Goal: Task Accomplishment & Management: Use online tool/utility

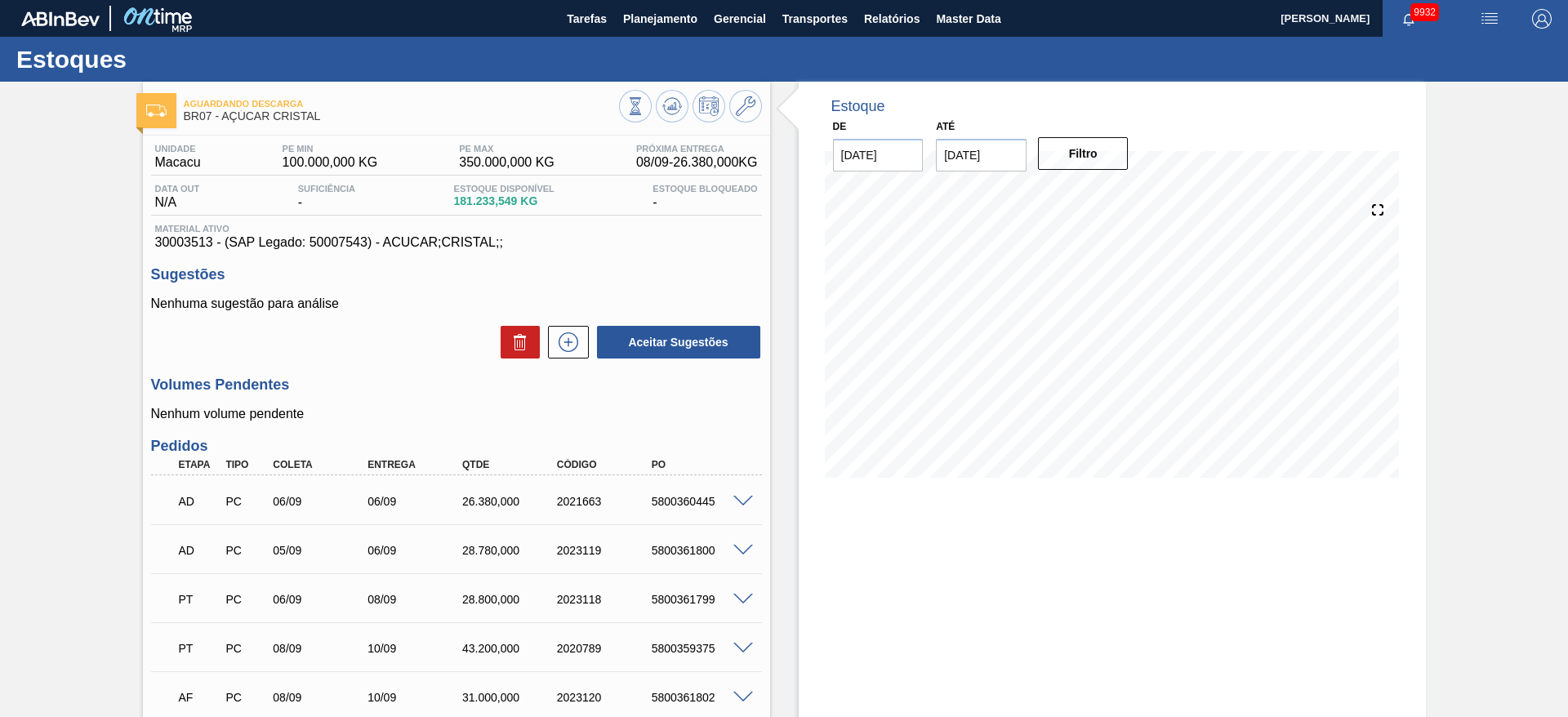
scroll to position [235, 0]
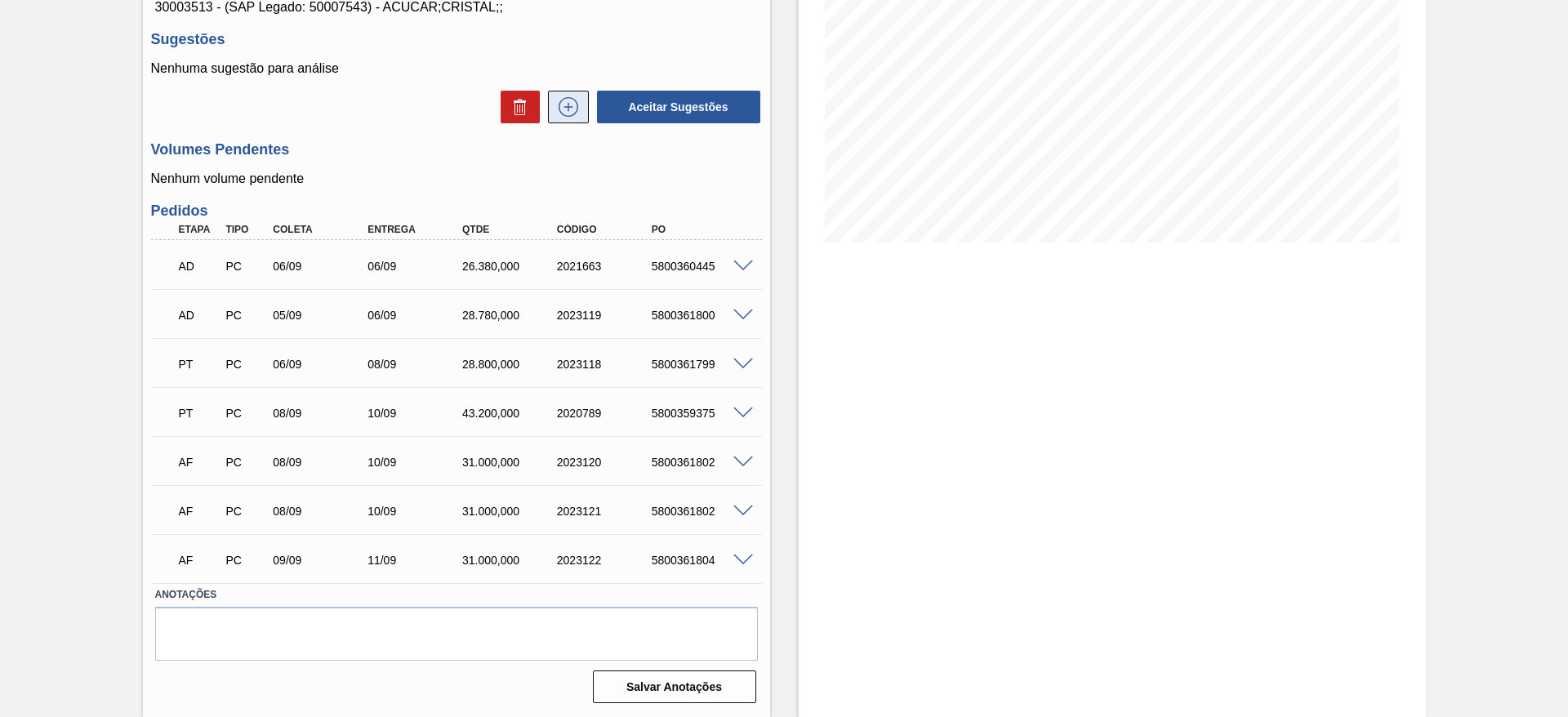
click at [573, 116] on icon at bounding box center [569, 107] width 26 height 19
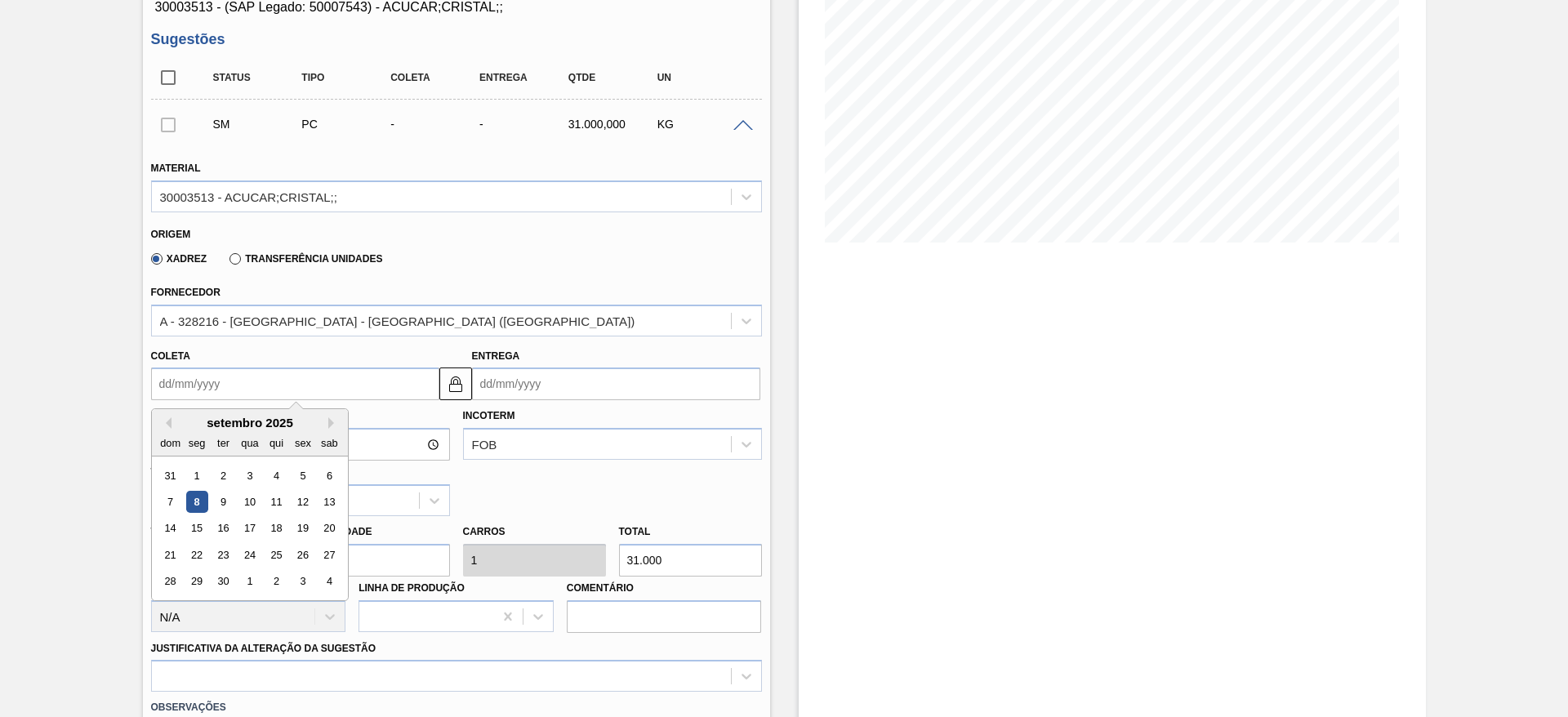
click at [215, 383] on input "Coleta" at bounding box center [295, 383] width 288 height 32
click at [307, 493] on div "12" at bounding box center [302, 502] width 22 height 22
type input "[DATE]"
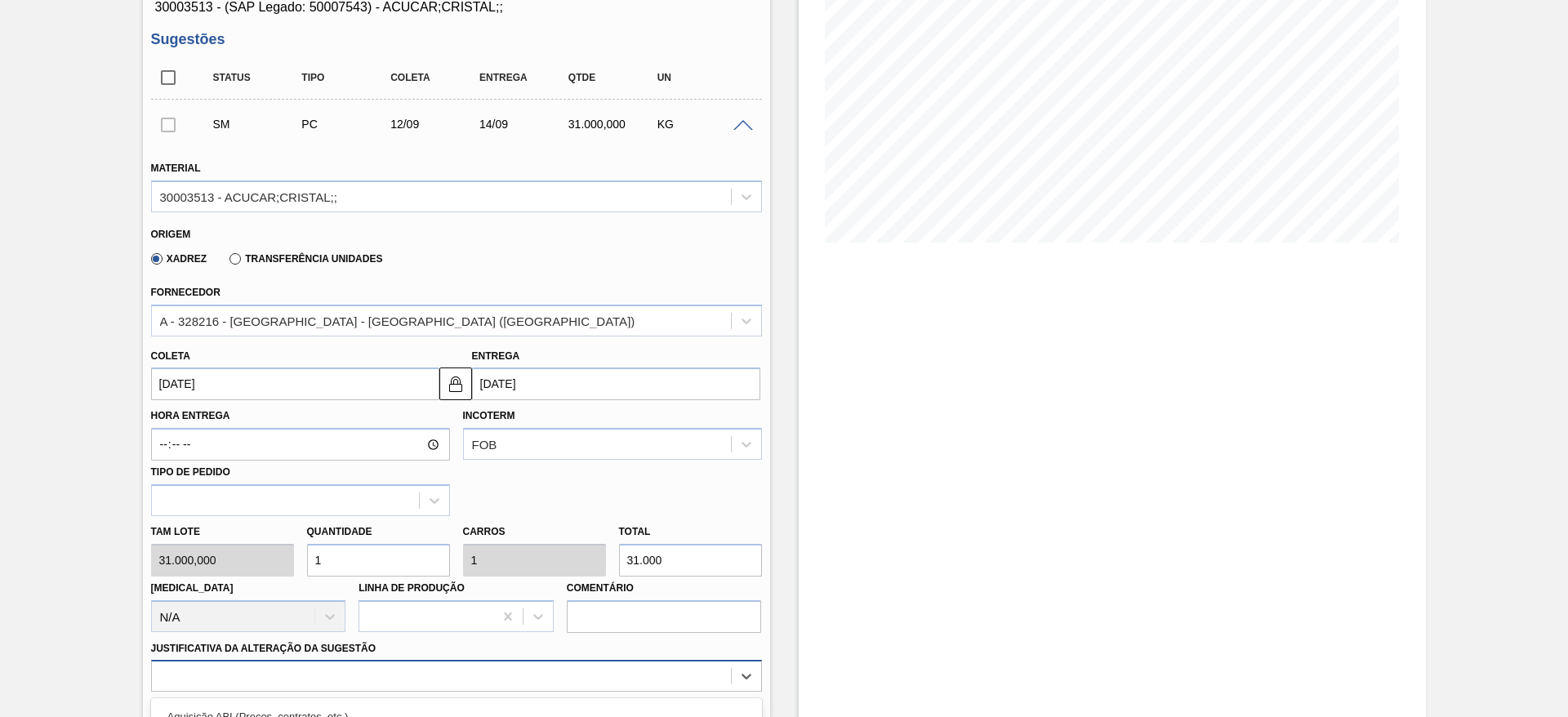
scroll to position [468, 0]
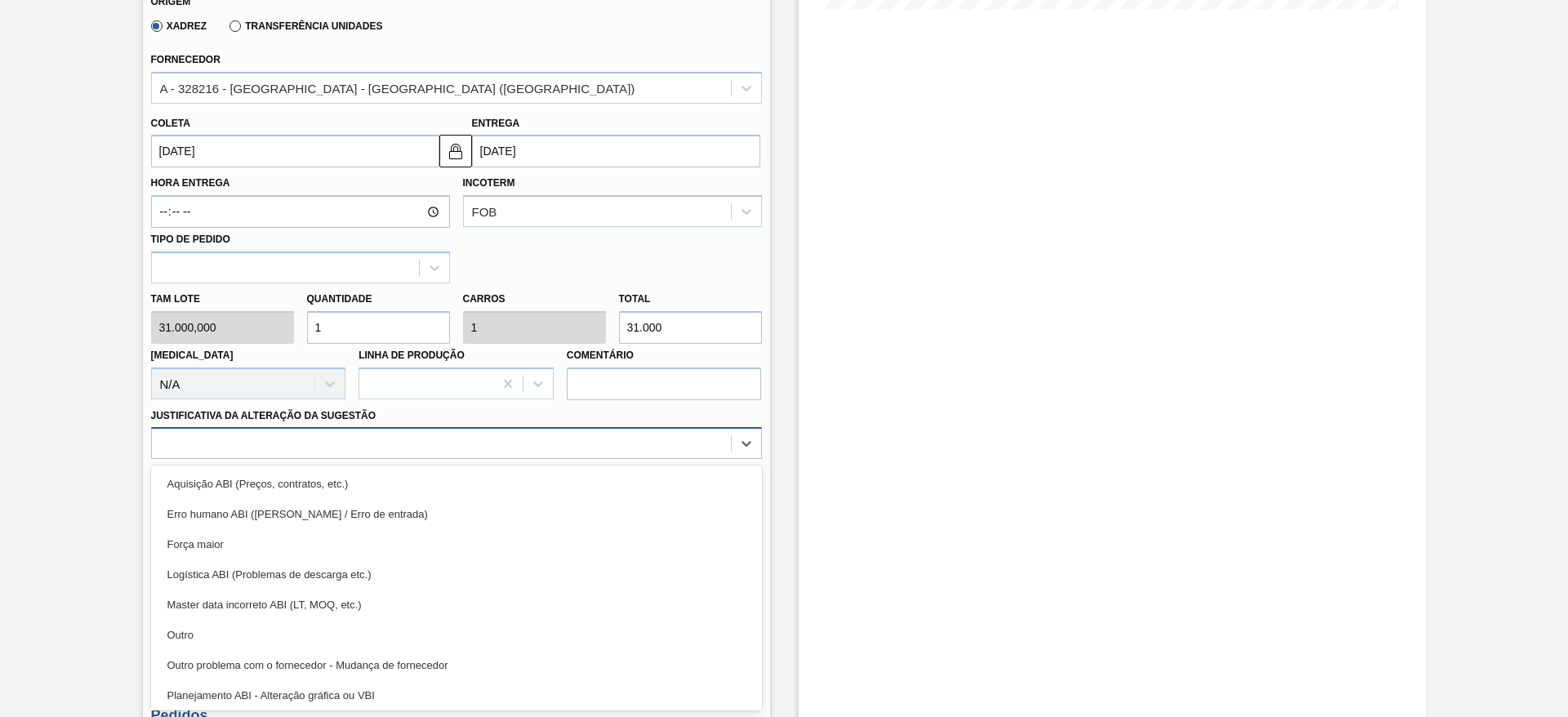
click at [561, 459] on div "option Outro problema com o fornecedor - Mudança de fornecedor focused, 7 of 18…" at bounding box center [457, 443] width 611 height 32
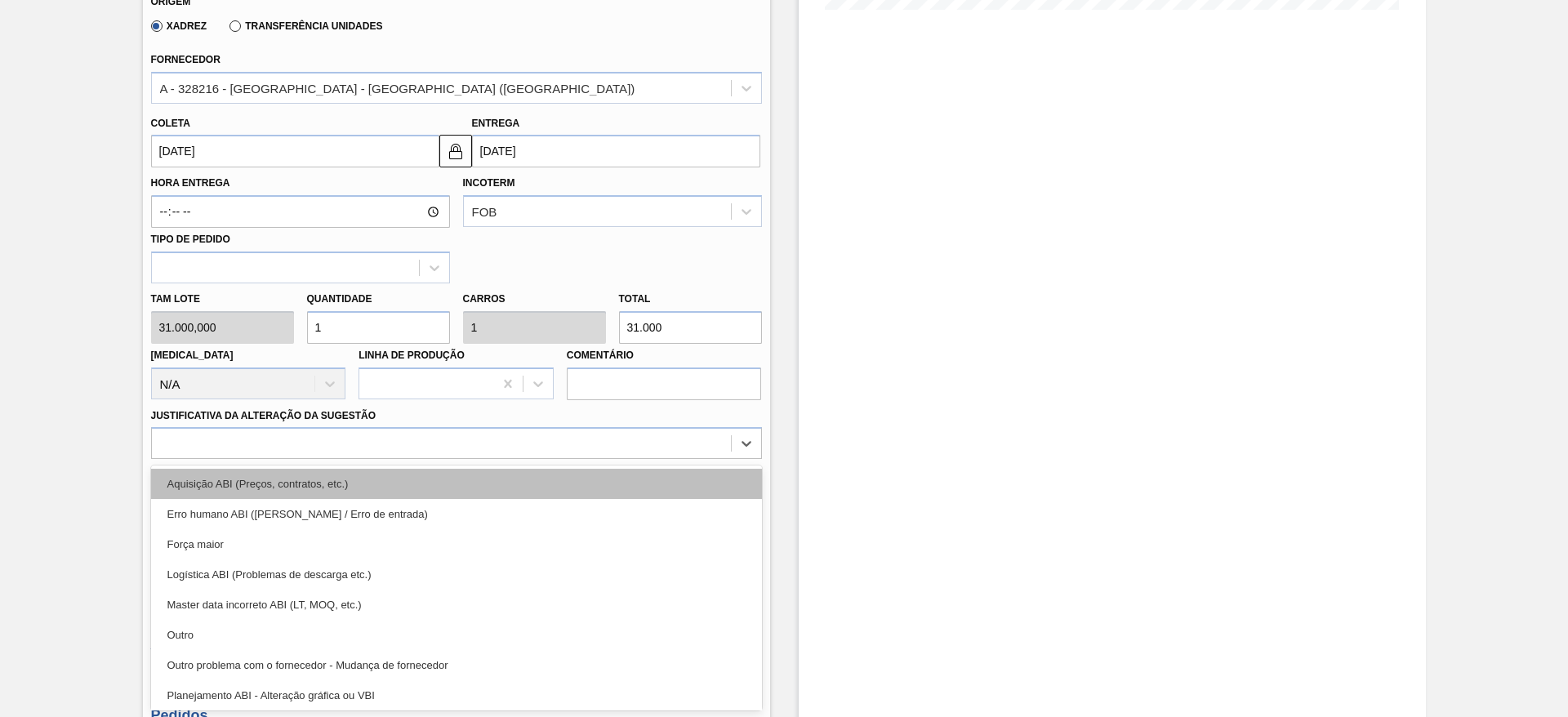
click at [644, 491] on div "Aquisição ABI (Preços, contratos, etc.)" at bounding box center [457, 484] width 611 height 31
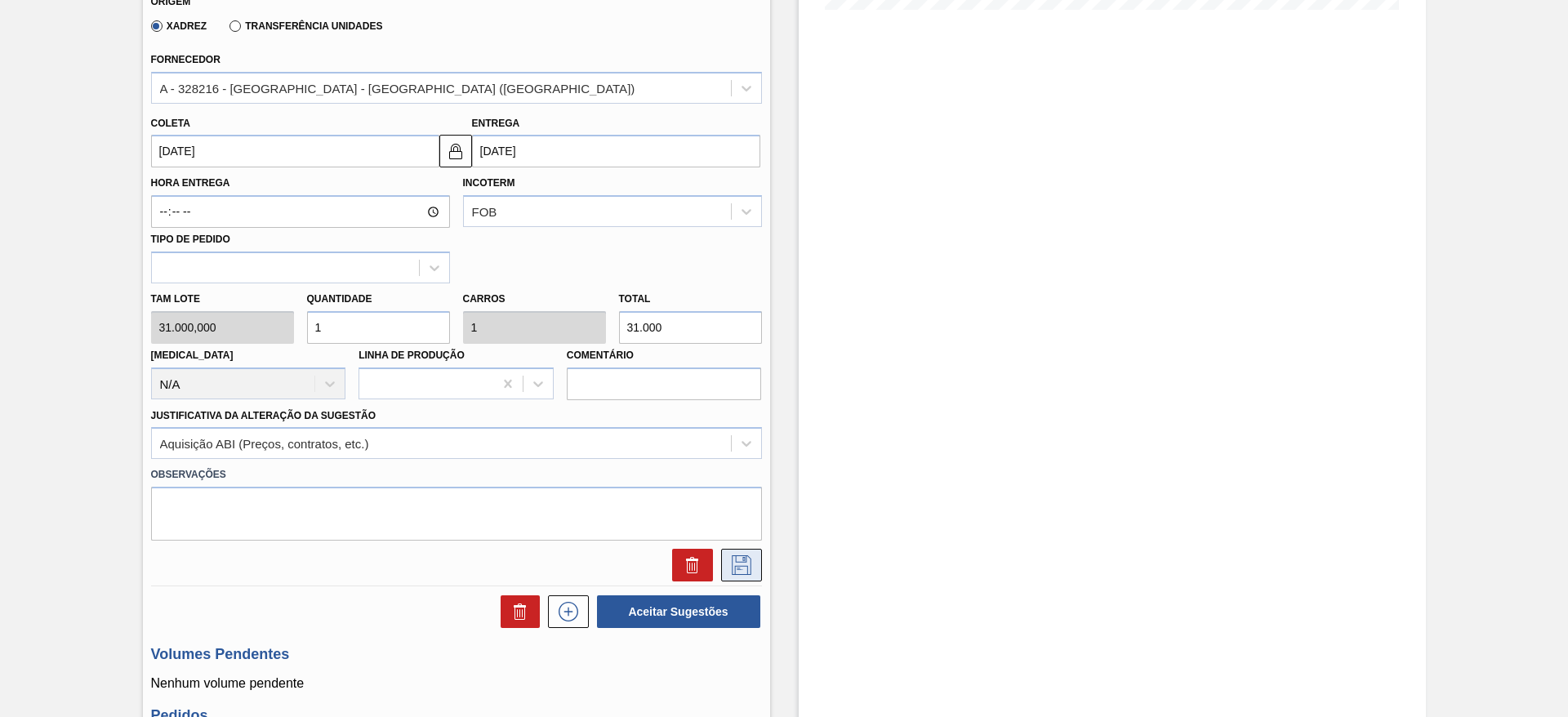
click at [744, 559] on icon at bounding box center [741, 566] width 26 height 19
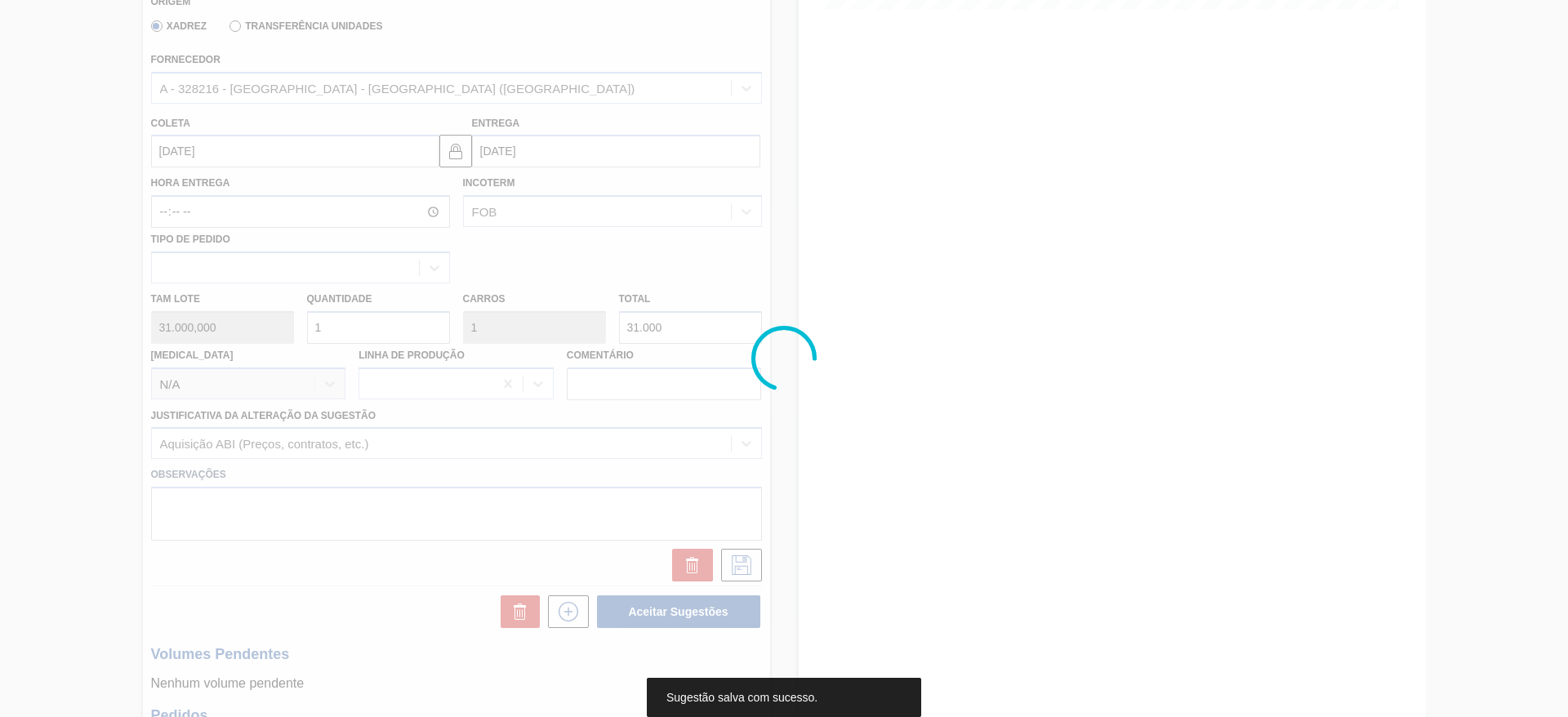
scroll to position [0, 0]
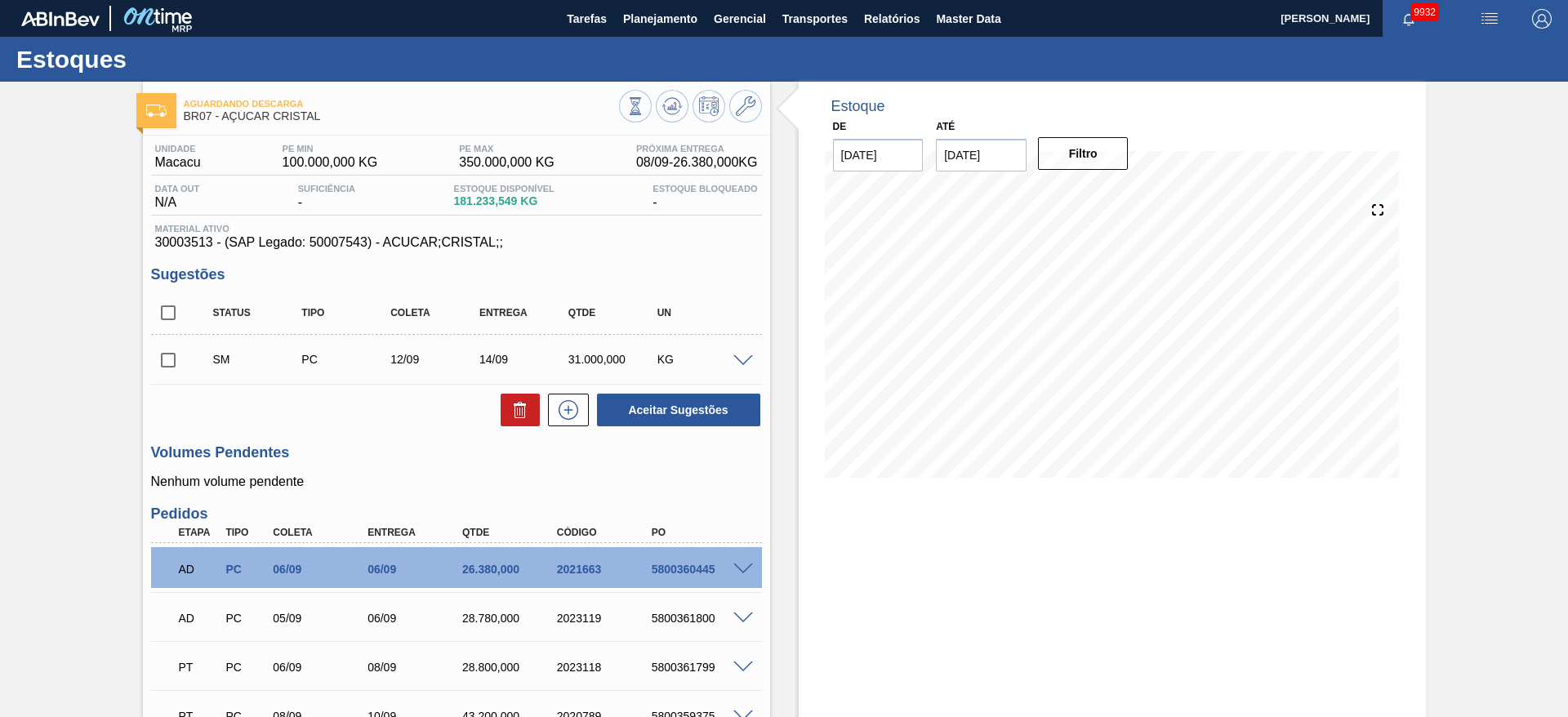
click at [739, 358] on span at bounding box center [743, 362] width 19 height 12
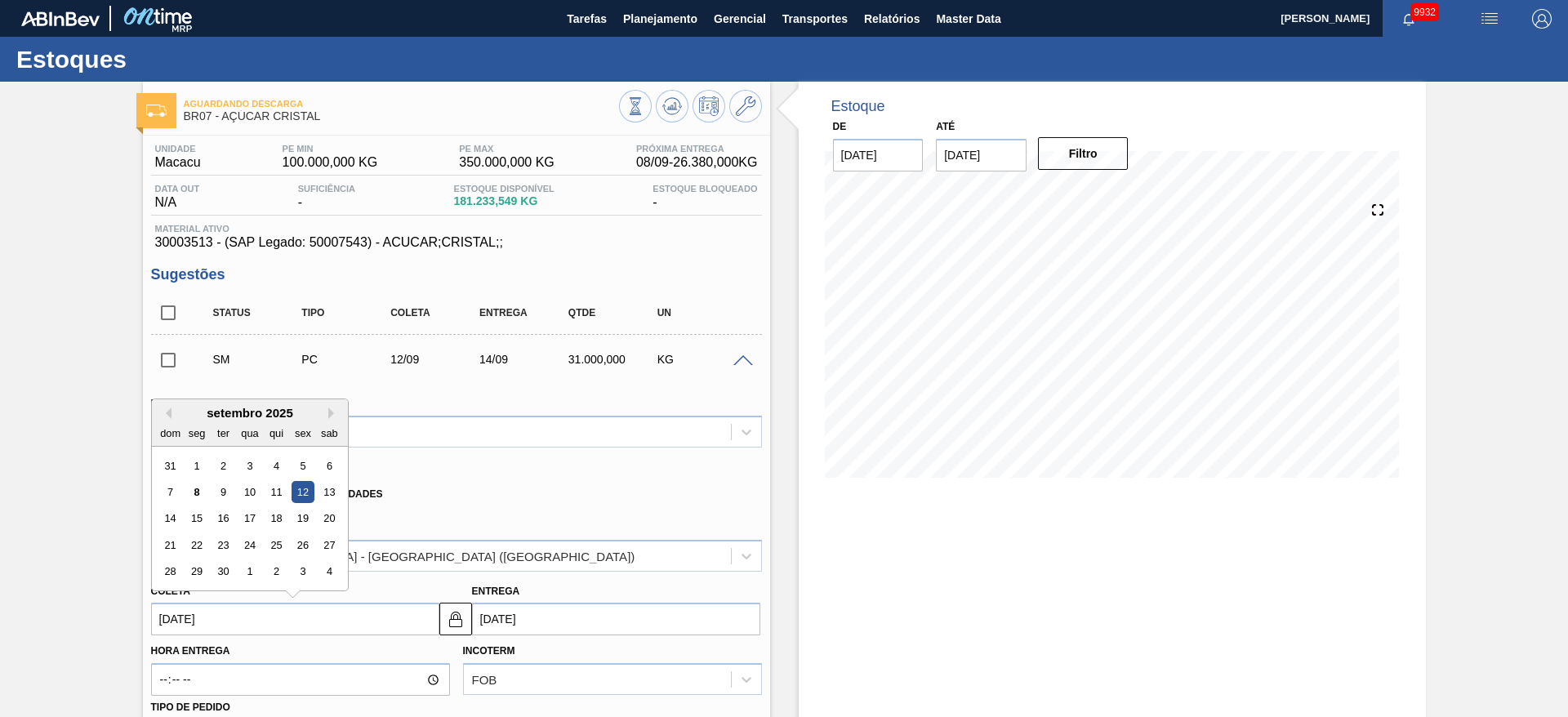
click at [183, 605] on input "12/09/2025" at bounding box center [295, 619] width 288 height 32
click at [201, 522] on div "15" at bounding box center [196, 518] width 22 height 22
type input "15/09/2025"
type input "17/09/2025"
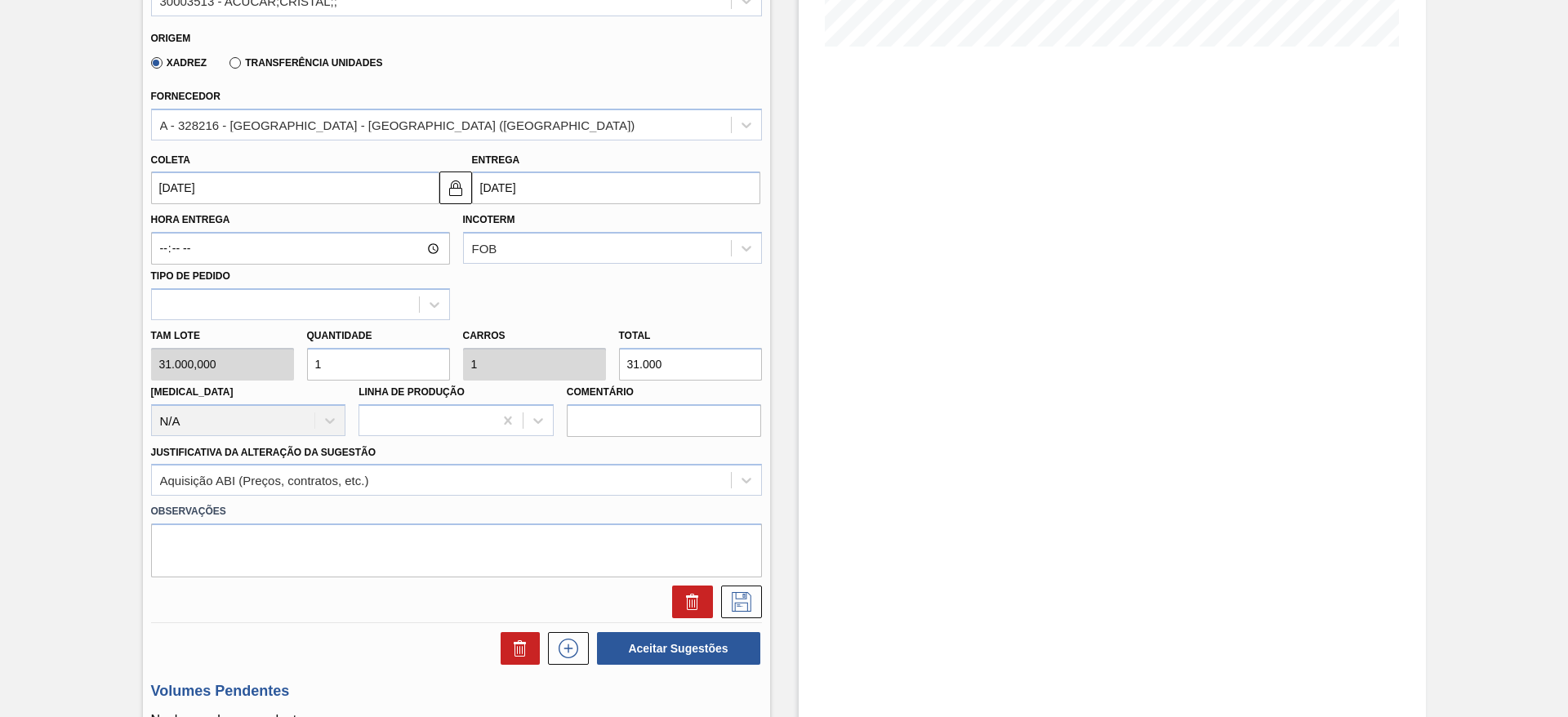
scroll to position [436, 0]
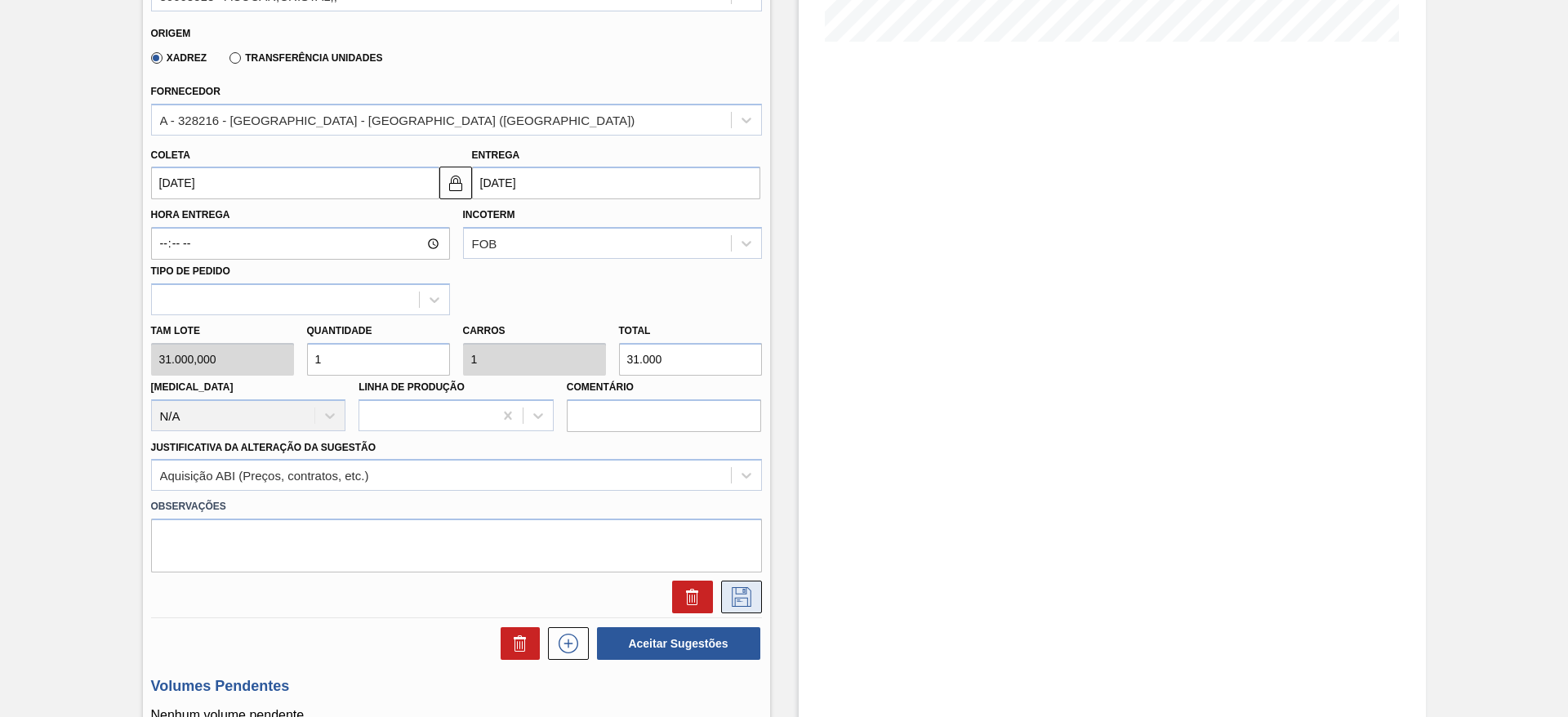
click at [736, 587] on icon at bounding box center [741, 597] width 26 height 19
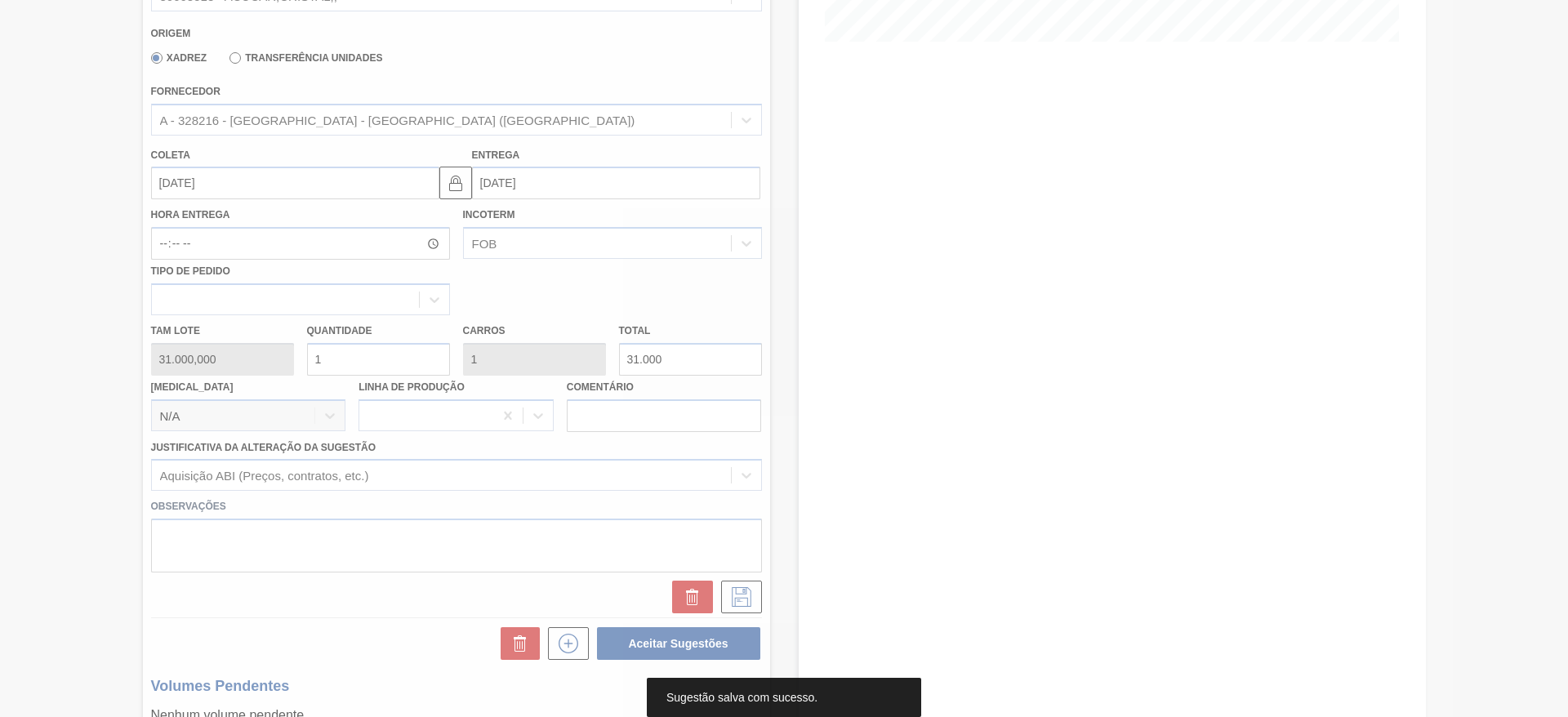
scroll to position [0, 0]
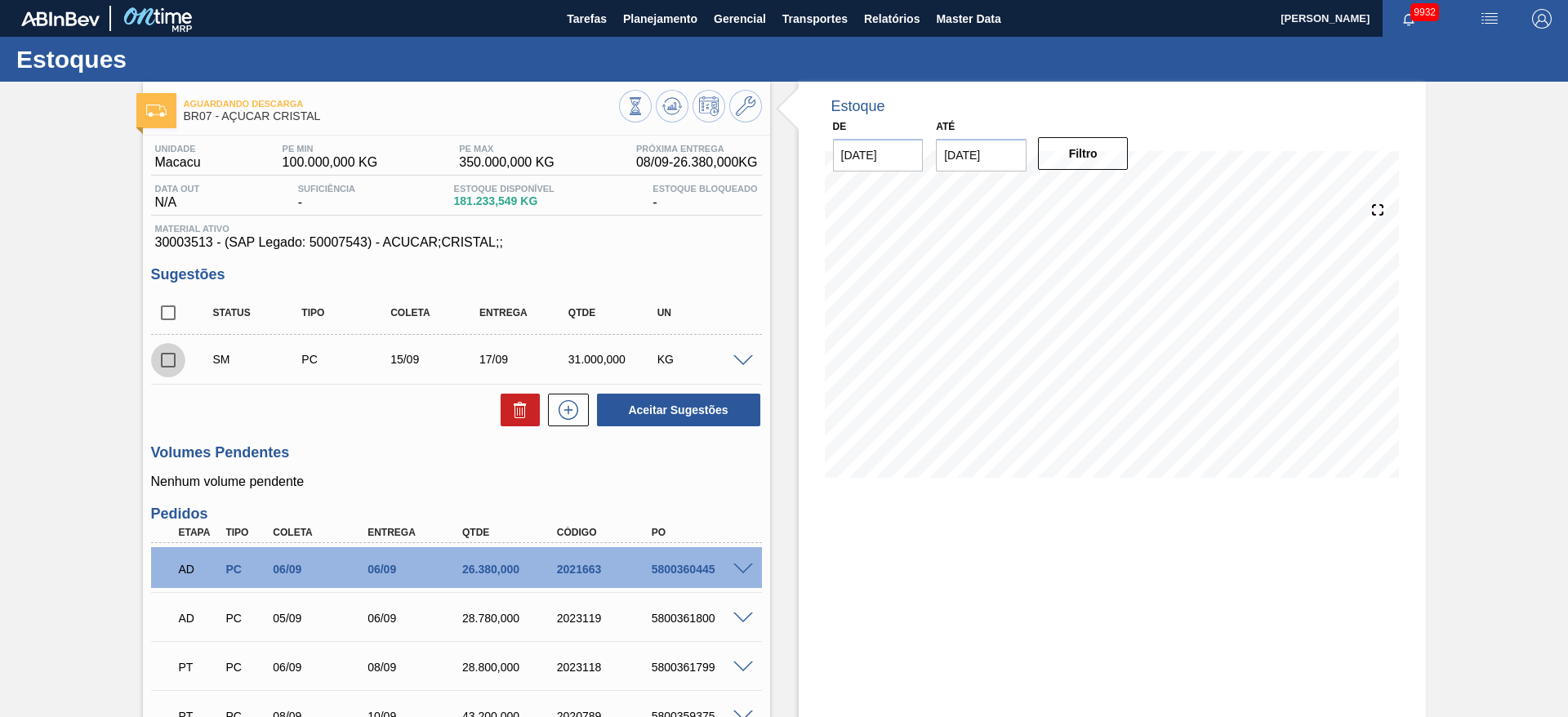
click at [158, 368] on input "checkbox" at bounding box center [168, 360] width 34 height 34
click at [727, 425] on button "Aceitar Sugestões" at bounding box center [678, 410] width 164 height 32
checkbox input "false"
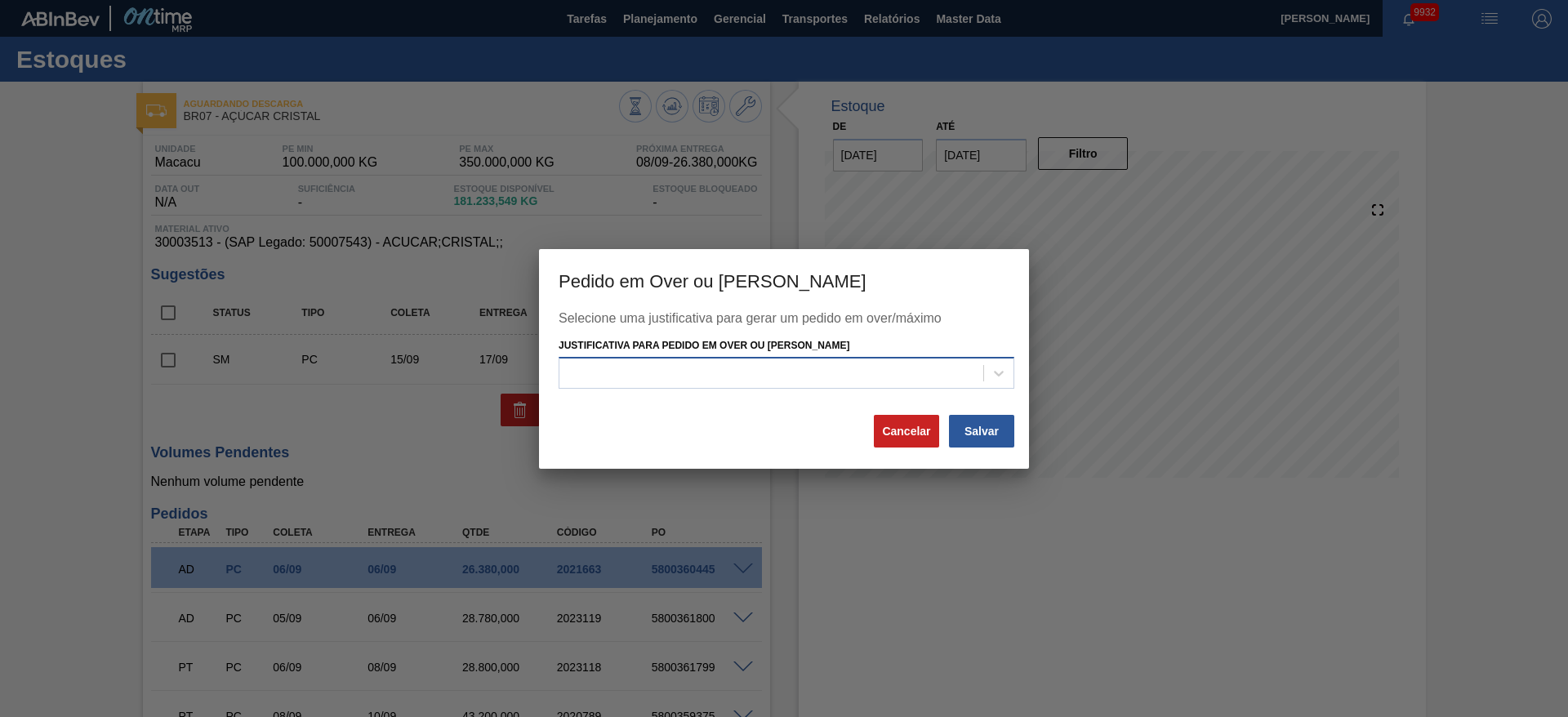
click at [798, 379] on div at bounding box center [771, 373] width 424 height 24
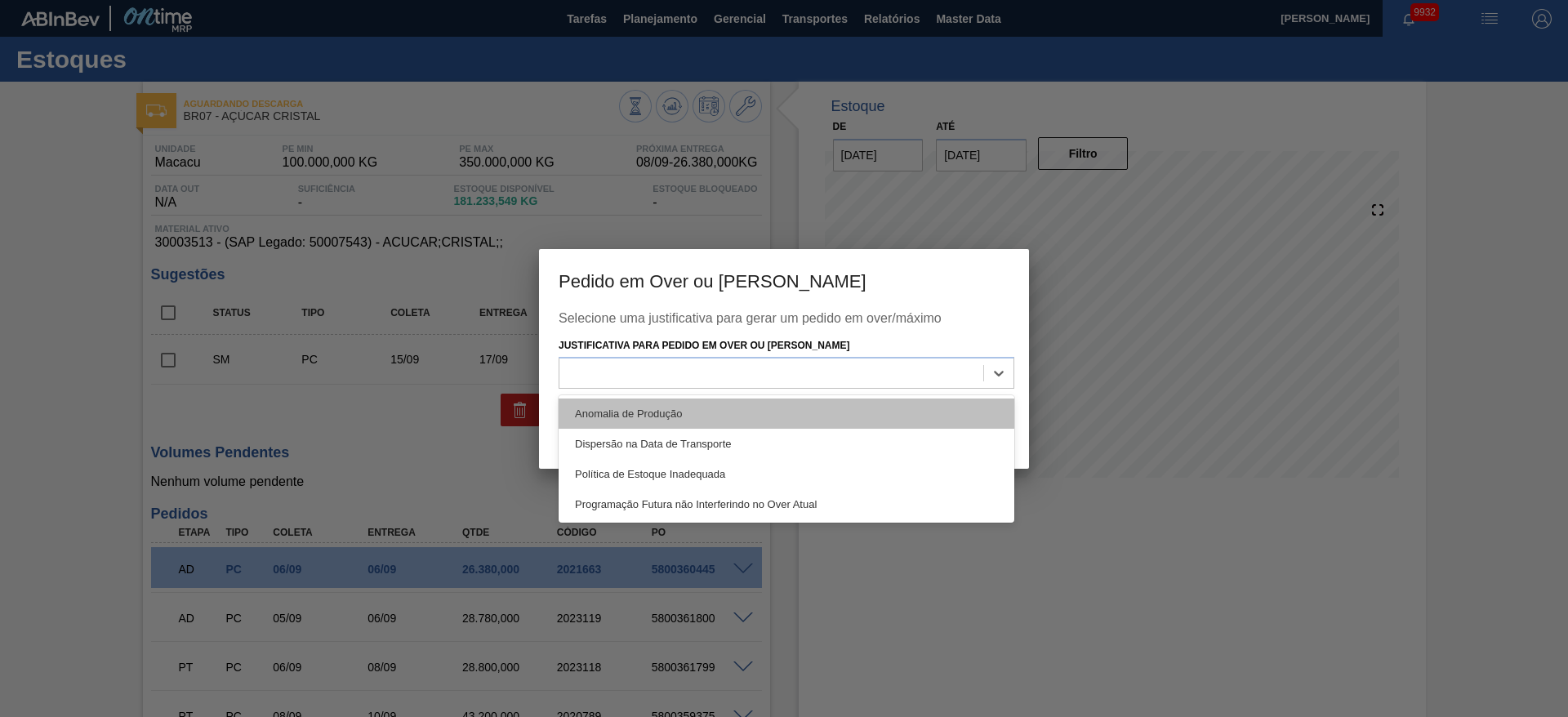
click at [803, 406] on div "Anomalia de Produção" at bounding box center [786, 413] width 456 height 31
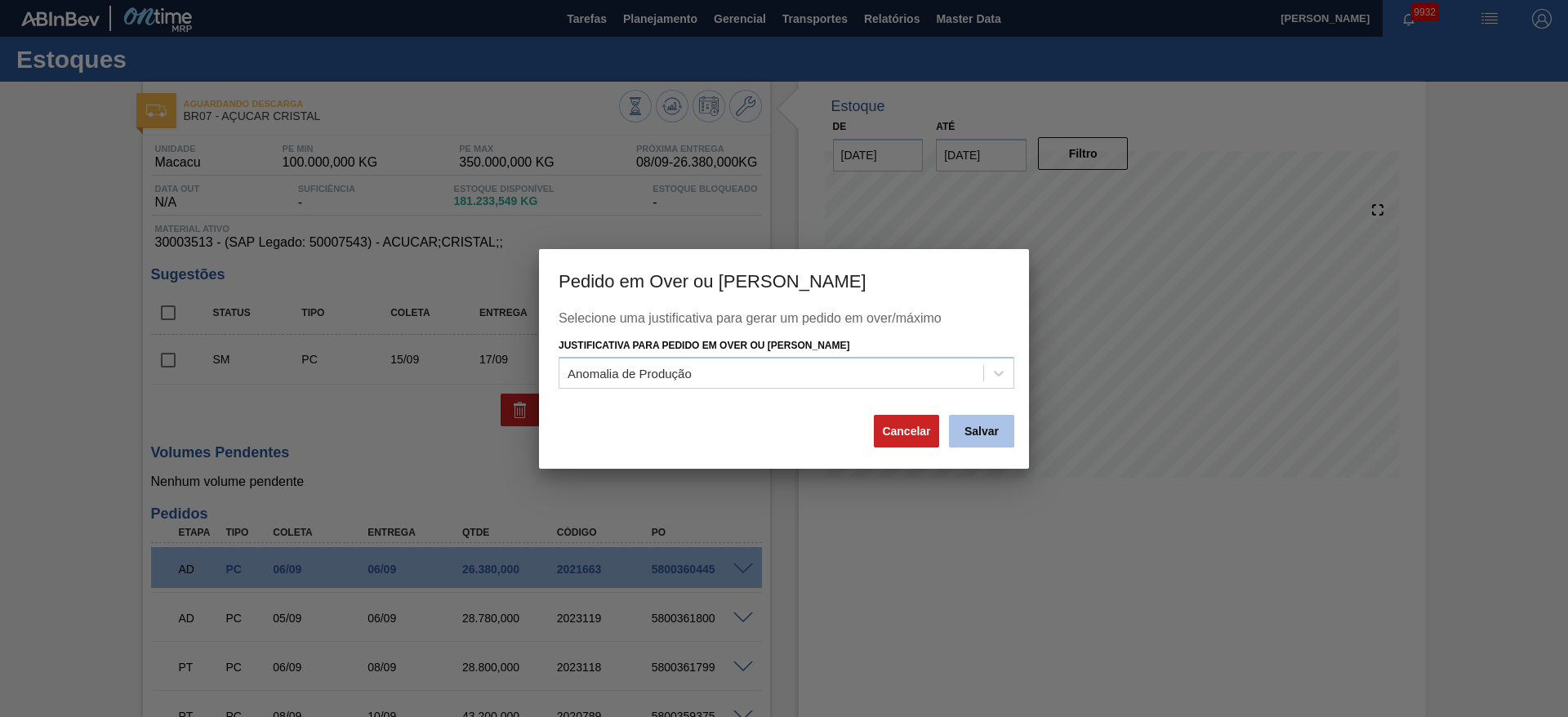
click at [979, 419] on button "Salvar" at bounding box center [981, 431] width 66 height 32
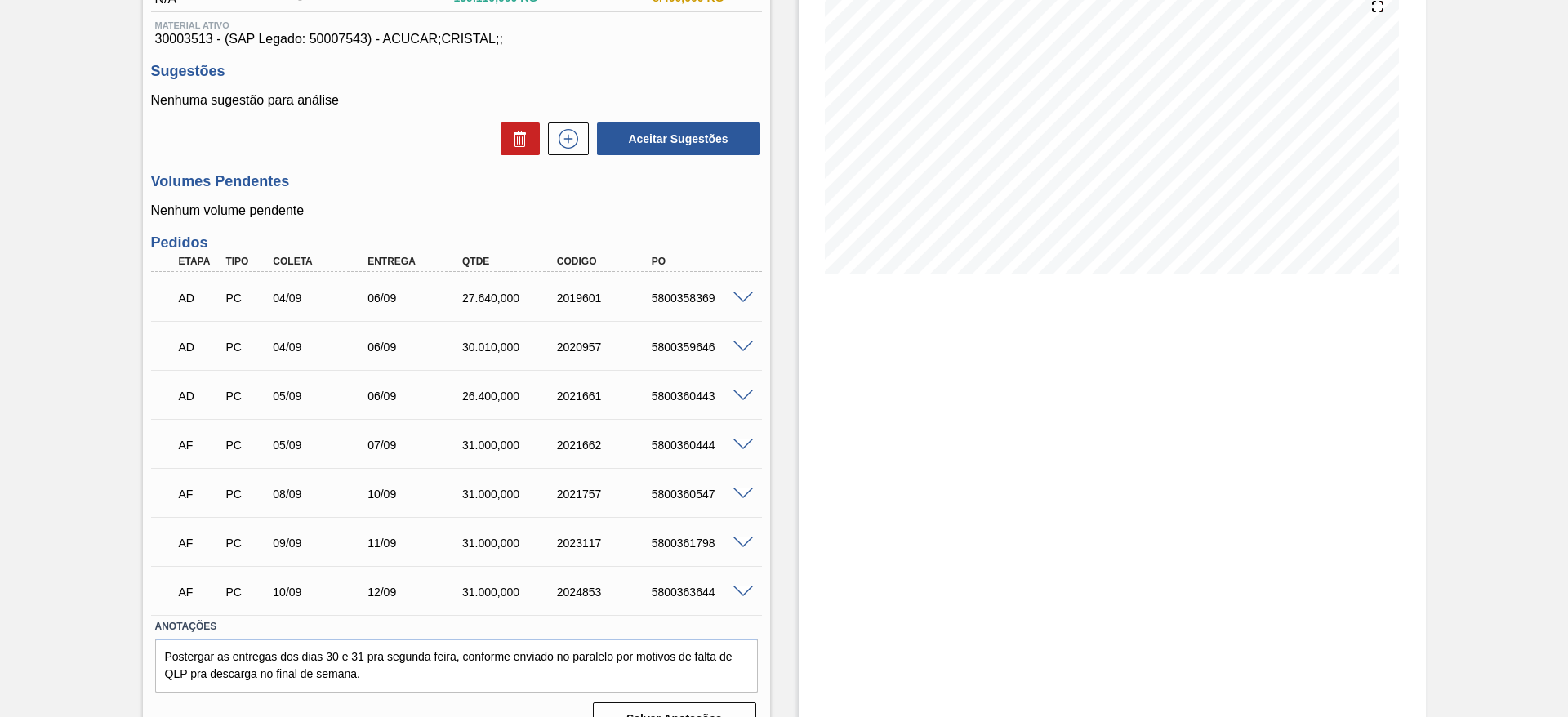
scroll to position [201, 0]
click at [570, 144] on icon at bounding box center [569, 141] width 26 height 19
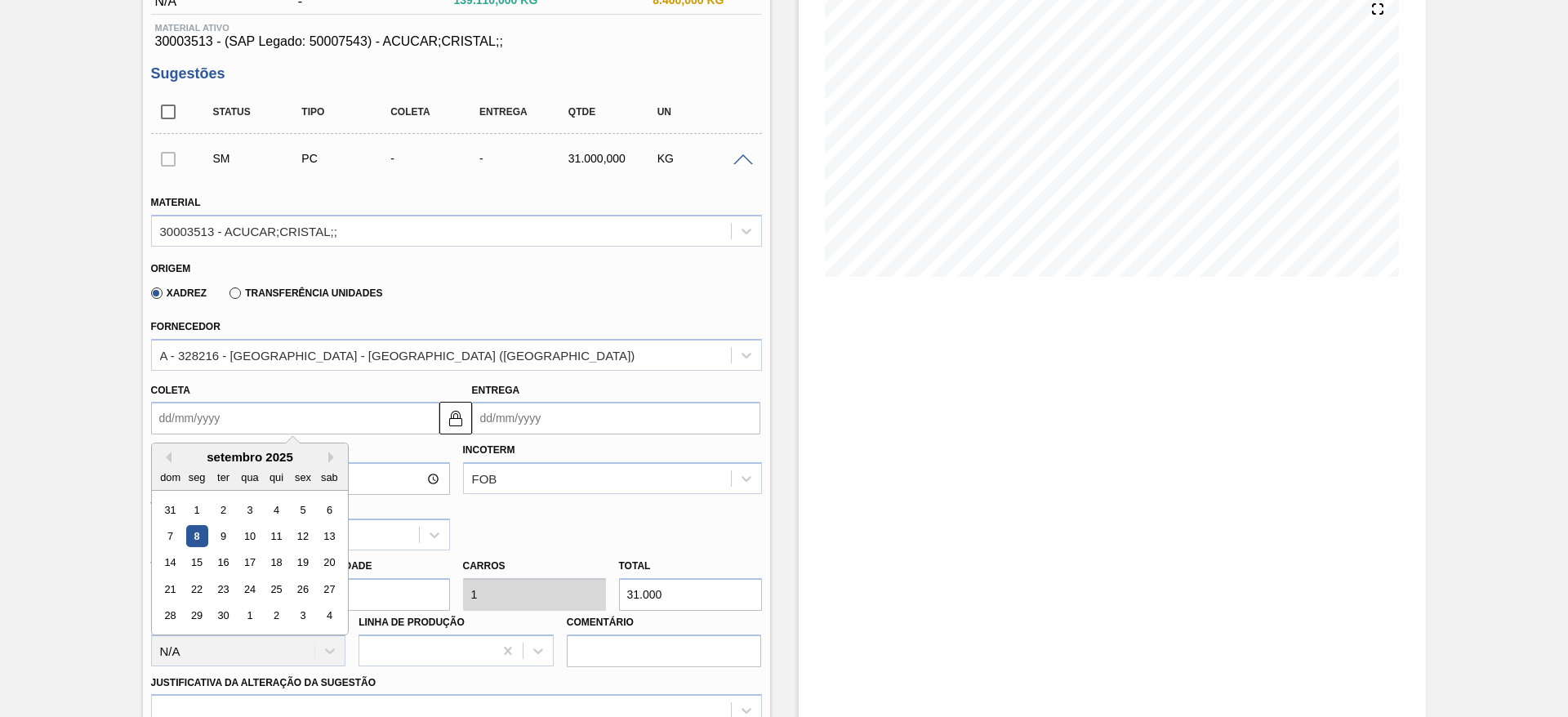
click at [220, 410] on input "Coleta" at bounding box center [295, 418] width 288 height 32
click at [192, 566] on div "15" at bounding box center [196, 563] width 22 height 22
type input "15/09/2025"
type input "17/09/2025"
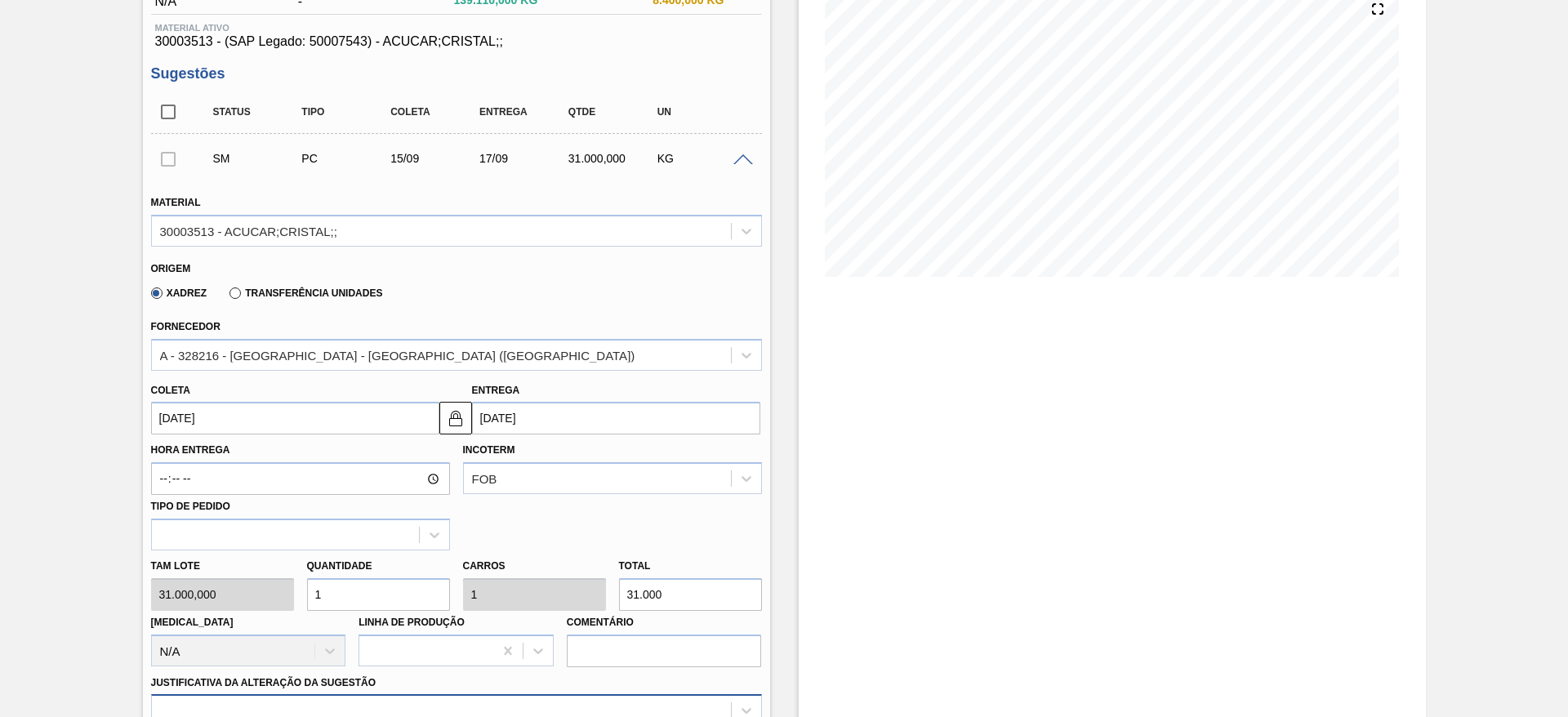
scroll to position [468, 0]
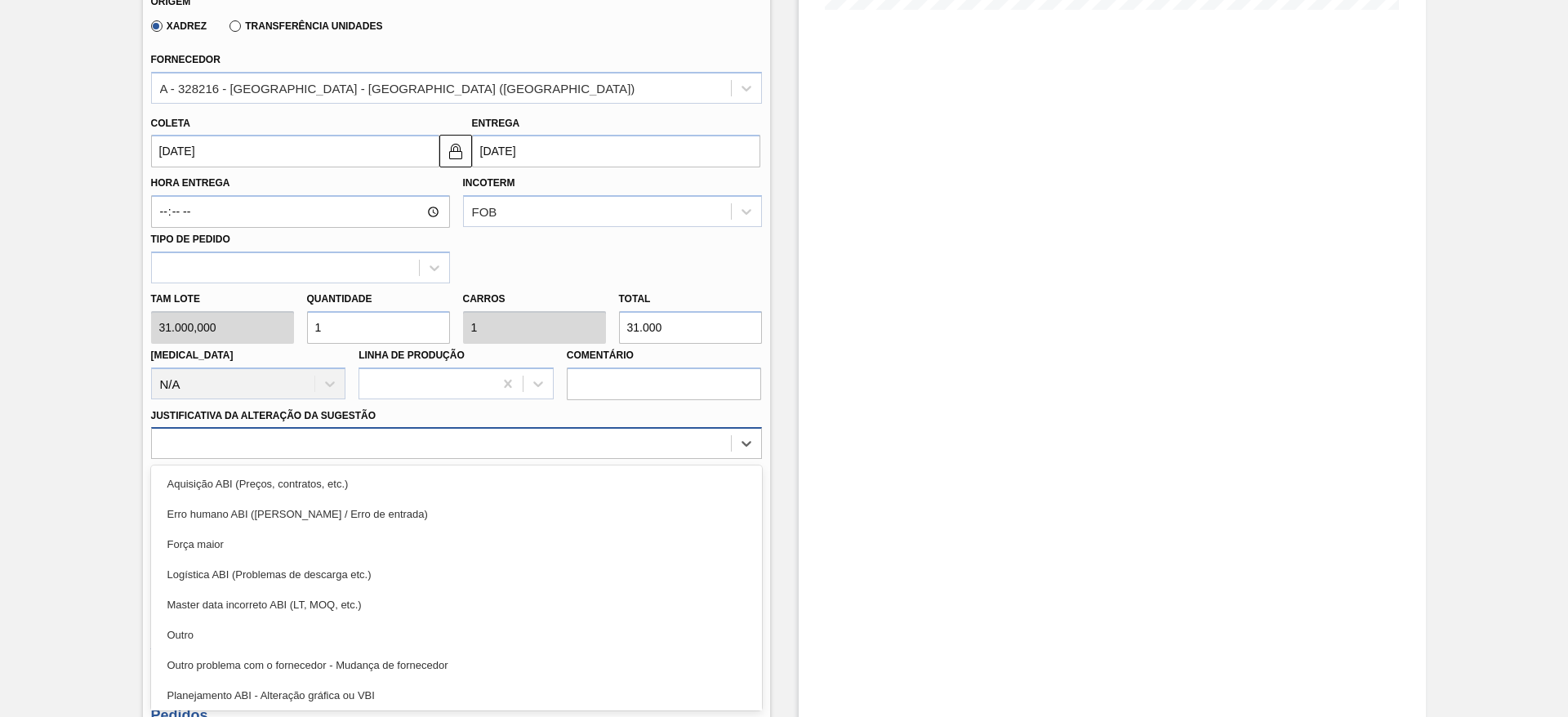
click at [458, 459] on div "option Planejamento ABI - Alteração gráfica ou VBI focused, 8 of 18. 18 results…" at bounding box center [457, 443] width 611 height 32
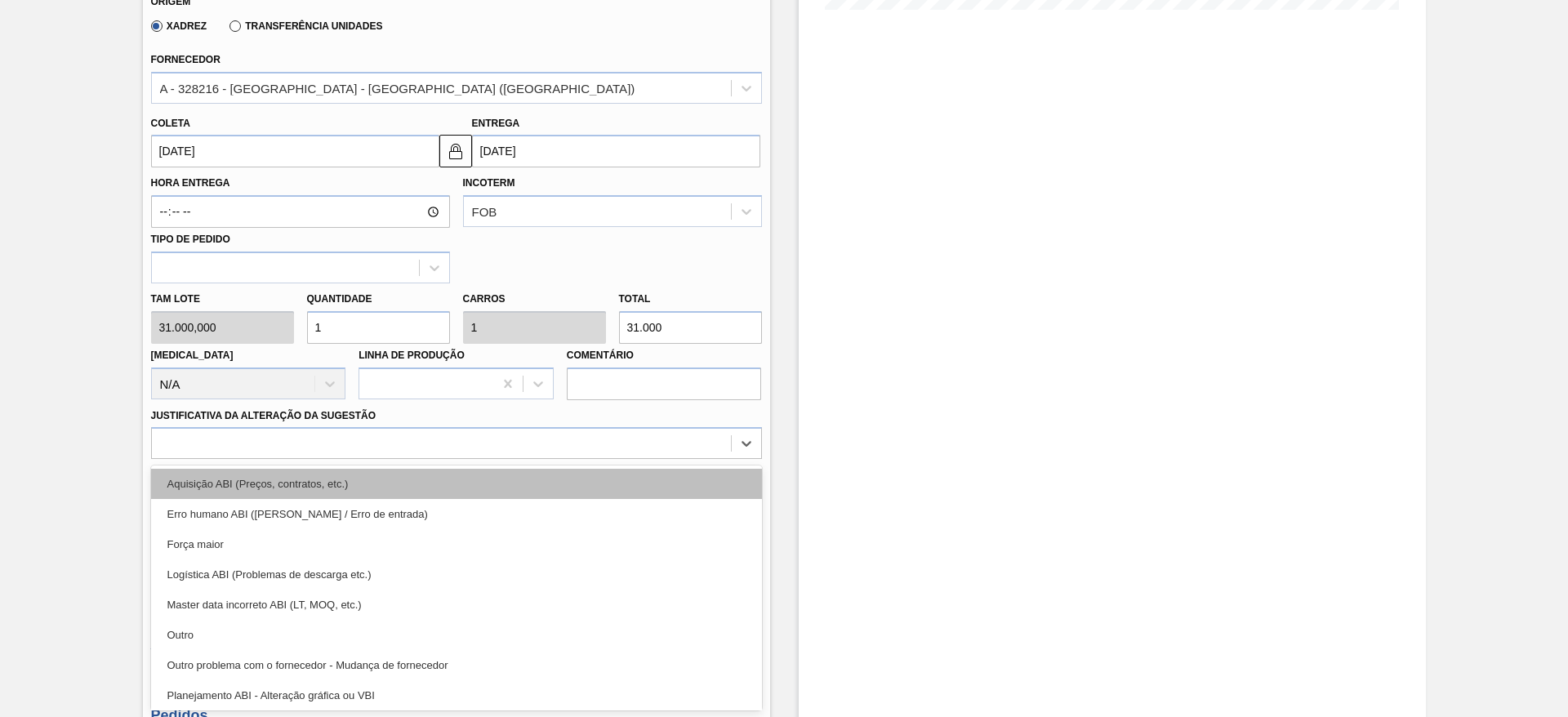
click at [571, 483] on div "Aquisição ABI (Preços, contratos, etc.)" at bounding box center [457, 484] width 611 height 31
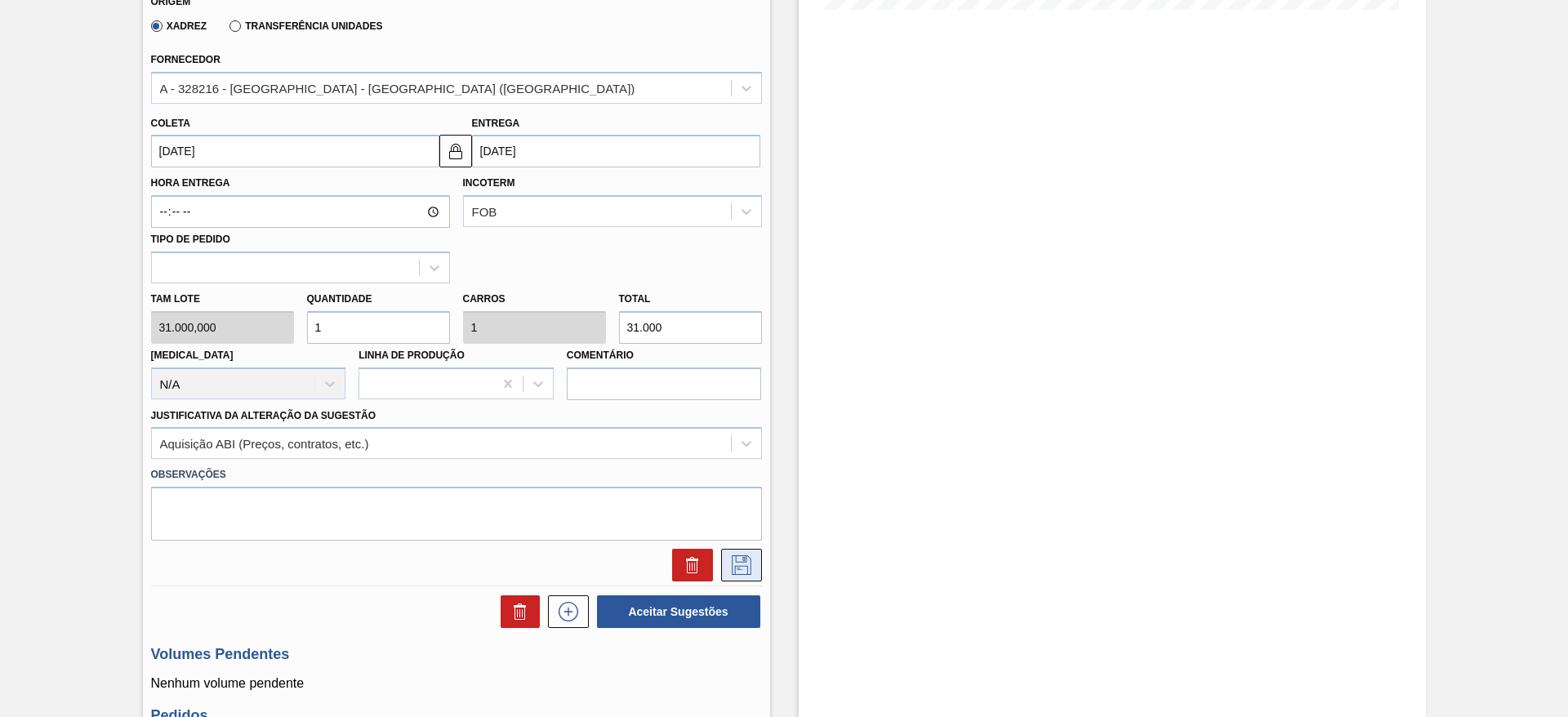
click at [754, 579] on button at bounding box center [741, 565] width 41 height 32
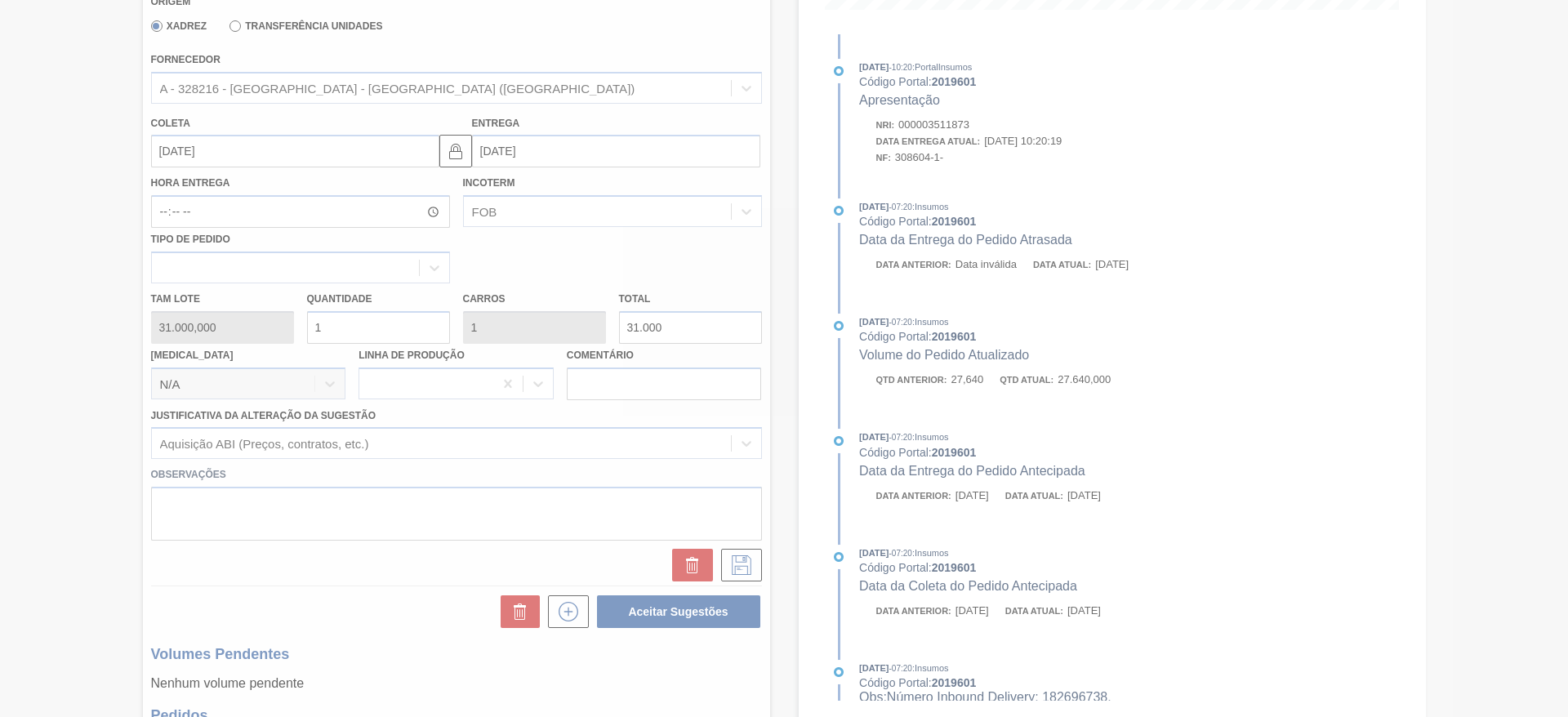
scroll to position [0, 0]
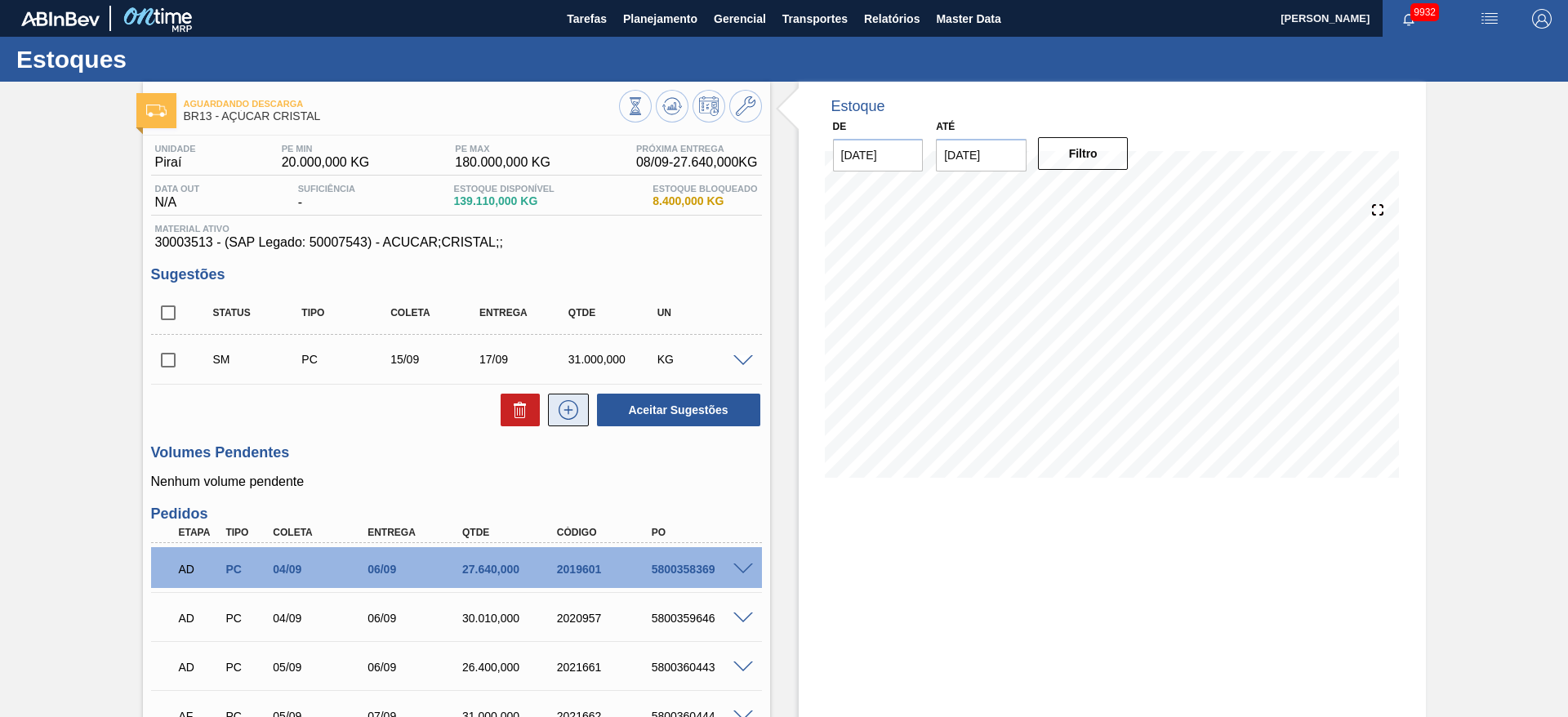
click at [578, 425] on button at bounding box center [568, 410] width 41 height 32
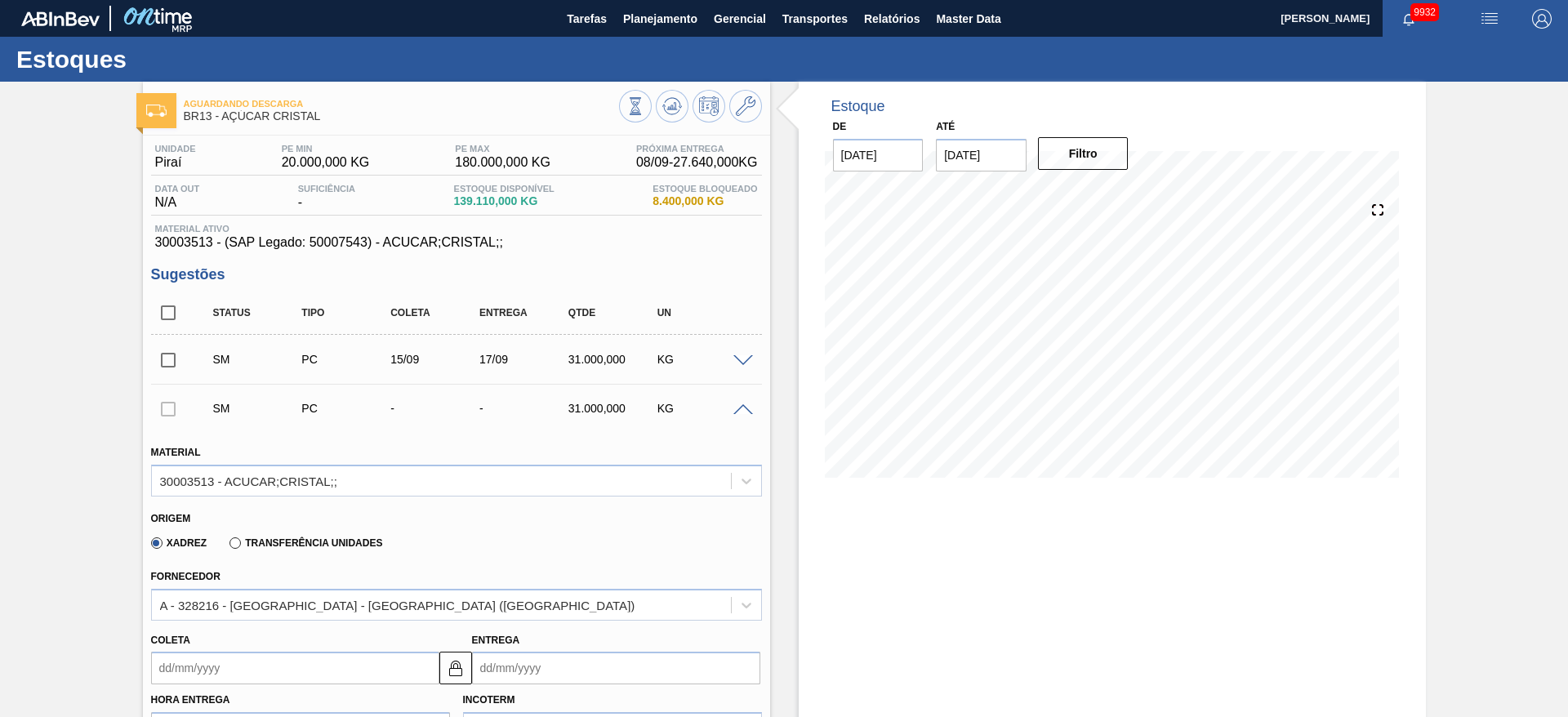
click at [201, 665] on input "Coleta" at bounding box center [295, 668] width 288 height 32
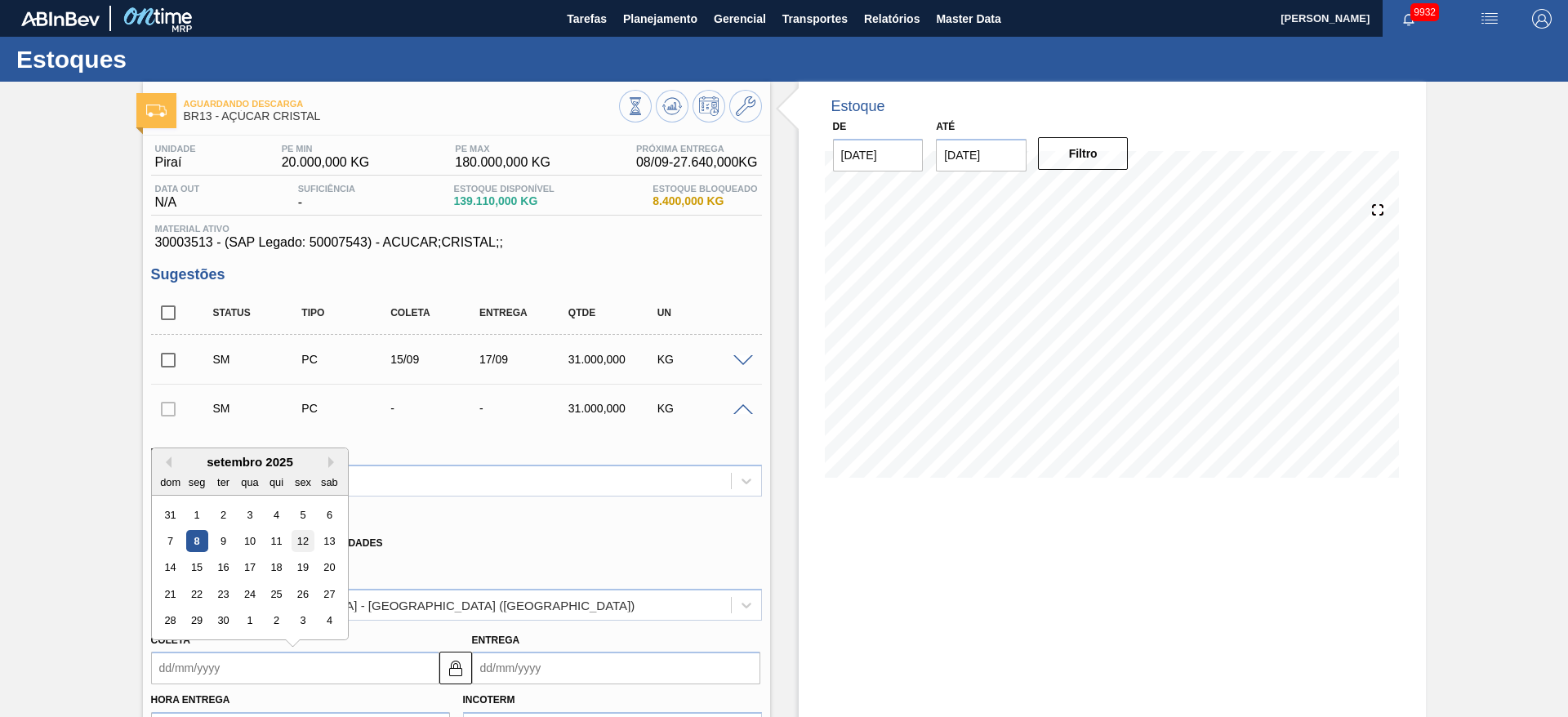
click at [303, 549] on div "12" at bounding box center [302, 541] width 22 height 22
type input "[DATE]"
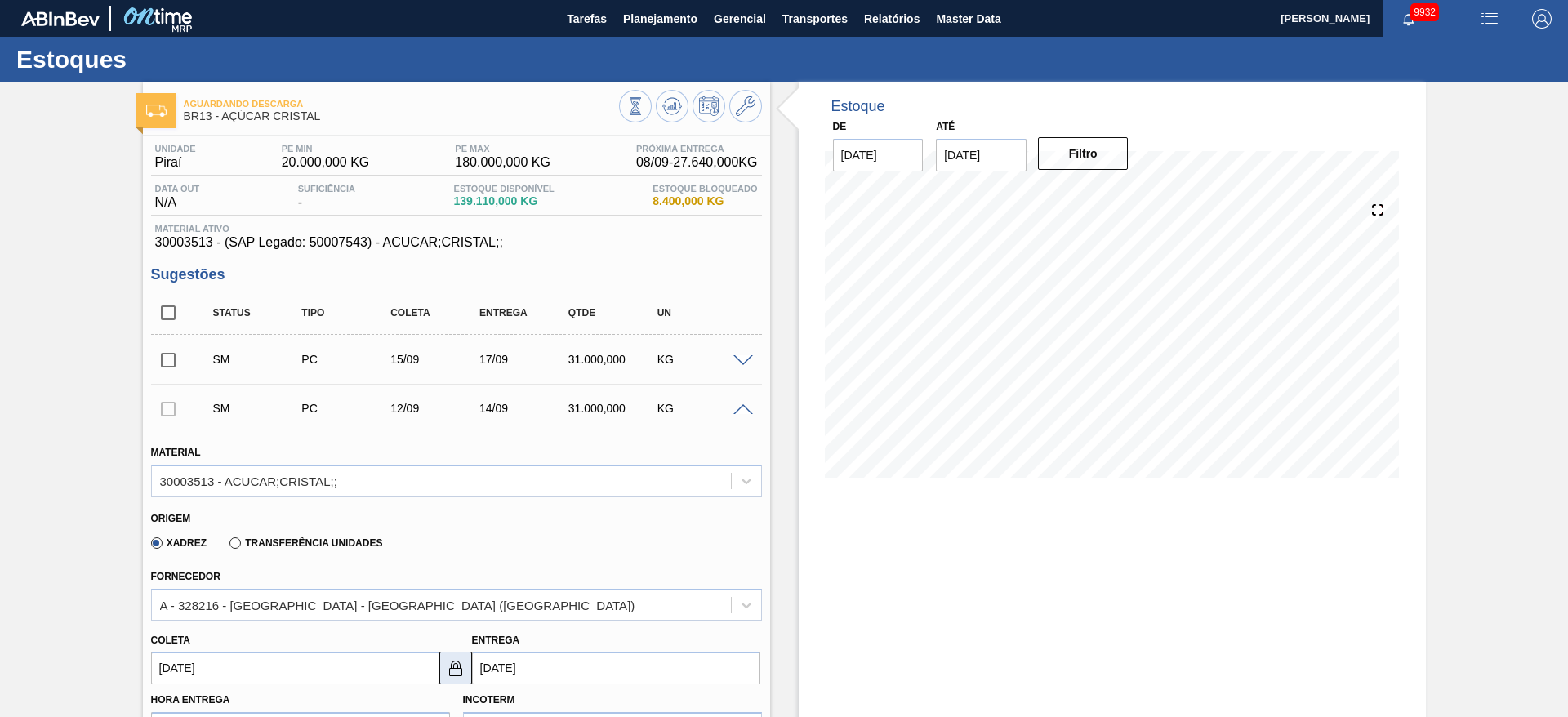
click at [449, 670] on img at bounding box center [455, 668] width 19 height 19
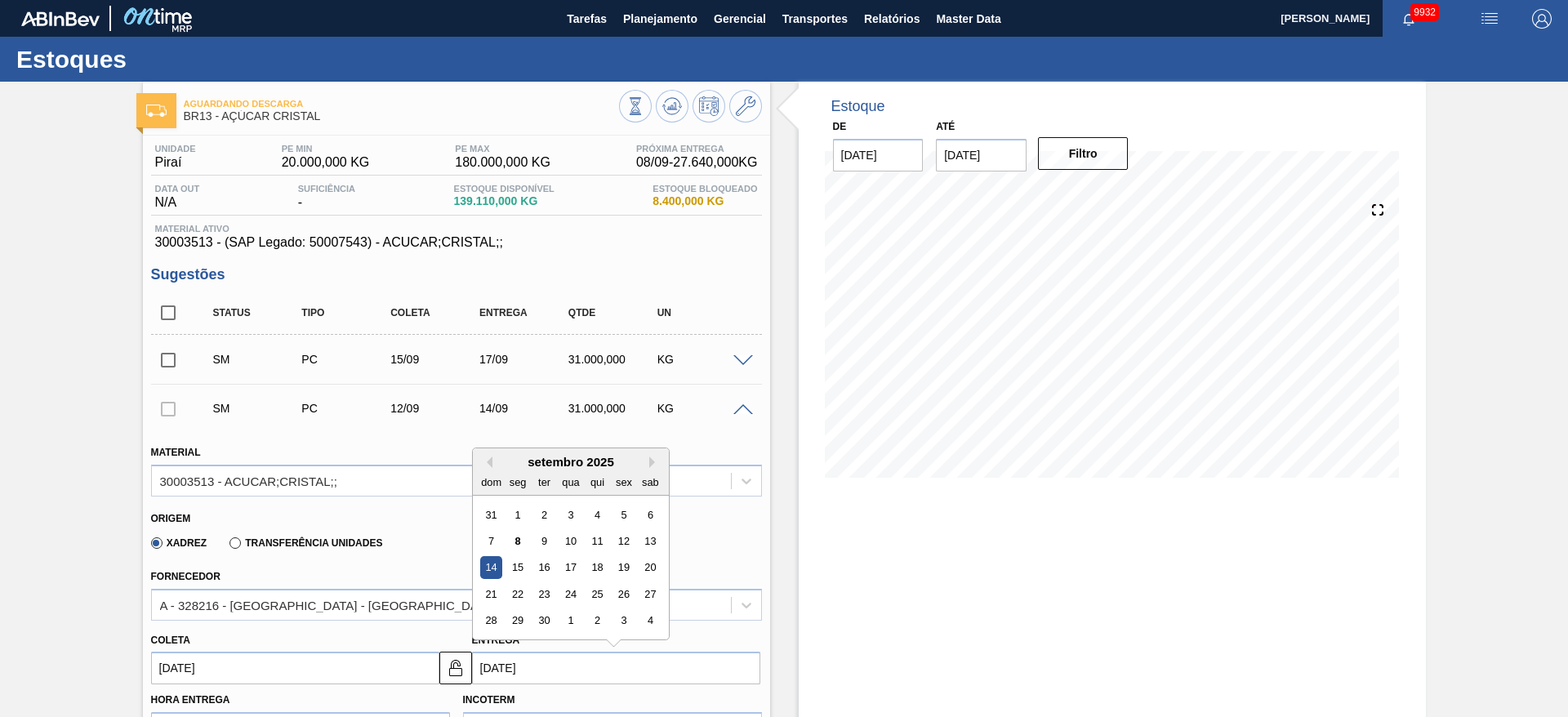
click at [500, 667] on input "[DATE]" at bounding box center [615, 668] width 288 height 32
click at [508, 561] on div "15" at bounding box center [517, 567] width 22 height 22
type input "[DATE]"
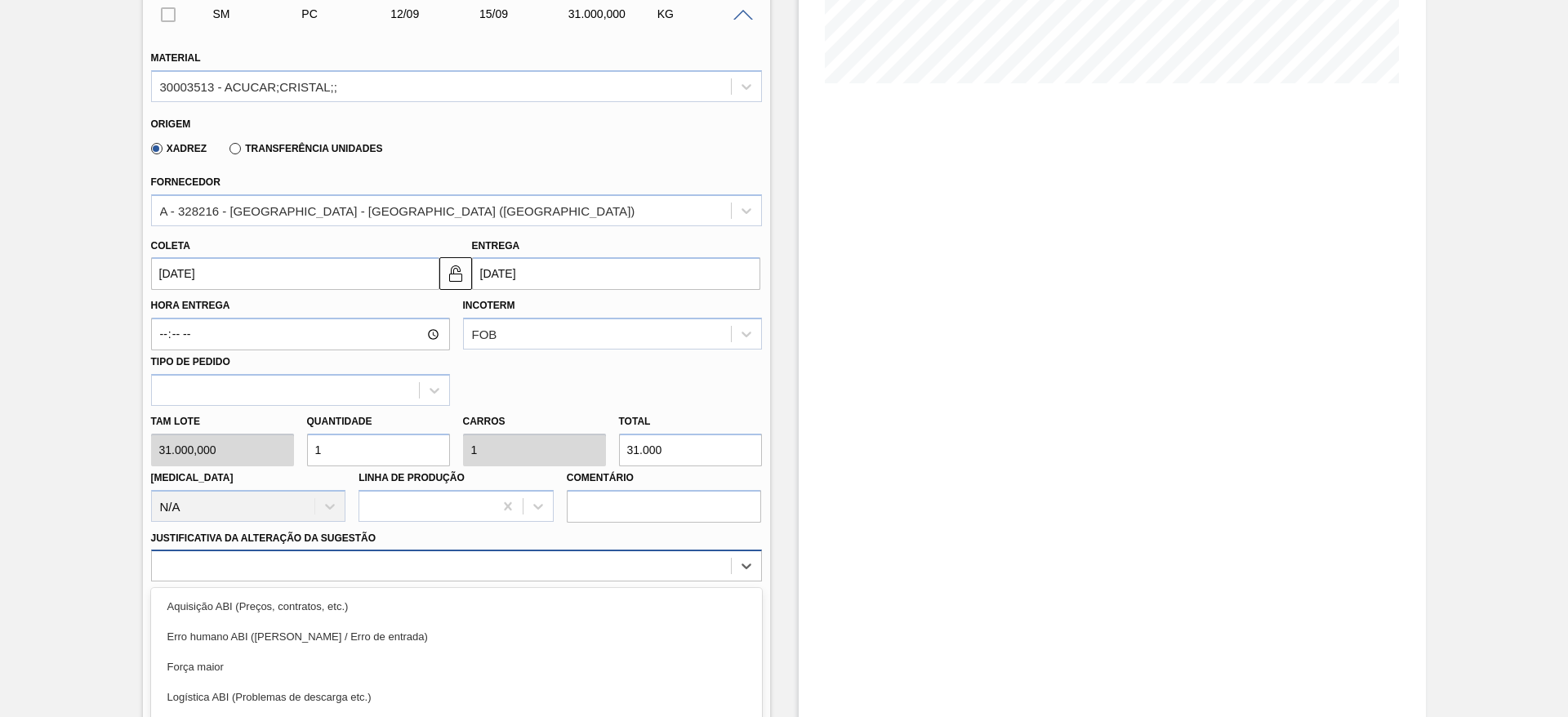
scroll to position [517, 0]
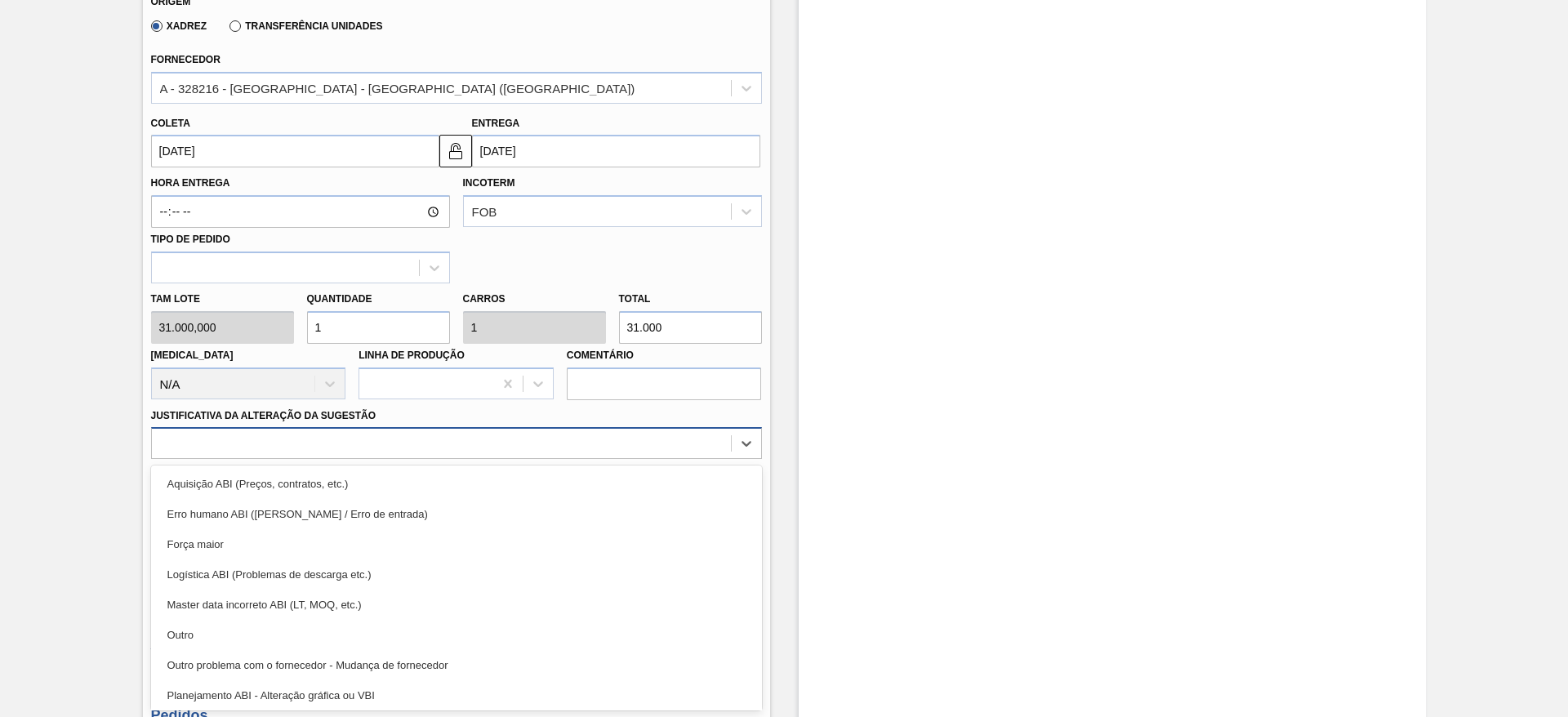
click at [659, 459] on div "option Logística ABI (Problemas de descarga etc.) focused, 4 of 18. 18 results …" at bounding box center [457, 443] width 611 height 32
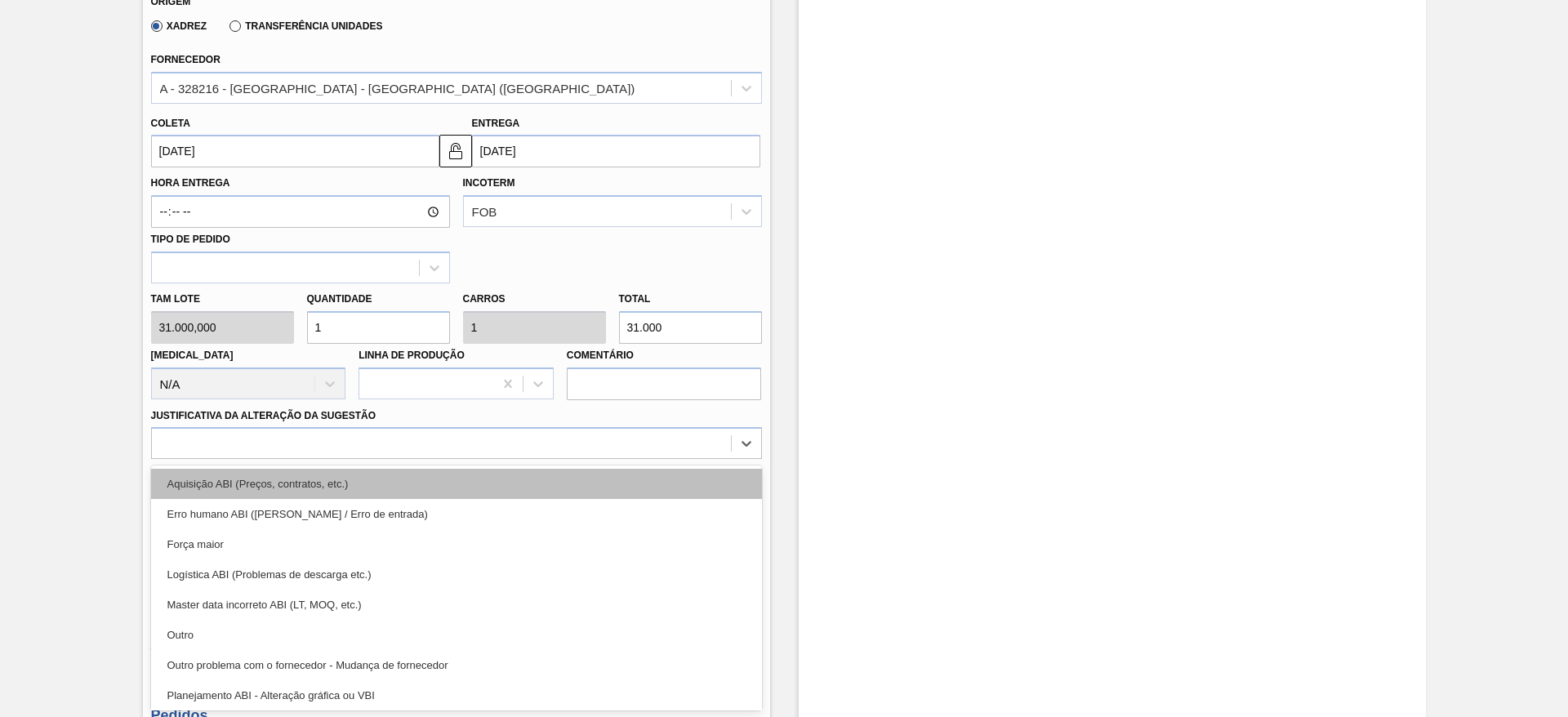
click at [671, 487] on div "Aquisição ABI (Preços, contratos, etc.)" at bounding box center [457, 484] width 611 height 31
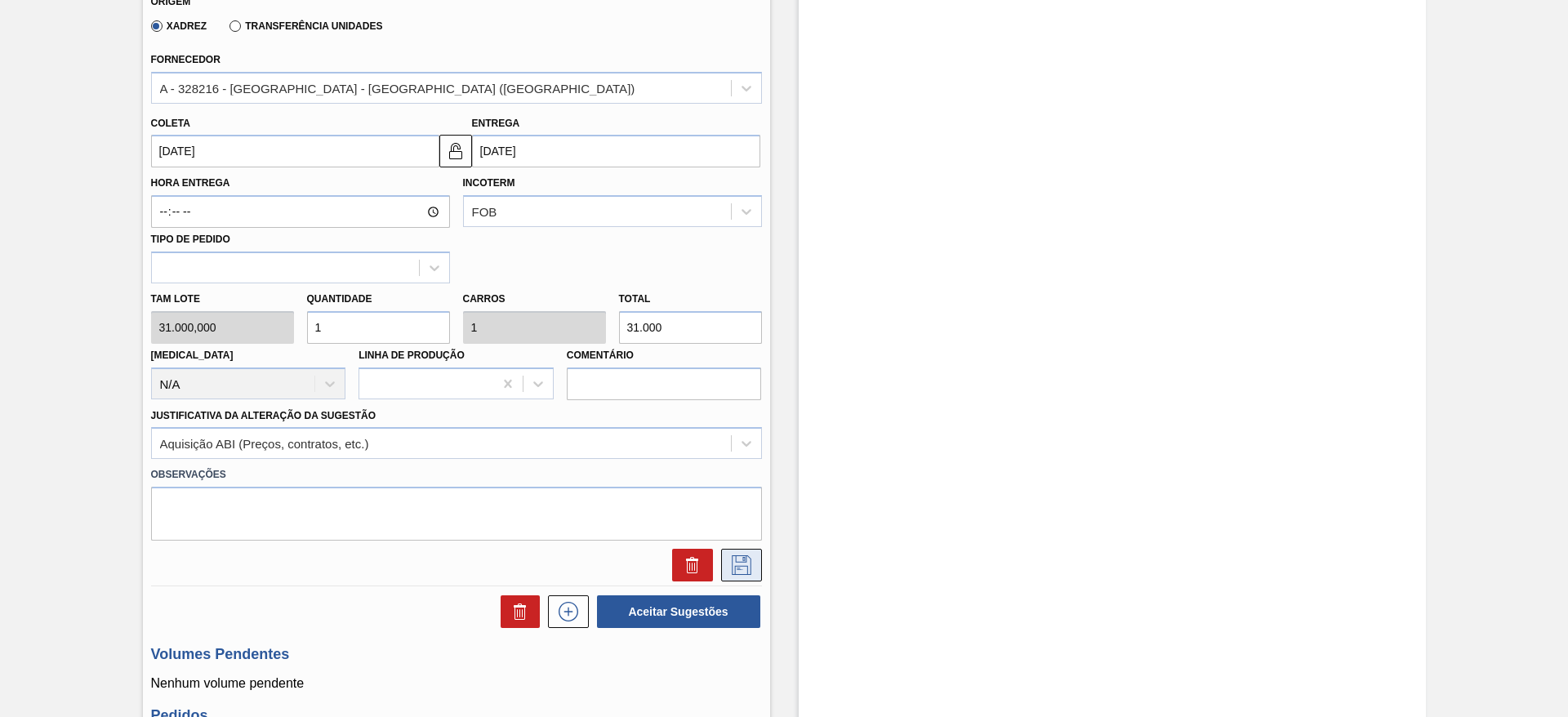
click at [732, 561] on icon at bounding box center [741, 566] width 26 height 19
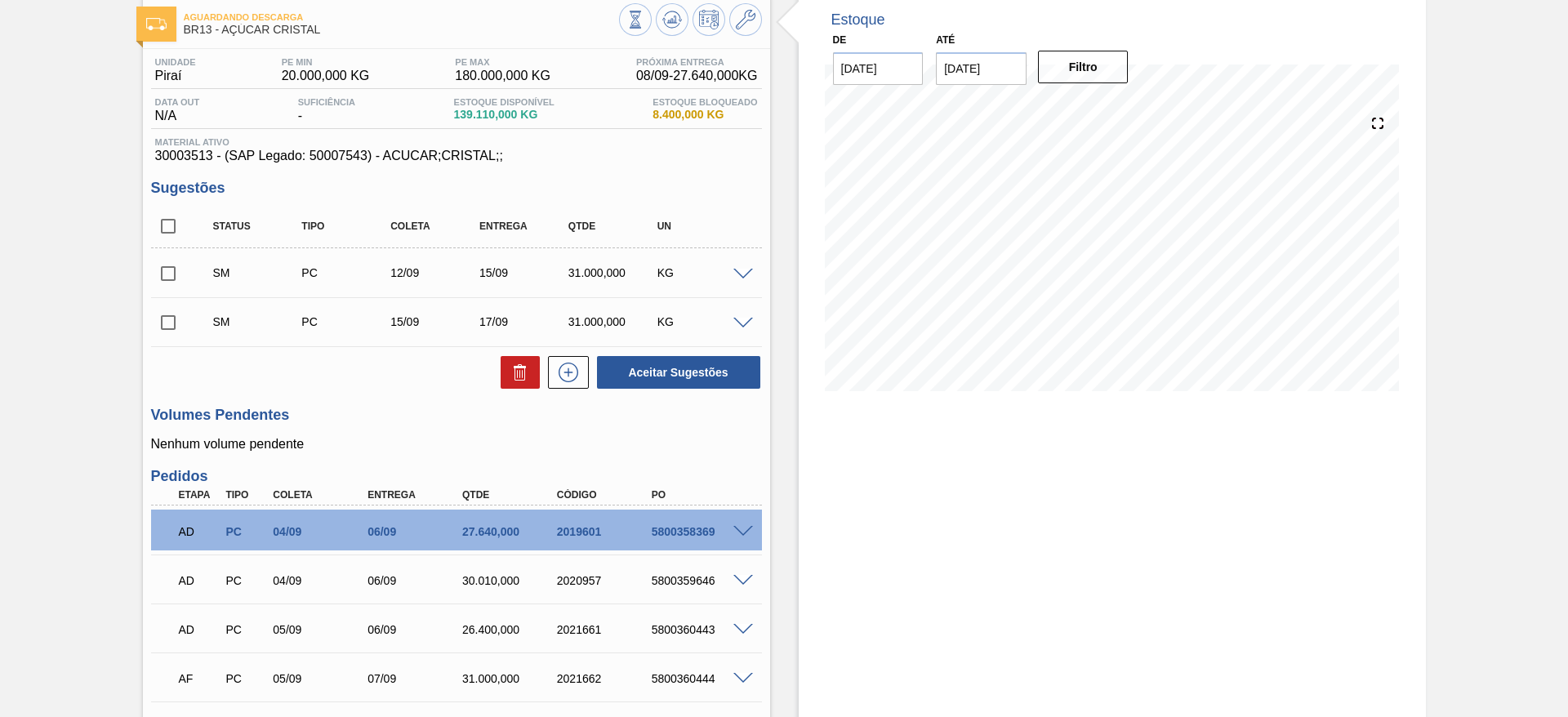
scroll to position [85, 0]
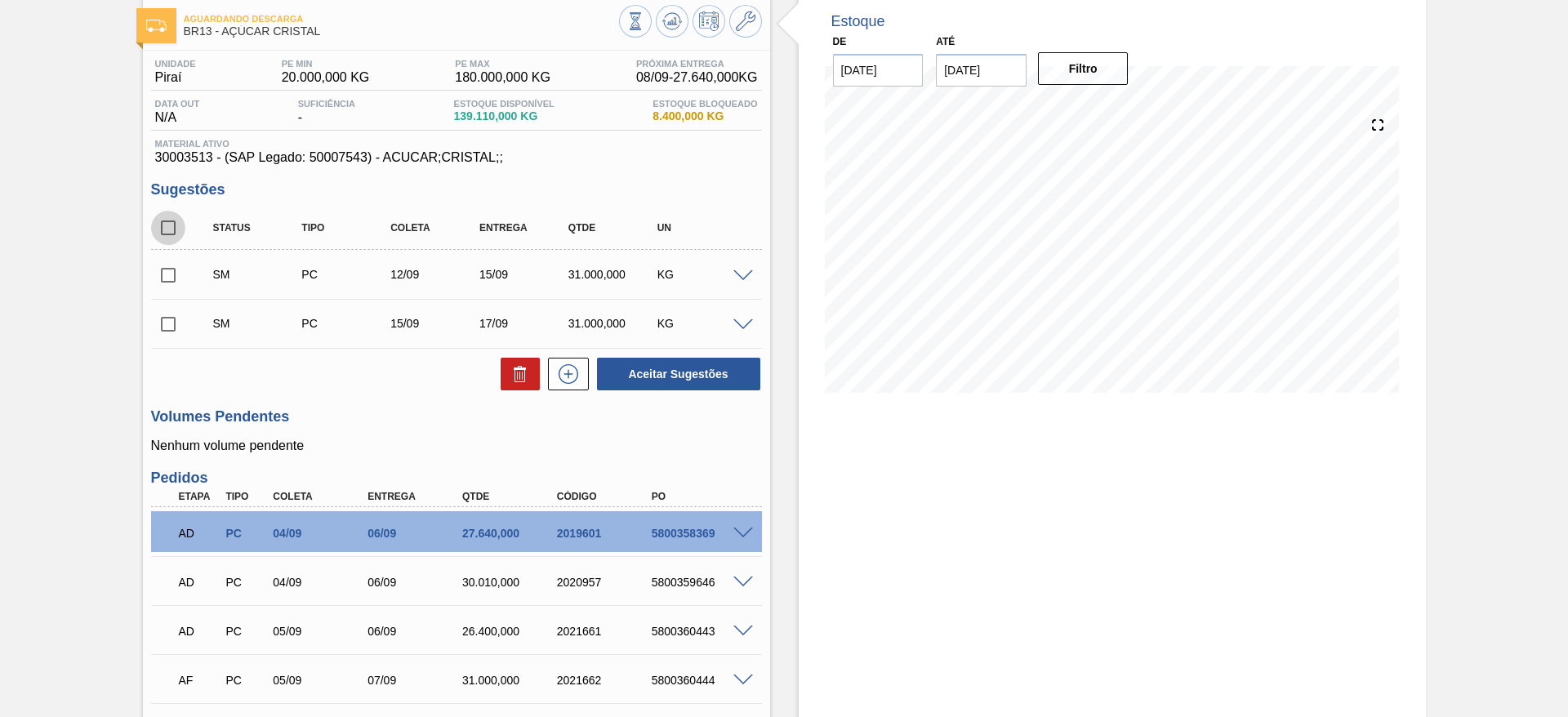
click at [165, 231] on input "checkbox" at bounding box center [168, 228] width 34 height 34
checkbox input "true"
click at [728, 372] on button "Aceitar Sugestões" at bounding box center [678, 374] width 164 height 32
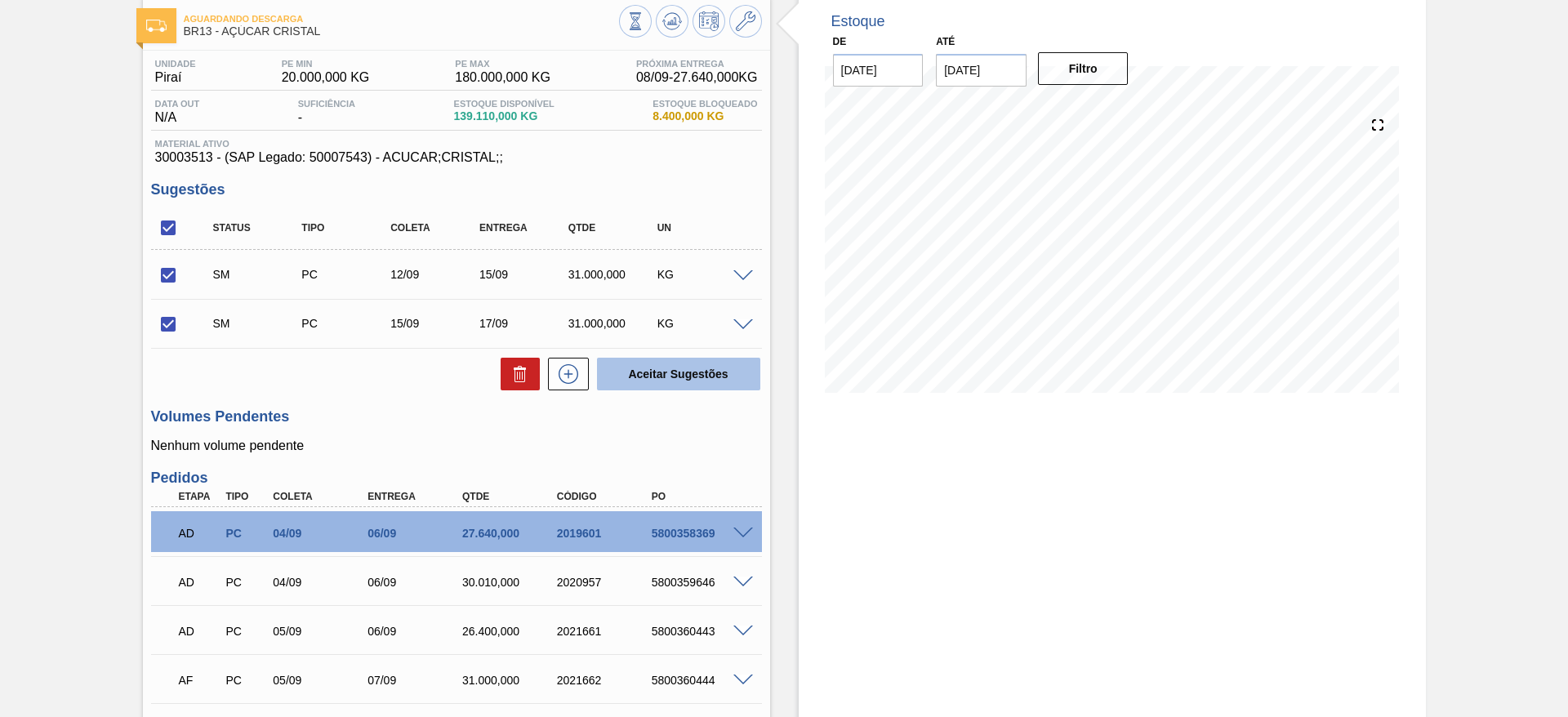
checkbox input "false"
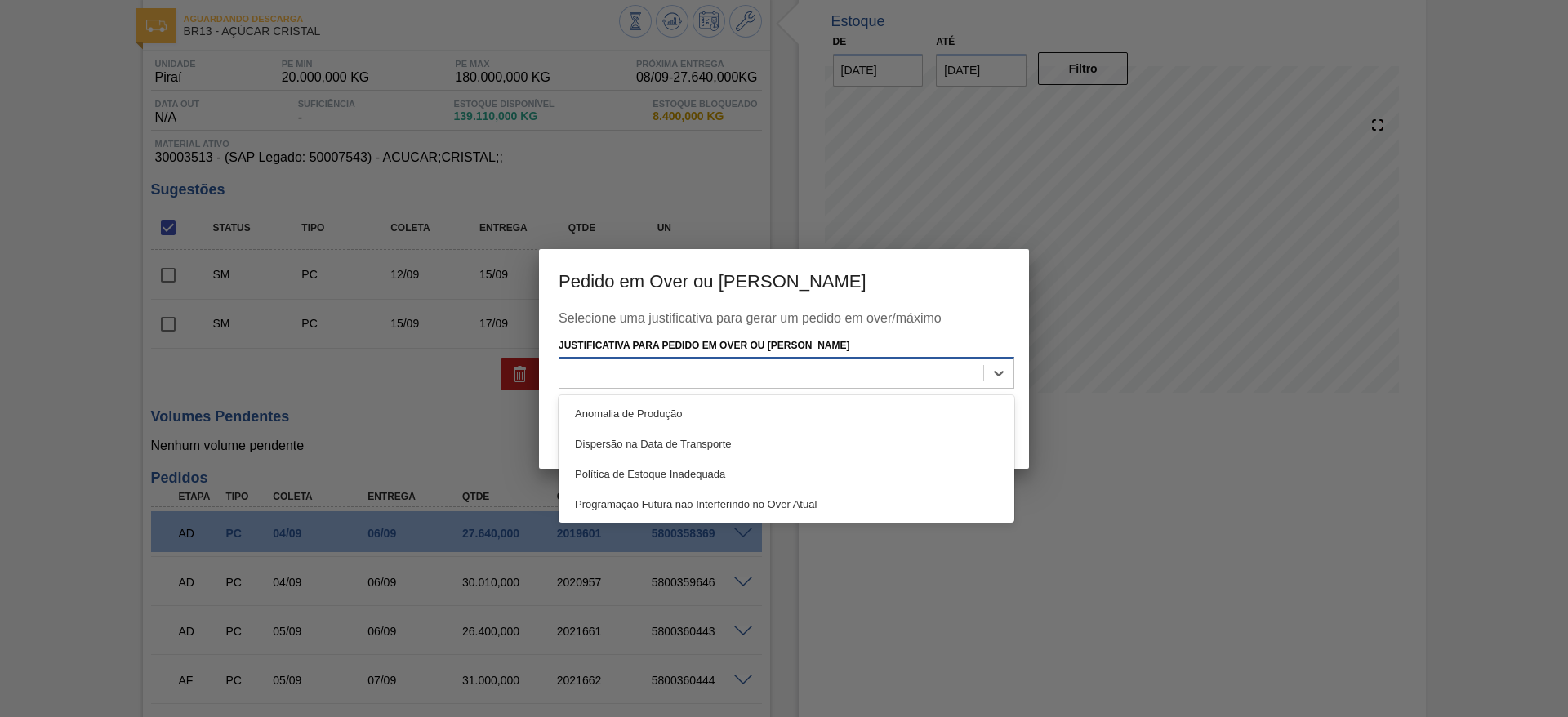
click at [728, 372] on div at bounding box center [771, 373] width 424 height 24
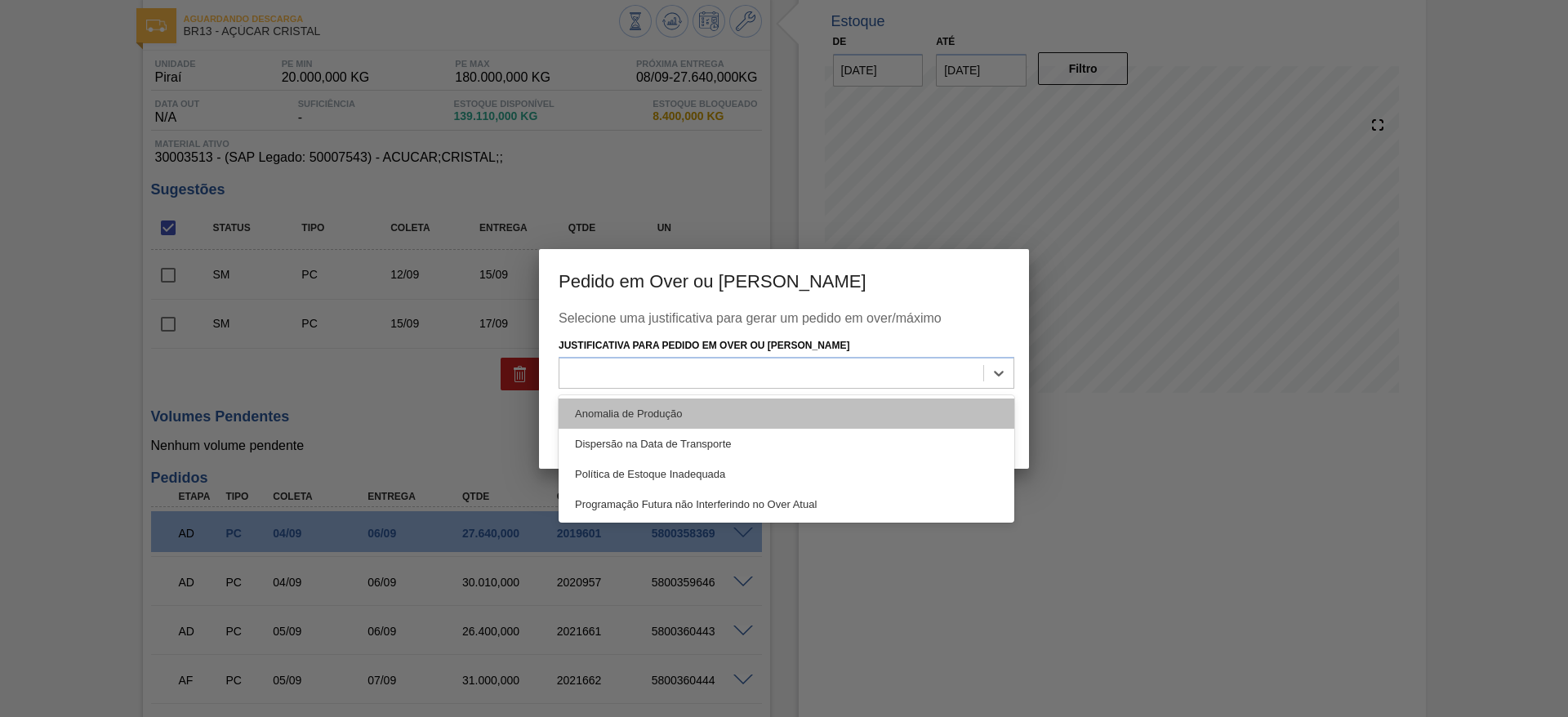
click at [774, 399] on div "Anomalia de Produção" at bounding box center [786, 413] width 456 height 31
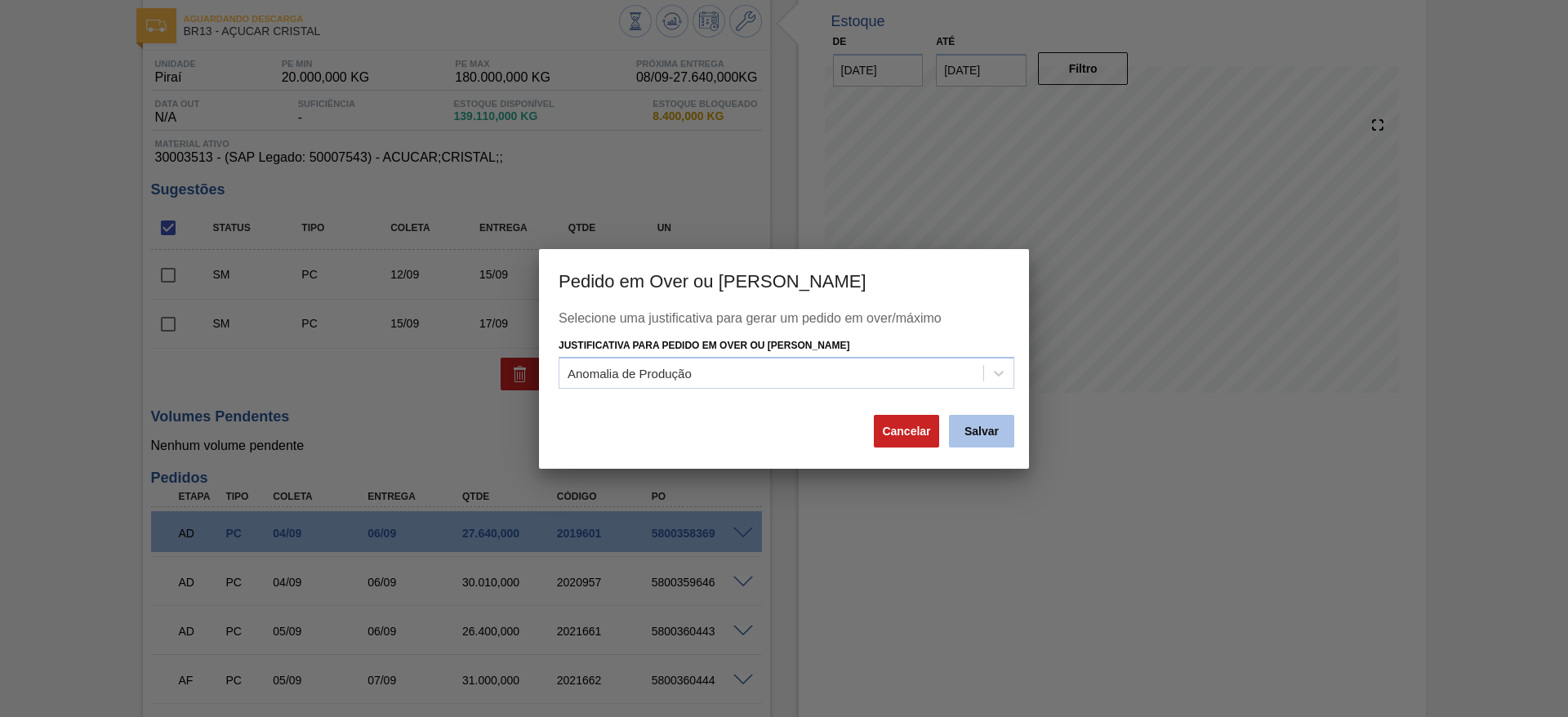
click at [982, 443] on button "Salvar" at bounding box center [981, 431] width 66 height 32
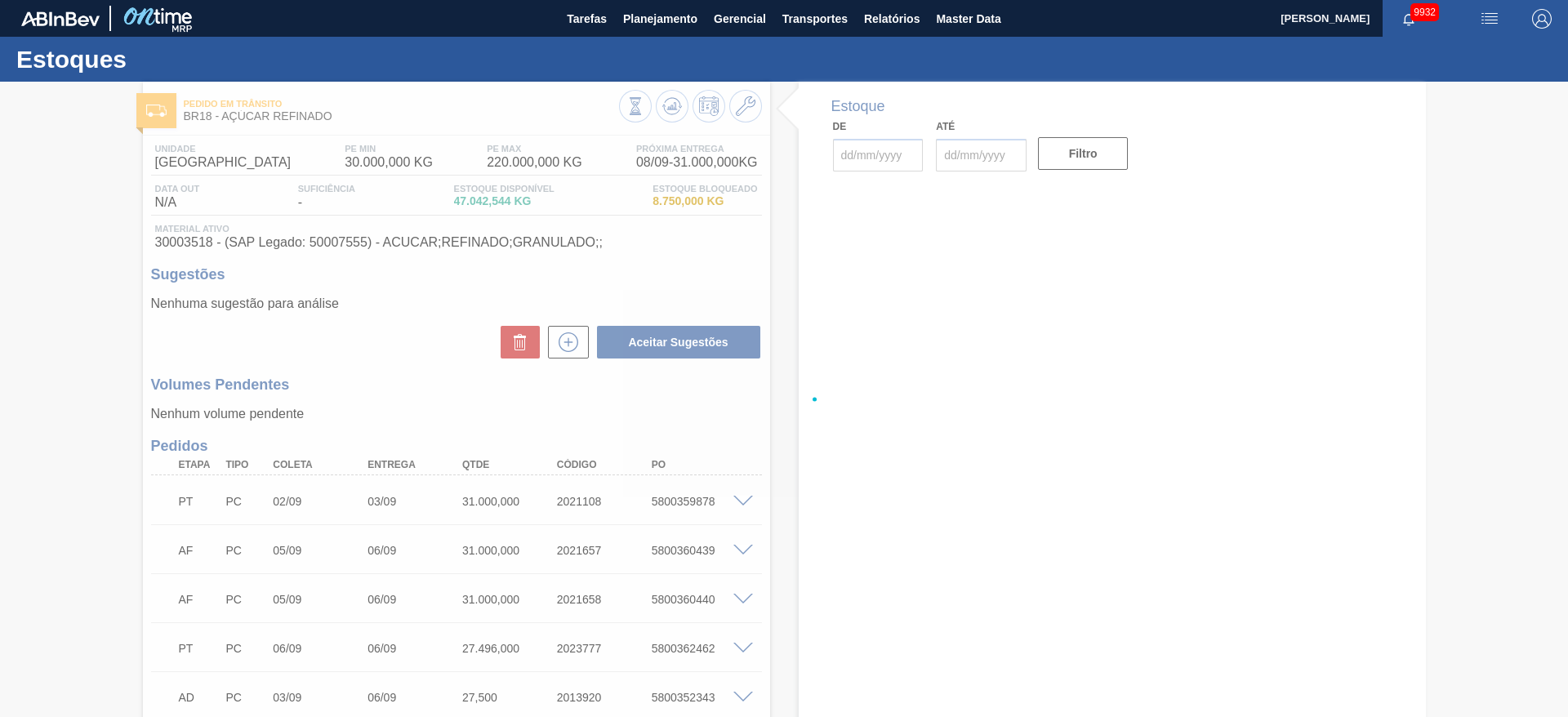
type input "08/09/2025"
type input "[DATE]"
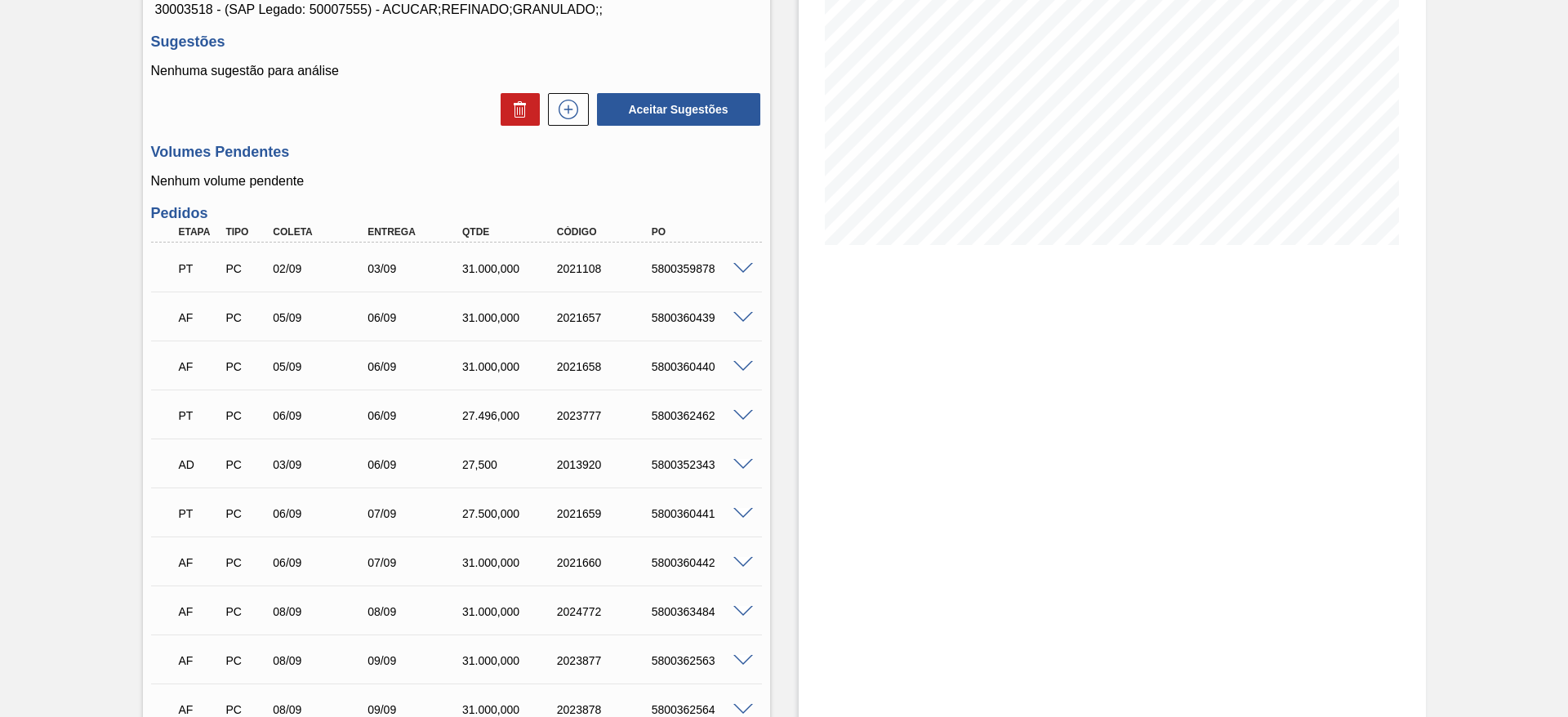
scroll to position [247, 0]
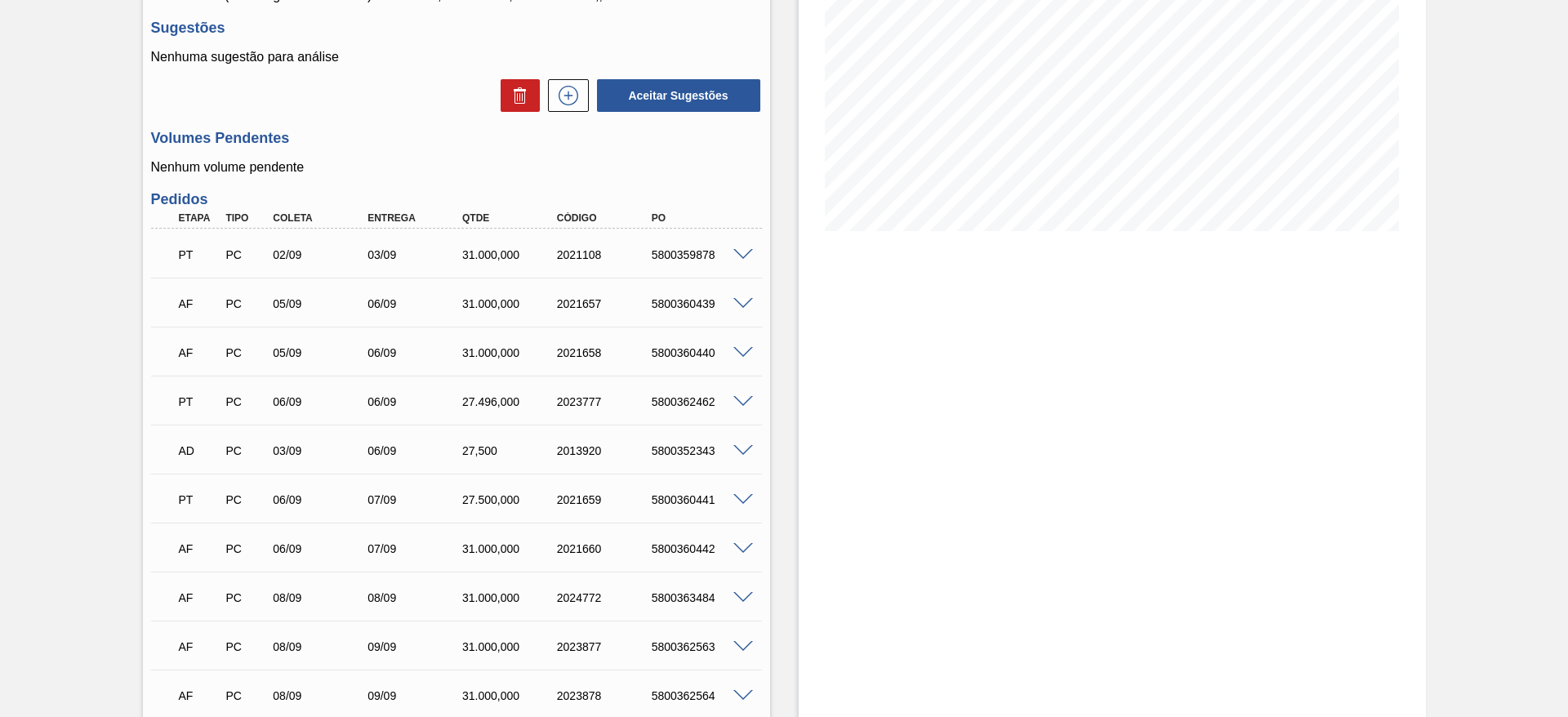
click at [671, 306] on div "5800360439" at bounding box center [700, 304] width 106 height 13
copy div "5800360439"
click at [688, 354] on div "5800360440" at bounding box center [700, 353] width 106 height 13
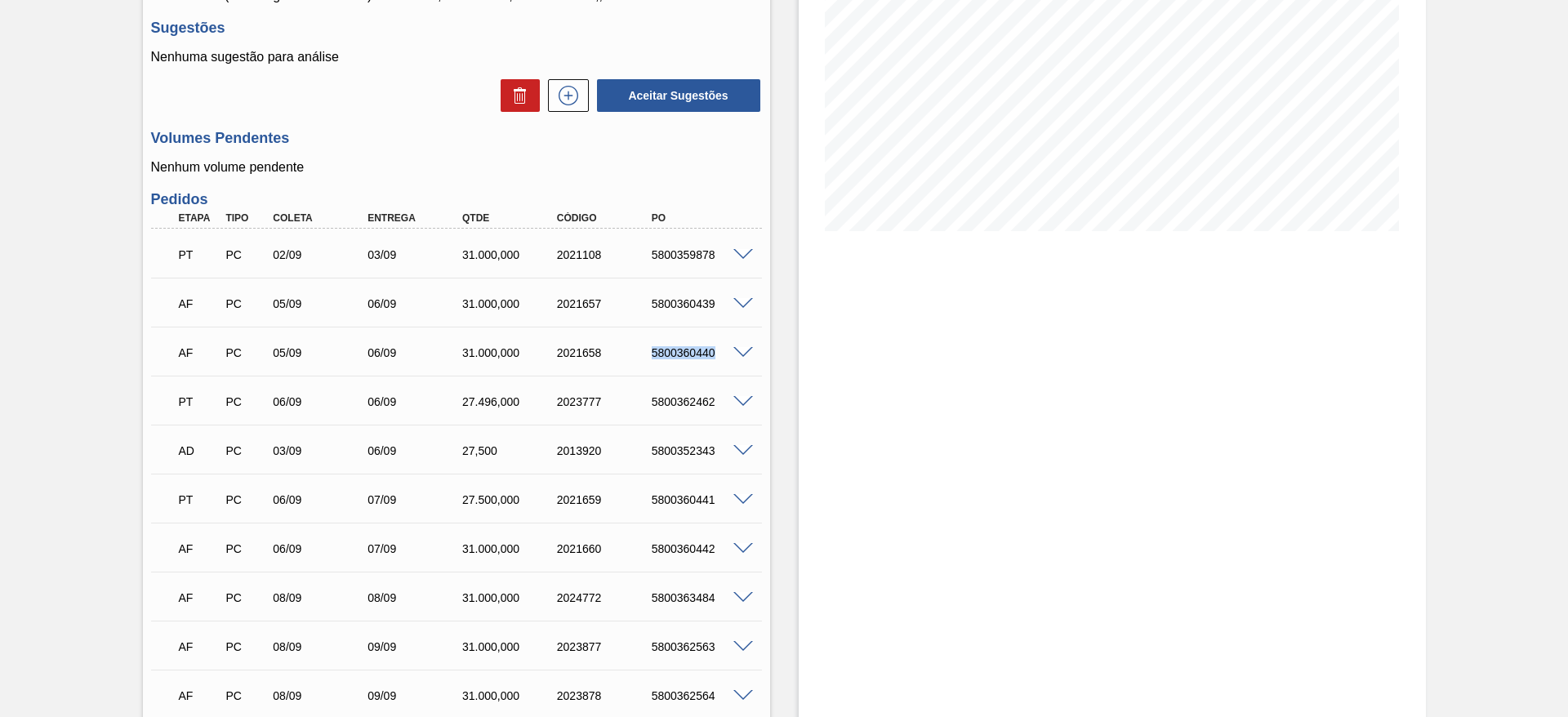
copy div "5800360440"
click at [743, 255] on span at bounding box center [743, 256] width 19 height 12
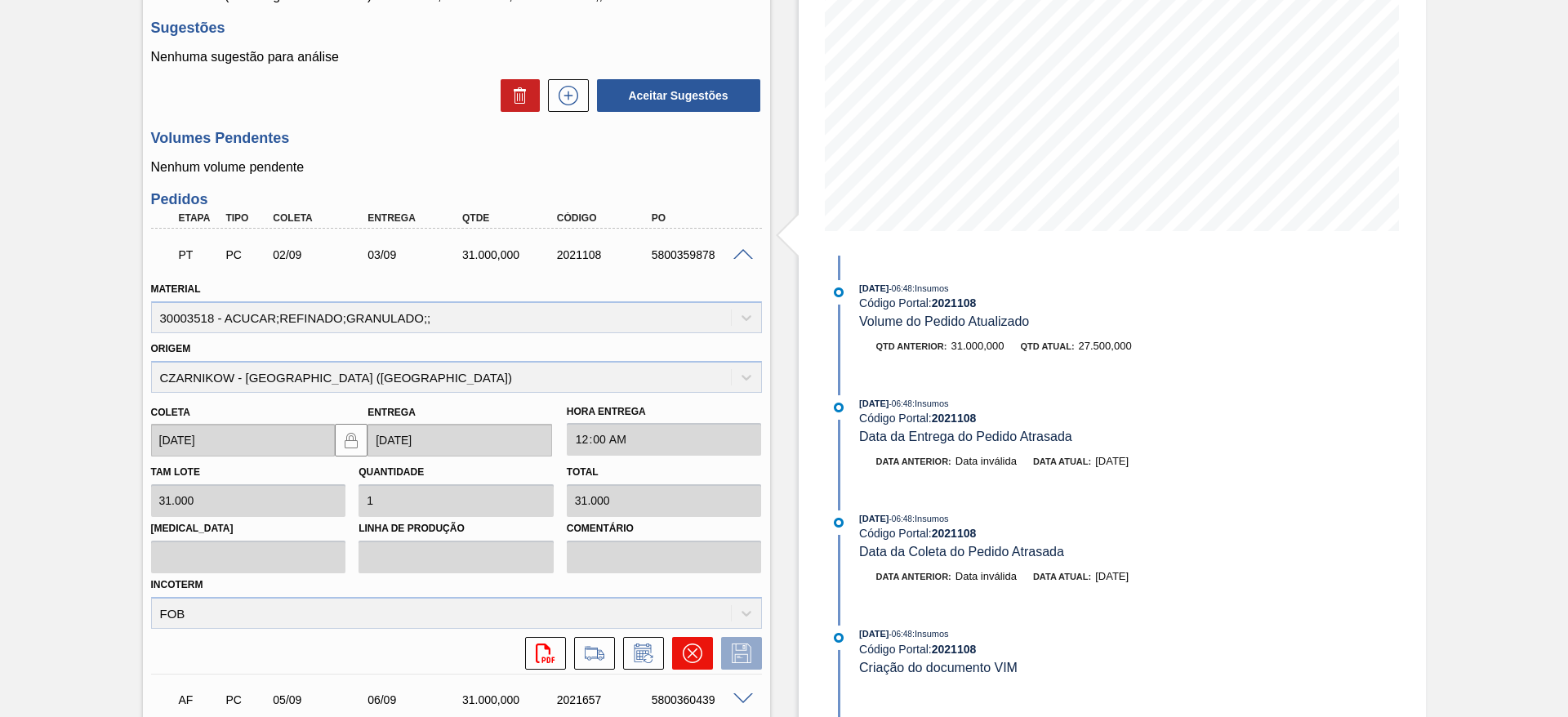
click at [699, 665] on button at bounding box center [692, 653] width 41 height 32
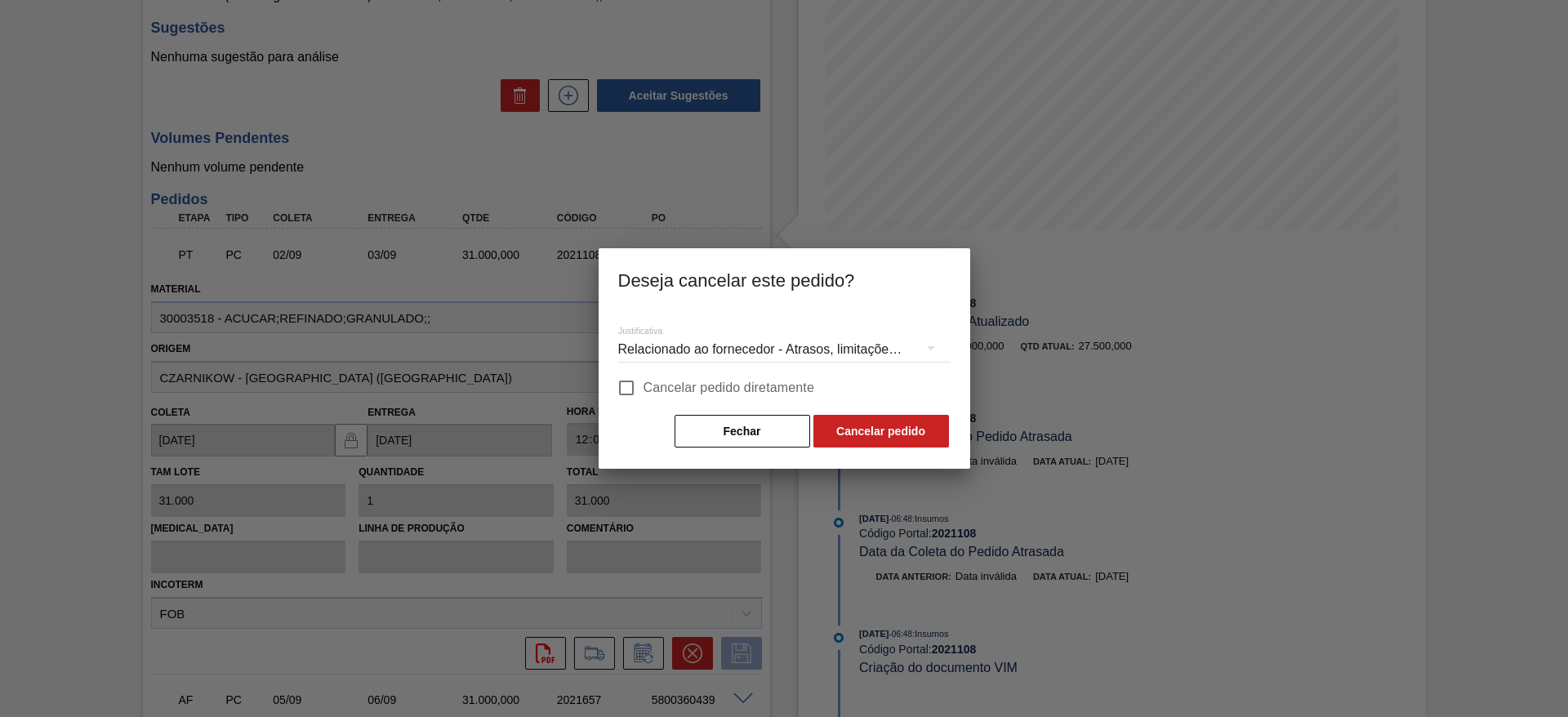
click at [664, 391] on span "Cancelar pedido diretamente" at bounding box center [729, 388] width 172 height 19
click at [643, 391] on input "Cancelar pedido diretamente" at bounding box center [626, 388] width 34 height 34
checkbox input "true"
click at [871, 432] on button "Cancelar pedido" at bounding box center [880, 431] width 136 height 32
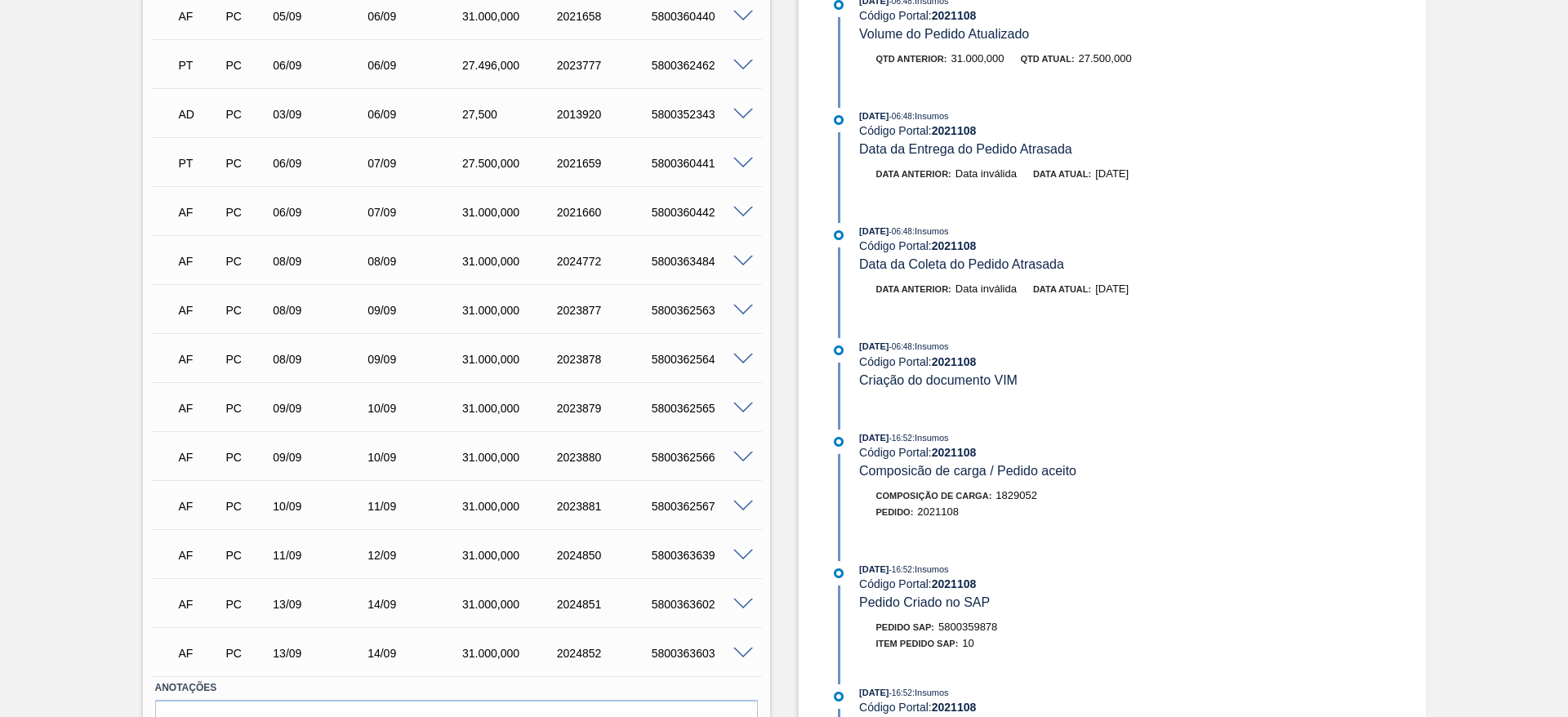
scroll to position [0, 0]
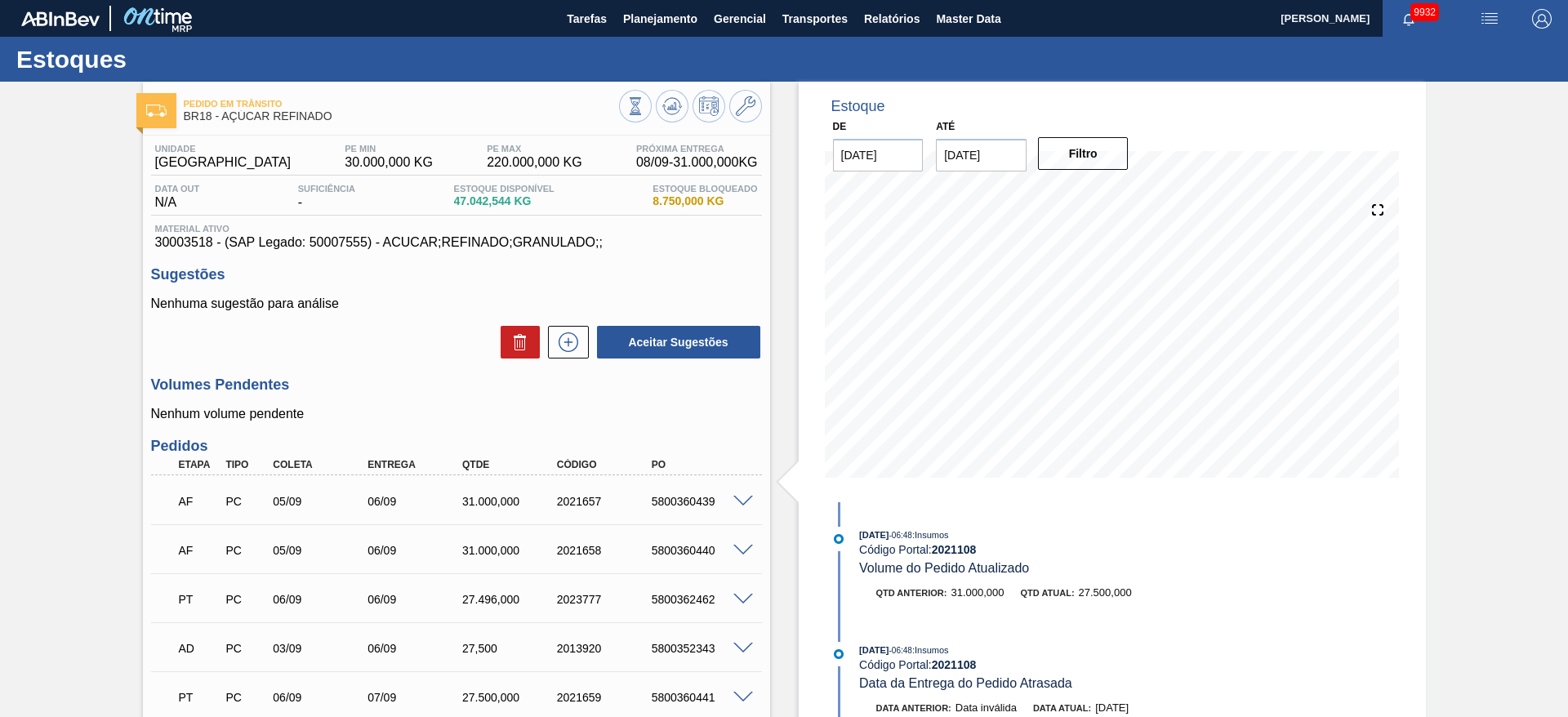
click at [663, 90] on div at bounding box center [690, 109] width 143 height 37
click at [665, 97] on icon at bounding box center [672, 106] width 19 height 19
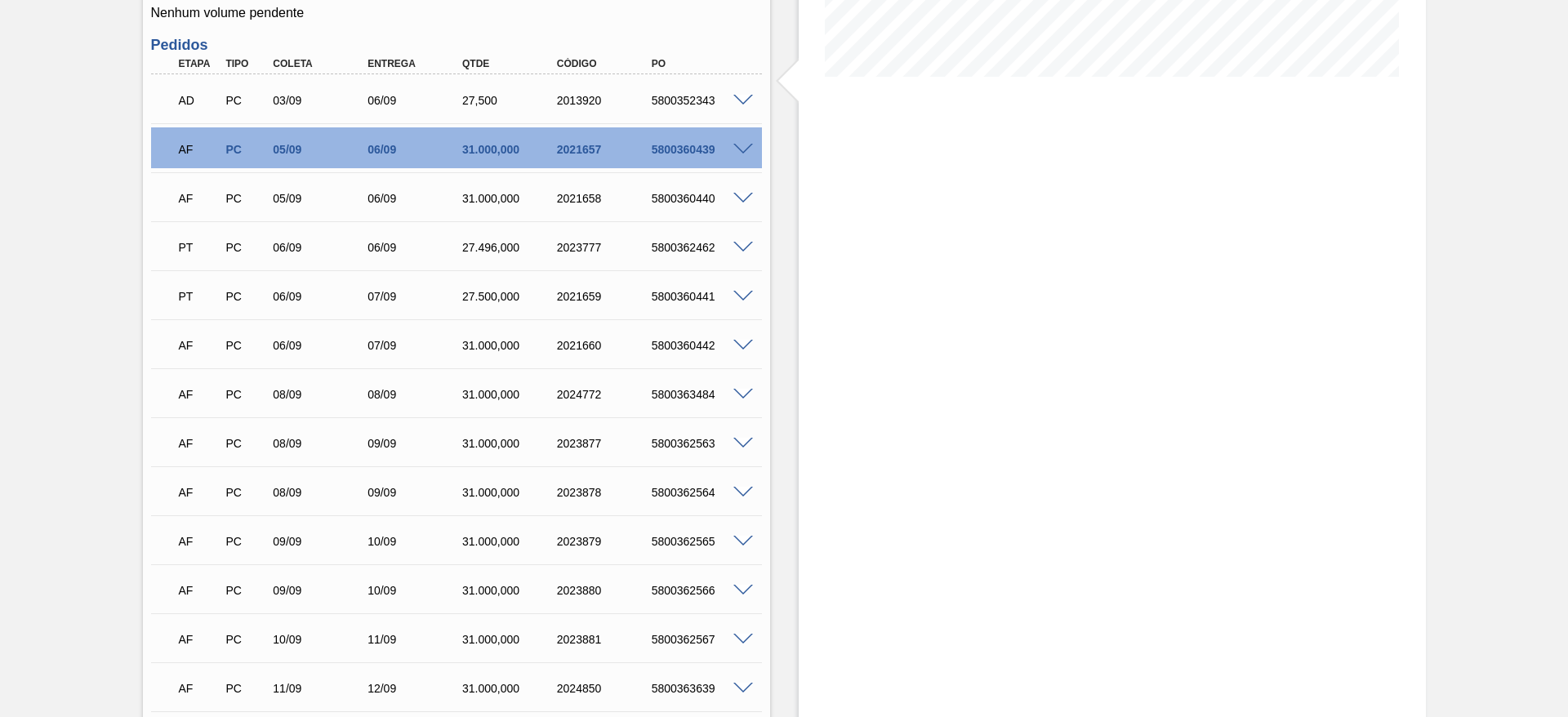
scroll to position [379, 0]
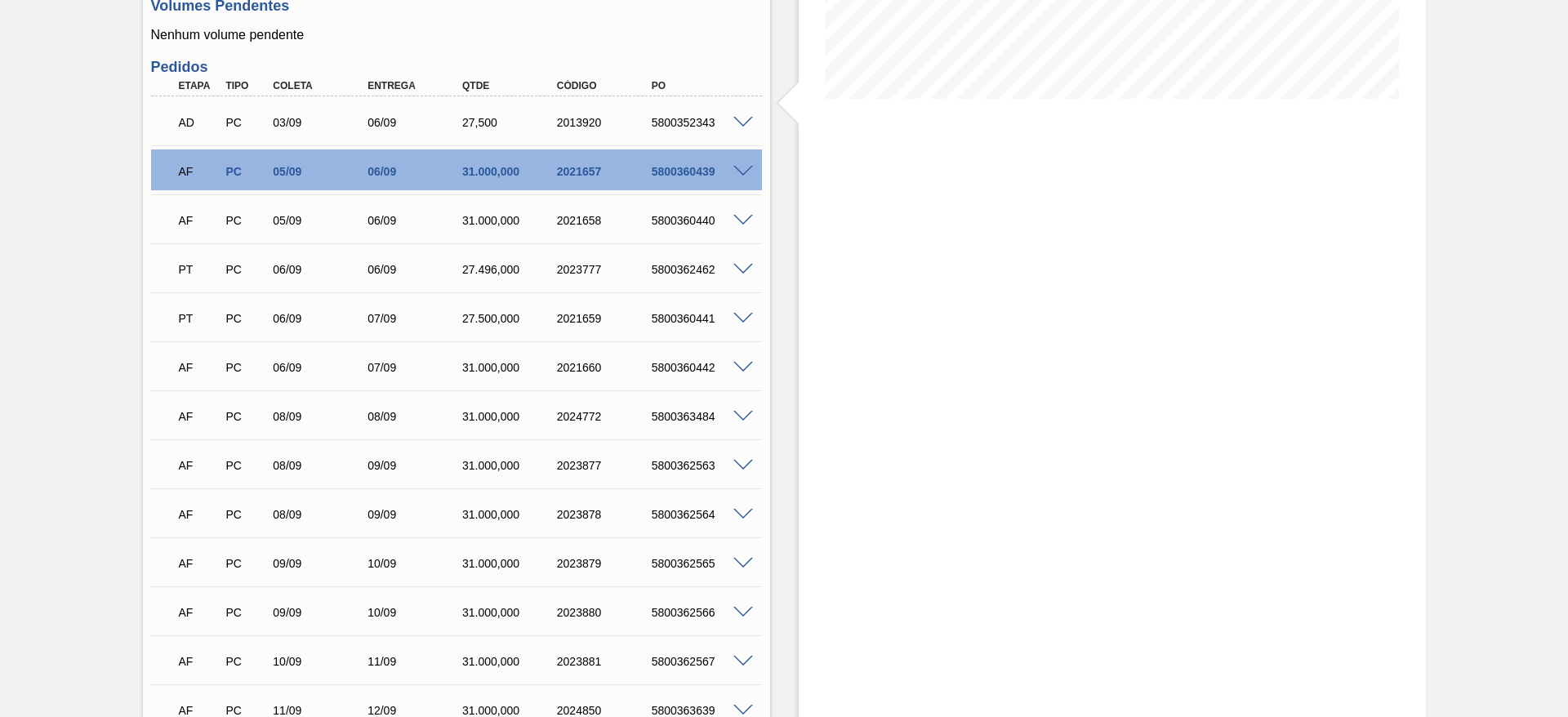
click at [743, 362] on span at bounding box center [743, 368] width 19 height 12
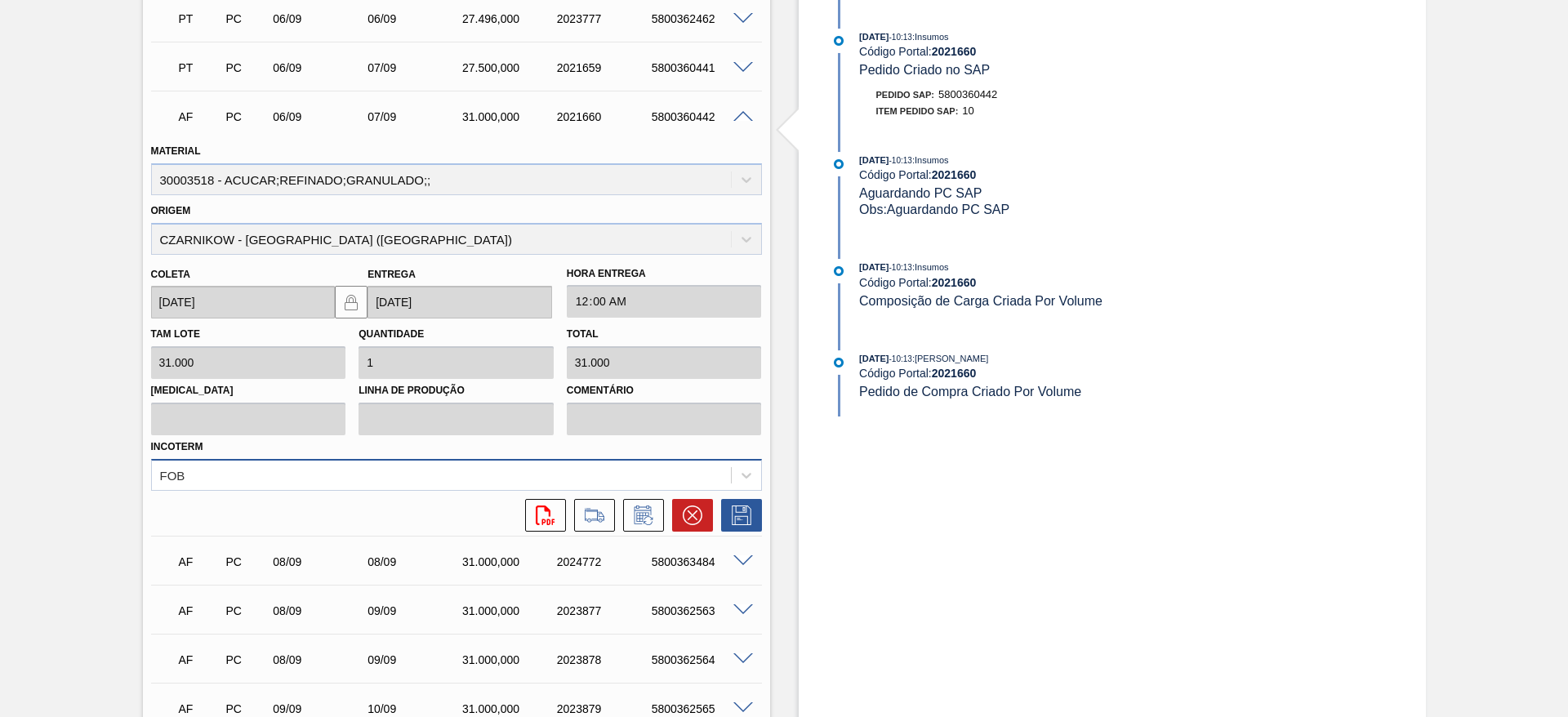
scroll to position [631, 0]
click at [637, 509] on icon at bounding box center [643, 514] width 26 height 19
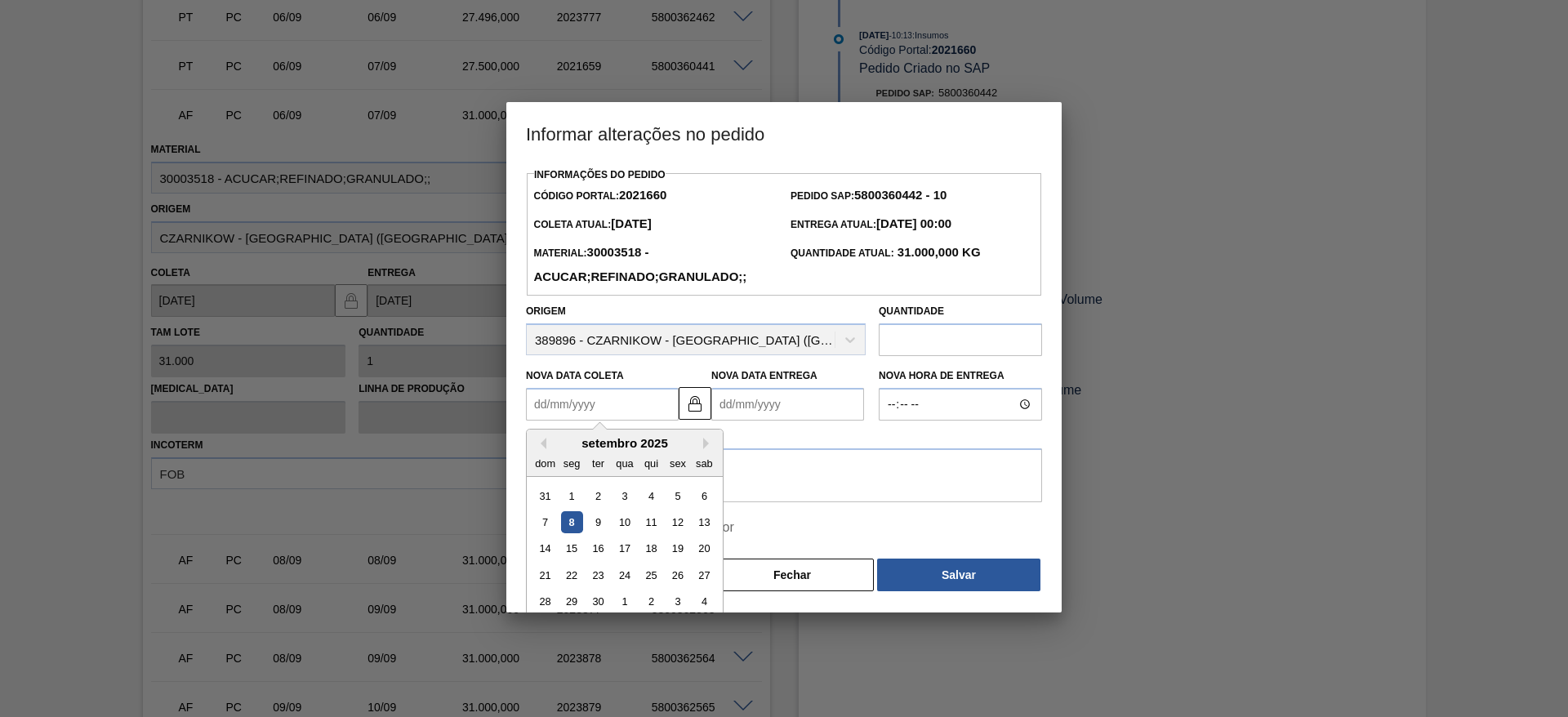
click at [596, 409] on Coleta2021660 "Nova Data Coleta" at bounding box center [602, 404] width 152 height 32
click at [570, 531] on div "8" at bounding box center [571, 522] width 22 height 22
type Coleta2021660 "[DATE]"
type Entrega2021660 "[DATE]"
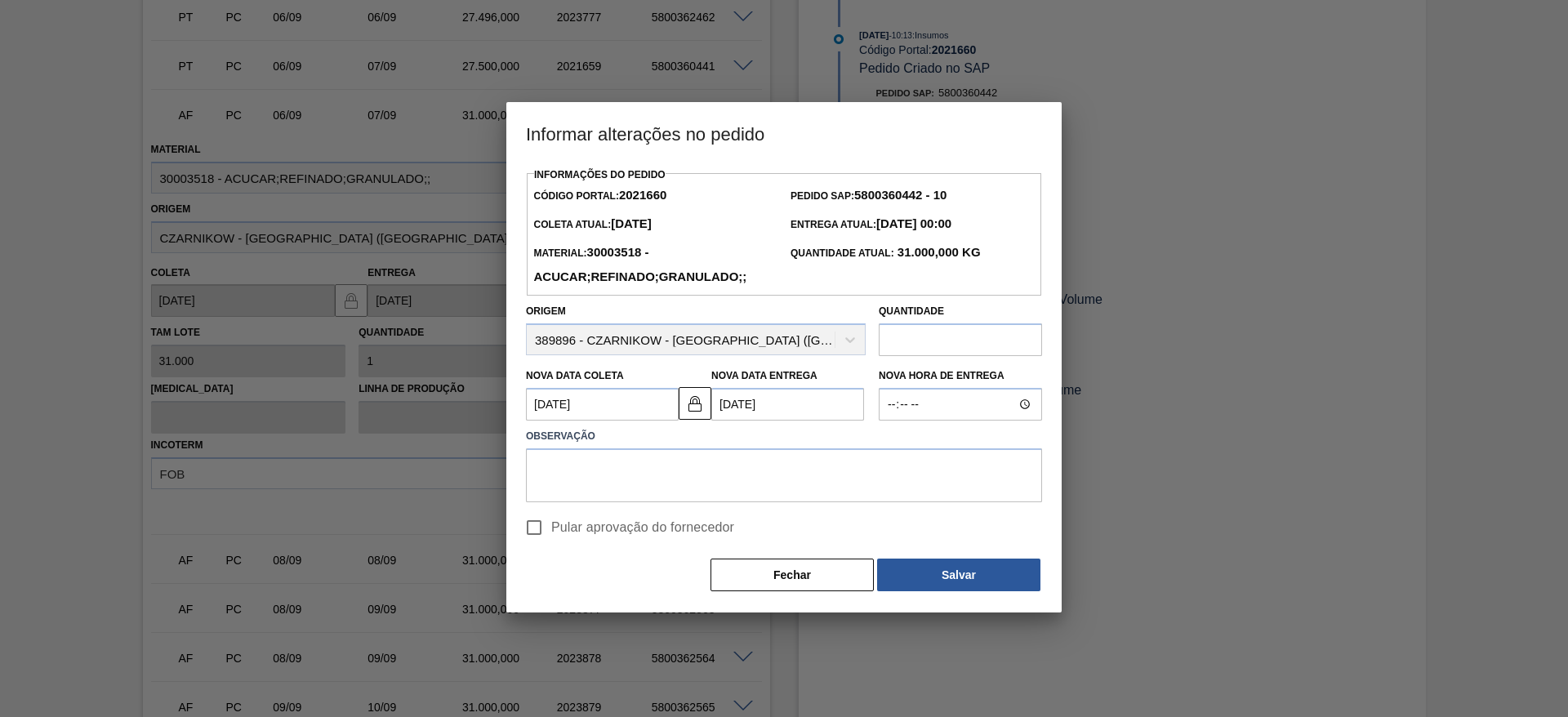
click at [538, 528] on input "Pular aprovação do fornecedor" at bounding box center [534, 527] width 34 height 34
checkbox input "true"
click at [606, 489] on textarea at bounding box center [784, 475] width 516 height 54
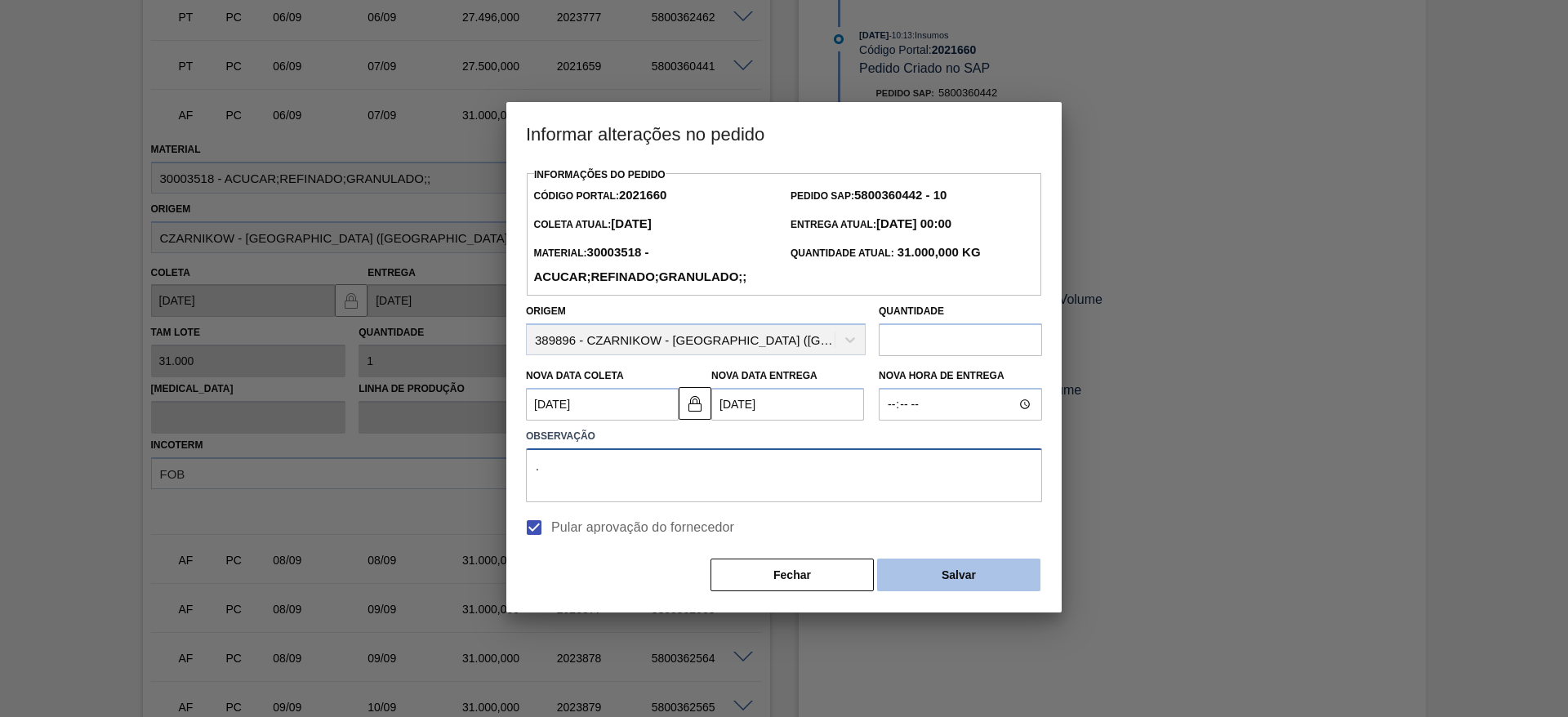
type textarea "."
click at [951, 579] on button "Salvar" at bounding box center [958, 574] width 164 height 32
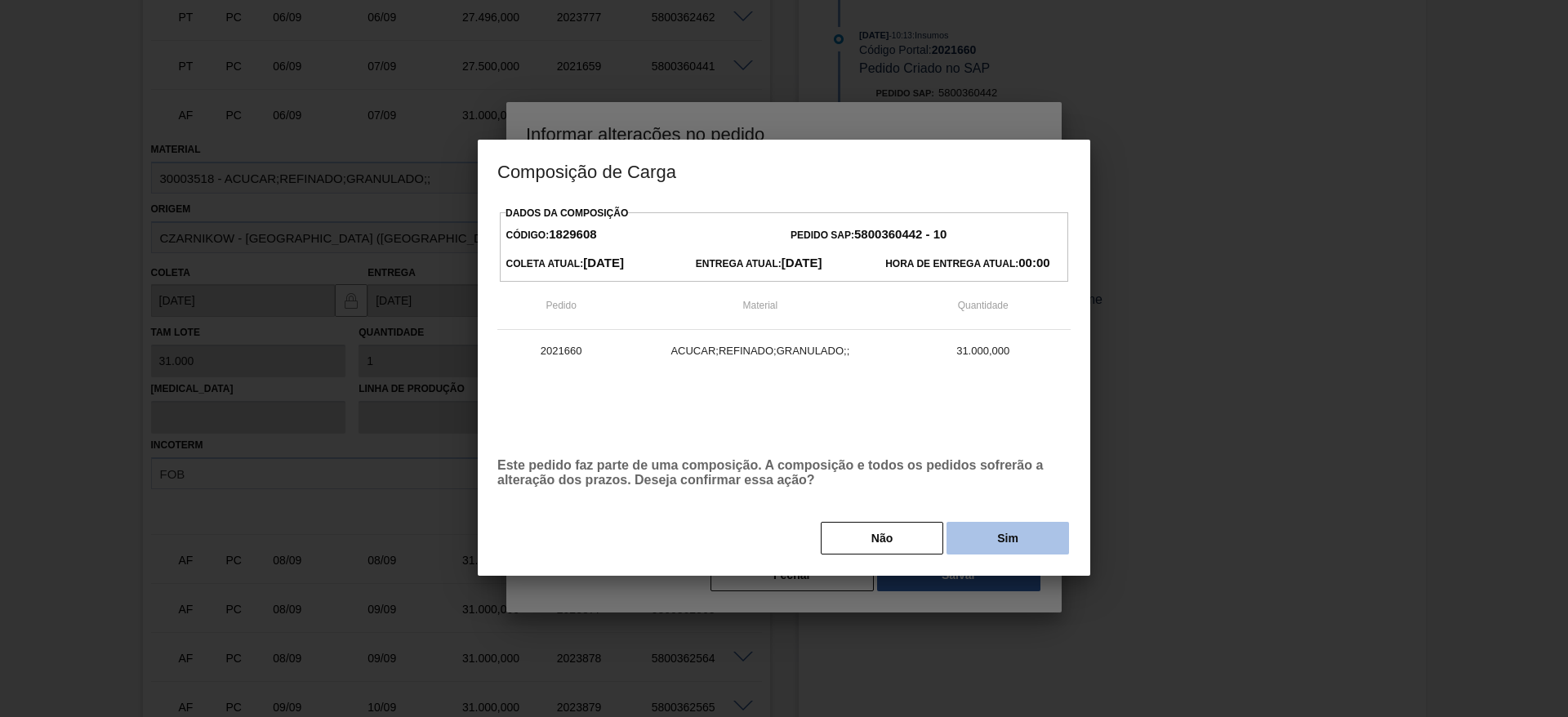
click at [1019, 542] on button "Sim" at bounding box center [1007, 538] width 122 height 32
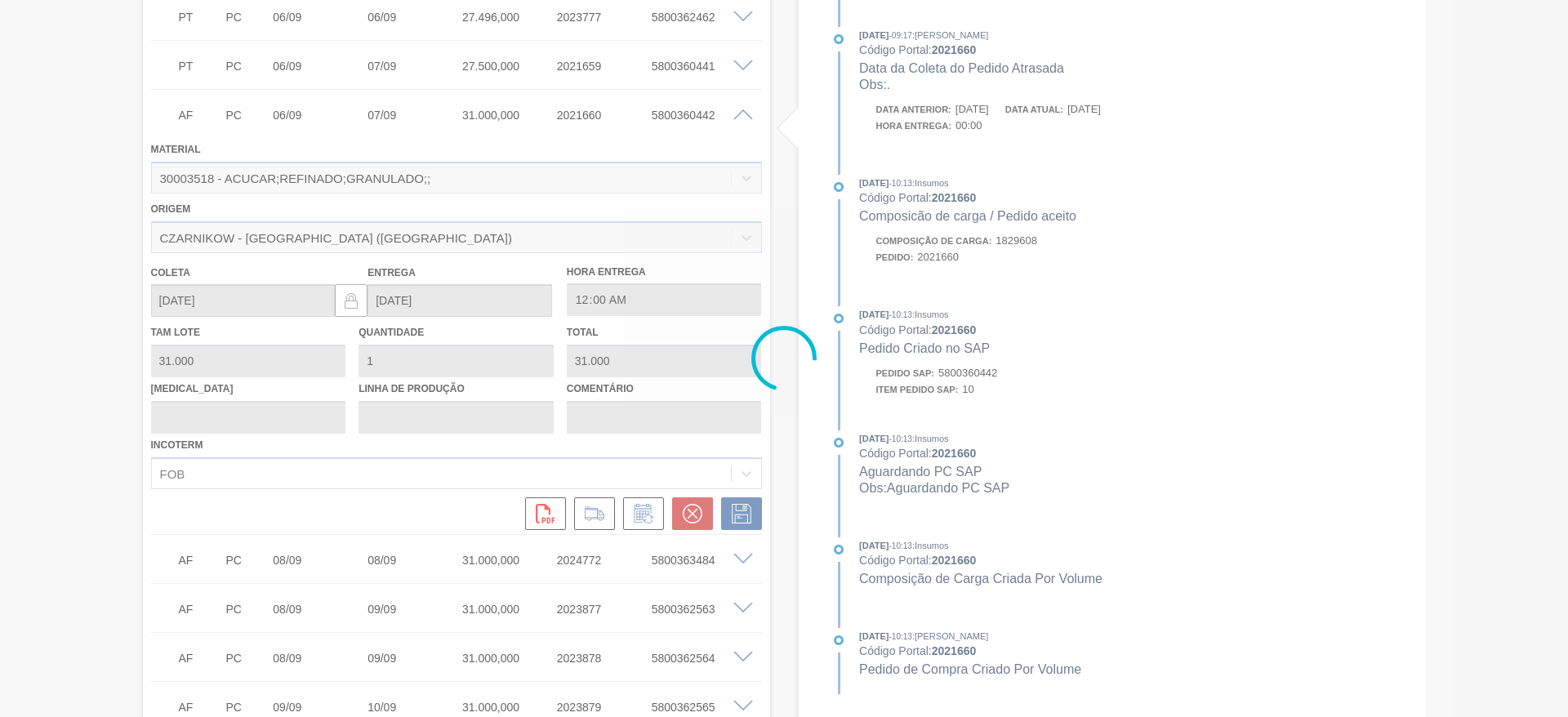
type input "."
type input "[DATE]"
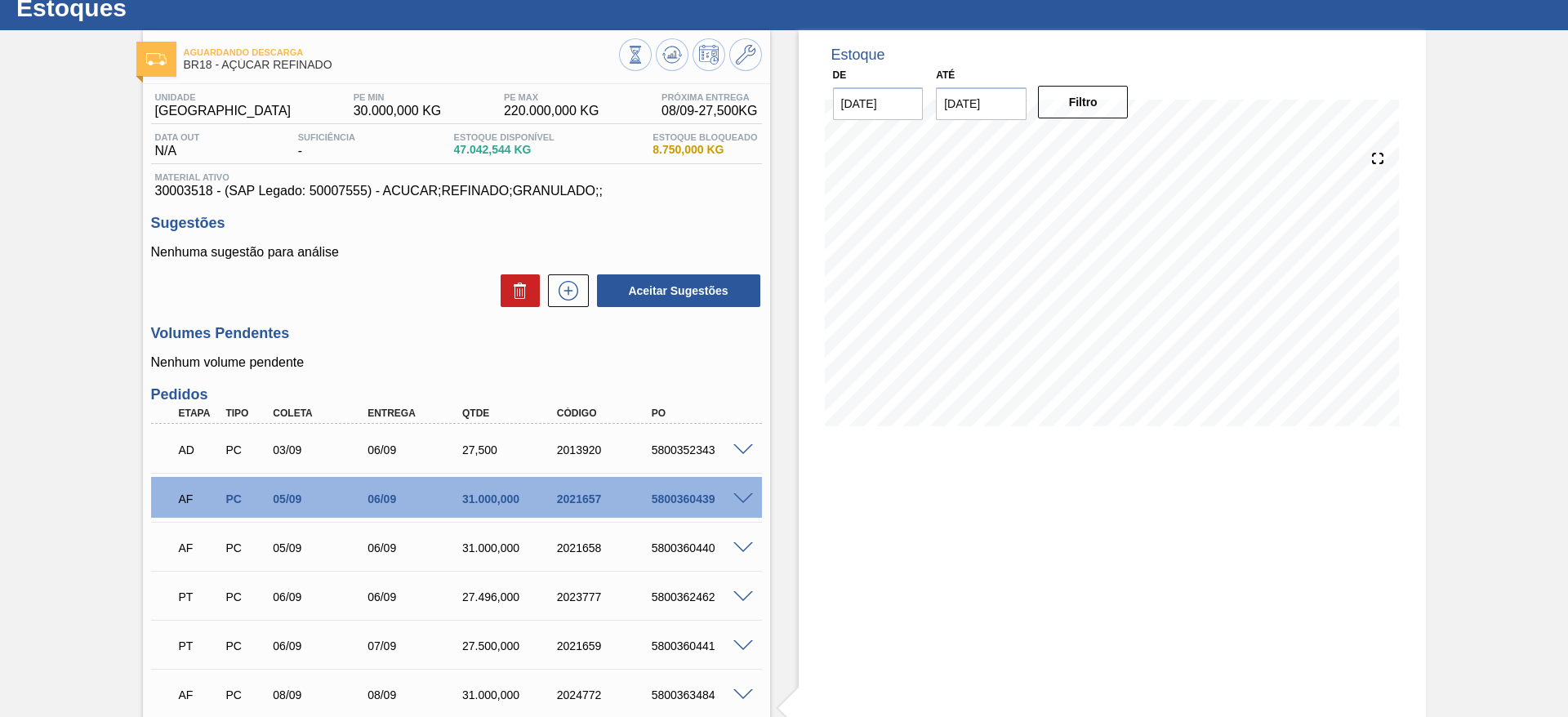
scroll to position [49, 0]
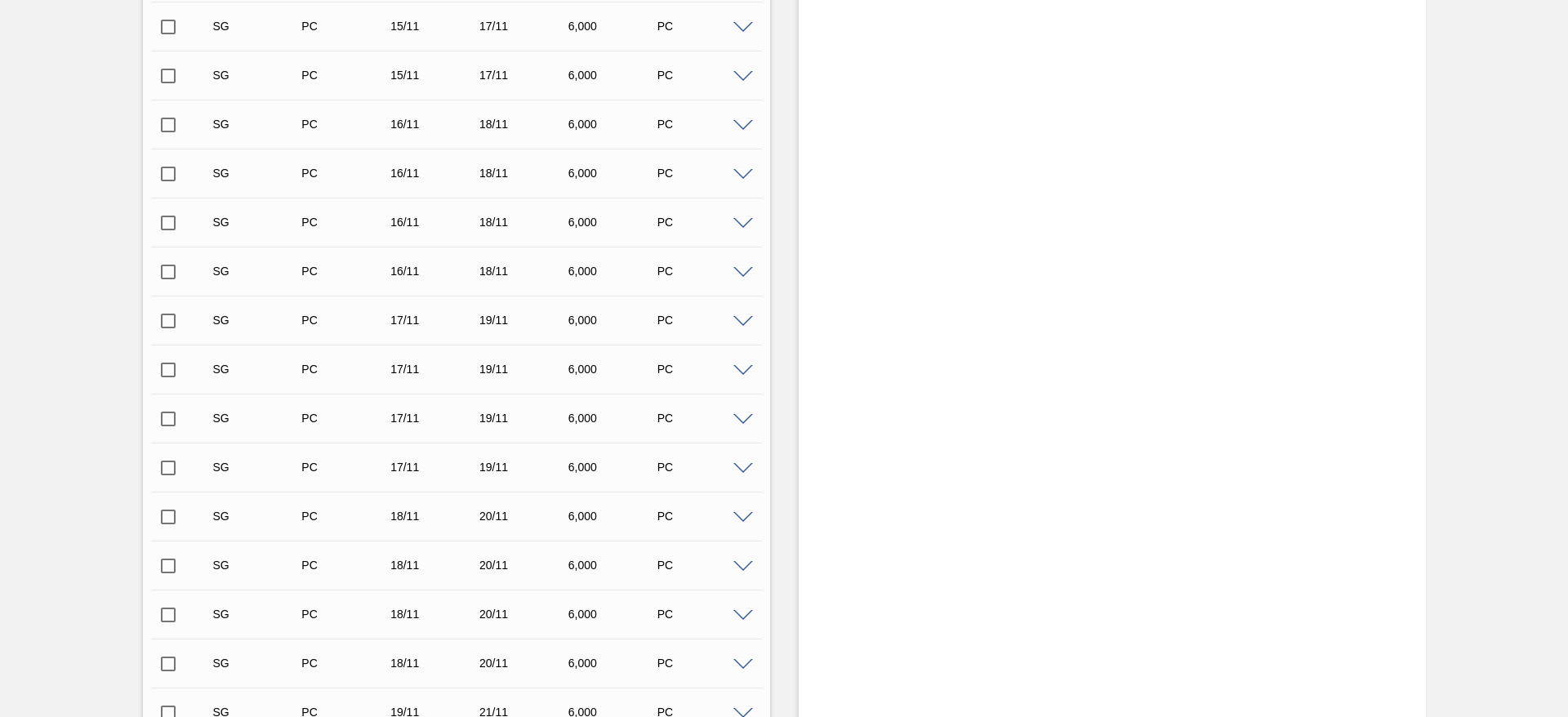
scroll to position [2839, 0]
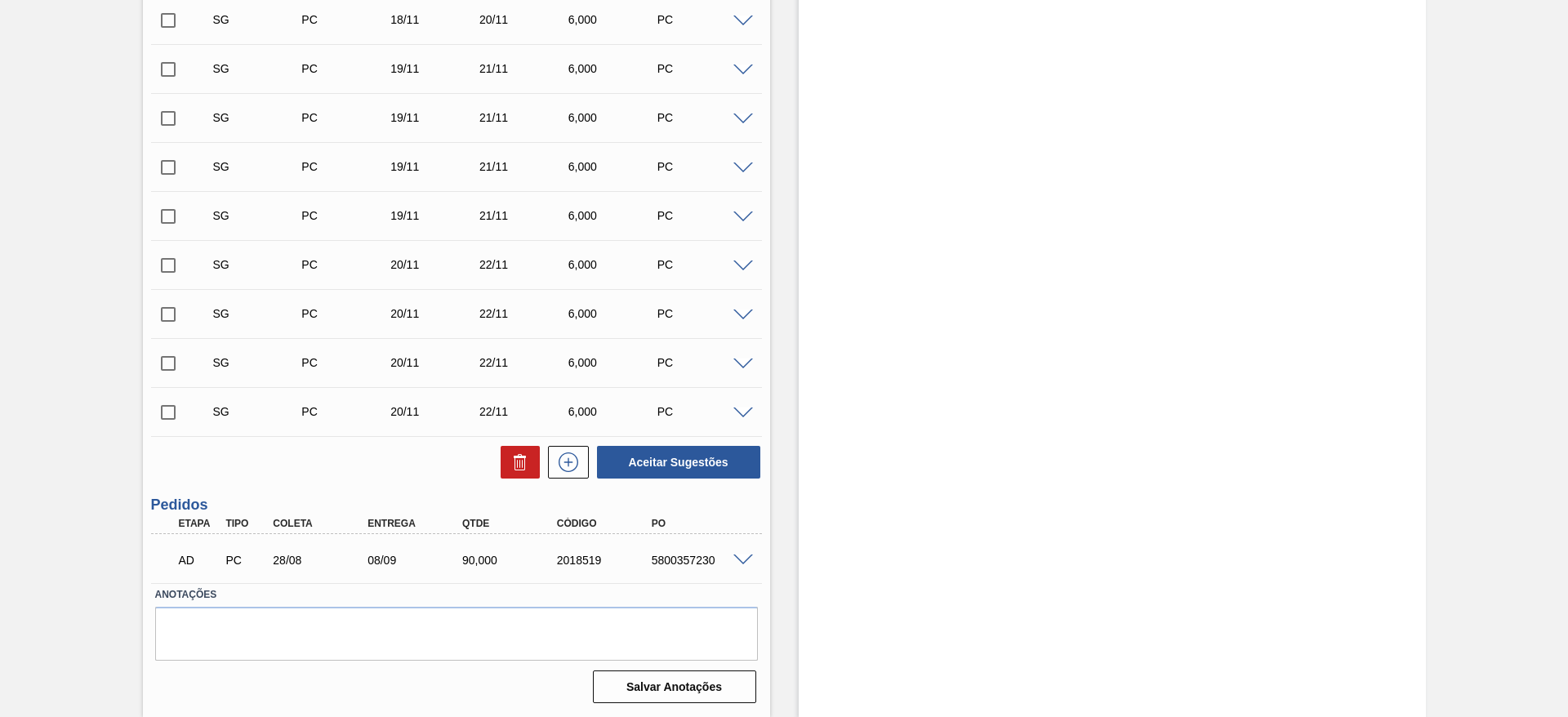
click at [744, 559] on span at bounding box center [743, 561] width 19 height 12
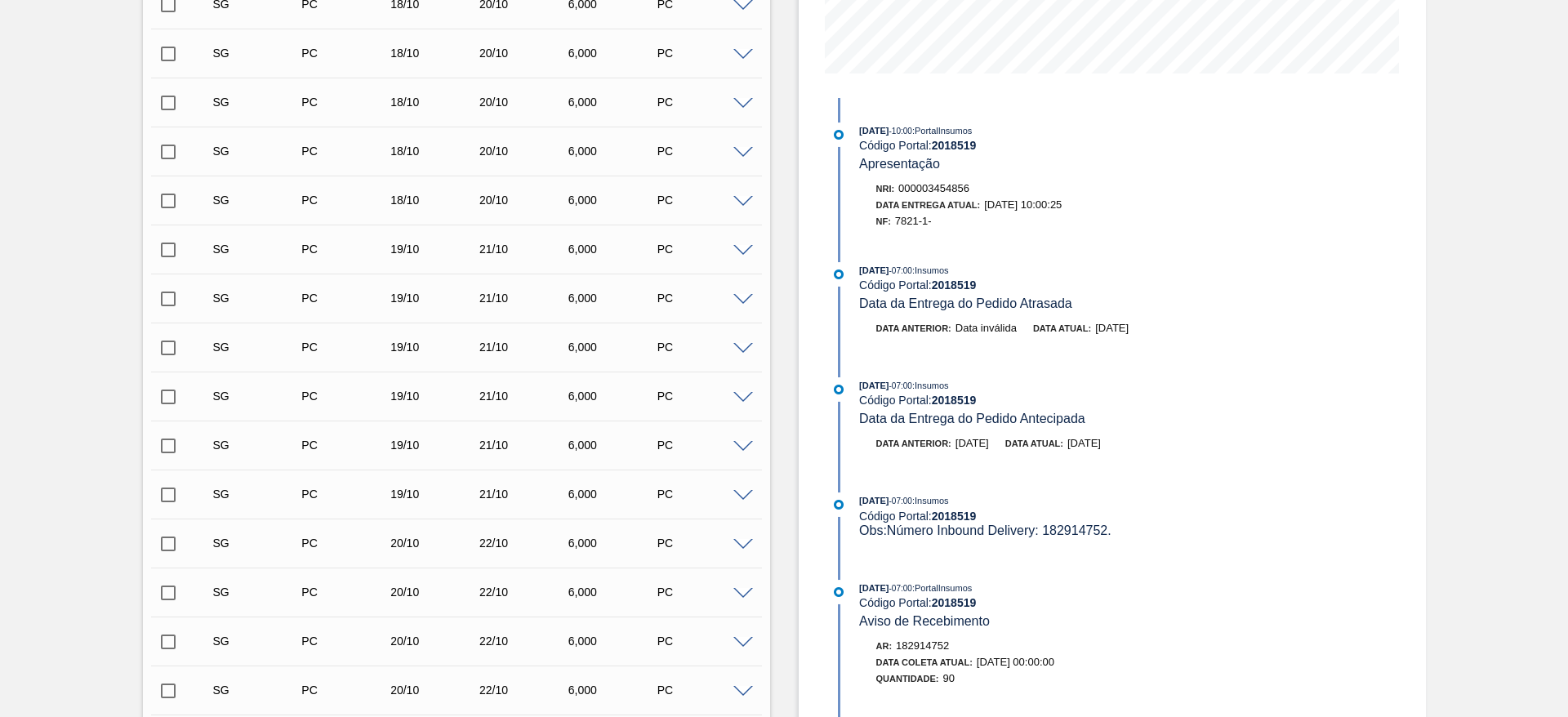
scroll to position [0, 0]
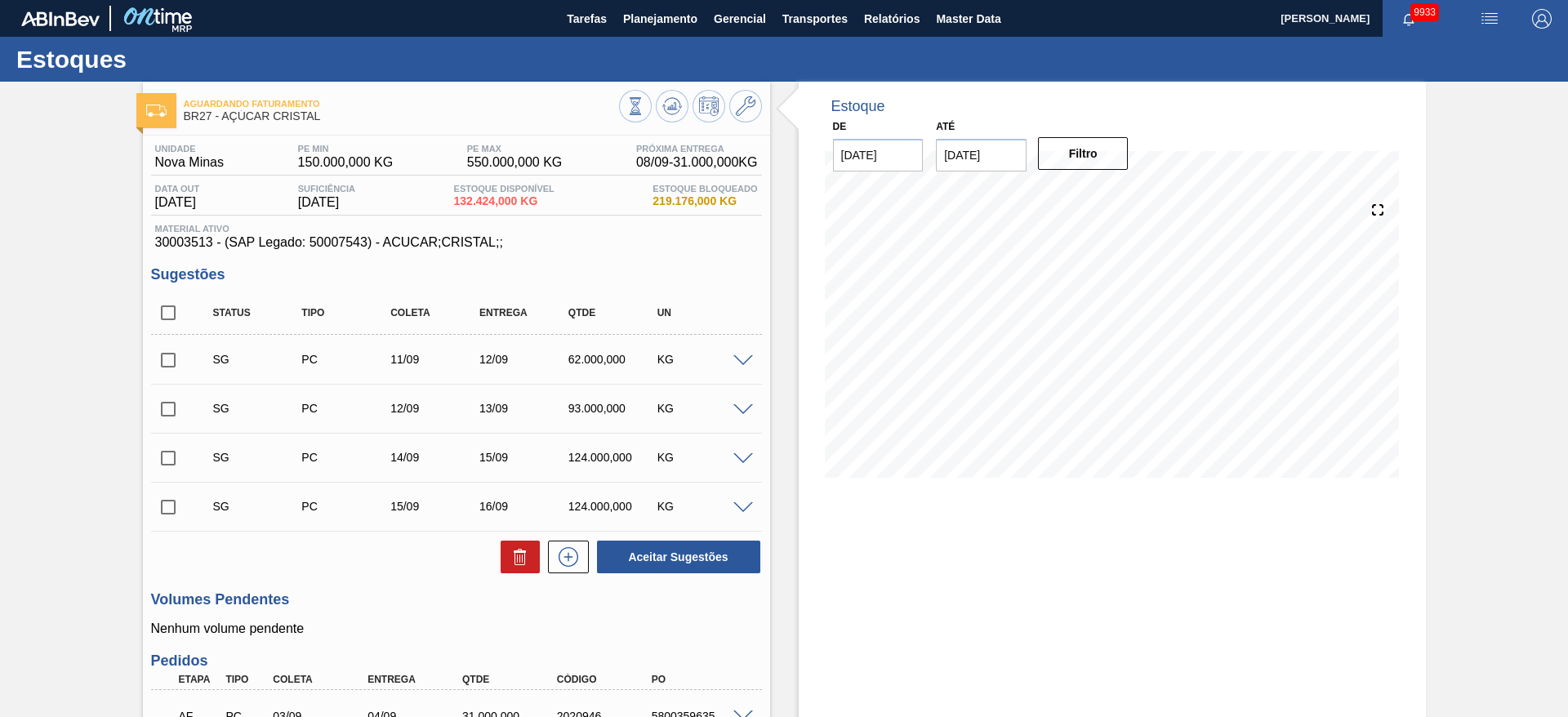
scroll to position [303, 0]
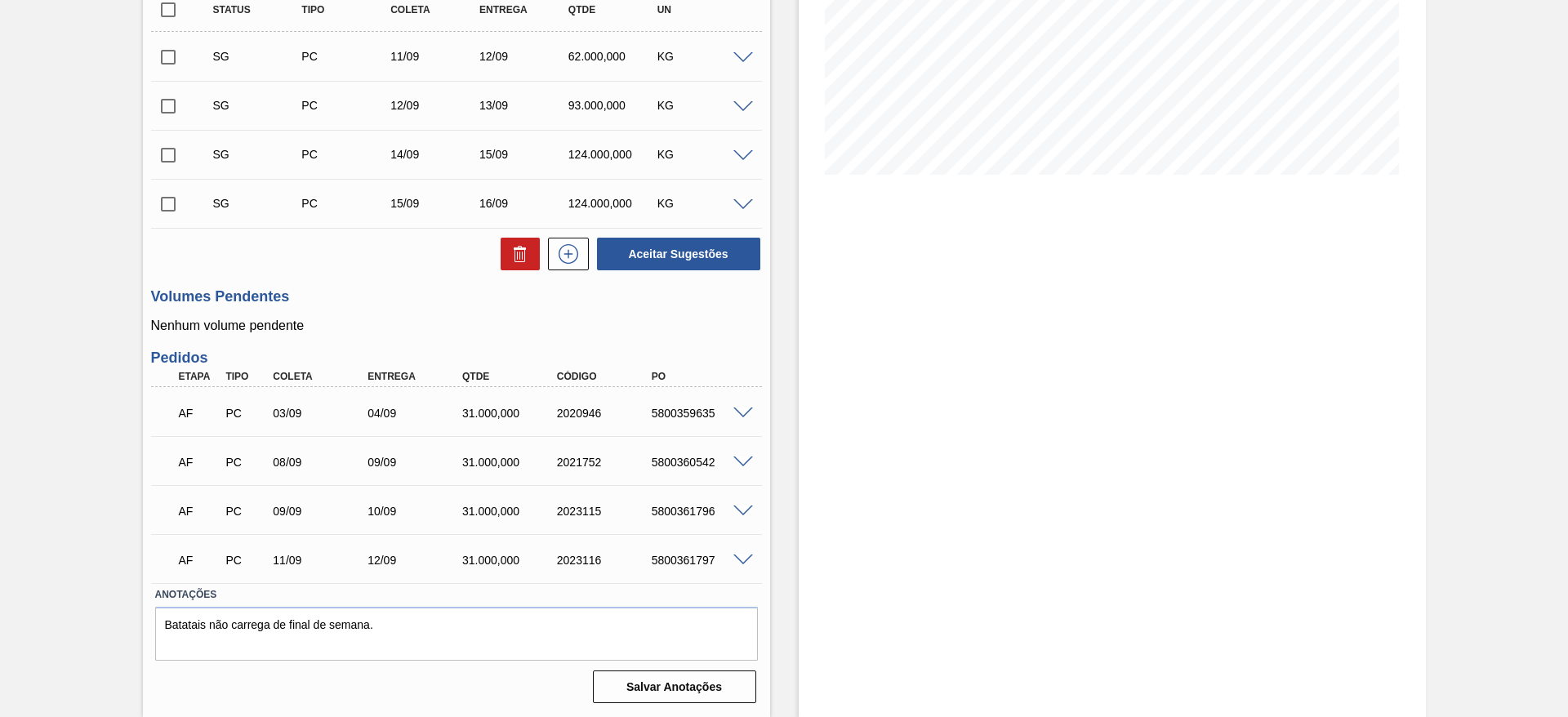
click at [737, 415] on span at bounding box center [743, 414] width 19 height 12
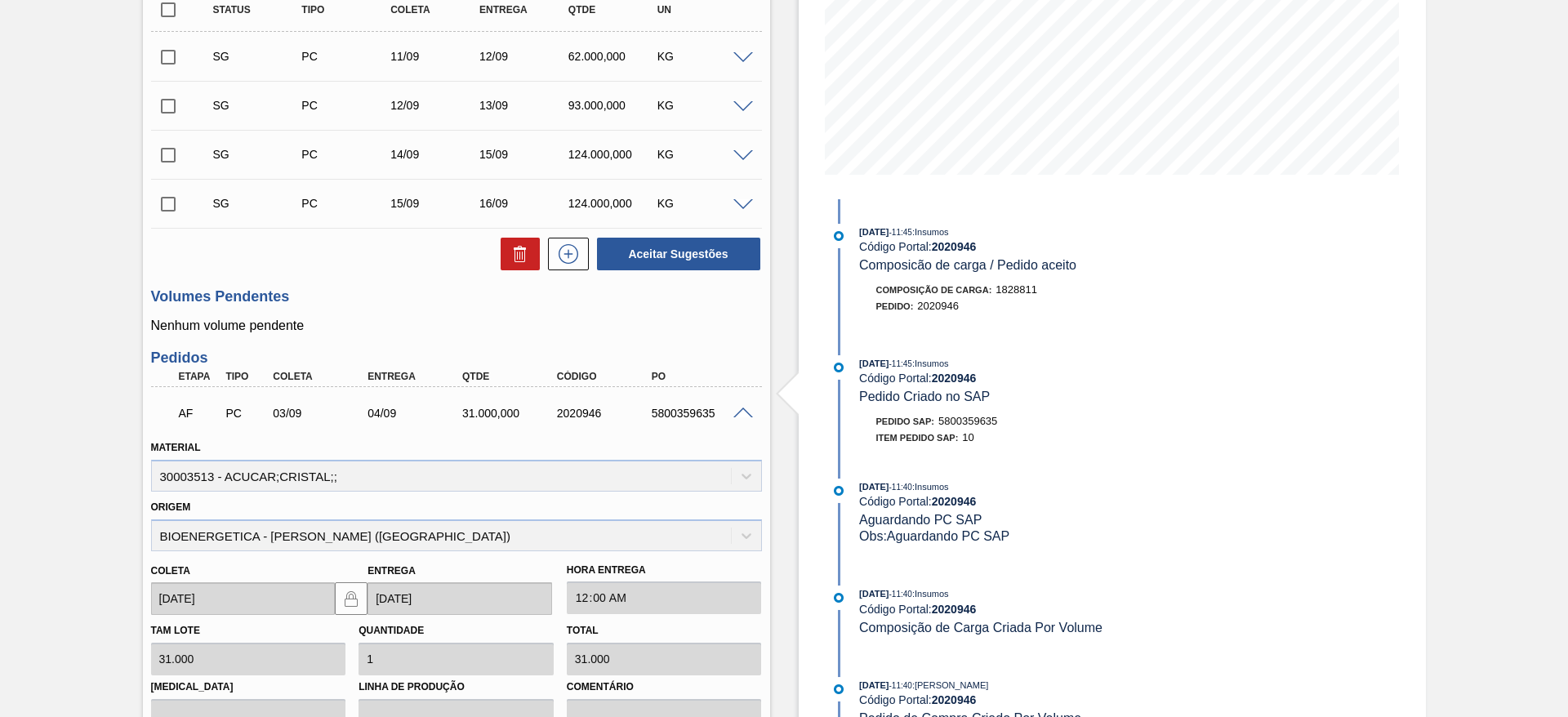
scroll to position [699, 0]
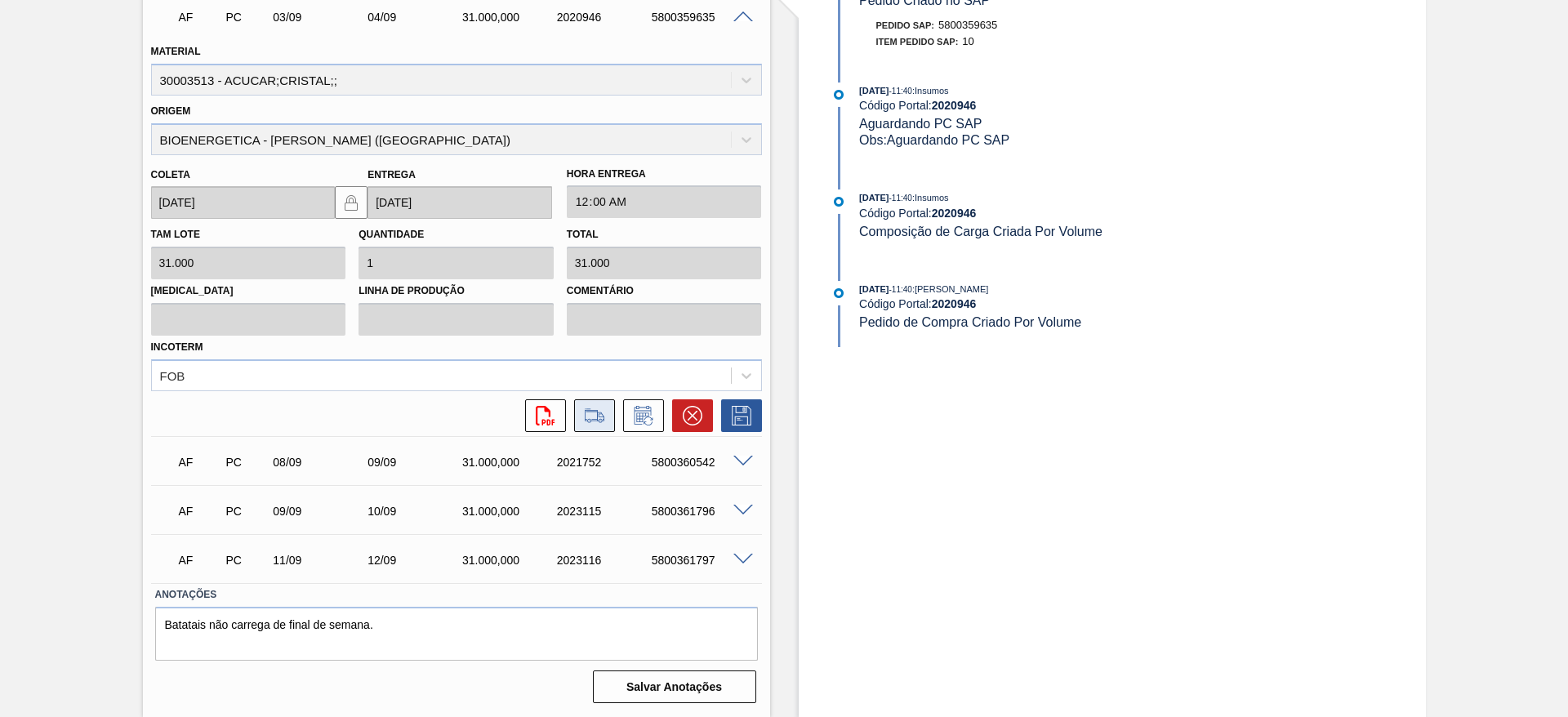
click at [598, 413] on icon at bounding box center [593, 415] width 18 height 11
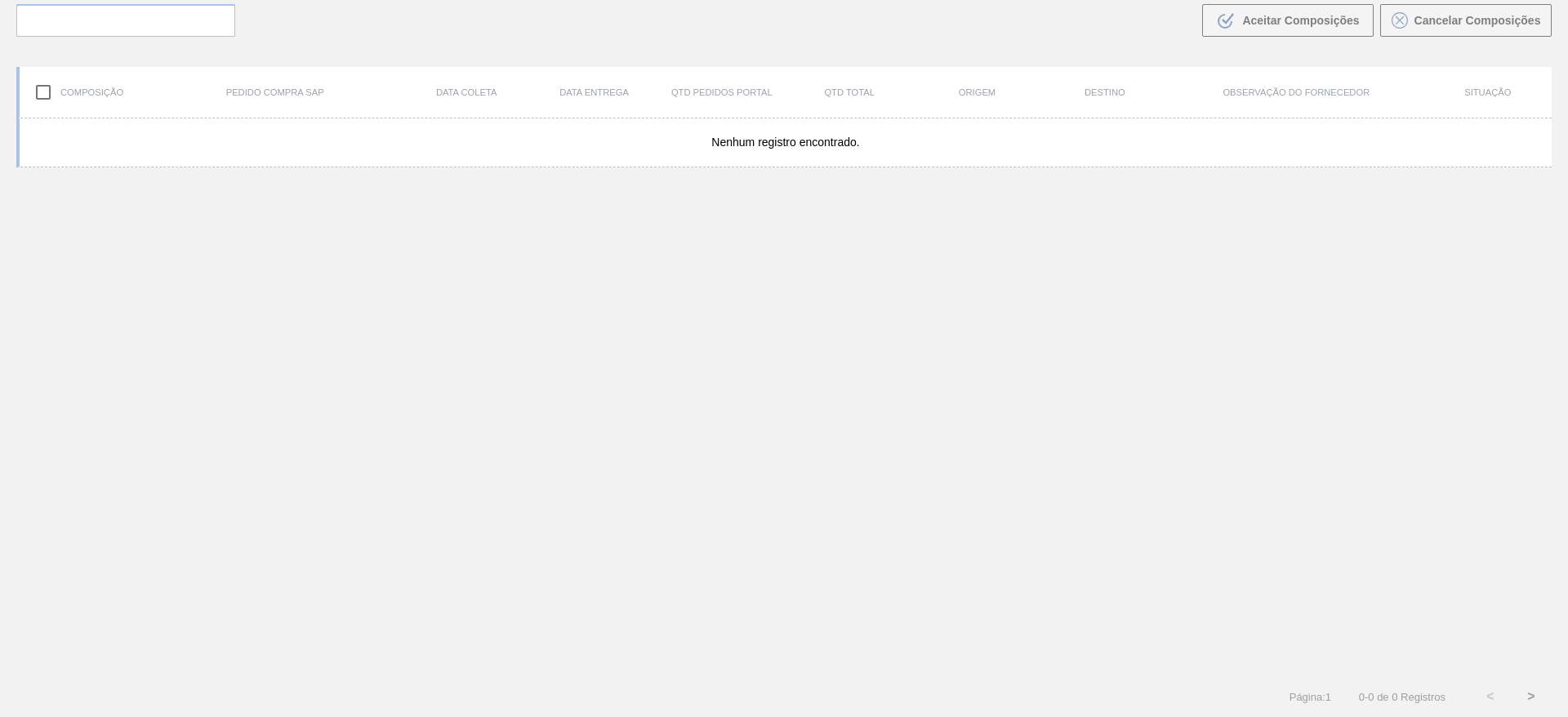
scroll to position [117, 0]
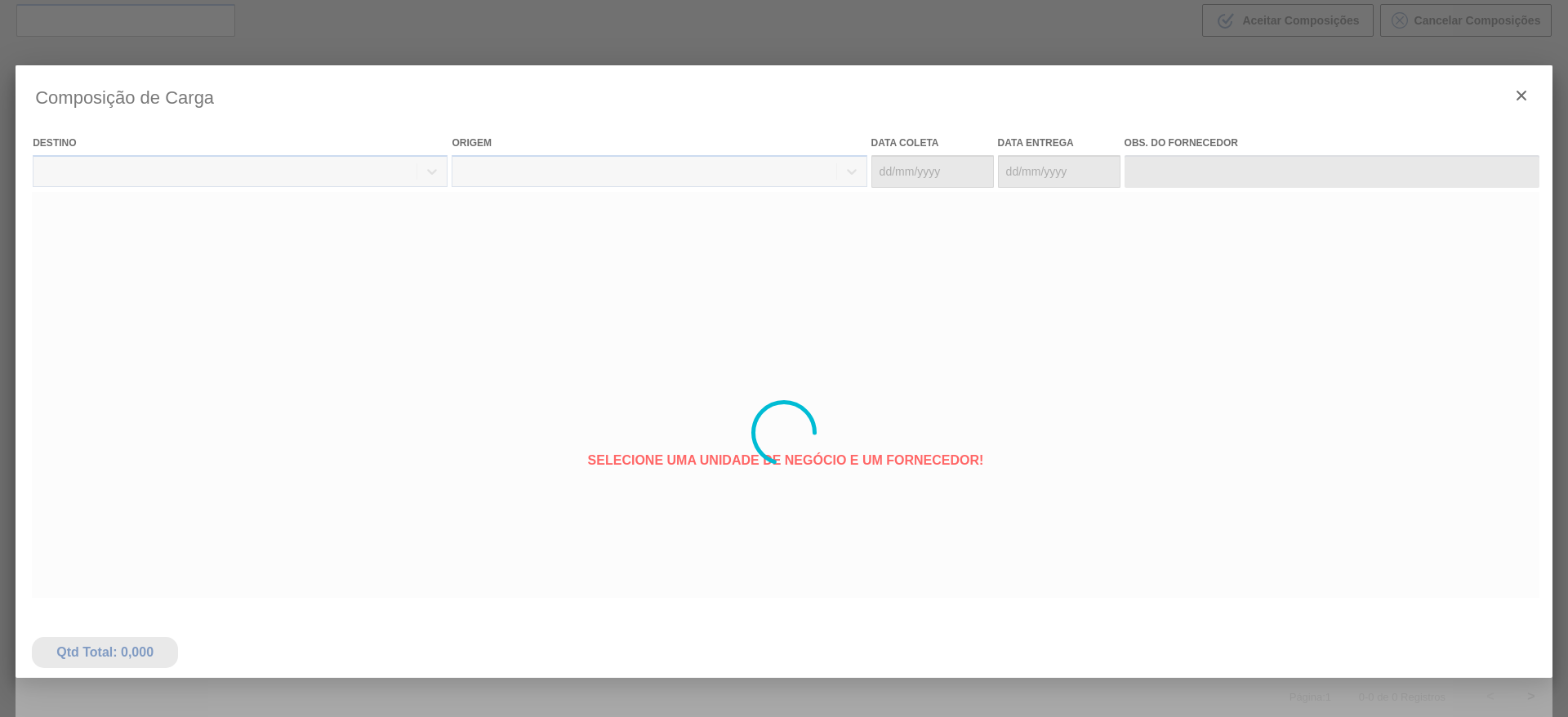
type coleta "[DATE]"
type entrega "[DATE]"
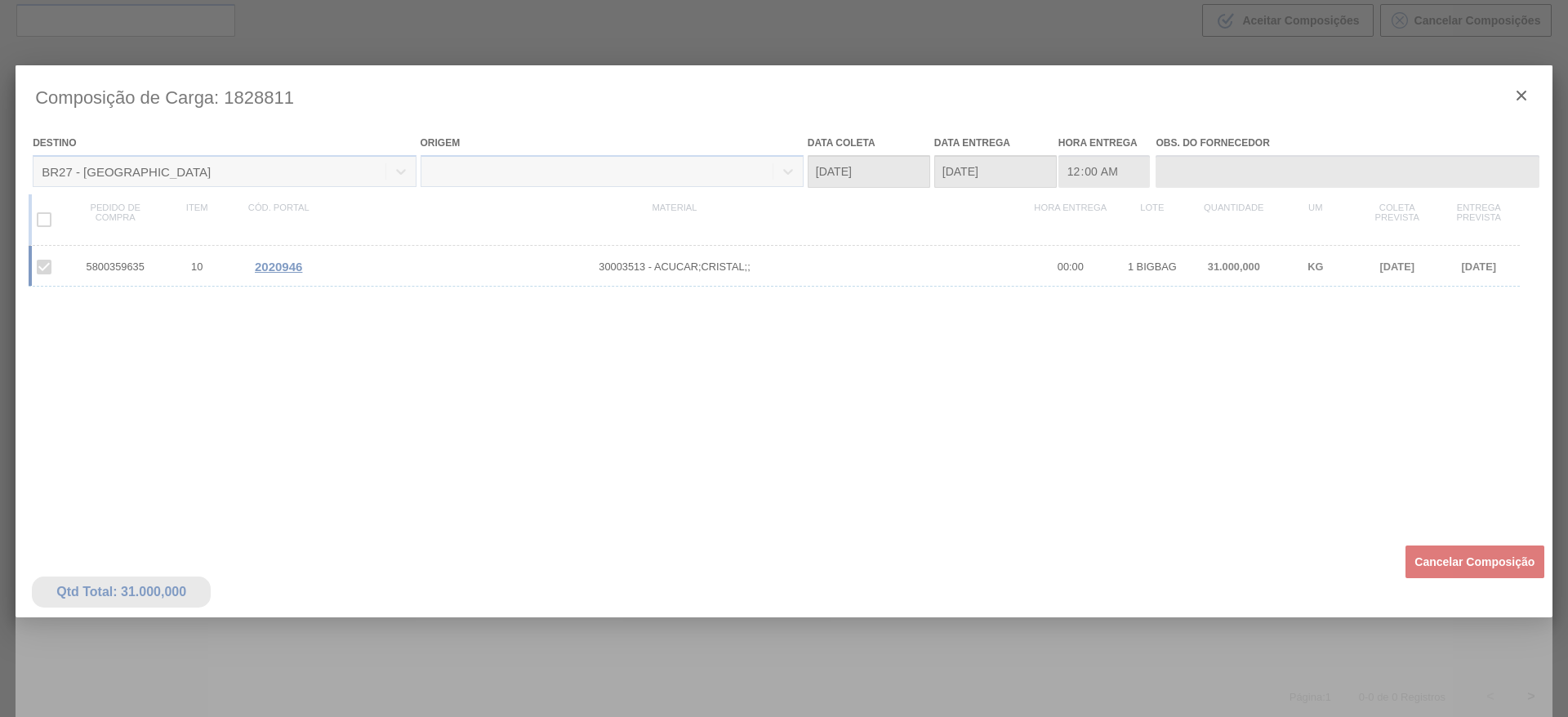
click at [1463, 562] on div at bounding box center [784, 433] width 1536 height 735
click at [1440, 557] on div at bounding box center [784, 433] width 1536 height 735
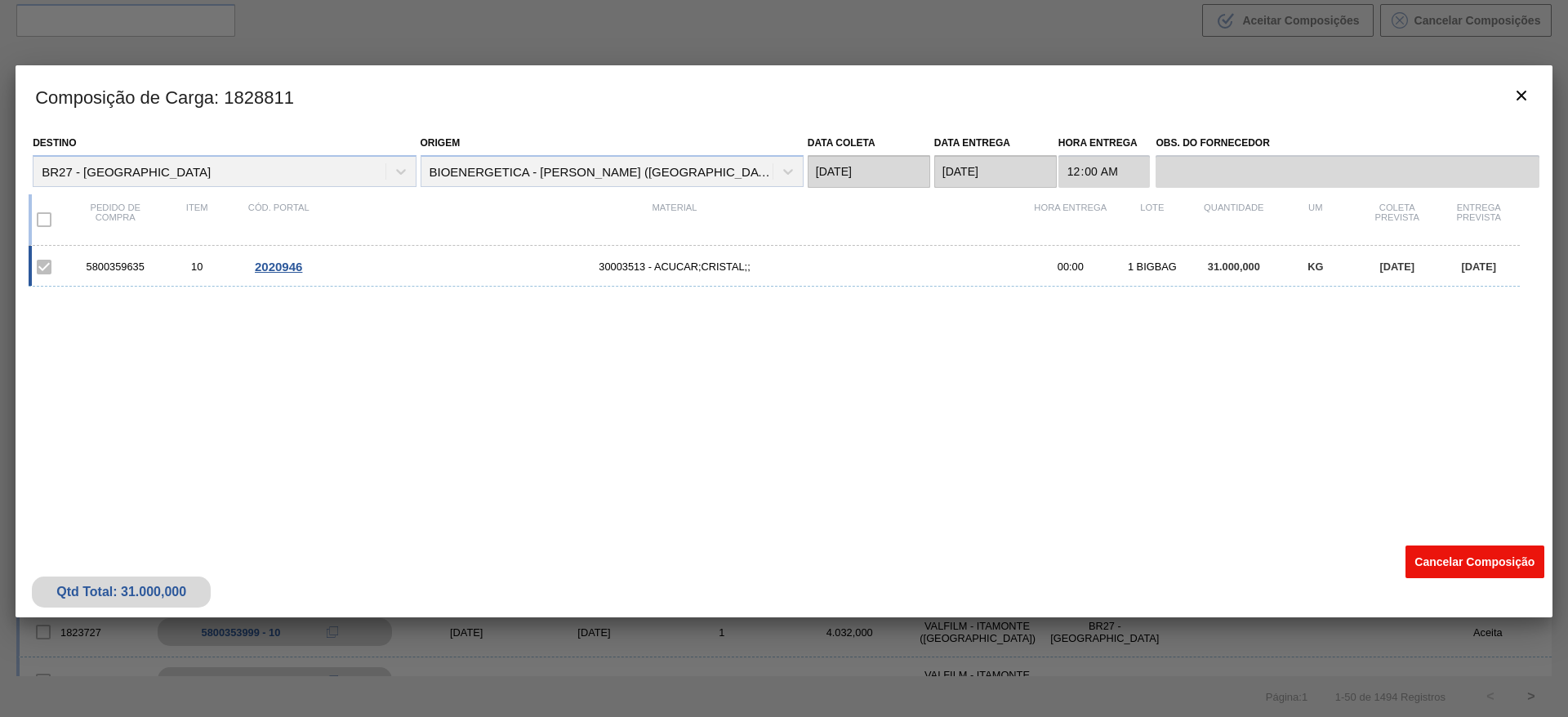
click at [1479, 572] on button "Cancelar Composição" at bounding box center [1474, 561] width 139 height 32
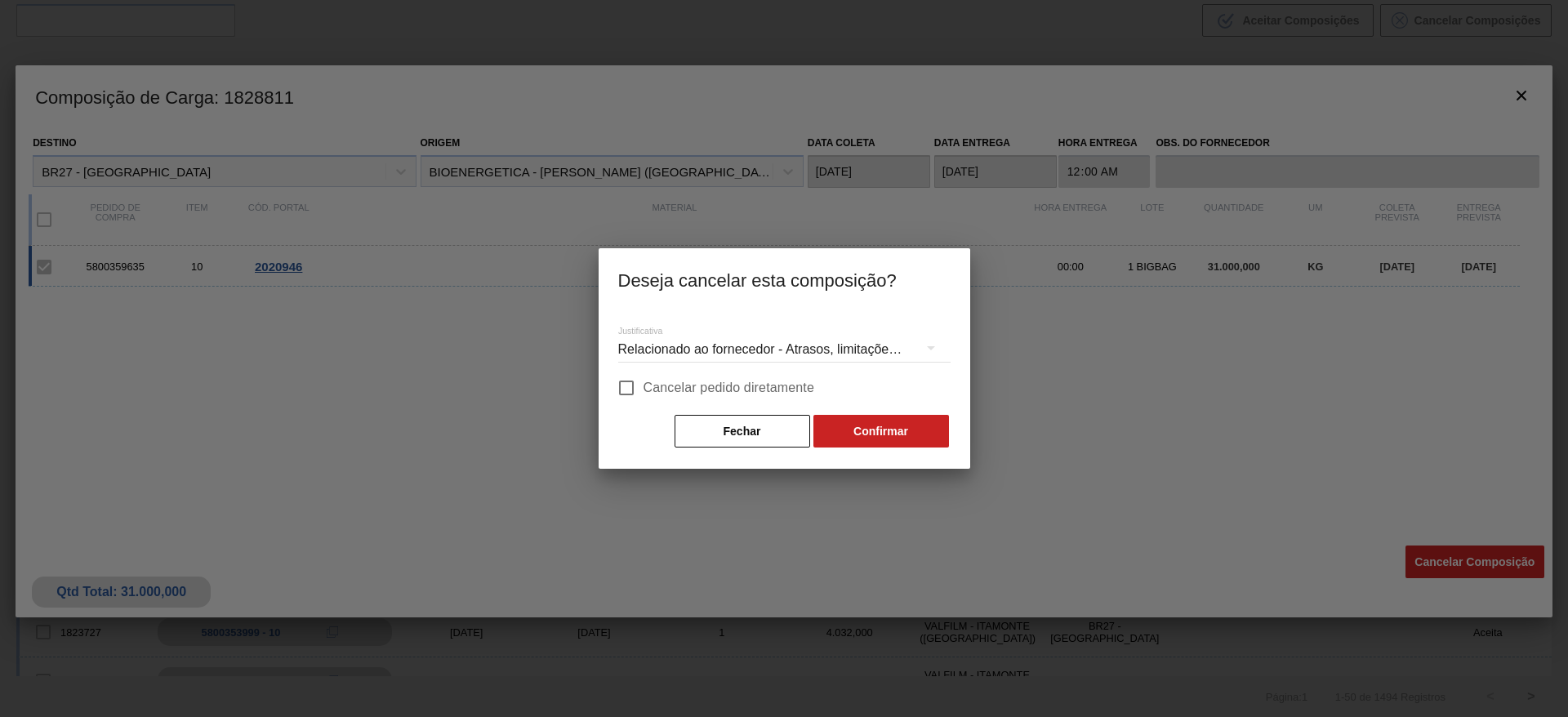
click at [778, 382] on span "Cancelar pedido diretamente" at bounding box center [729, 388] width 172 height 19
click at [643, 382] on input "Cancelar pedido diretamente" at bounding box center [626, 388] width 34 height 34
checkbox input "true"
click at [857, 428] on button "Confirmar" at bounding box center [880, 431] width 136 height 32
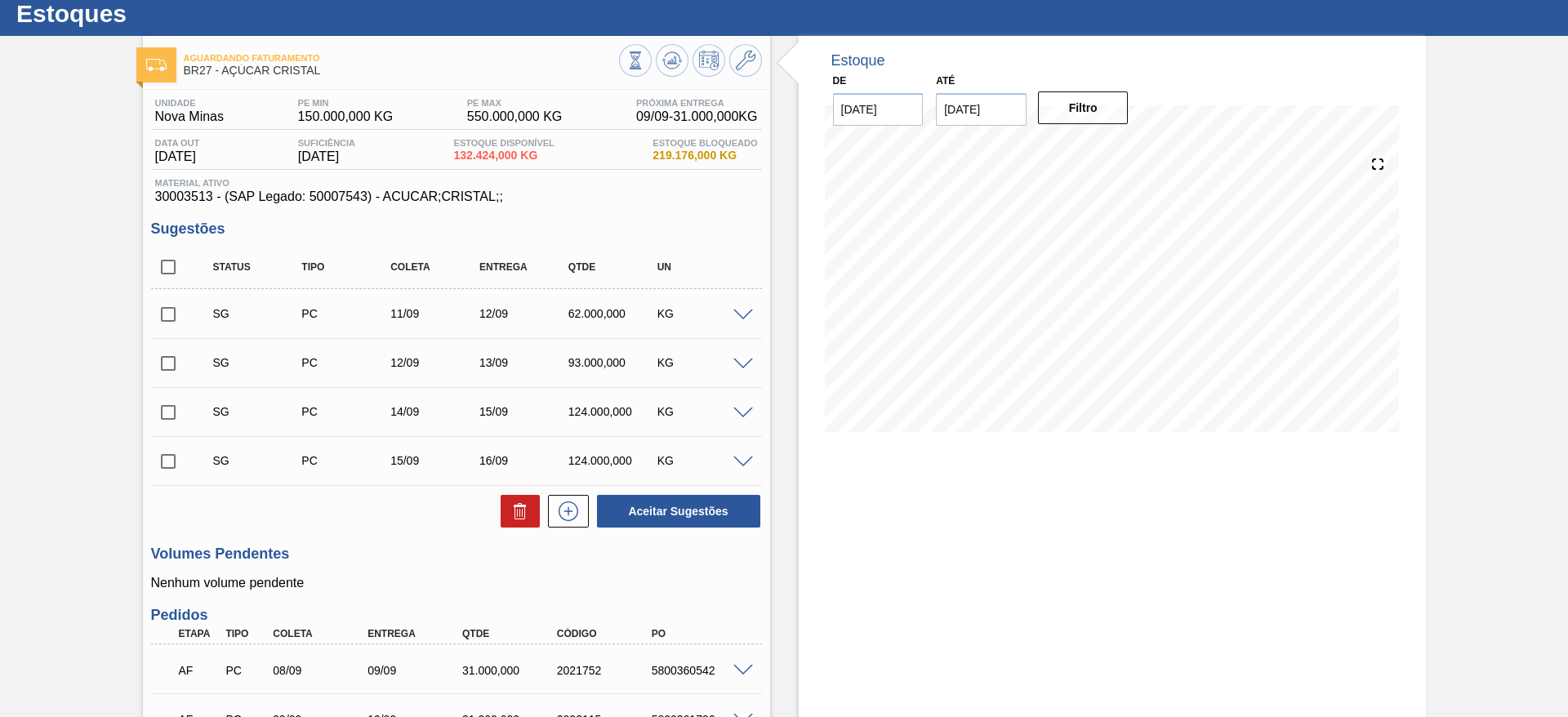
scroll to position [43, 0]
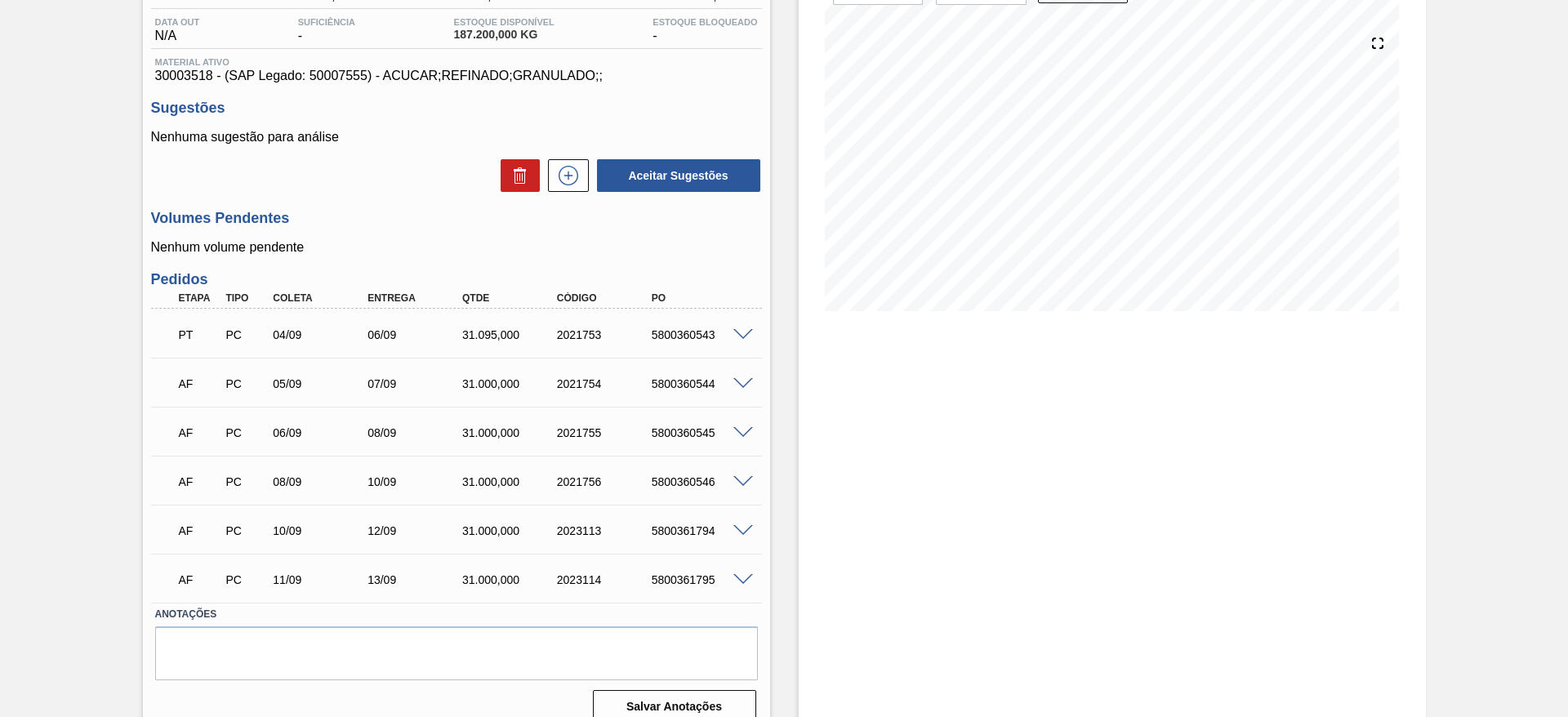
scroll to position [186, 0]
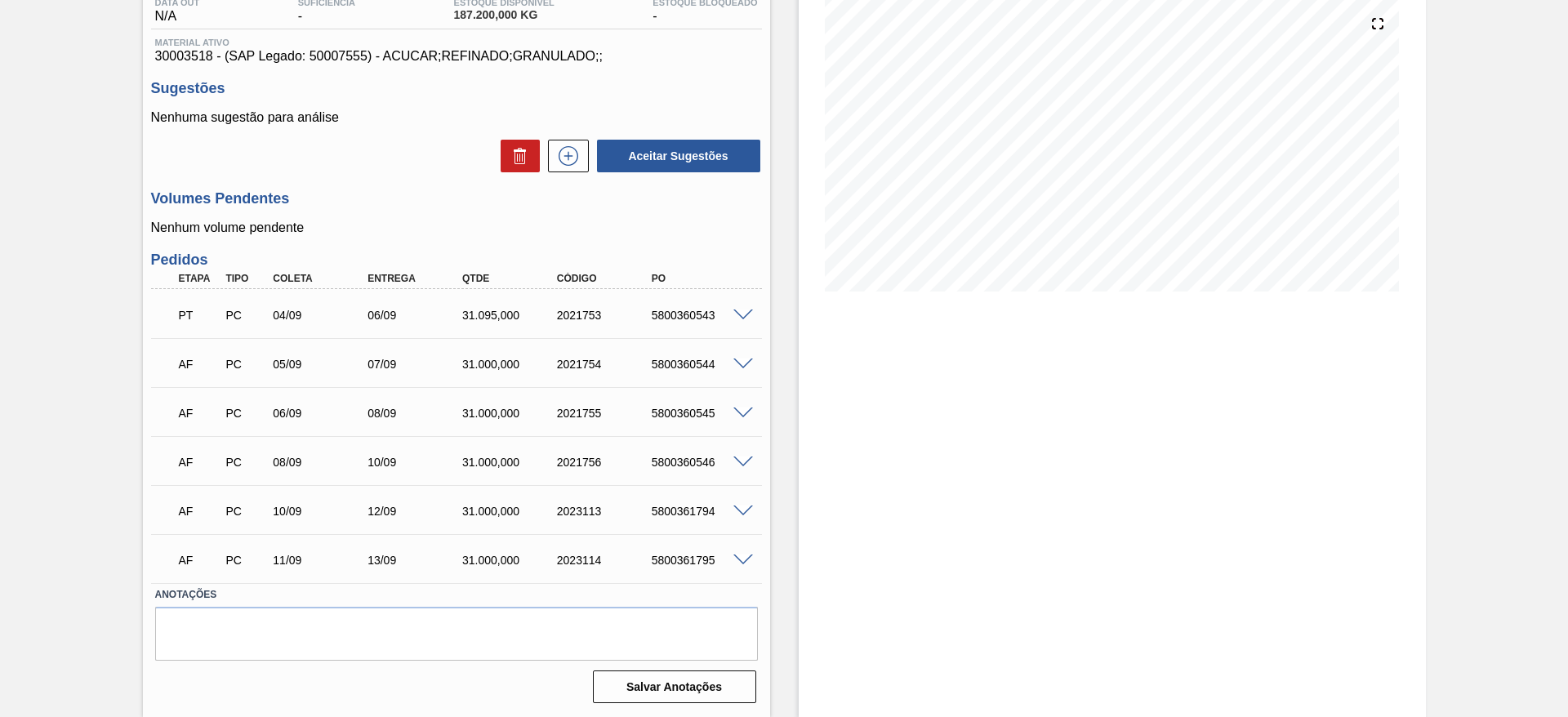
click at [591, 165] on div "Aceitar Sugestões" at bounding box center [676, 156] width 173 height 36
click at [570, 150] on icon at bounding box center [569, 156] width 26 height 19
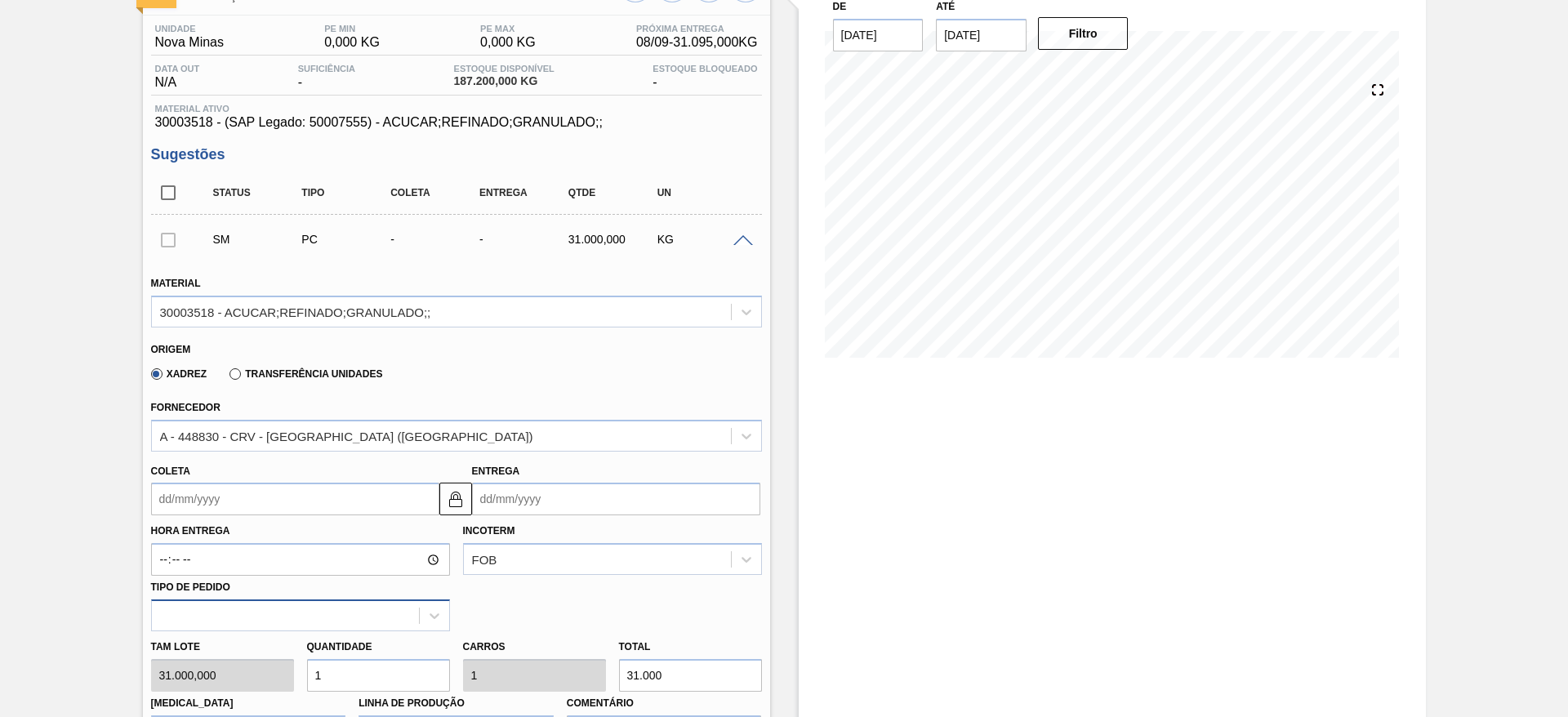
scroll to position [230, 0]
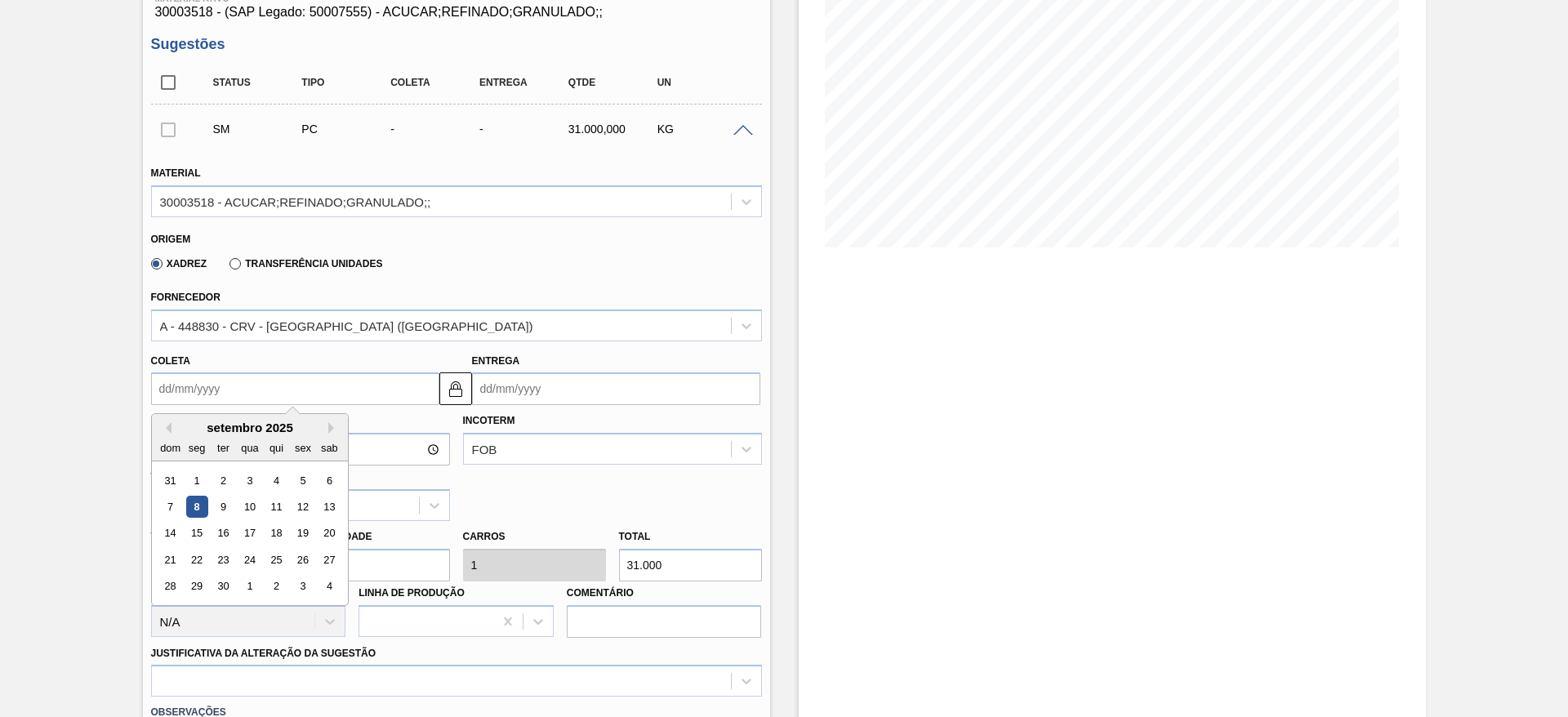
click at [210, 382] on input "Coleta" at bounding box center [295, 388] width 288 height 32
click at [257, 506] on div "10" at bounding box center [248, 506] width 22 height 22
type input "[DATE]"
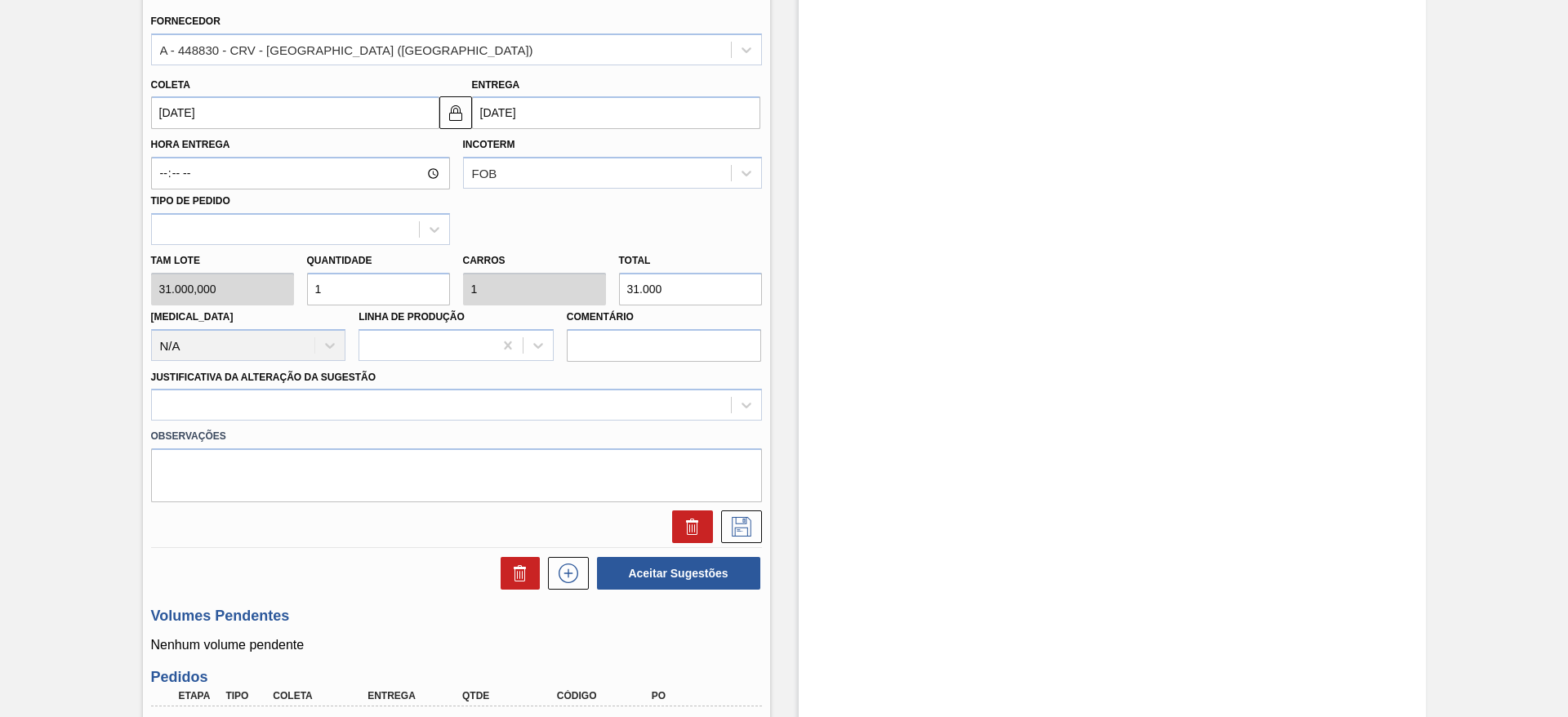
scroll to position [510, 0]
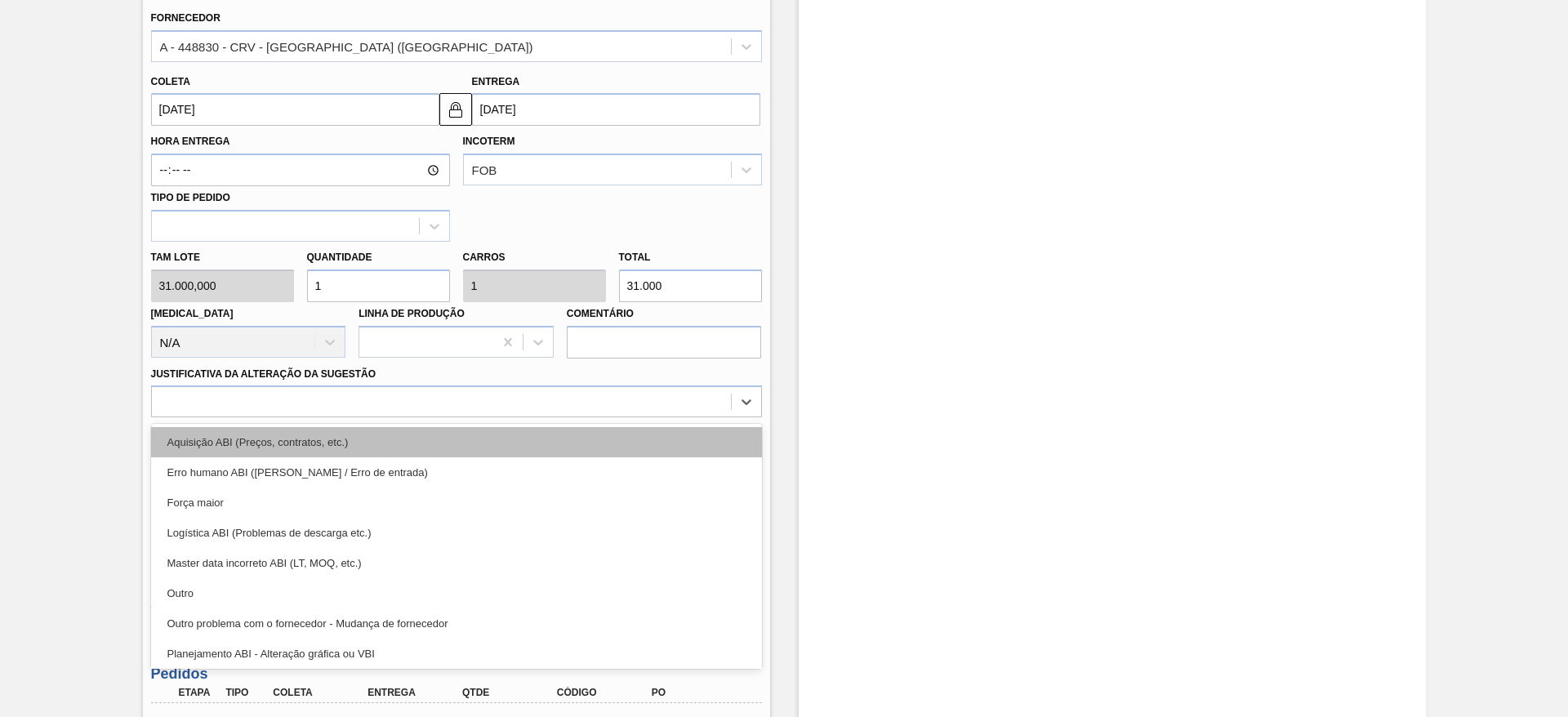
drag, startPoint x: 694, startPoint y: 414, endPoint x: 687, endPoint y: 456, distance: 42.6
click at [687, 418] on div "option Aquisição ABI (Preços, contratos, etc.) focused, 1 of 18. 18 results ava…" at bounding box center [457, 401] width 611 height 32
click at [687, 456] on div "Aquisição ABI (Preços, contratos, etc.)" at bounding box center [457, 442] width 611 height 31
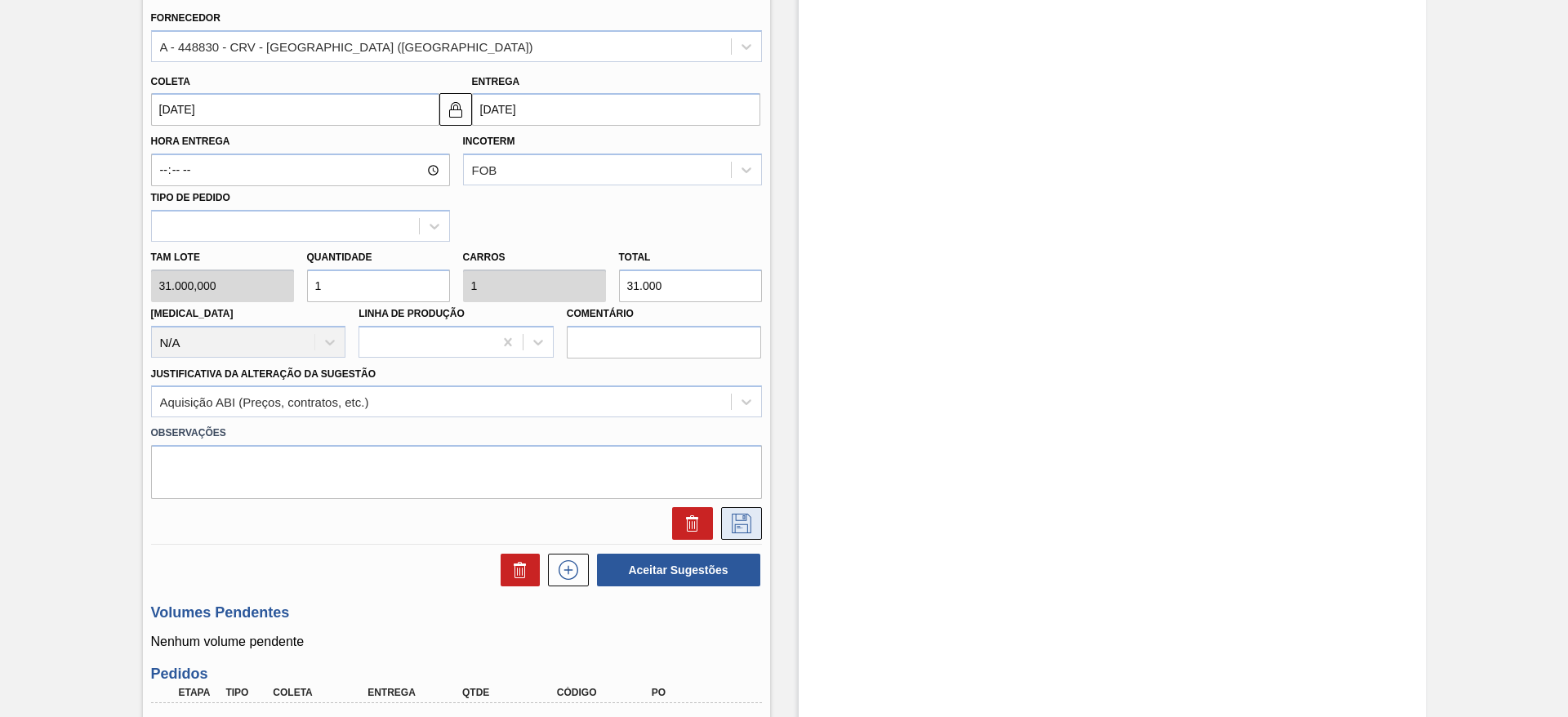
click at [742, 526] on icon at bounding box center [741, 524] width 26 height 19
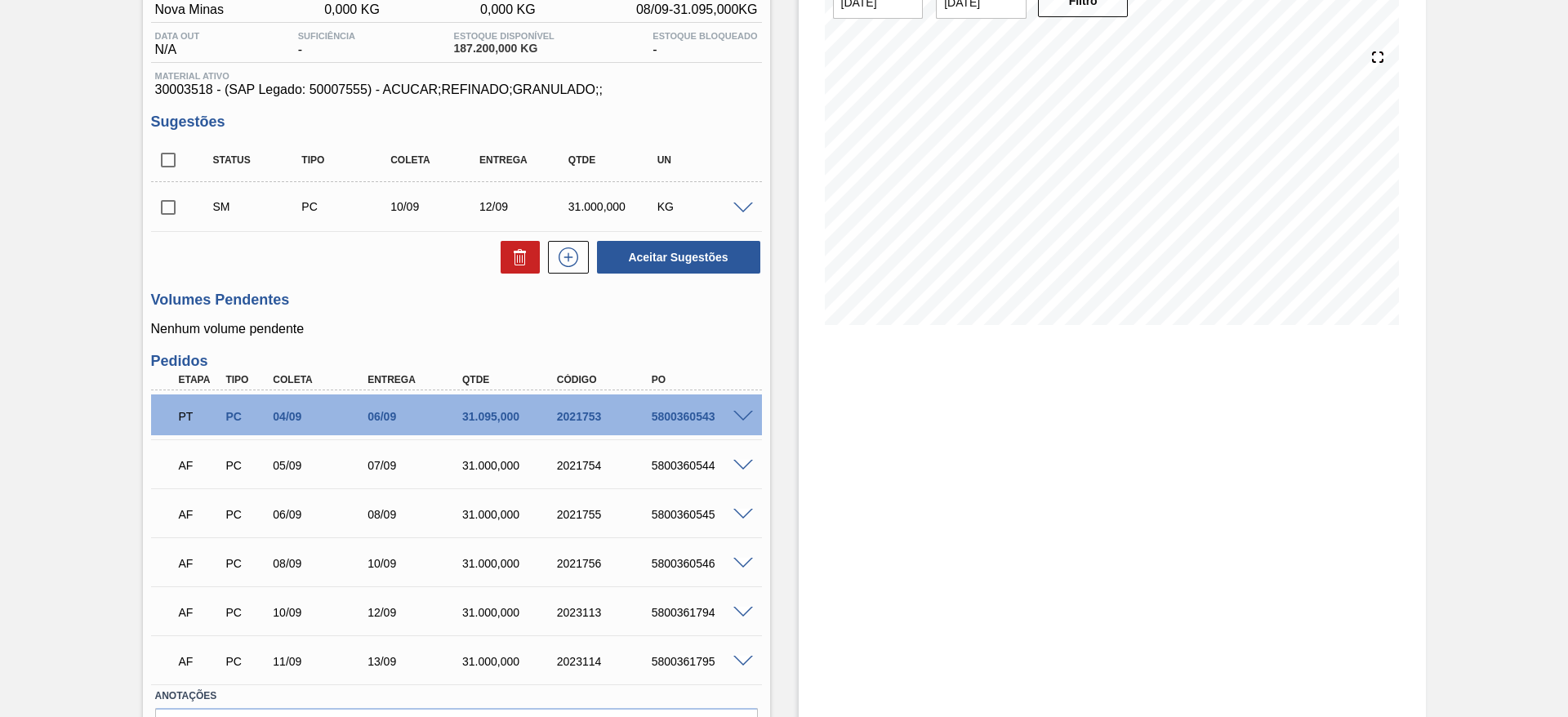
scroll to position [151, 0]
click at [571, 272] on button at bounding box center [568, 258] width 41 height 32
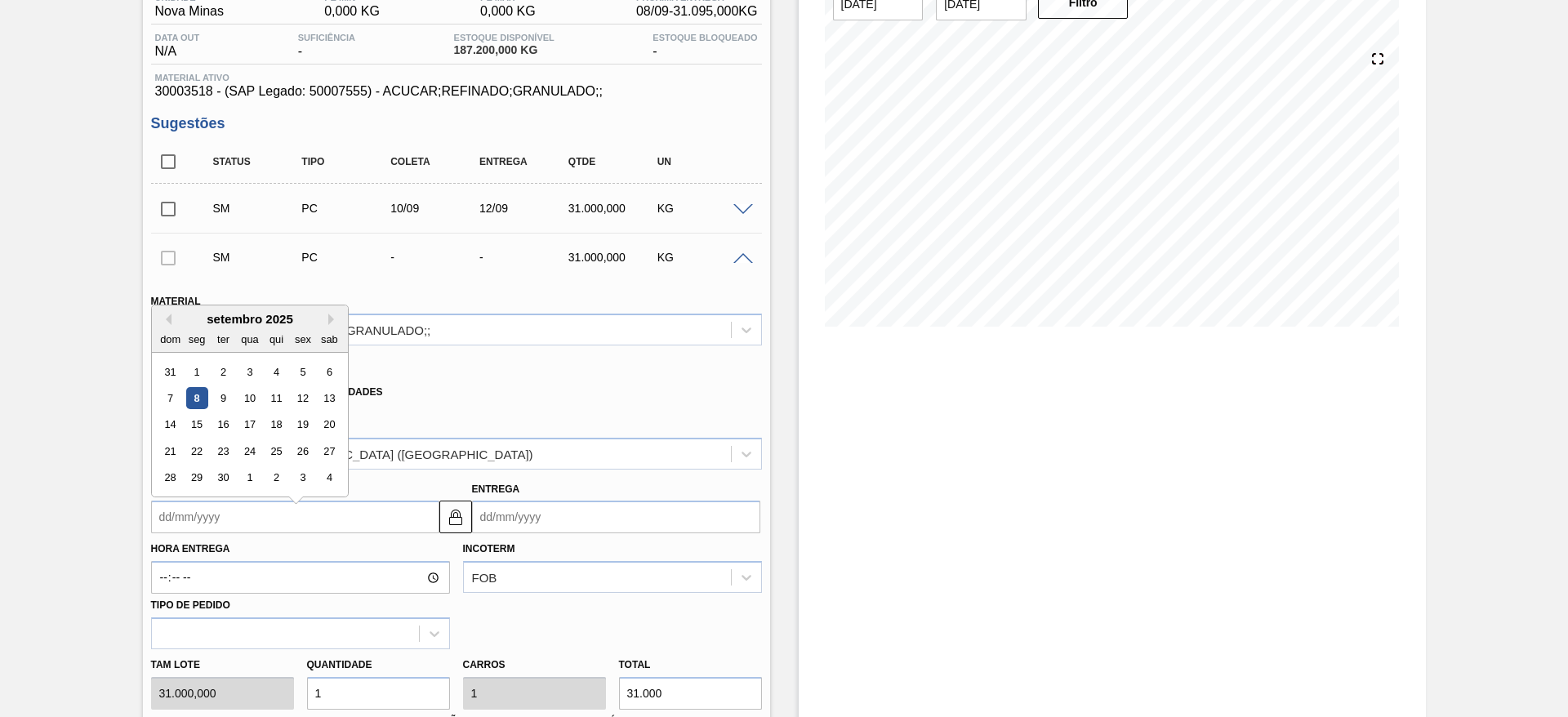
click at [211, 509] on input "Coleta" at bounding box center [295, 517] width 288 height 32
click at [306, 384] on div "12" at bounding box center [302, 390] width 22 height 22
type input "[DATE]"
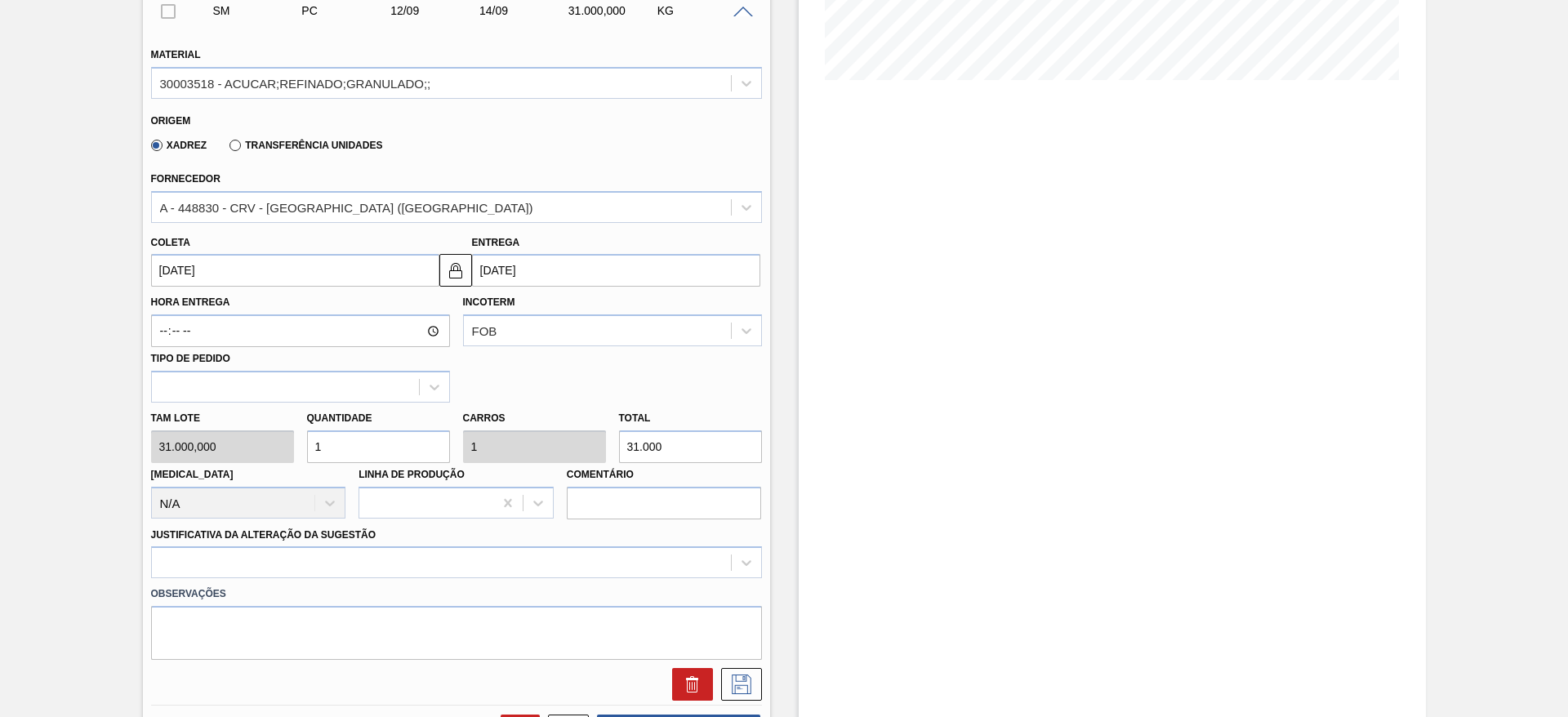
scroll to position [401, 0]
click at [373, 437] on input "1" at bounding box center [378, 443] width 143 height 32
type input "2"
type input "62.000"
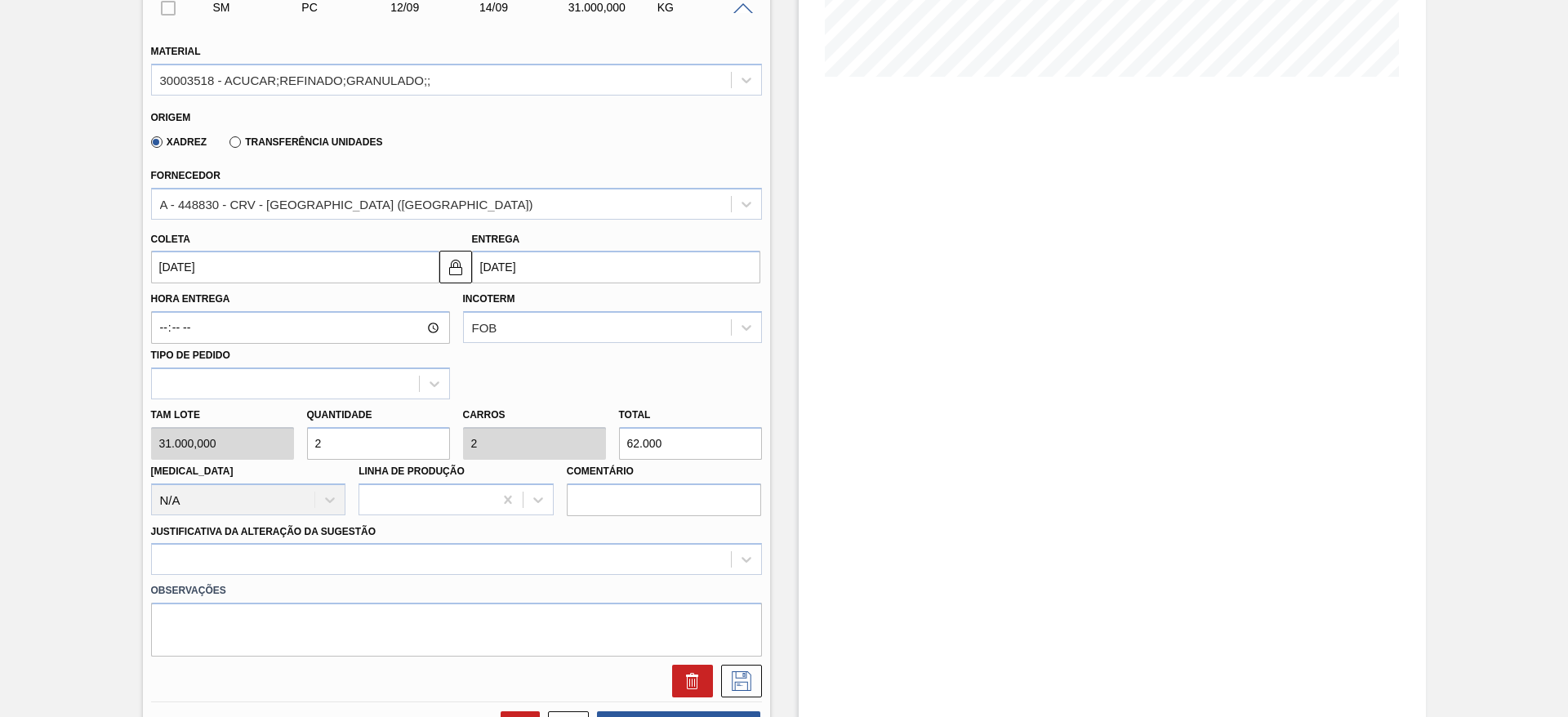
click at [373, 437] on input "2" at bounding box center [378, 443] width 143 height 32
type input "2"
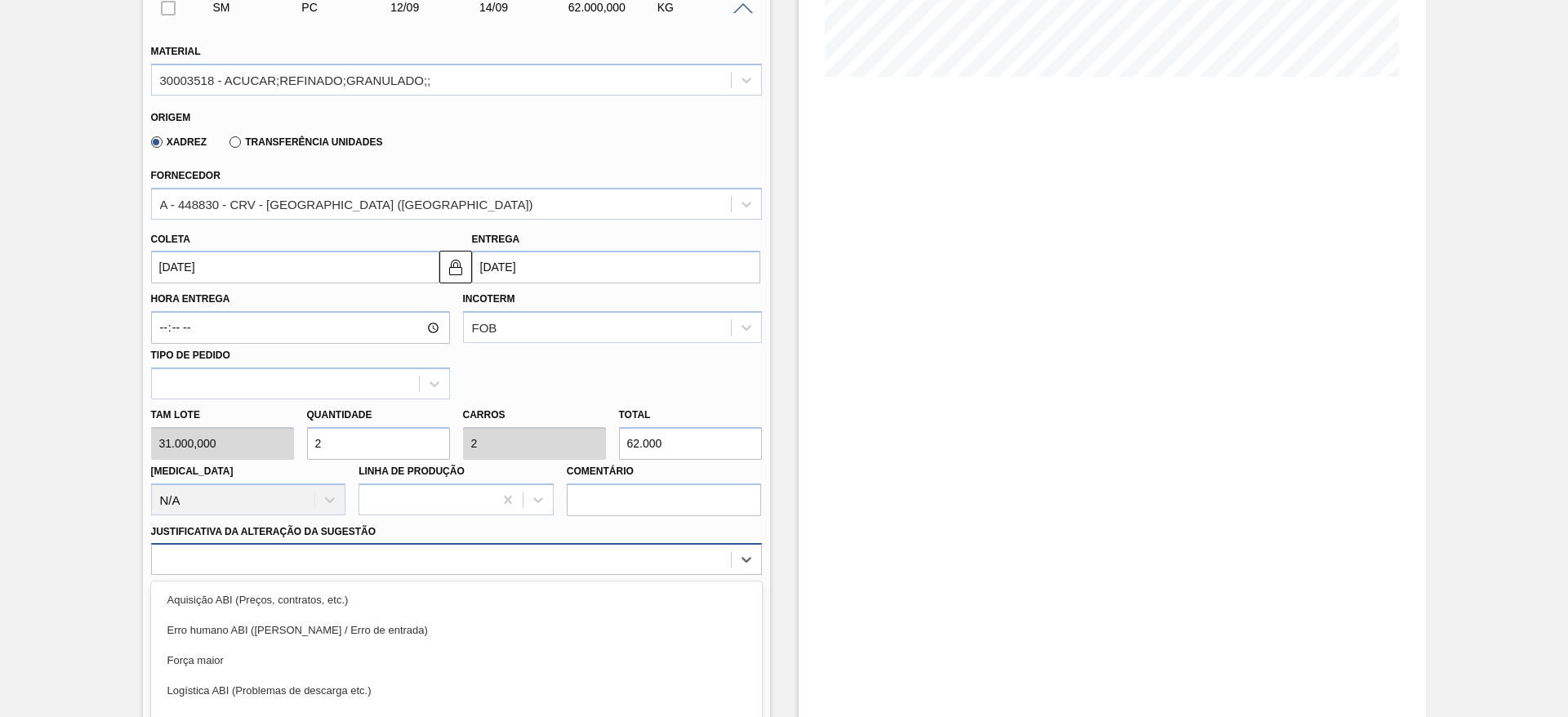
scroll to position [517, 0]
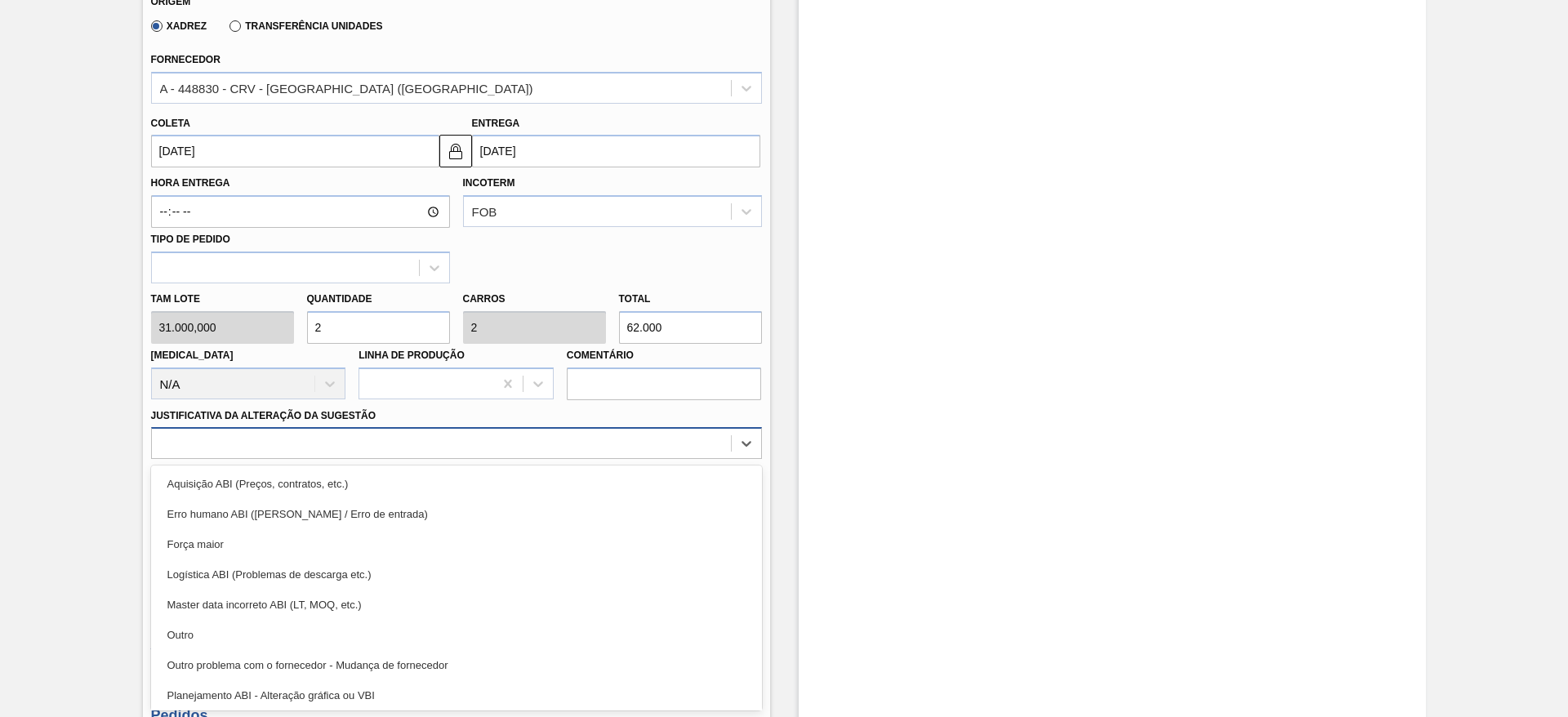
click at [591, 459] on div "option Aquisição ABI (Preços, contratos, etc.) focused, 1 of 18. 18 results ava…" at bounding box center [457, 443] width 611 height 32
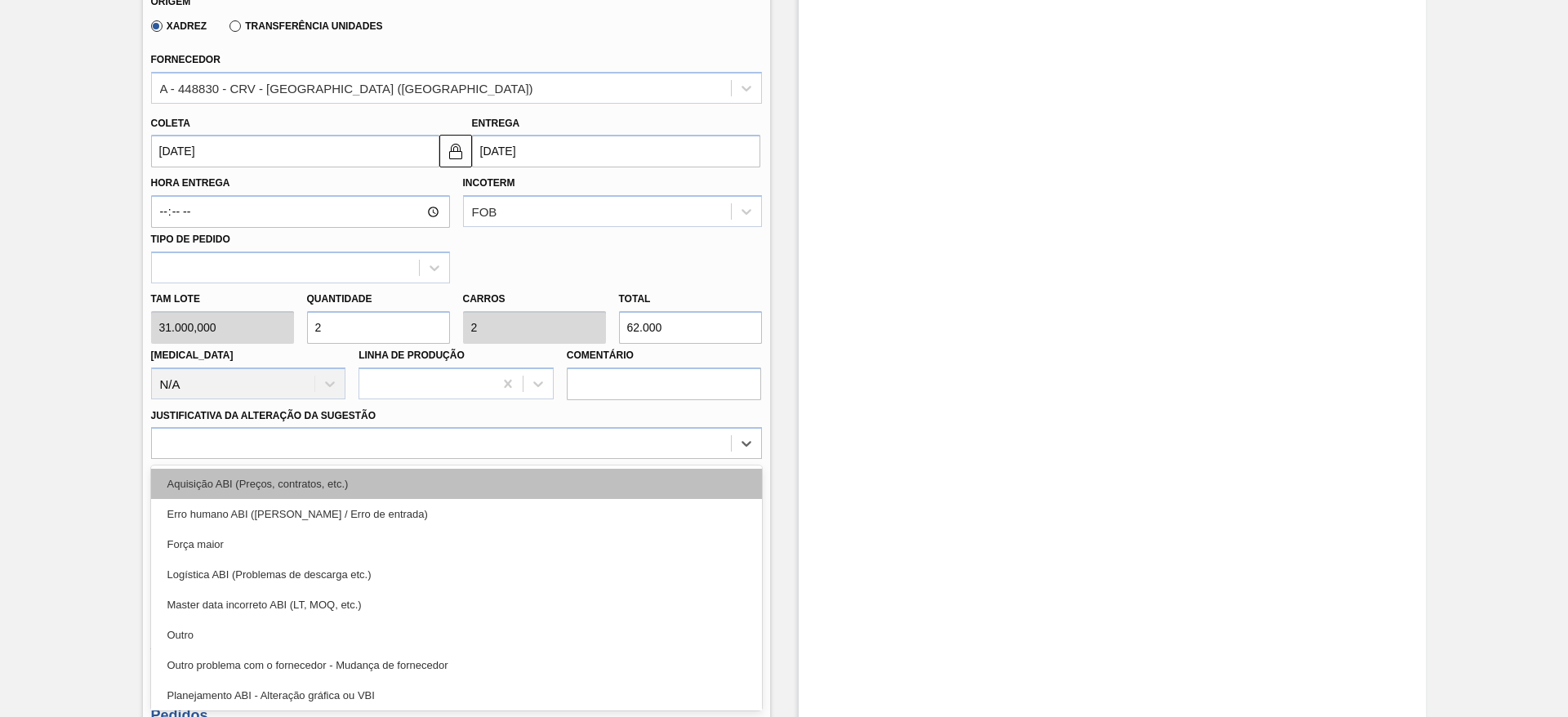
click at [650, 480] on div "Aquisição ABI (Preços, contratos, etc.)" at bounding box center [457, 484] width 611 height 31
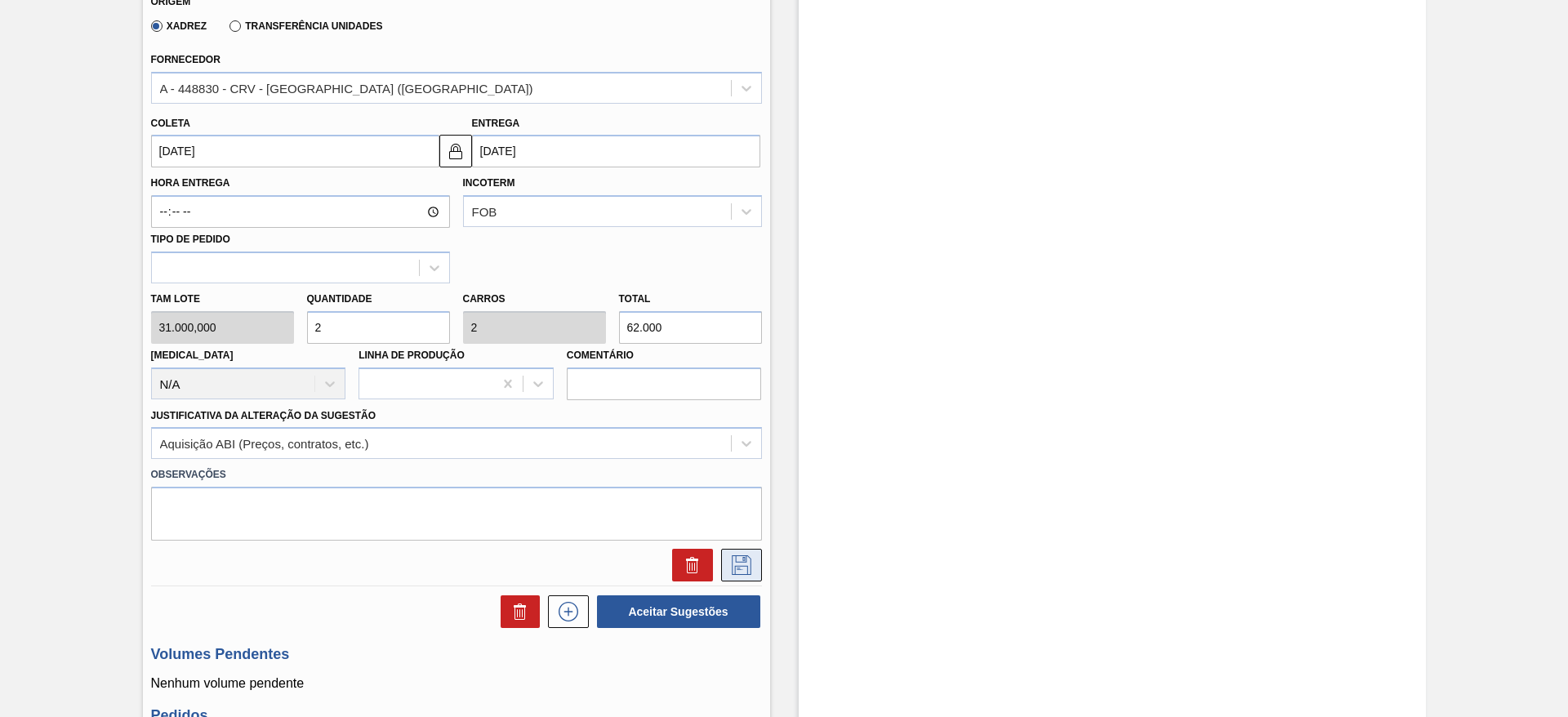
click at [735, 569] on icon at bounding box center [741, 566] width 26 height 19
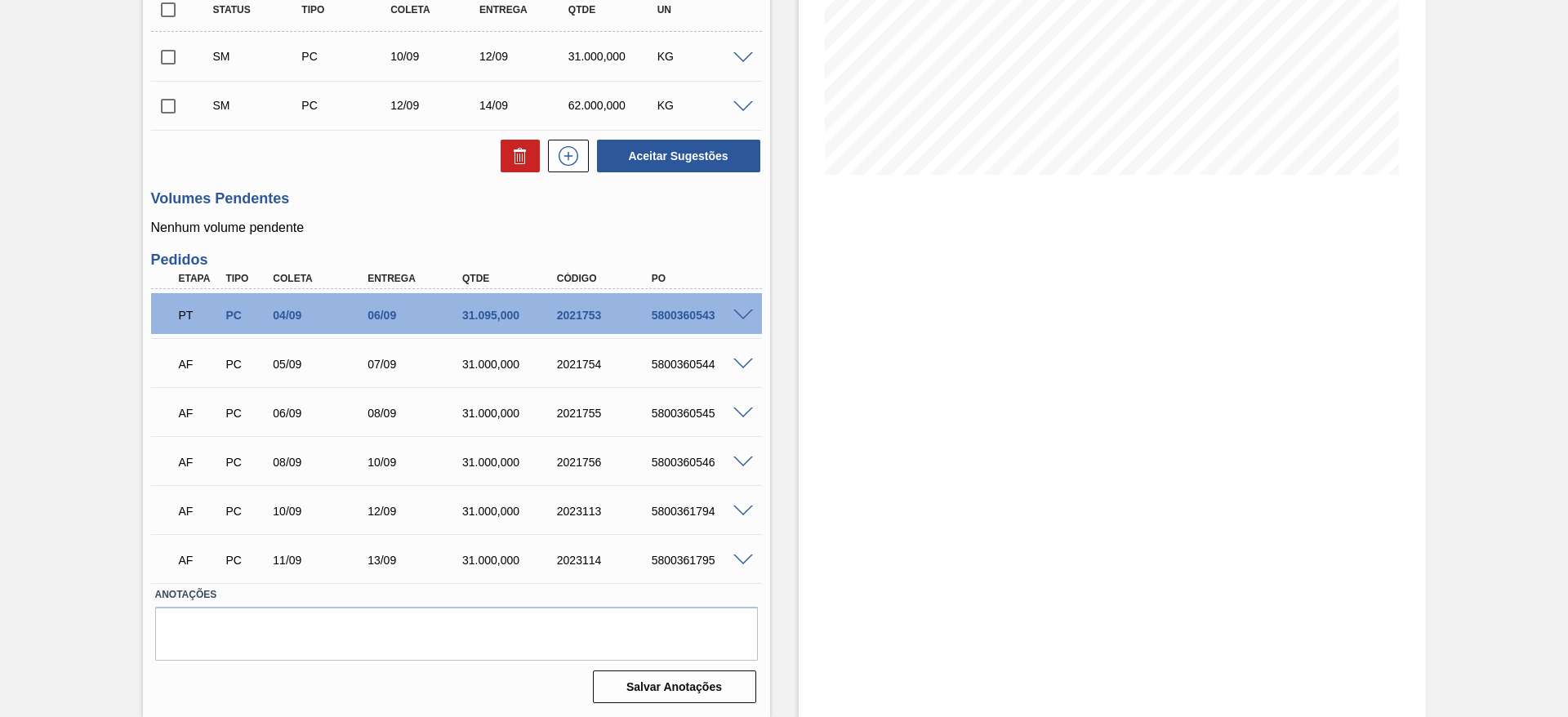
scroll to position [212, 0]
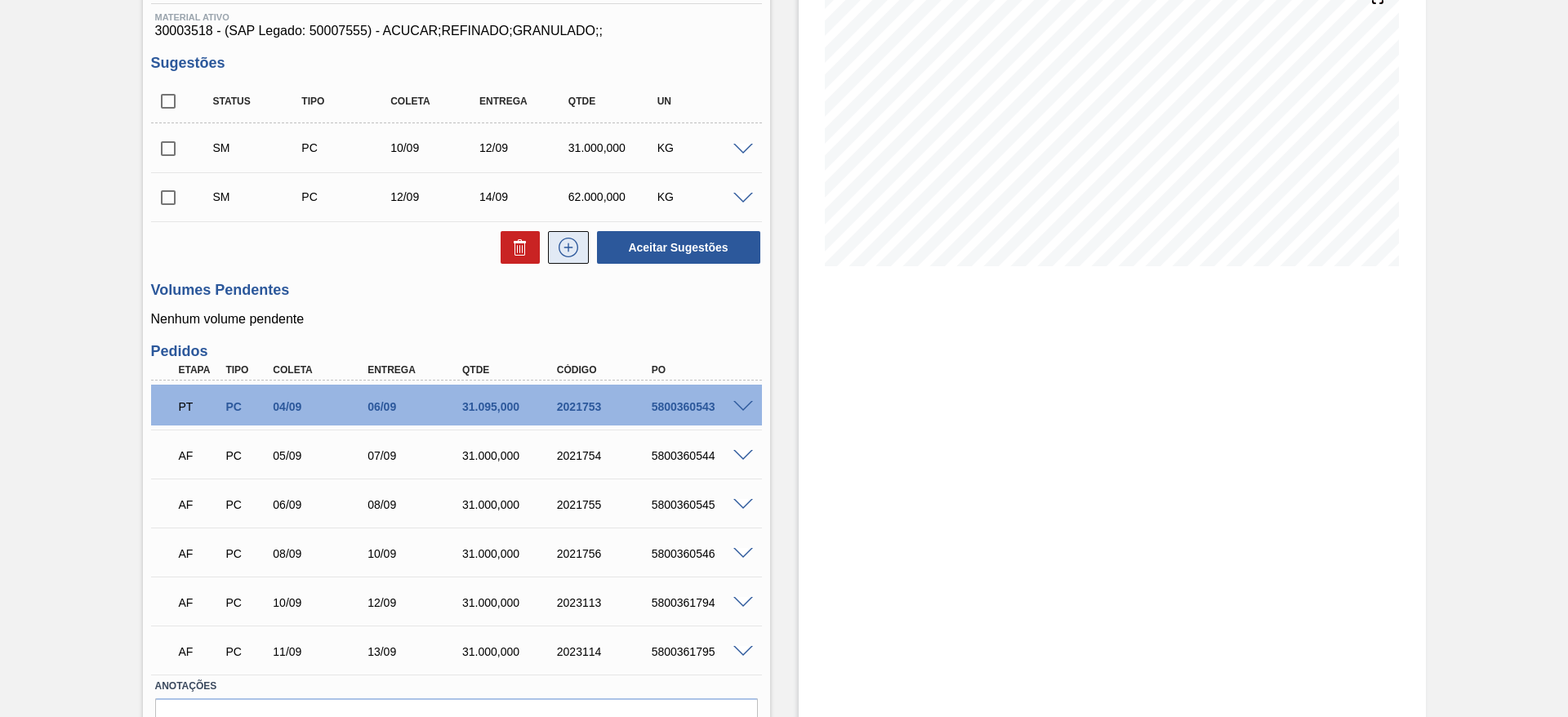
click at [581, 252] on button at bounding box center [568, 247] width 41 height 32
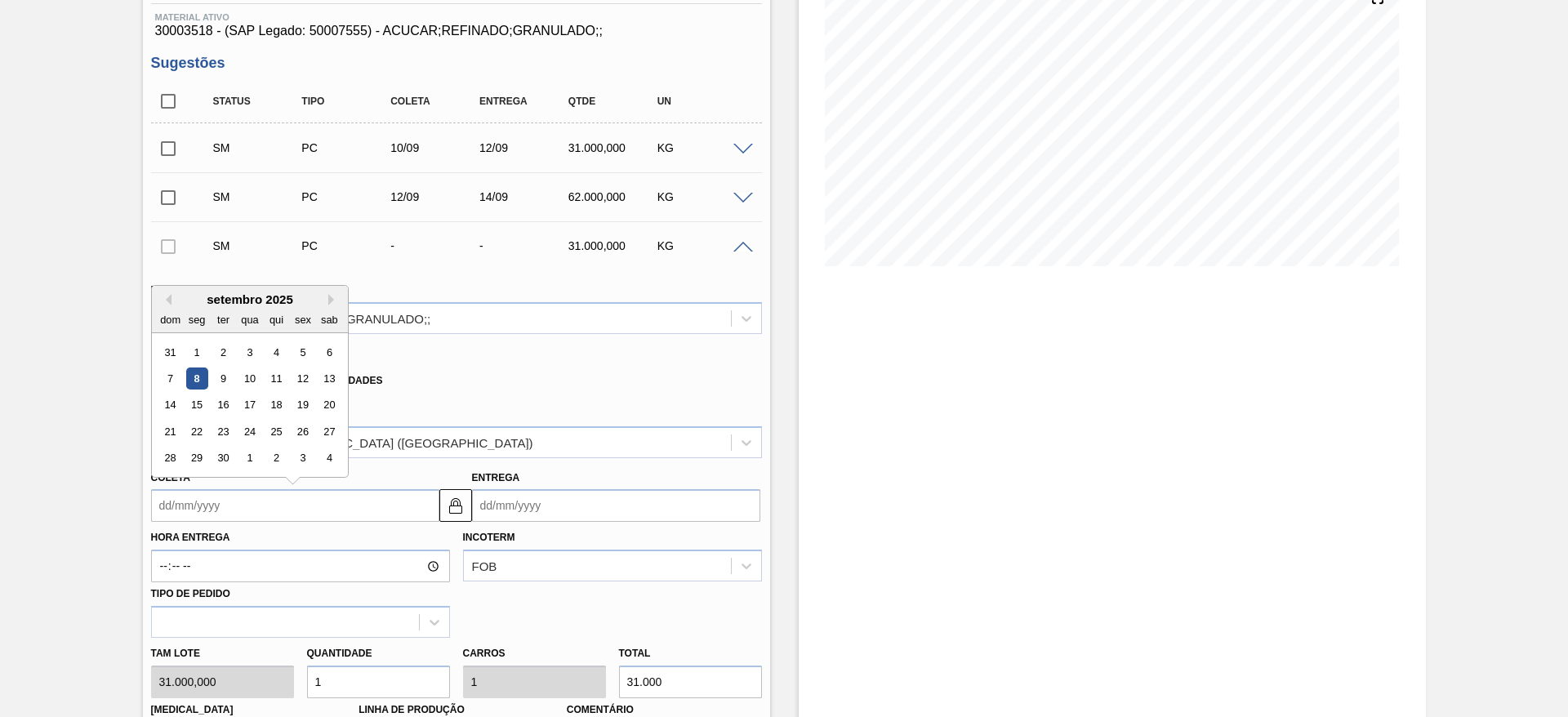
click at [186, 492] on input "Coleta" at bounding box center [295, 505] width 288 height 32
click at [200, 404] on div "15" at bounding box center [196, 405] width 22 height 22
type input "[DATE]"
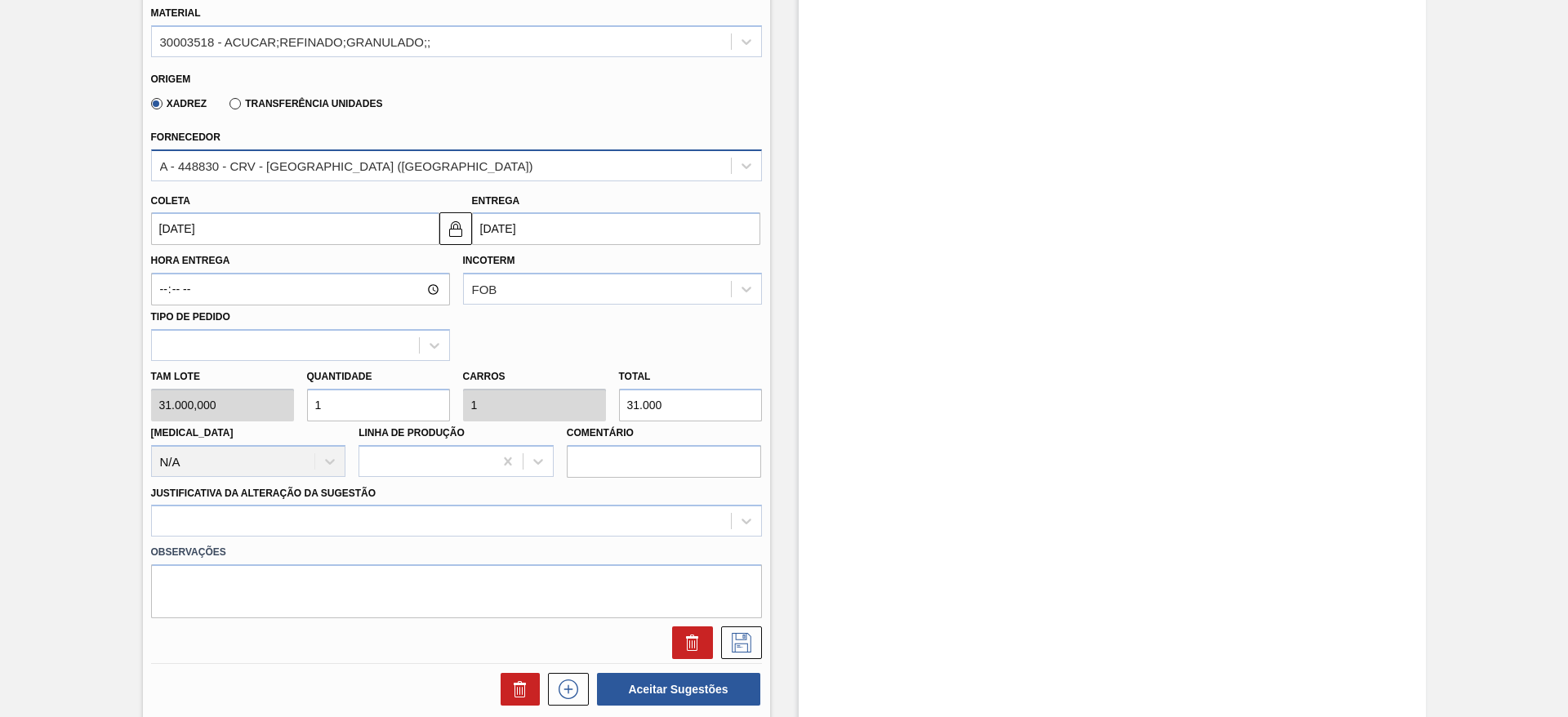
scroll to position [504, 0]
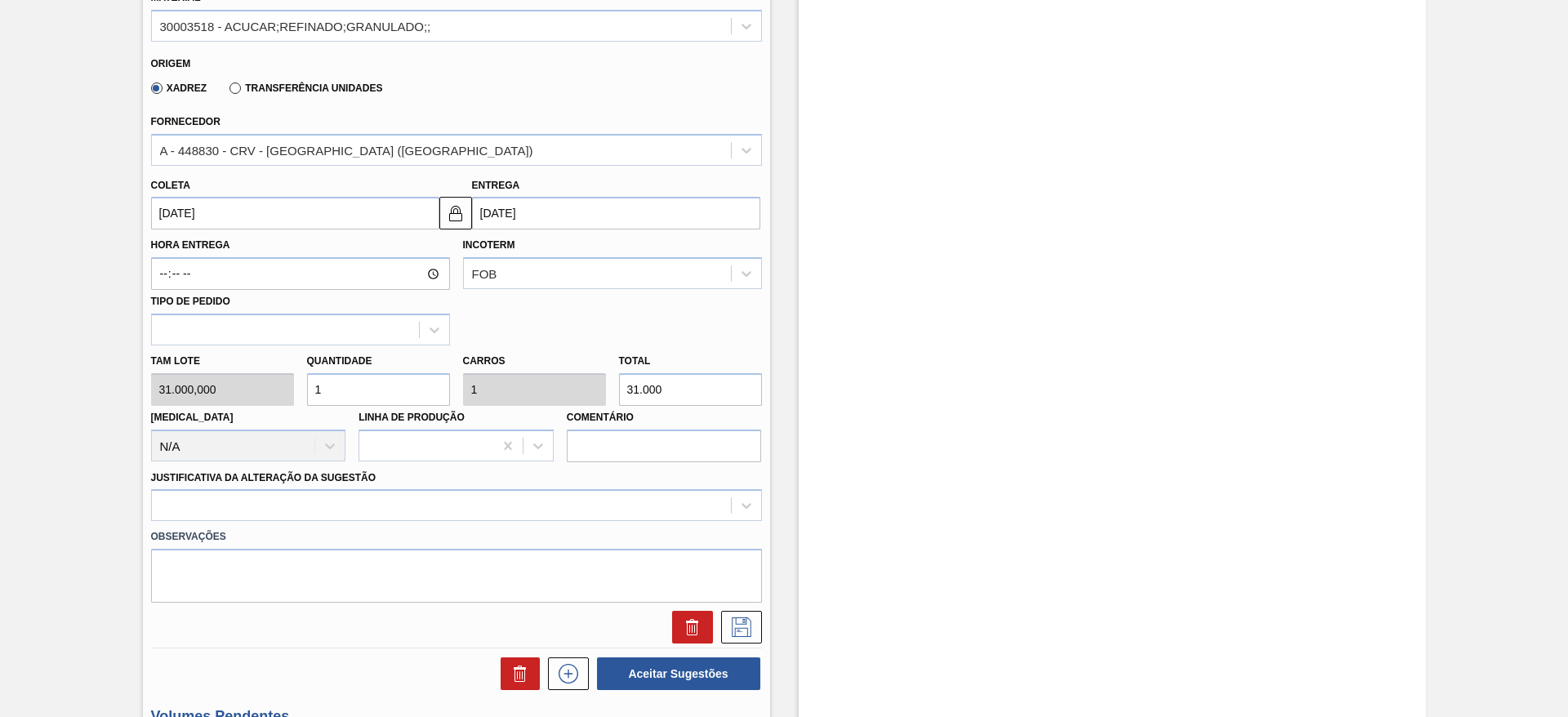
click at [379, 382] on input "1" at bounding box center [378, 389] width 143 height 32
type input "2"
type input "62.000"
click at [379, 382] on input "2" at bounding box center [378, 389] width 143 height 32
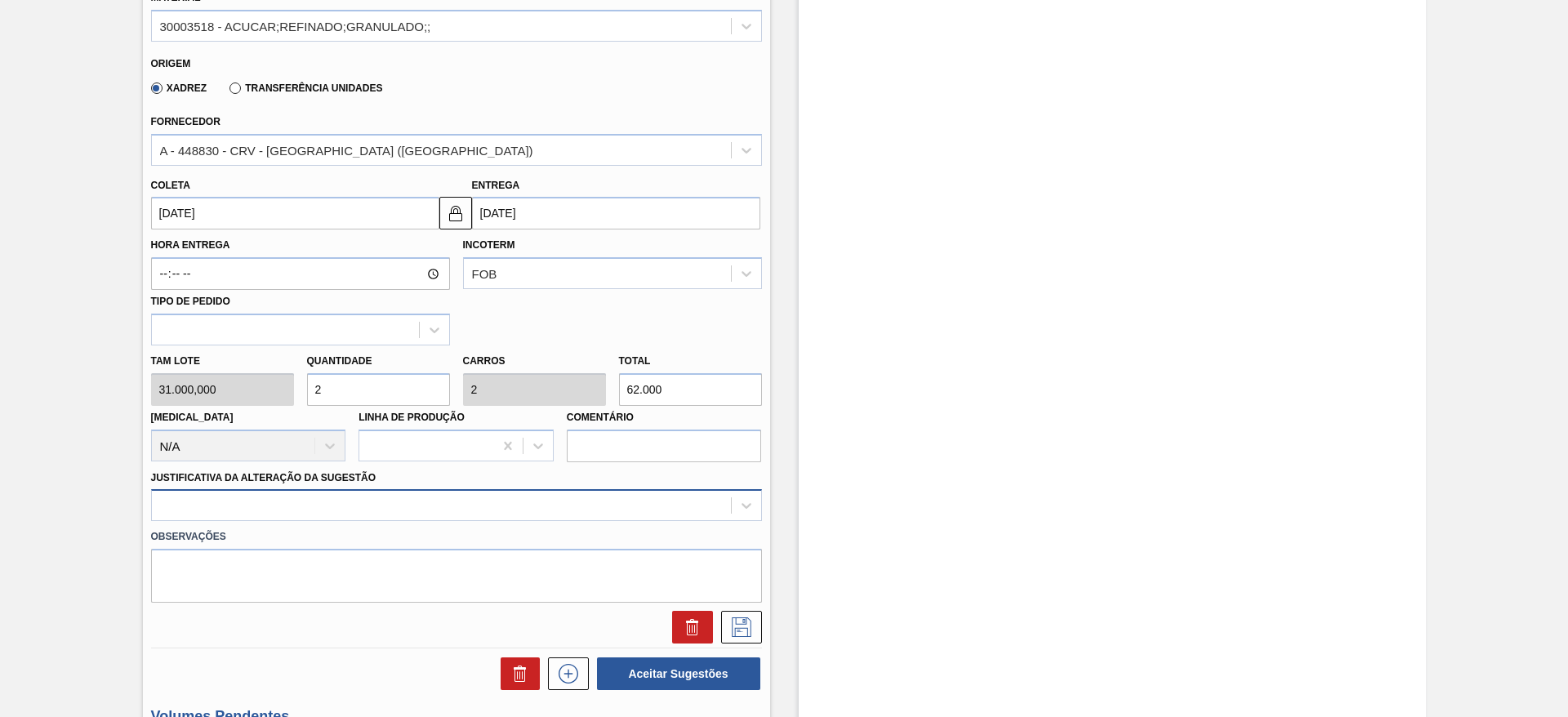
type input "2"
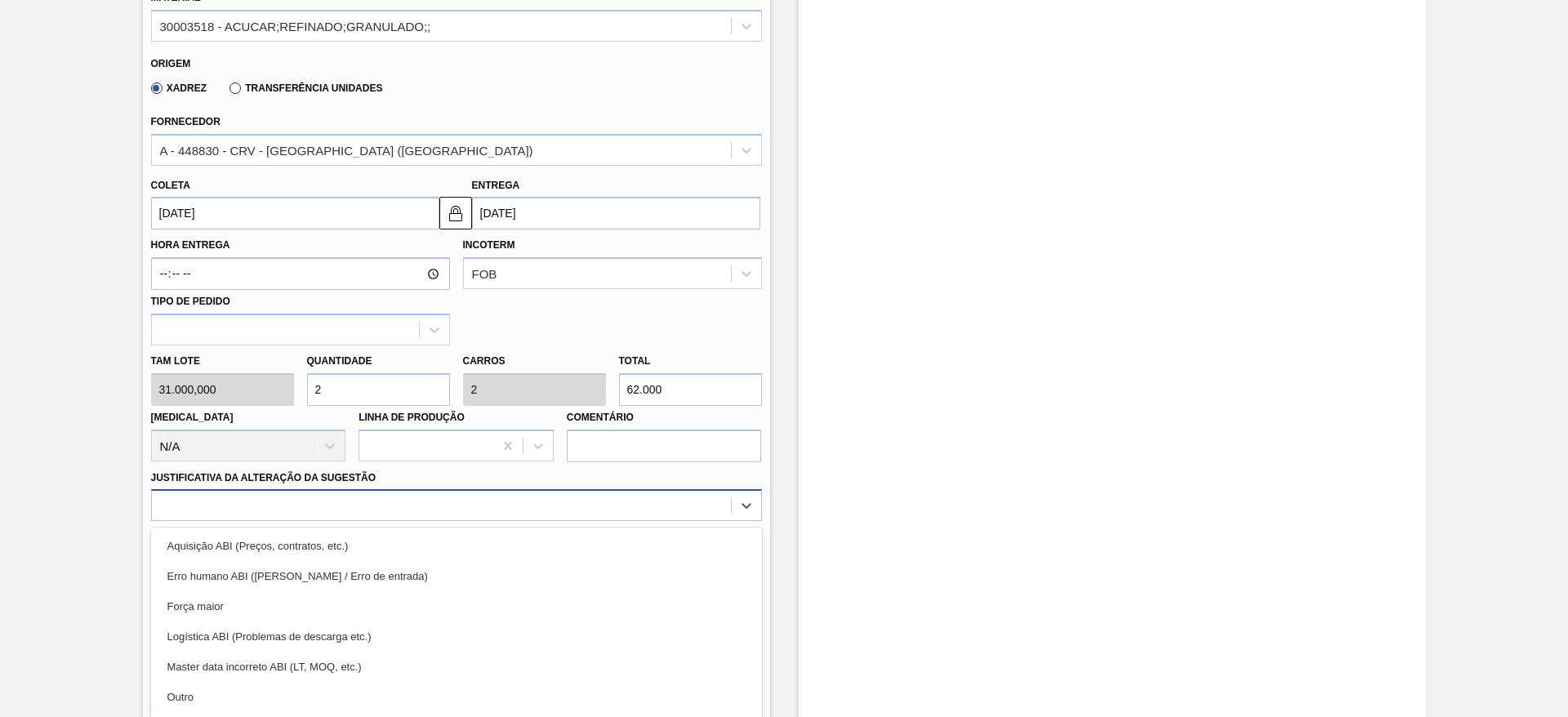
scroll to position [566, 0]
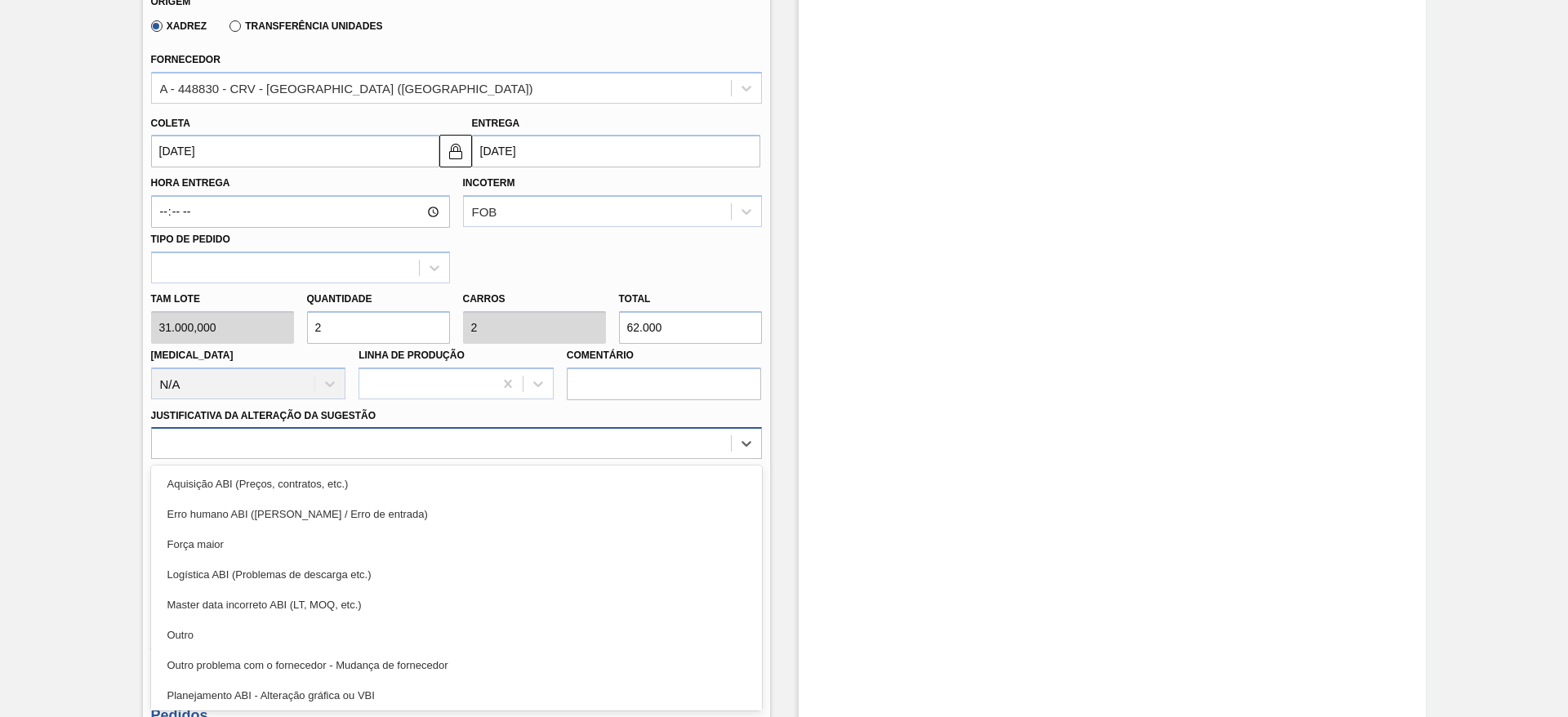
click at [598, 459] on div "option Erro humano ABI (Cálculo / Erro de entrada) focused, 2 of 18. 18 results…" at bounding box center [457, 443] width 611 height 32
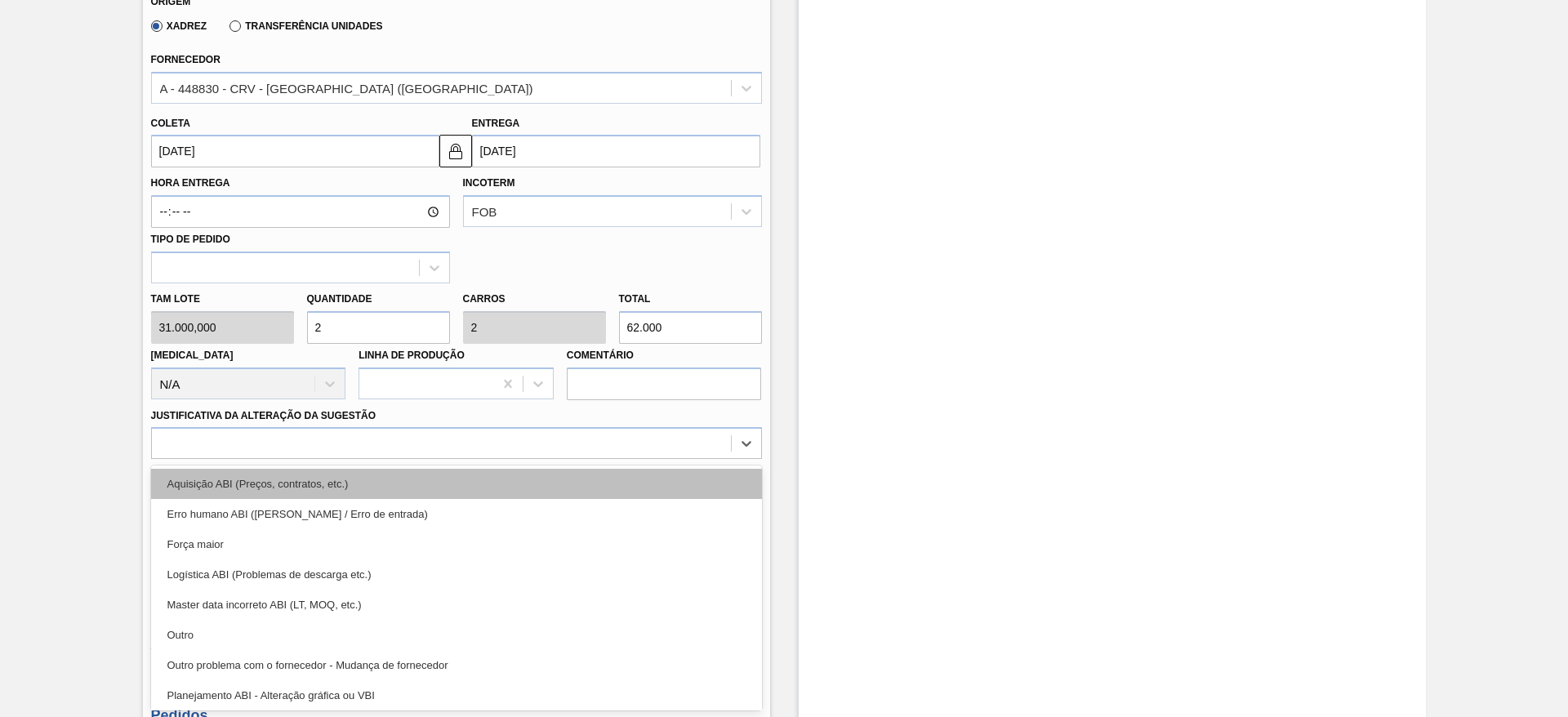
click at [634, 478] on div "Aquisição ABI (Preços, contratos, etc.)" at bounding box center [457, 484] width 611 height 31
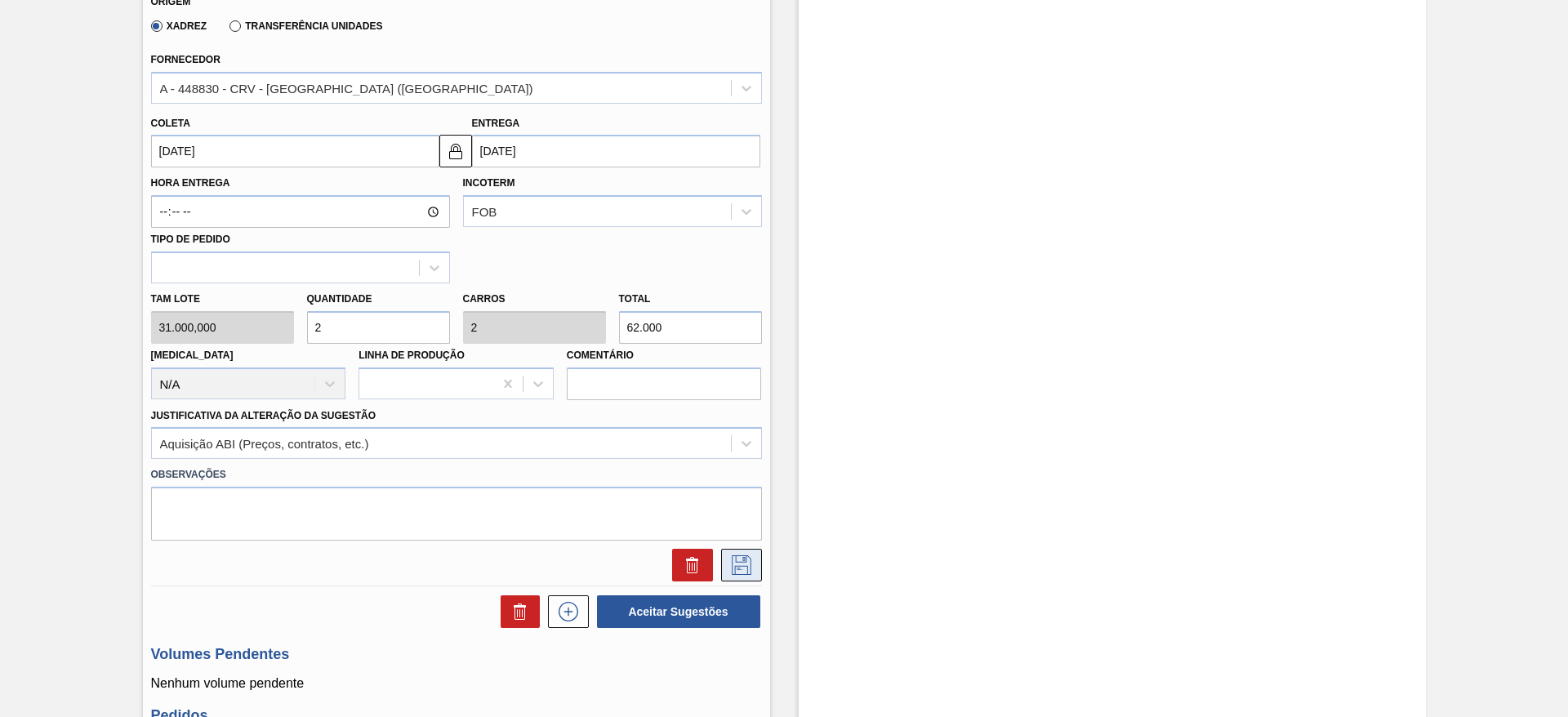
click at [751, 571] on icon at bounding box center [741, 566] width 26 height 19
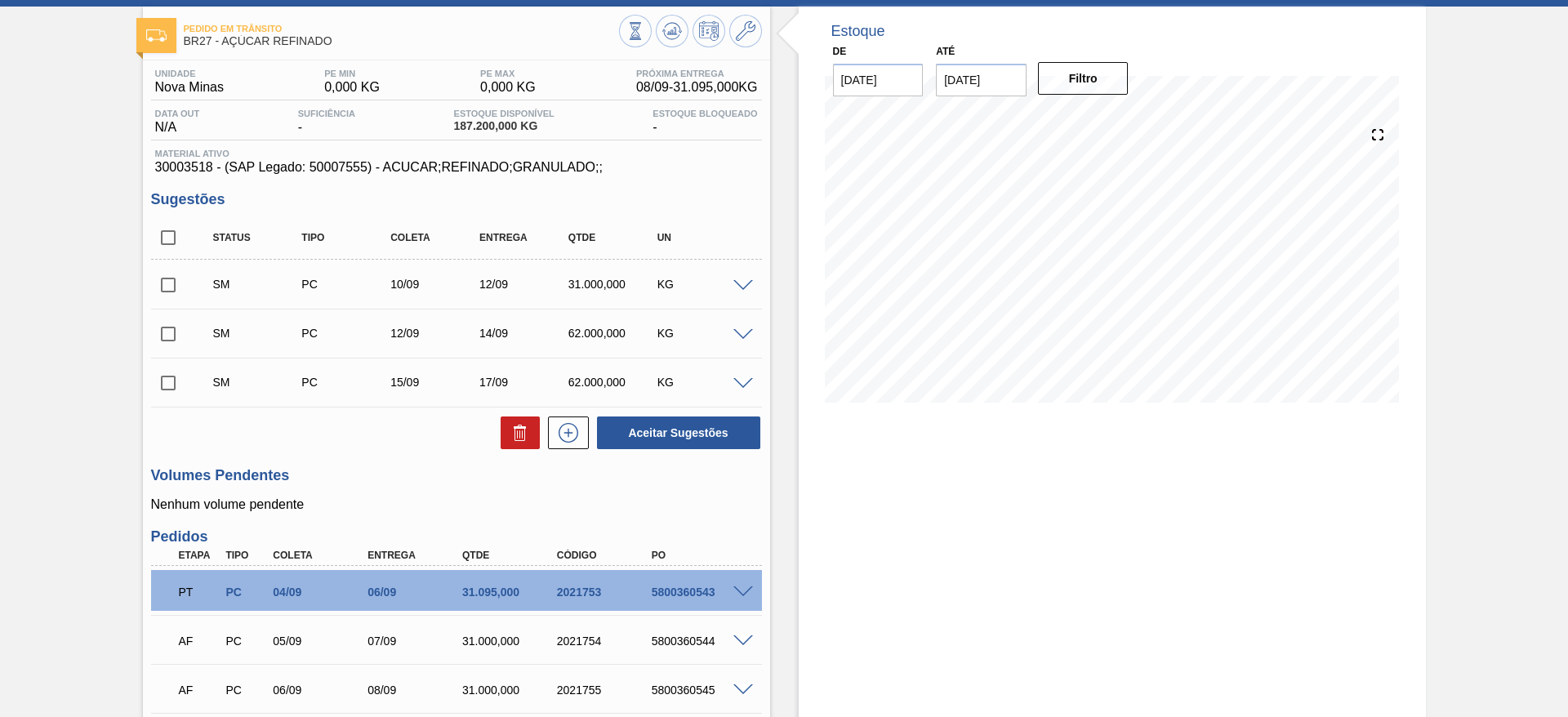
scroll to position [46, 0]
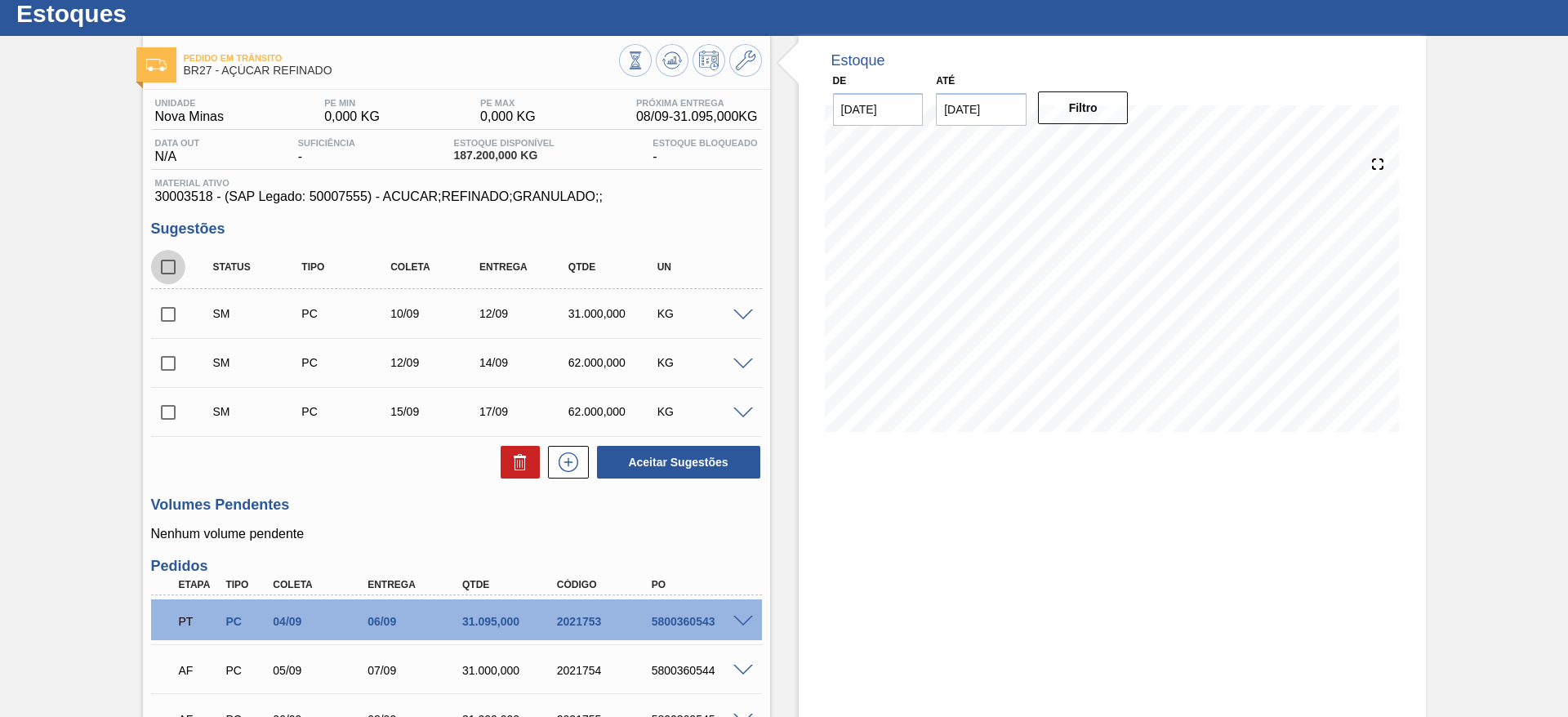
click at [173, 260] on input "checkbox" at bounding box center [168, 267] width 34 height 34
checkbox input "true"
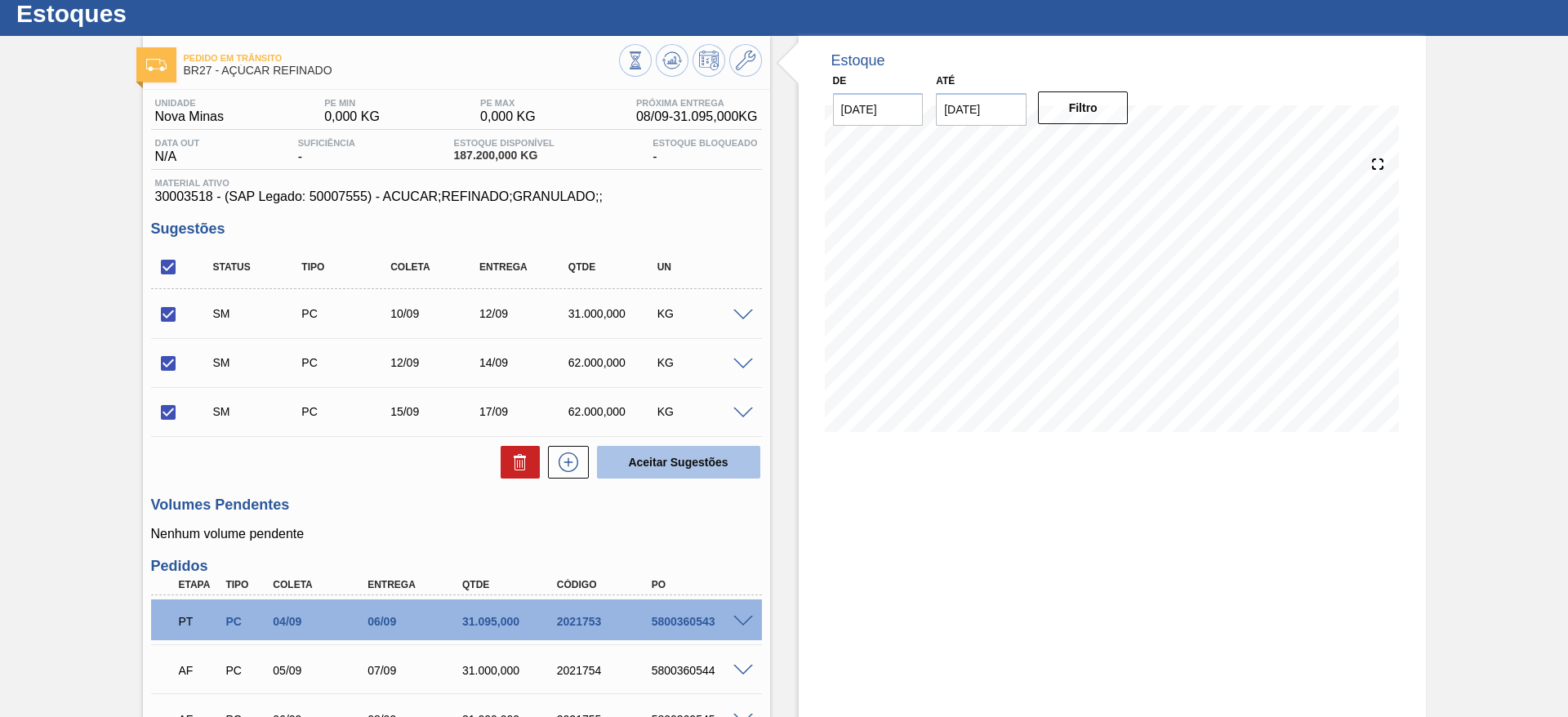
click at [682, 462] on button "Aceitar Sugestões" at bounding box center [678, 461] width 164 height 32
checkbox input "false"
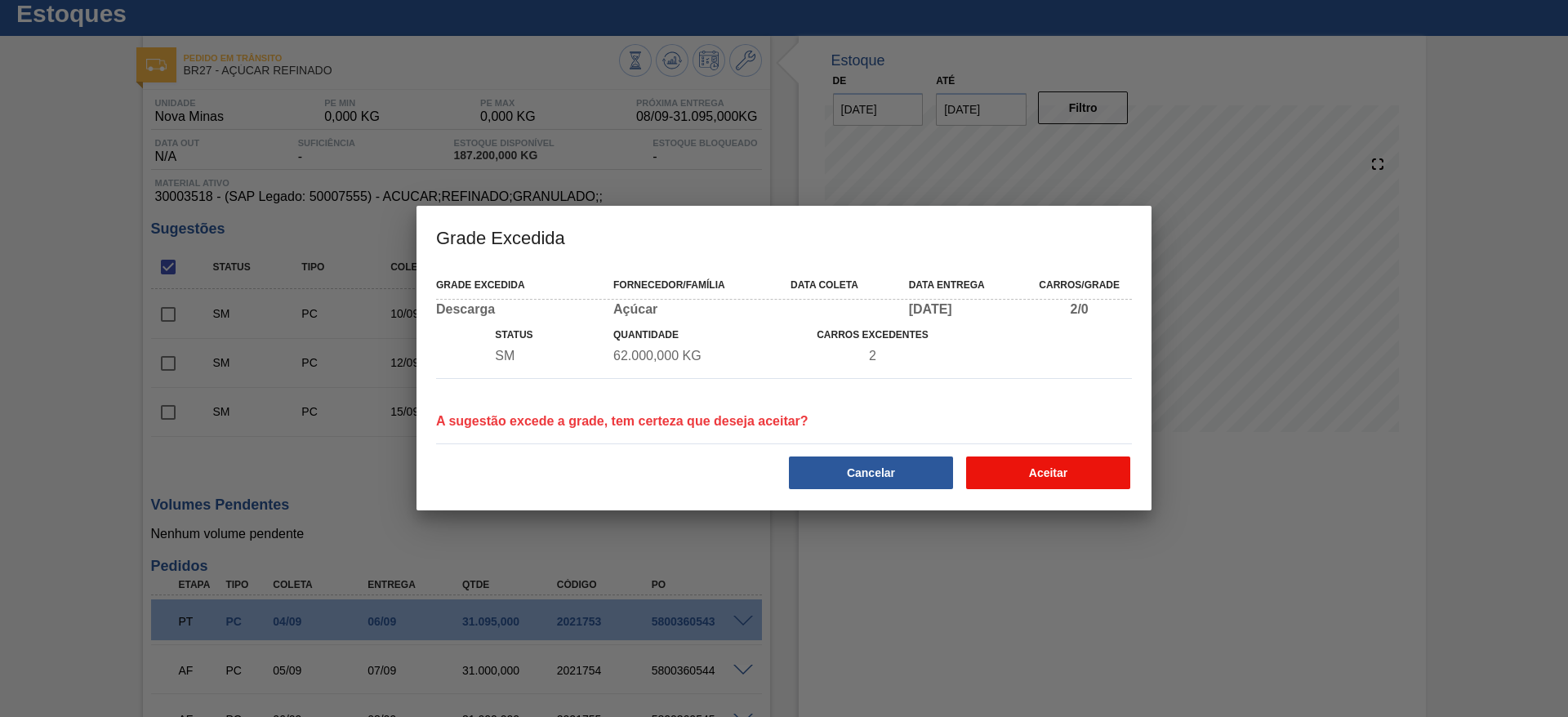
click at [1015, 471] on button "Aceitar" at bounding box center [1048, 473] width 164 height 32
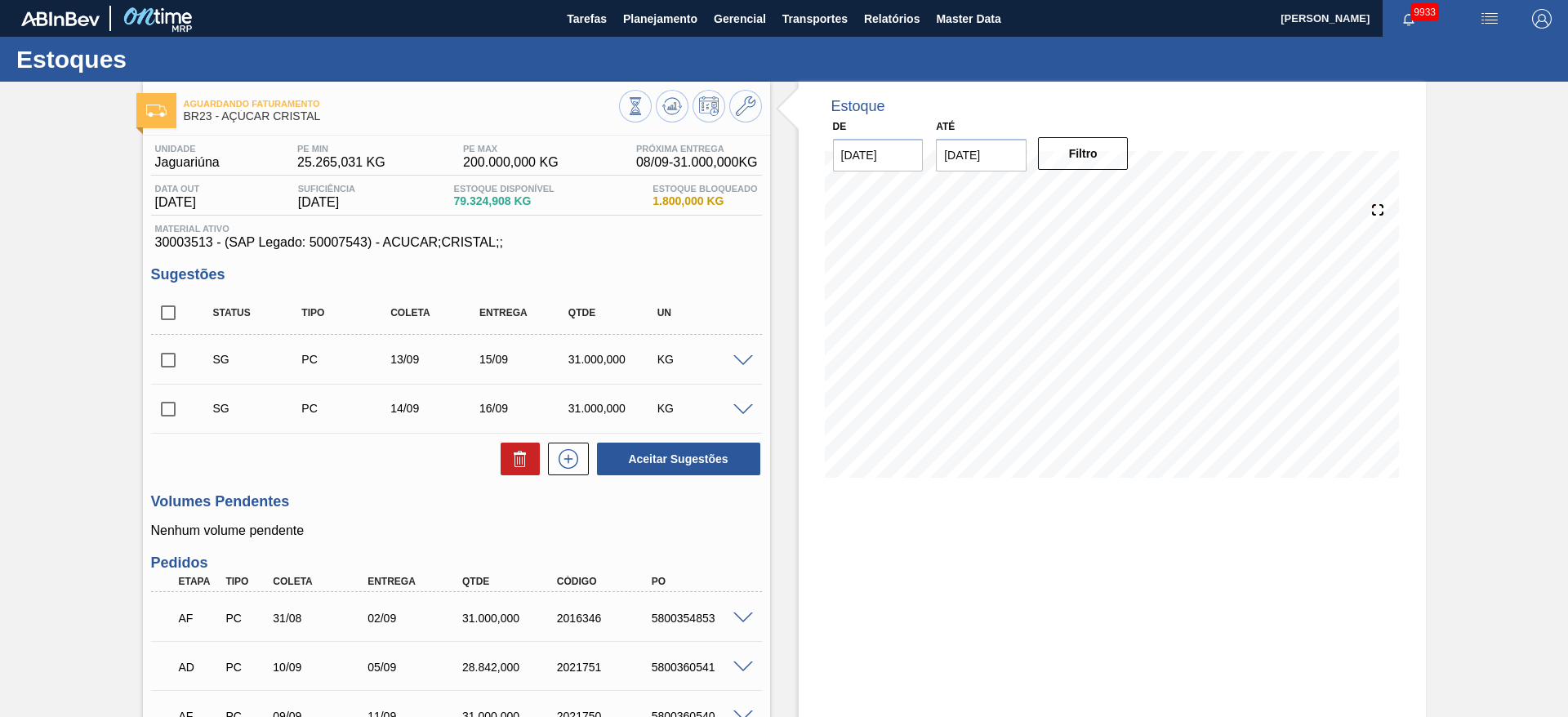
click at [741, 360] on span at bounding box center [743, 362] width 19 height 12
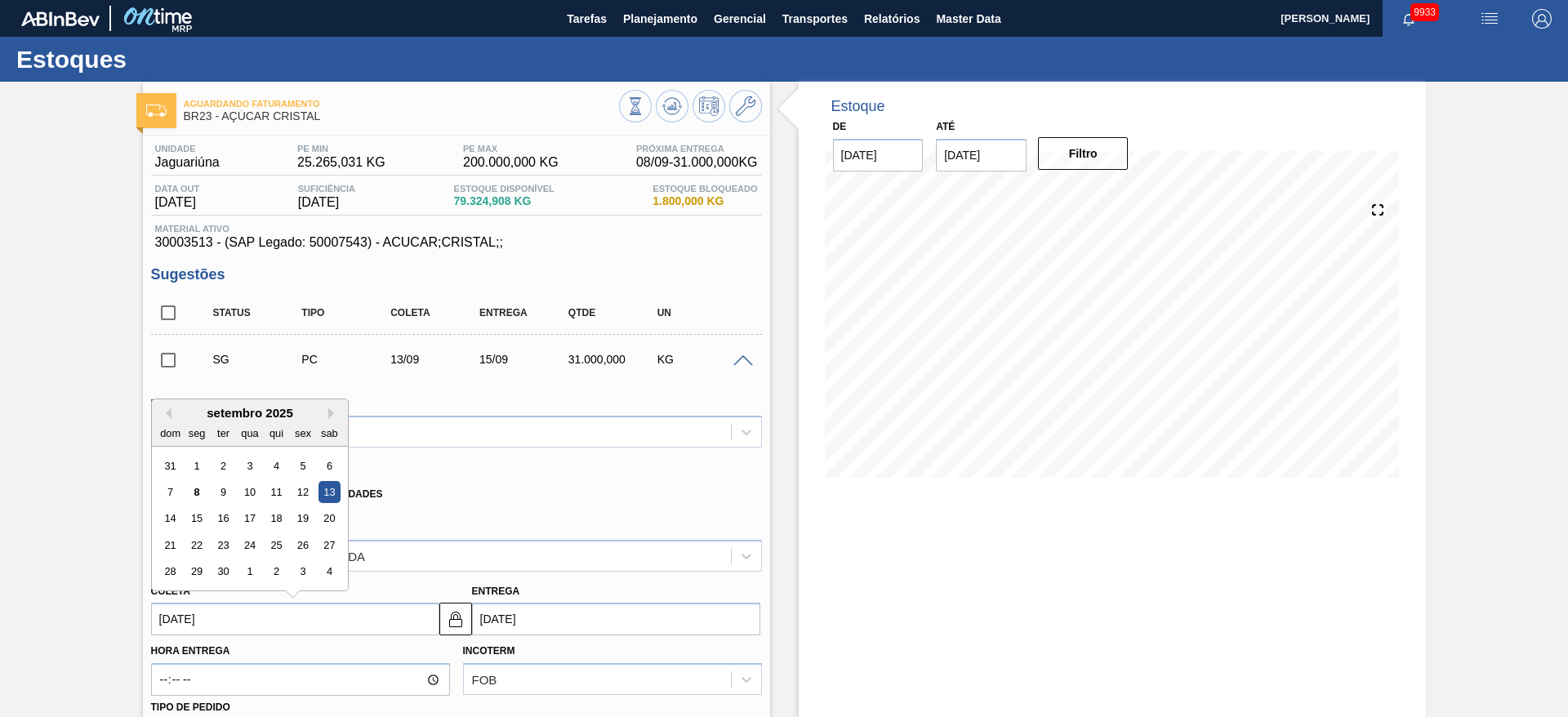
click at [184, 611] on input "[DATE]" at bounding box center [295, 619] width 288 height 32
click at [277, 492] on div "11" at bounding box center [275, 492] width 22 height 22
type input "[DATE]"
click at [190, 608] on input "[DATE]" at bounding box center [295, 619] width 288 height 32
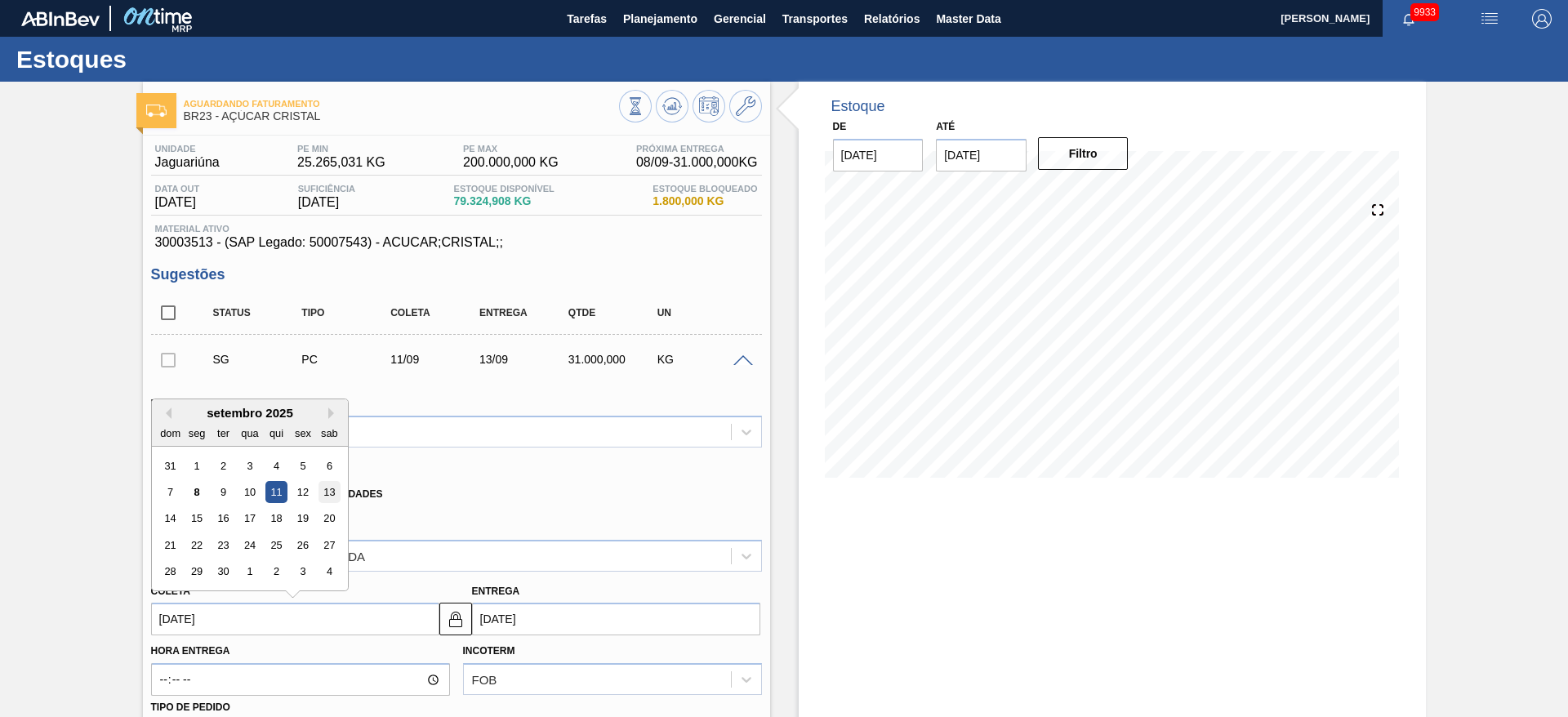
click at [318, 489] on div "13" at bounding box center [328, 492] width 22 height 22
type input "[DATE]"
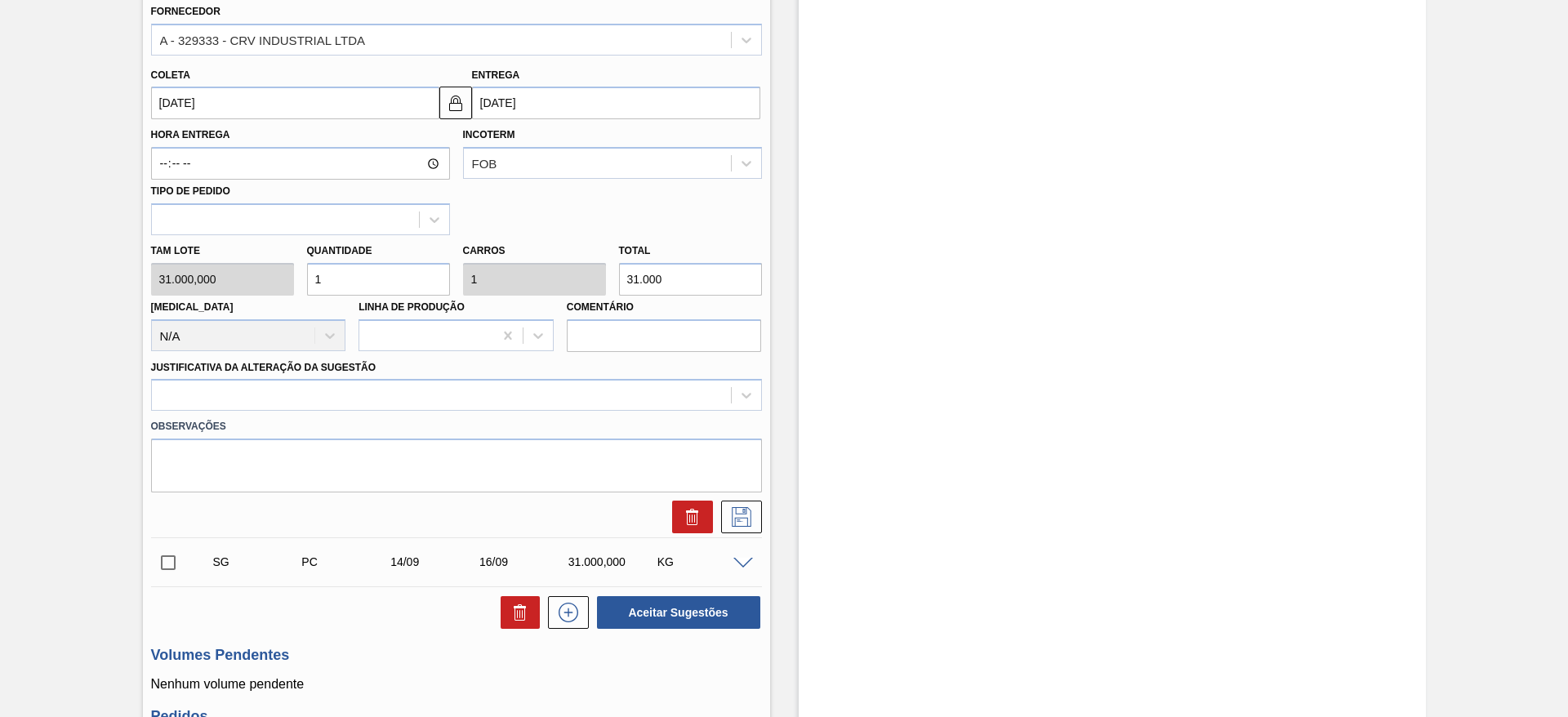
scroll to position [519, 0]
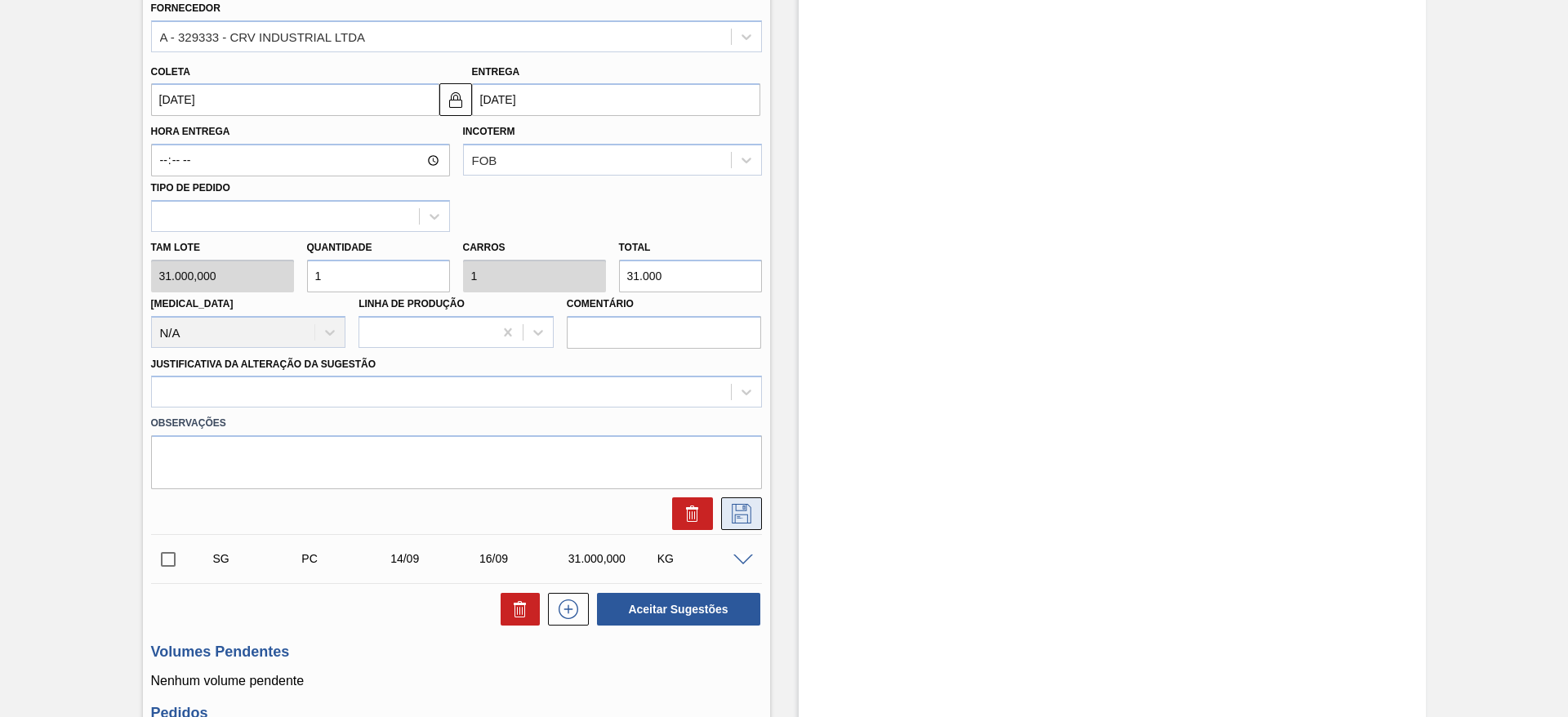
click at [755, 523] on button at bounding box center [741, 513] width 41 height 32
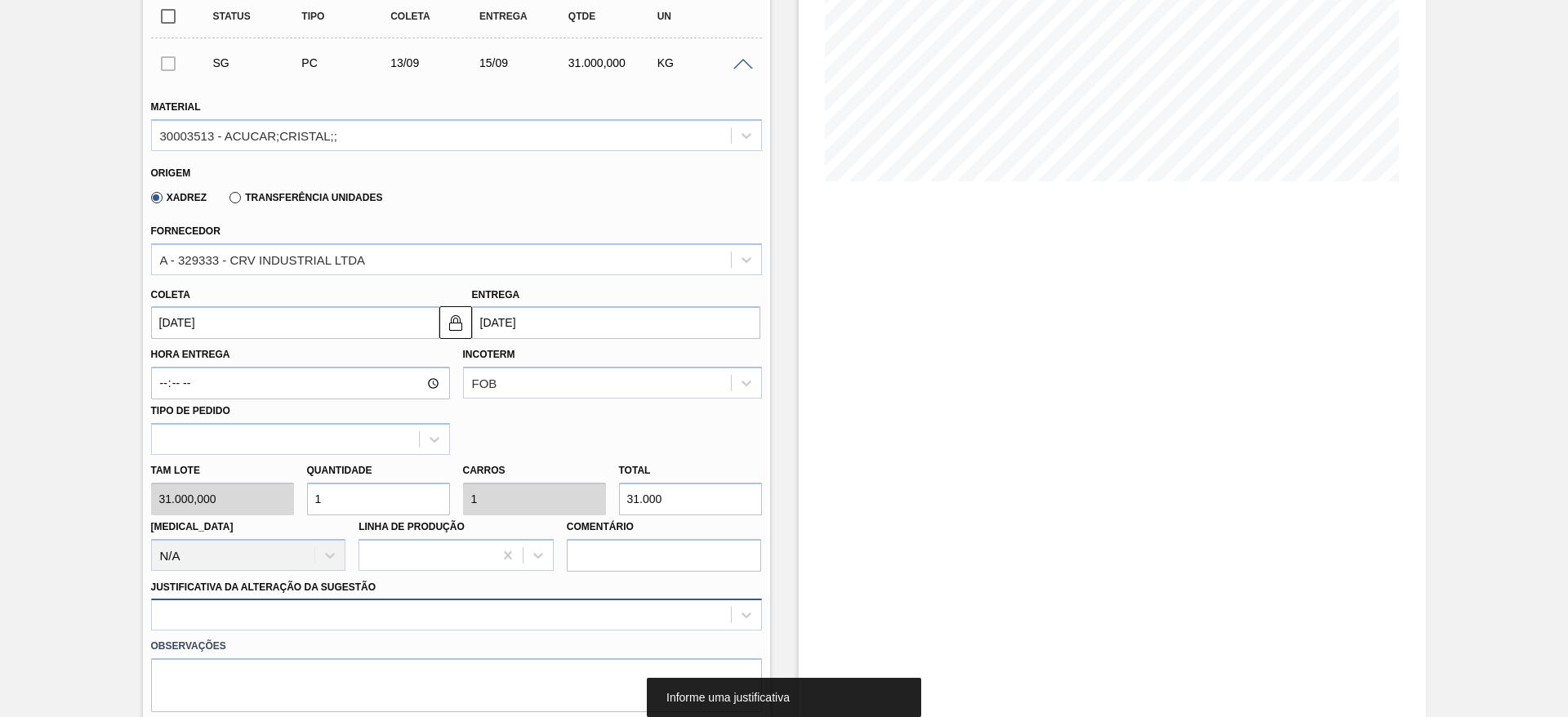
scroll to position [468, 0]
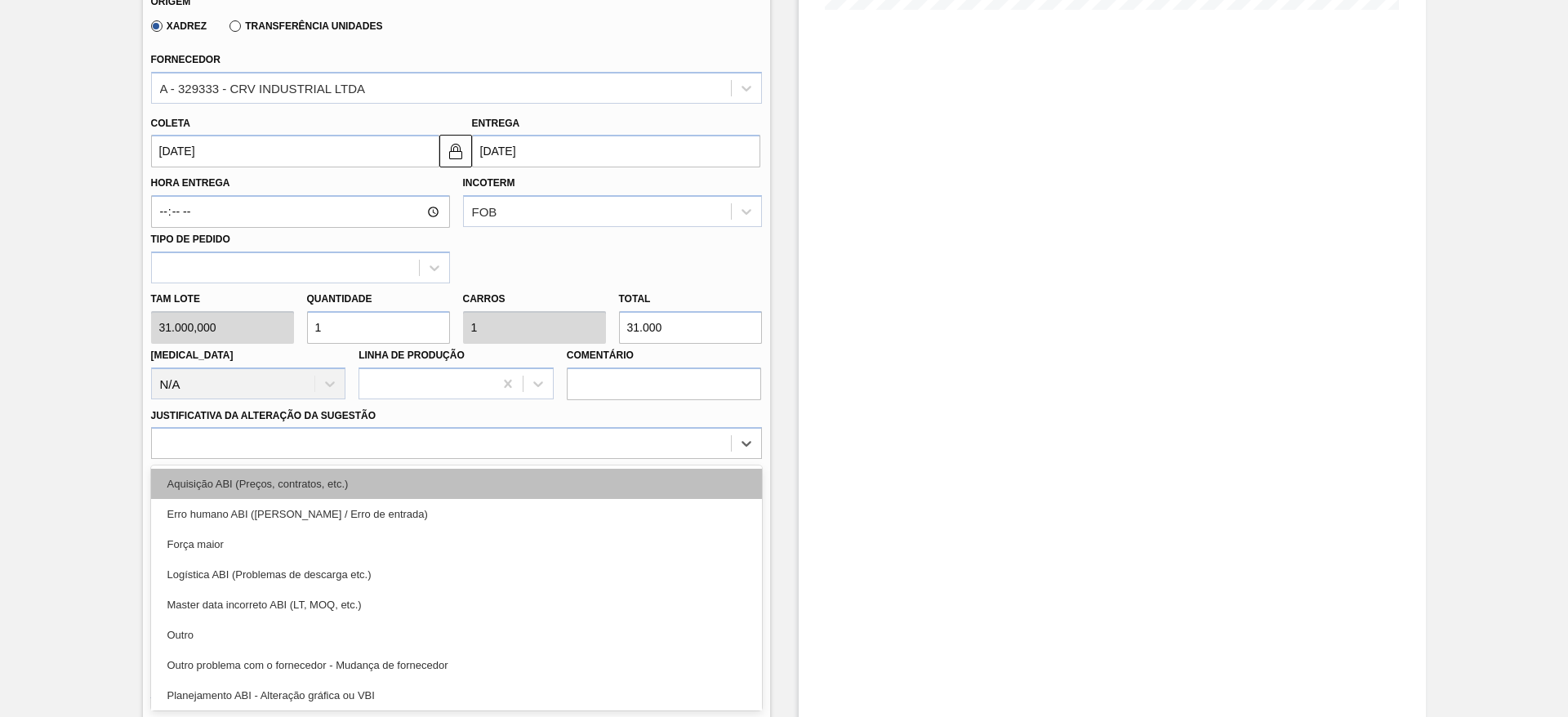
drag, startPoint x: 609, startPoint y: 604, endPoint x: 665, endPoint y: 483, distance: 133.3
click at [665, 459] on div "option Aquisição ABI (Preços, contratos, etc.) focused, 1 of 18. 18 results ava…" at bounding box center [457, 443] width 611 height 32
click at [665, 483] on div "Aquisição ABI (Preços, contratos, etc.)" at bounding box center [457, 484] width 611 height 31
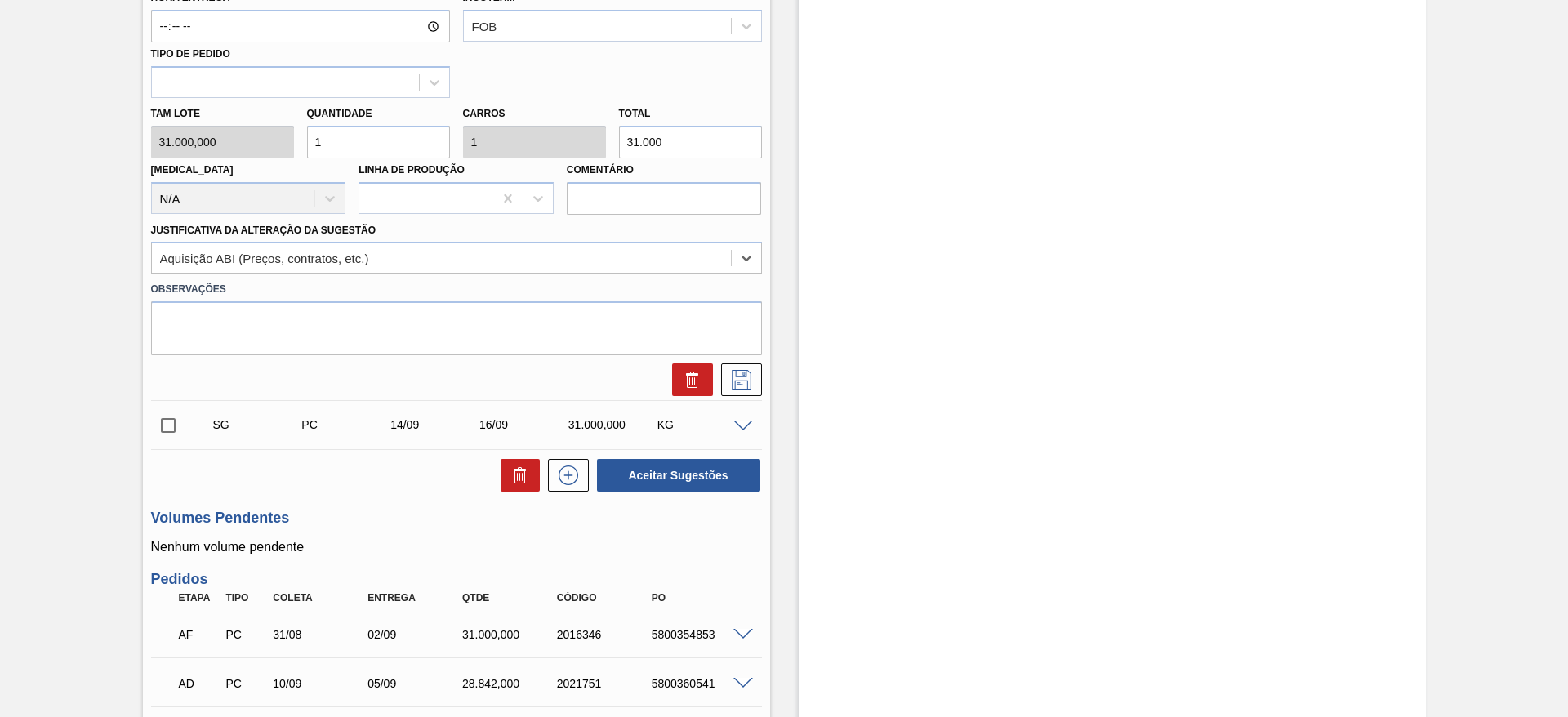
scroll to position [654, 0]
click at [728, 392] on button at bounding box center [741, 378] width 41 height 32
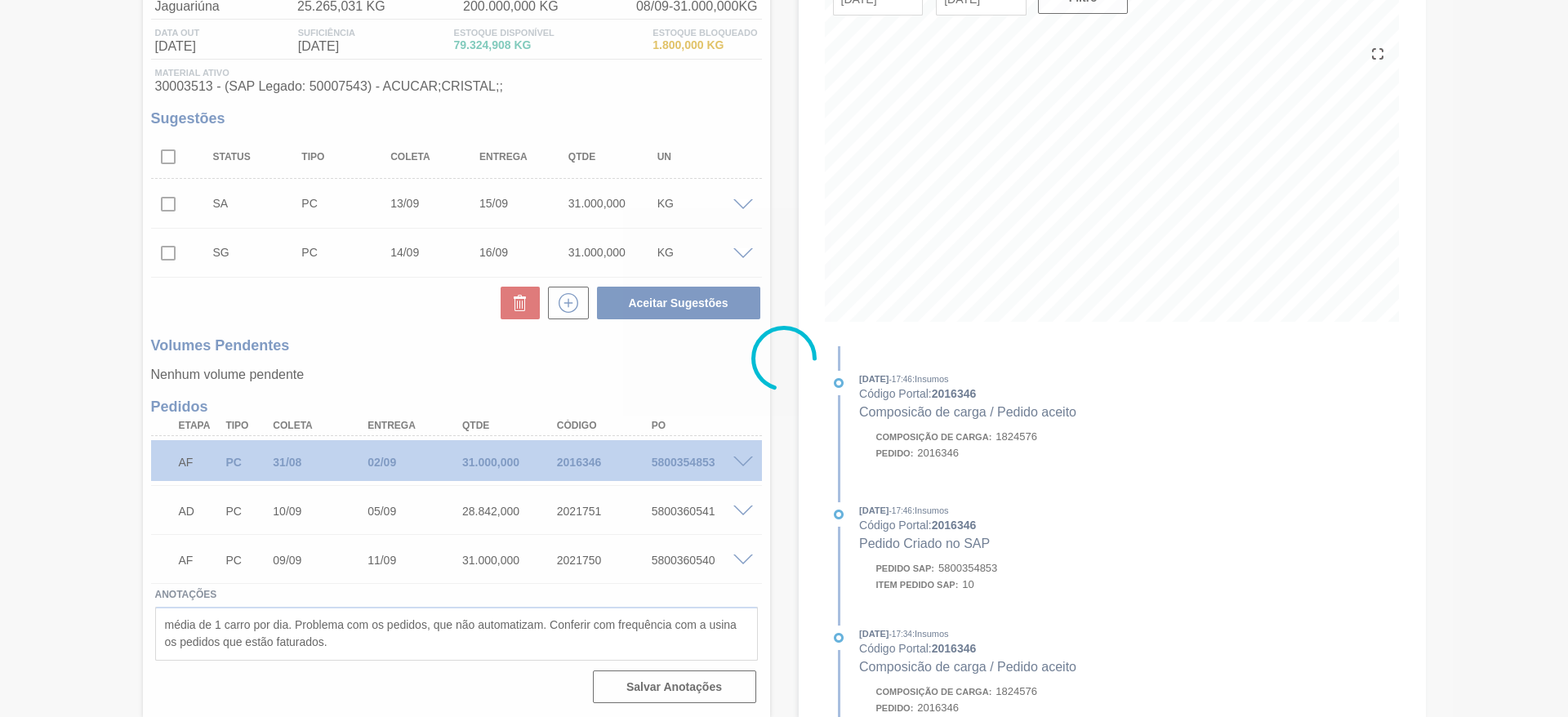
scroll to position [156, 0]
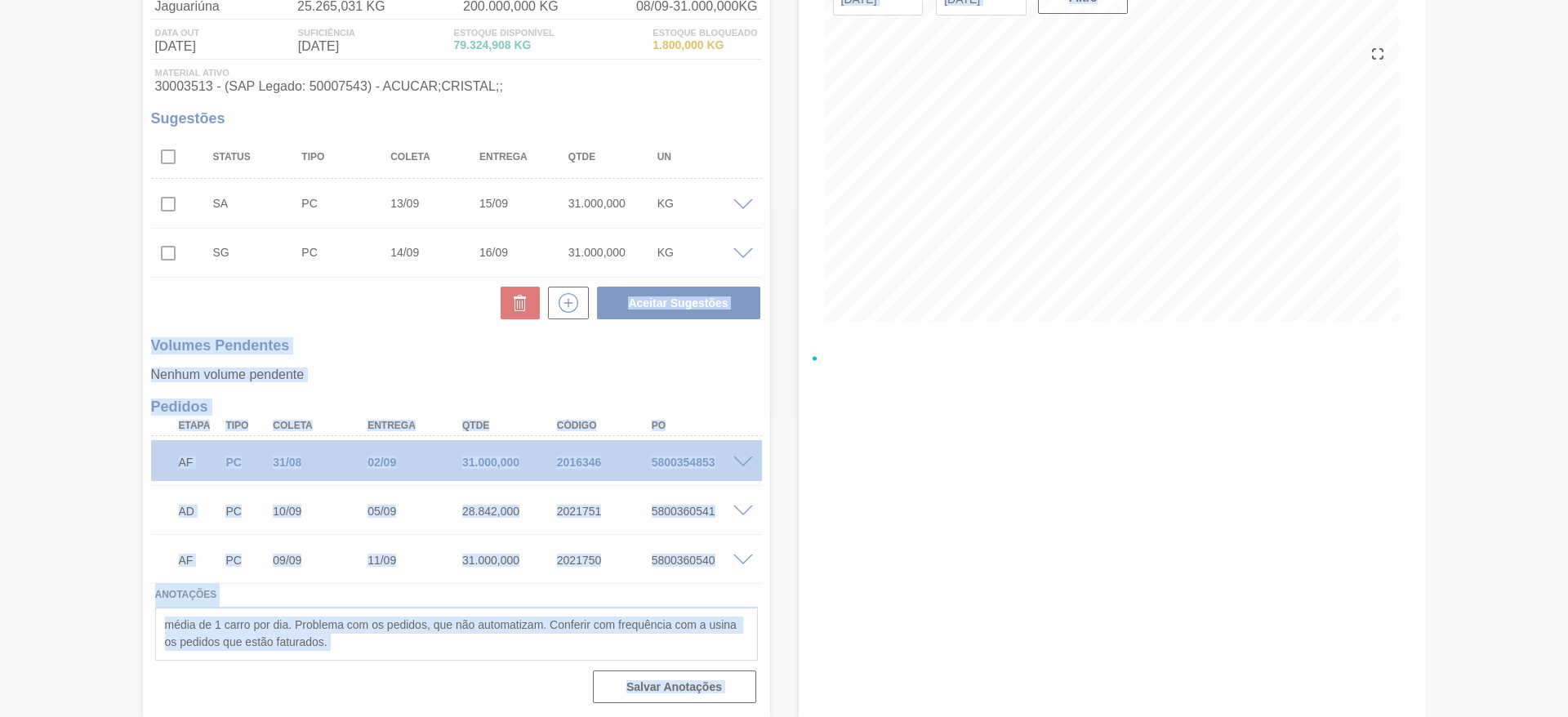
drag, startPoint x: 728, startPoint y: 392, endPoint x: 737, endPoint y: 279, distance: 113.4
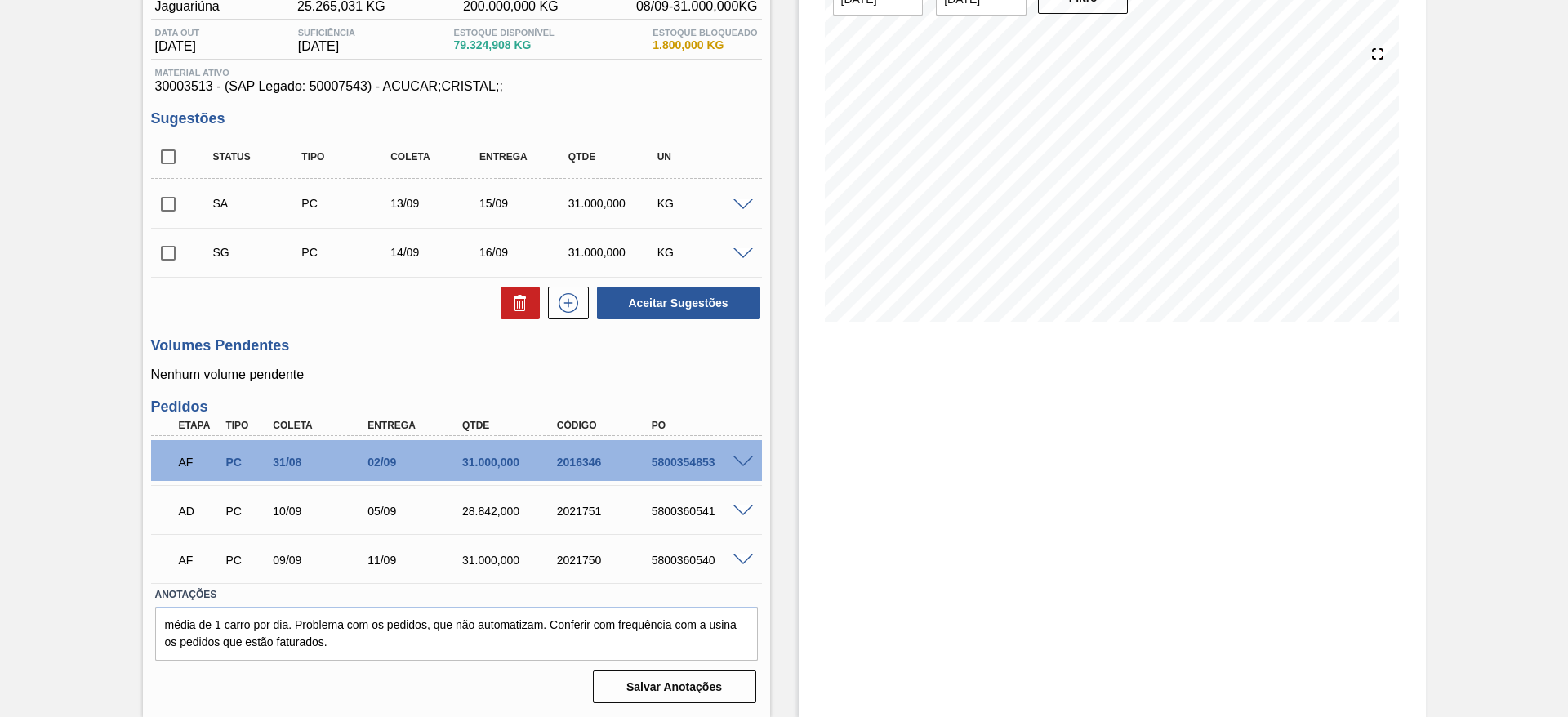
click at [737, 257] on span at bounding box center [743, 255] width 19 height 12
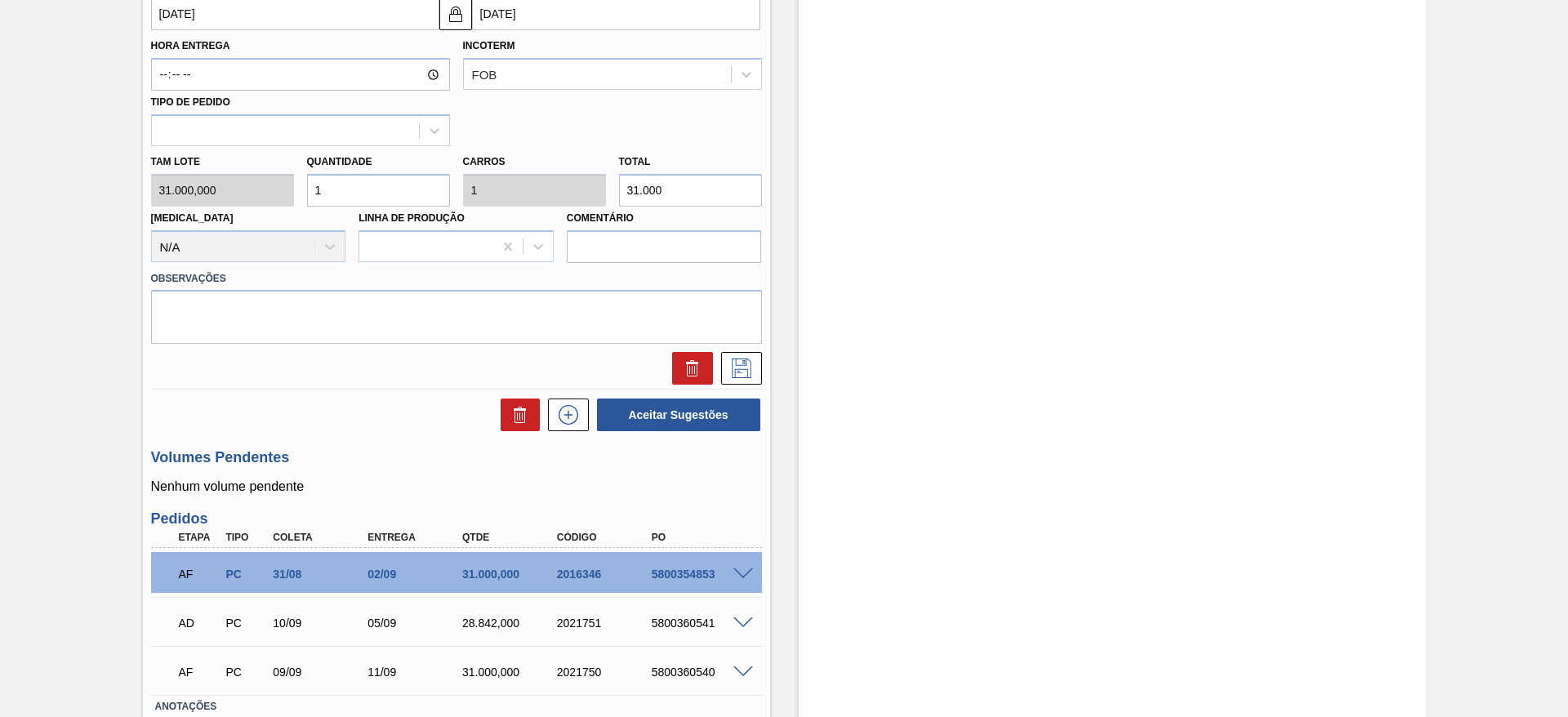
click at [367, 189] on input "1" at bounding box center [378, 190] width 143 height 32
type input "3"
type input "93.000"
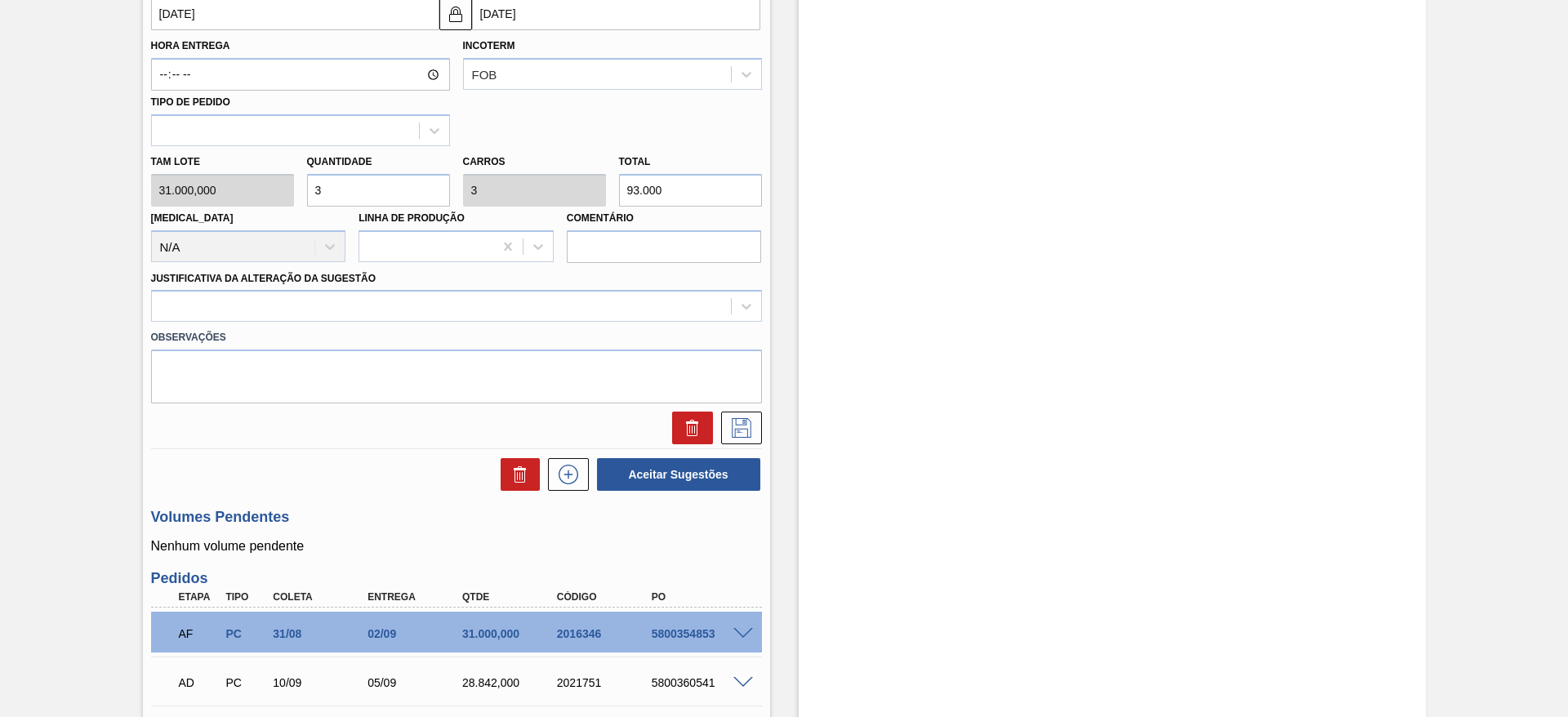
type input "0"
type input "4"
type input "124.000"
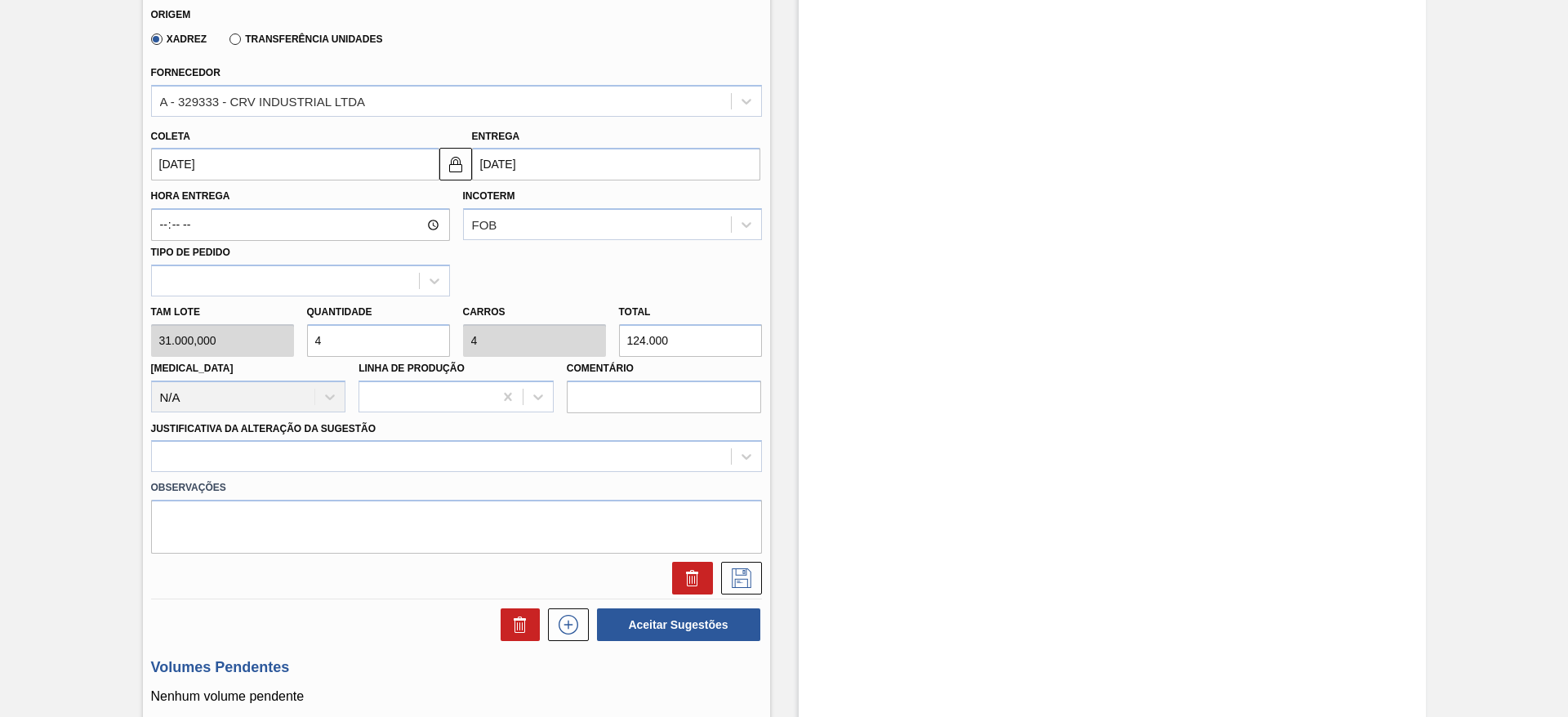
scroll to position [507, 0]
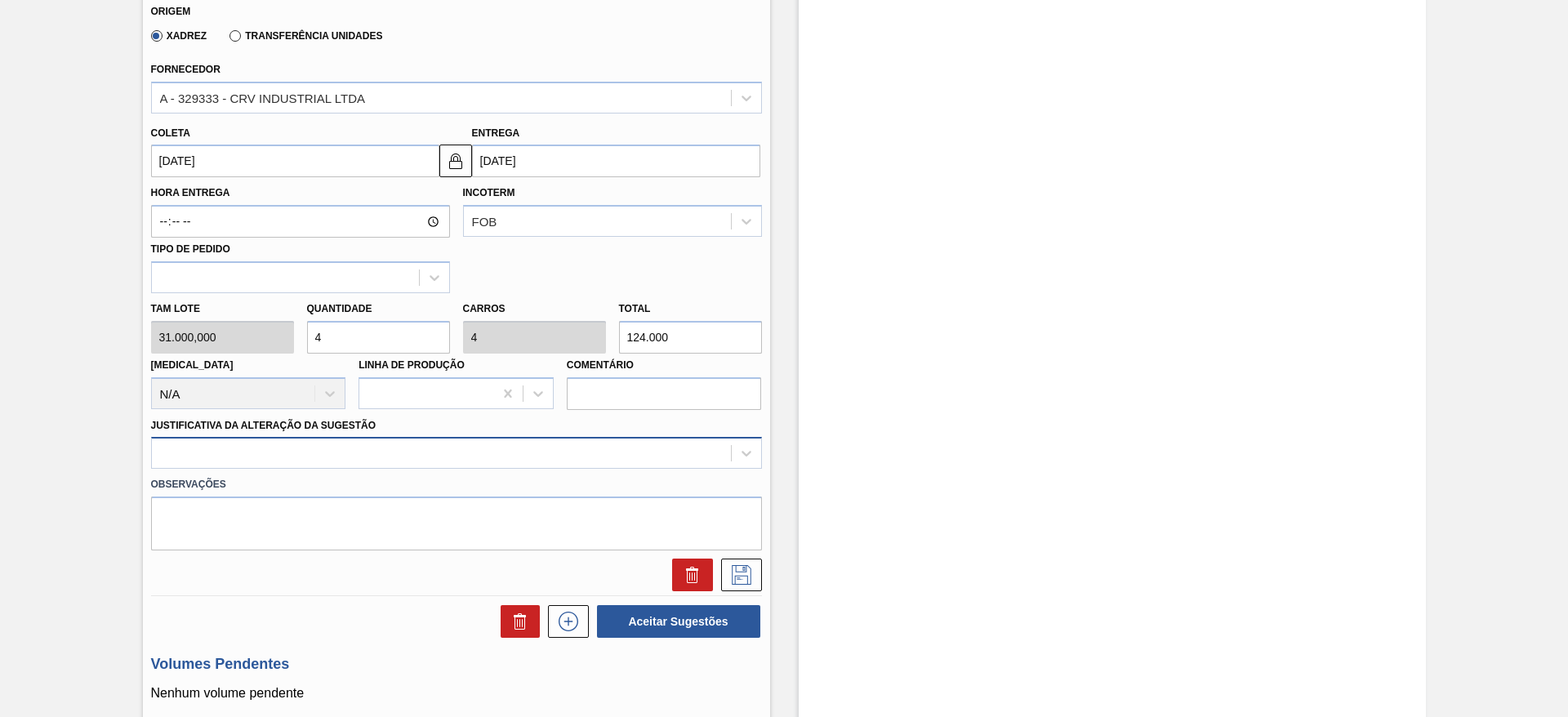
type input "4"
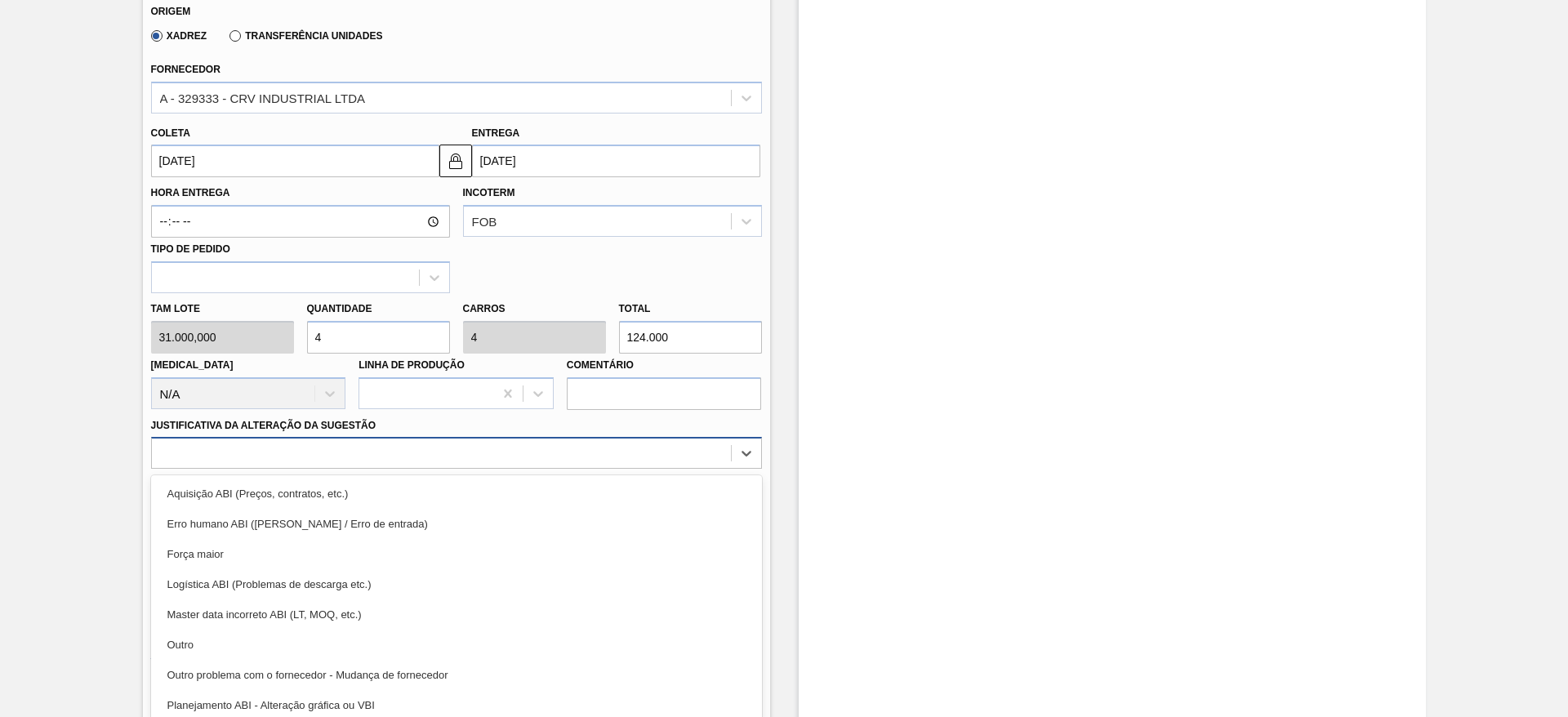
scroll to position [517, 0]
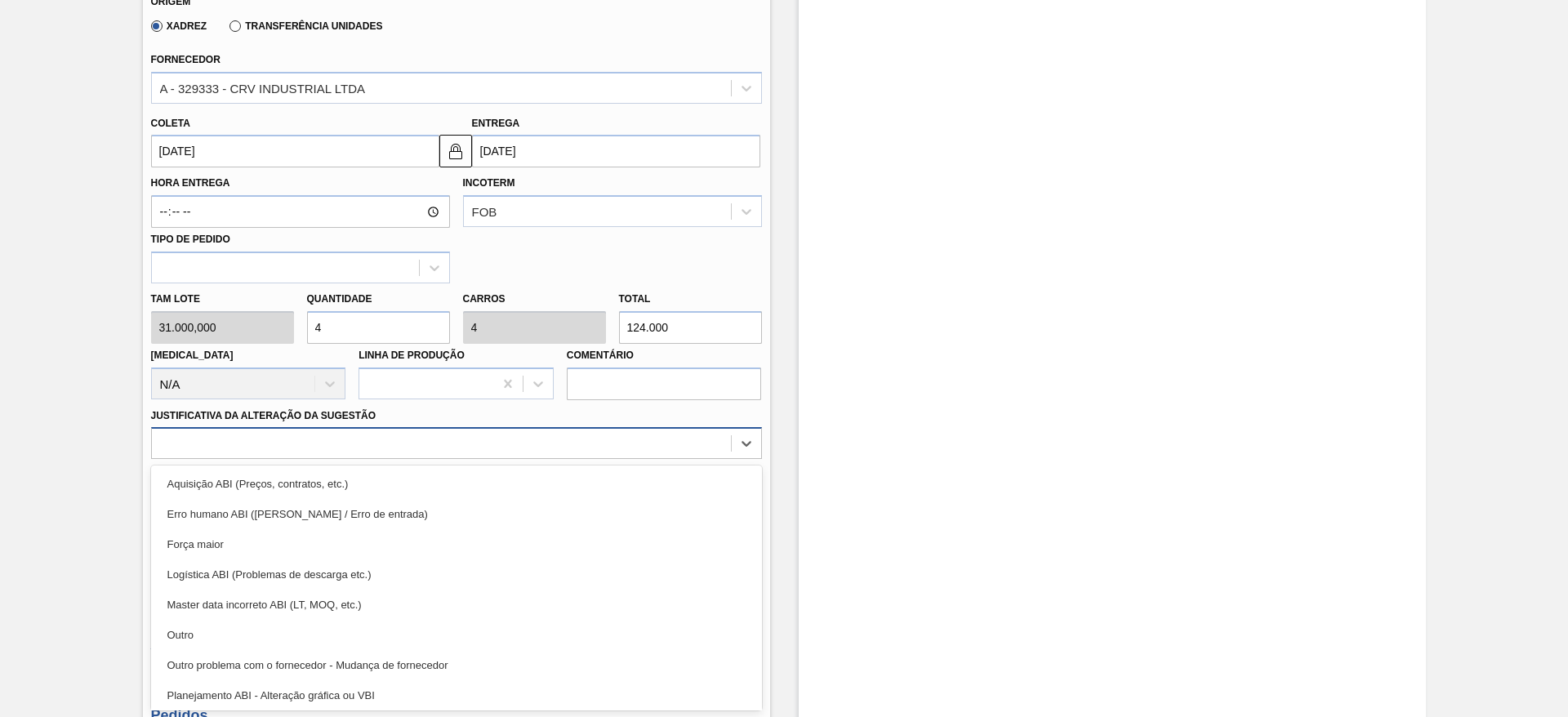
click at [540, 459] on div "option Aquisição ABI (Preços, contratos, etc.) focused, 1 of 18. 18 results ava…" at bounding box center [457, 443] width 611 height 32
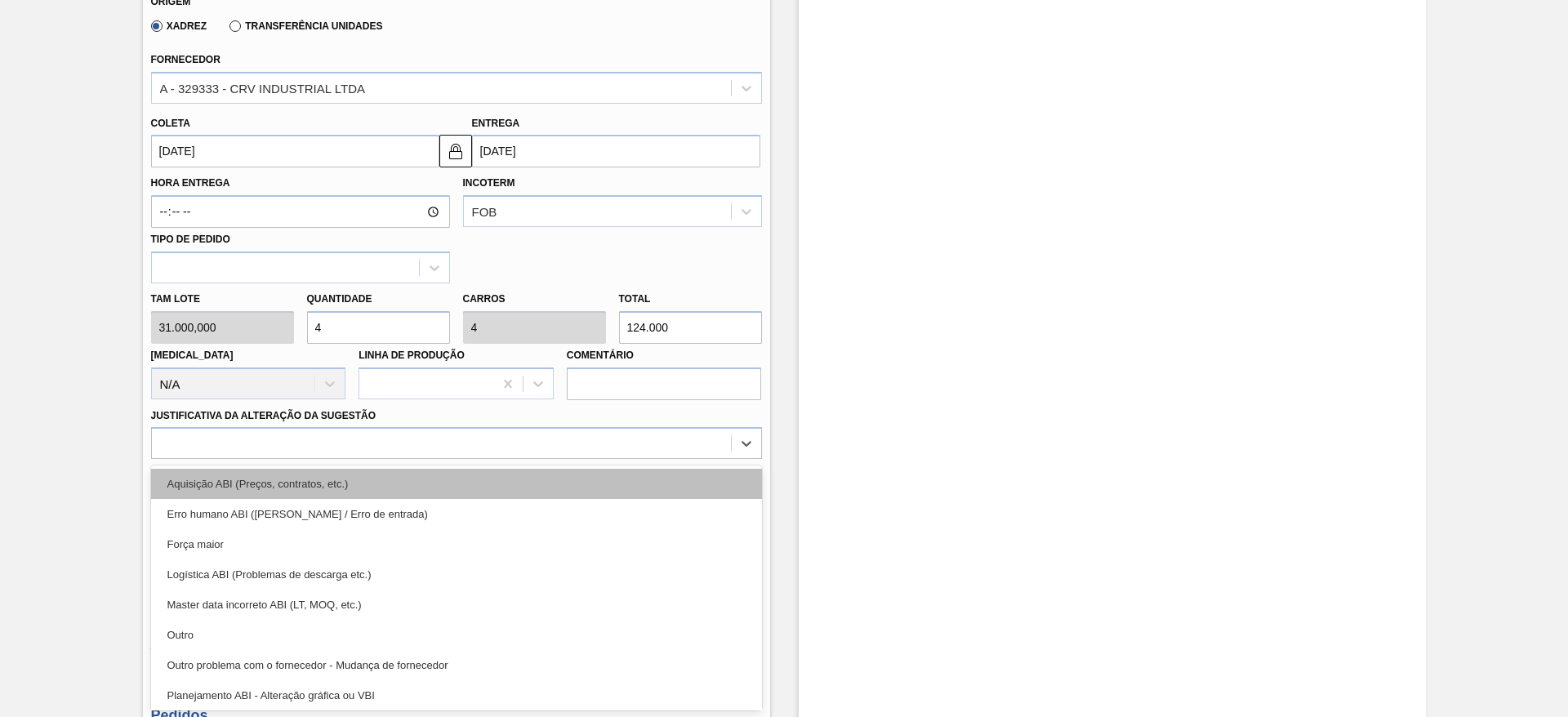
click at [568, 480] on div "Aquisição ABI (Preços, contratos, etc.)" at bounding box center [457, 484] width 611 height 31
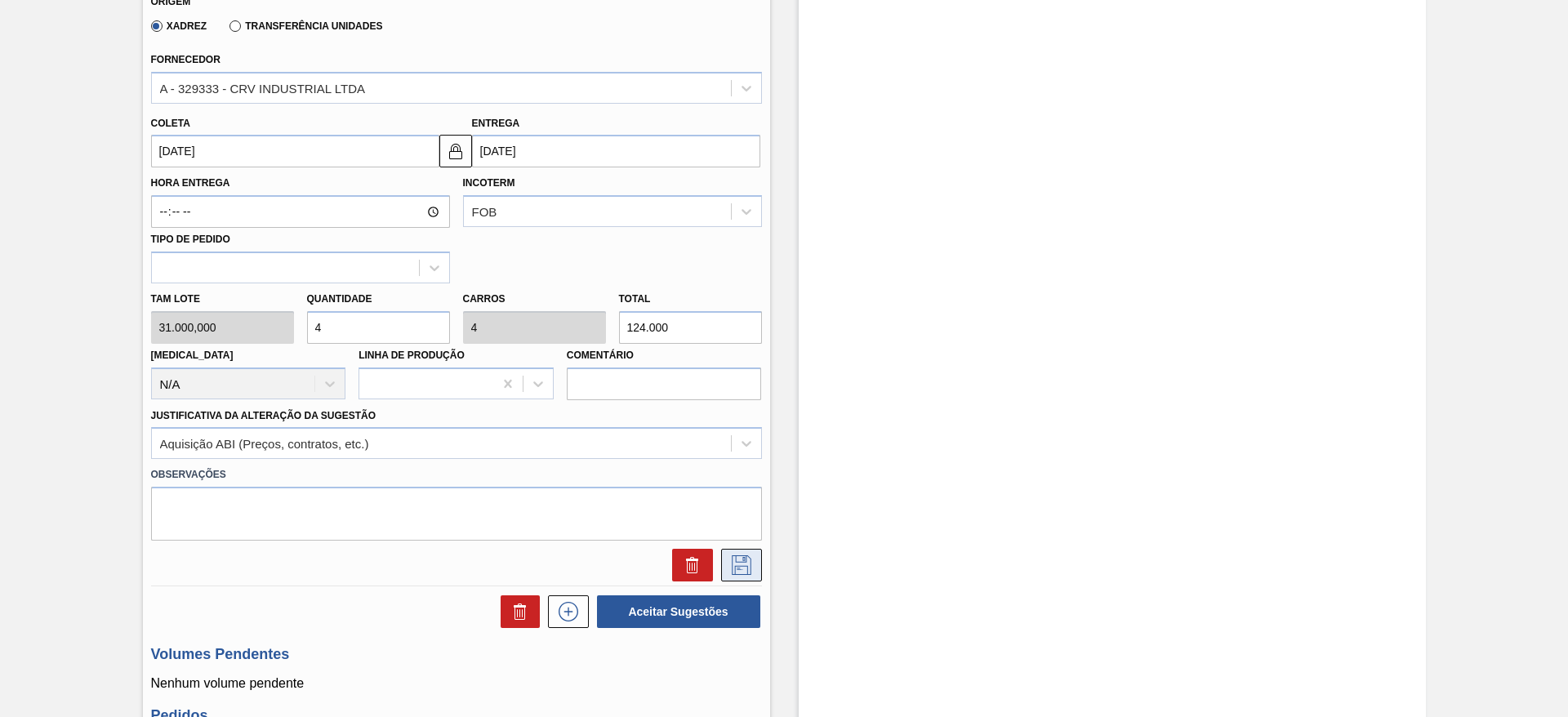
click at [746, 559] on icon at bounding box center [741, 566] width 26 height 19
click at [1560, 152] on div "Estoques Aguardando Faturamento BR23 - AÇÚCAR CRISTAL Unidade Jaguariúna PE MIN…" at bounding box center [784, 272] width 1568 height 1507
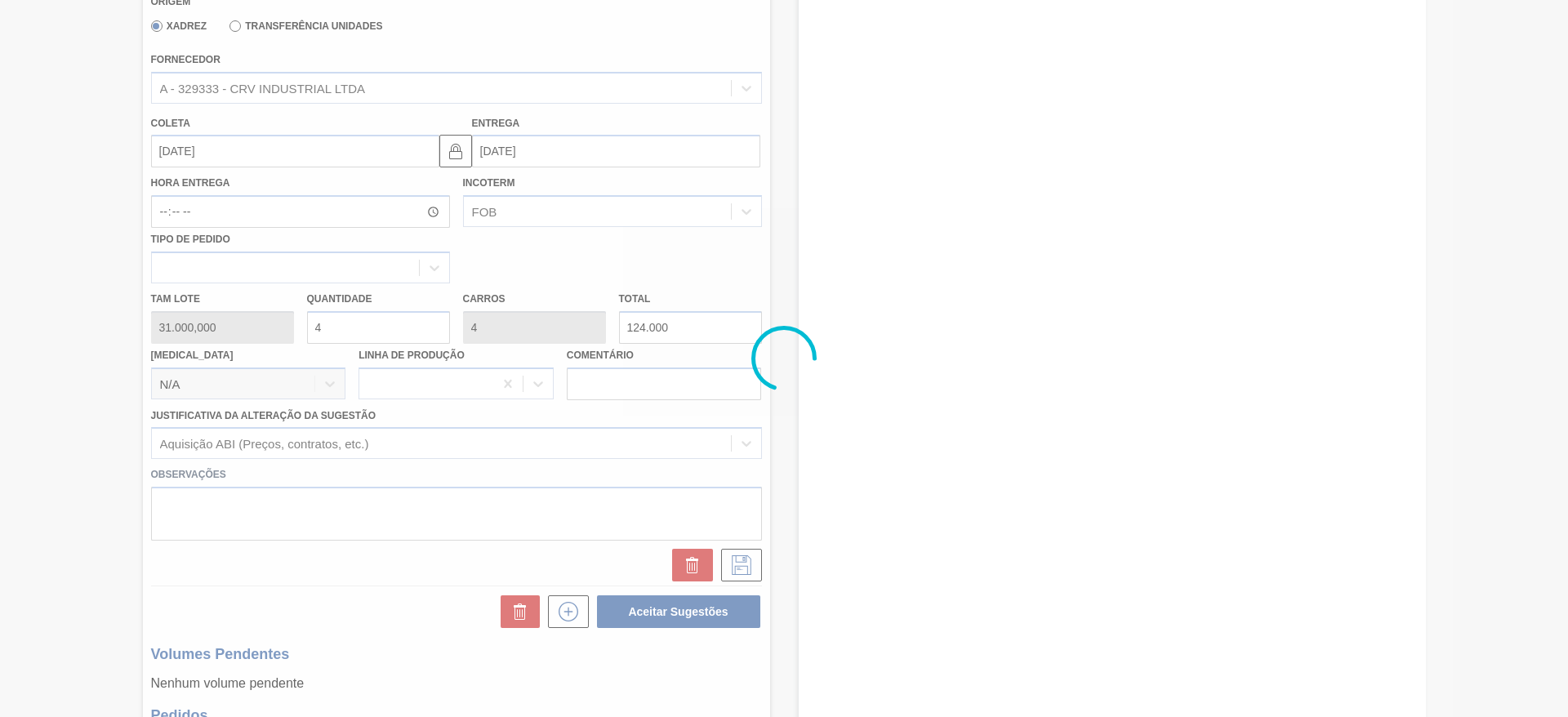
scroll to position [0, 0]
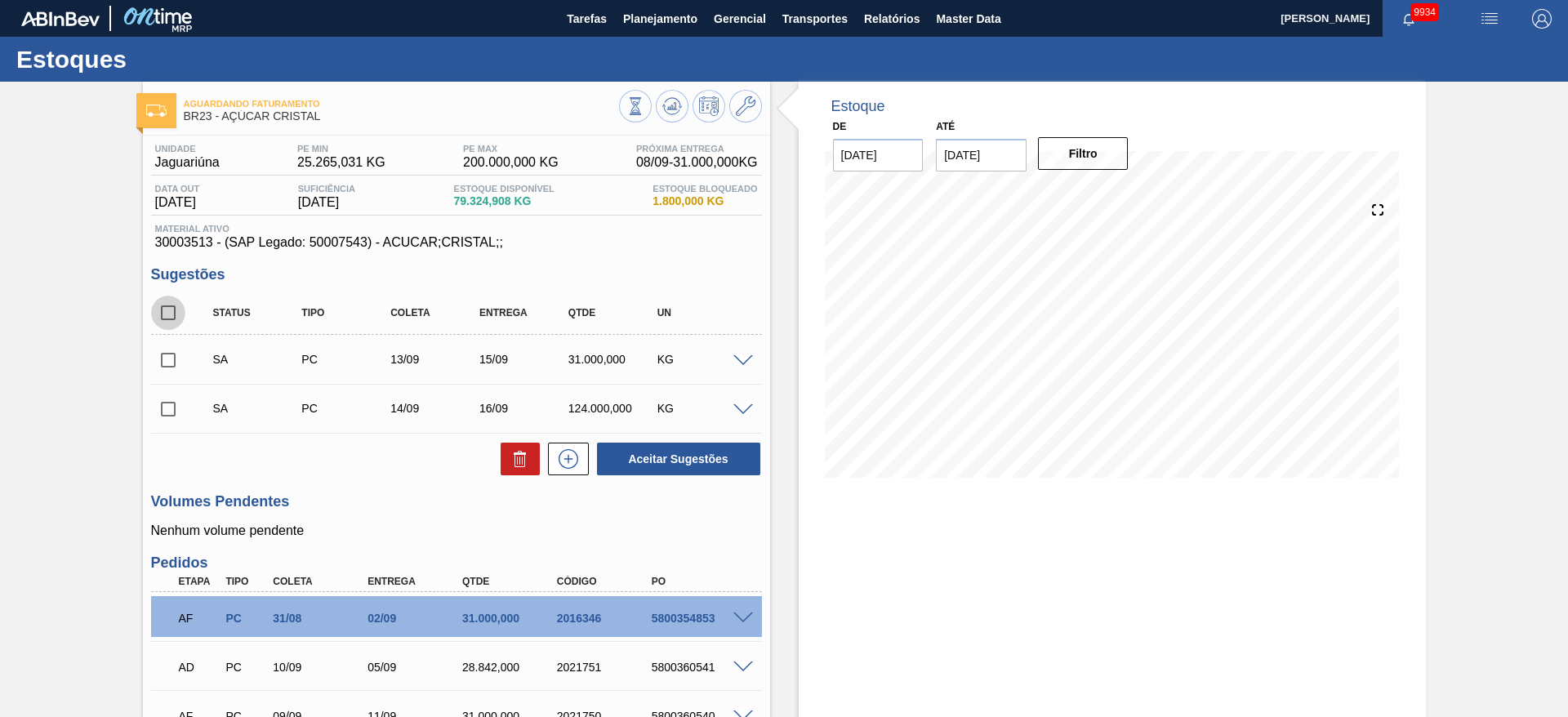
click at [164, 323] on input "checkbox" at bounding box center [168, 313] width 34 height 34
checkbox input "true"
click at [721, 467] on button "Aceitar Sugestões" at bounding box center [678, 459] width 164 height 32
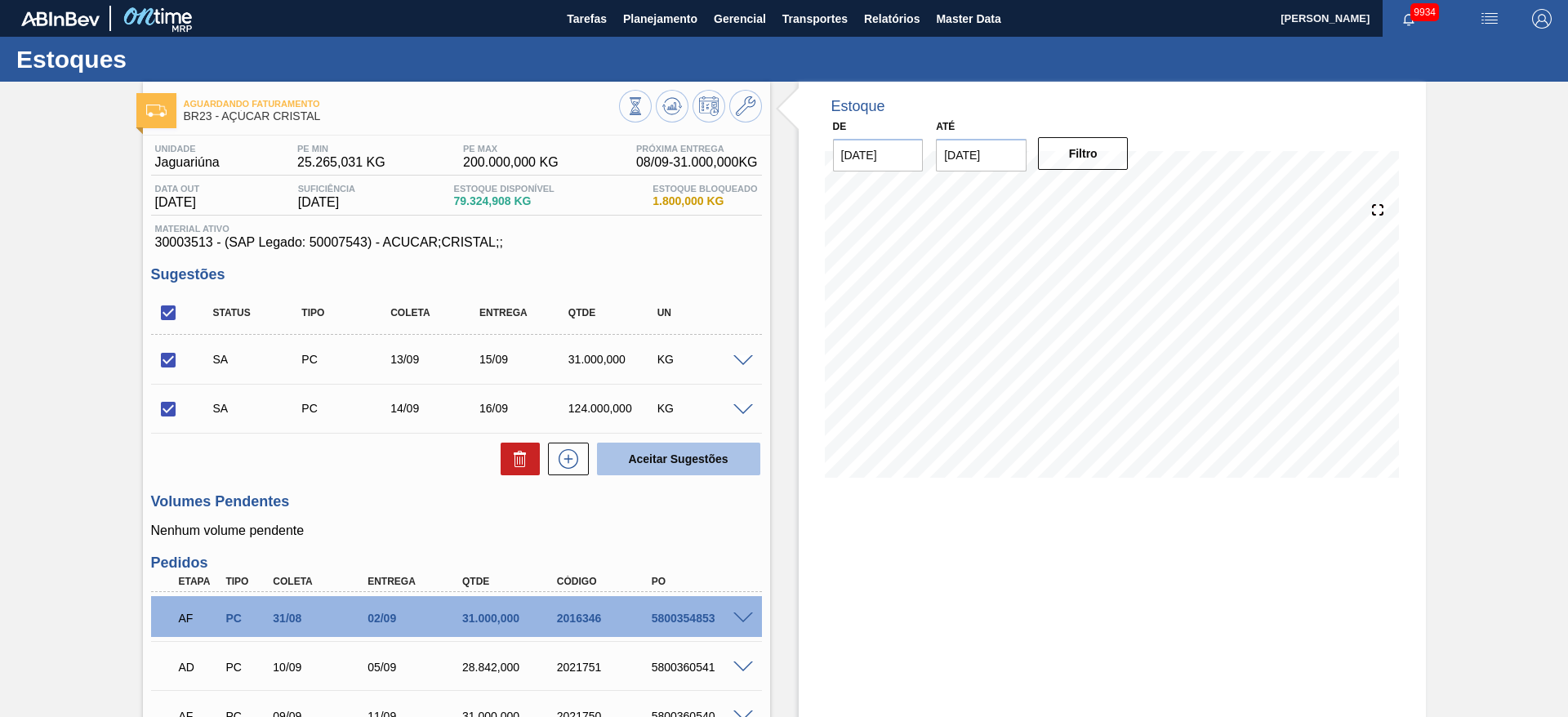
checkbox input "false"
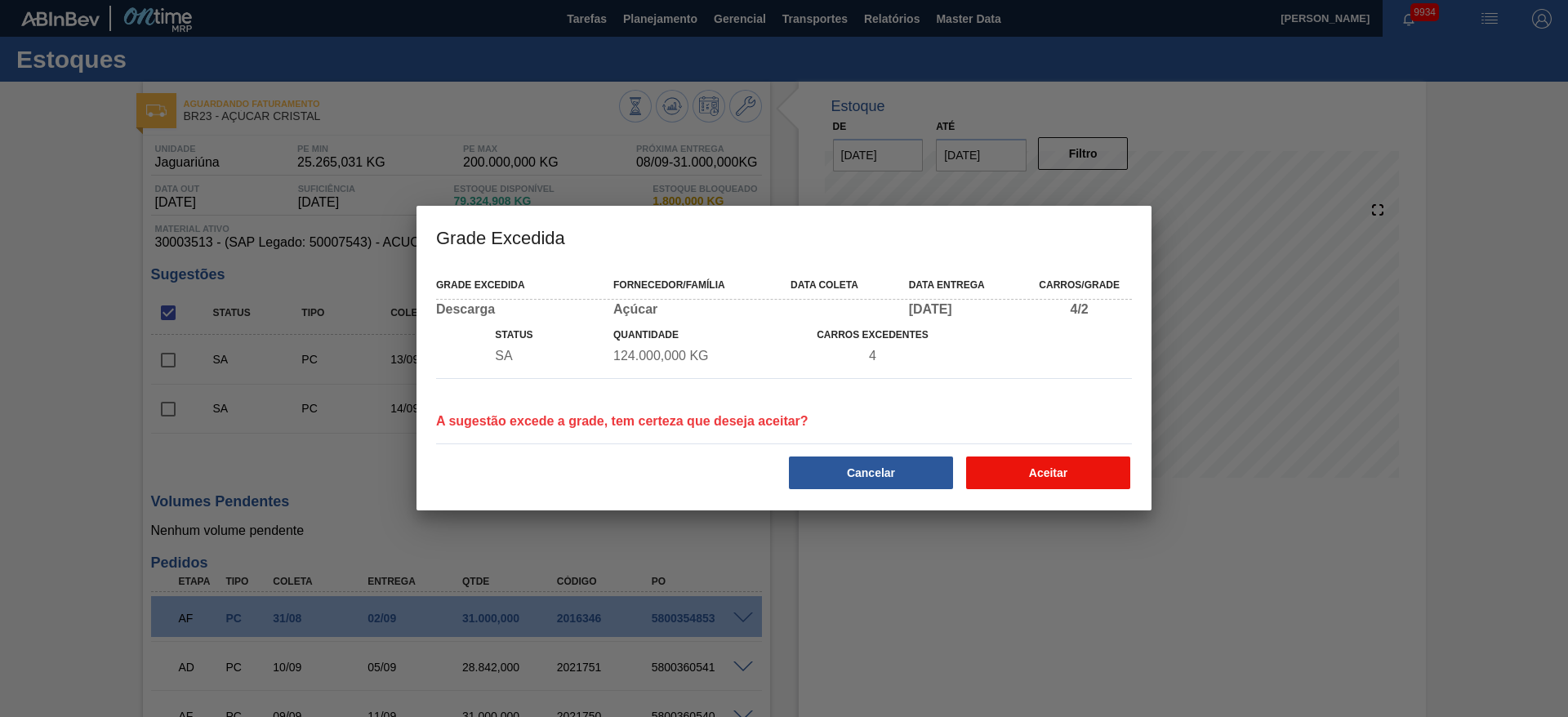
click at [1067, 471] on button "Aceitar" at bounding box center [1048, 473] width 164 height 32
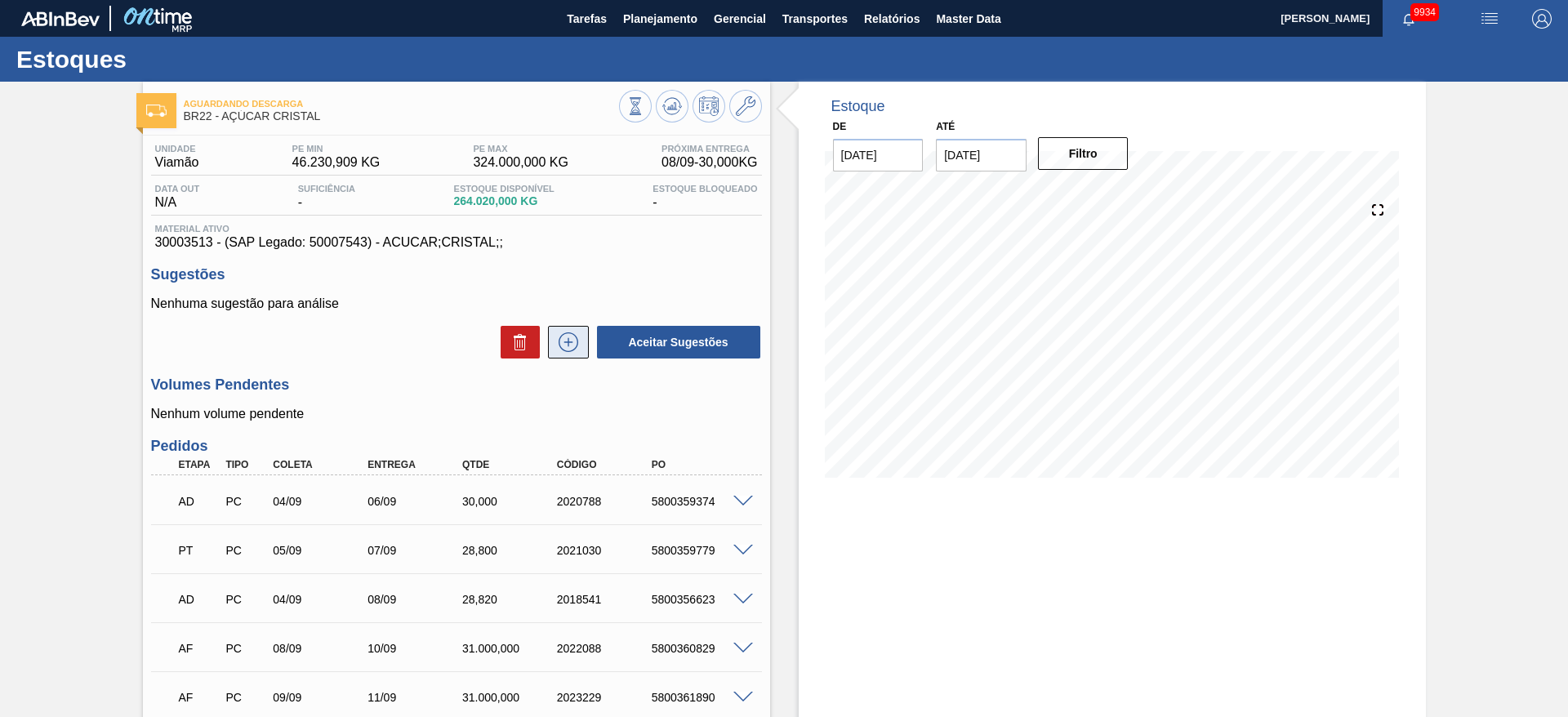
click at [578, 330] on button at bounding box center [568, 341] width 41 height 32
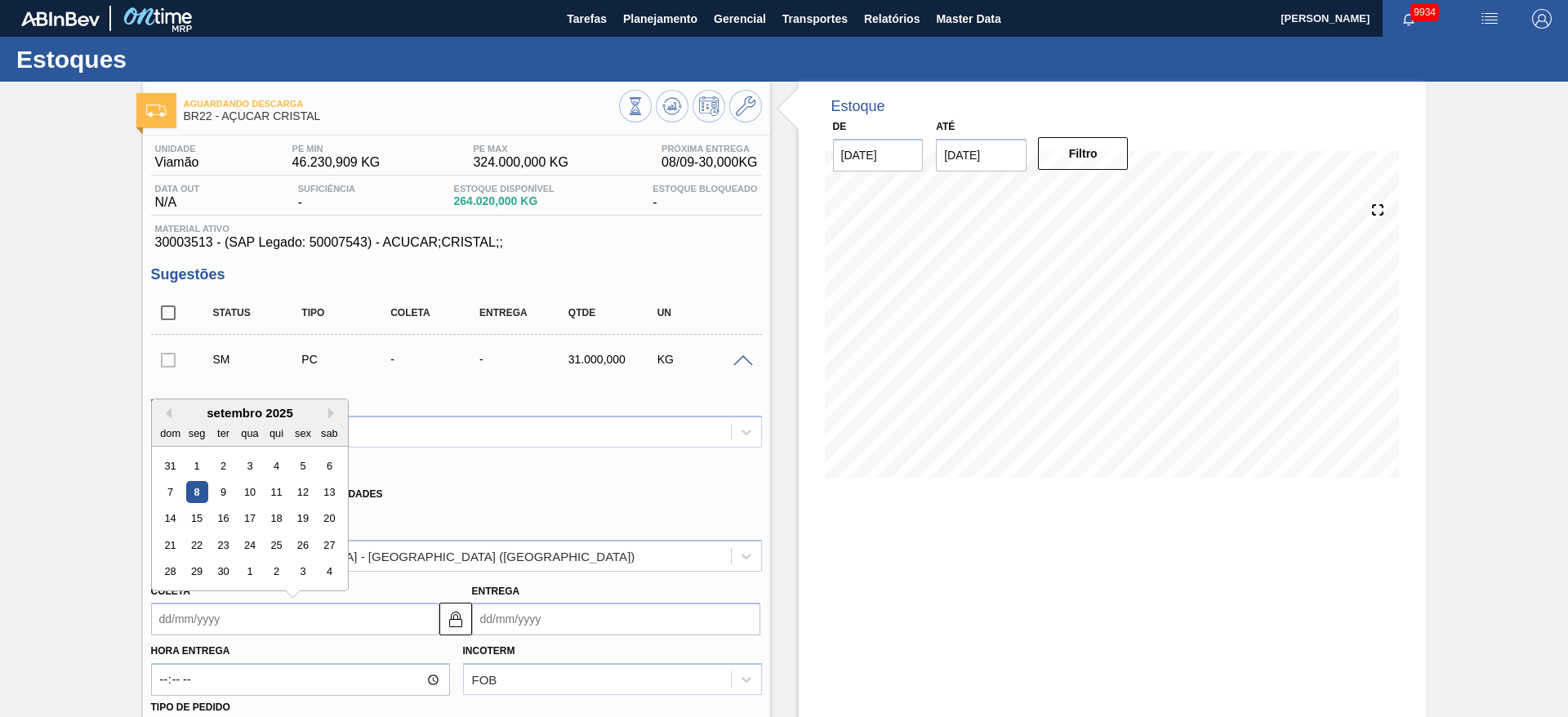
click at [191, 605] on input "Coleta" at bounding box center [295, 619] width 288 height 32
click at [195, 508] on div "15" at bounding box center [196, 518] width 22 height 22
type input "[DATE]"
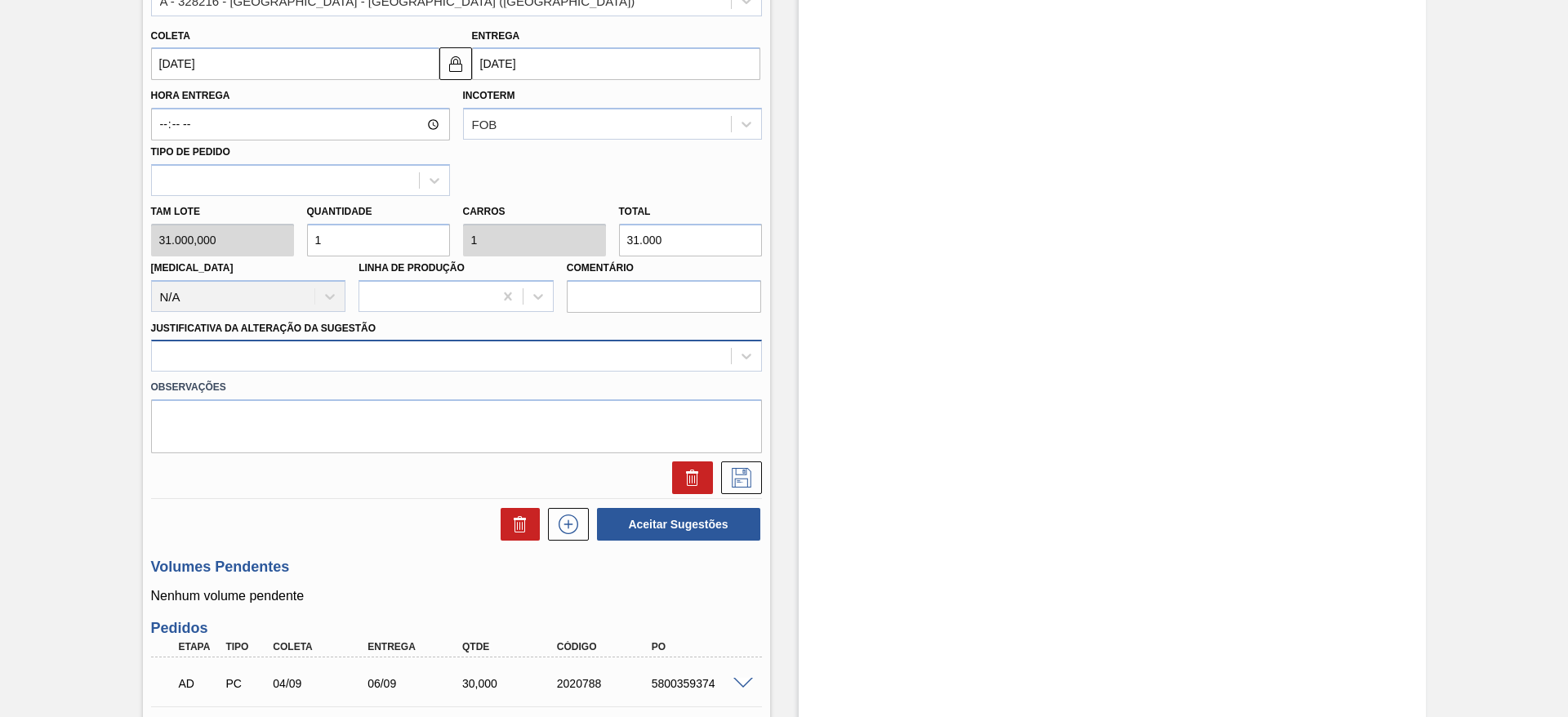
scroll to position [556, 0]
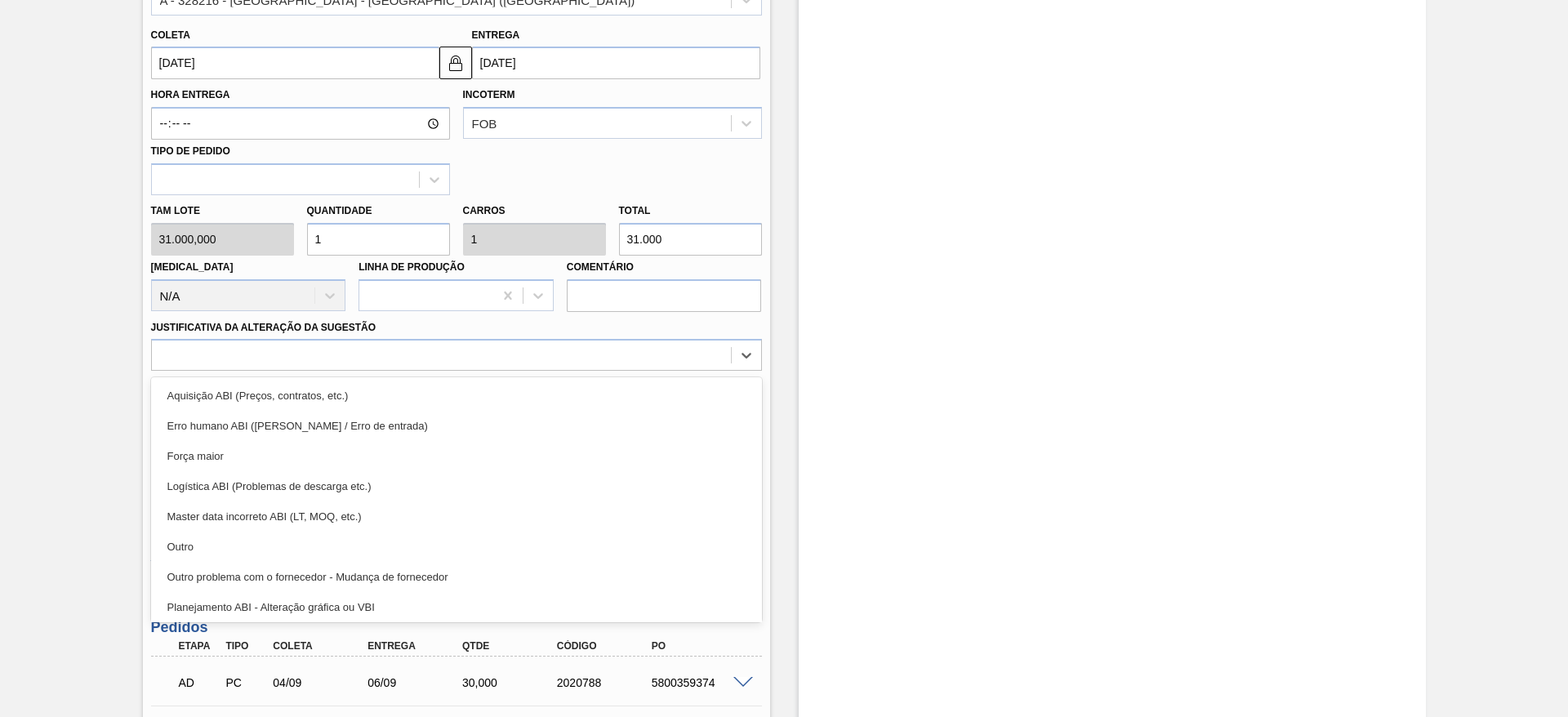
drag, startPoint x: 445, startPoint y: 364, endPoint x: 445, endPoint y: 373, distance: 9.0
click at [445, 373] on div "Material 30003513 - ACUCAR;CRISTAL;; Origem Xadrez Transferência Unidades Forne…" at bounding box center [457, 158] width 611 height 670
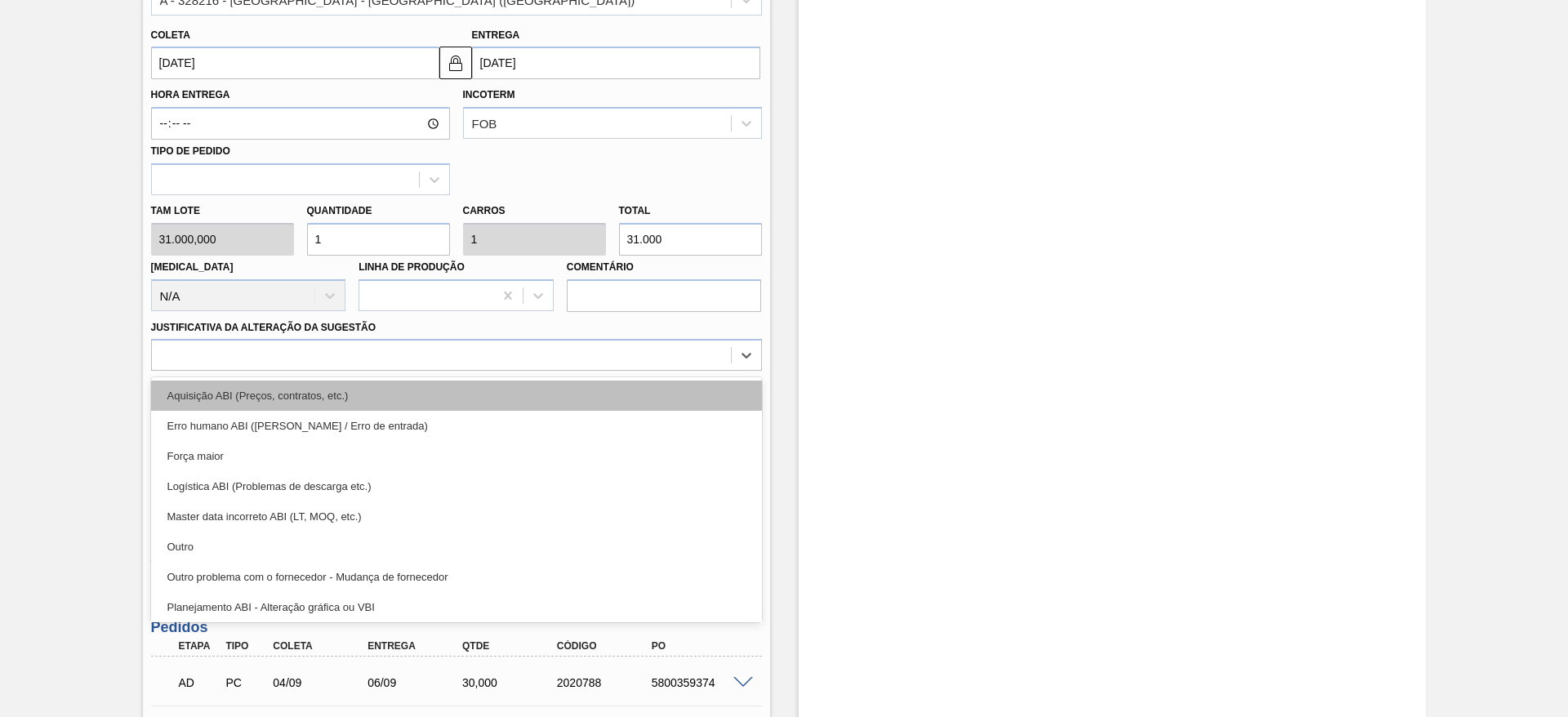
click at [445, 386] on div "Aquisição ABI (Preços, contratos, etc.)" at bounding box center [457, 396] width 611 height 31
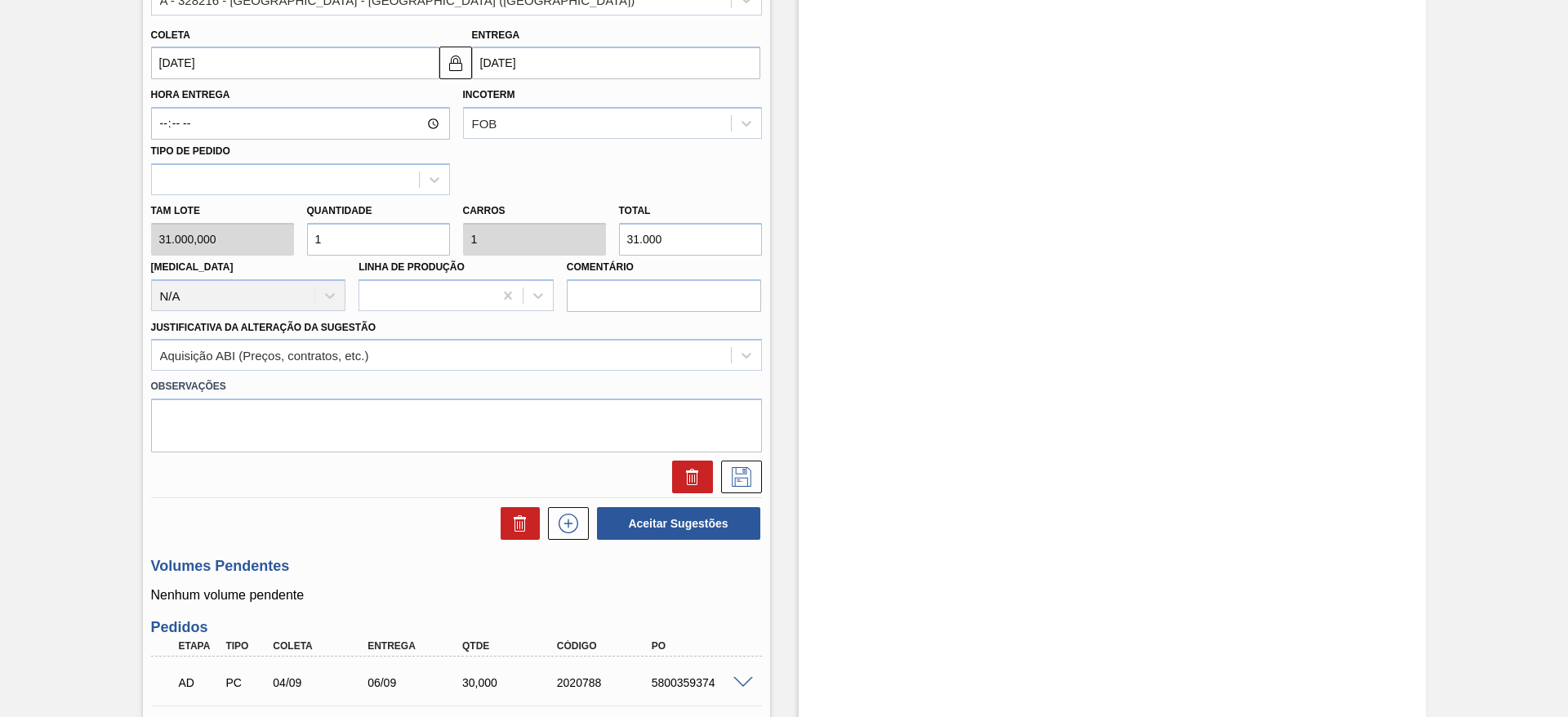
click at [760, 474] on div at bounding box center [456, 476] width 624 height 32
click at [750, 474] on icon at bounding box center [741, 477] width 26 height 19
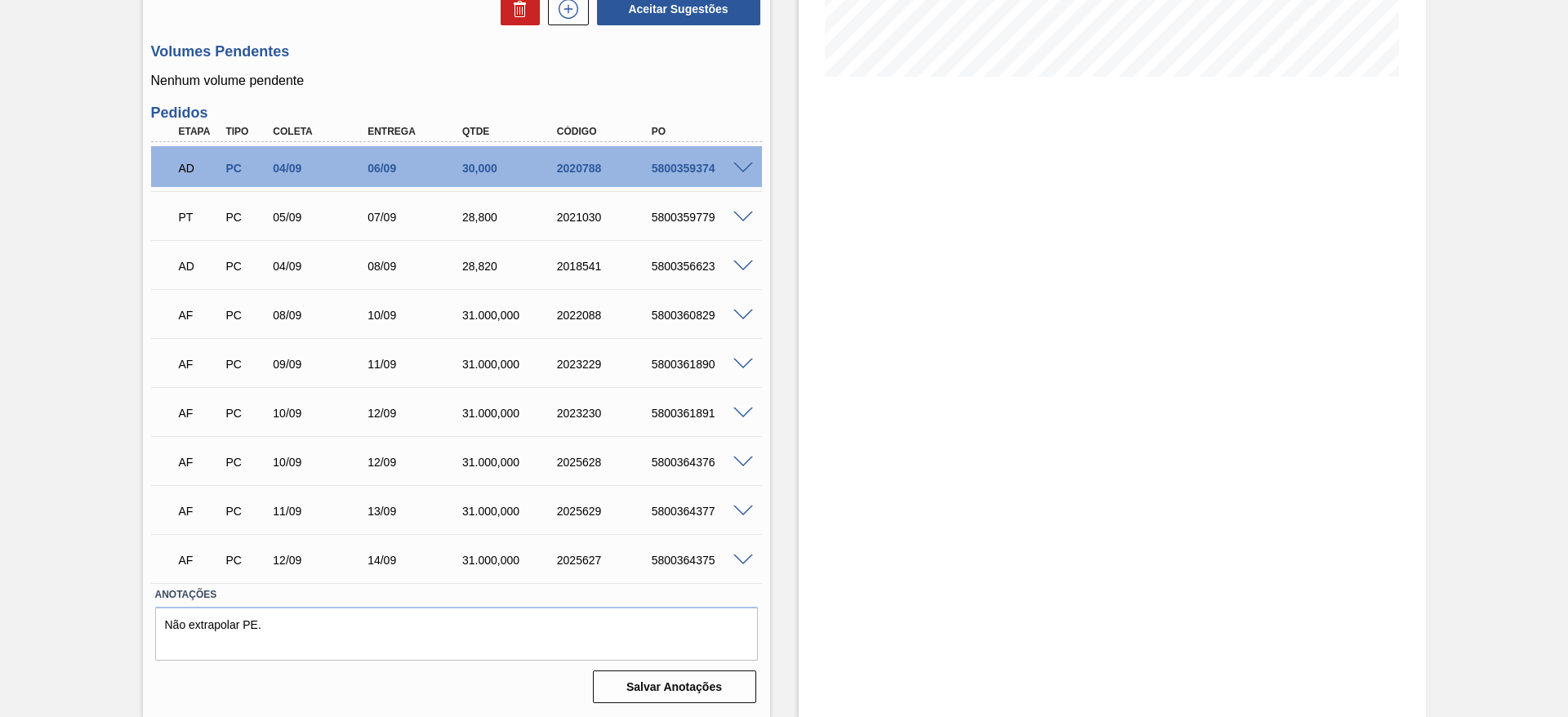
scroll to position [0, 0]
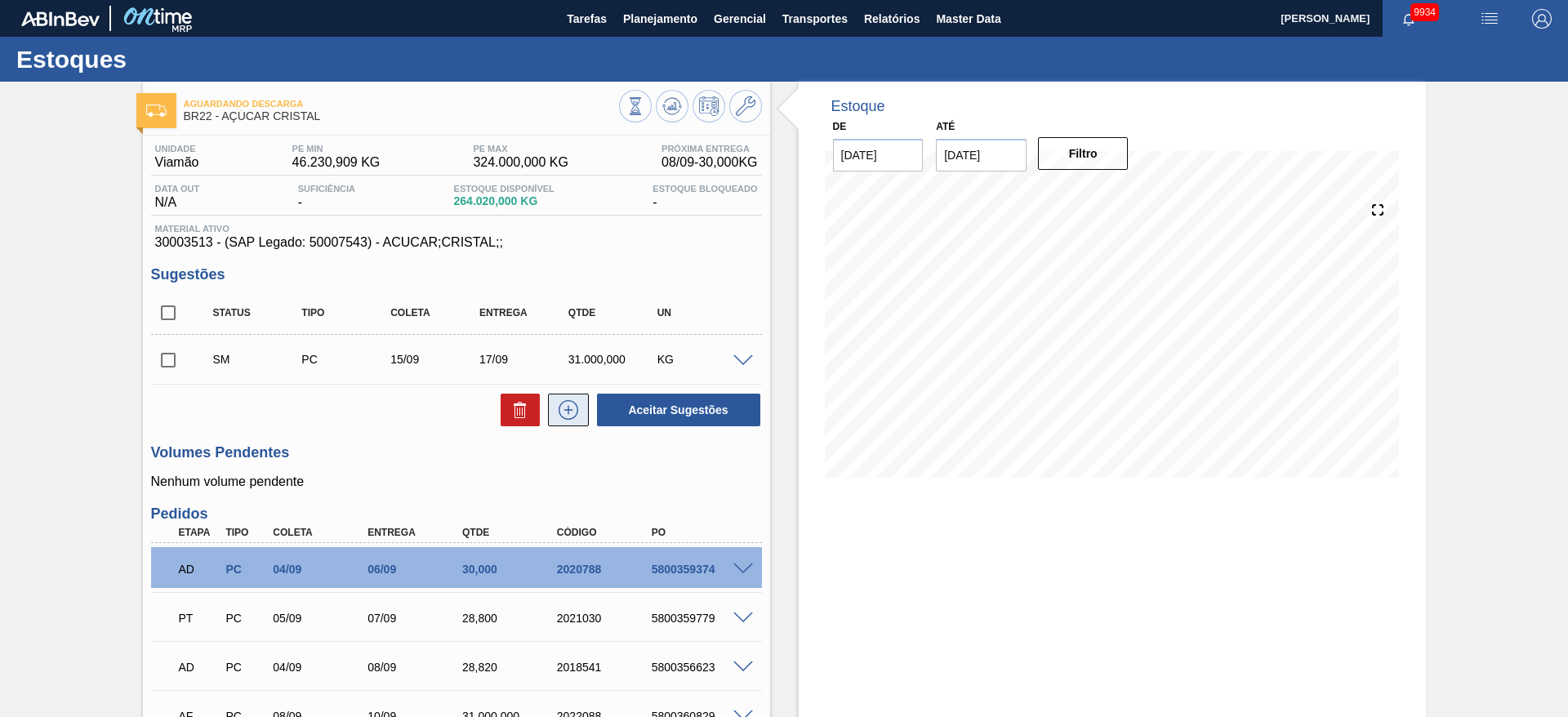
click at [576, 409] on icon at bounding box center [568, 410] width 19 height 19
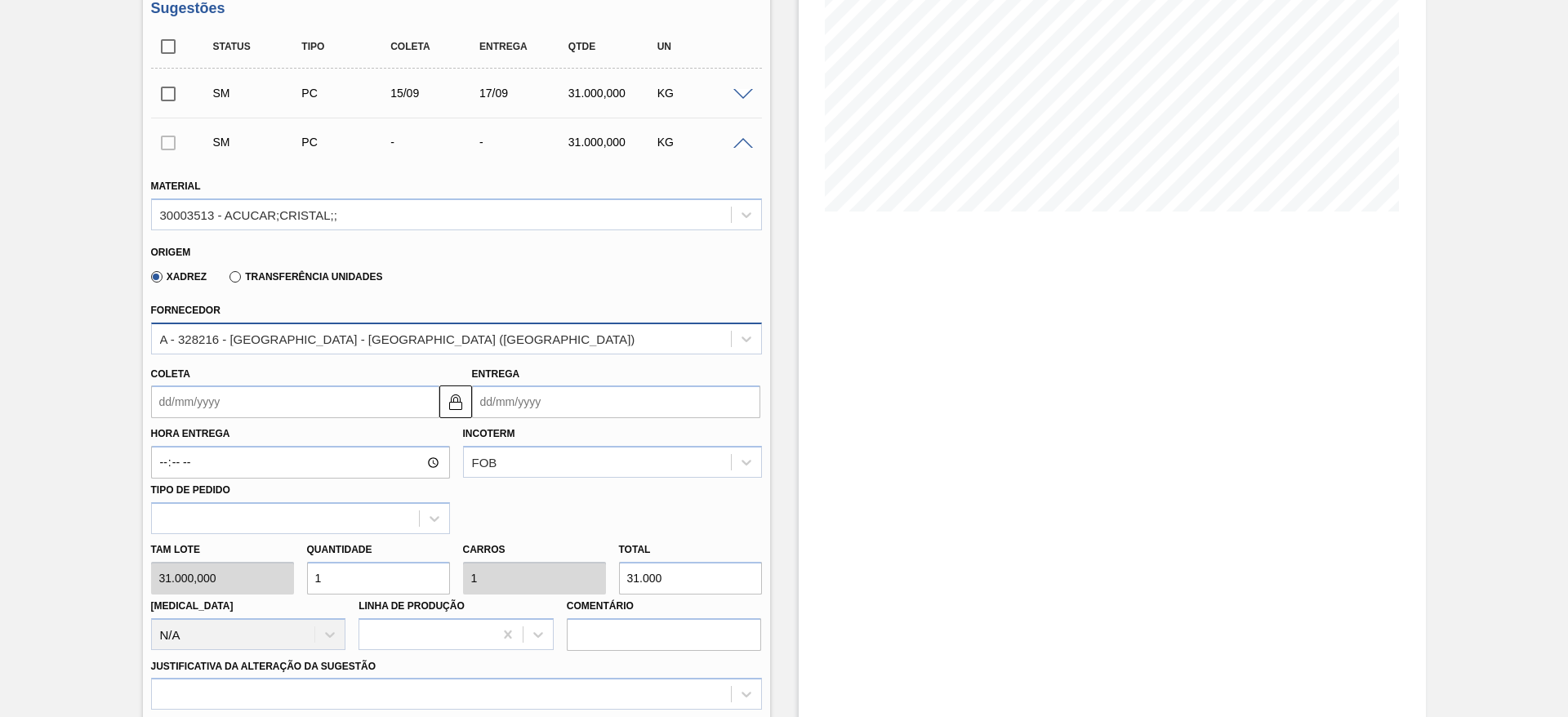
scroll to position [282, 0]
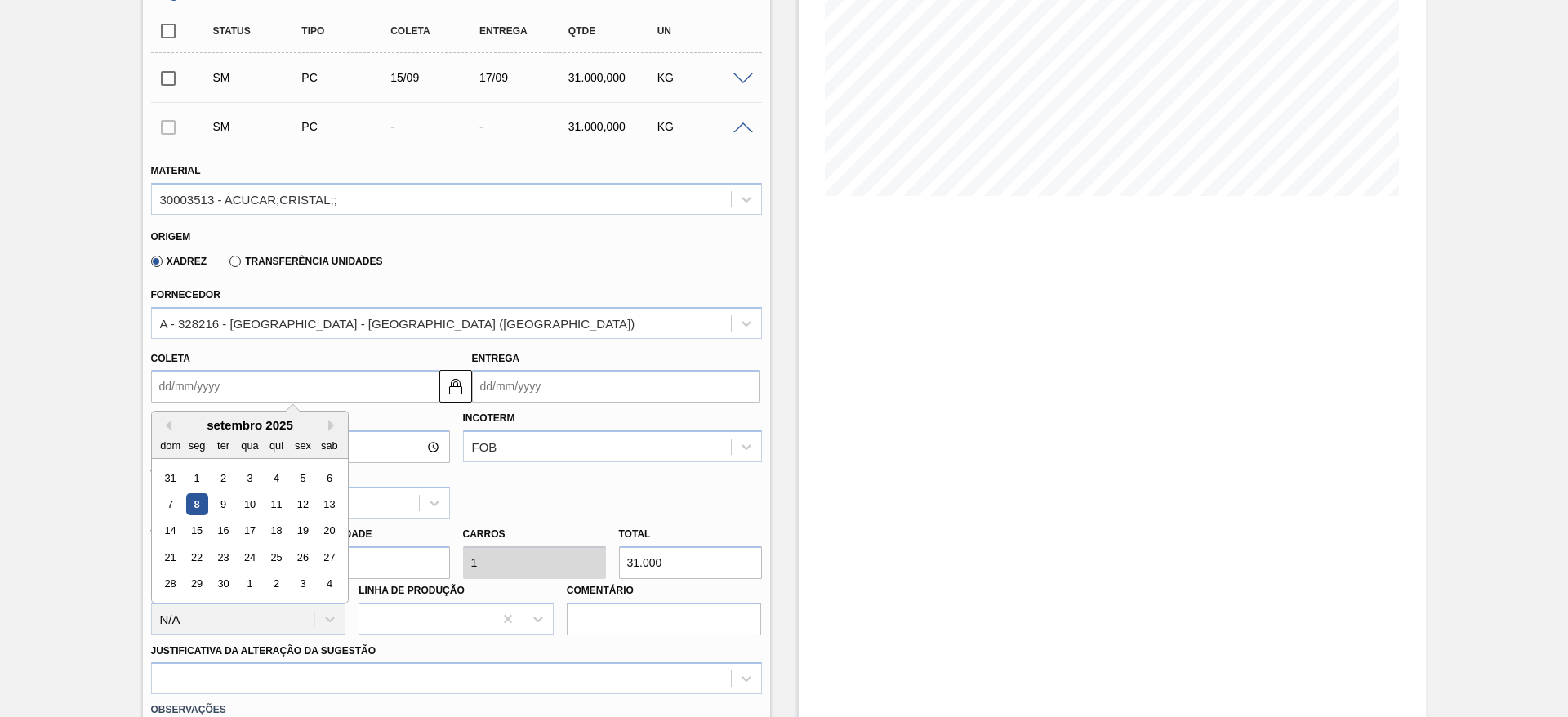
click at [207, 370] on input "Coleta" at bounding box center [295, 386] width 288 height 32
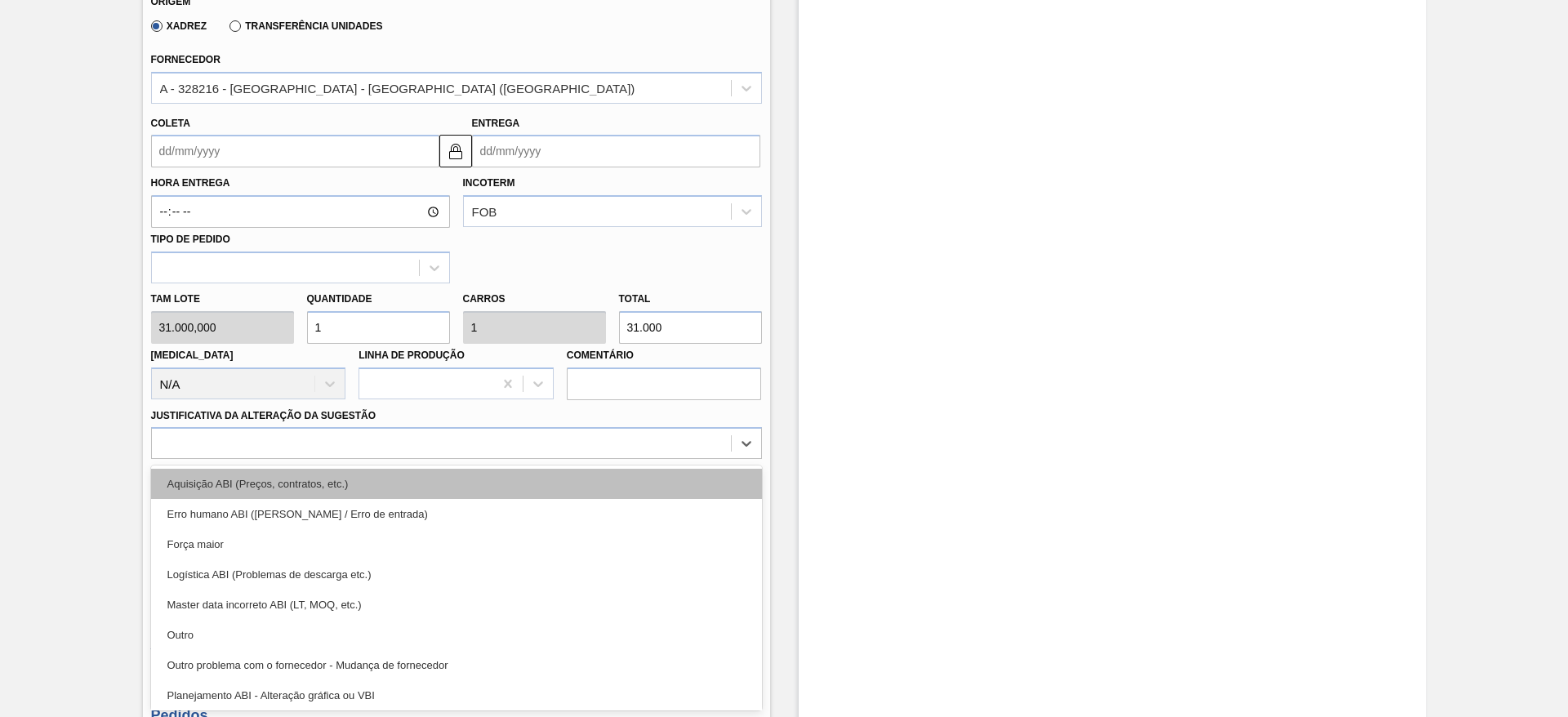
drag, startPoint x: 600, startPoint y: 671, endPoint x: 629, endPoint y: 486, distance: 187.3
click at [629, 459] on div "option Erro humano ABI (Cálculo / Erro de entrada) focused, 2 of 18. 18 results…" at bounding box center [457, 443] width 611 height 32
click at [629, 486] on div "Aquisição ABI (Preços, contratos, etc.)" at bounding box center [457, 484] width 611 height 31
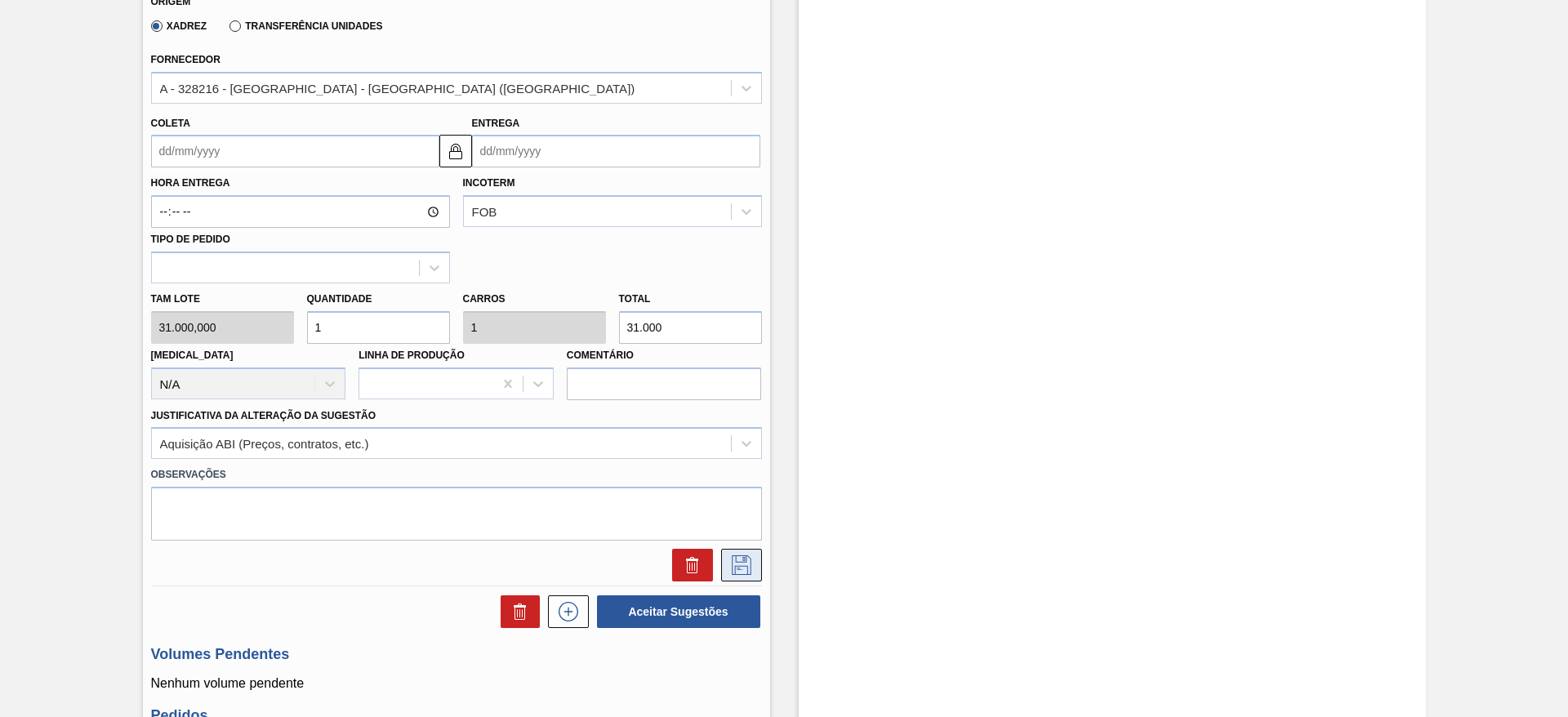
click at [752, 580] on button at bounding box center [741, 565] width 41 height 32
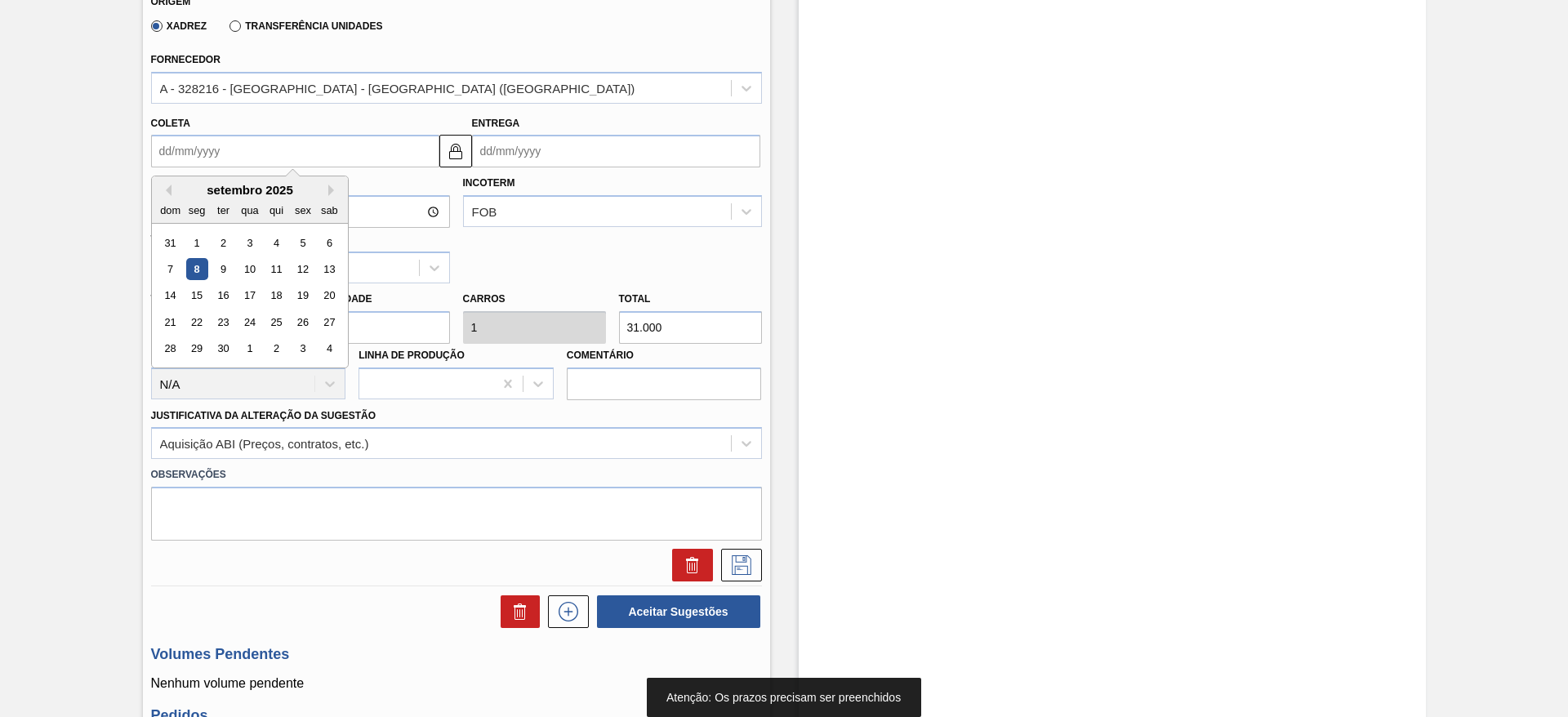
click at [192, 158] on input "Coleta" at bounding box center [295, 151] width 288 height 32
click at [184, 295] on div "14 15 16 17 18 19 20" at bounding box center [249, 296] width 186 height 26
click at [204, 297] on div "15" at bounding box center [196, 296] width 22 height 22
type input "[DATE]"
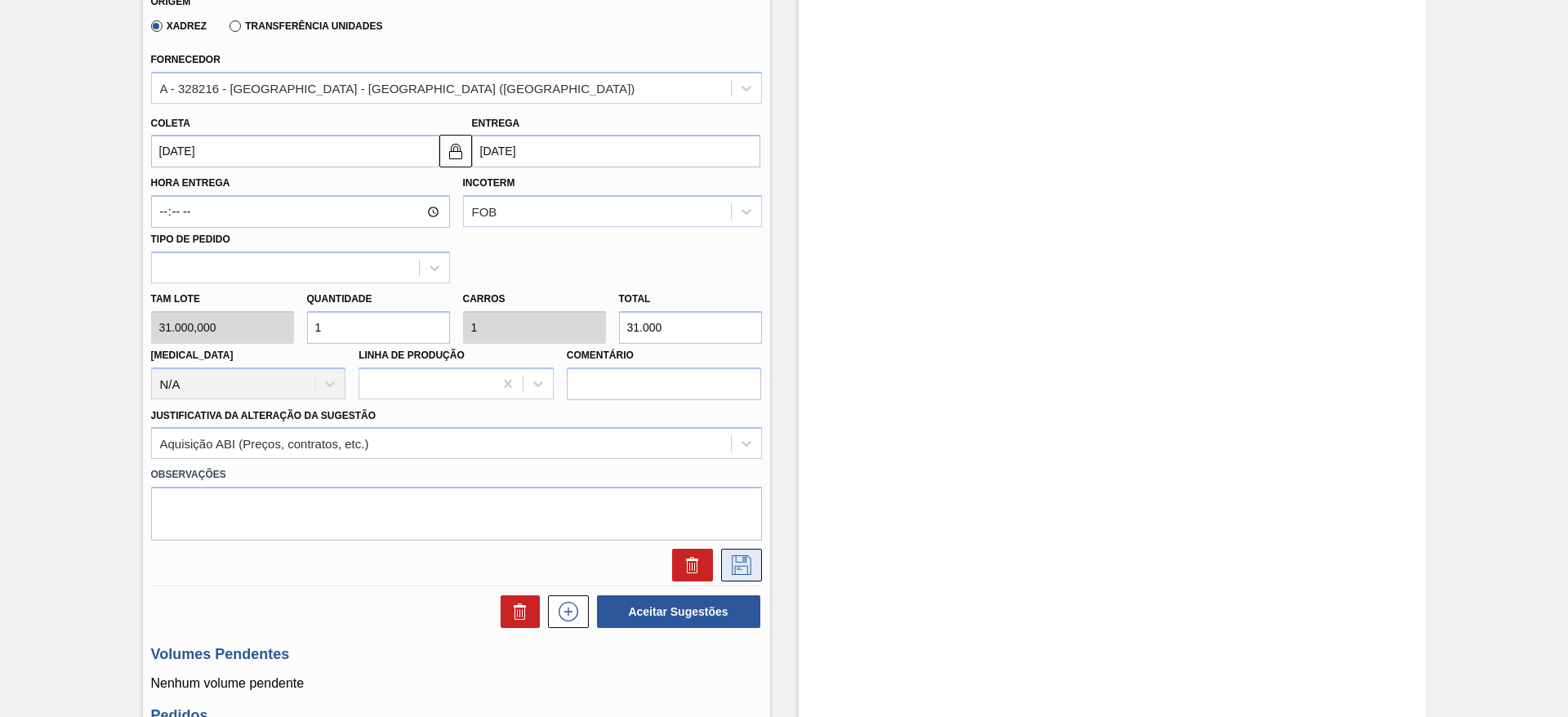
click at [732, 566] on icon at bounding box center [741, 566] width 26 height 19
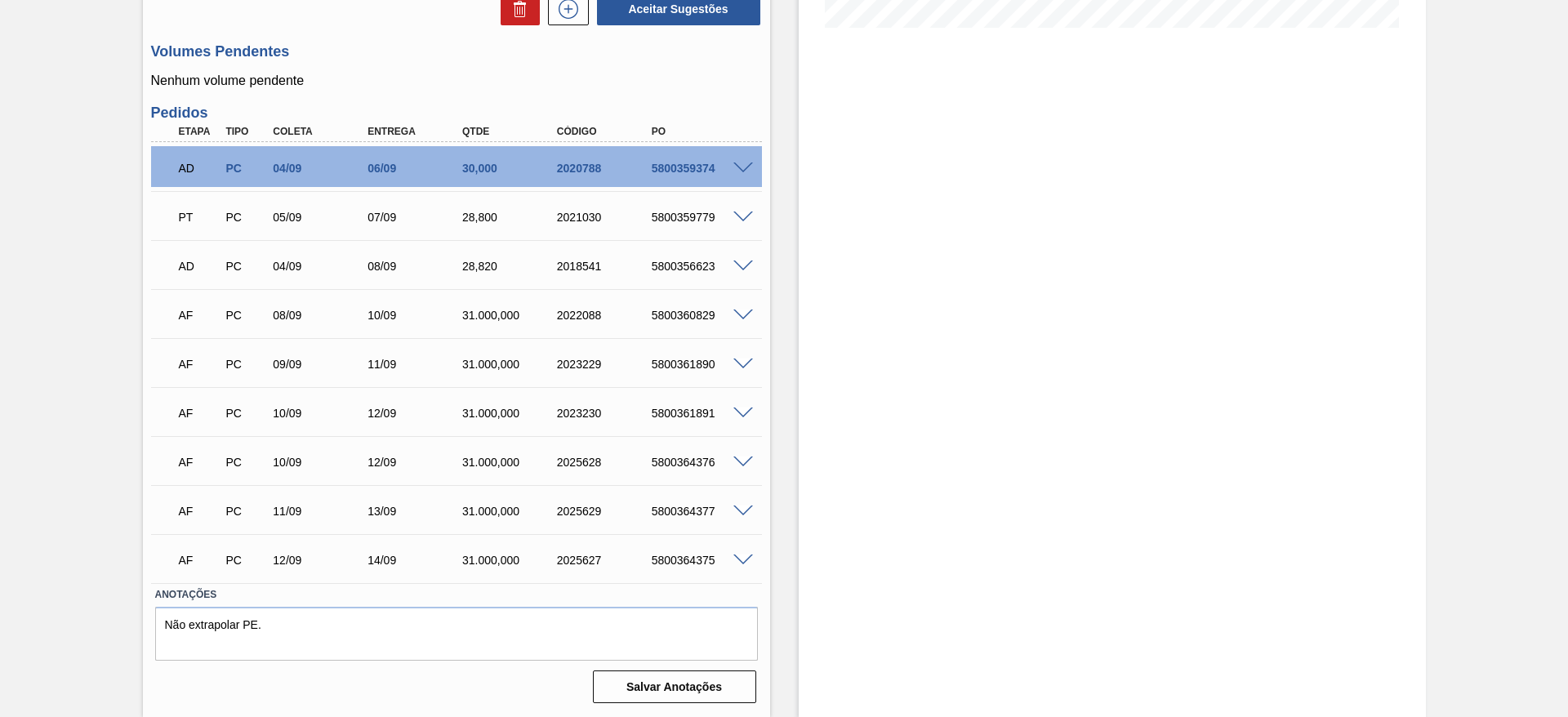
scroll to position [0, 0]
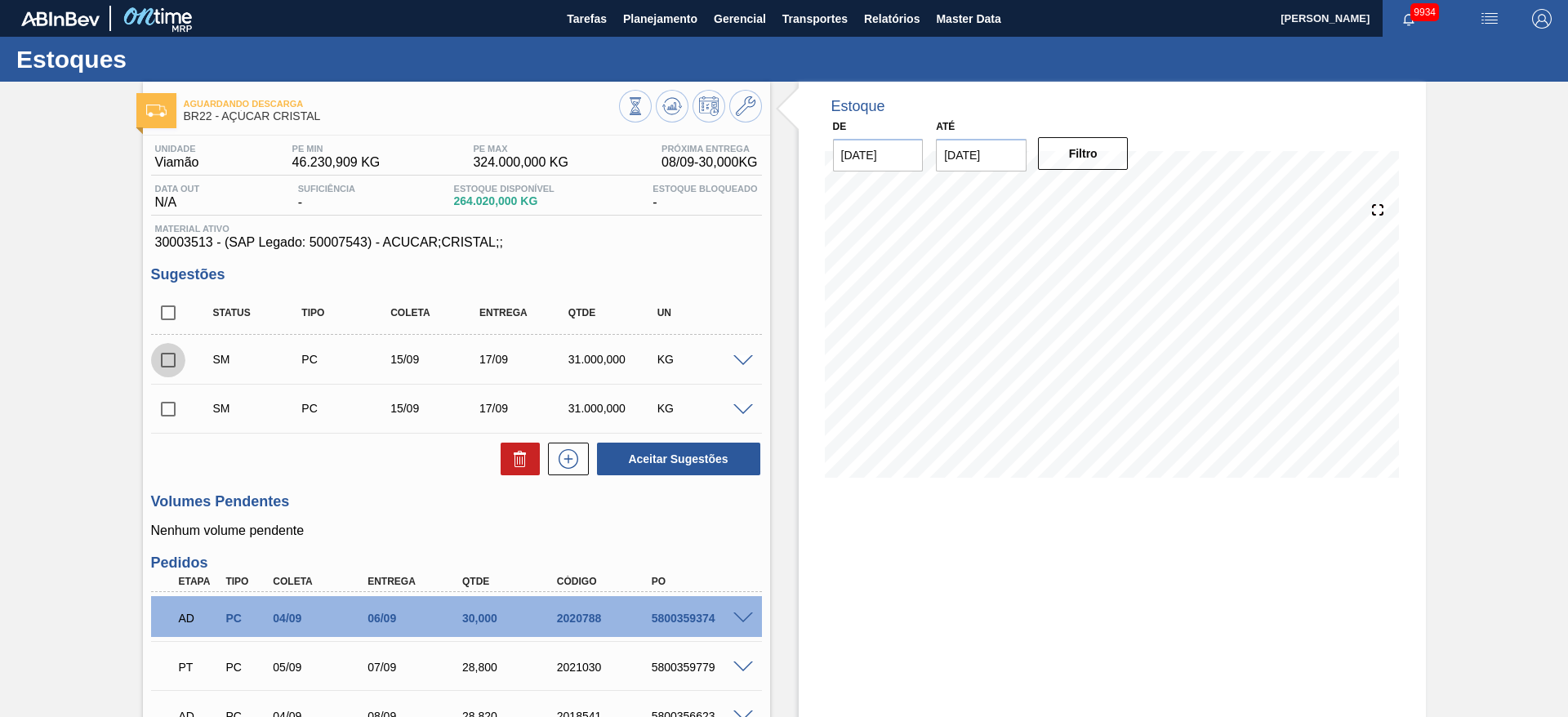
click at [176, 359] on input "checkbox" at bounding box center [168, 360] width 34 height 34
click at [689, 470] on button "Aceitar Sugestões" at bounding box center [678, 459] width 164 height 32
checkbox input "false"
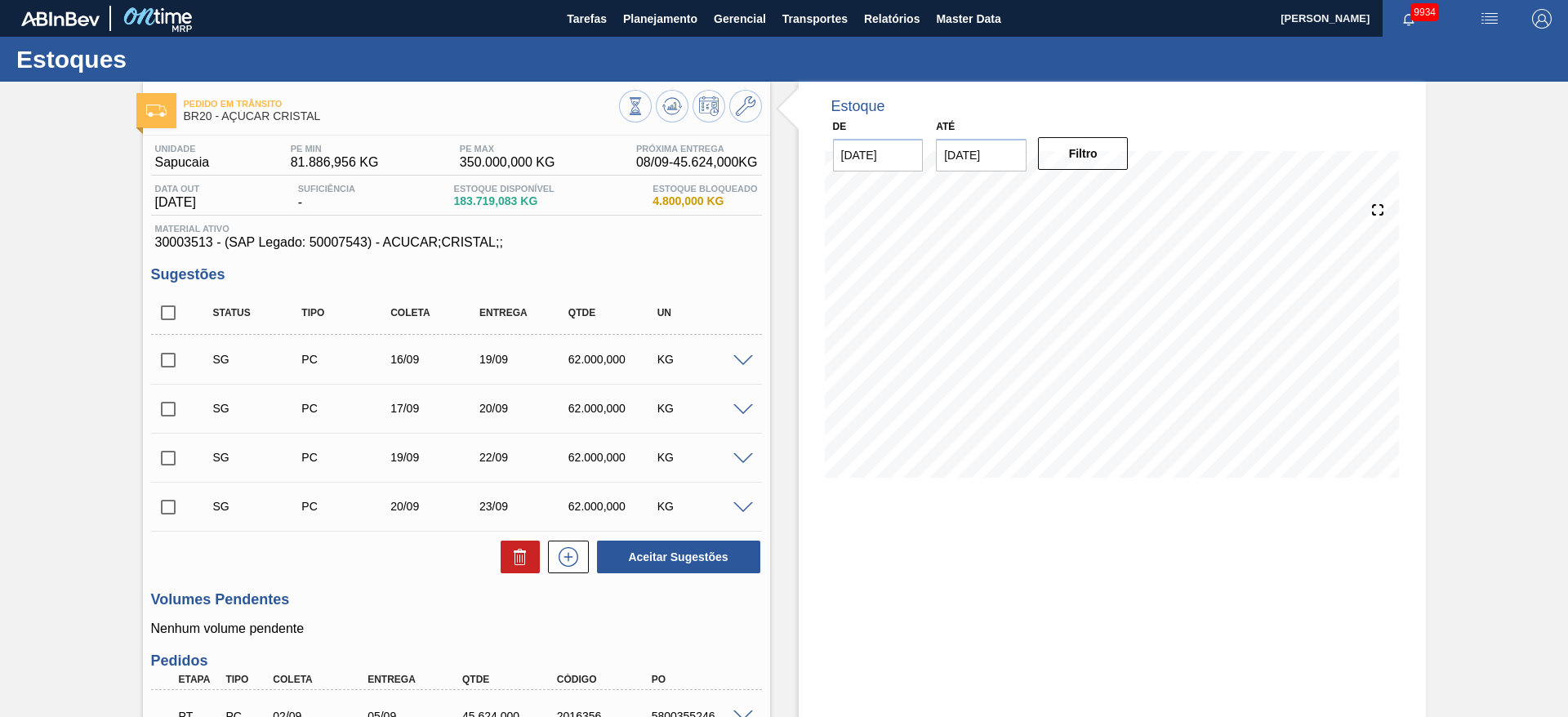
click at [741, 360] on span at bounding box center [743, 362] width 19 height 12
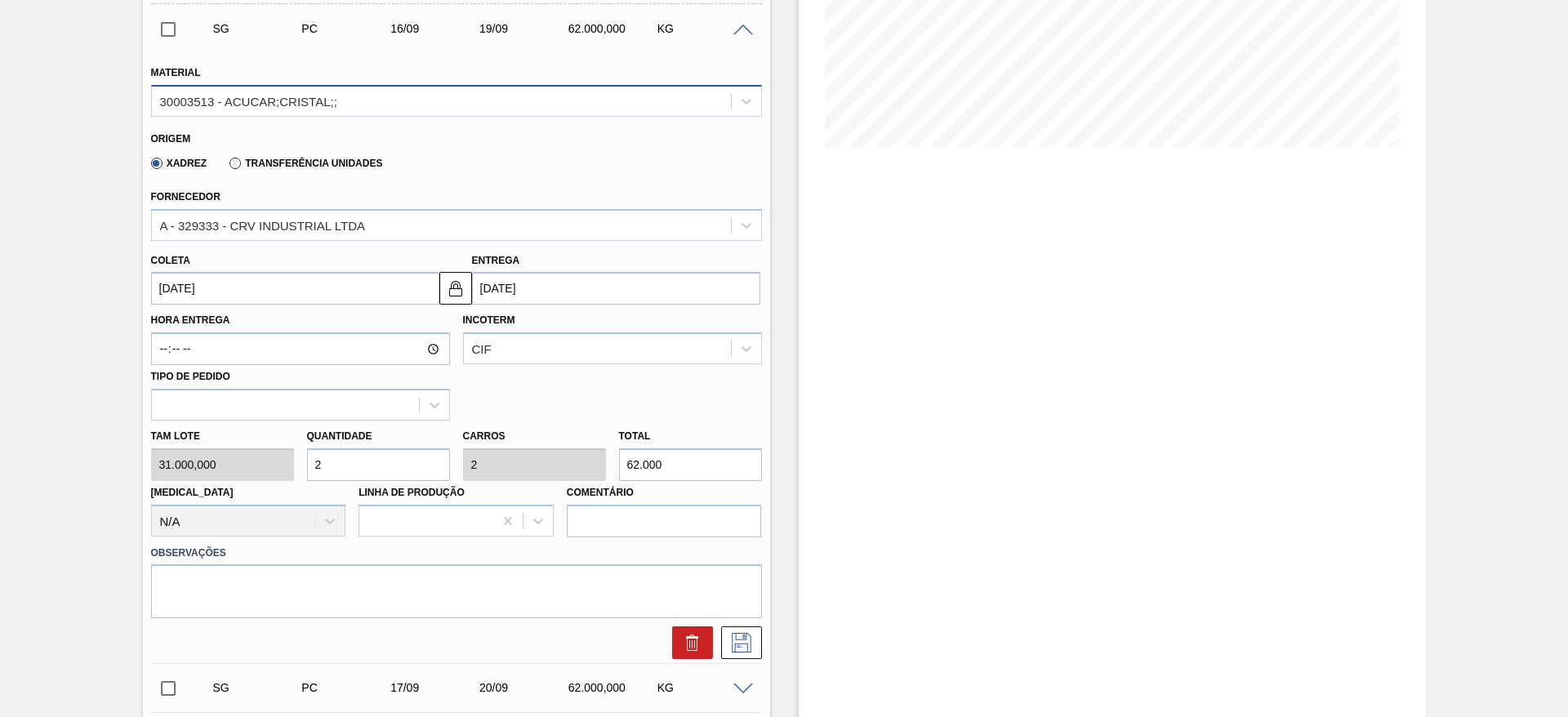
scroll to position [353, 0]
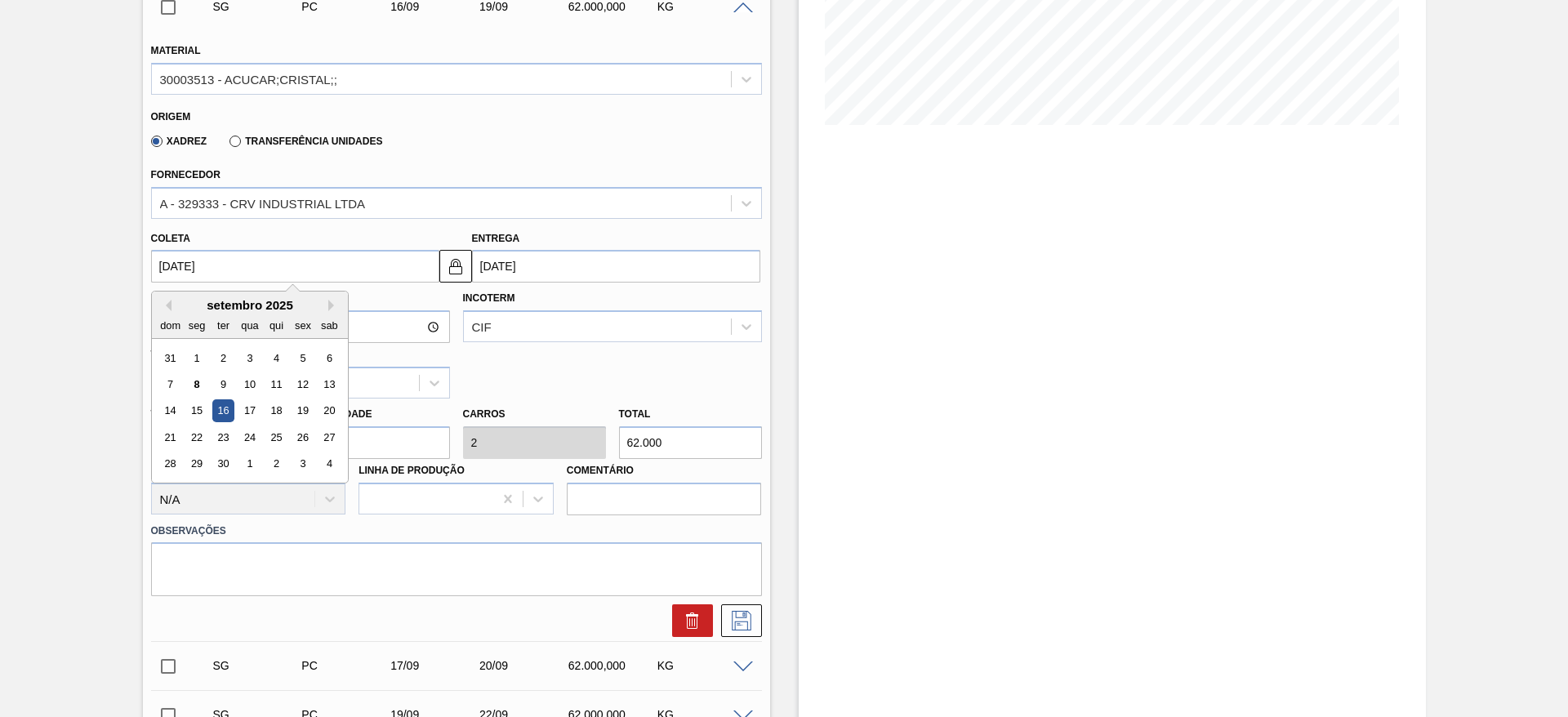
click at [190, 270] on input "16/09/2025" at bounding box center [295, 266] width 288 height 32
click at [296, 383] on div "12" at bounding box center [302, 383] width 22 height 22
type input "[DATE]"
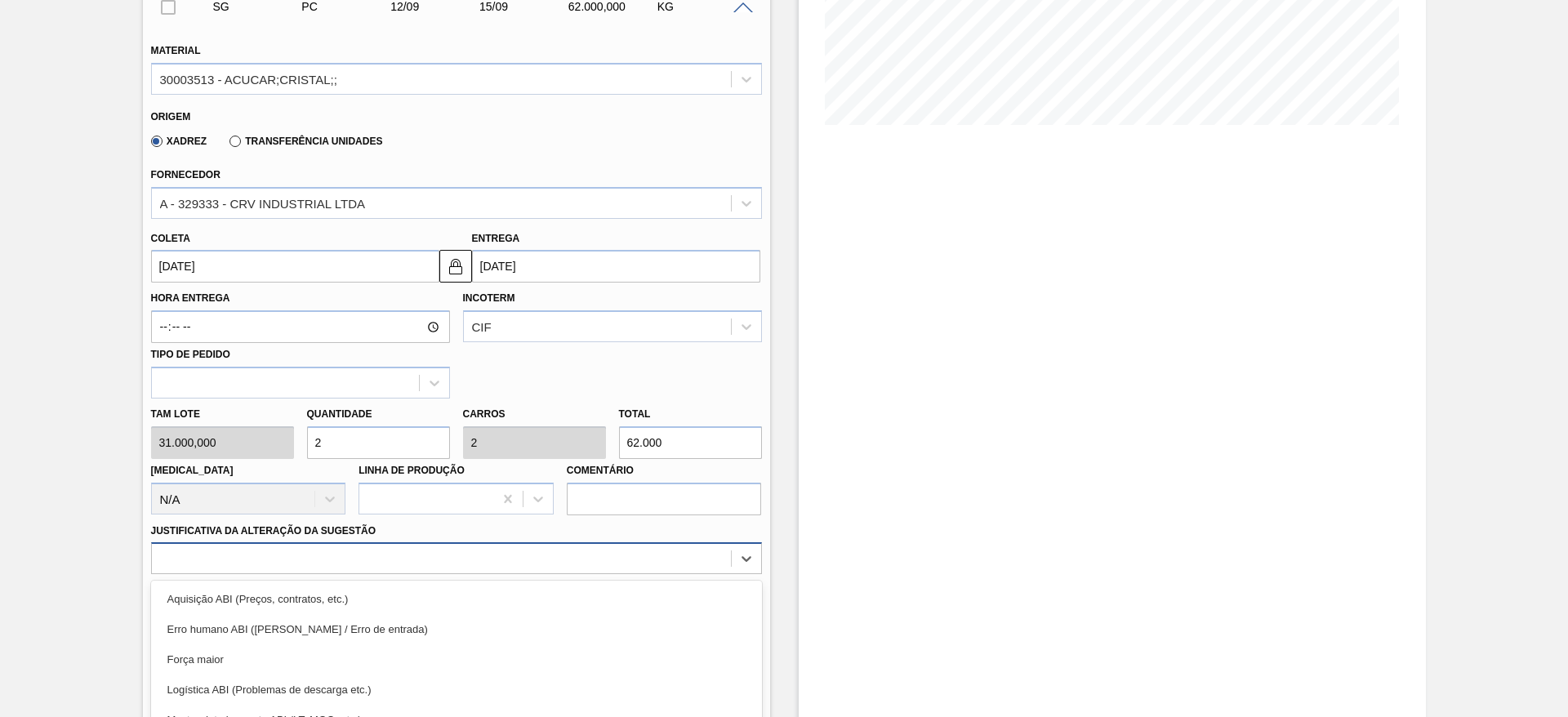
scroll to position [468, 0]
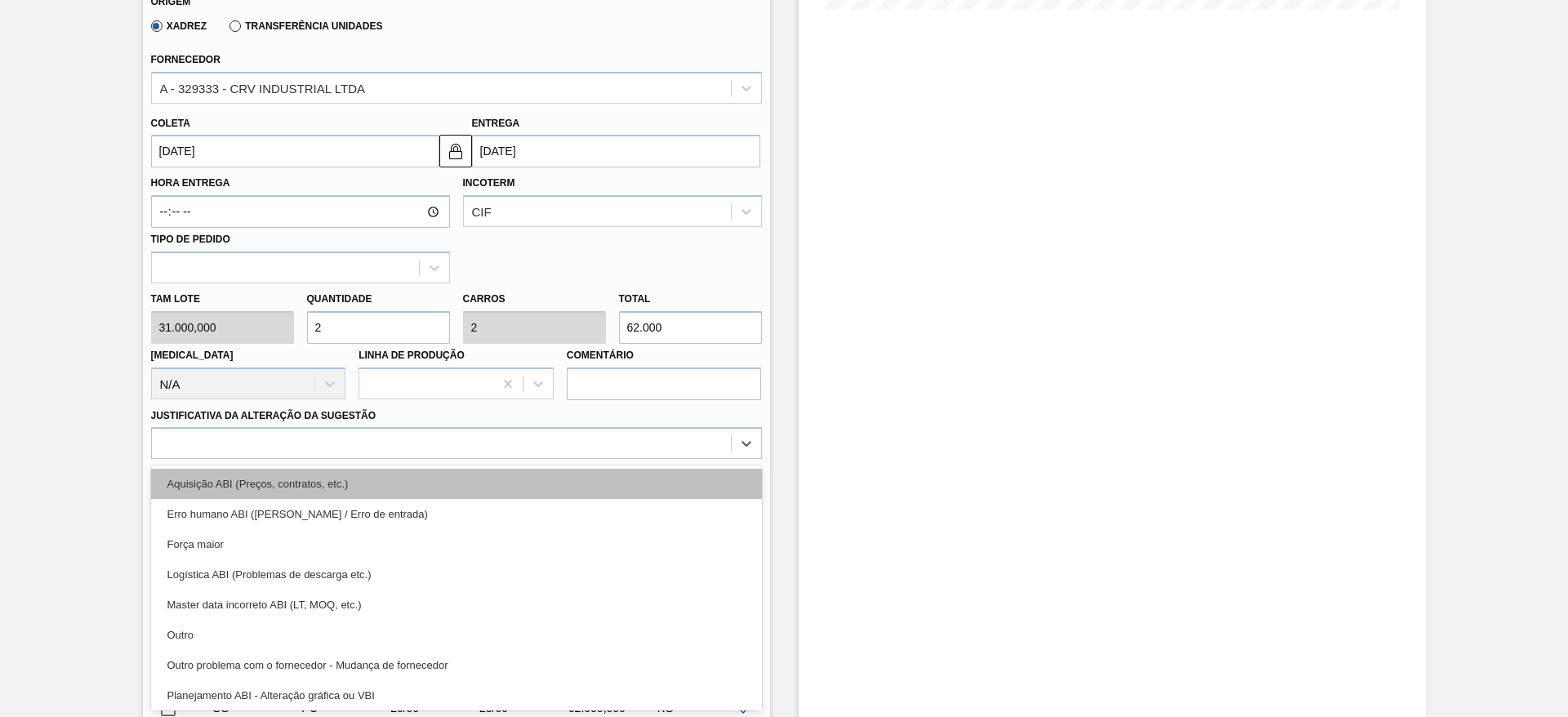
drag, startPoint x: 640, startPoint y: 573, endPoint x: 746, endPoint y: 488, distance: 135.9
click at [746, 459] on div "option Erro humano ABI (Cálculo / Erro de entrada) focused, 2 of 18. 18 results…" at bounding box center [457, 443] width 611 height 32
click at [746, 488] on div "Aquisição ABI (Preços, contratos, etc.)" at bounding box center [457, 484] width 611 height 31
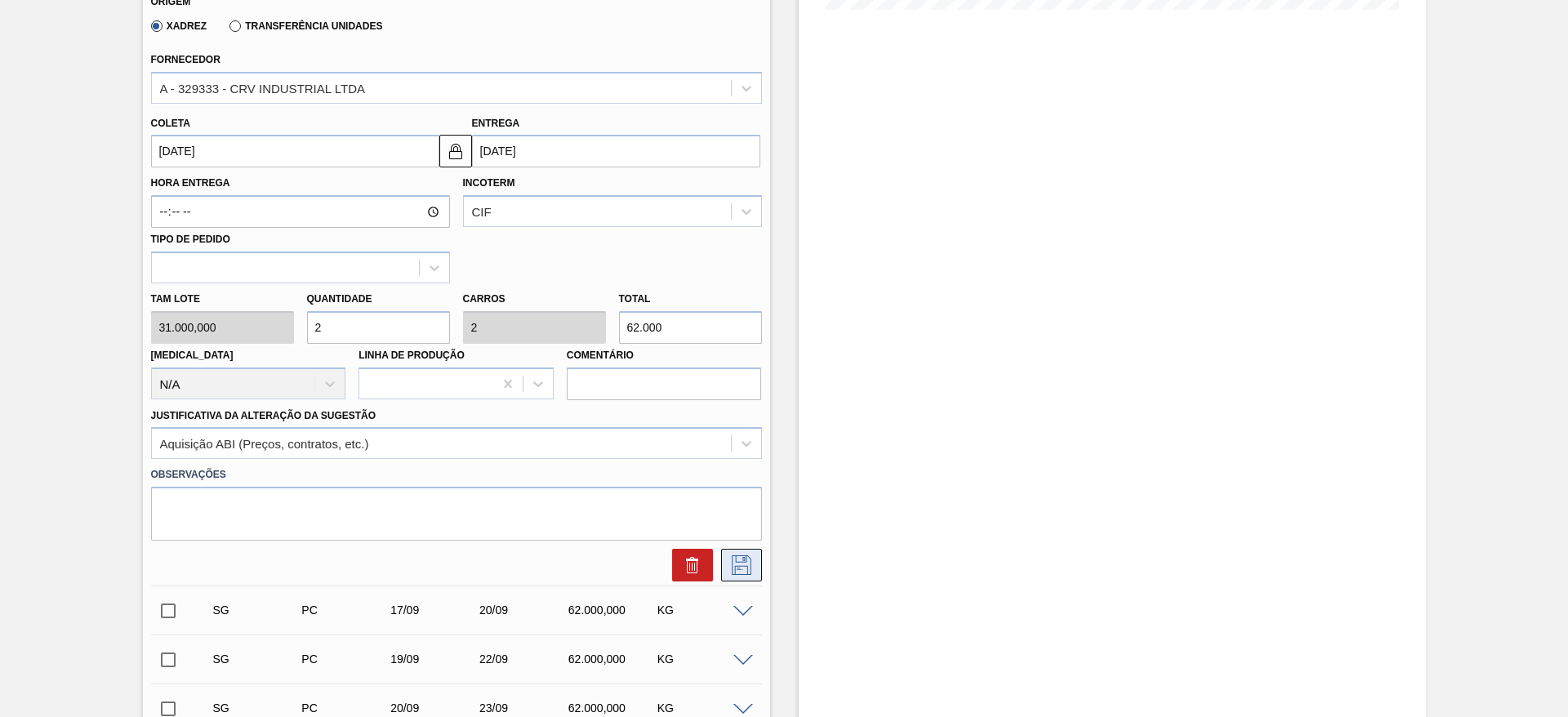
click at [738, 568] on icon at bounding box center [740, 563] width 8 height 13
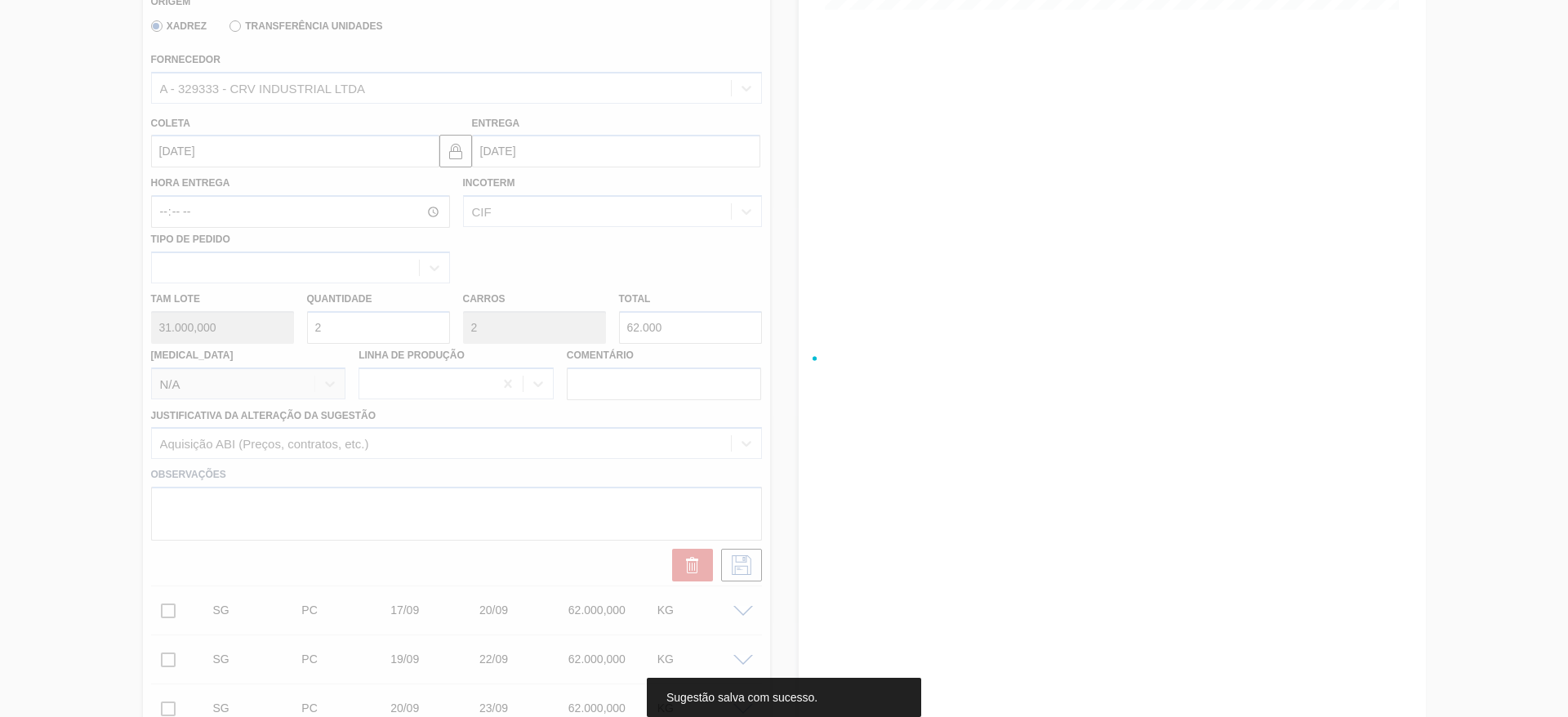
scroll to position [0, 0]
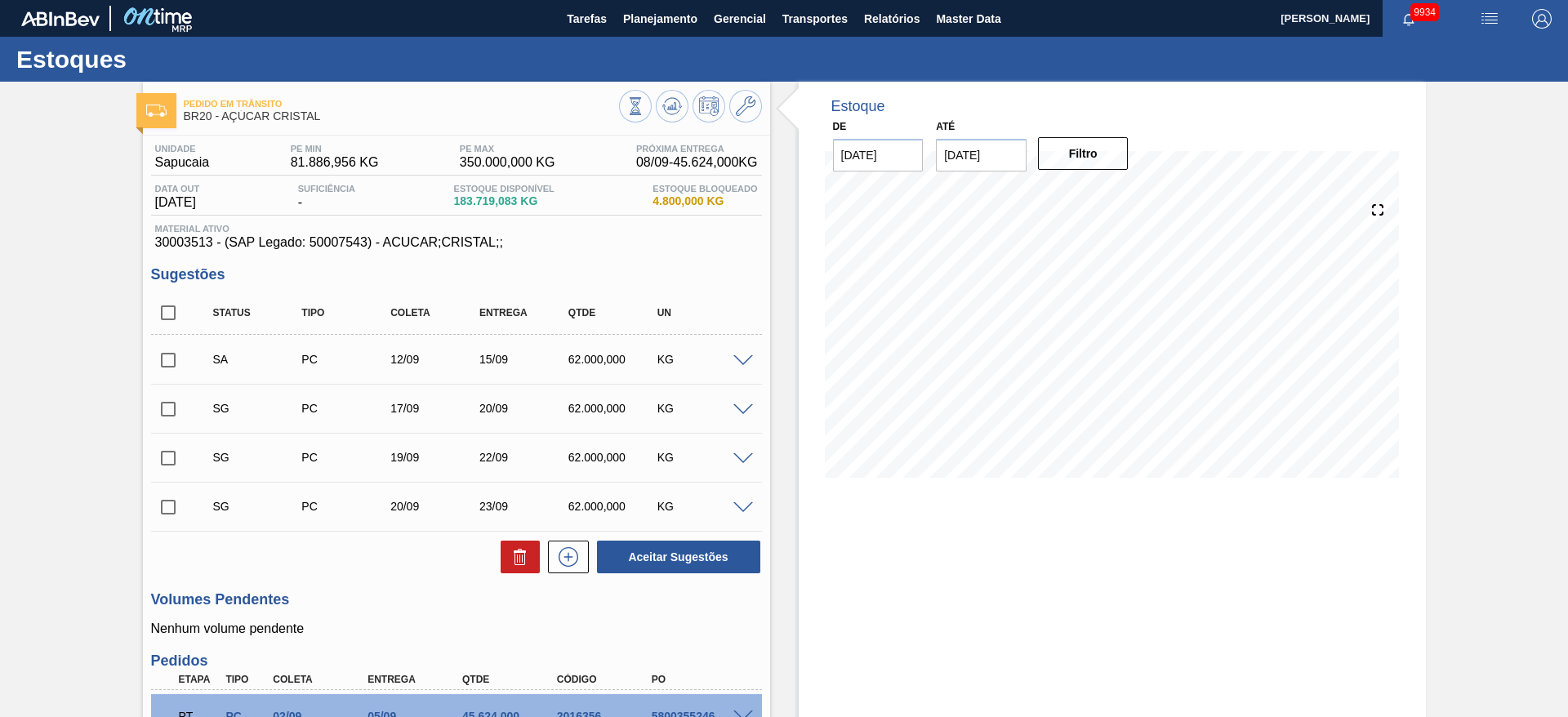
click at [739, 409] on span at bounding box center [743, 411] width 19 height 12
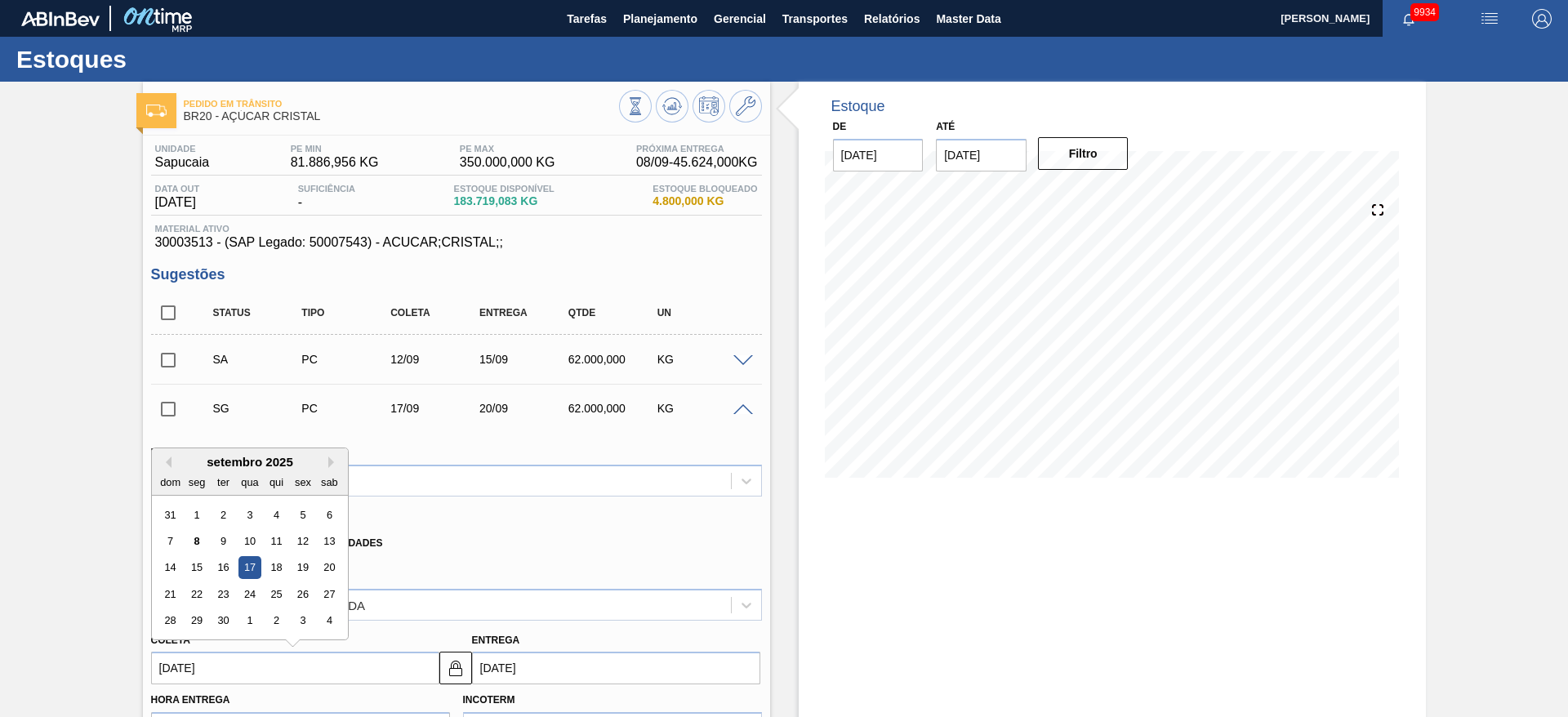
click at [177, 674] on input "[DATE]" at bounding box center [295, 668] width 288 height 32
click at [324, 539] on div "13" at bounding box center [328, 541] width 22 height 22
type input "[DATE]"
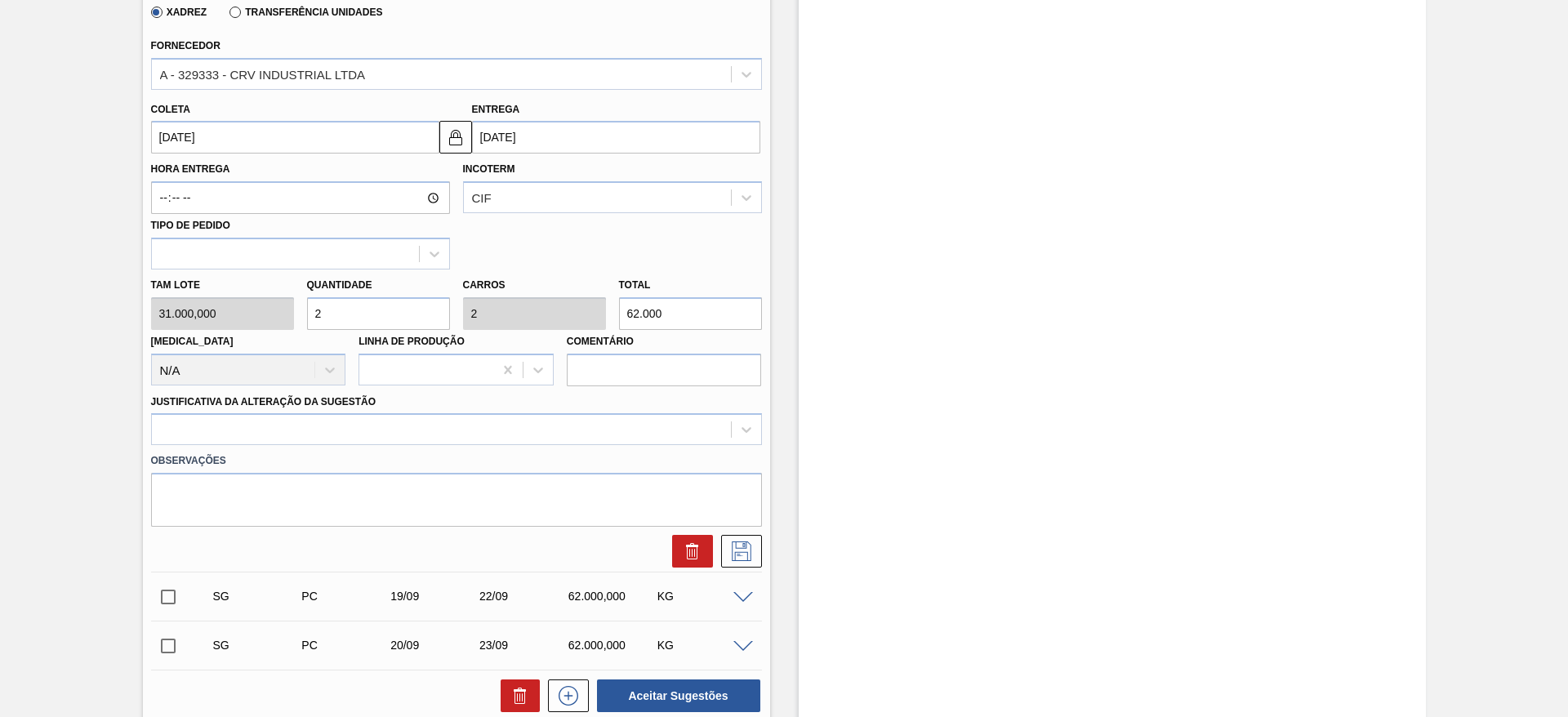
scroll to position [536, 0]
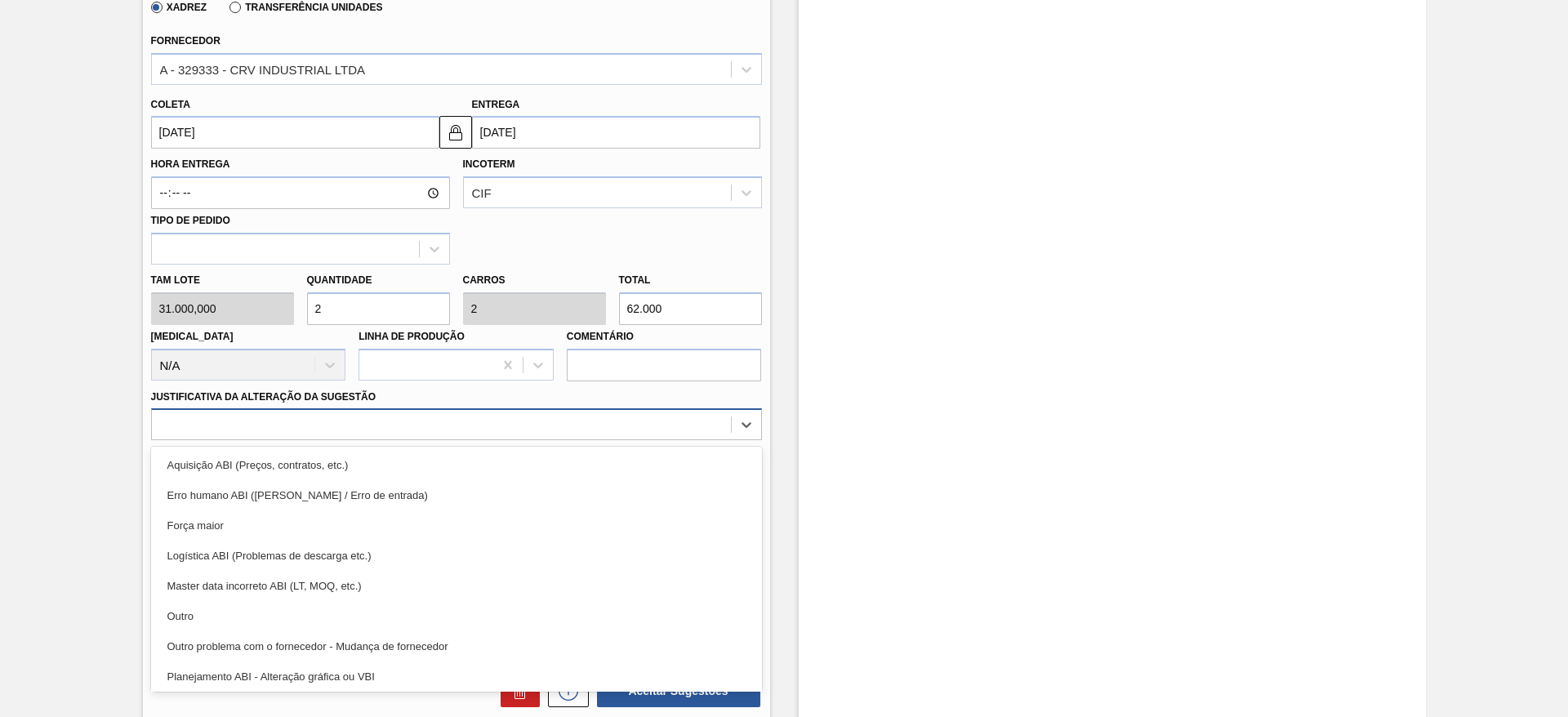
click at [510, 438] on div at bounding box center [457, 425] width 611 height 32
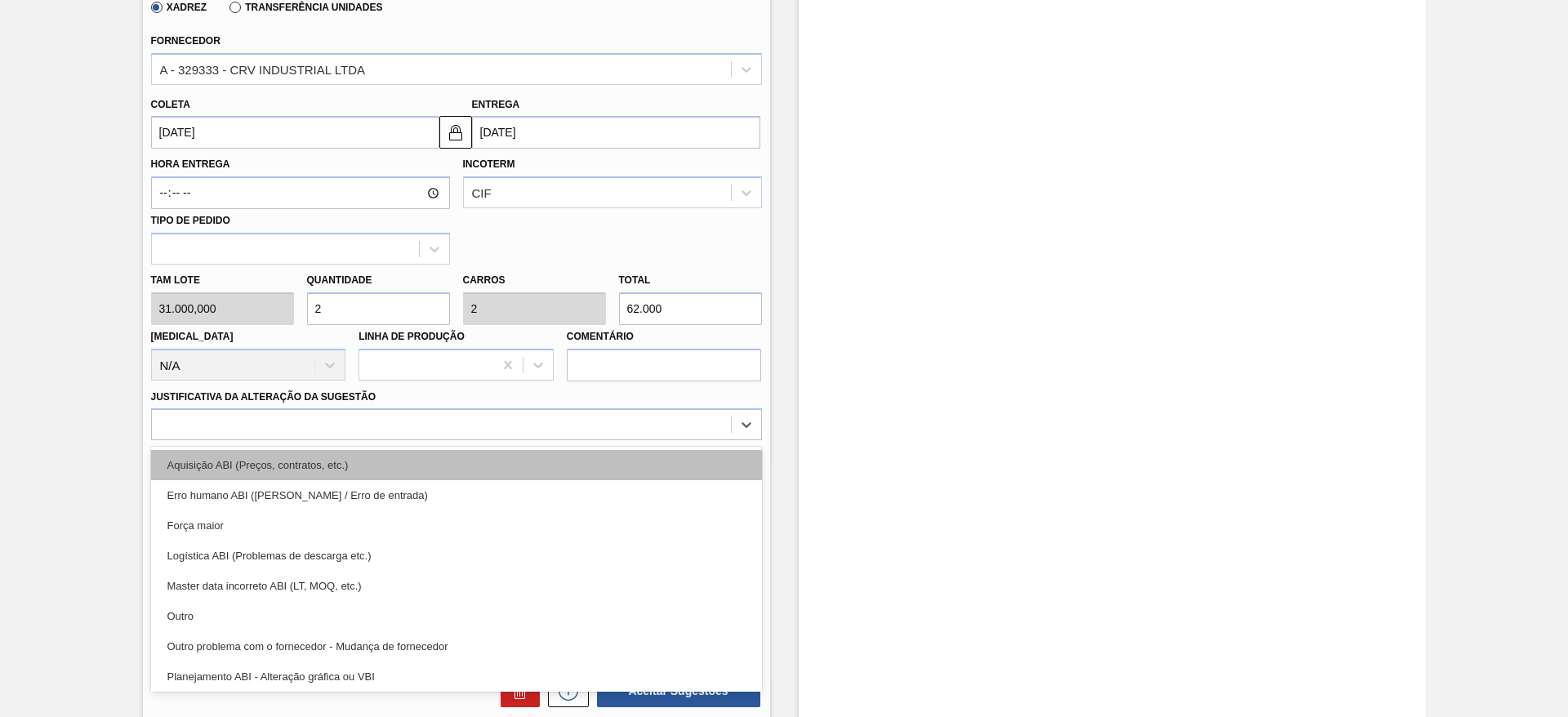
click at [516, 460] on div "Aquisição ABI (Preços, contratos, etc.)" at bounding box center [457, 465] width 611 height 31
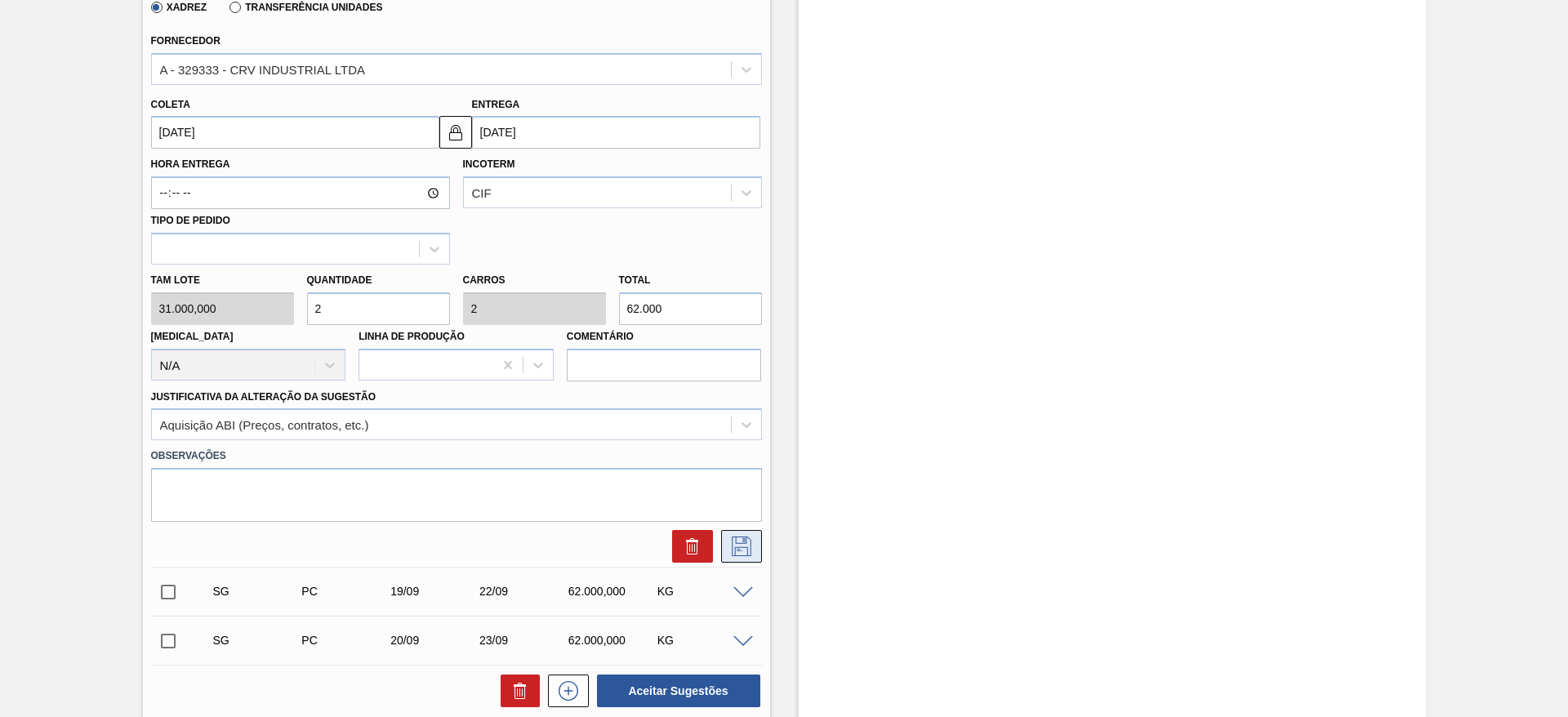
click at [746, 552] on icon at bounding box center [741, 546] width 19 height 19
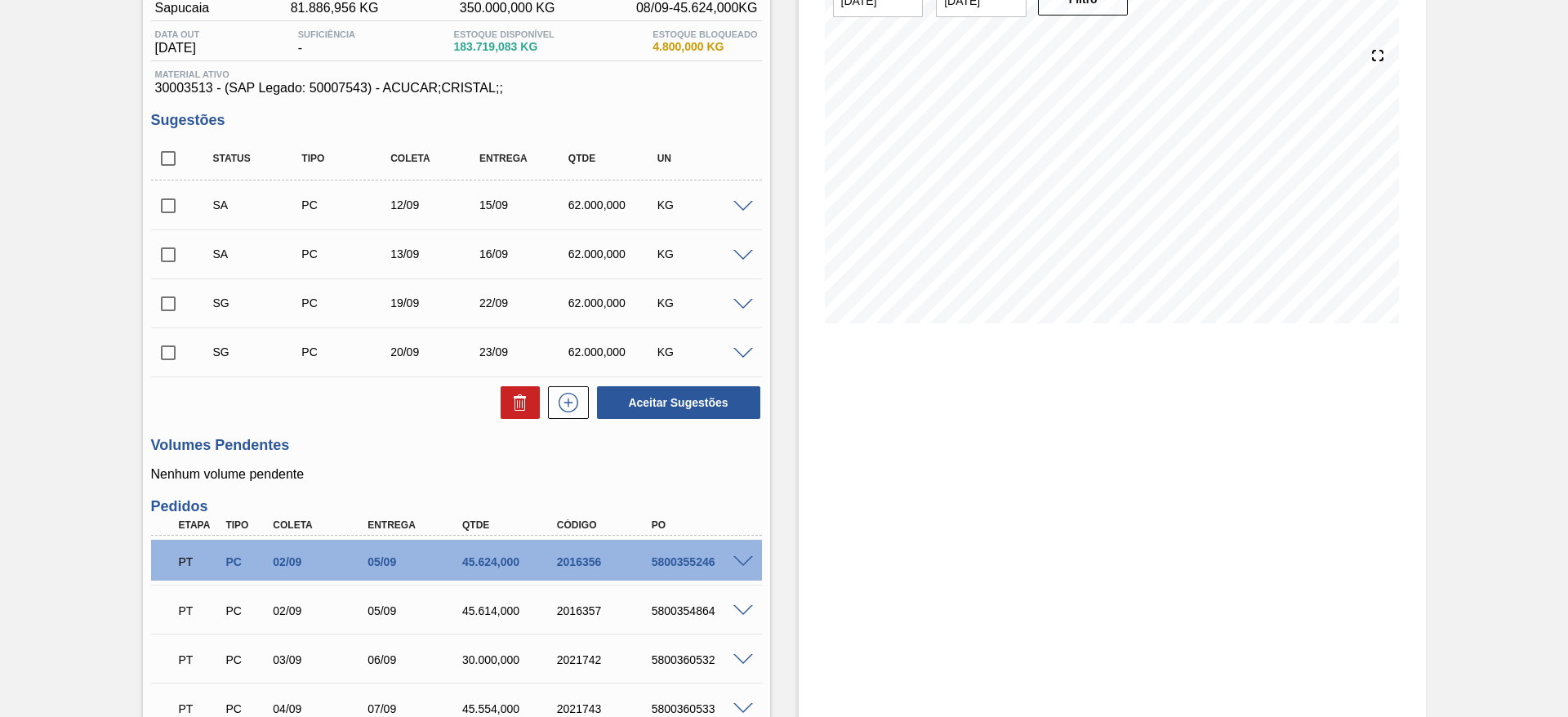
scroll to position [19, 0]
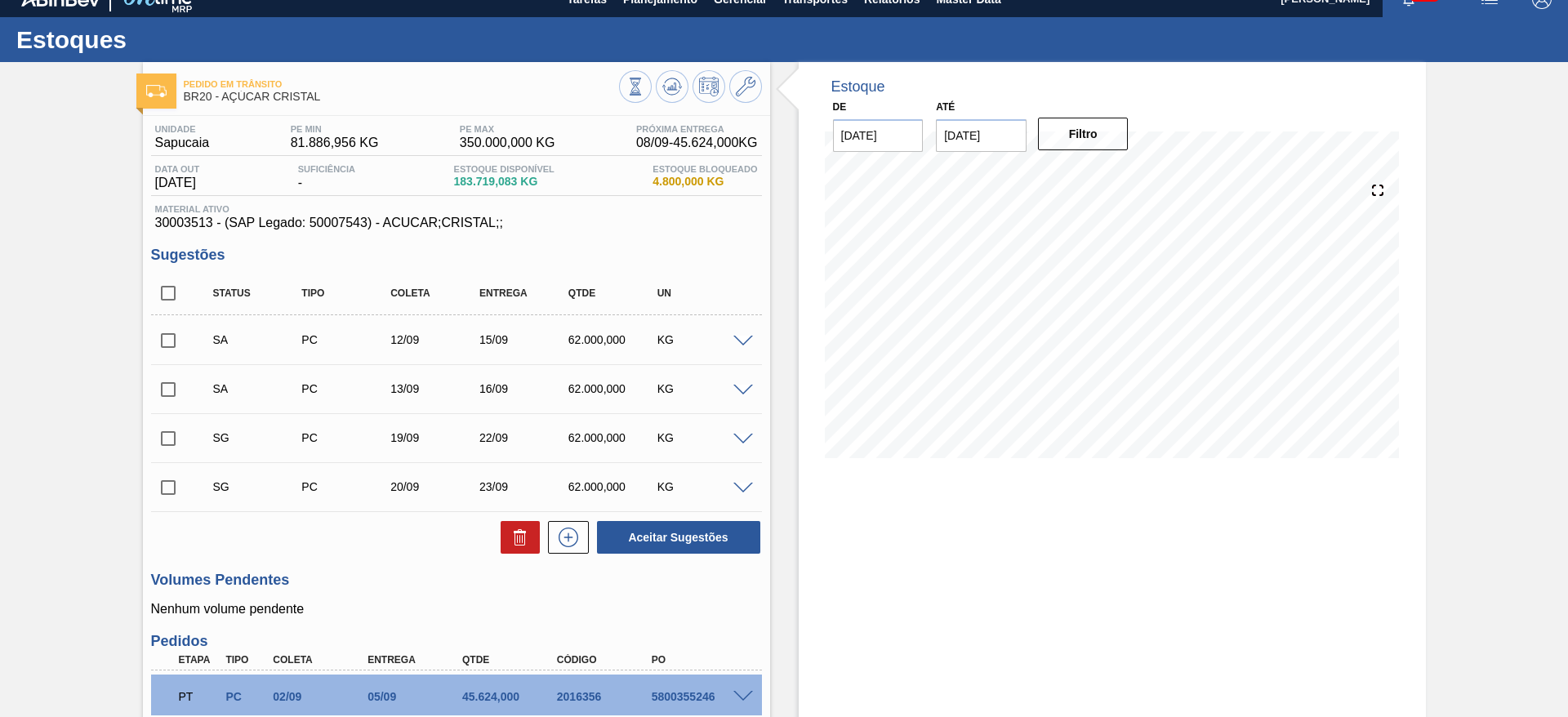
click at [745, 384] on span at bounding box center [743, 390] width 19 height 12
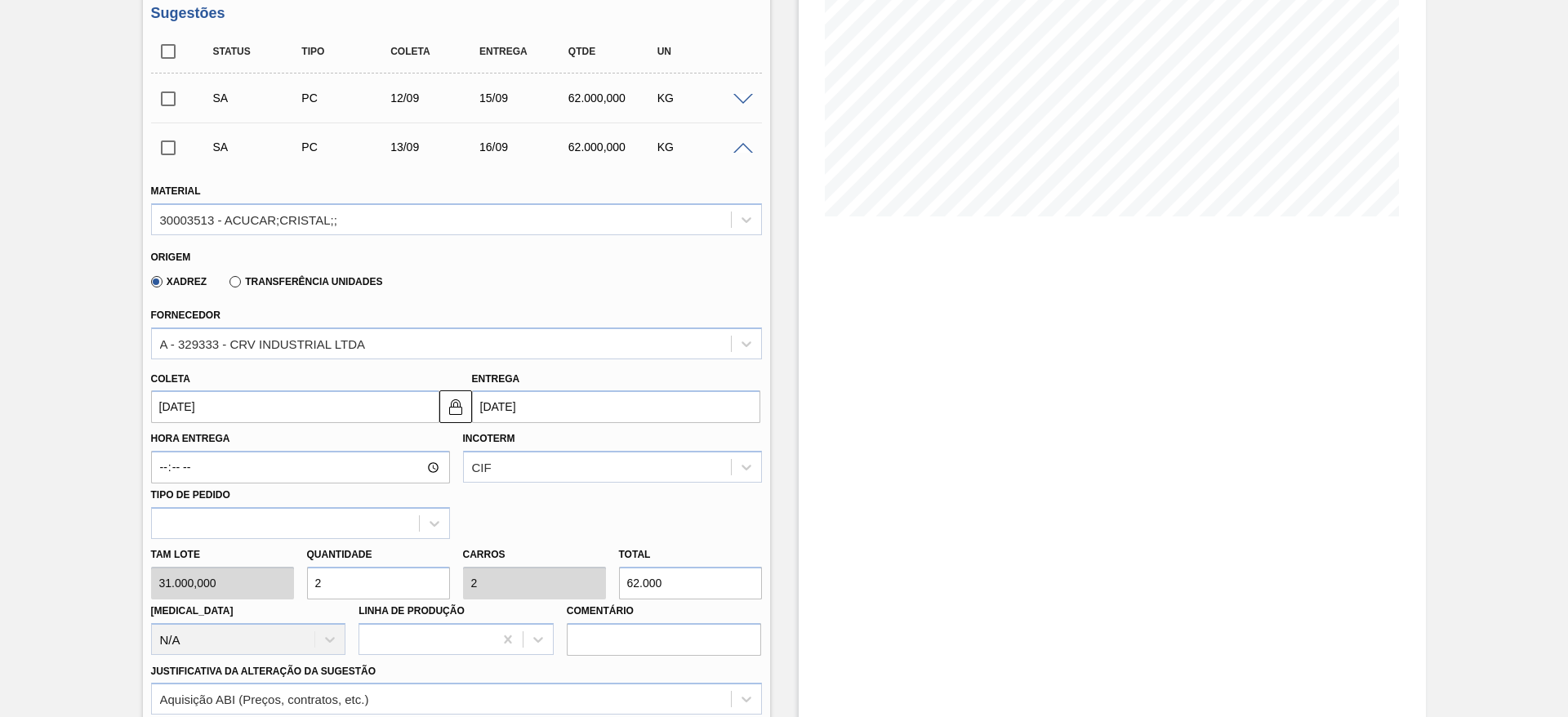
scroll to position [263, 0]
click at [328, 591] on input "2" at bounding box center [378, 582] width 143 height 32
type input "1"
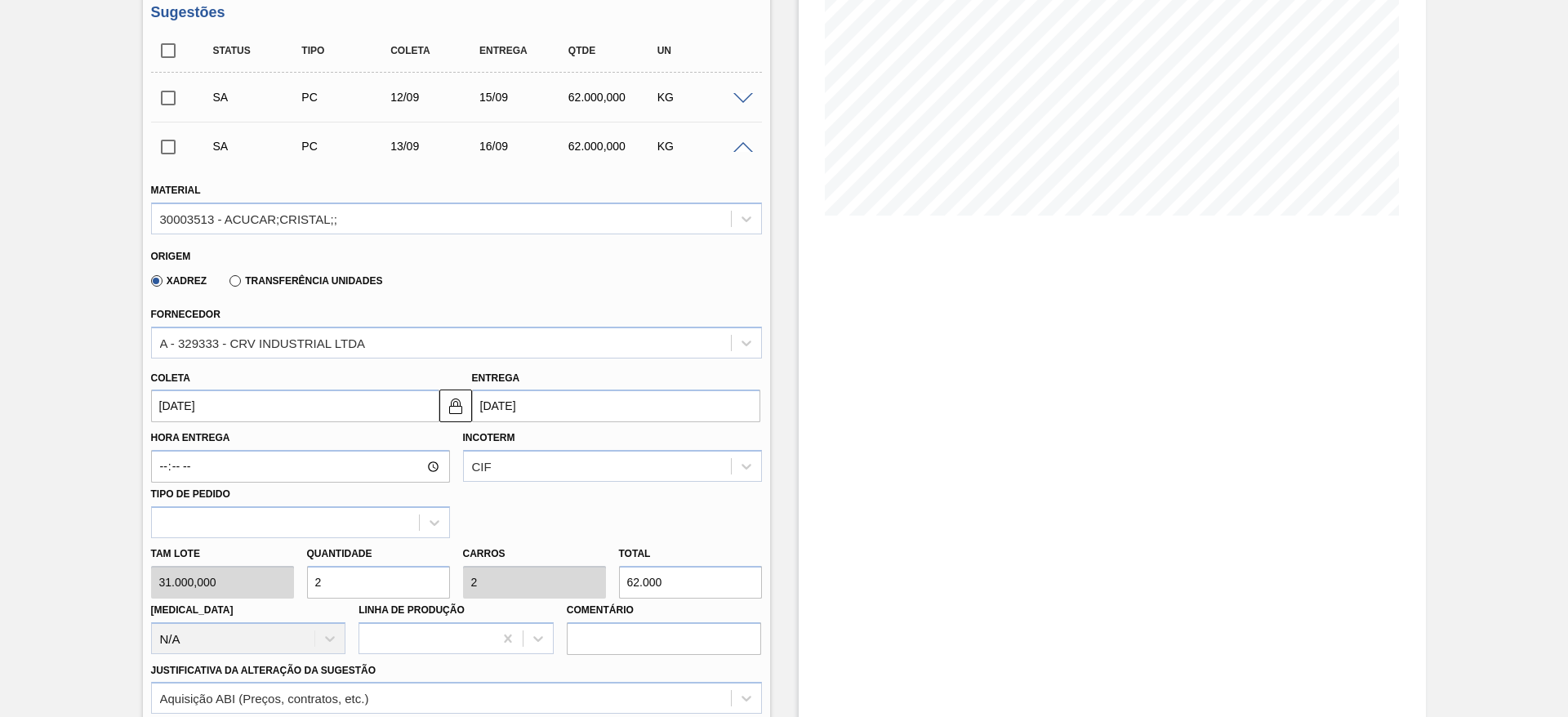
type input "31.000"
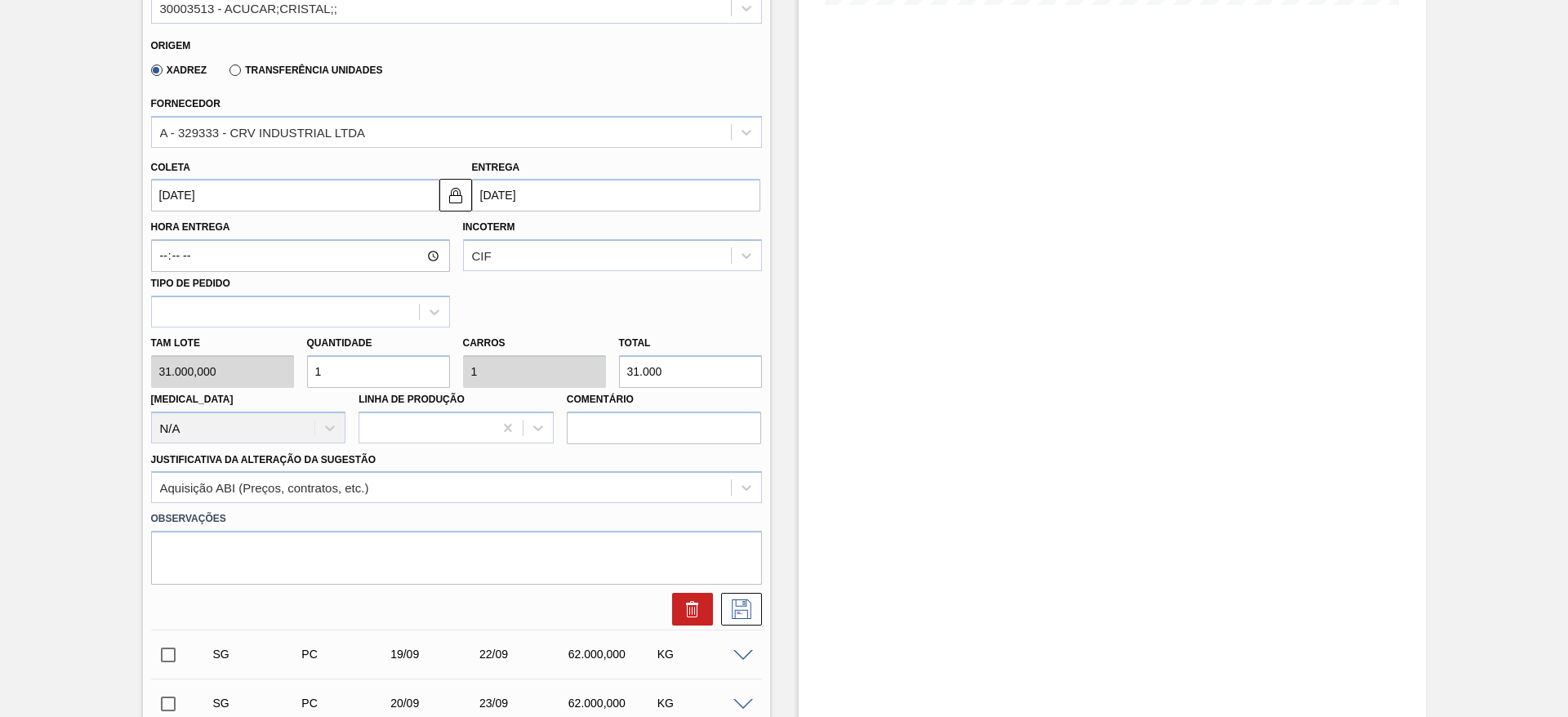
scroll to position [474, 0]
type input "1"
click at [751, 604] on icon at bounding box center [741, 608] width 26 height 19
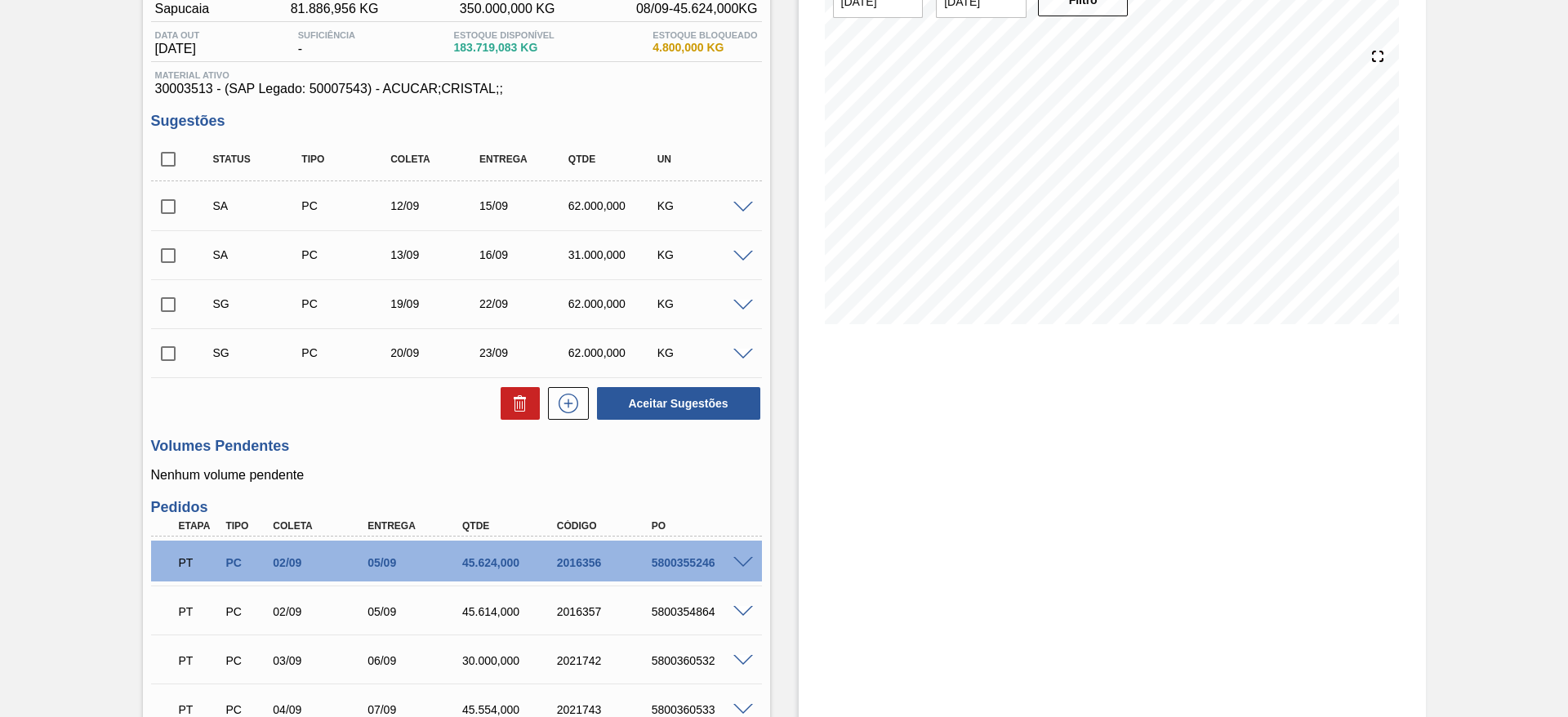
scroll to position [98, 0]
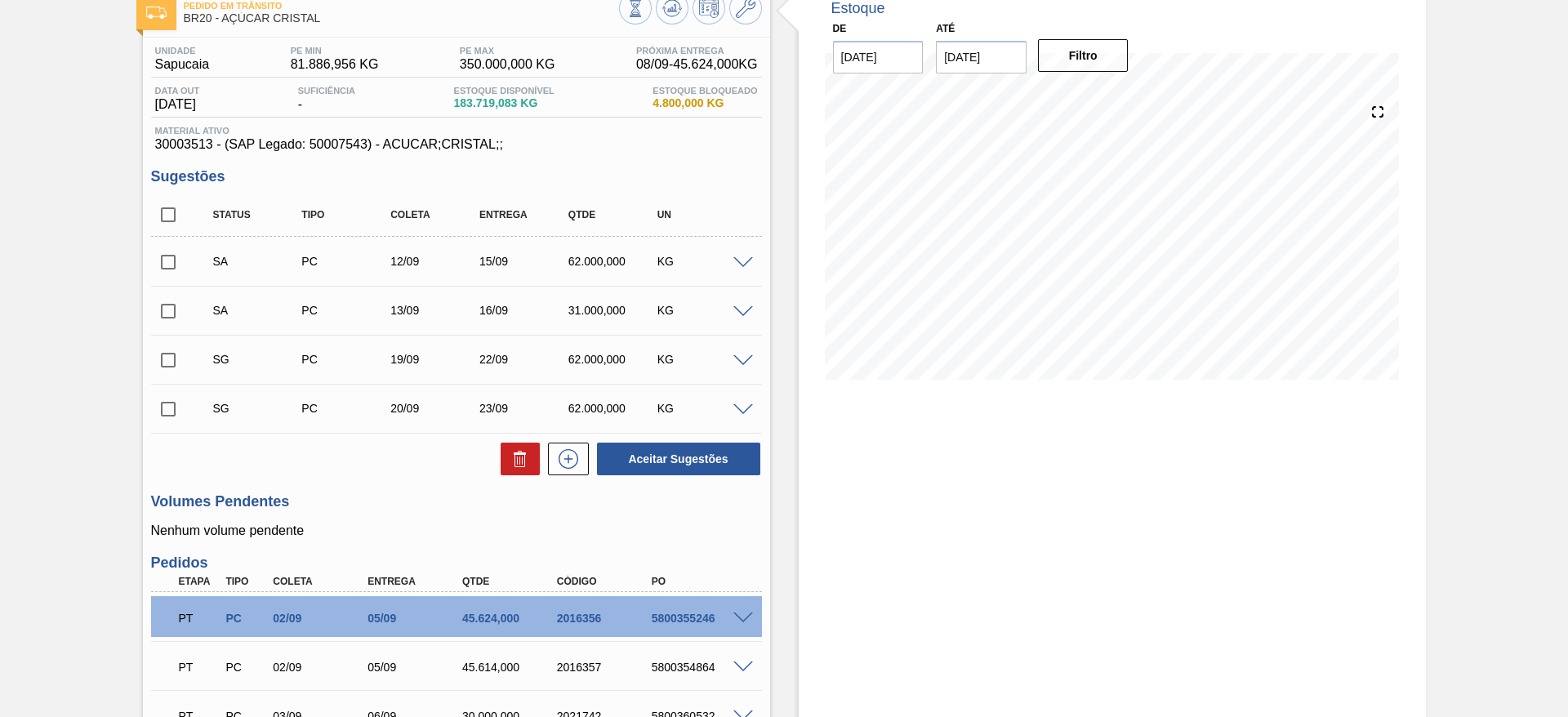
click at [738, 364] on span at bounding box center [743, 362] width 19 height 12
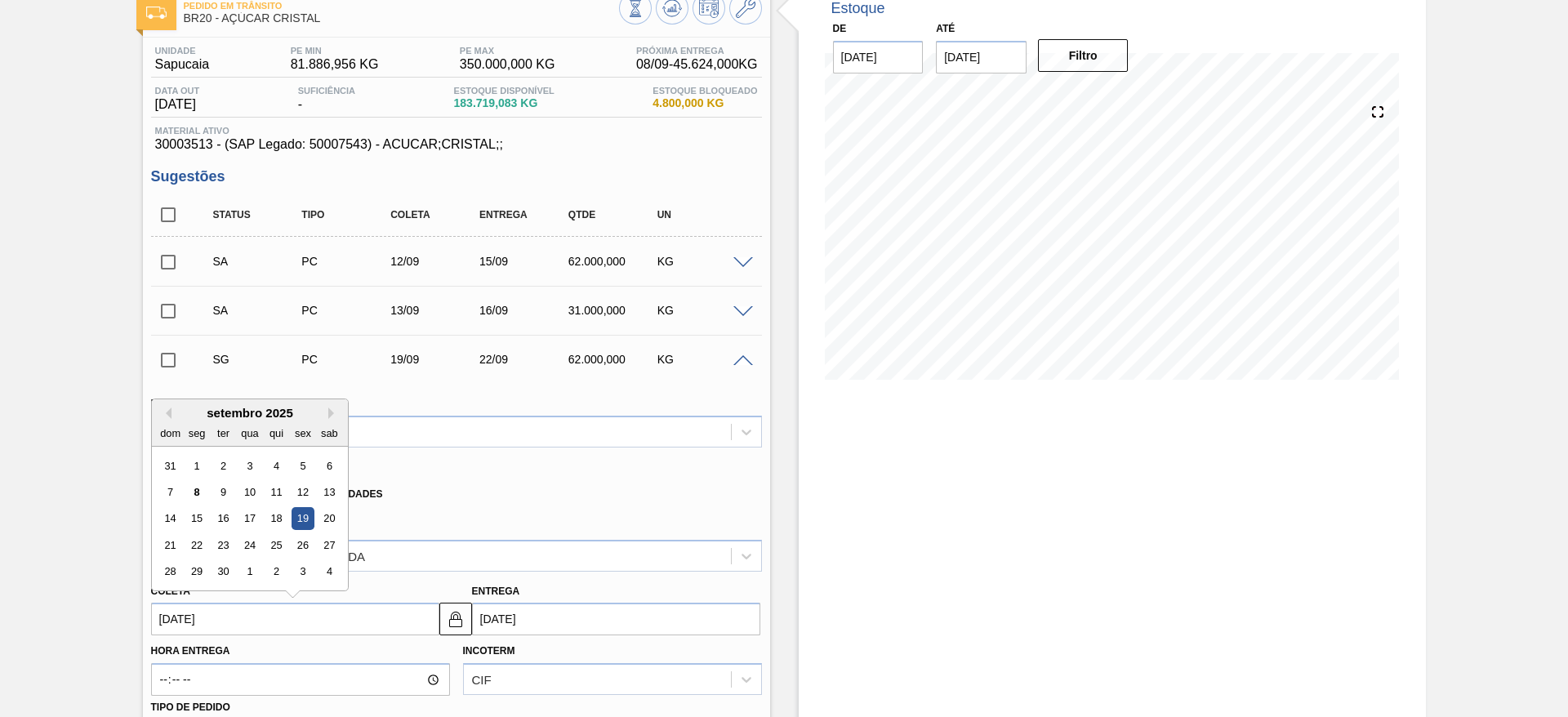
click at [201, 620] on input "19/09/2025" at bounding box center [295, 619] width 288 height 32
click at [163, 530] on div "14" at bounding box center [170, 518] width 22 height 22
type input "14/09/2025"
type input "17/09/2025"
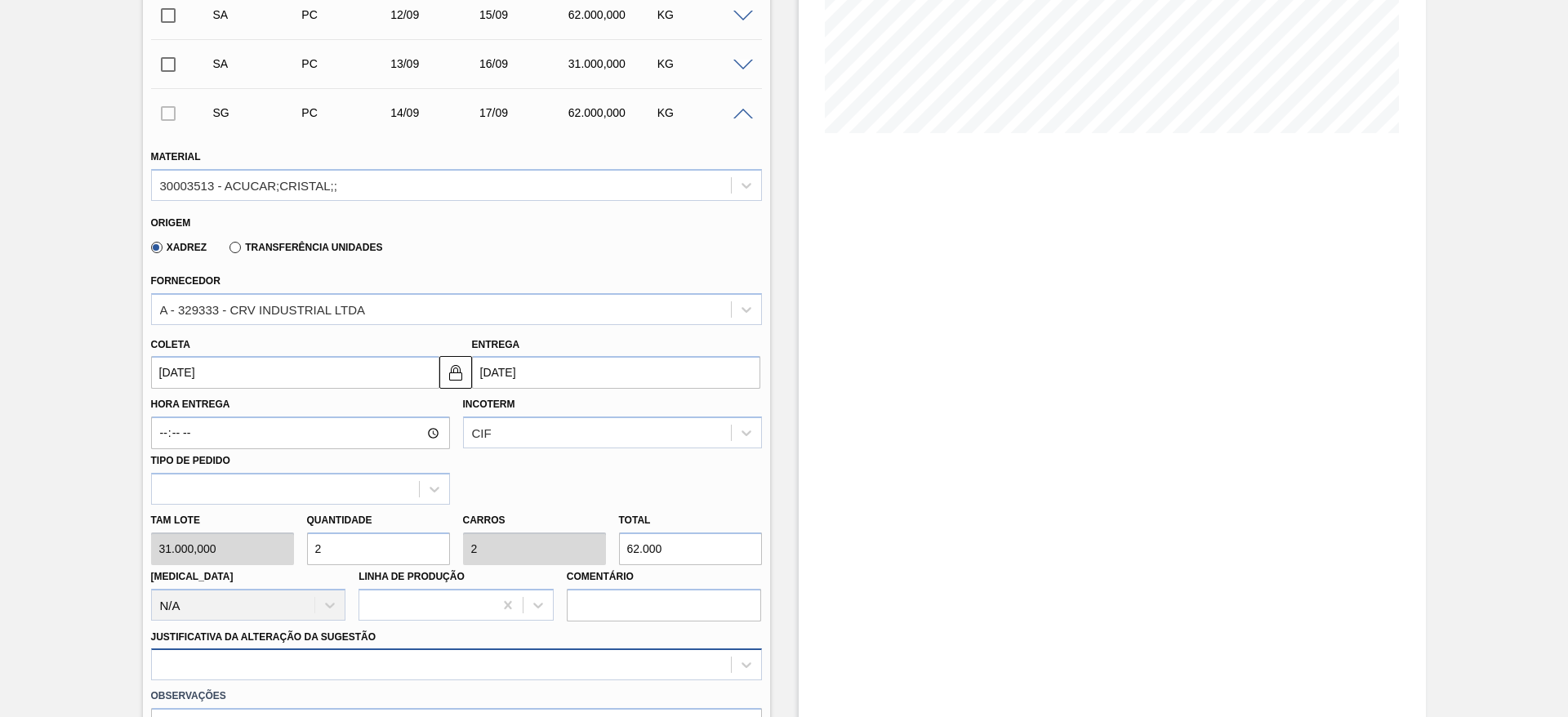
scroll to position [566, 0]
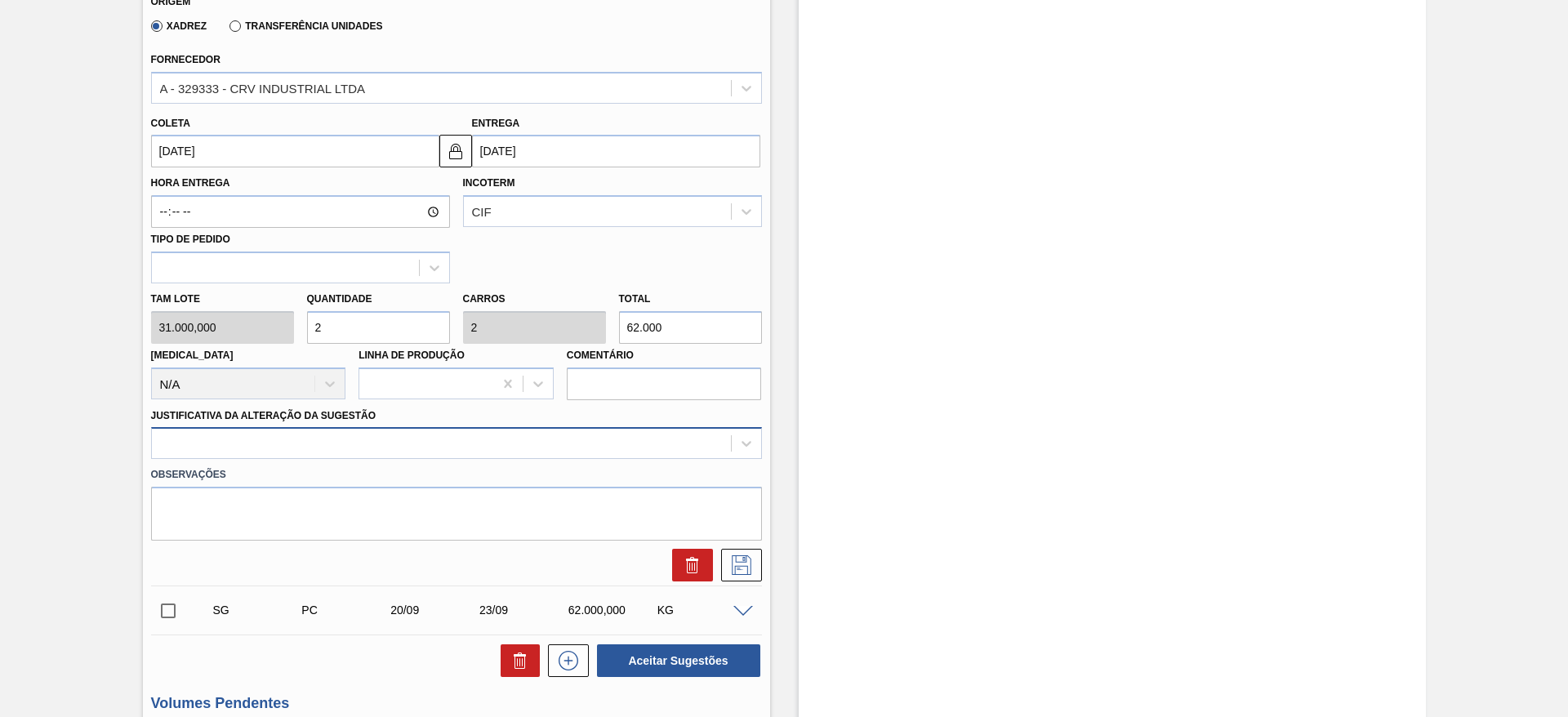
click at [635, 459] on div at bounding box center [457, 443] width 611 height 32
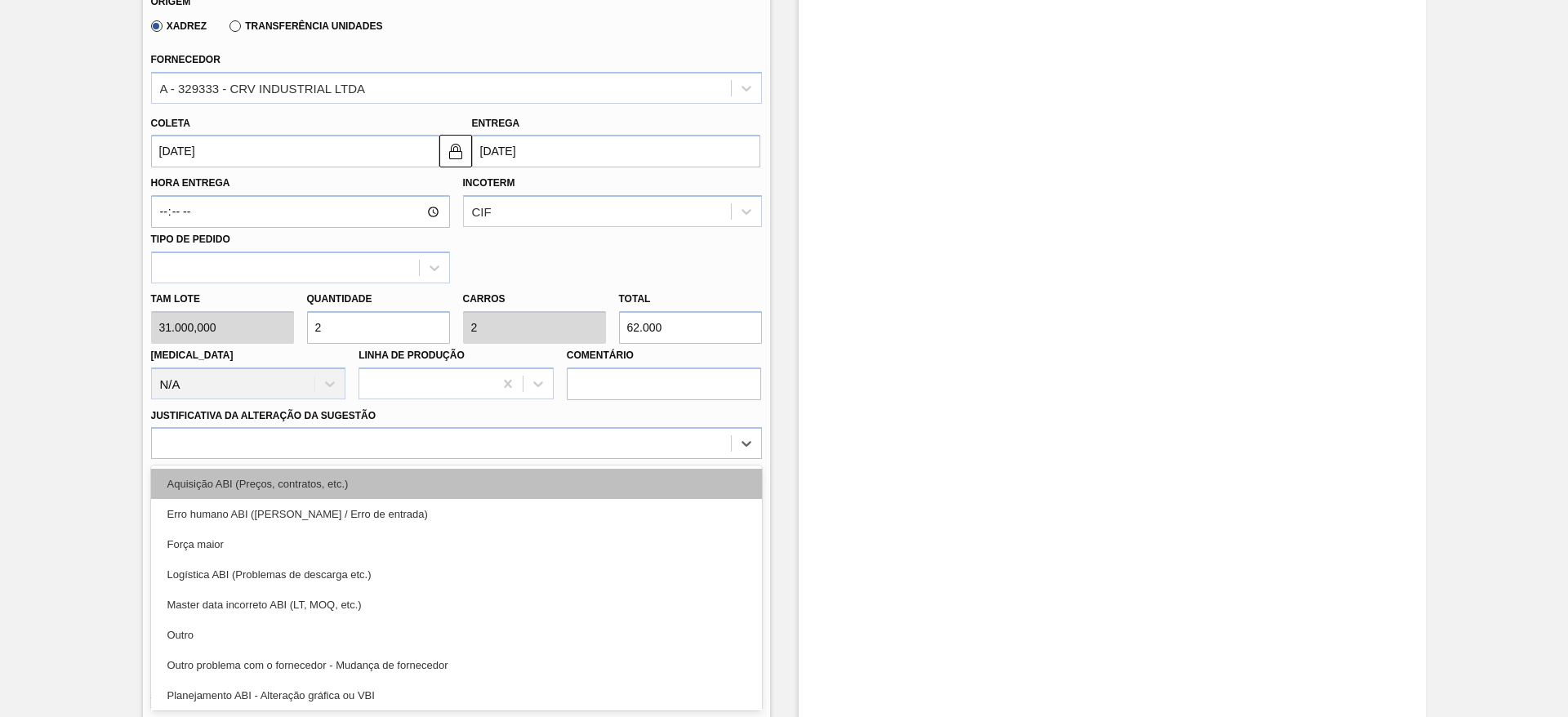
click at [684, 483] on div "Aquisição ABI (Preços, contratos, etc.)" at bounding box center [457, 484] width 611 height 31
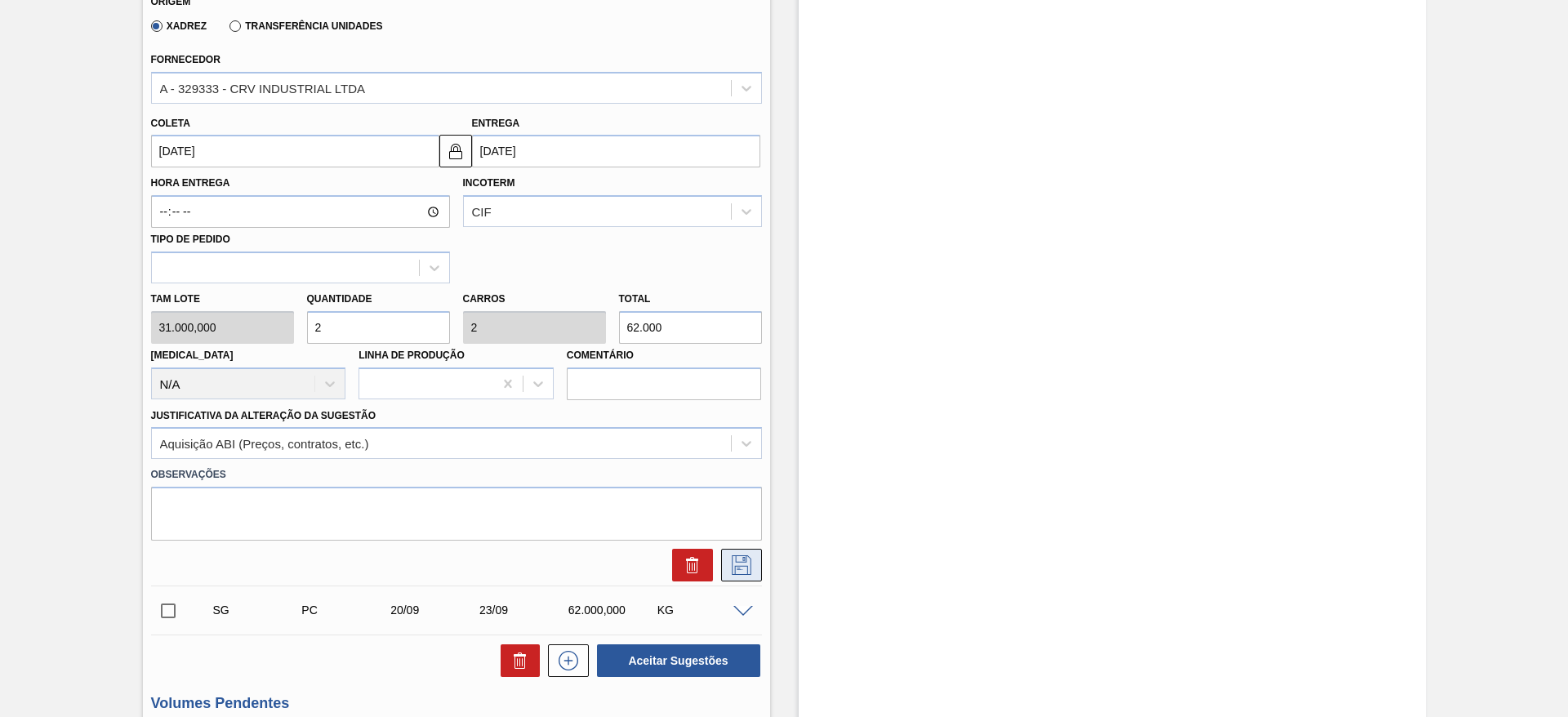
click at [737, 558] on icon at bounding box center [741, 566] width 26 height 19
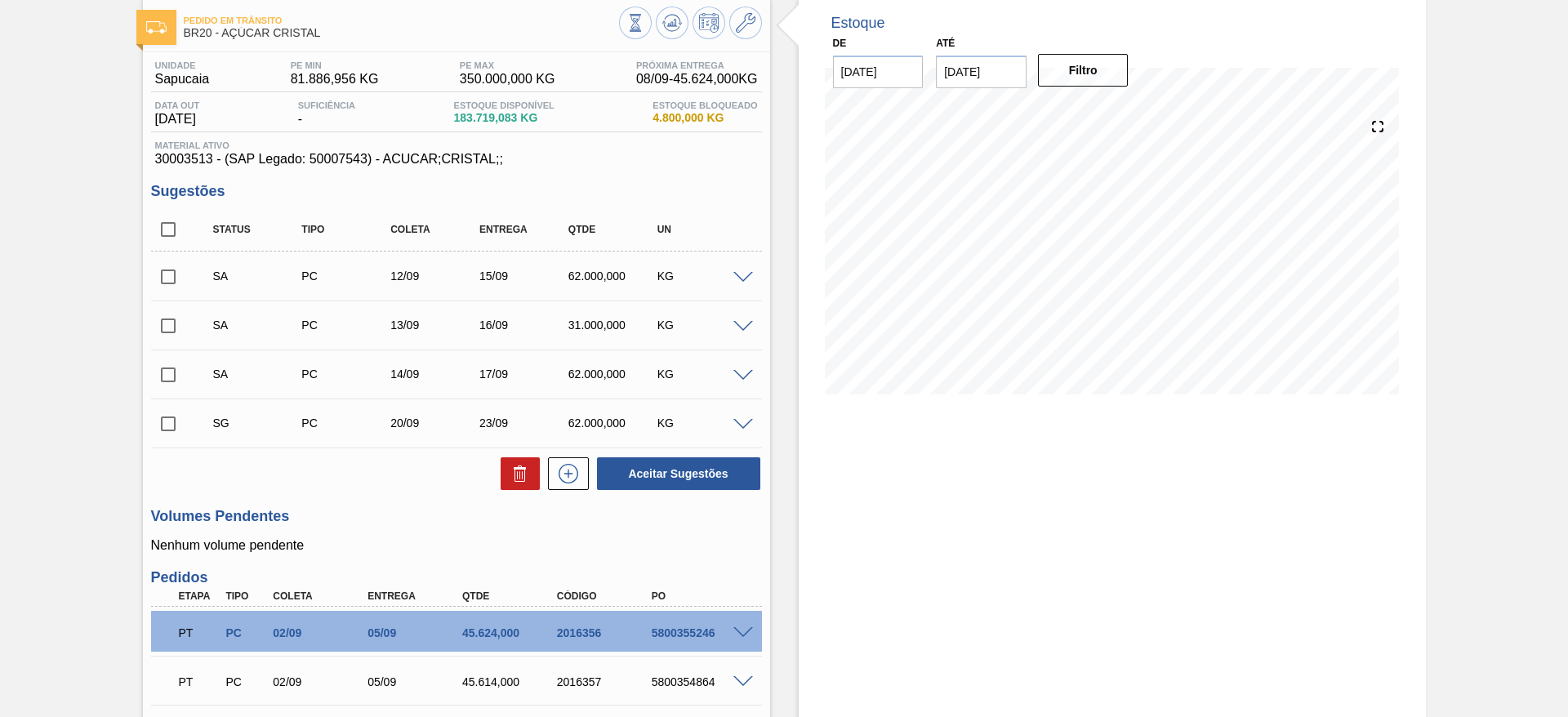
scroll to position [76, 0]
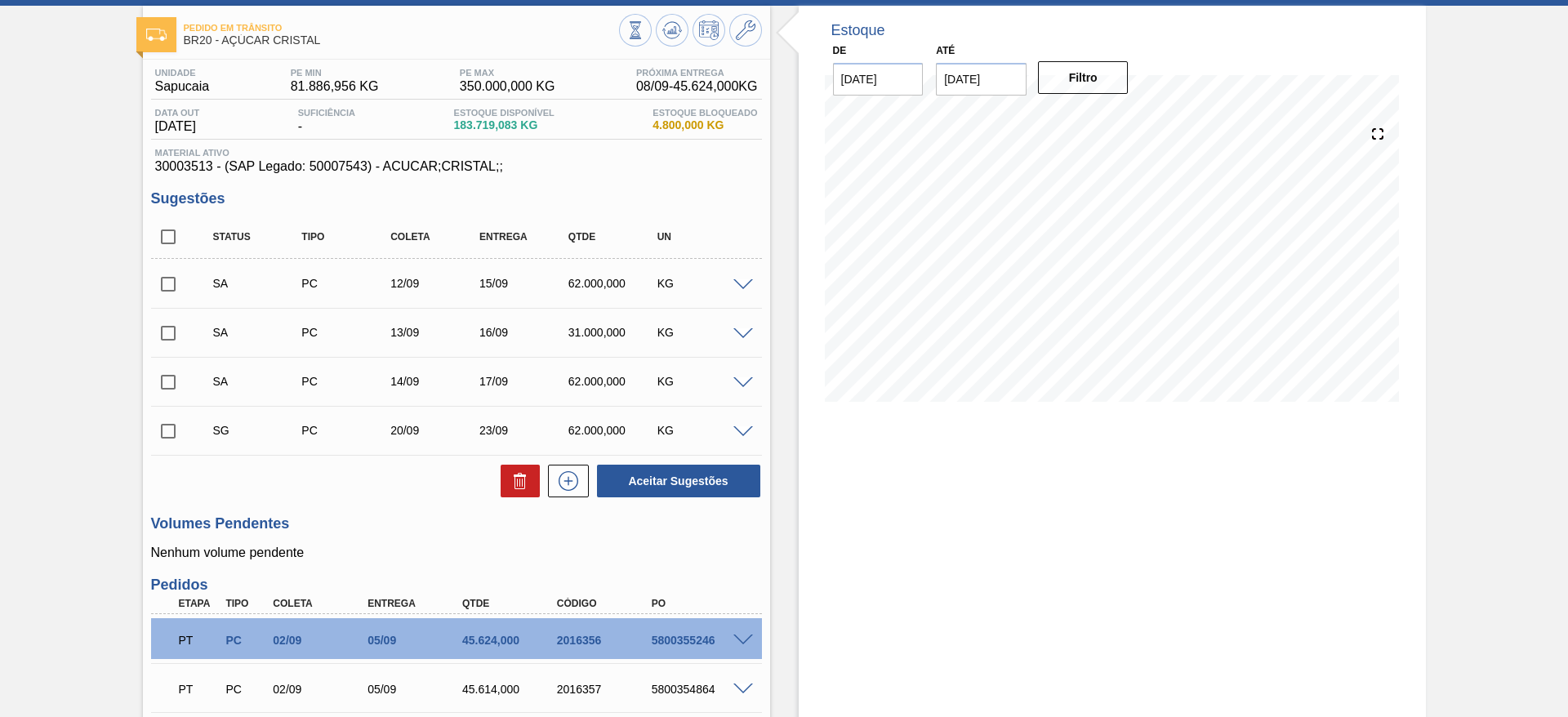
click at [745, 426] on span at bounding box center [743, 432] width 19 height 12
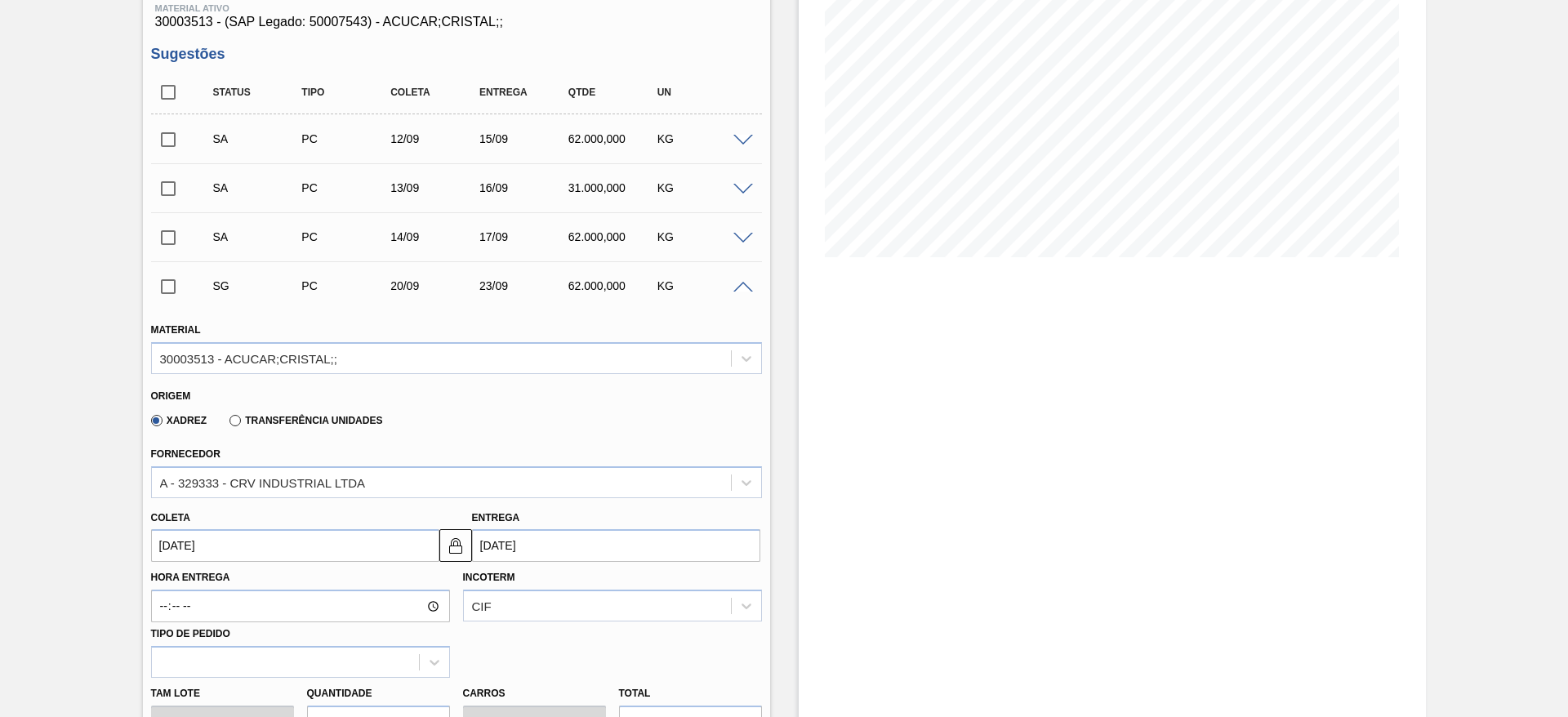
scroll to position [223, 0]
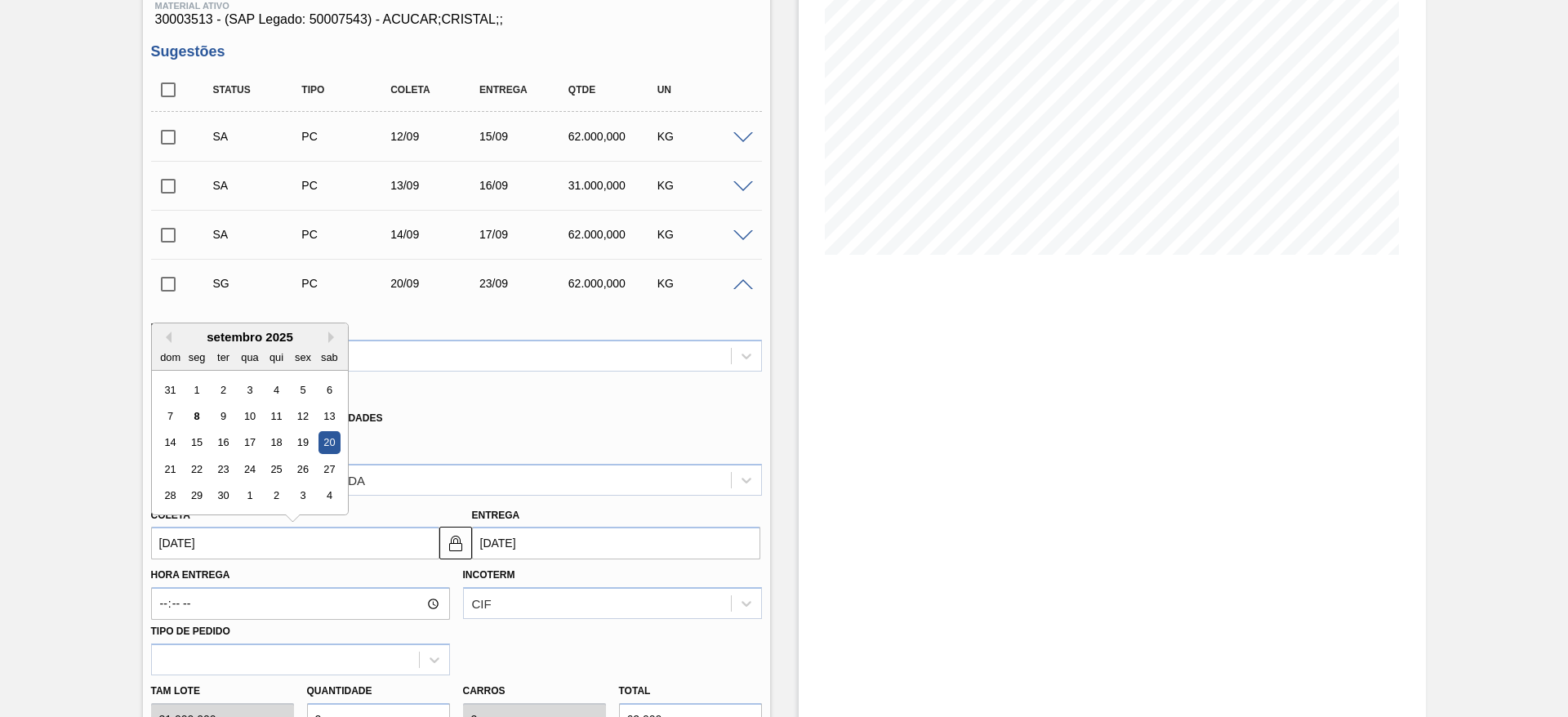
click at [164, 546] on input "20/09/2025" at bounding box center [295, 543] width 288 height 32
click at [200, 447] on div "15" at bounding box center [196, 443] width 22 height 22
type input "15/09/2025"
type input "[DATE]"
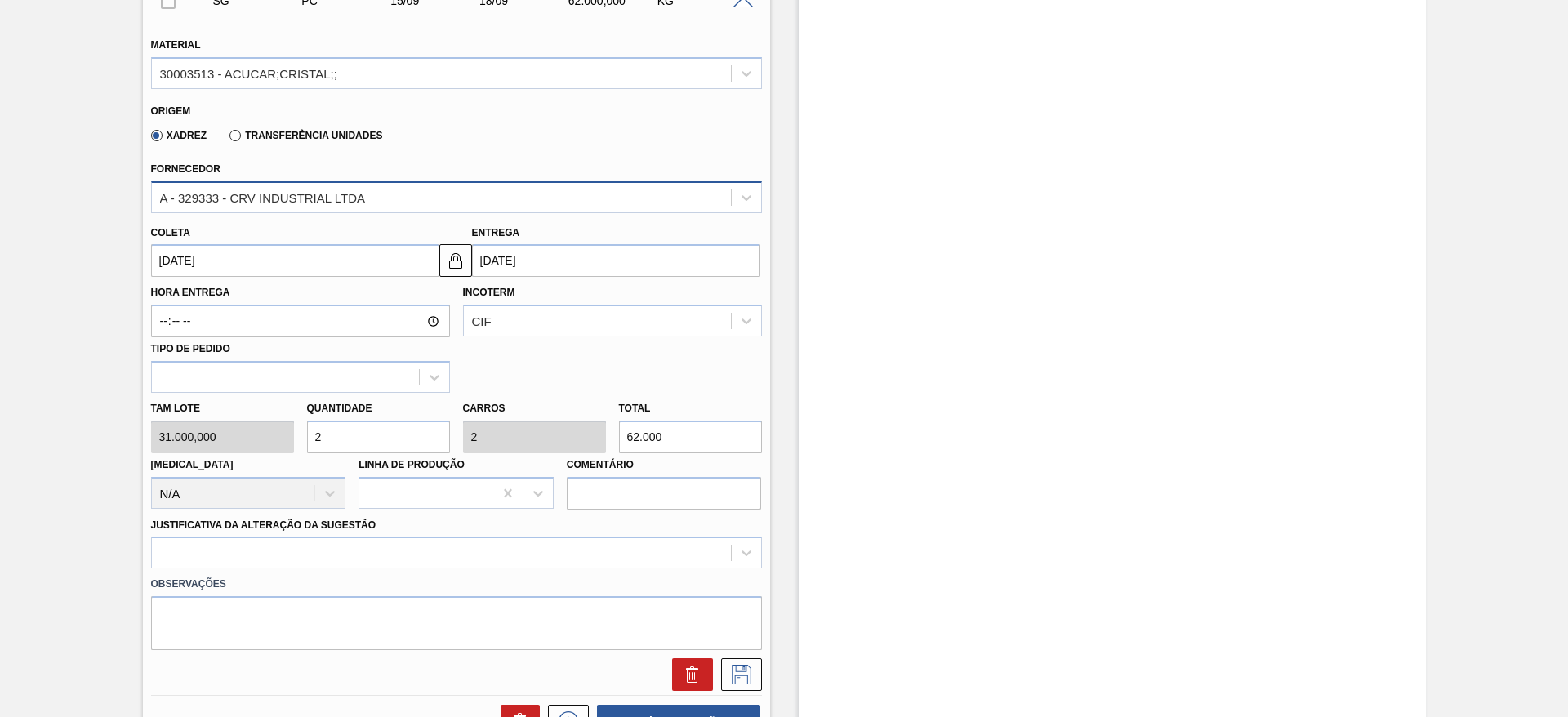
scroll to position [507, 0]
click at [382, 439] on input "2" at bounding box center [378, 435] width 143 height 32
type input "1"
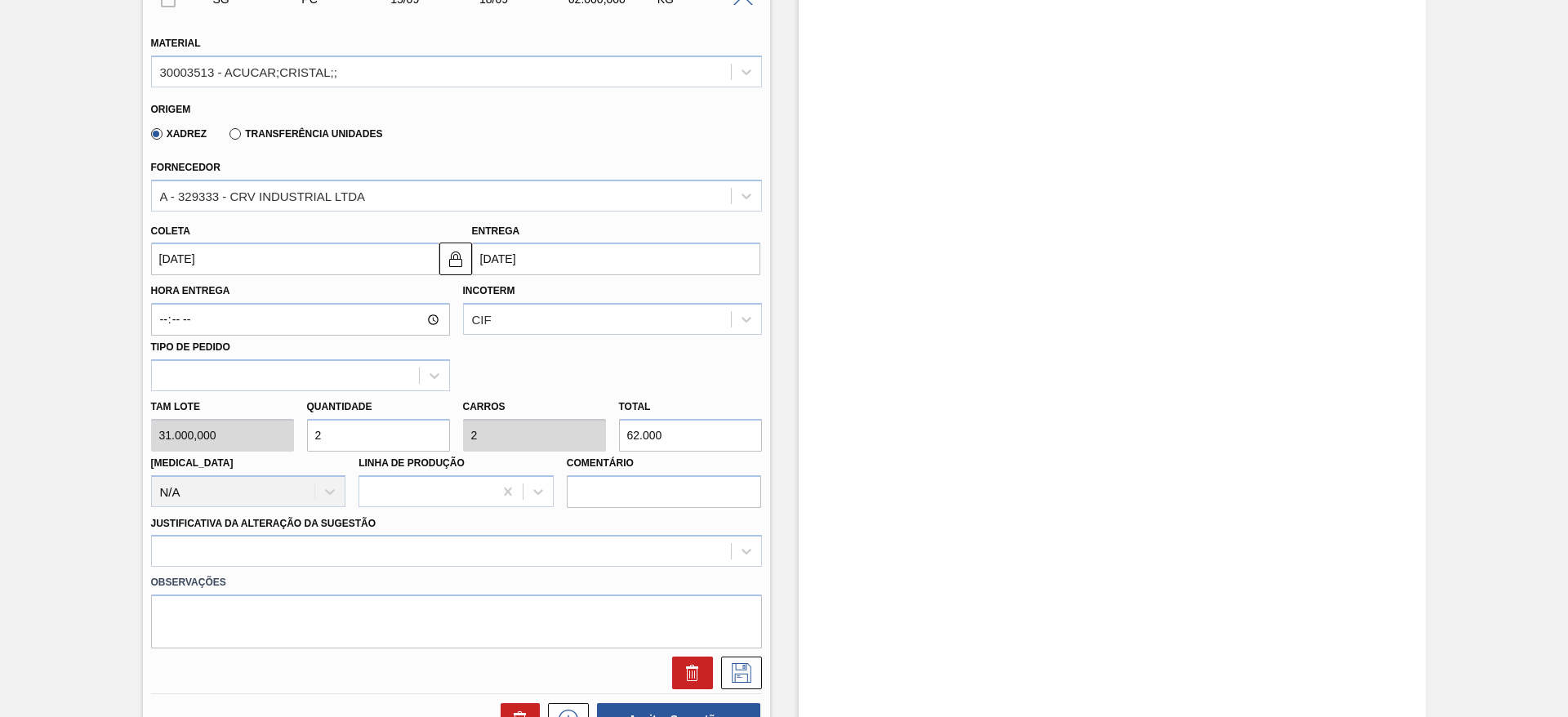
type input "31.000"
type input "1"
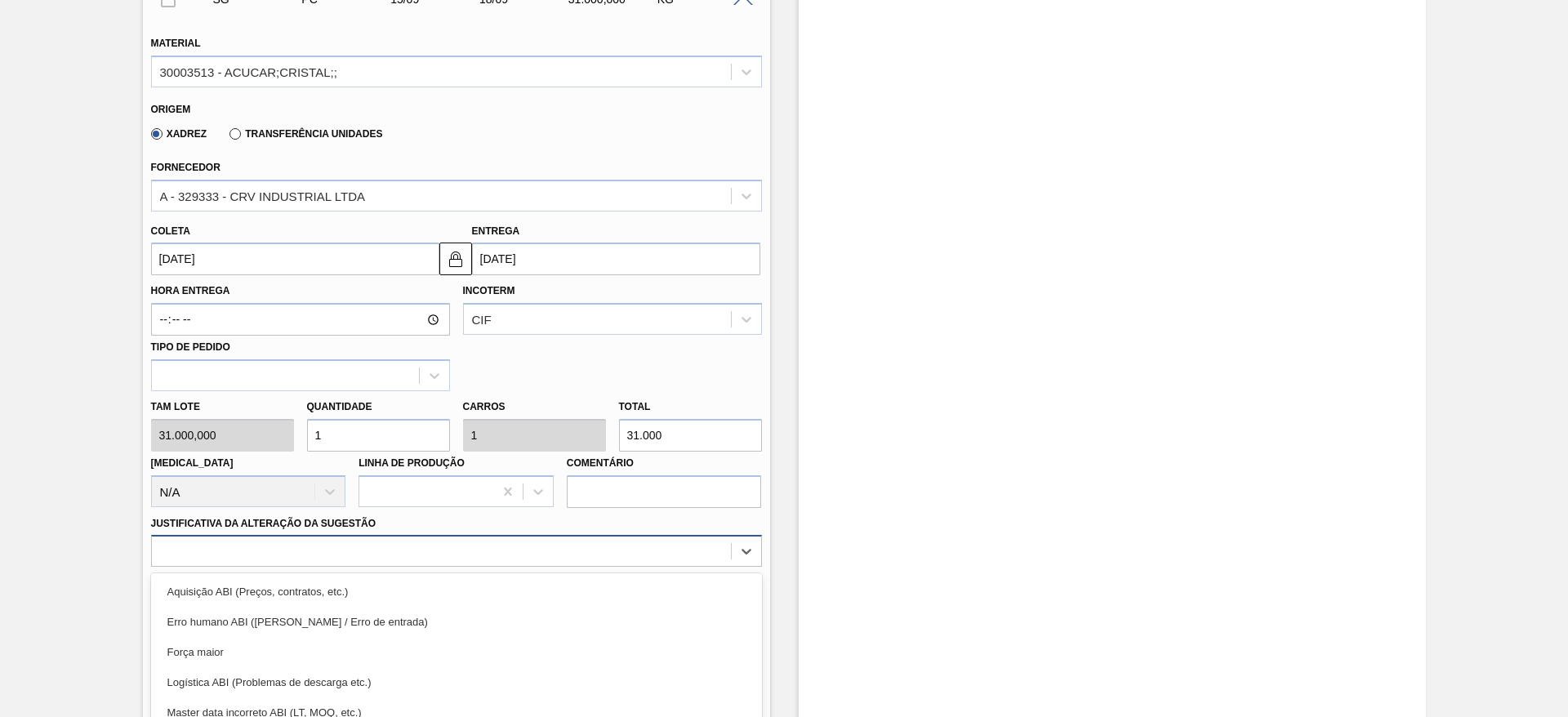
scroll to position [615, 0]
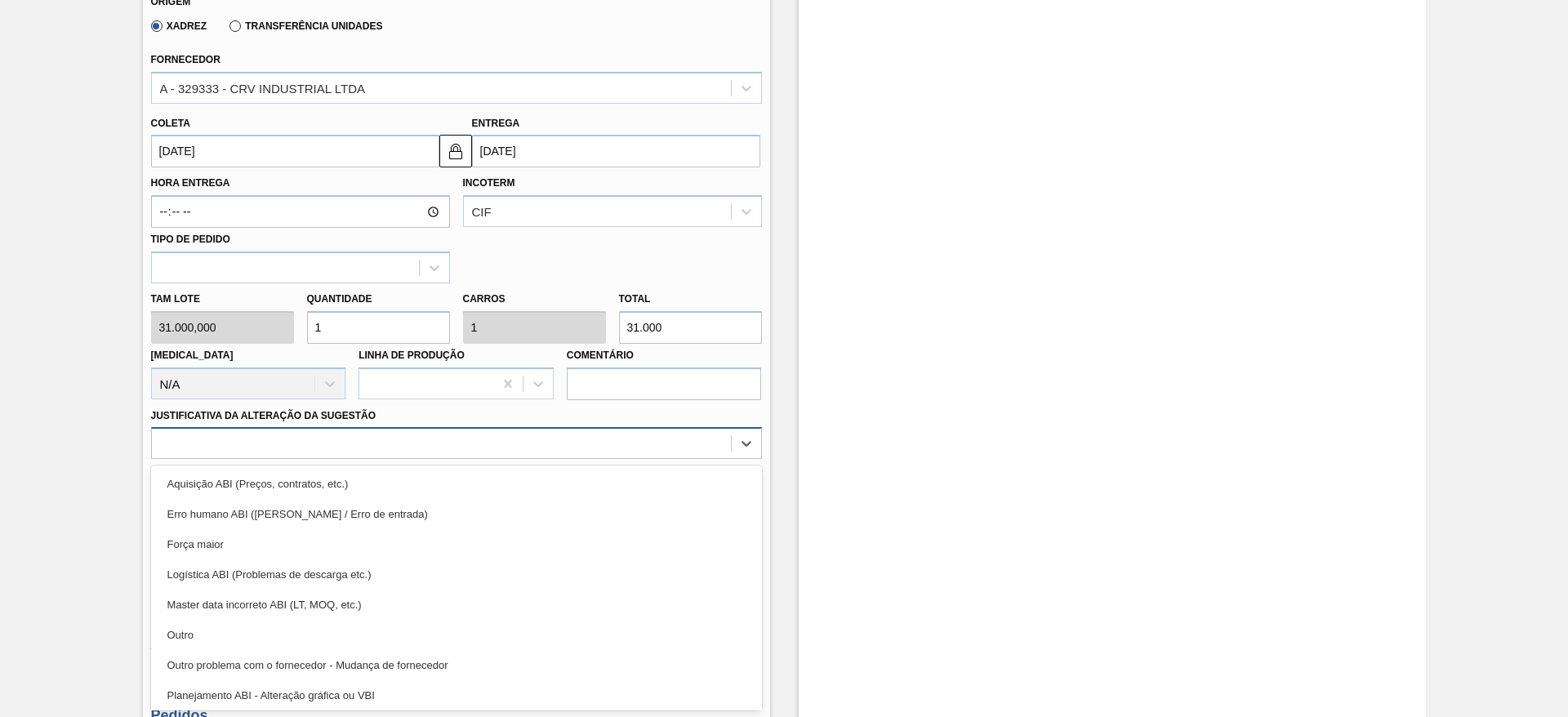
click at [660, 459] on div "option Força maior focused, 3 of 18. 18 results available. Use Up and Down to c…" at bounding box center [457, 443] width 611 height 32
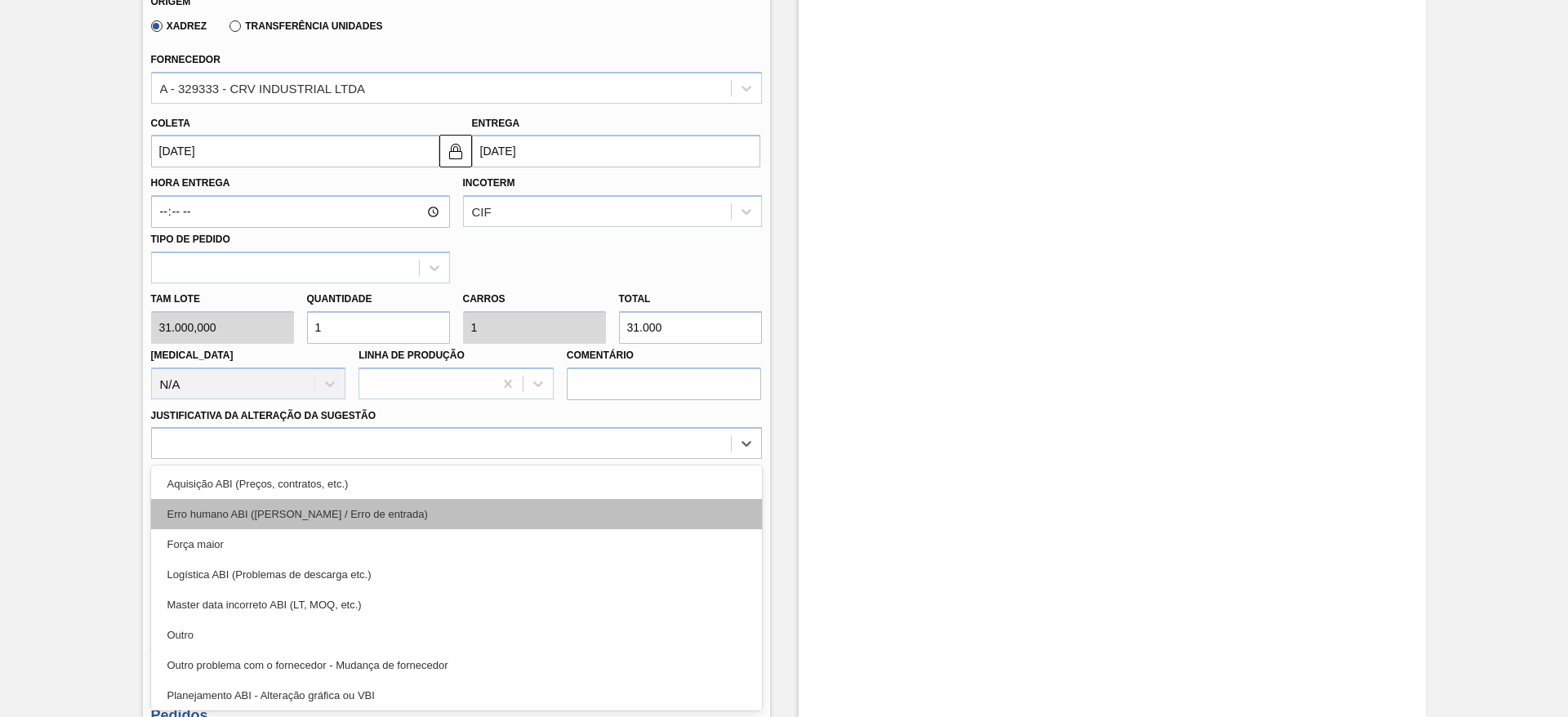
click at [693, 499] on div "Erro humano ABI ([PERSON_NAME] / Erro de entrada)" at bounding box center [457, 514] width 611 height 31
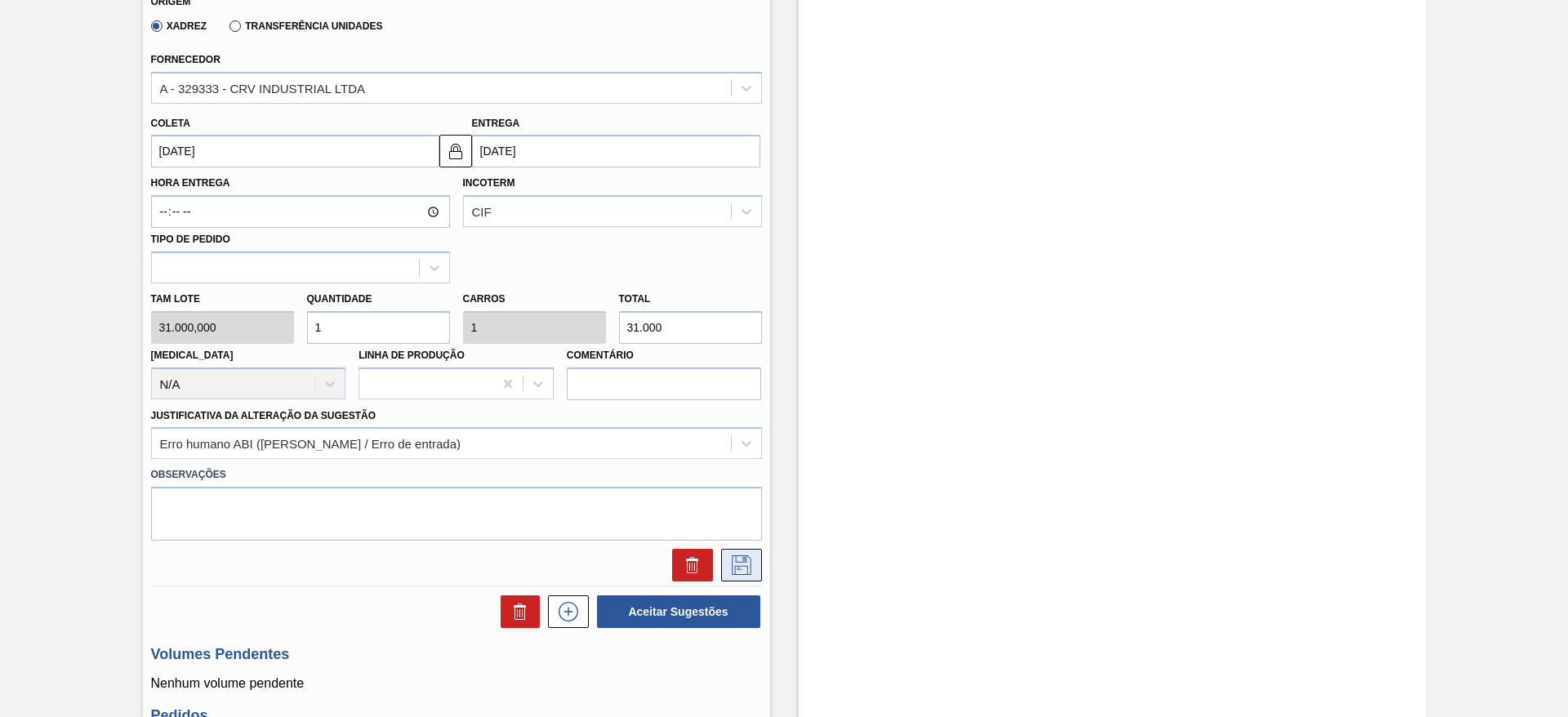
click at [753, 577] on button at bounding box center [741, 565] width 41 height 32
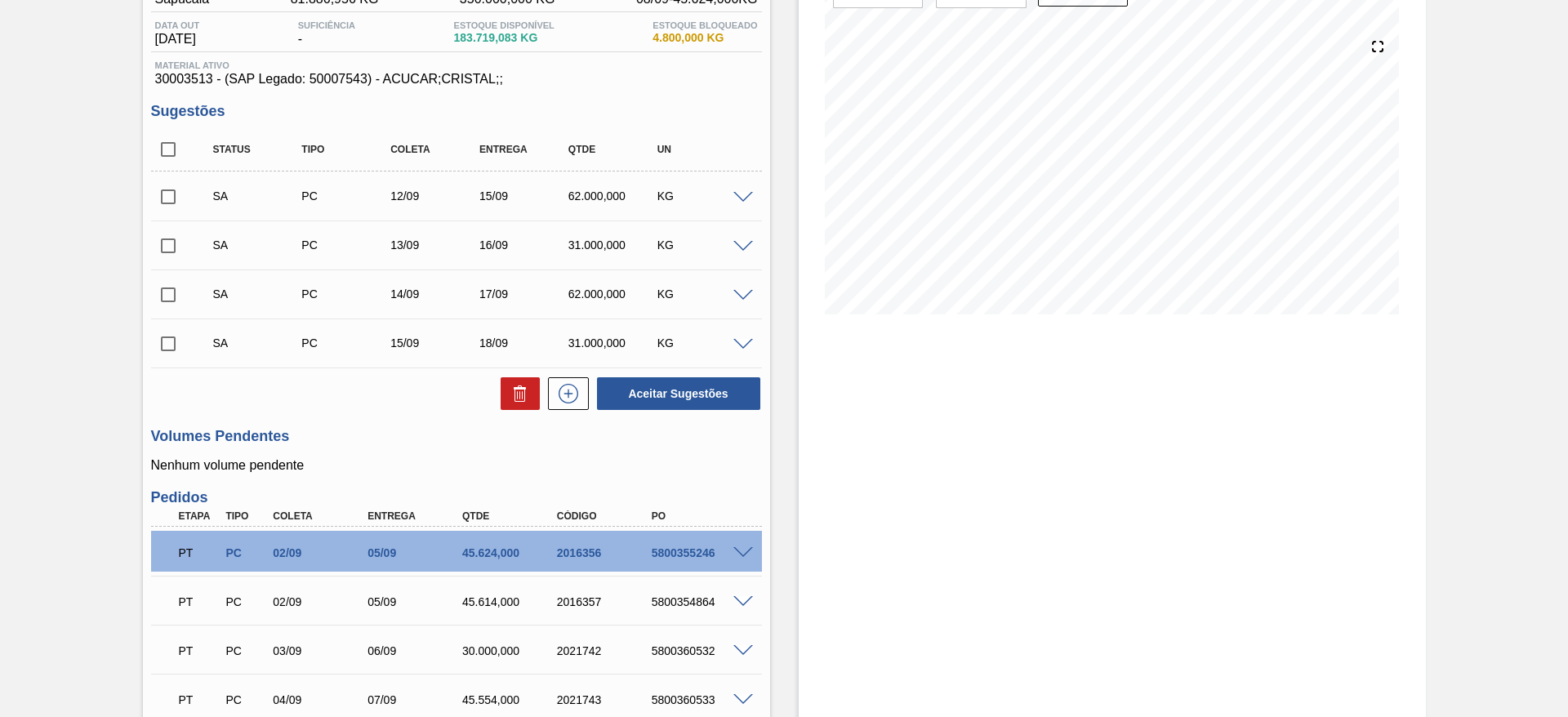
scroll to position [165, 0]
click at [567, 387] on icon at bounding box center [569, 393] width 26 height 19
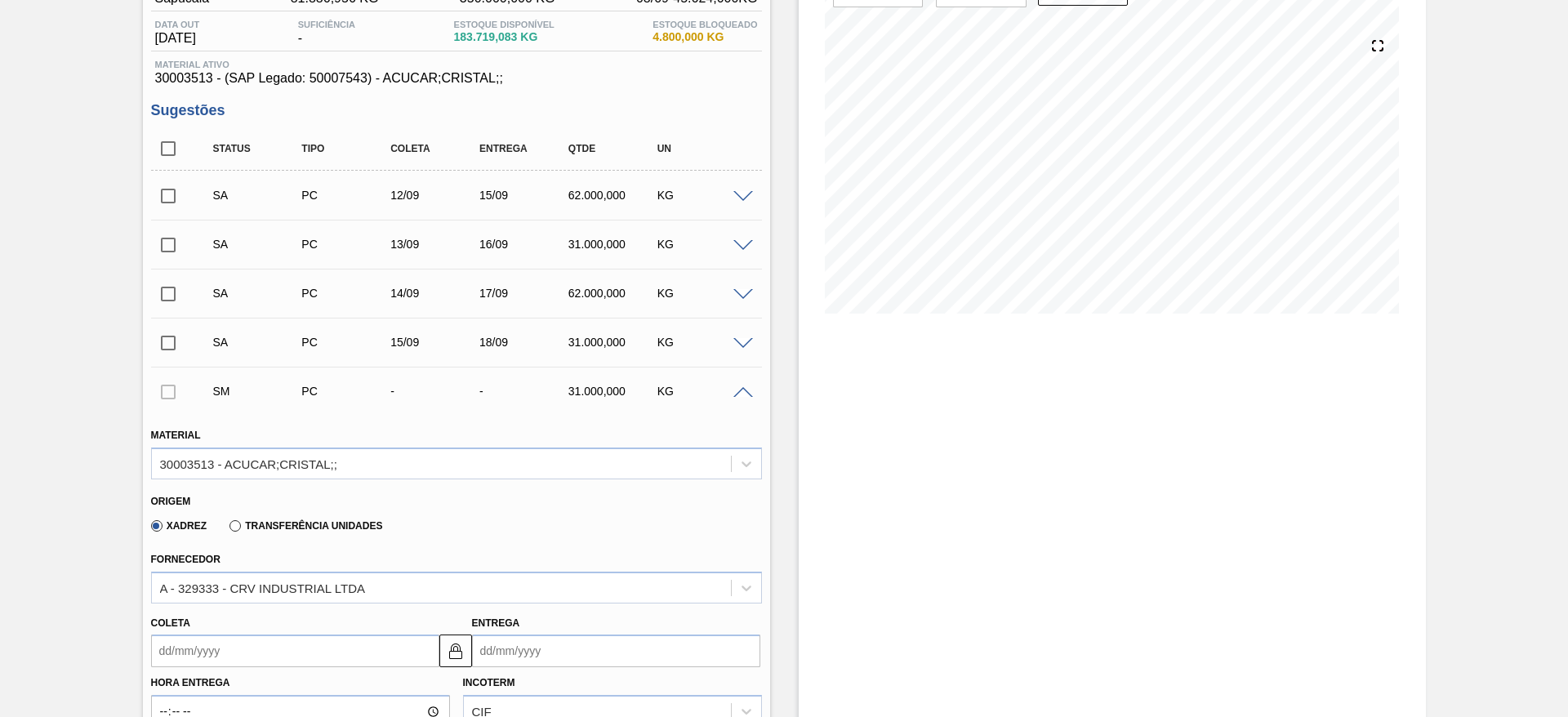
drag, startPoint x: 192, startPoint y: 622, endPoint x: 189, endPoint y: 643, distance: 21.2
click at [189, 643] on div "Coleta" at bounding box center [295, 640] width 288 height 56
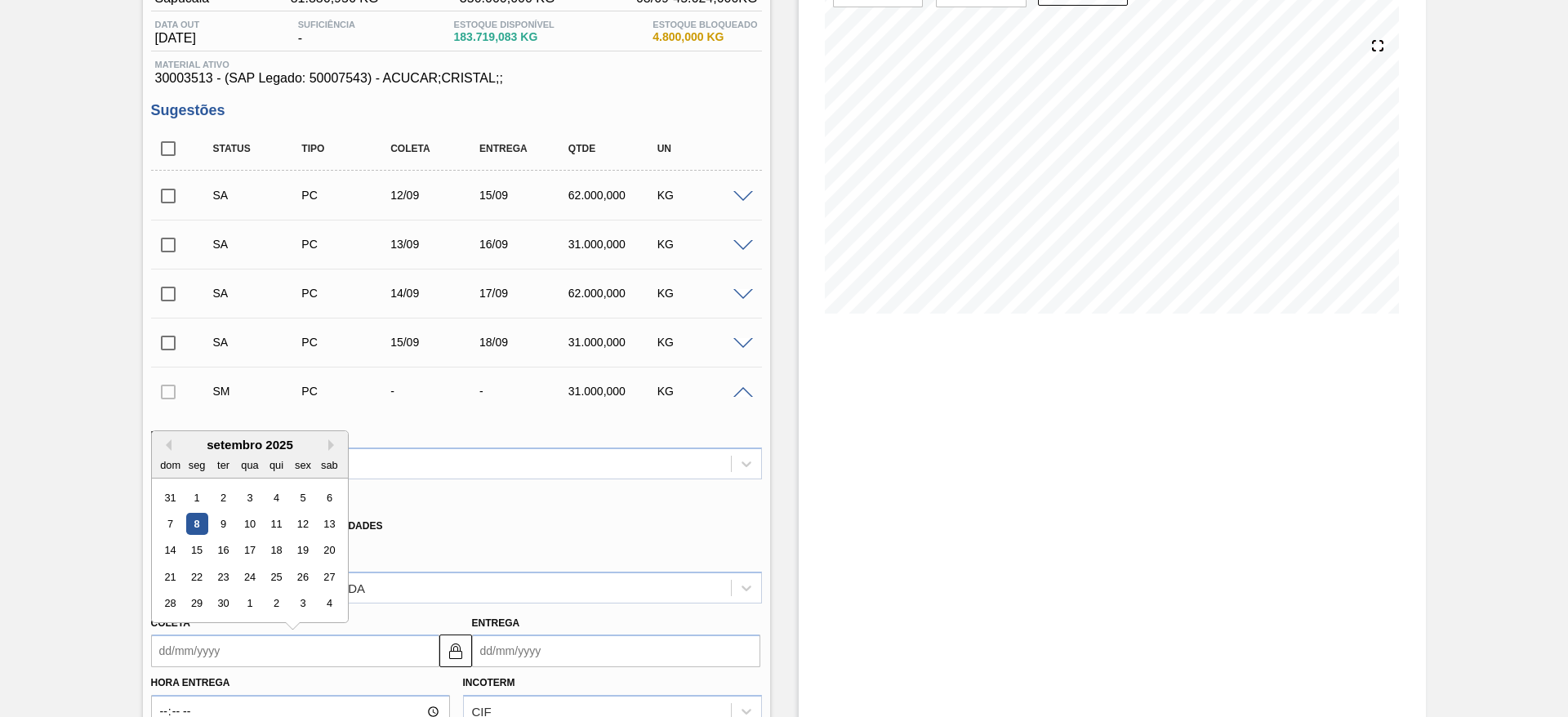
click at [189, 643] on input "Coleta" at bounding box center [295, 650] width 288 height 32
click at [220, 556] on div "16" at bounding box center [222, 551] width 22 height 22
type input "[DATE]"
type input "19/09/2025"
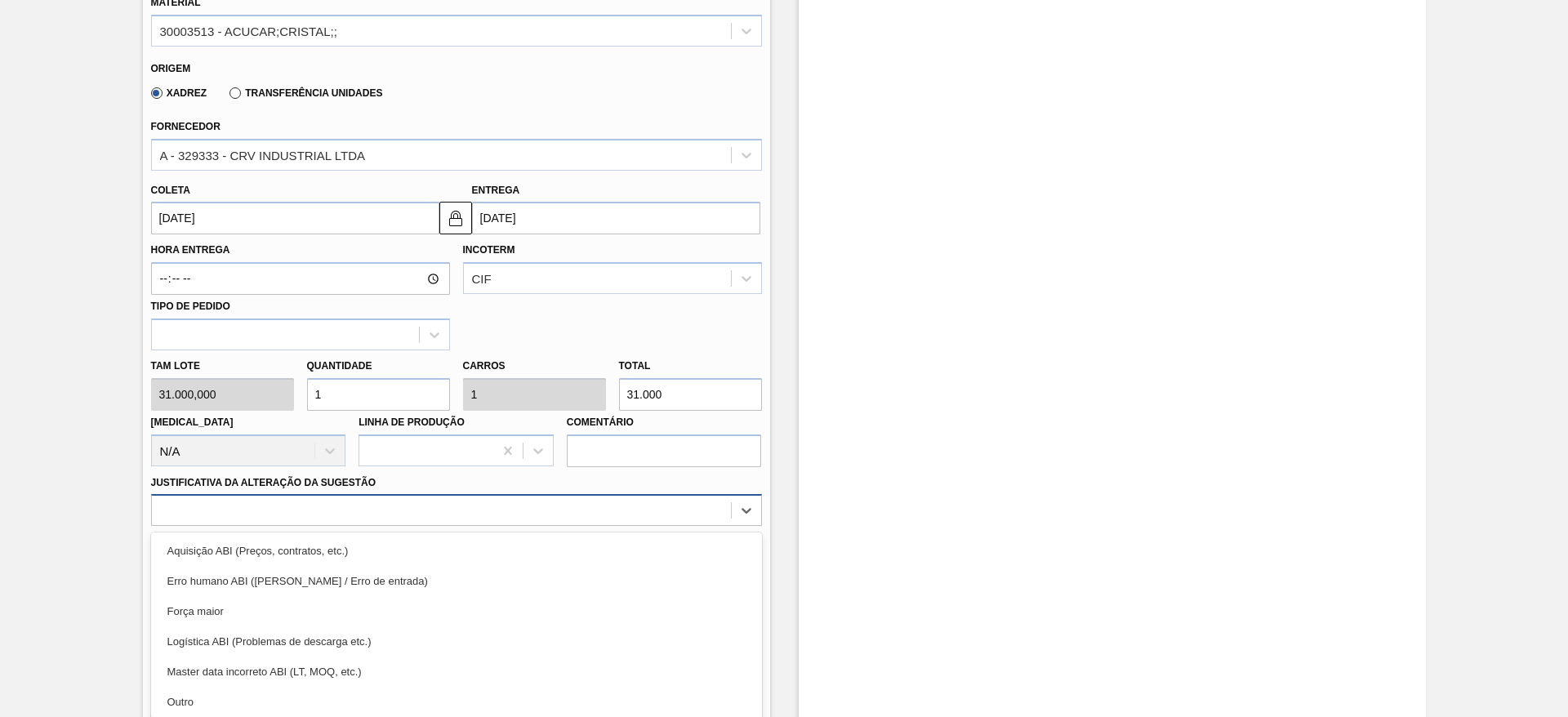
scroll to position [664, 0]
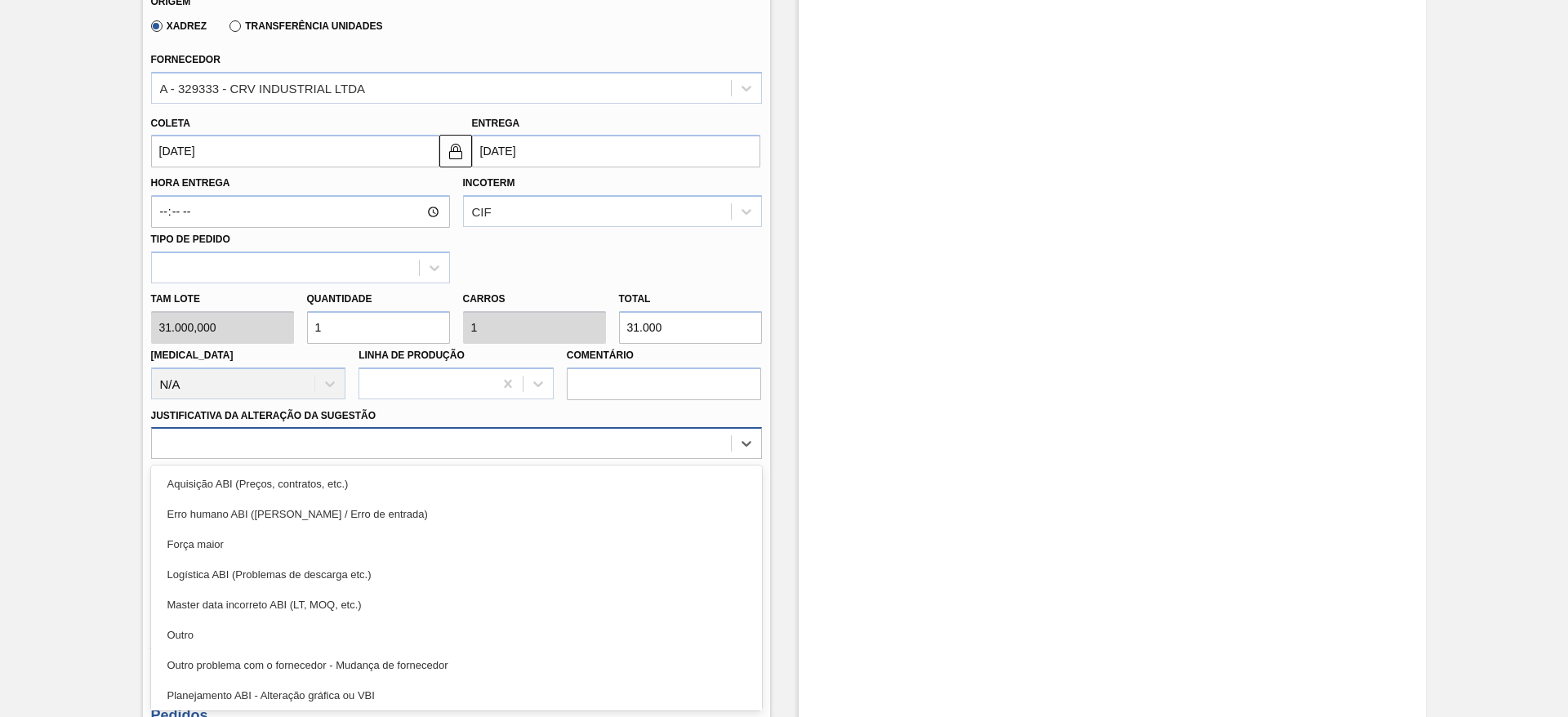
click at [616, 459] on div "option Aquisição ABI (Preços, contratos, etc.) focused, 1 of 18. 18 results ava…" at bounding box center [457, 443] width 611 height 32
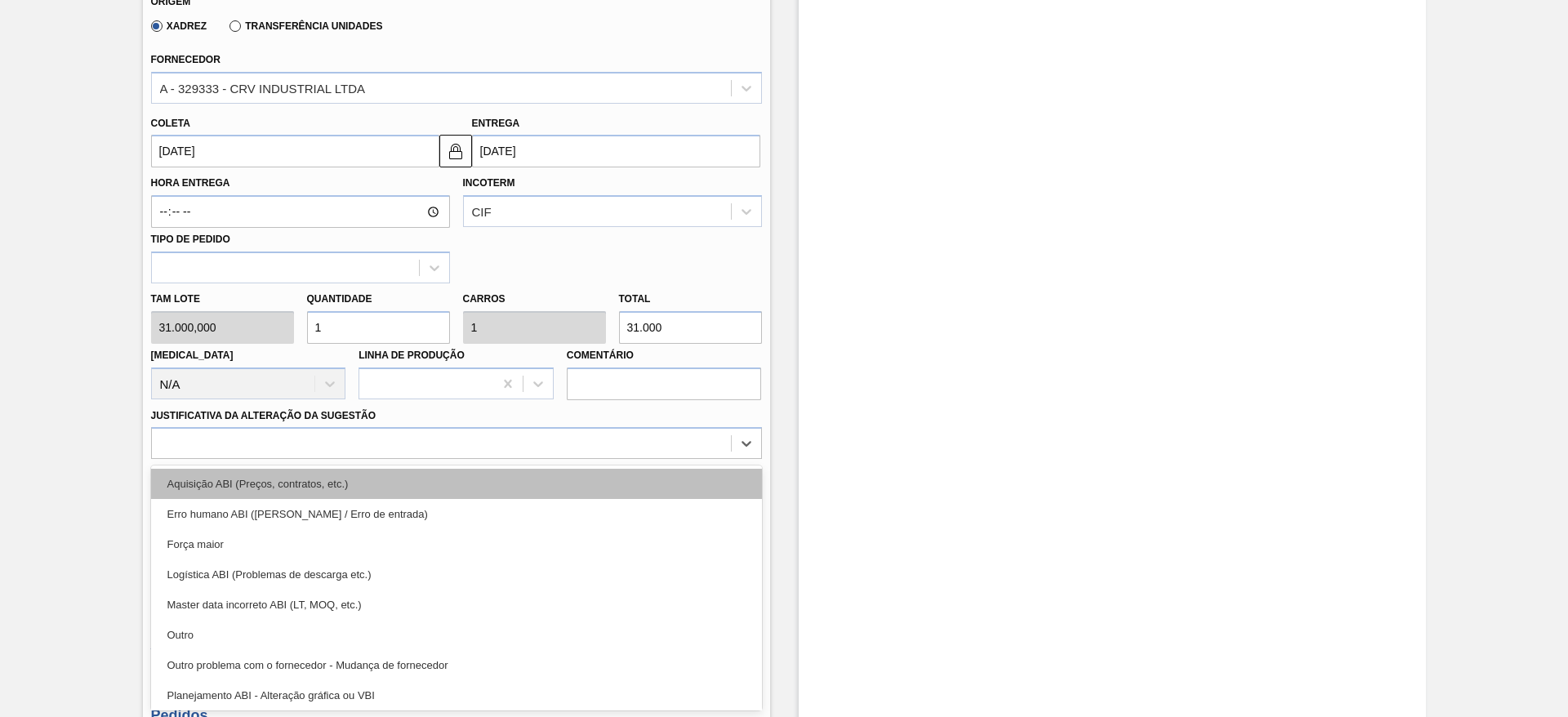
click at [644, 475] on div "Aquisição ABI (Preços, contratos, etc.)" at bounding box center [457, 484] width 611 height 31
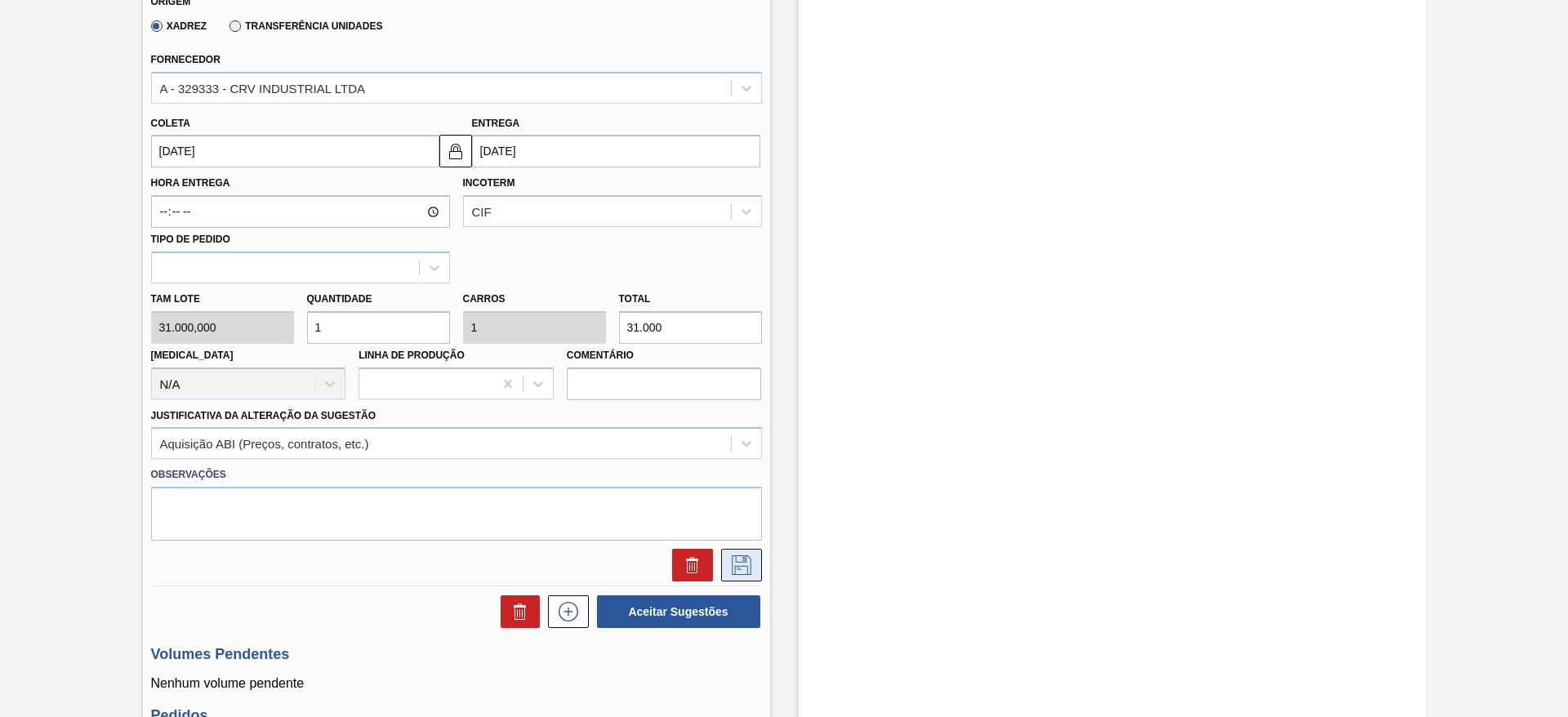
click at [741, 556] on icon at bounding box center [741, 566] width 26 height 19
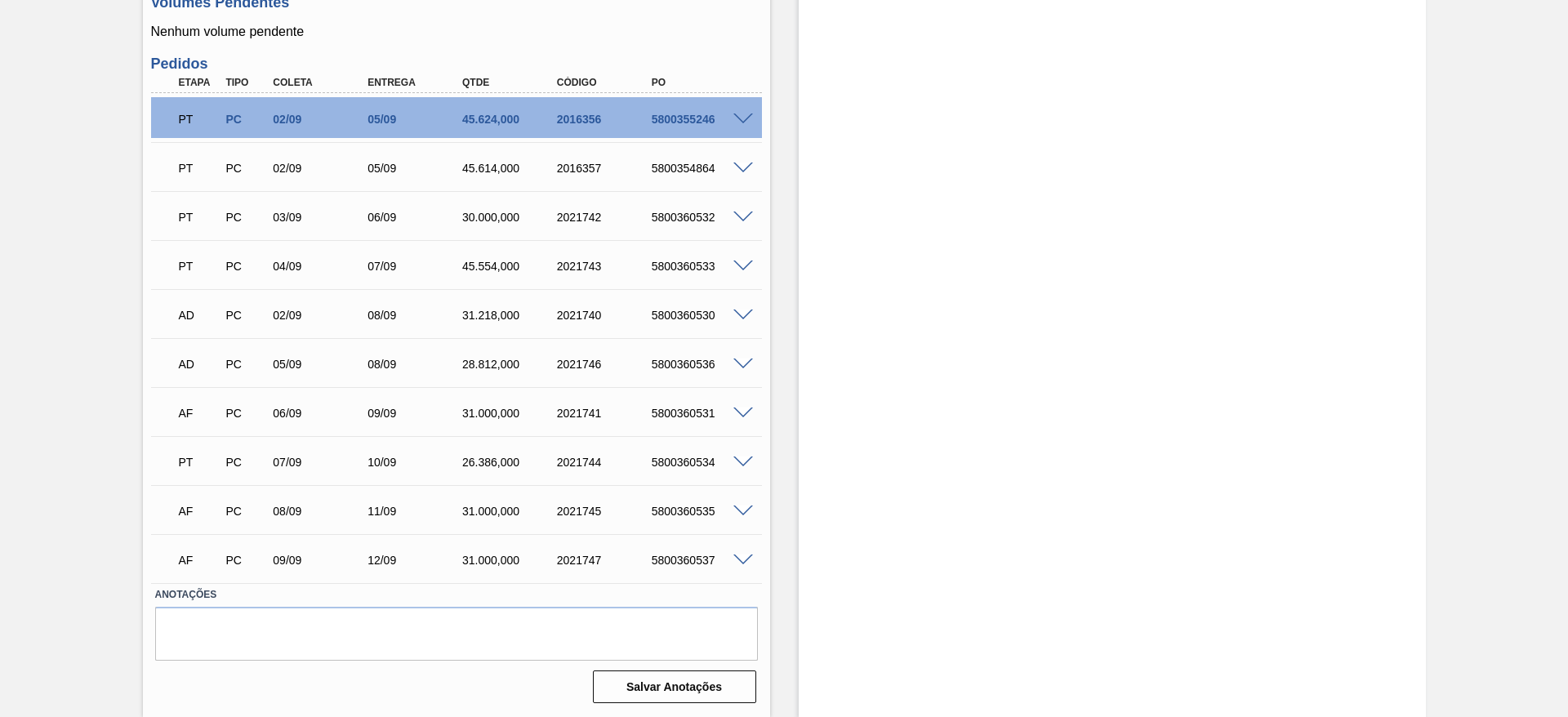
scroll to position [0, 0]
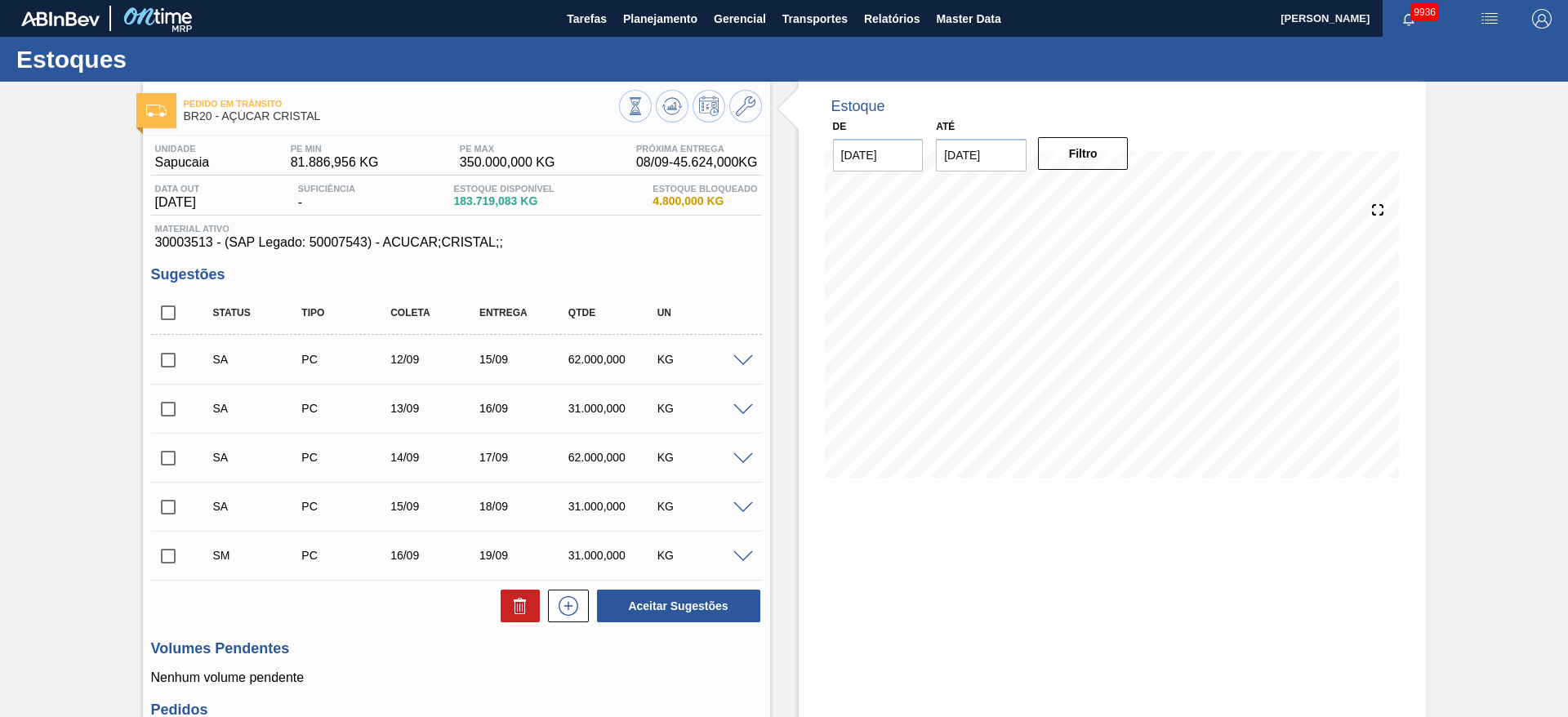
click at [155, 313] on input "checkbox" at bounding box center [168, 313] width 34 height 34
checkbox input "true"
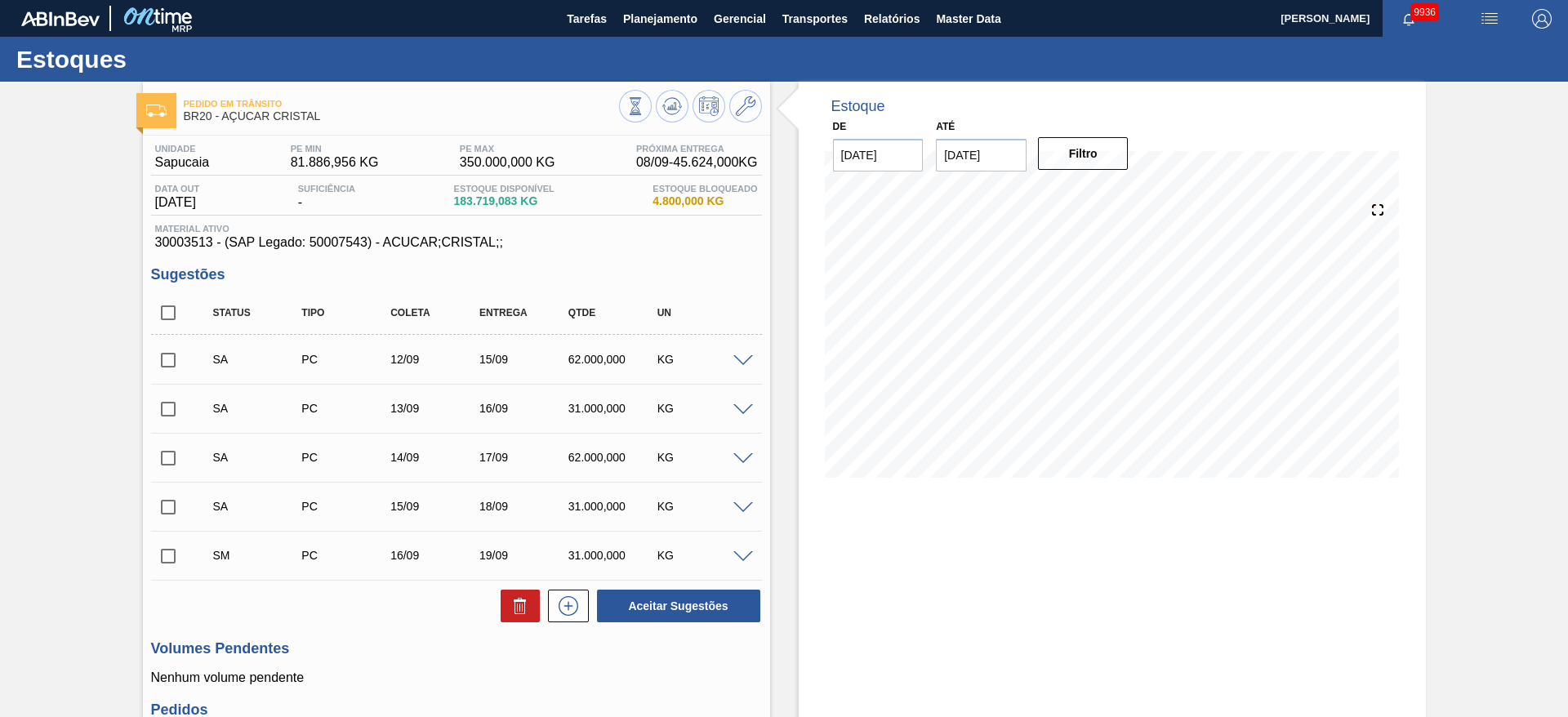
checkbox input "true"
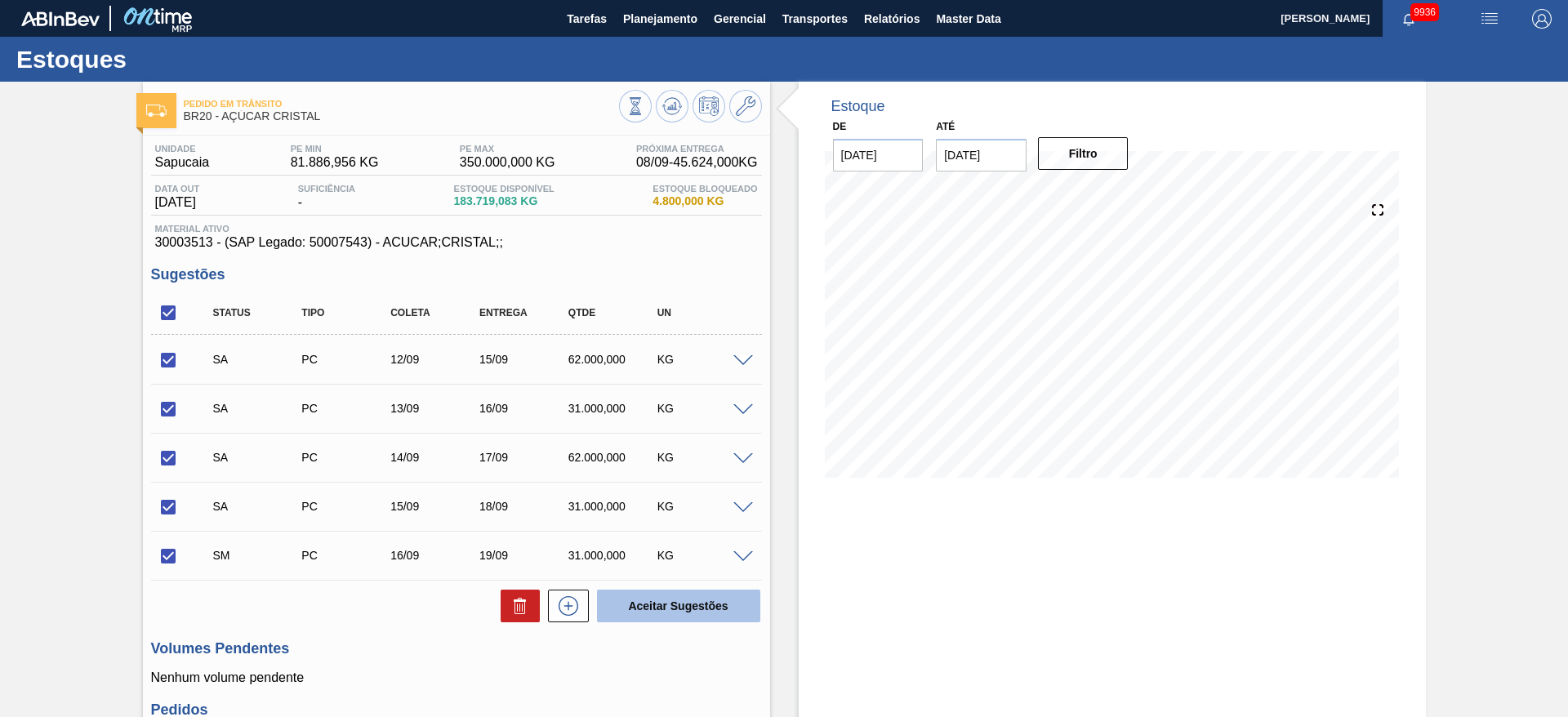
click at [722, 614] on button "Aceitar Sugestões" at bounding box center [678, 606] width 164 height 32
checkbox input "false"
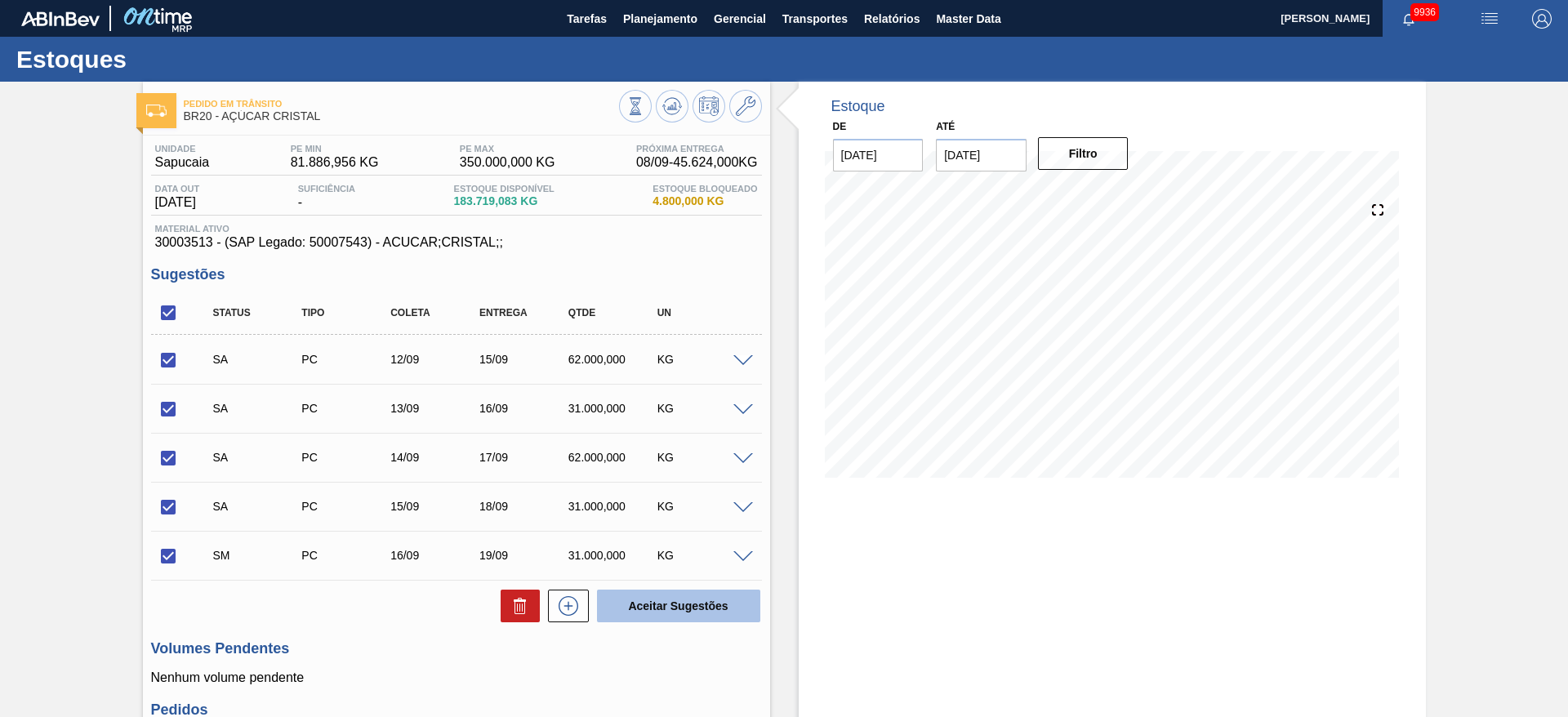
checkbox input "false"
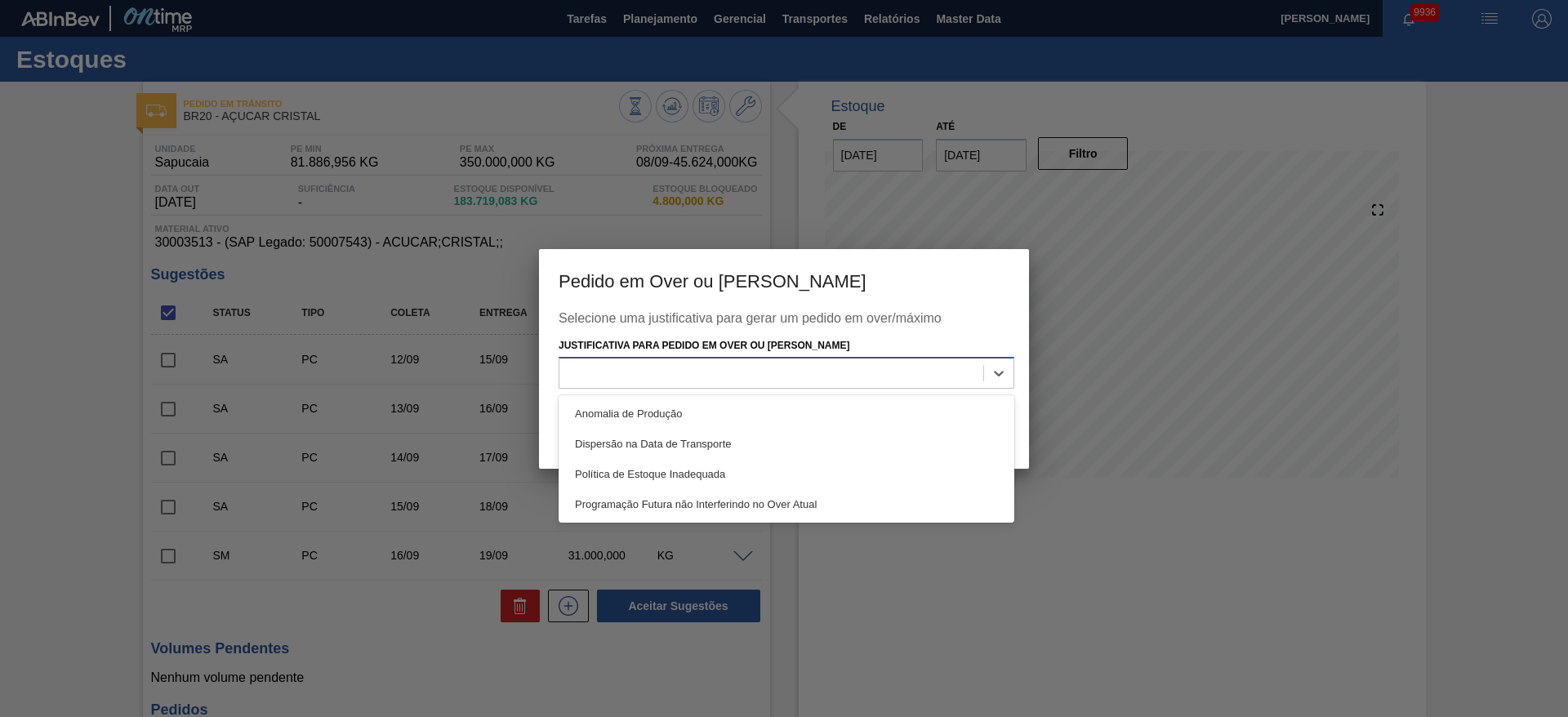
click at [956, 376] on div at bounding box center [771, 373] width 424 height 24
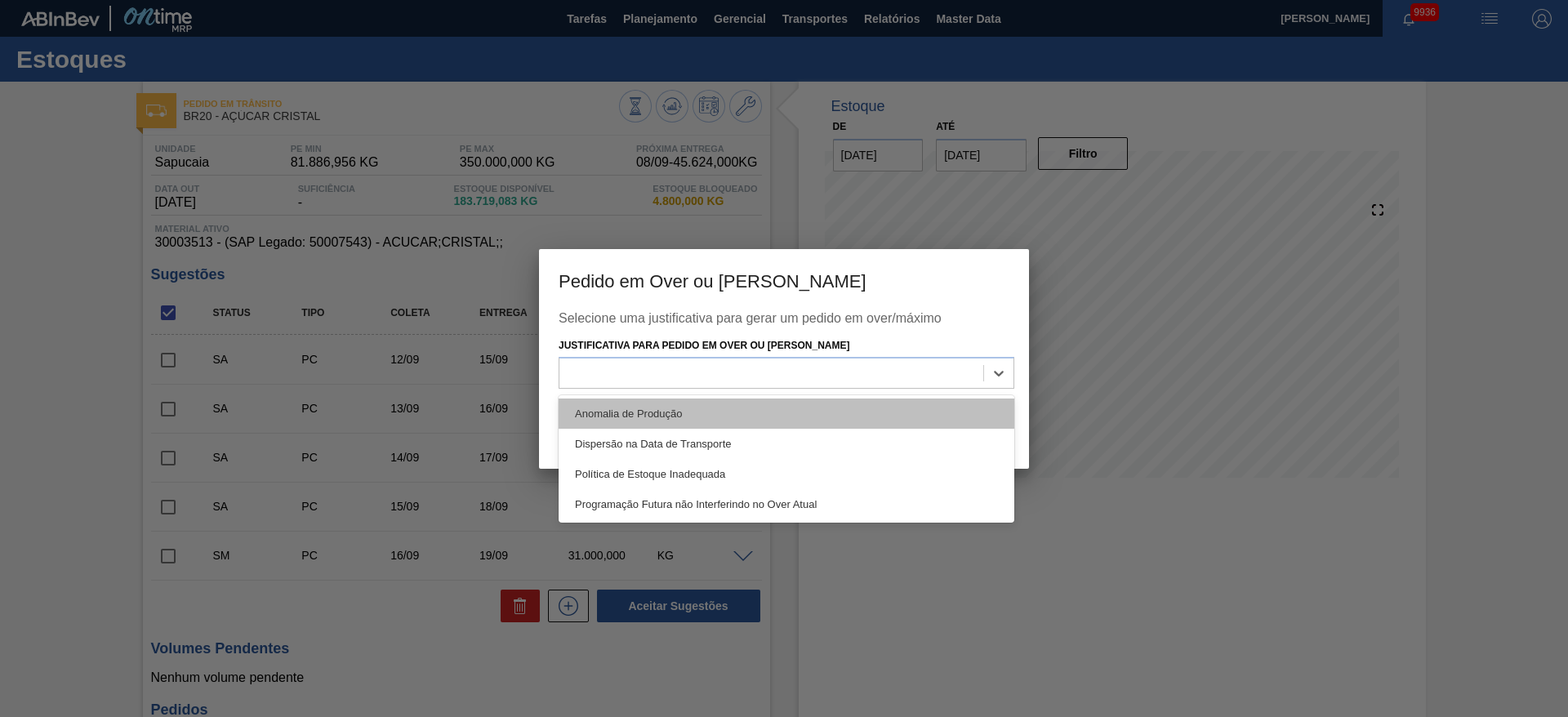
click at [944, 409] on div "Anomalia de Produção" at bounding box center [786, 413] width 456 height 31
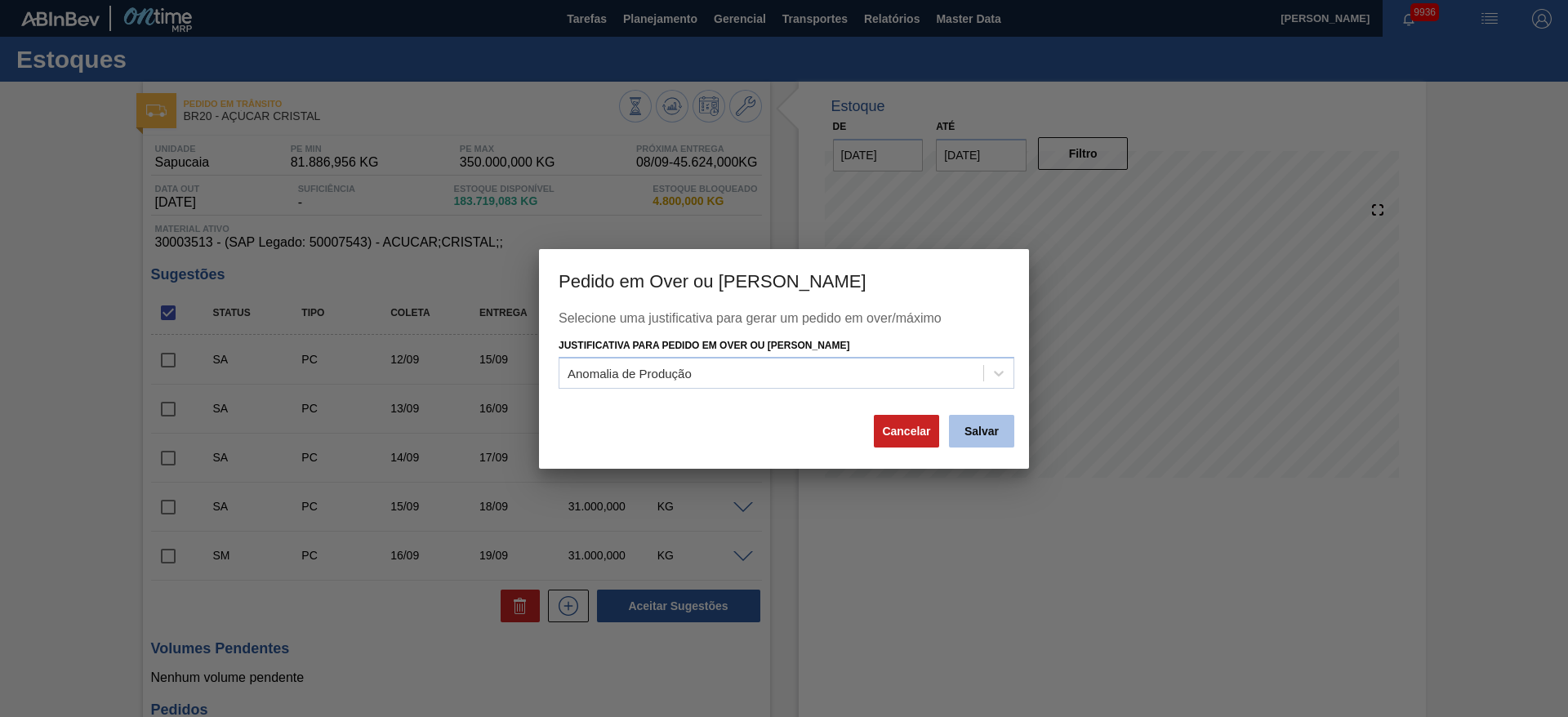
click at [970, 439] on button "Salvar" at bounding box center [981, 431] width 66 height 32
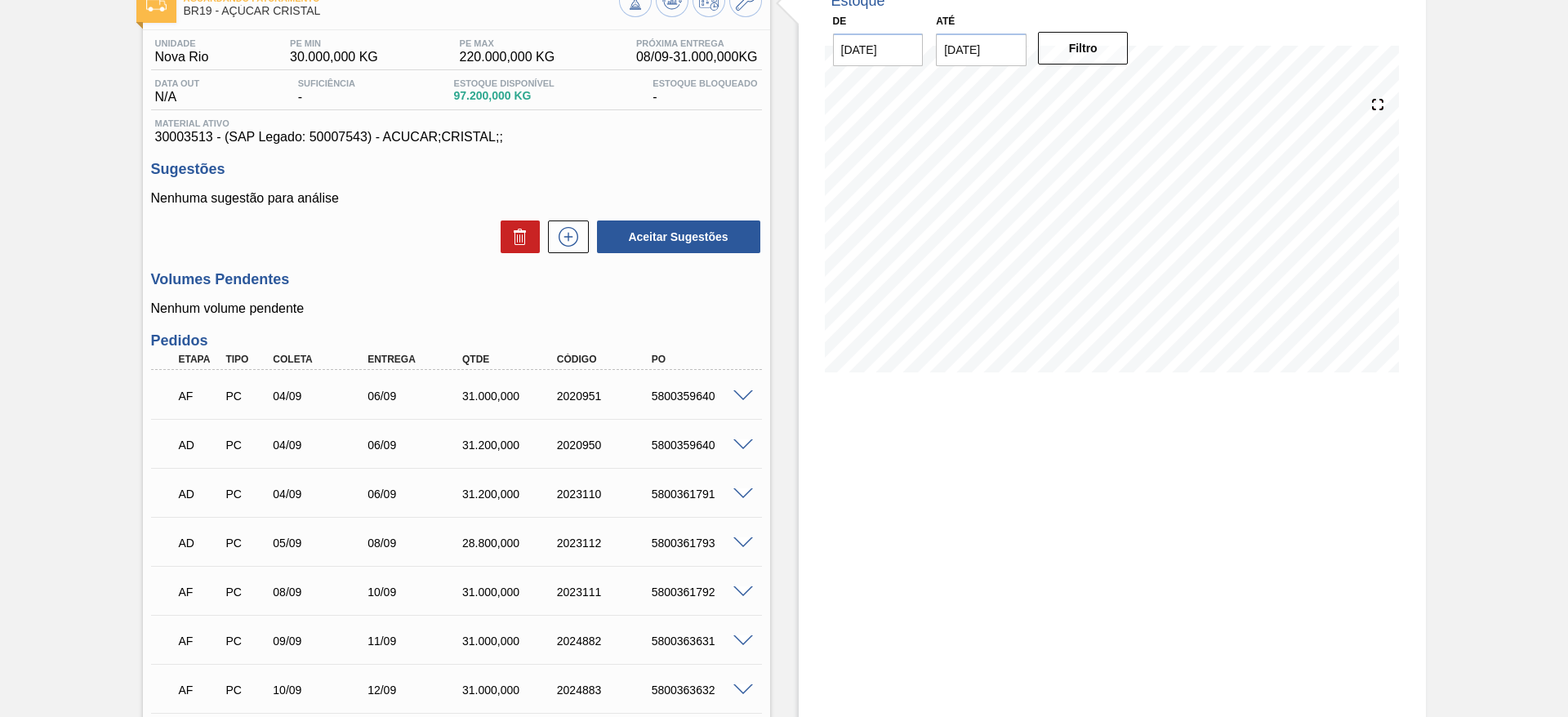
scroll to position [104, 0]
click at [738, 400] on span at bounding box center [743, 397] width 19 height 12
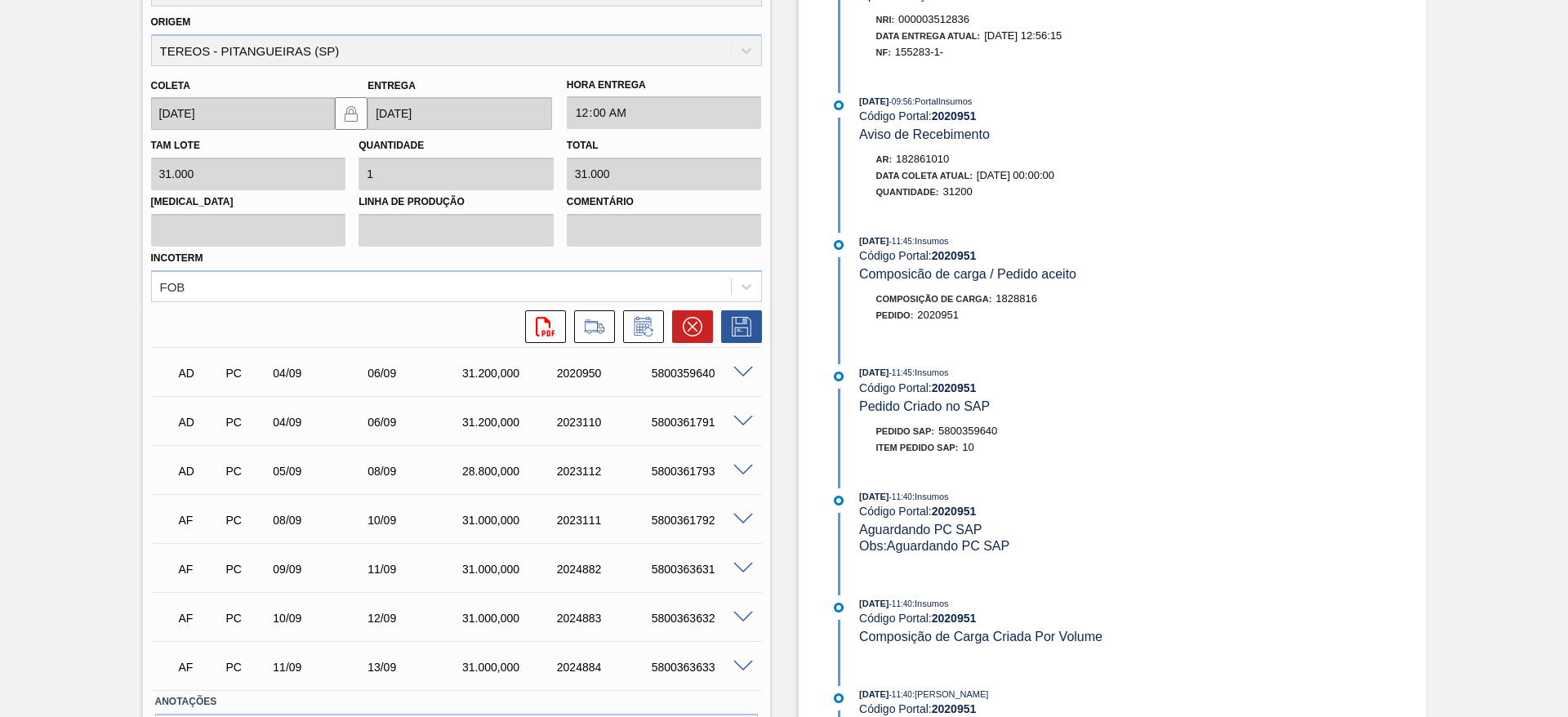
scroll to position [575, 0]
click at [590, 311] on button at bounding box center [594, 325] width 41 height 32
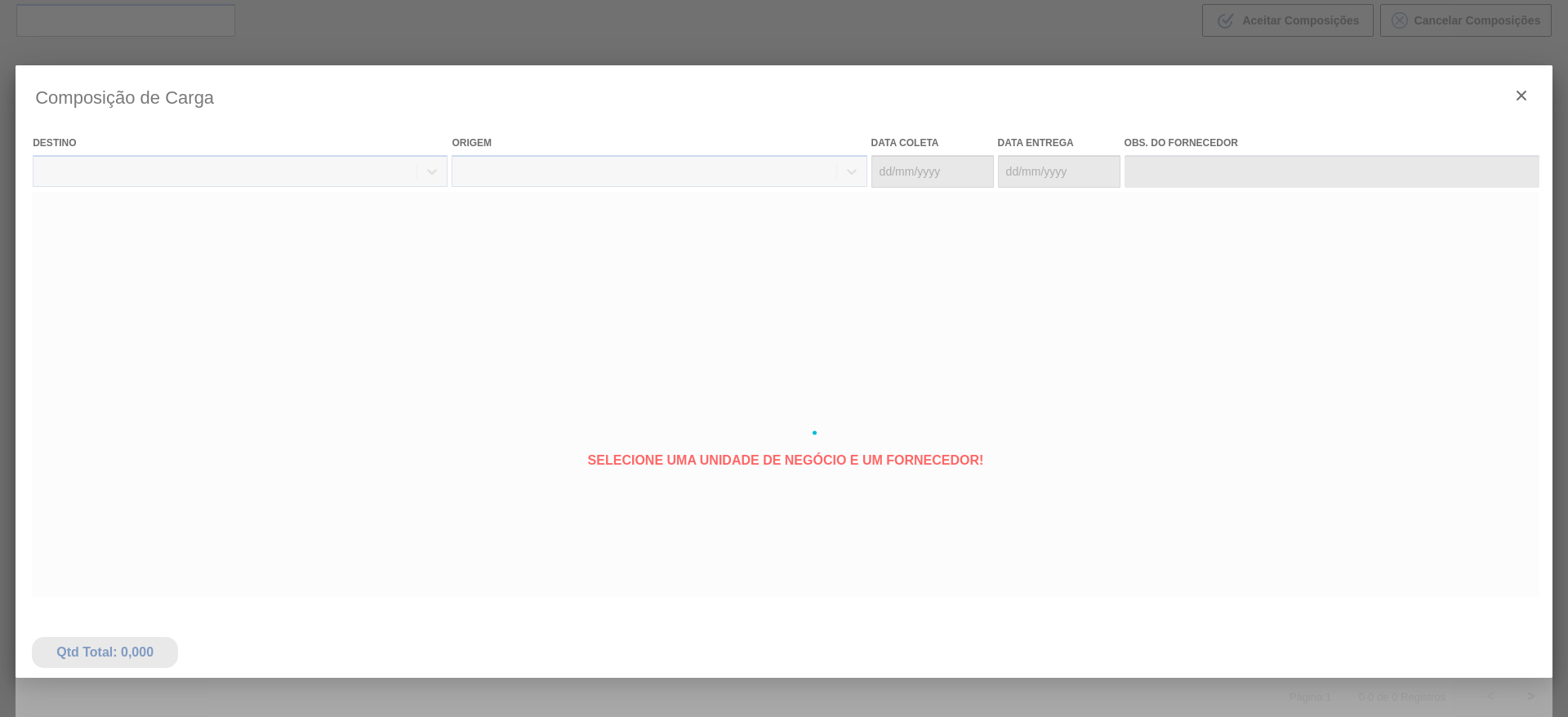
type coleta "[DATE]"
type entrega "[DATE]"
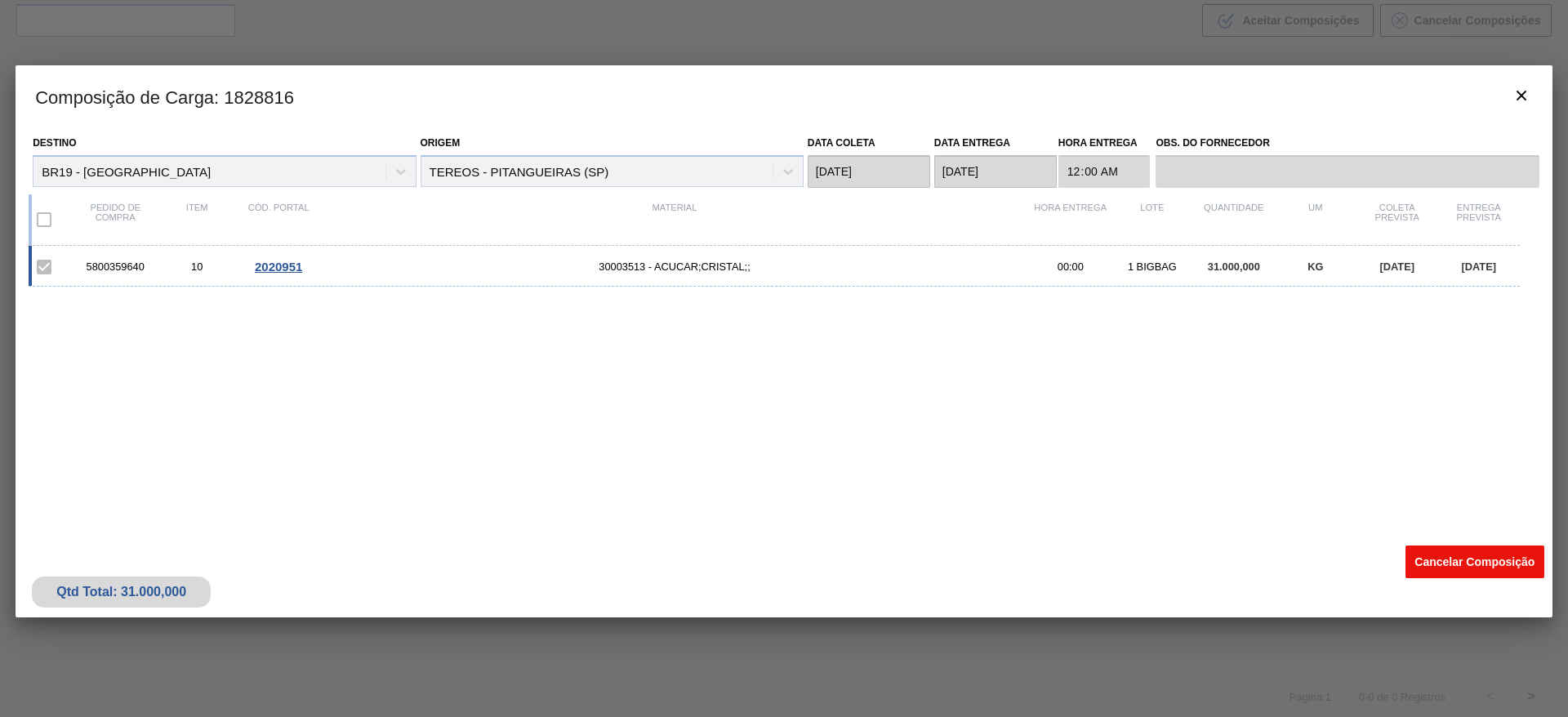
click at [1439, 559] on button "Cancelar Composição" at bounding box center [1474, 561] width 139 height 32
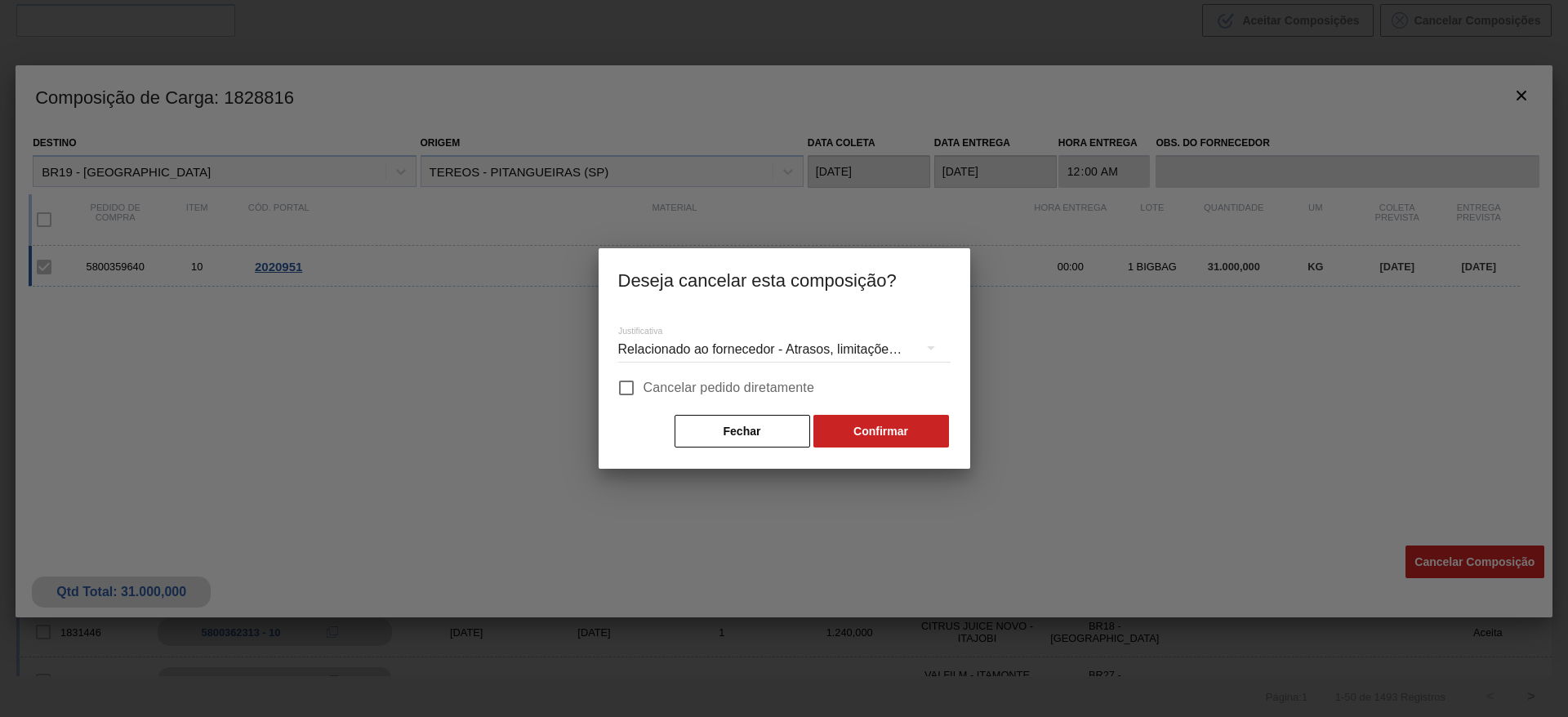
click at [697, 384] on span "Cancelar pedido diretamente" at bounding box center [729, 388] width 172 height 19
click at [643, 384] on input "Cancelar pedido diretamente" at bounding box center [626, 388] width 34 height 34
checkbox input "true"
click at [872, 437] on button "Confirmar" at bounding box center [880, 431] width 136 height 32
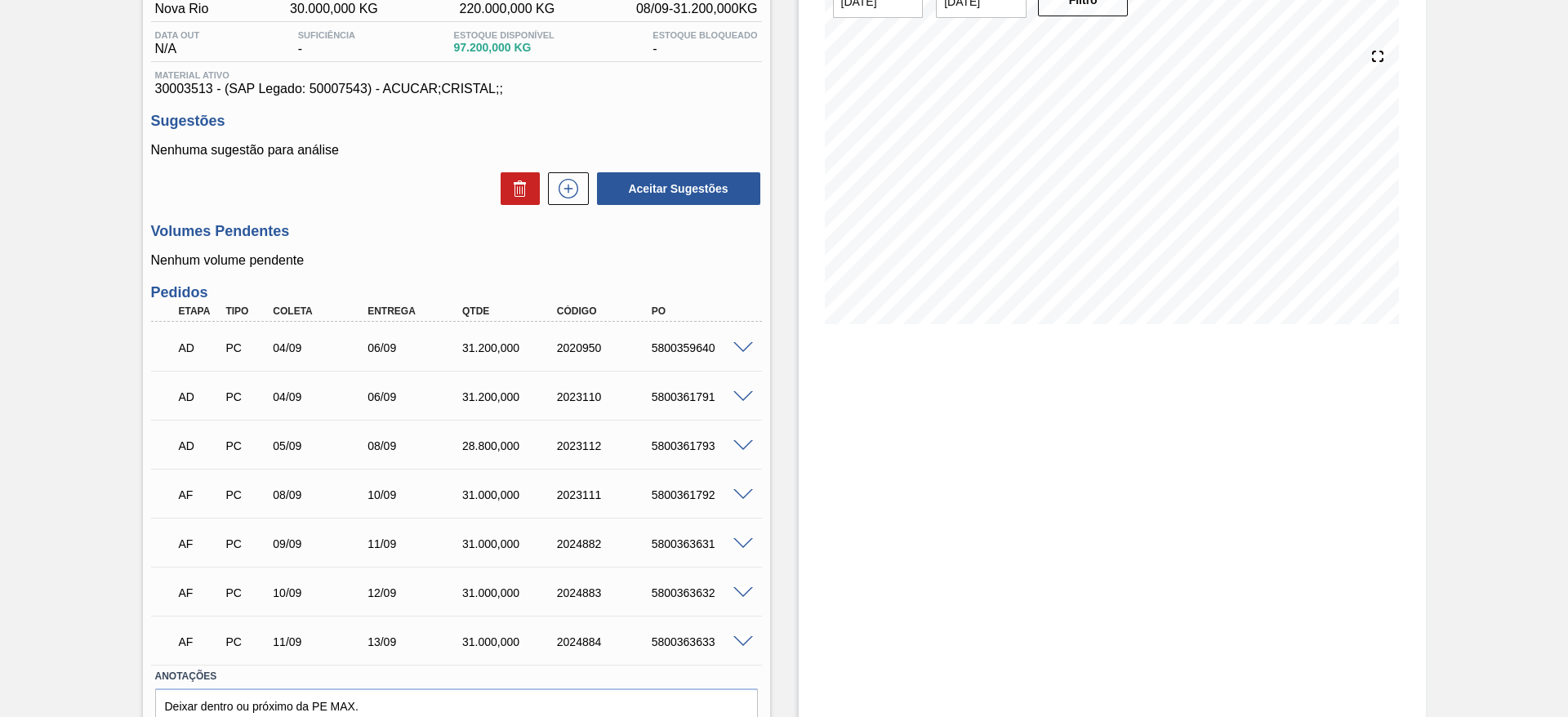
scroll to position [169, 0]
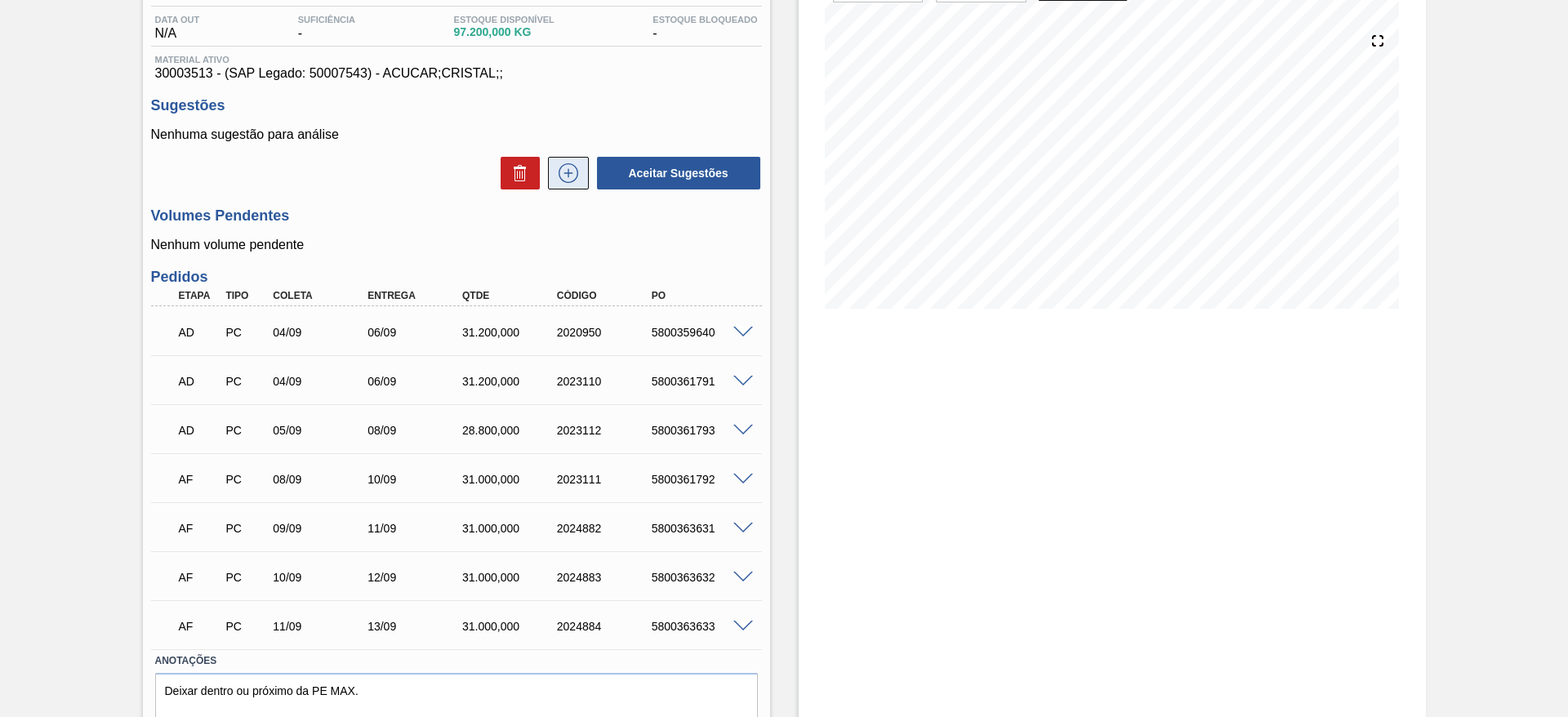
click at [586, 163] on button at bounding box center [568, 172] width 41 height 32
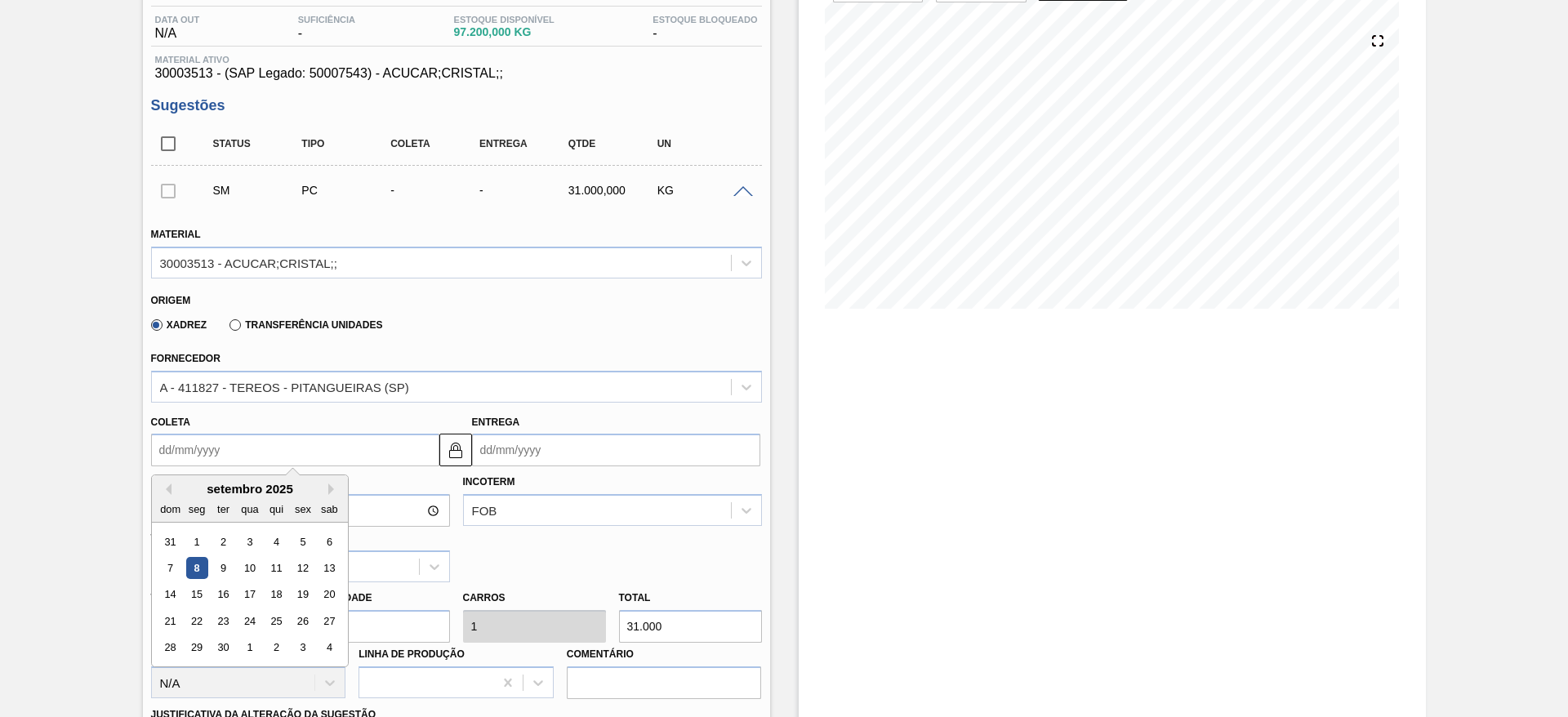
click at [169, 447] on input "Coleta" at bounding box center [295, 449] width 288 height 32
click at [273, 566] on div "11" at bounding box center [275, 567] width 22 height 22
type input "[DATE]"
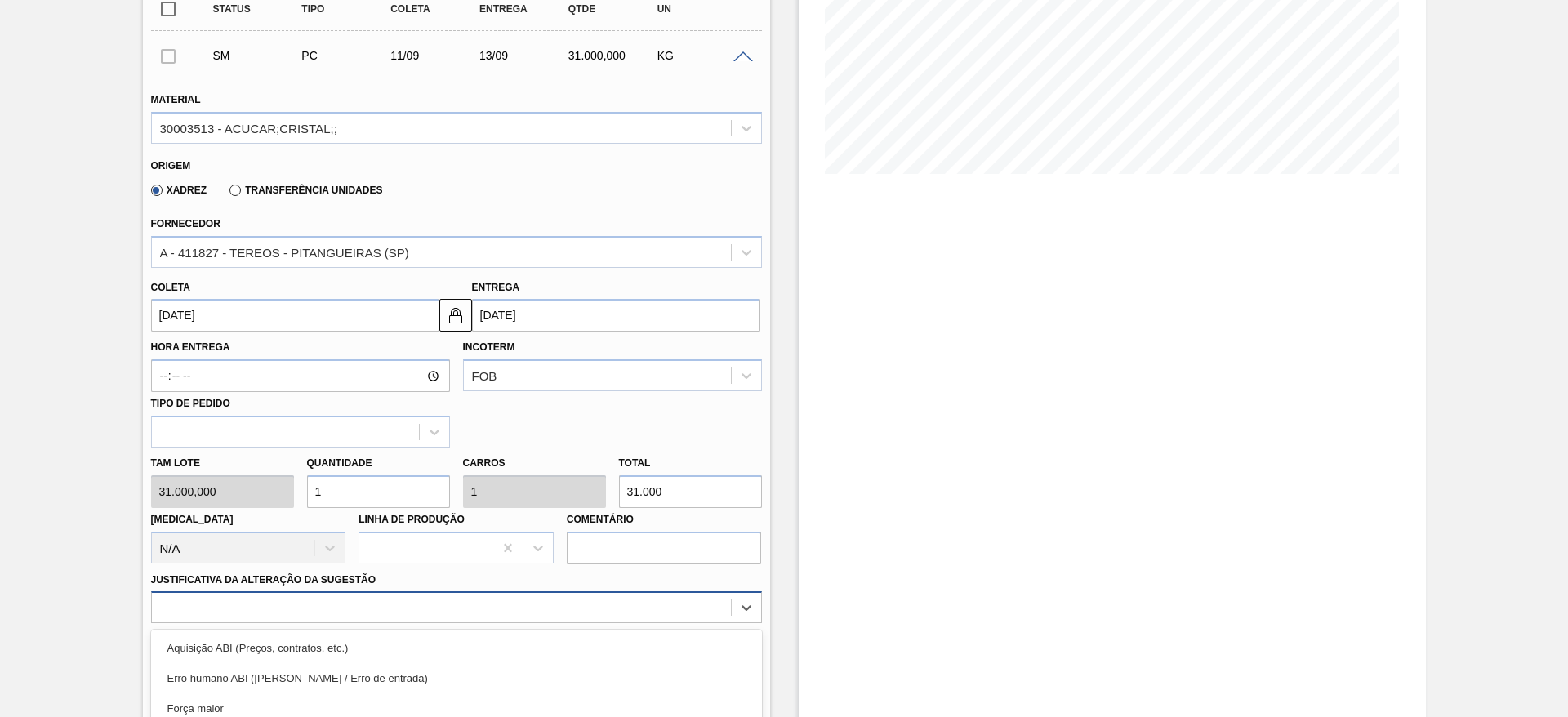
scroll to position [468, 0]
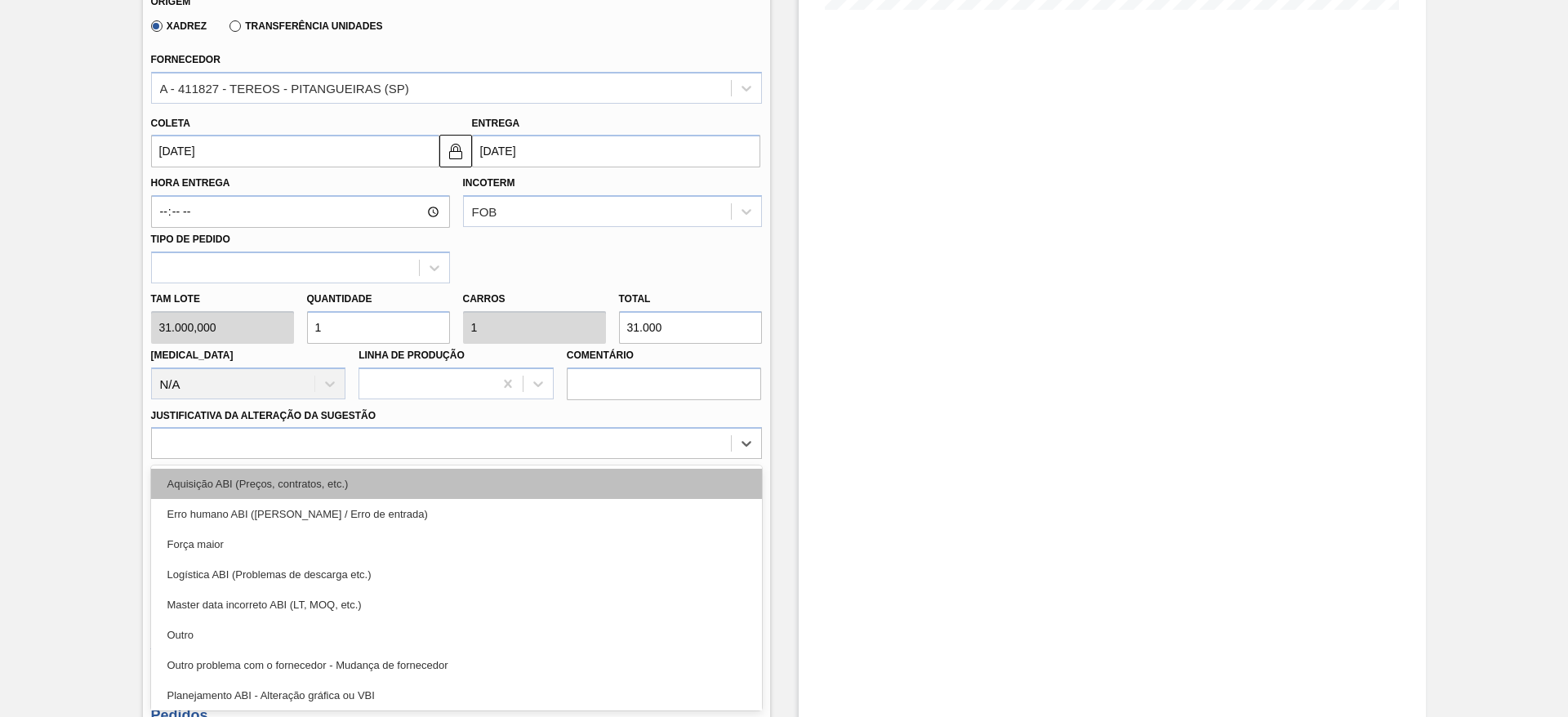
drag, startPoint x: 458, startPoint y: 602, endPoint x: 550, endPoint y: 486, distance: 148.1
click at [550, 459] on div "option Aquisição ABI (Preços, contratos, etc.) focused, 1 of 18. 18 results ava…" at bounding box center [457, 443] width 611 height 32
click at [550, 486] on div "Aquisição ABI (Preços, contratos, etc.)" at bounding box center [457, 484] width 611 height 31
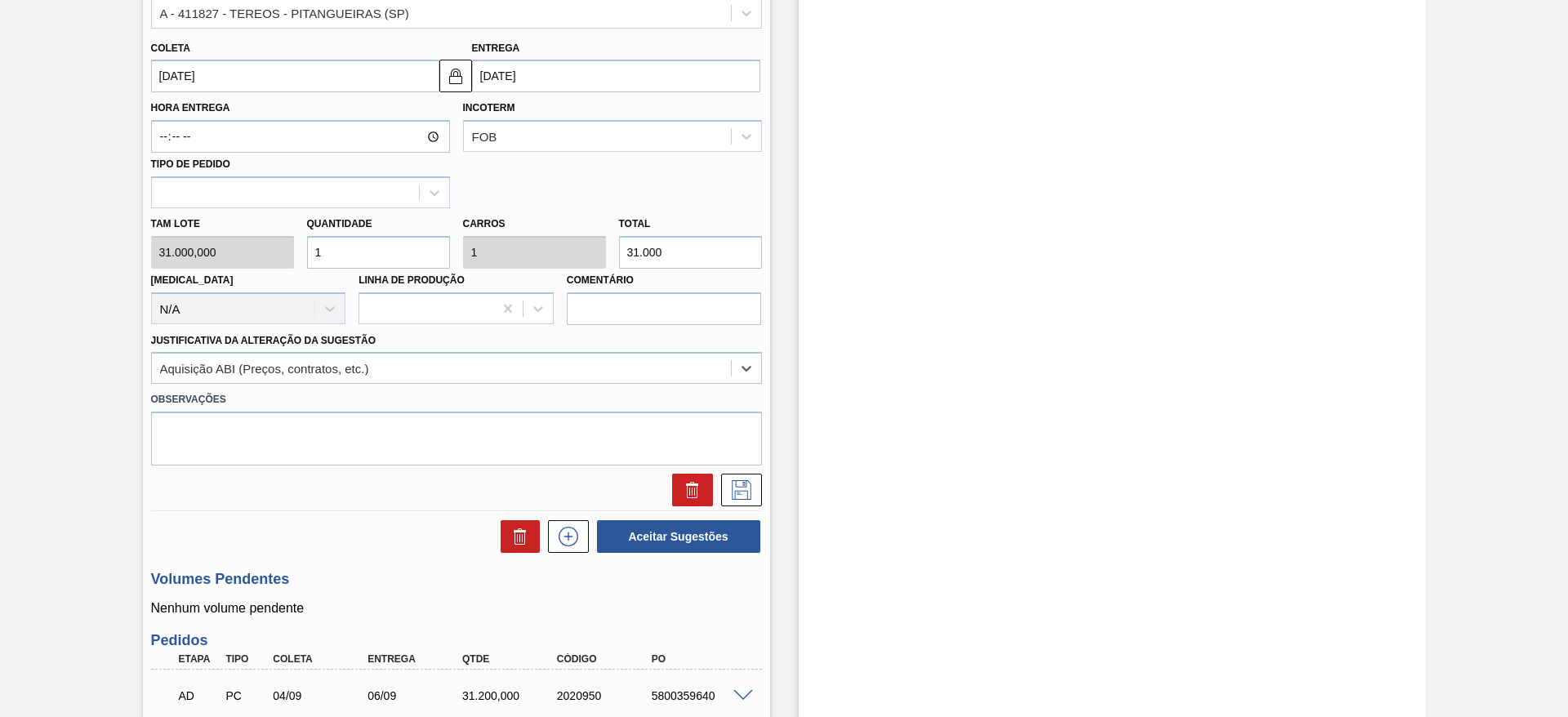
scroll to position [534, 0]
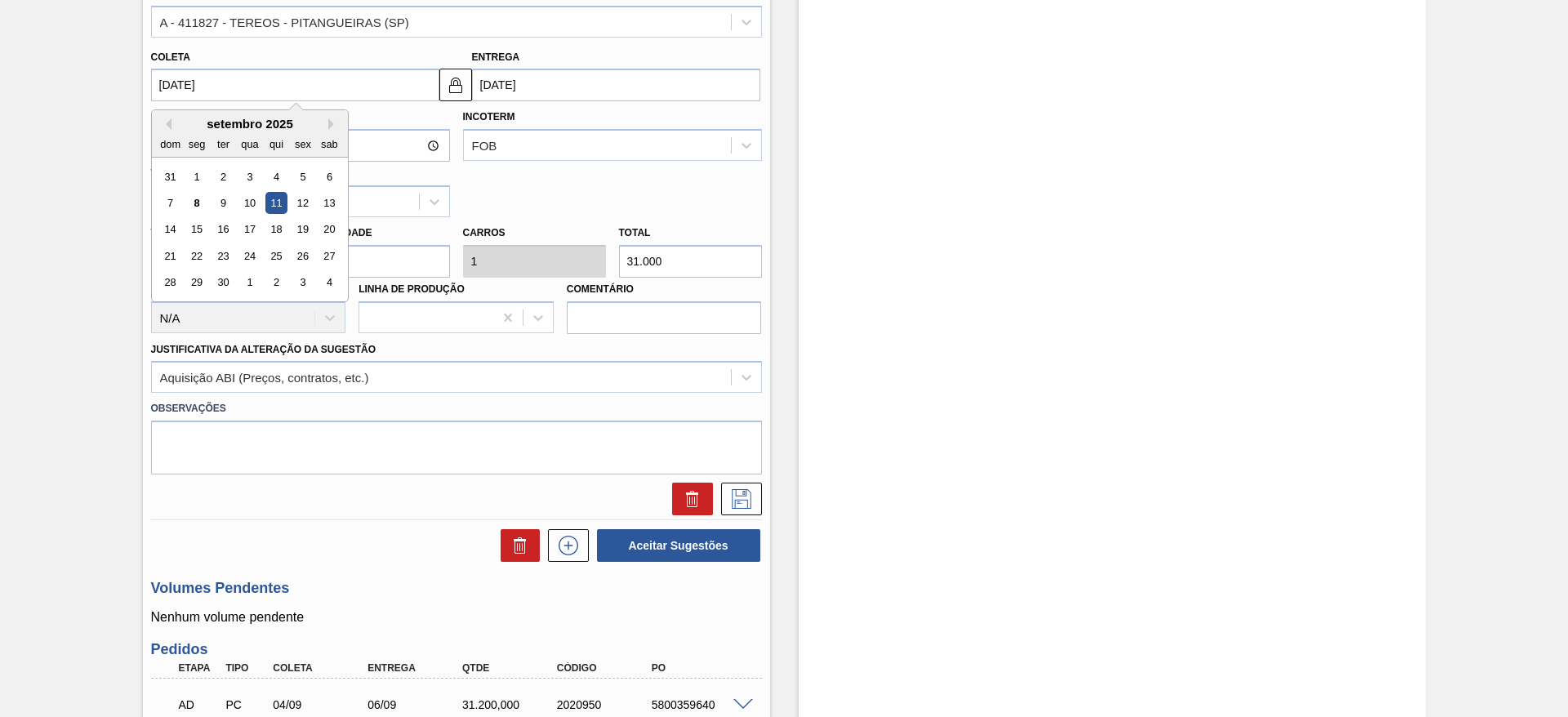
click at [177, 81] on input "[DATE]" at bounding box center [295, 84] width 288 height 32
click at [306, 197] on div "12" at bounding box center [302, 202] width 22 height 22
type input "[DATE]"
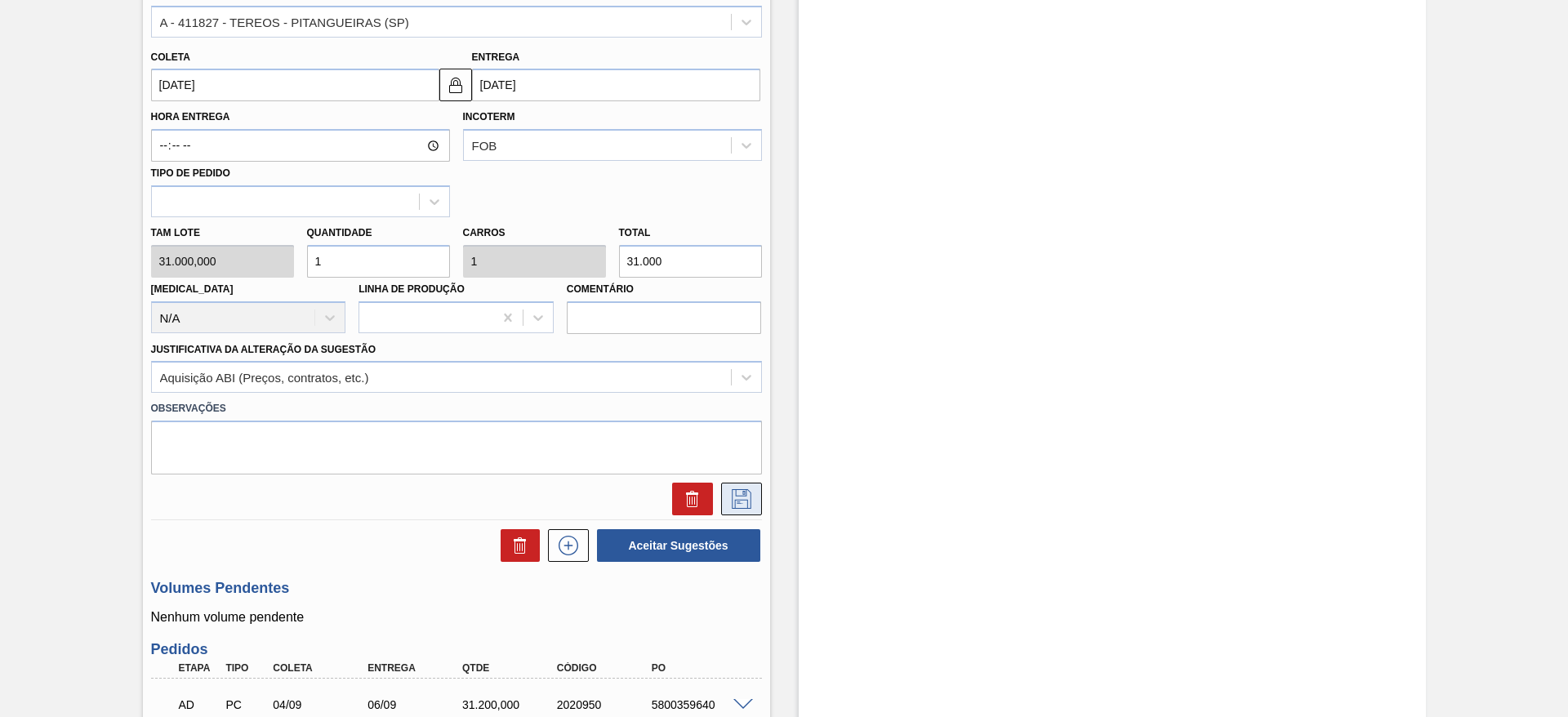
click at [732, 485] on button at bounding box center [741, 498] width 41 height 32
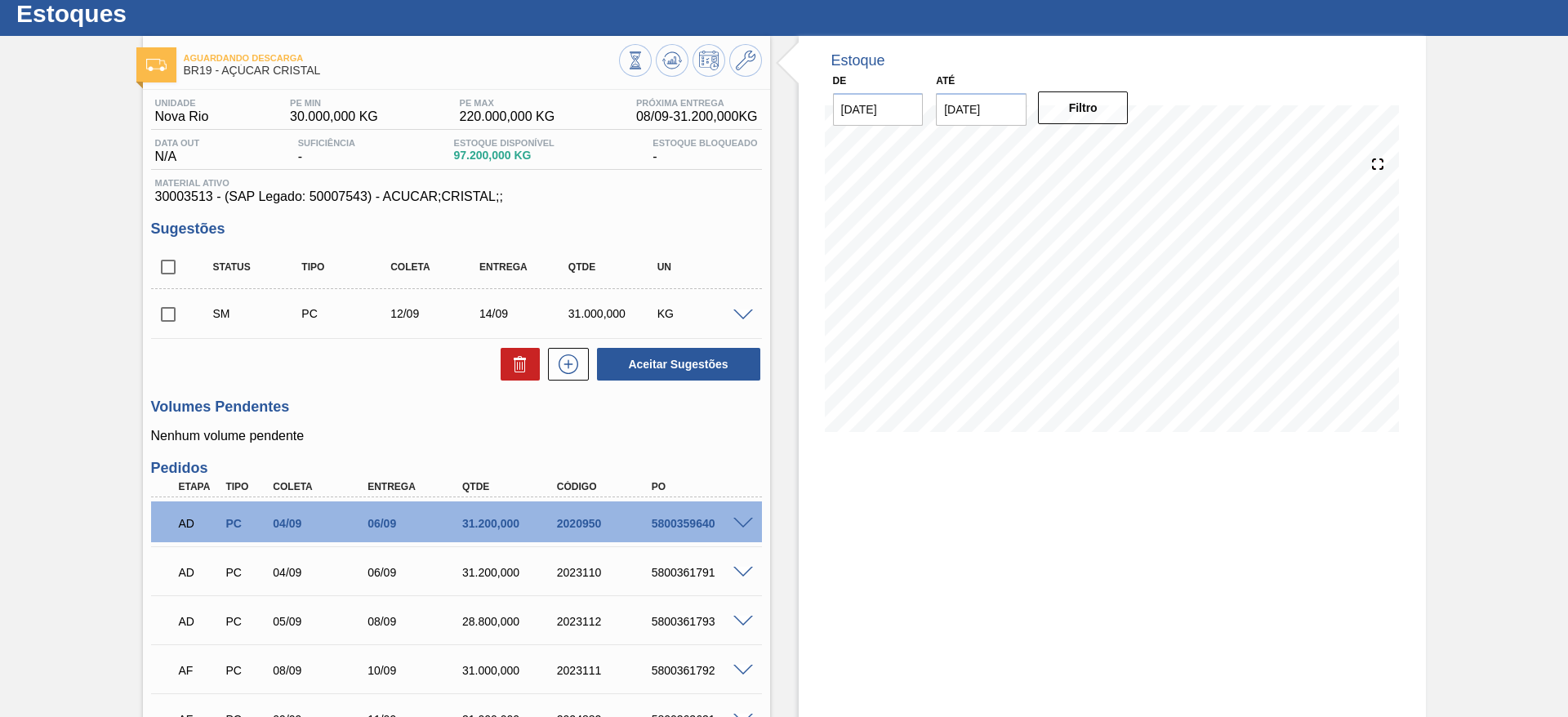
scroll to position [45, 0]
click at [886, 556] on div "Estoque De [DATE] Até [DATE] Filtro 15/09 Projeção de Estoque 180,017.143 [DOMA…" at bounding box center [1112, 506] width 627 height 938
click at [574, 361] on icon at bounding box center [569, 365] width 26 height 19
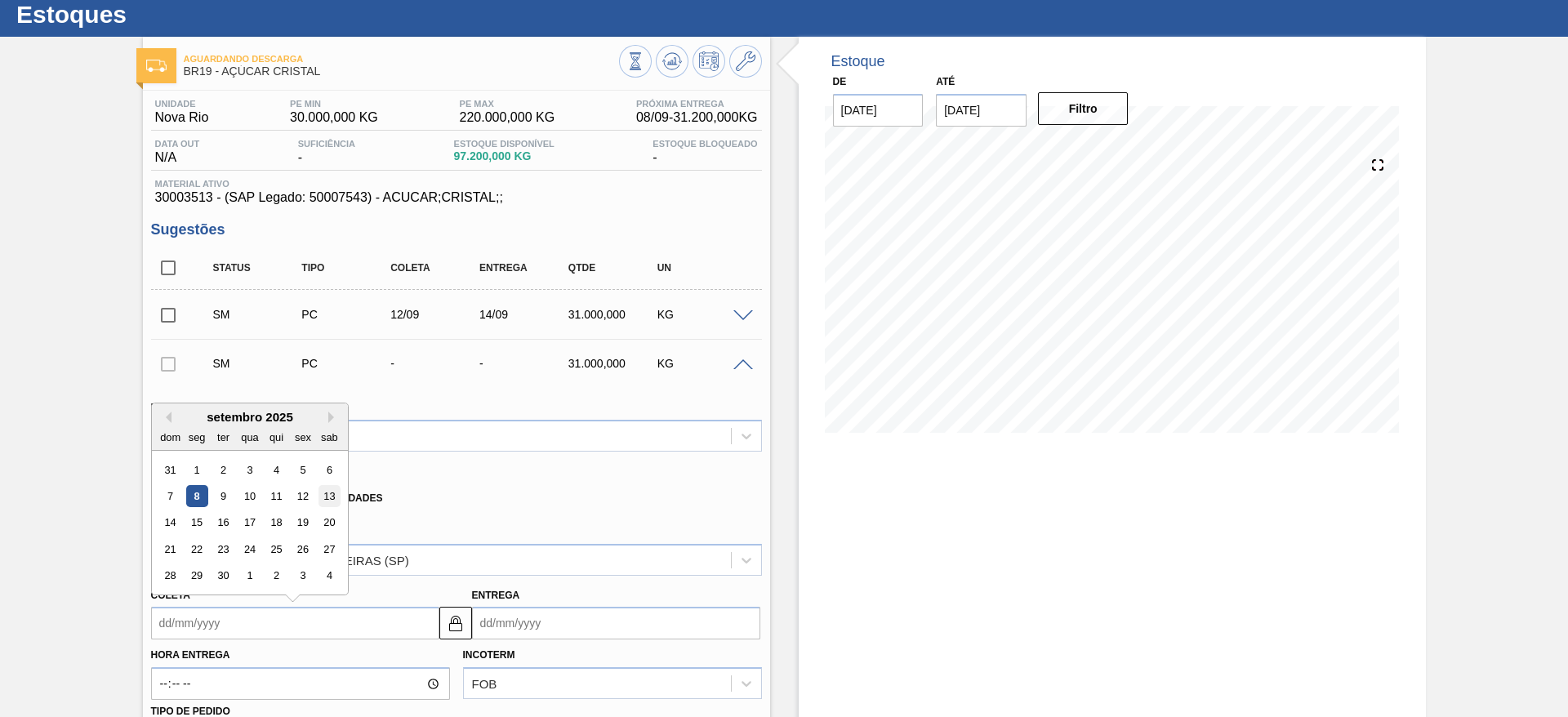
drag, startPoint x: 195, startPoint y: 623, endPoint x: 324, endPoint y: 494, distance: 182.4
click at [324, 607] on div "Previous Month Next Month setembro 2025 dom seg ter qua qui sex sab 31 1 2 3 4 …" at bounding box center [295, 622] width 288 height 32
click at [324, 494] on div "13" at bounding box center [328, 496] width 22 height 22
type input "[DATE]"
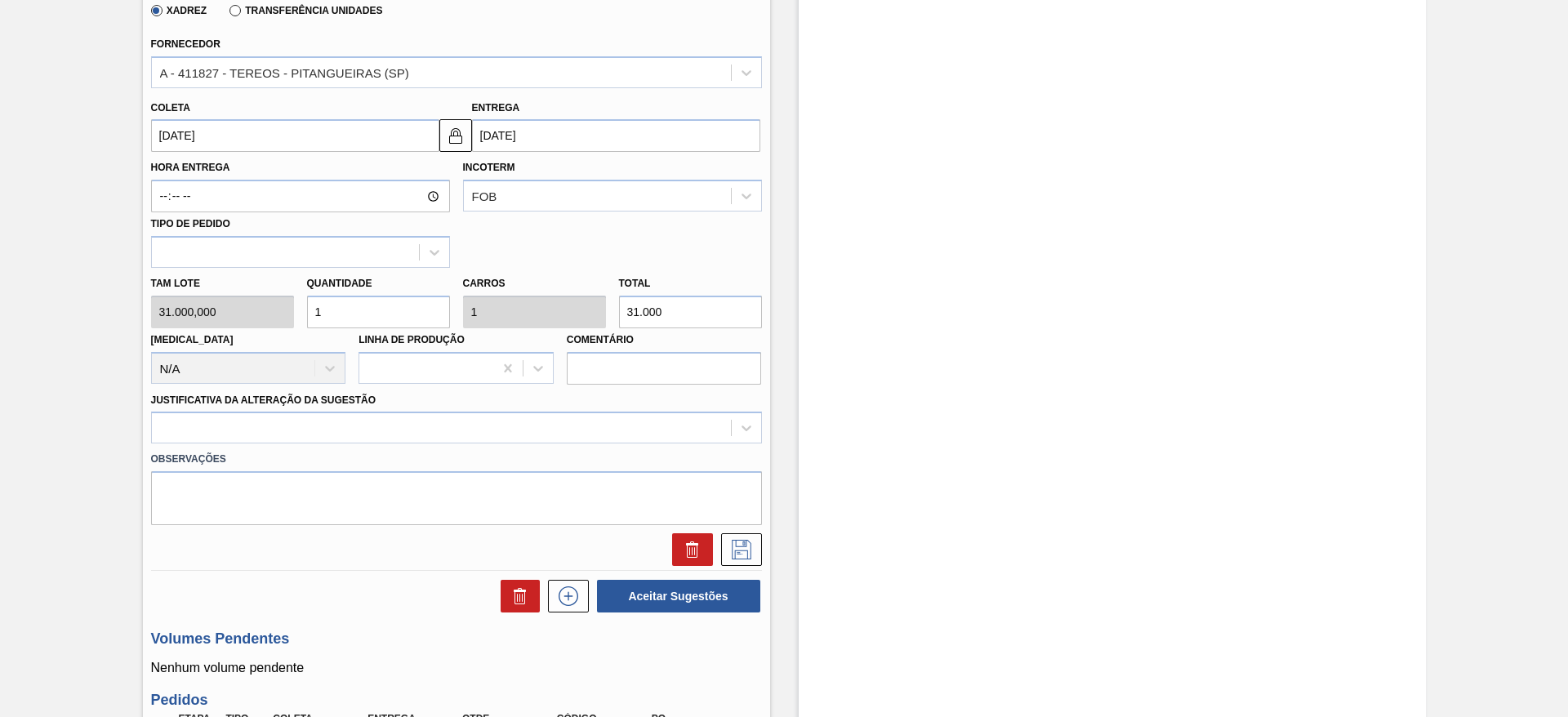
scroll to position [538, 0]
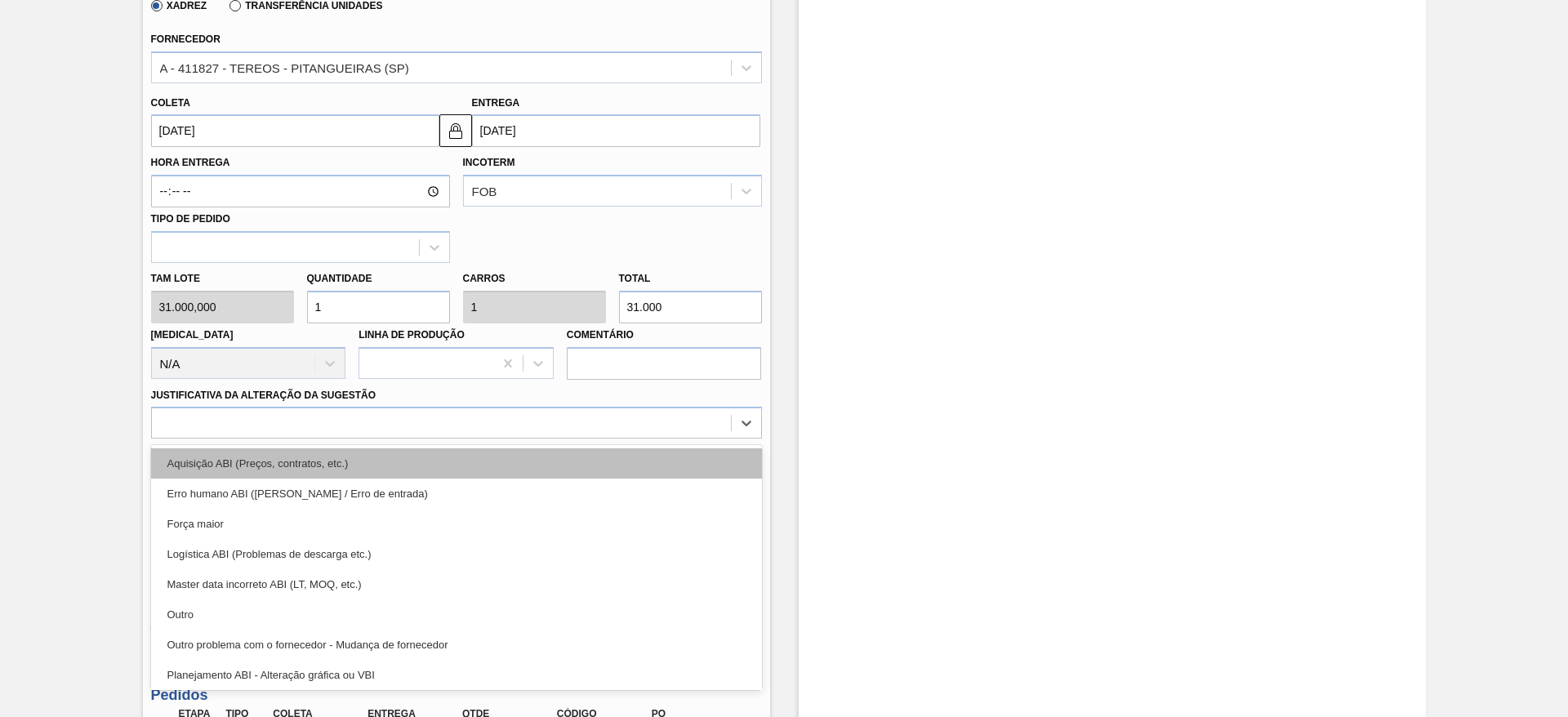
drag, startPoint x: 648, startPoint y: 420, endPoint x: 650, endPoint y: 460, distance: 40.0
click at [650, 439] on div "option Aquisição ABI (Preços, contratos, etc.) focused, 1 of 18. 18 results ava…" at bounding box center [457, 423] width 611 height 32
click at [650, 460] on div "Aquisição ABI (Preços, contratos, etc.)" at bounding box center [457, 463] width 611 height 31
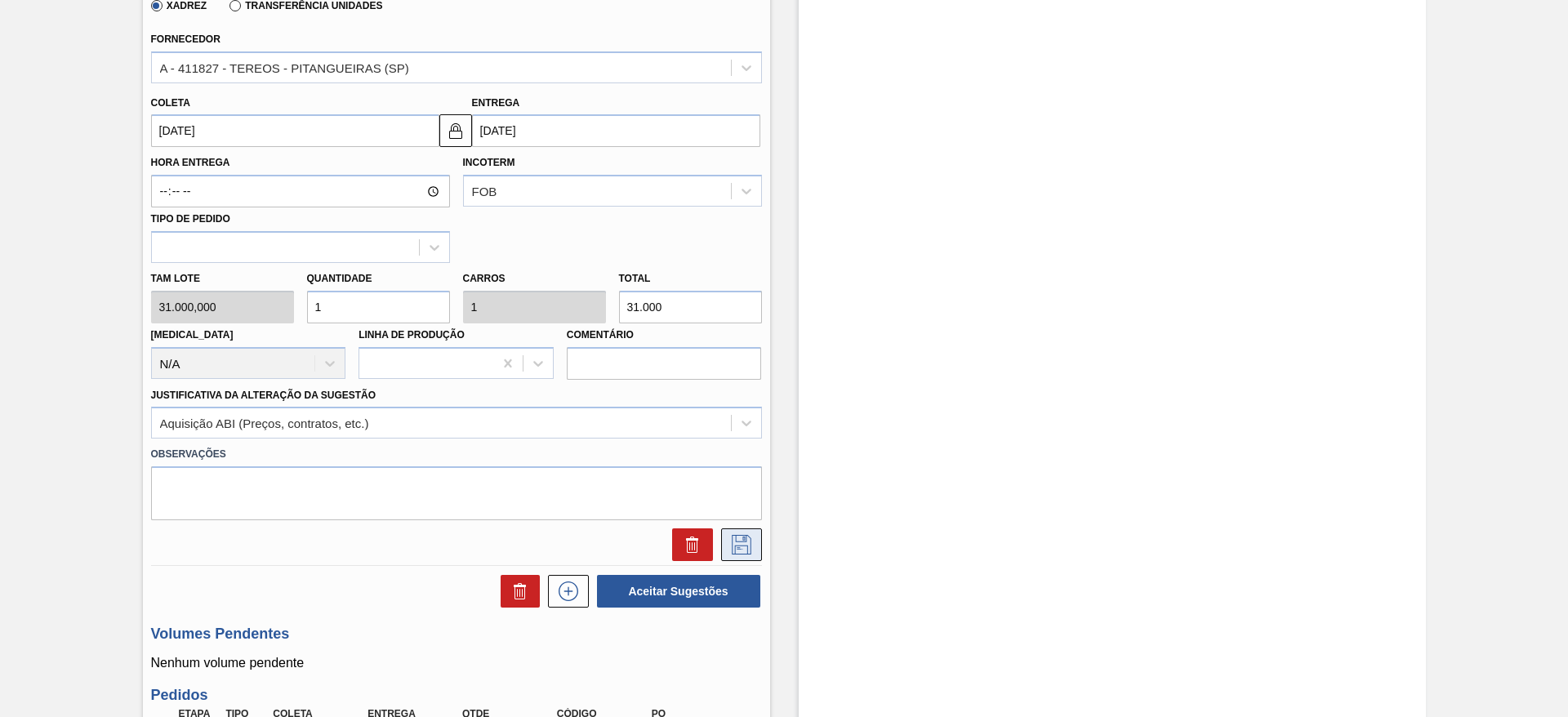
click at [744, 552] on icon at bounding box center [741, 545] width 26 height 19
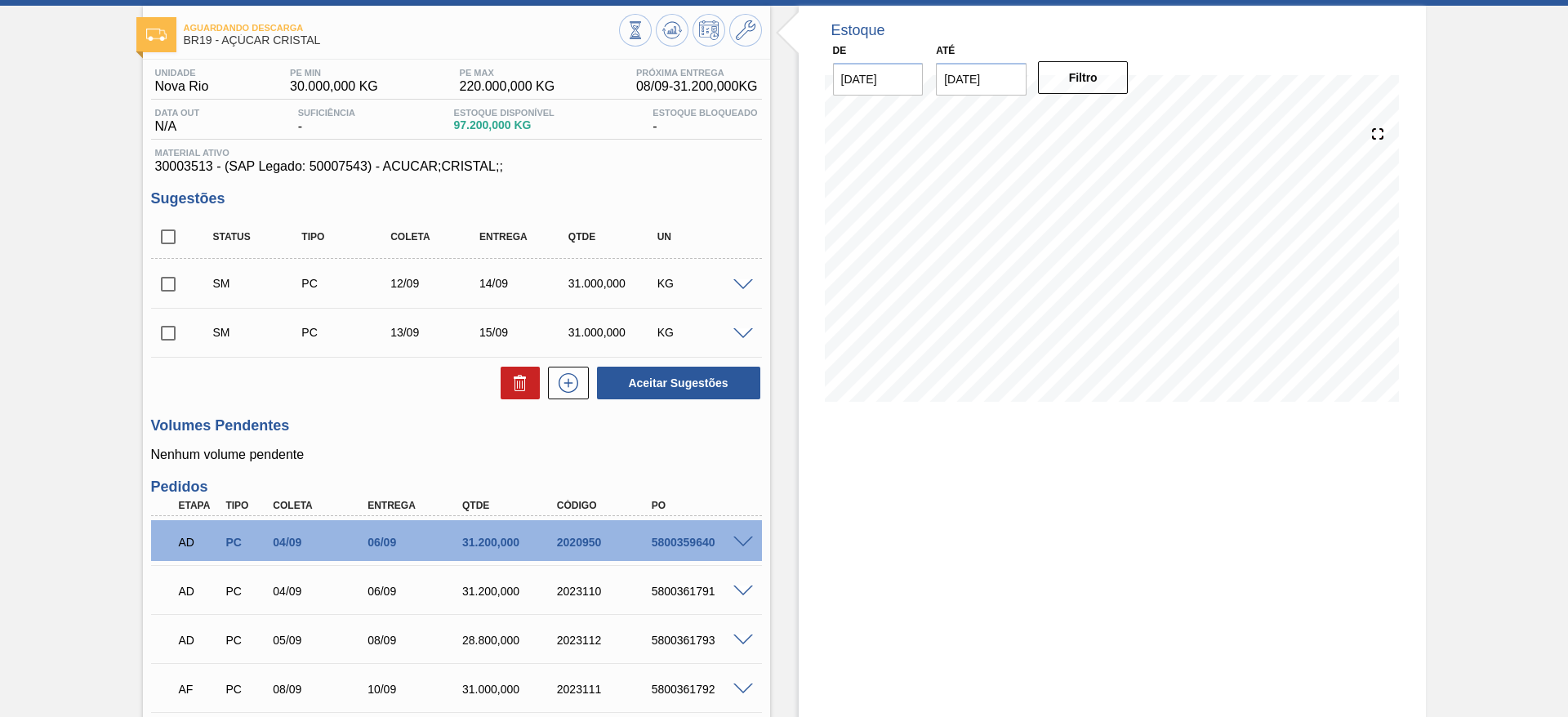
scroll to position [75, 0]
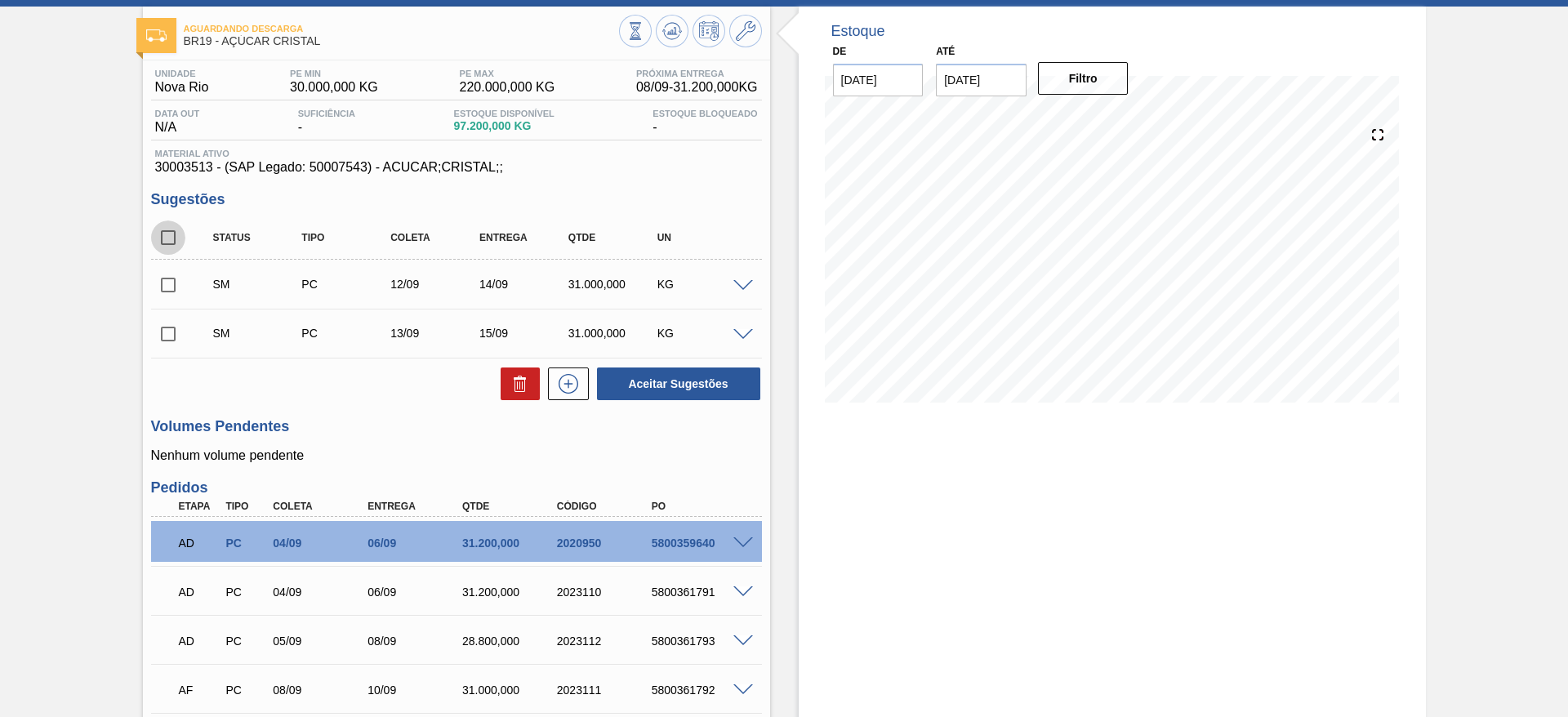
click at [161, 227] on input "checkbox" at bounding box center [168, 237] width 34 height 34
checkbox input "true"
click at [682, 386] on button "Aceitar Sugestões" at bounding box center [678, 383] width 164 height 32
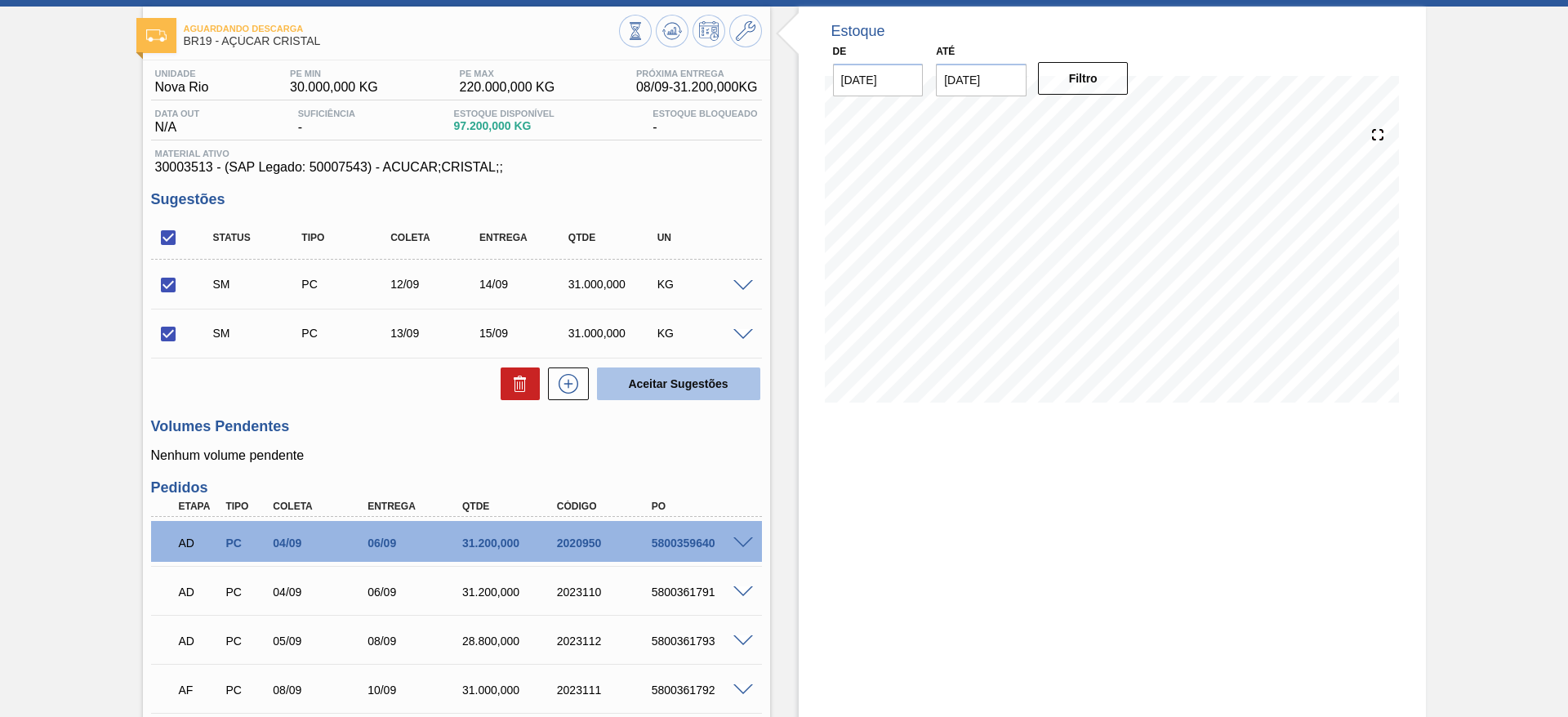
checkbox input "false"
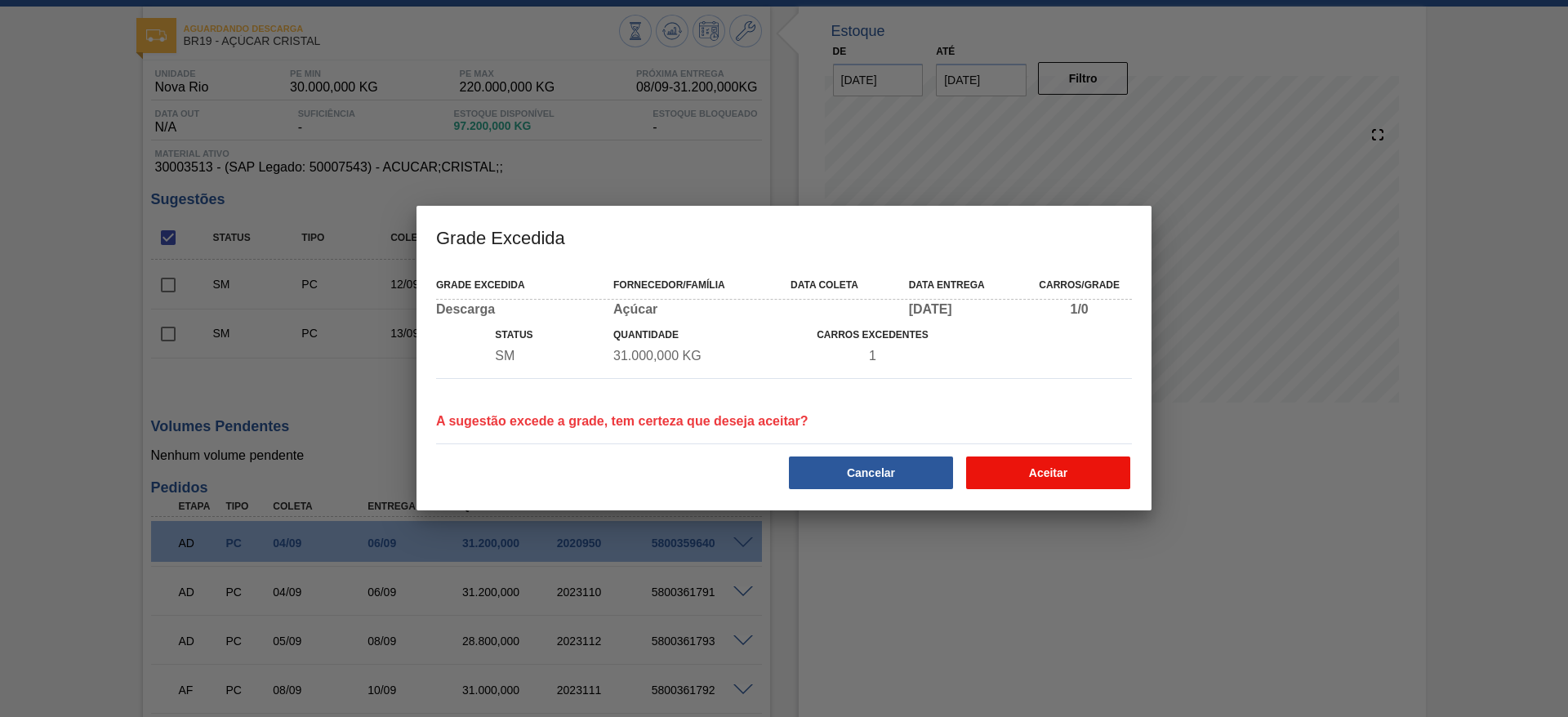
click at [1091, 471] on button "Aceitar" at bounding box center [1048, 473] width 164 height 32
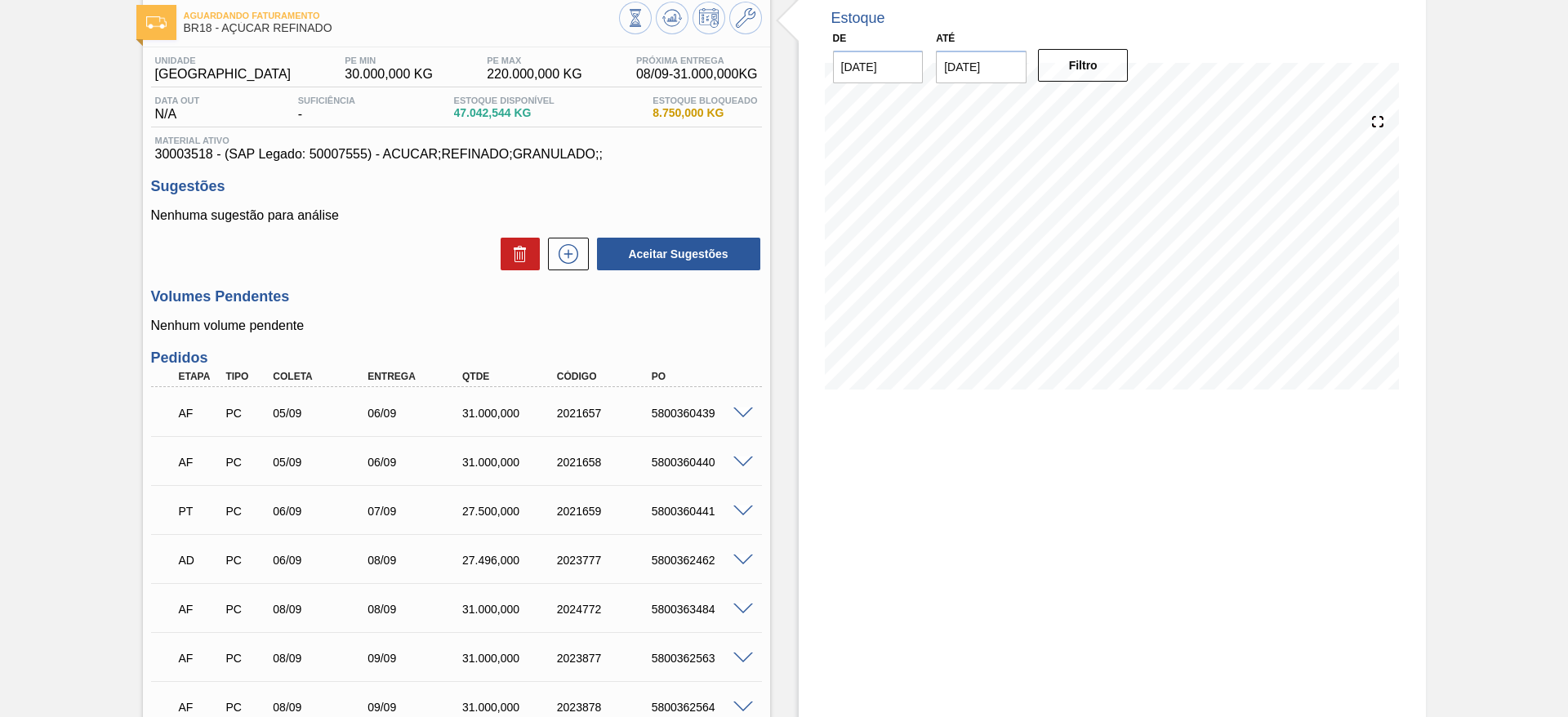
scroll to position [22, 0]
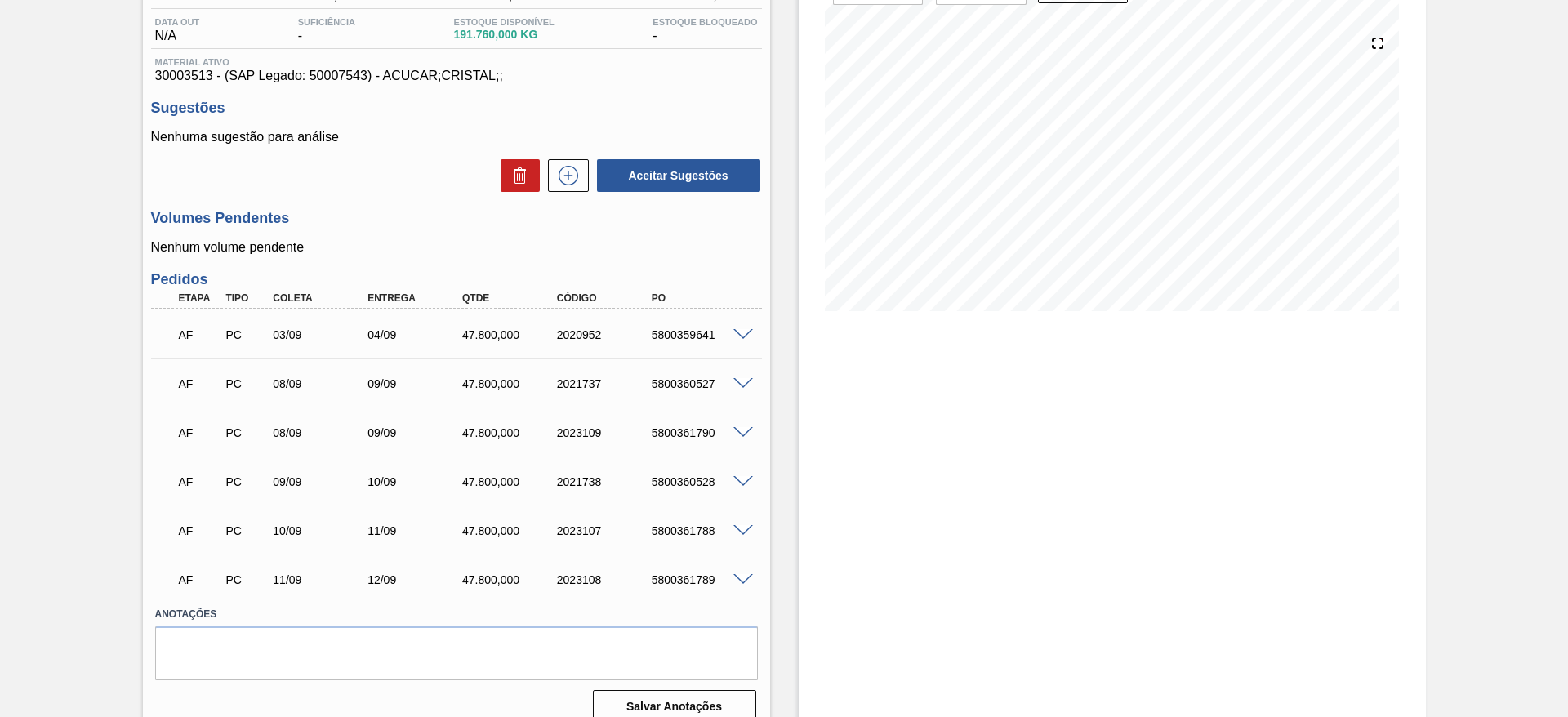
scroll to position [186, 0]
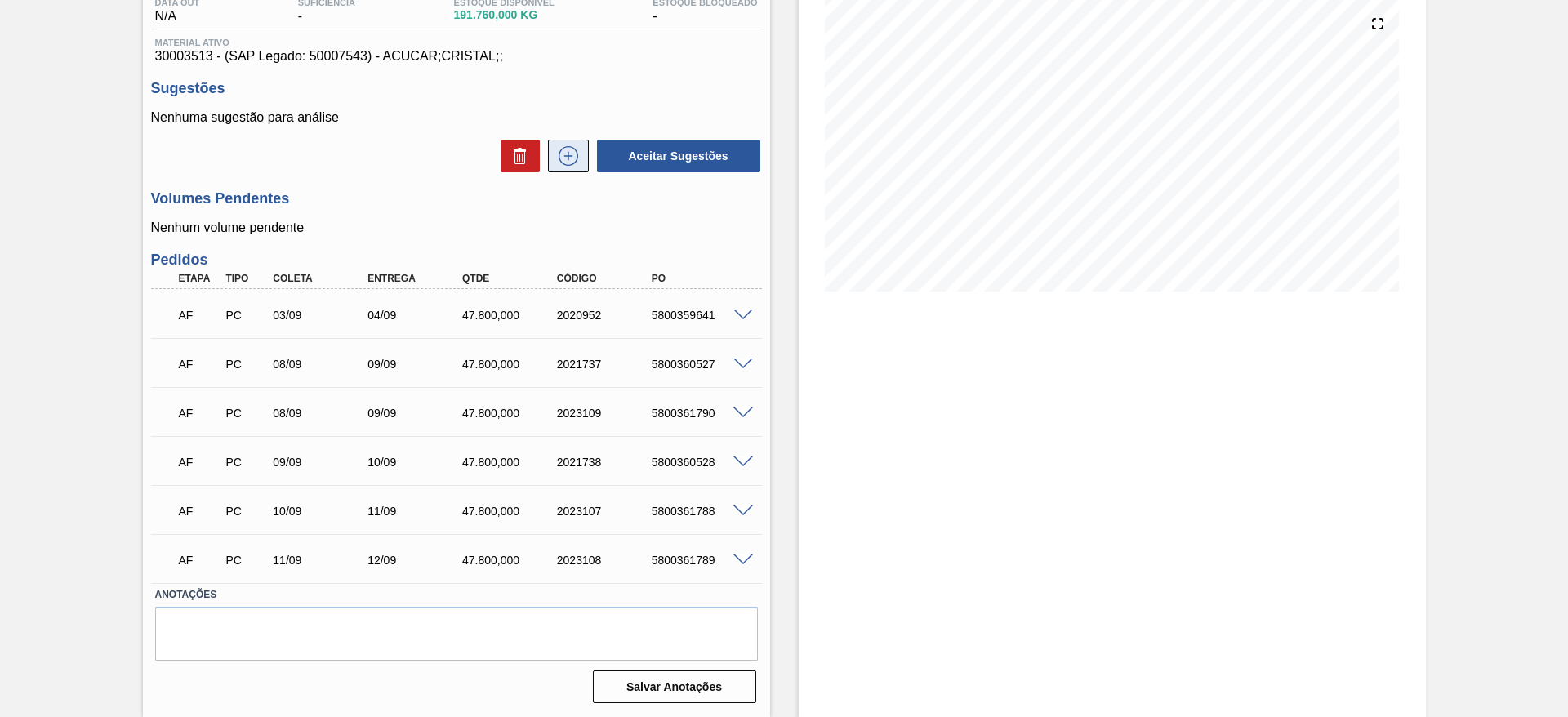
click at [562, 159] on icon at bounding box center [569, 156] width 26 height 19
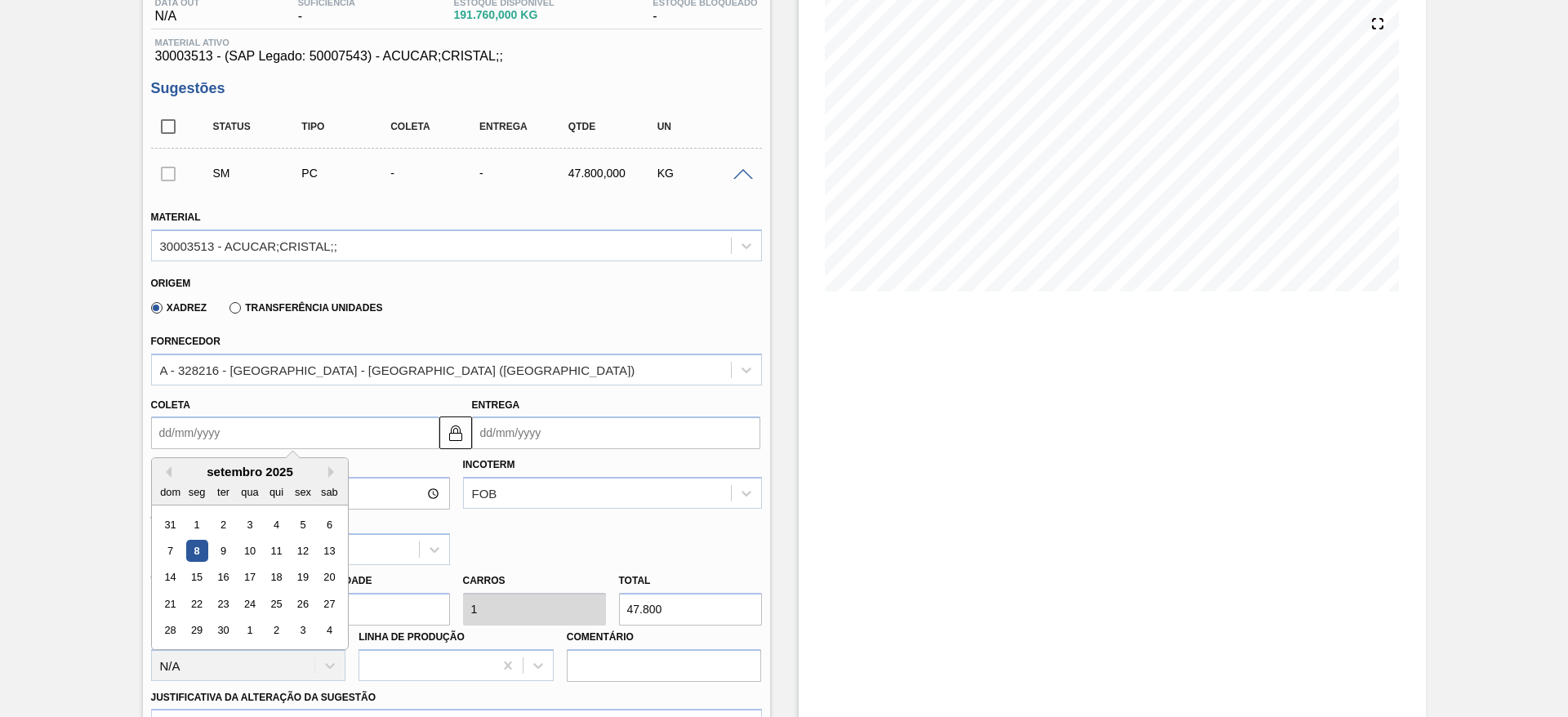
click at [204, 447] on input "Coleta" at bounding box center [295, 432] width 288 height 32
click at [190, 567] on div "15" at bounding box center [196, 578] width 22 height 22
type input "[DATE]"
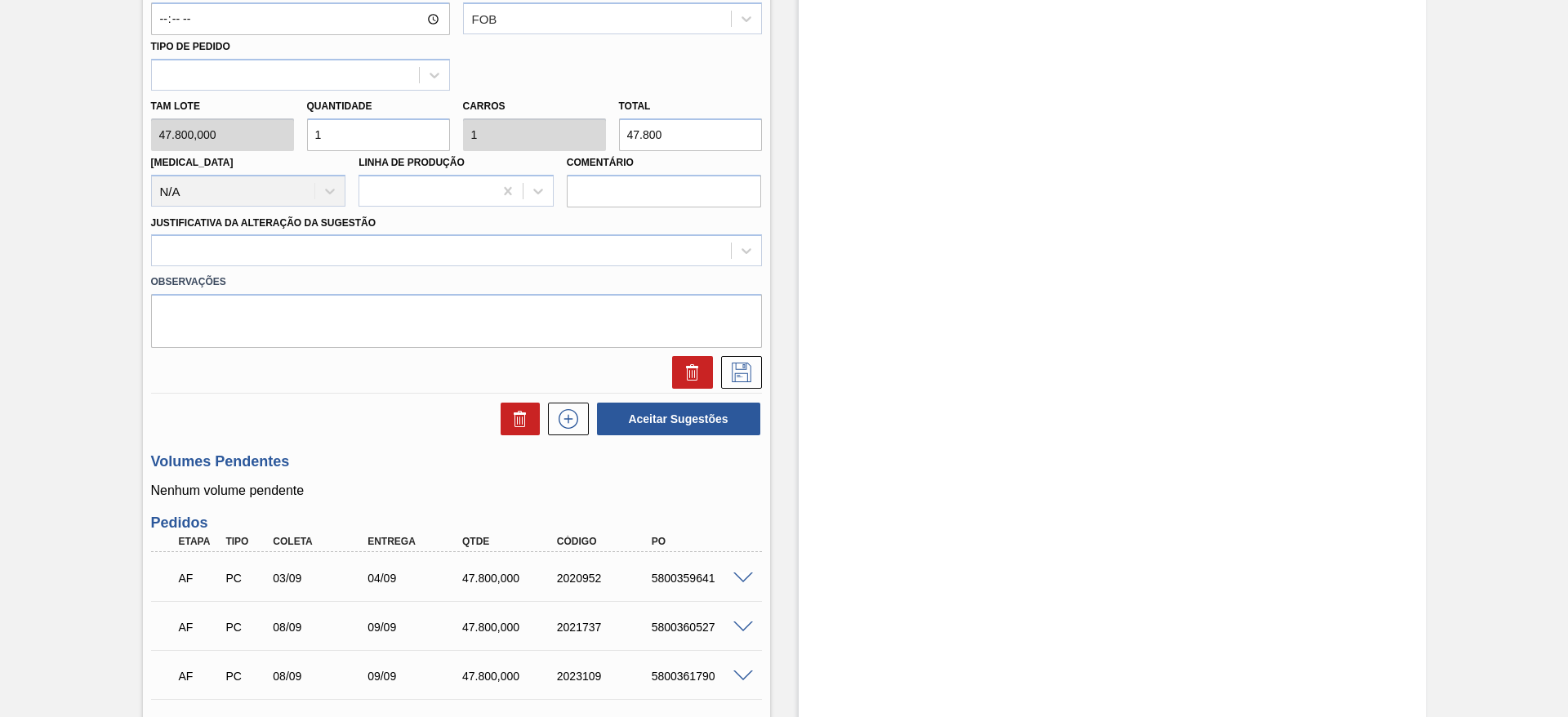
scroll to position [662, 0]
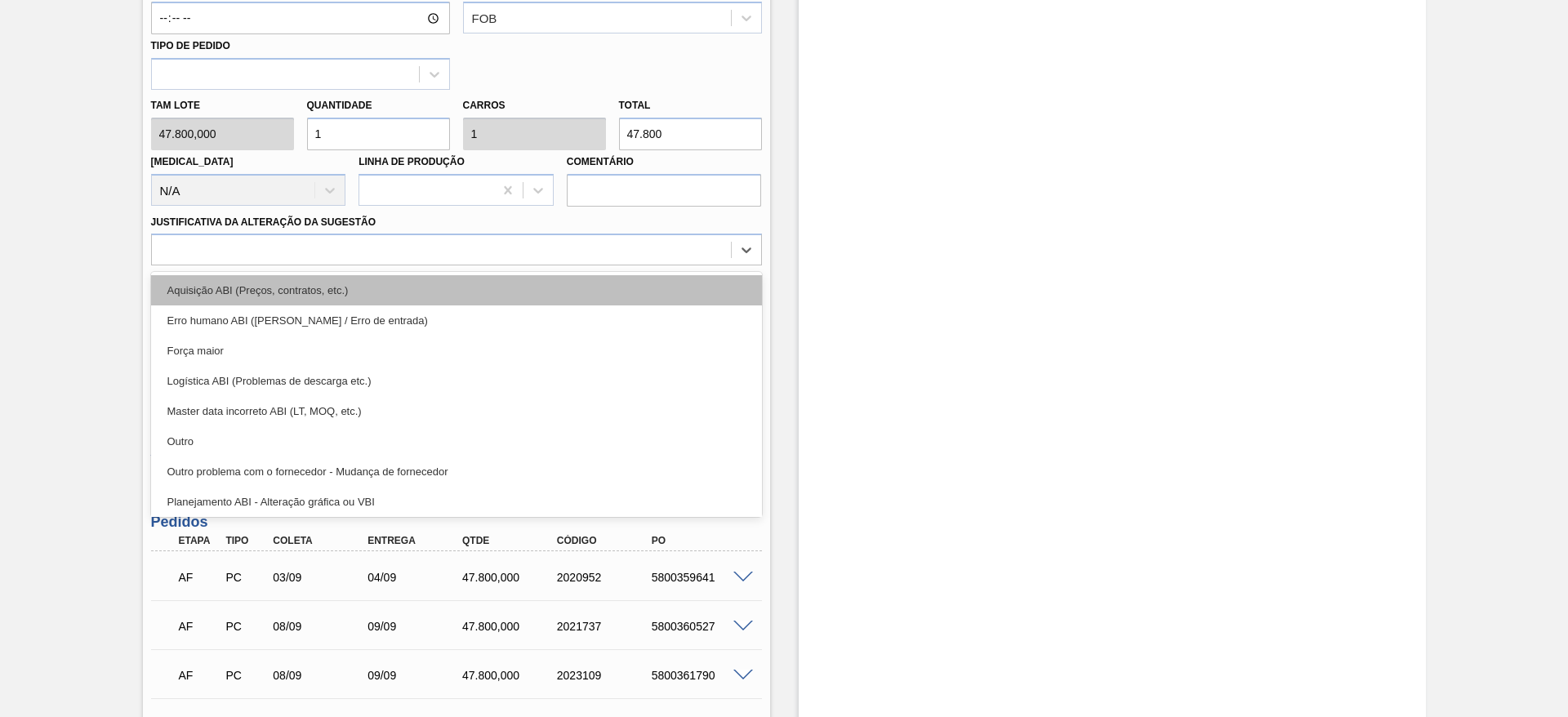
drag, startPoint x: 619, startPoint y: 260, endPoint x: 624, endPoint y: 295, distance: 35.4
click at [624, 265] on div "option Aquisição ABI (Preços, contratos, etc.) focused, 1 of 18. 18 results ava…" at bounding box center [457, 250] width 611 height 32
click at [624, 295] on div "Aquisição ABI (Preços, contratos, etc.)" at bounding box center [457, 290] width 611 height 31
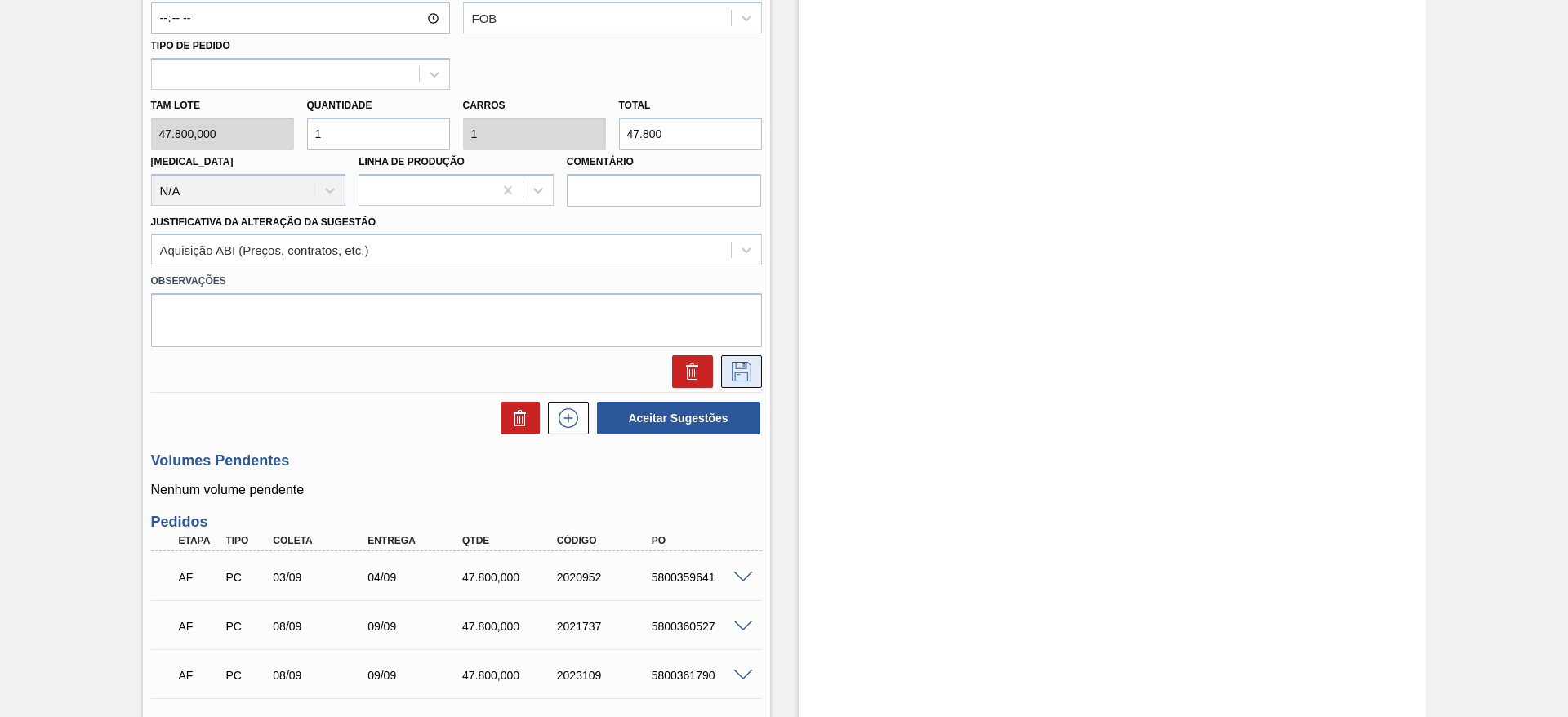
click at [746, 369] on icon at bounding box center [741, 371] width 26 height 19
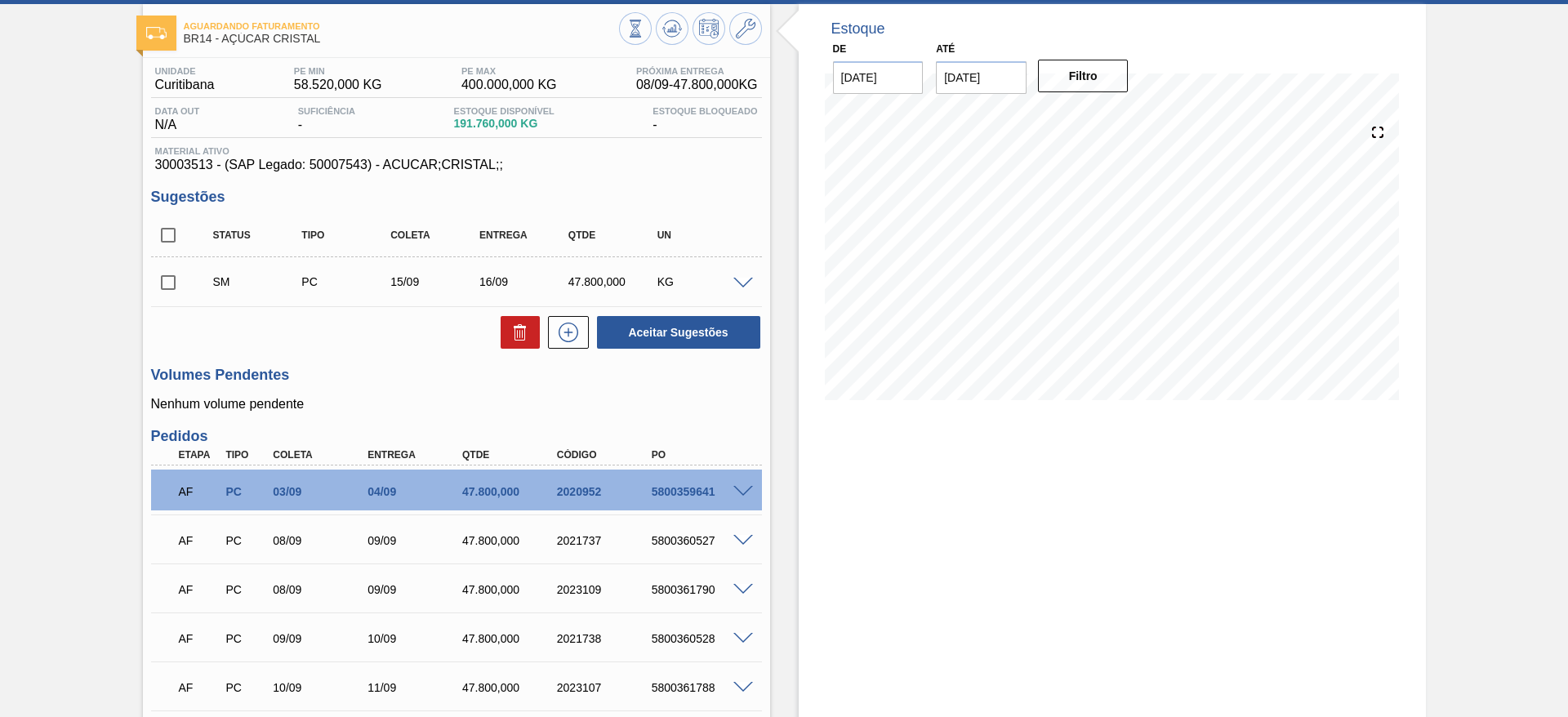
scroll to position [31, 0]
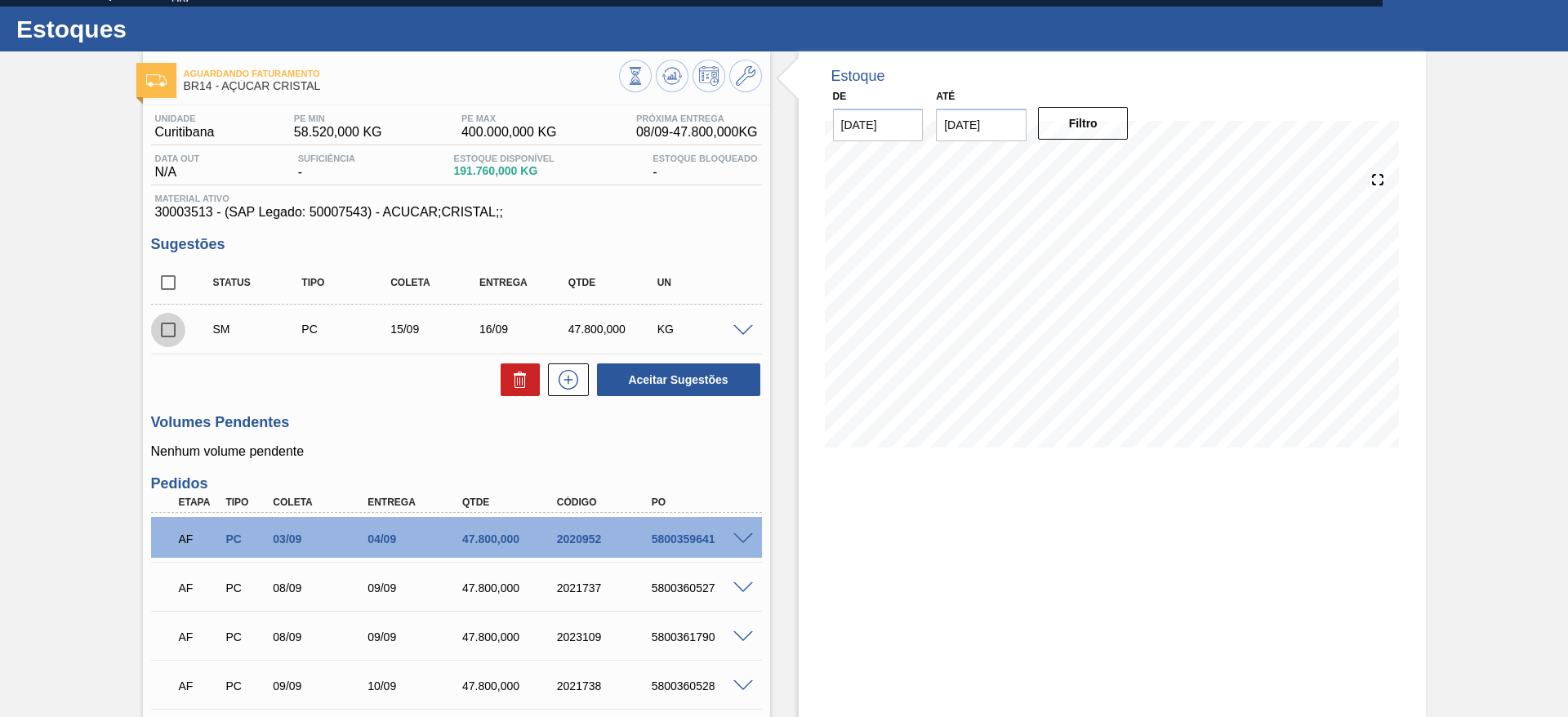
click at [163, 334] on input "checkbox" at bounding box center [168, 329] width 34 height 34
click at [677, 375] on button "Aceitar Sugestões" at bounding box center [678, 379] width 164 height 32
checkbox input "false"
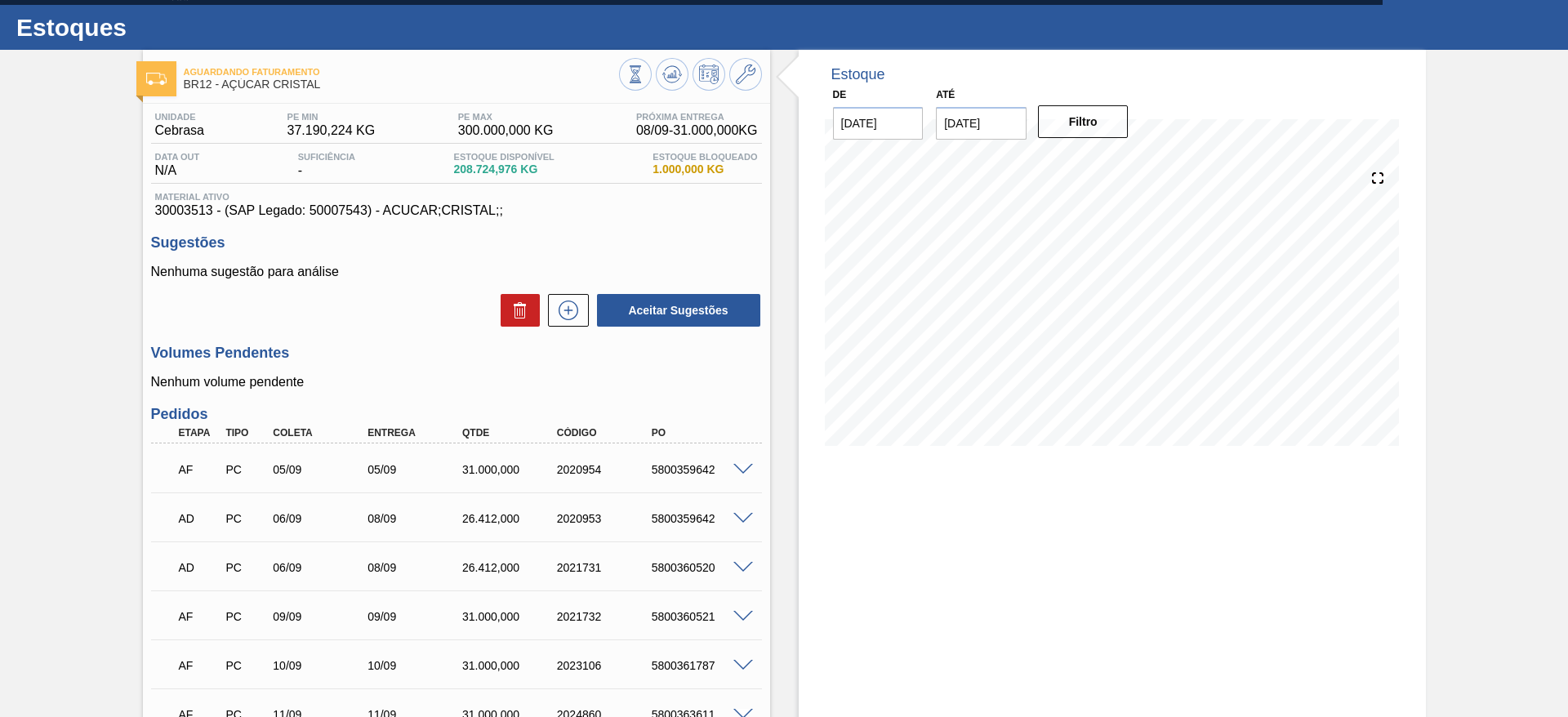
scroll to position [21, 0]
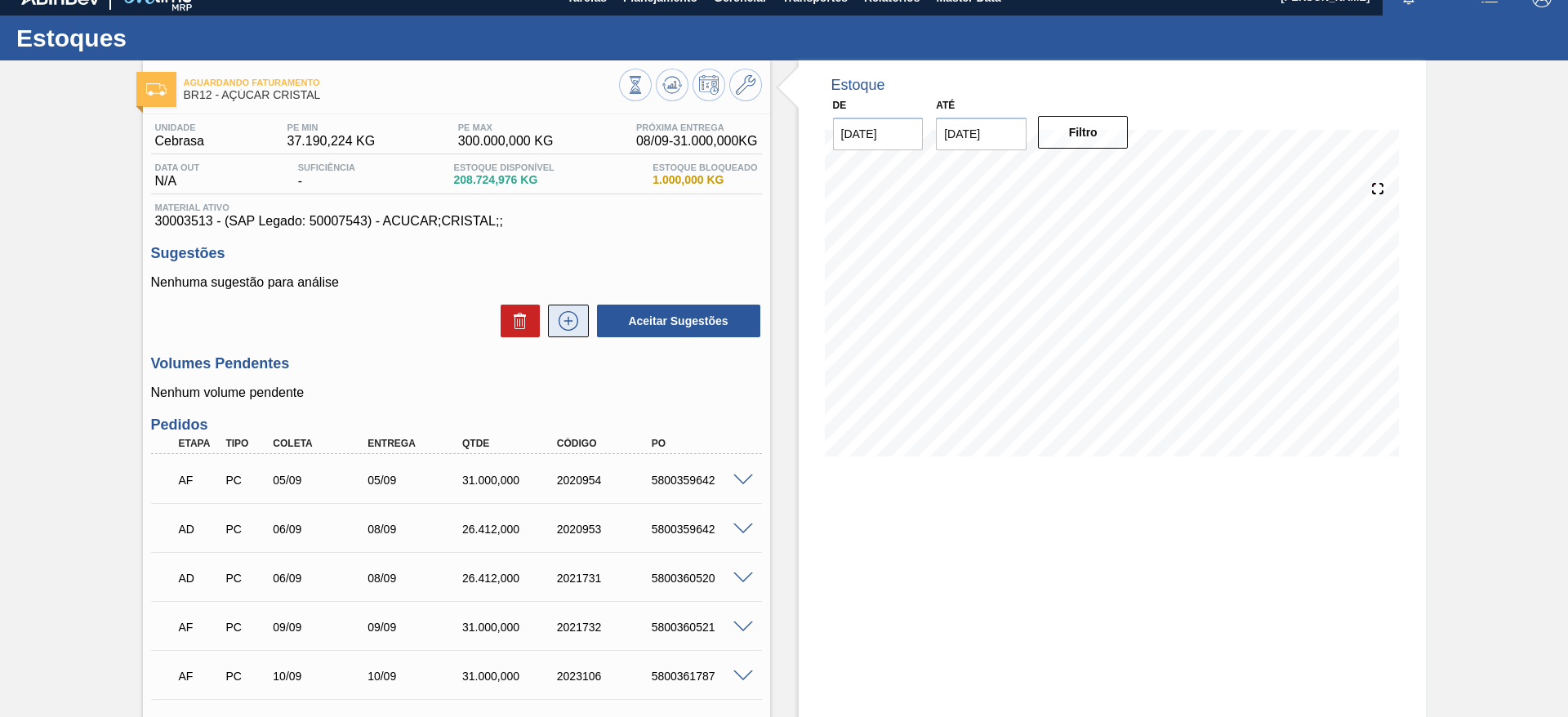
click at [562, 324] on icon at bounding box center [569, 321] width 26 height 19
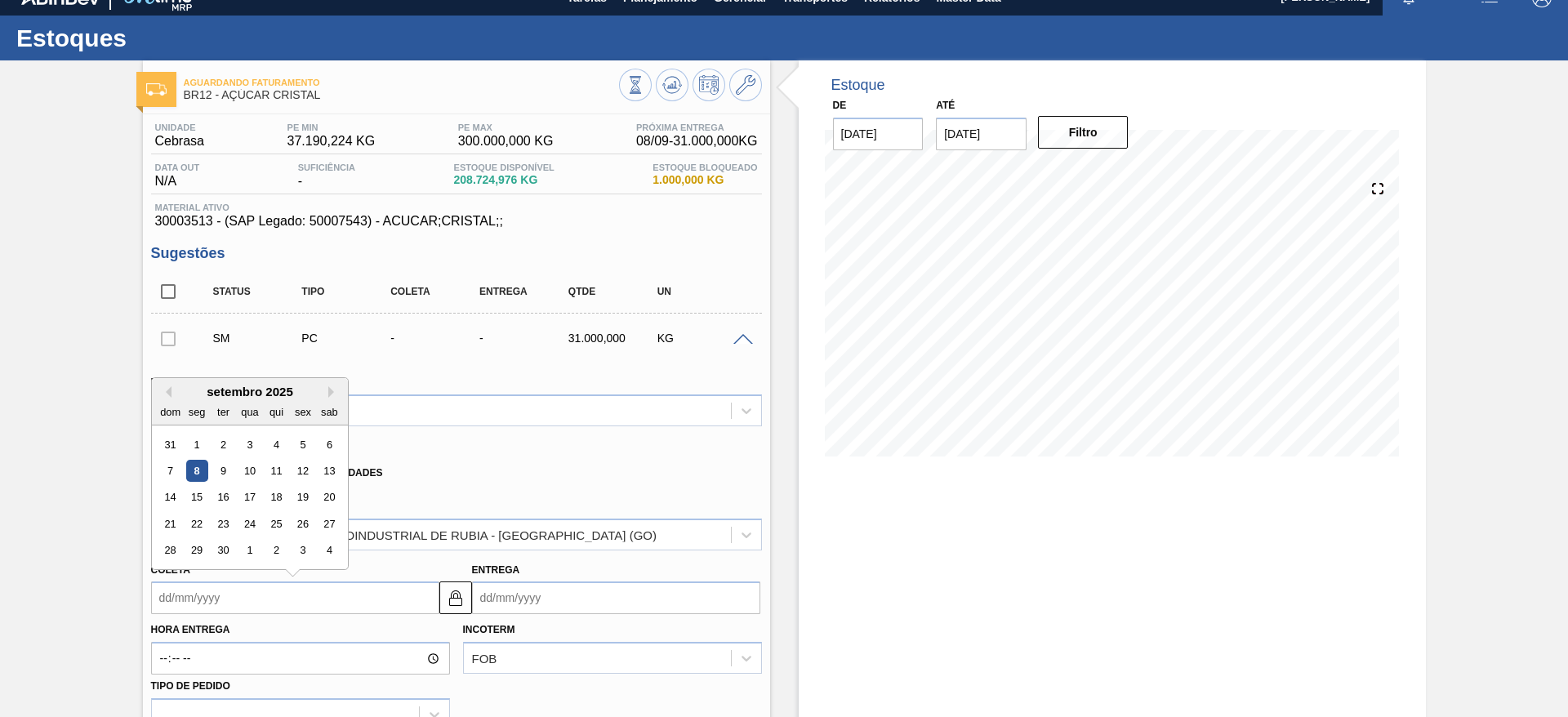
click at [165, 592] on input "Coleta" at bounding box center [295, 597] width 288 height 32
click at [195, 503] on div "15" at bounding box center [196, 497] width 22 height 22
type input "[DATE]"
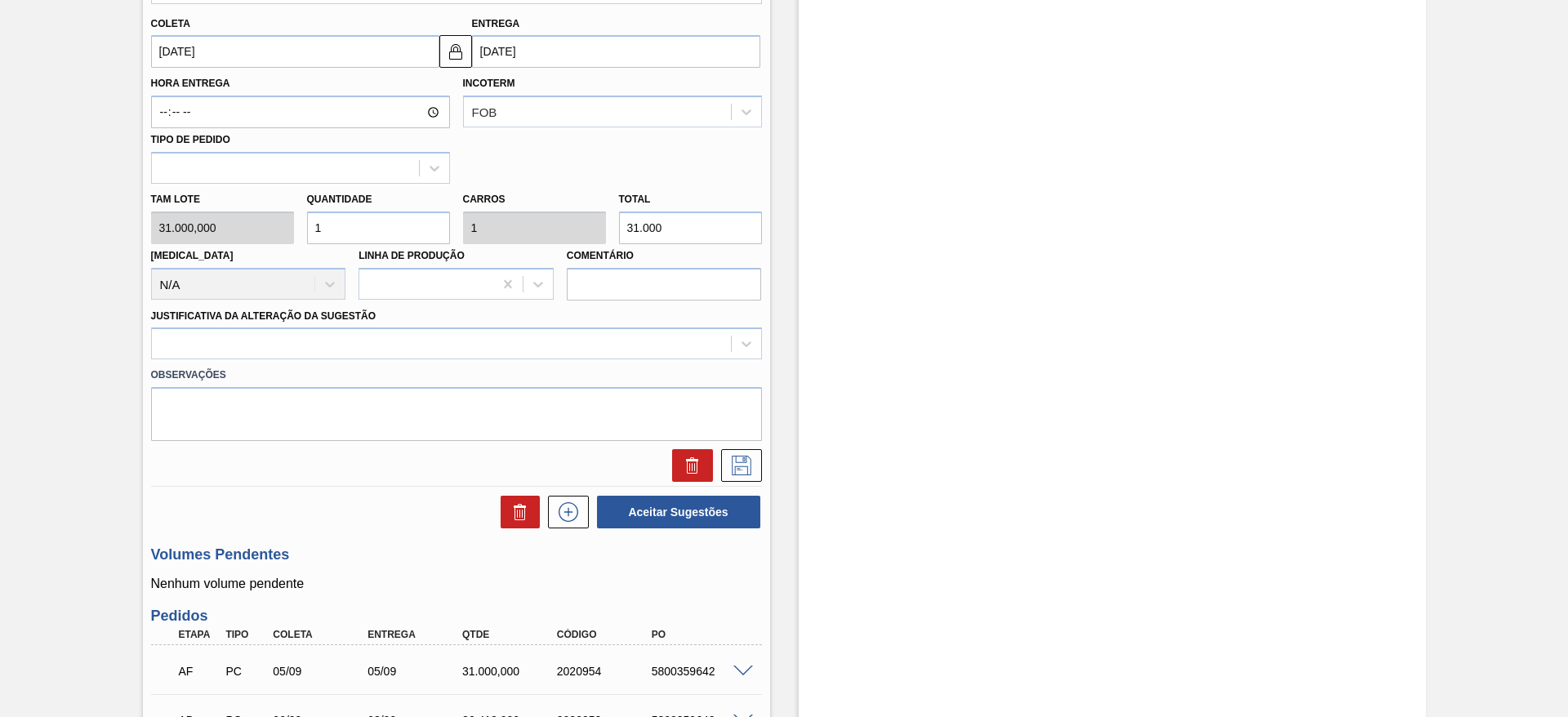
scroll to position [568, 0]
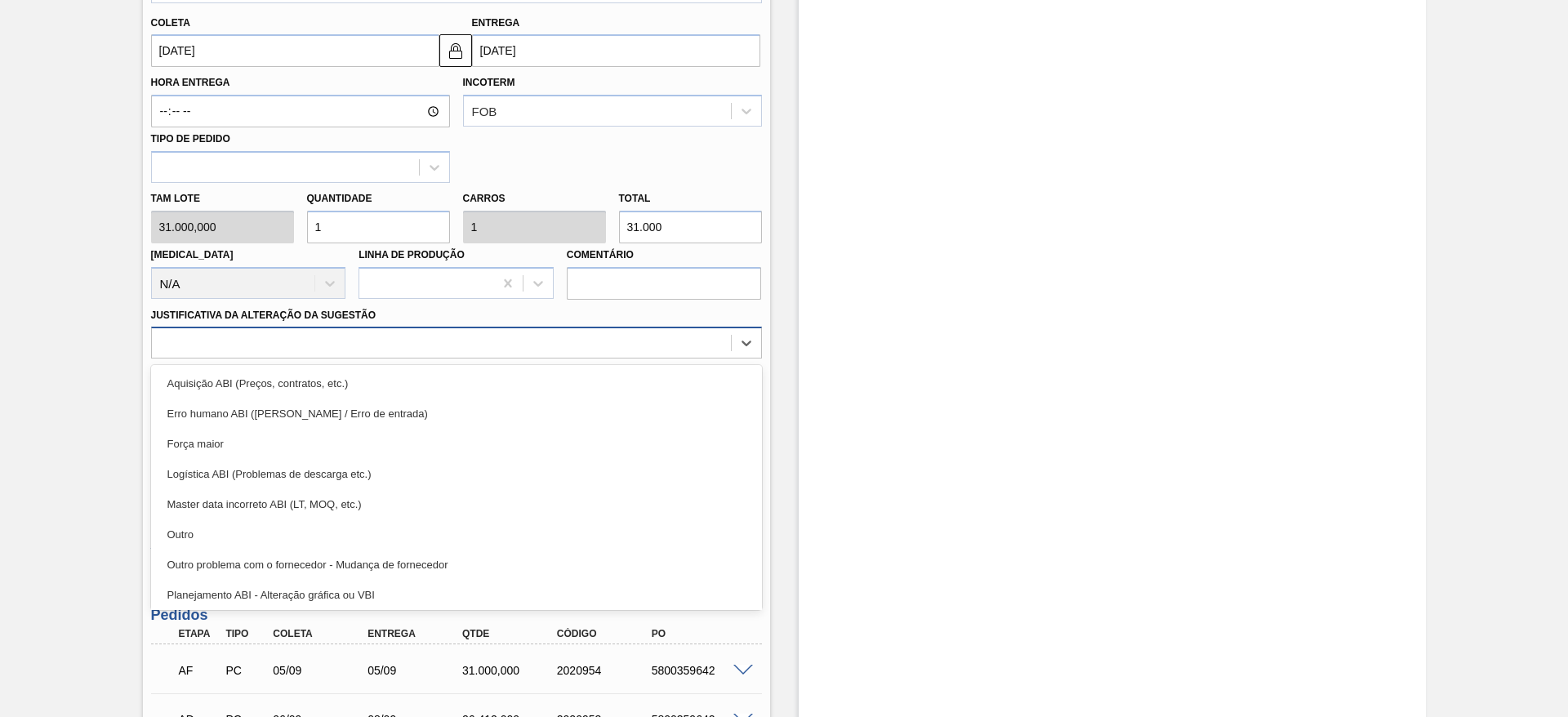
click at [484, 348] on div at bounding box center [442, 343] width 579 height 24
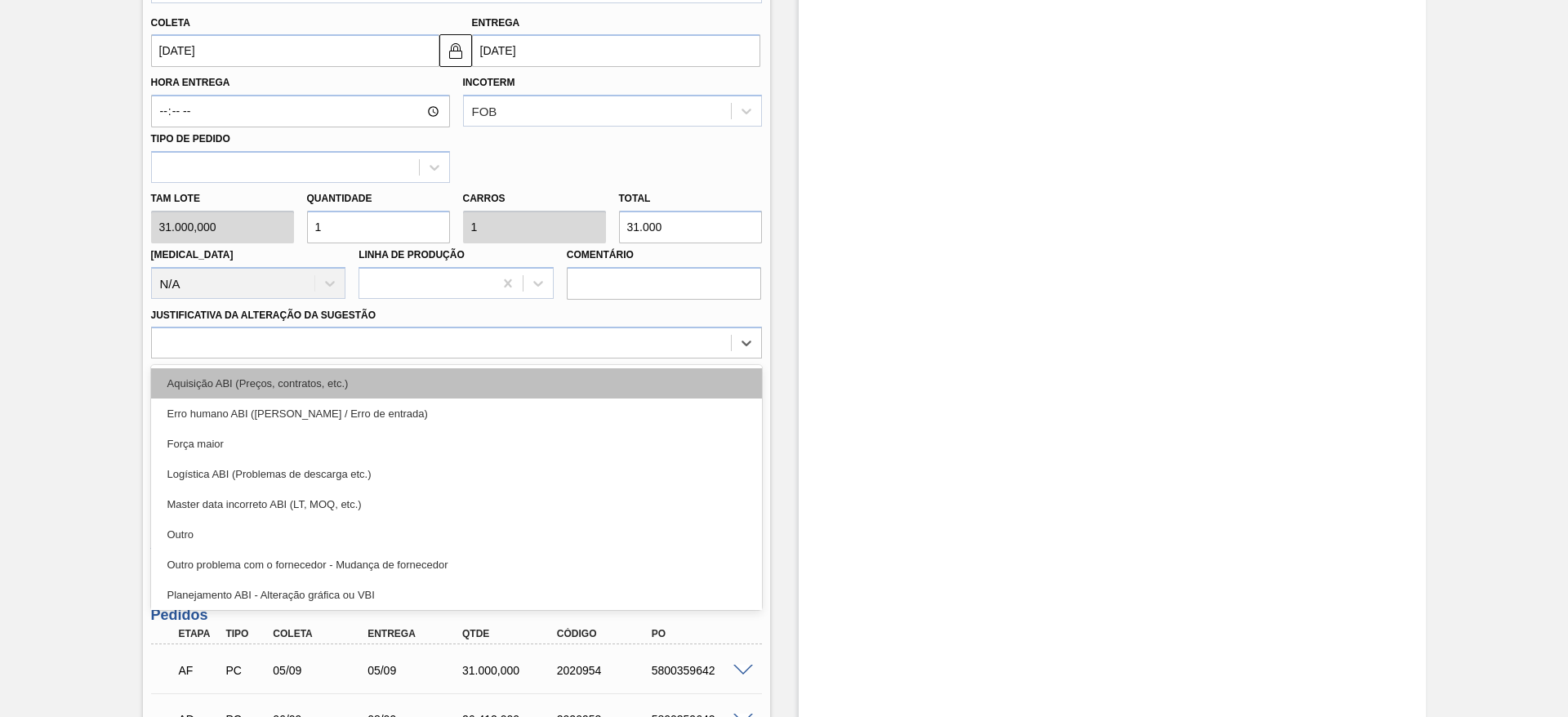
click at [507, 376] on div "Aquisição ABI (Preços, contratos, etc.)" at bounding box center [457, 383] width 611 height 31
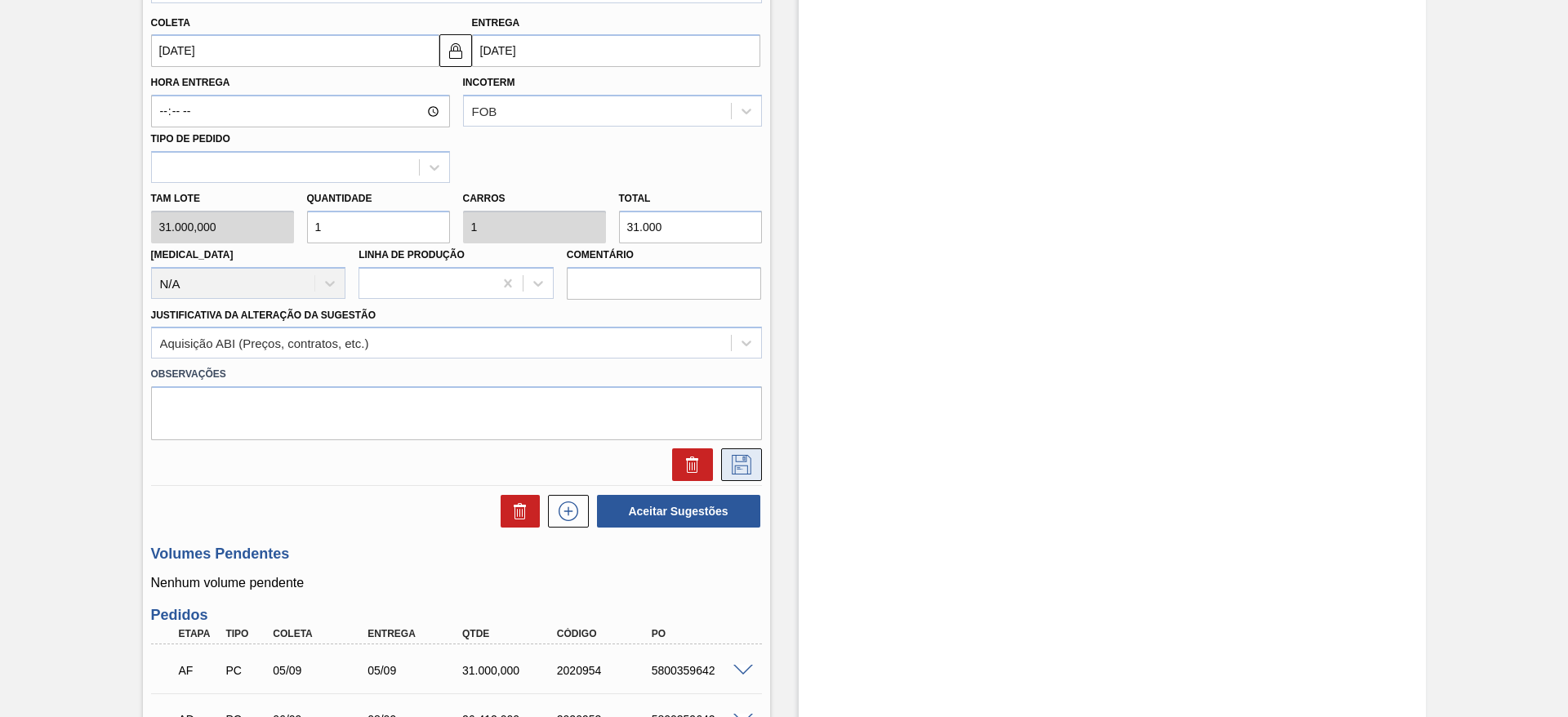
click at [747, 471] on icon at bounding box center [741, 465] width 26 height 19
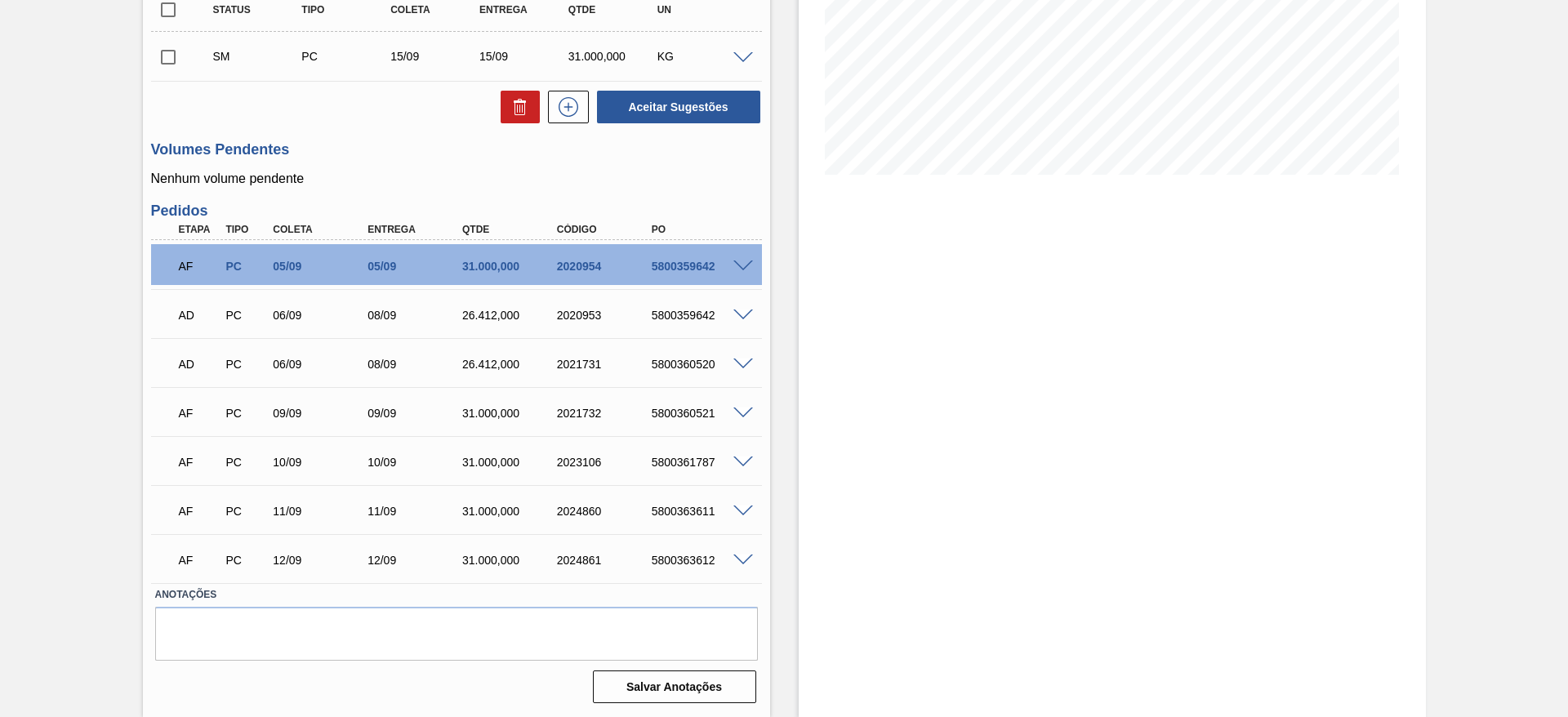
scroll to position [0, 0]
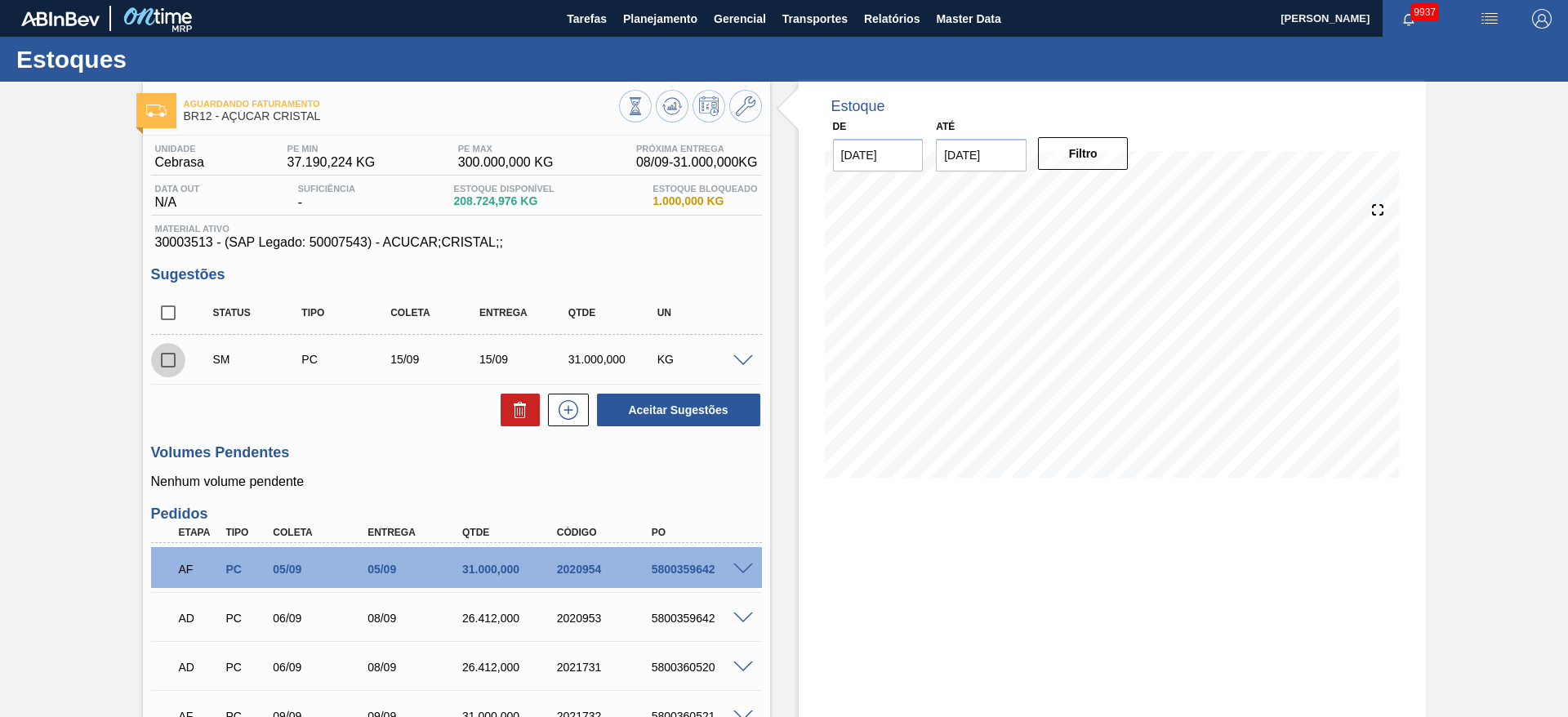
click at [163, 358] on input "checkbox" at bounding box center [168, 360] width 34 height 34
click at [714, 395] on button "Aceitar Sugestões" at bounding box center [678, 410] width 164 height 32
checkbox input "false"
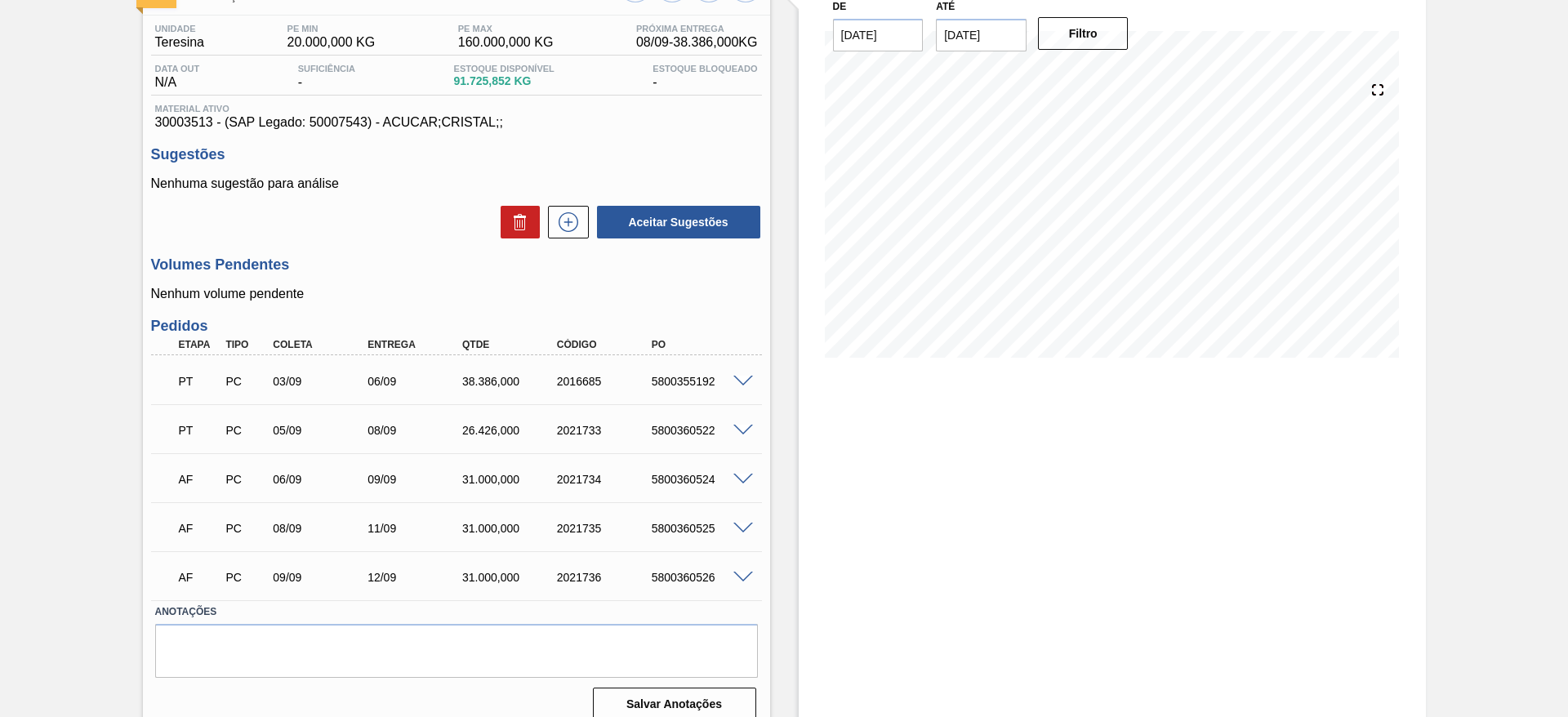
scroll to position [123, 0]
click at [740, 375] on span at bounding box center [743, 379] width 19 height 12
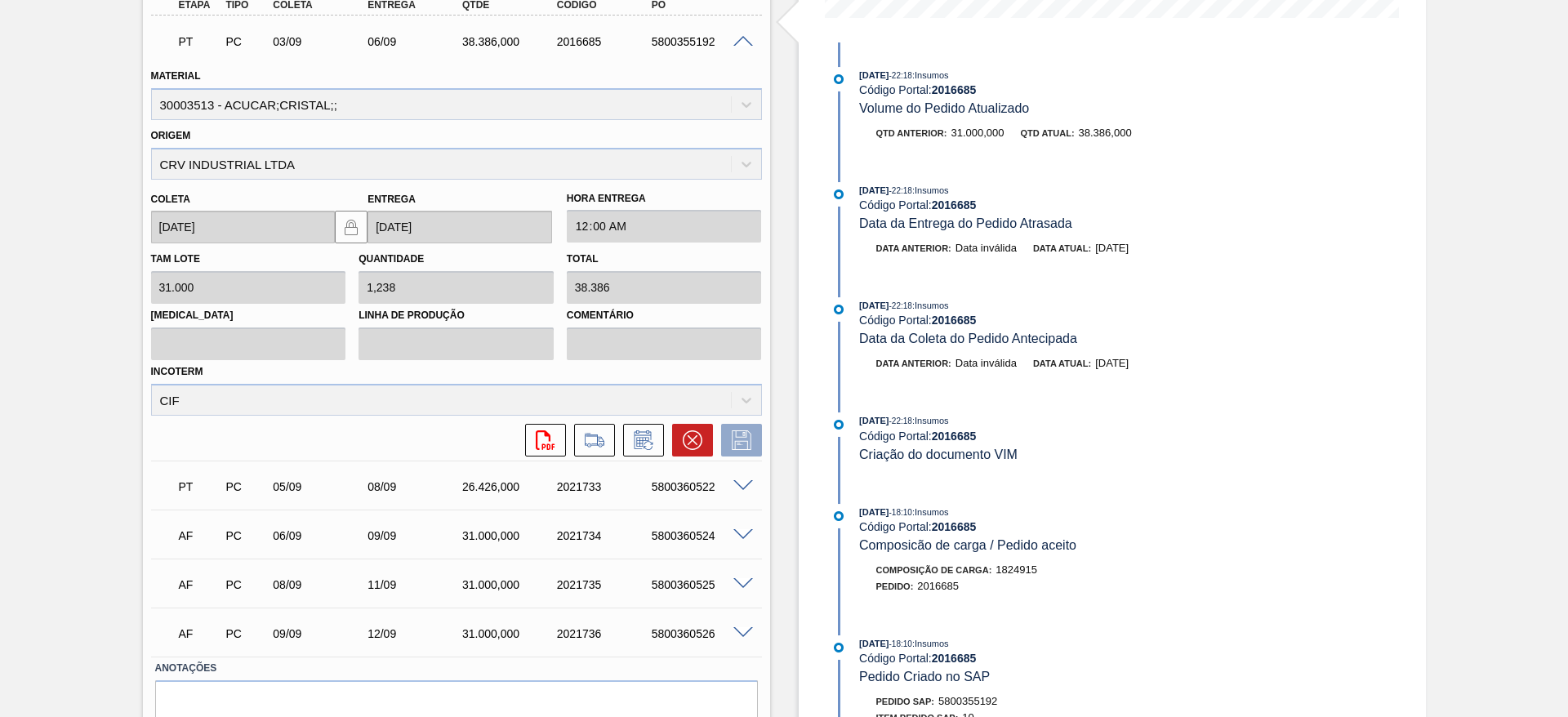
scroll to position [533, 0]
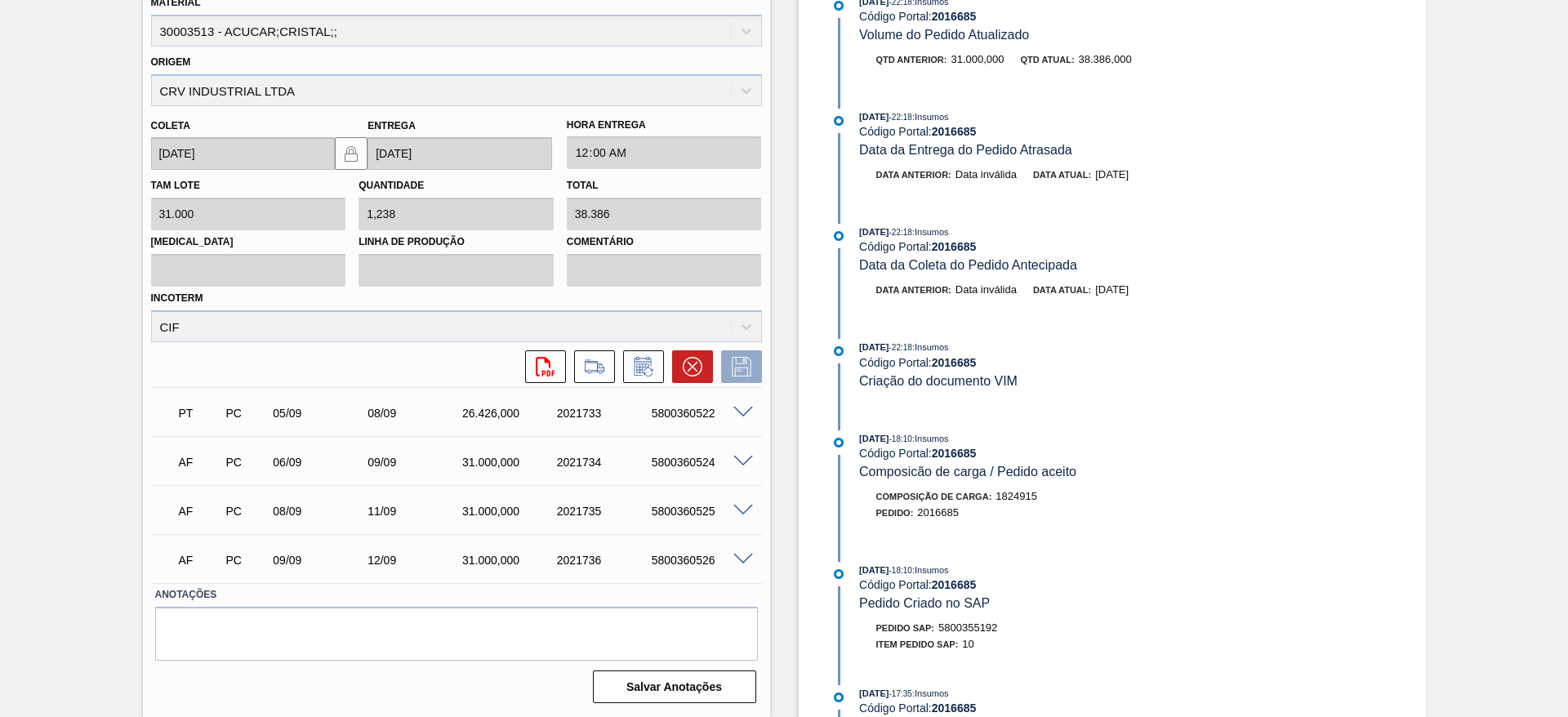
click at [738, 457] on span at bounding box center [743, 462] width 19 height 12
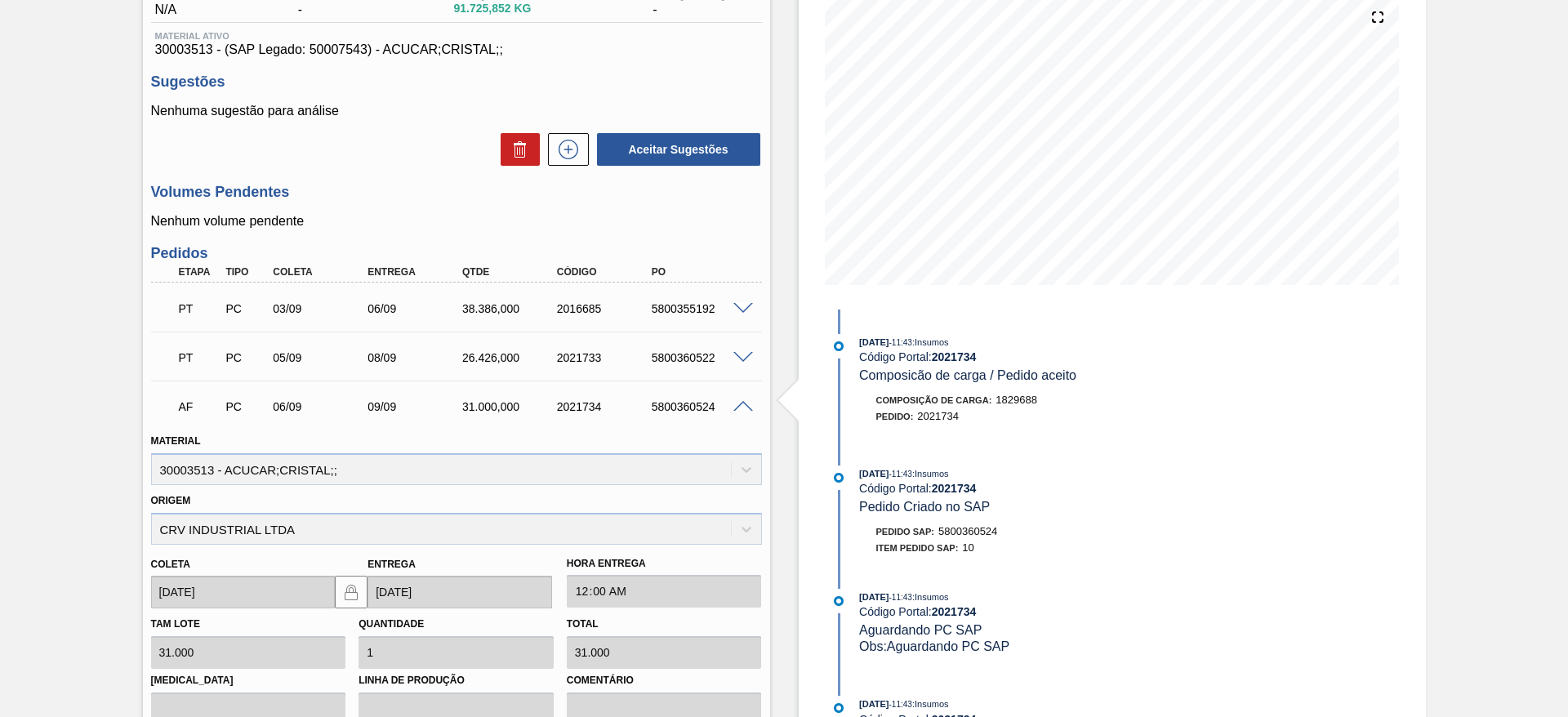
scroll to position [0, 0]
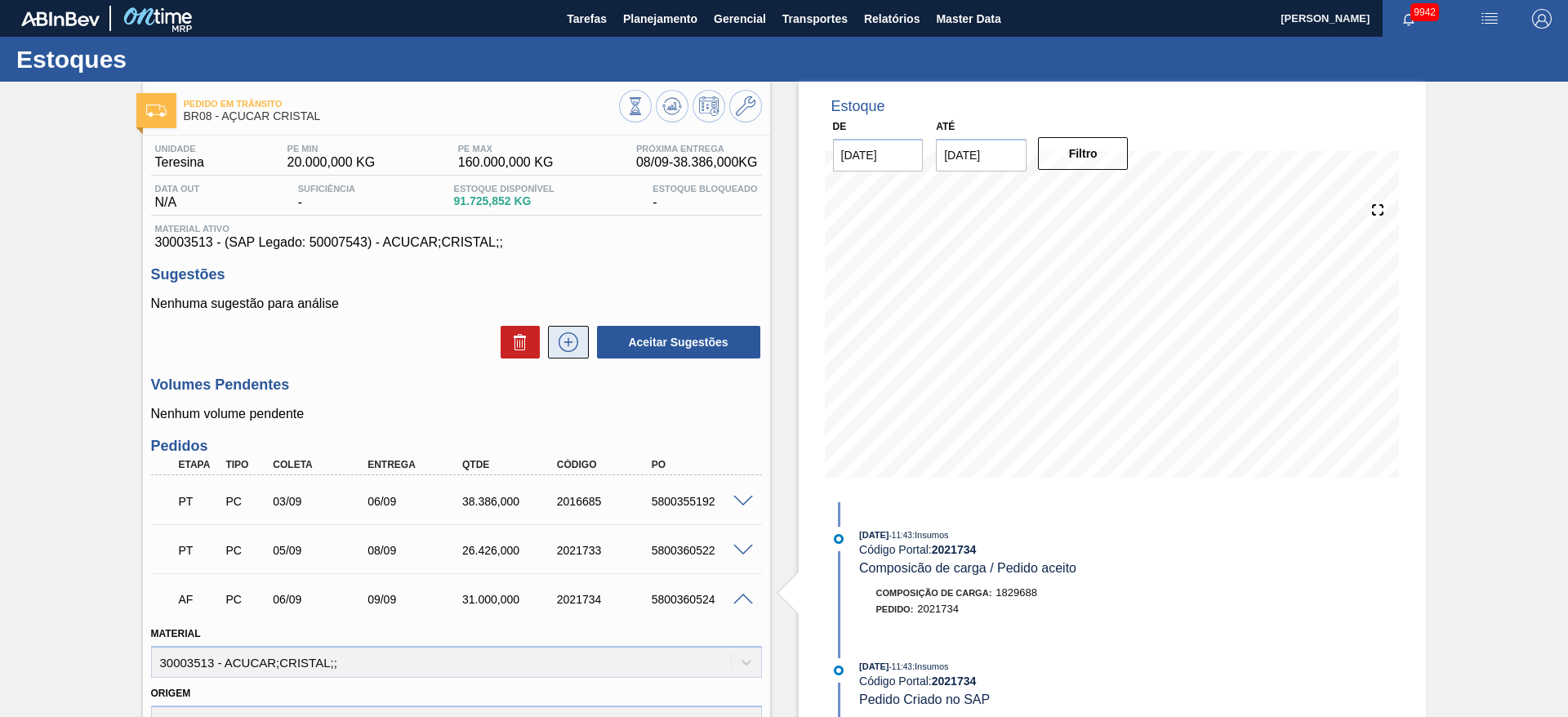
click at [565, 334] on icon at bounding box center [569, 342] width 26 height 19
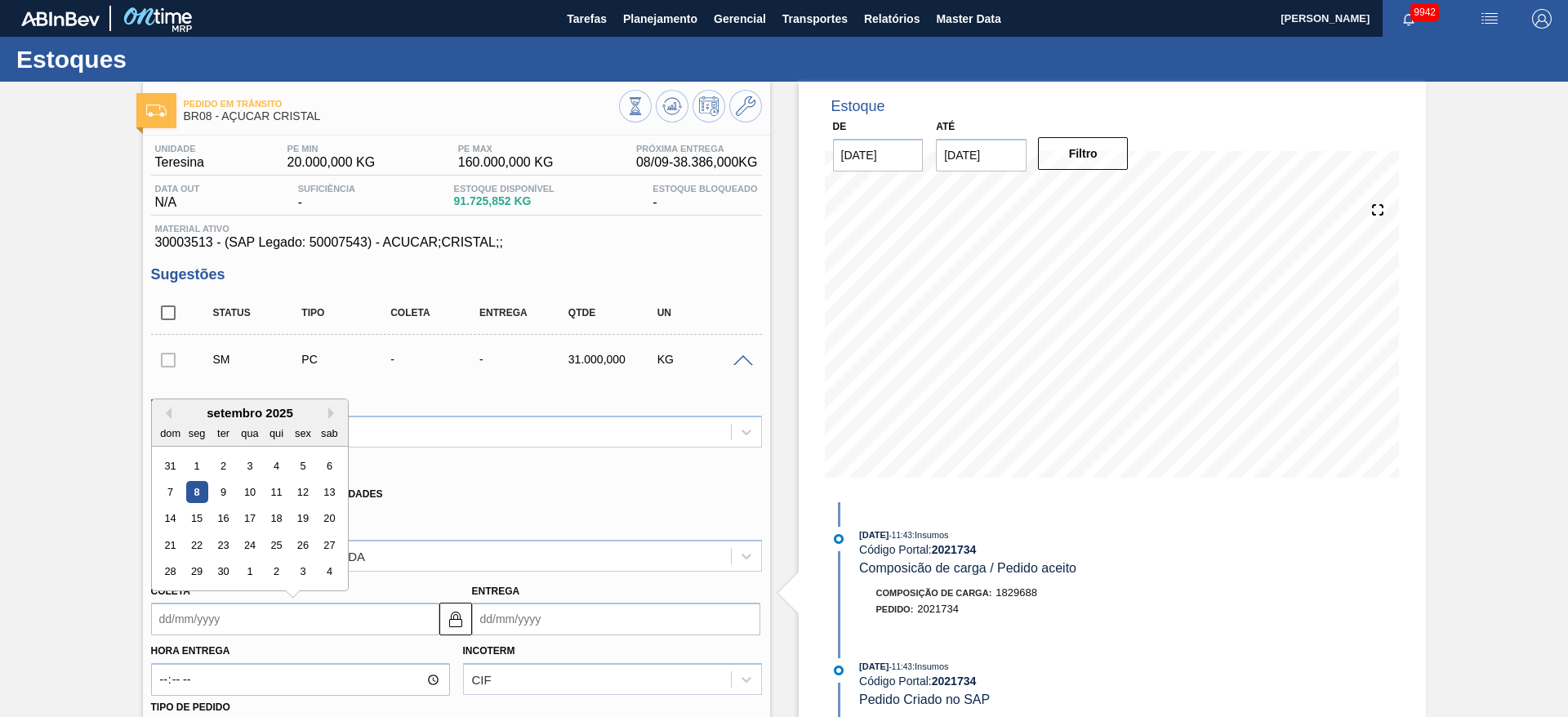
click at [184, 625] on input "Coleta" at bounding box center [295, 619] width 288 height 32
click at [165, 520] on div "14" at bounding box center [170, 518] width 22 height 22
type input "14/09/2025"
type input "17/09/2025"
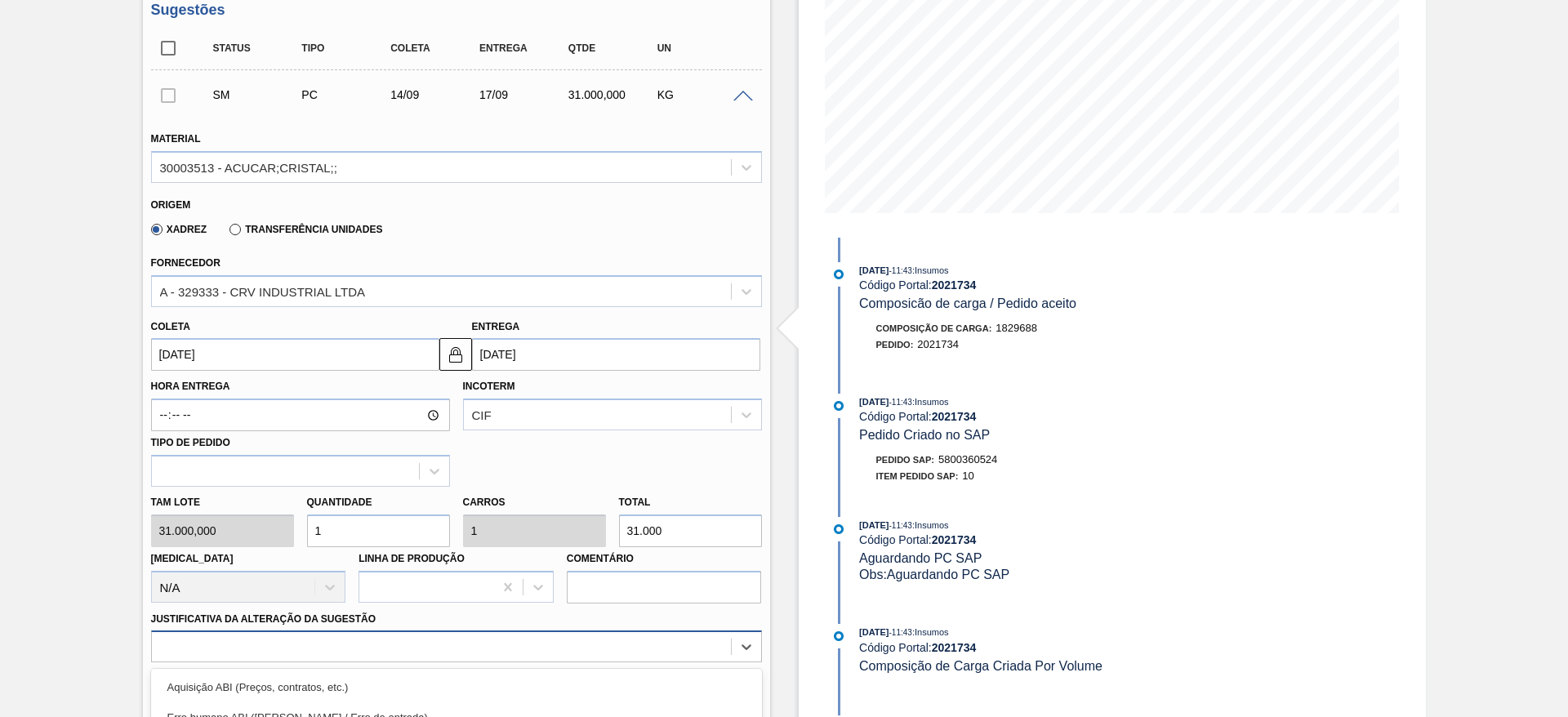
scroll to position [468, 0]
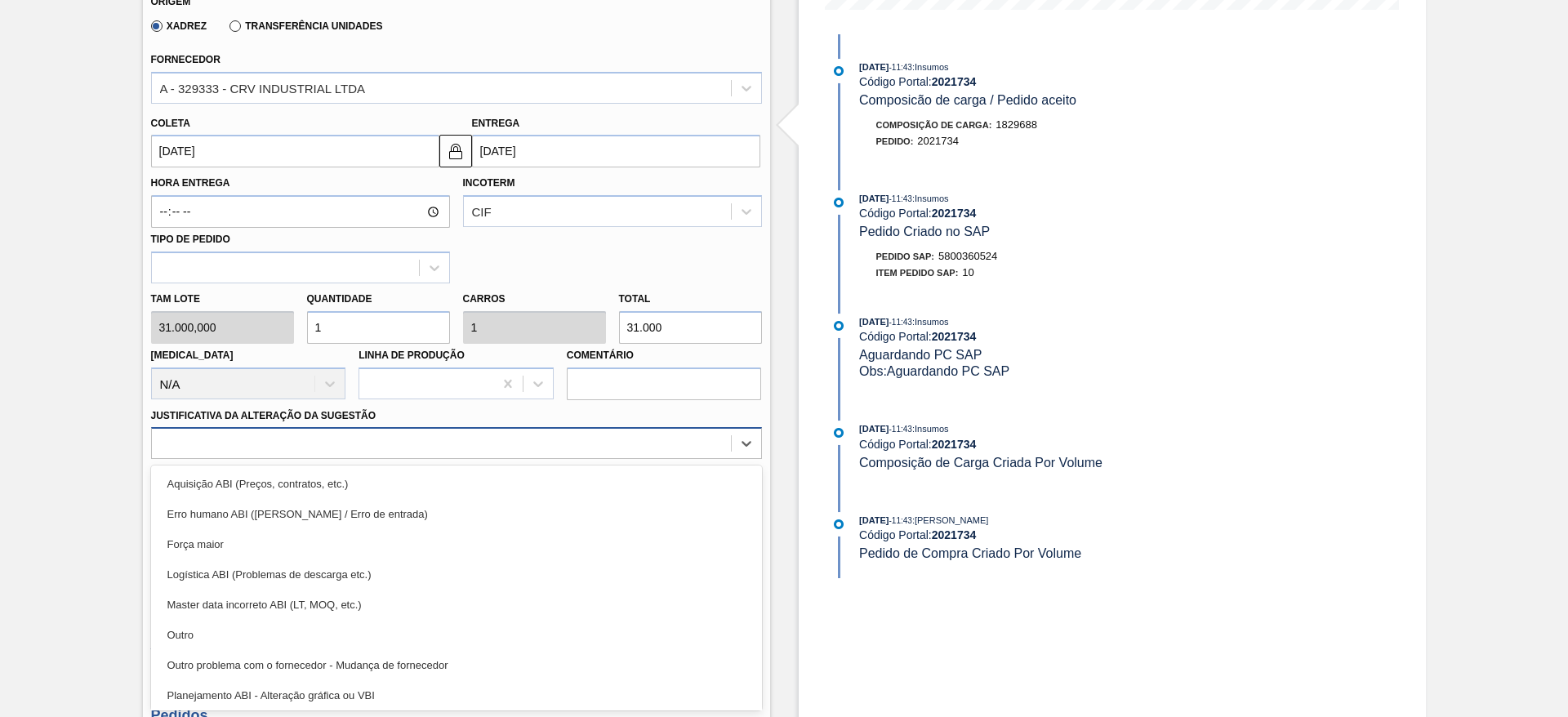
click at [509, 459] on div "option Outro problema com o fornecedor - Mudança de fornecedor focused, 7 of 18…" at bounding box center [457, 443] width 611 height 32
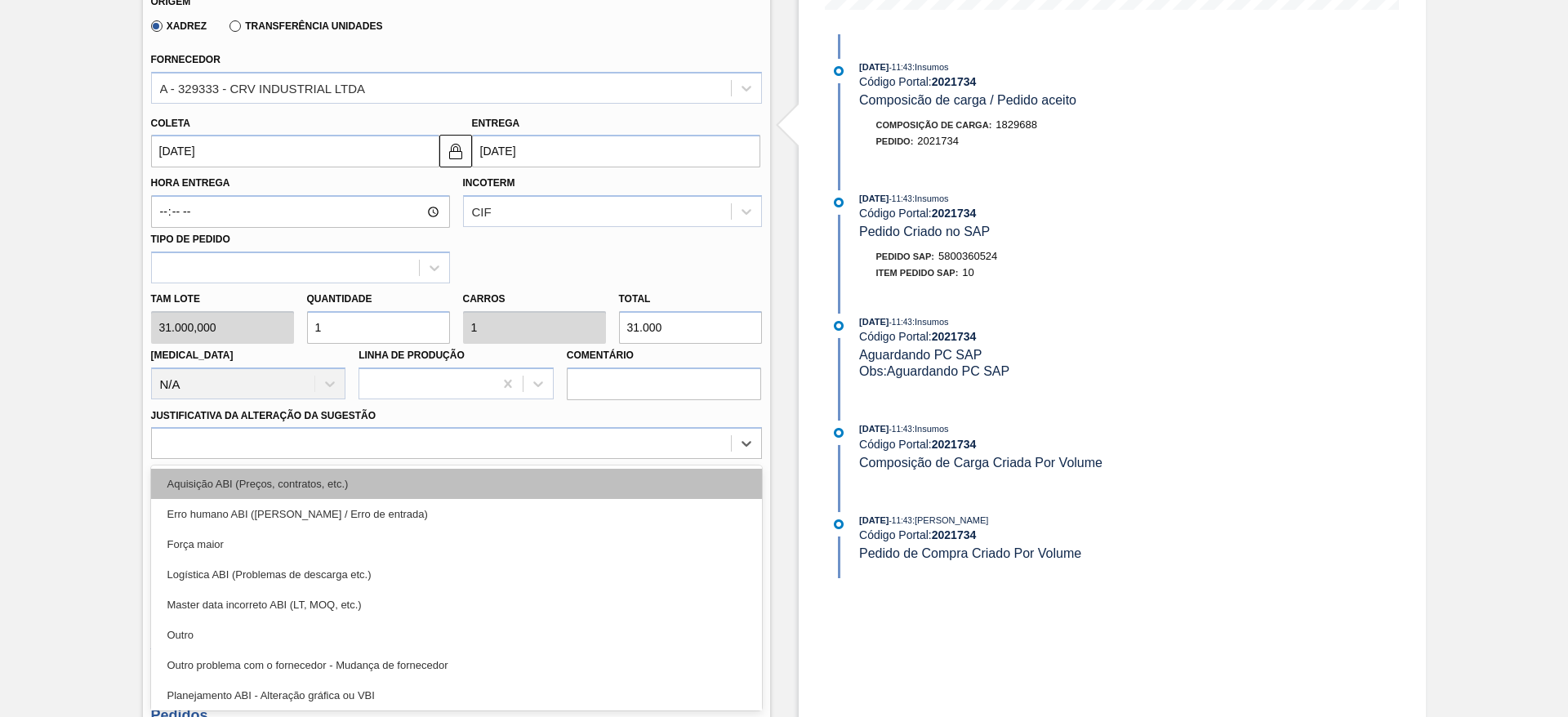
click at [611, 484] on div "Aquisição ABI (Preços, contratos, etc.)" at bounding box center [457, 484] width 611 height 31
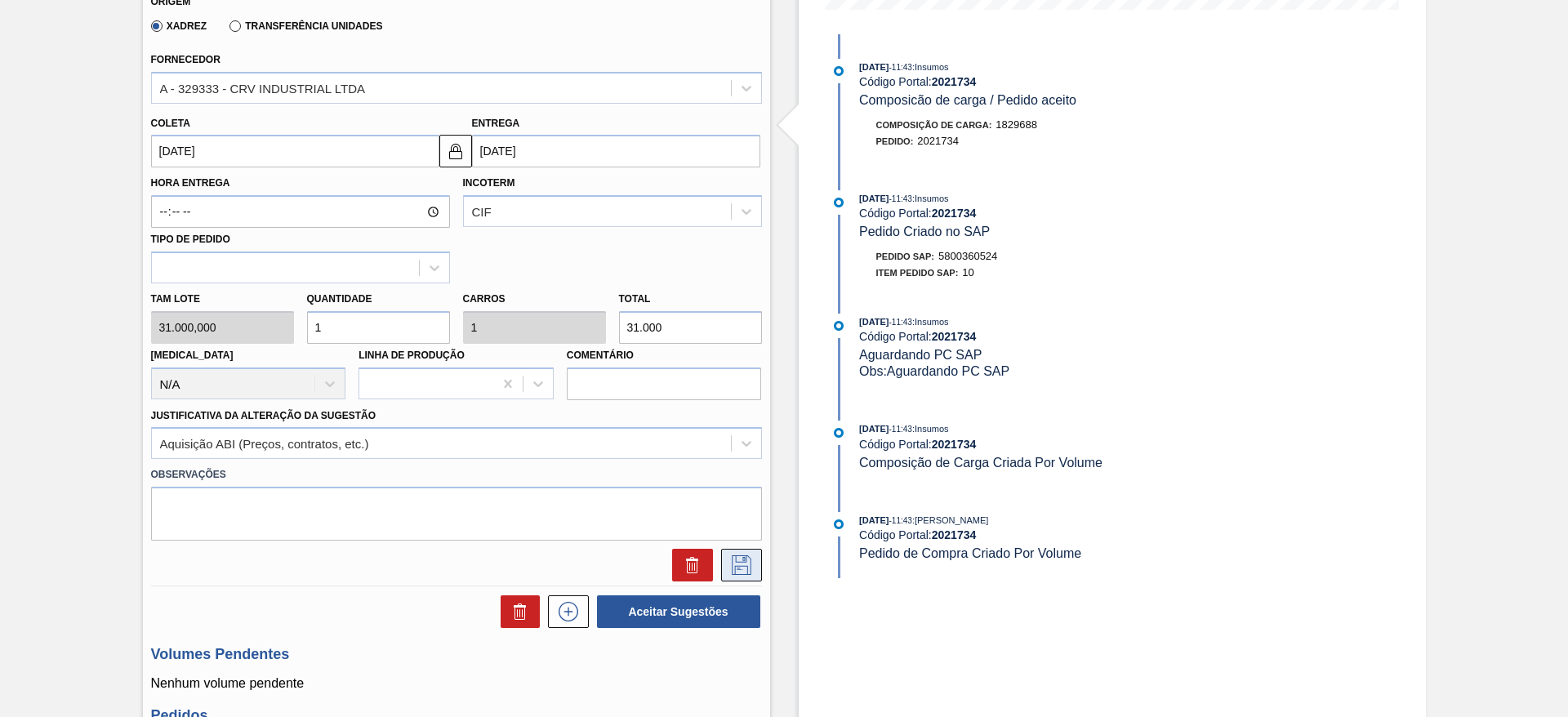
click at [735, 558] on icon at bounding box center [741, 566] width 26 height 19
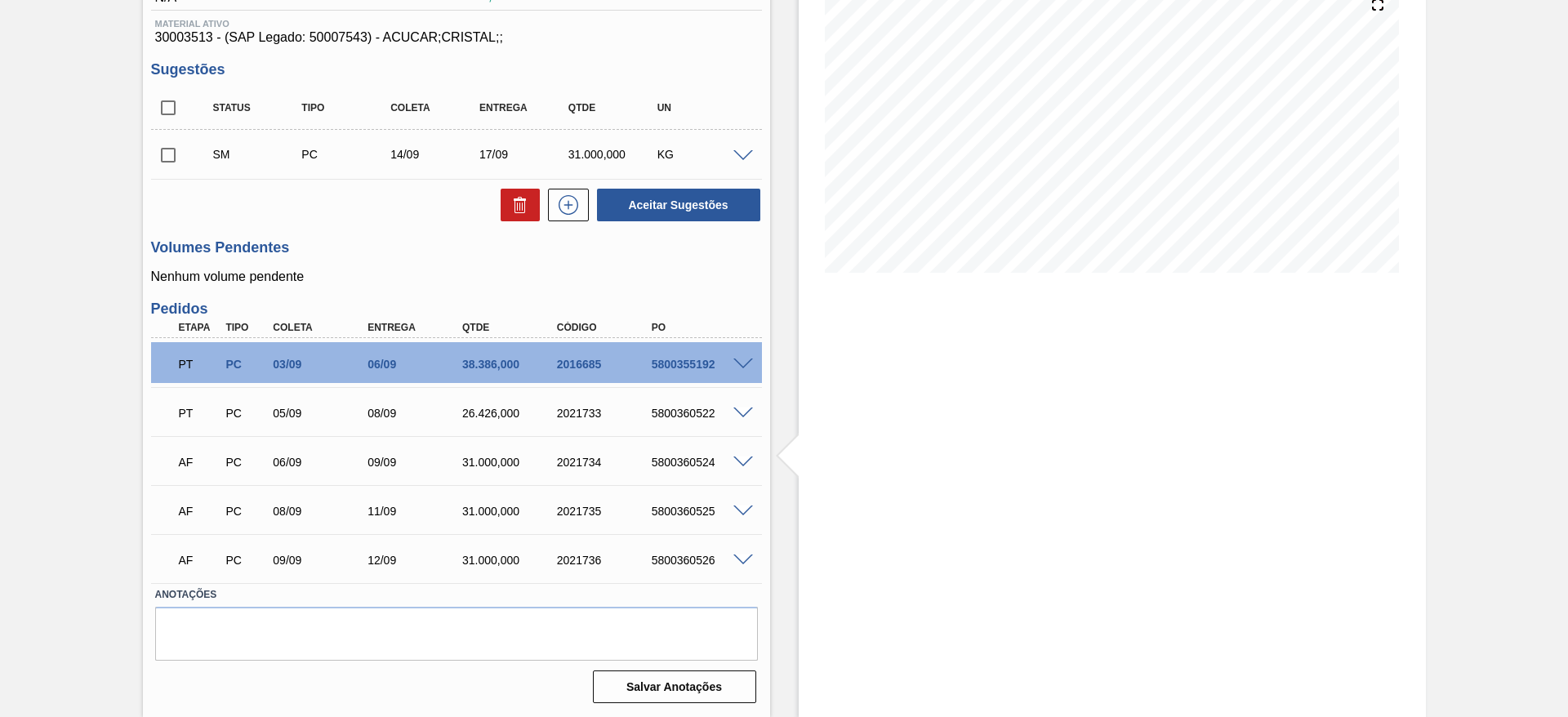
scroll to position [205, 0]
drag, startPoint x: 597, startPoint y: 214, endPoint x: 578, endPoint y: 214, distance: 19.0
click at [578, 214] on div "Aceitar Sugestões" at bounding box center [457, 205] width 611 height 36
click at [578, 214] on icon at bounding box center [569, 205] width 26 height 19
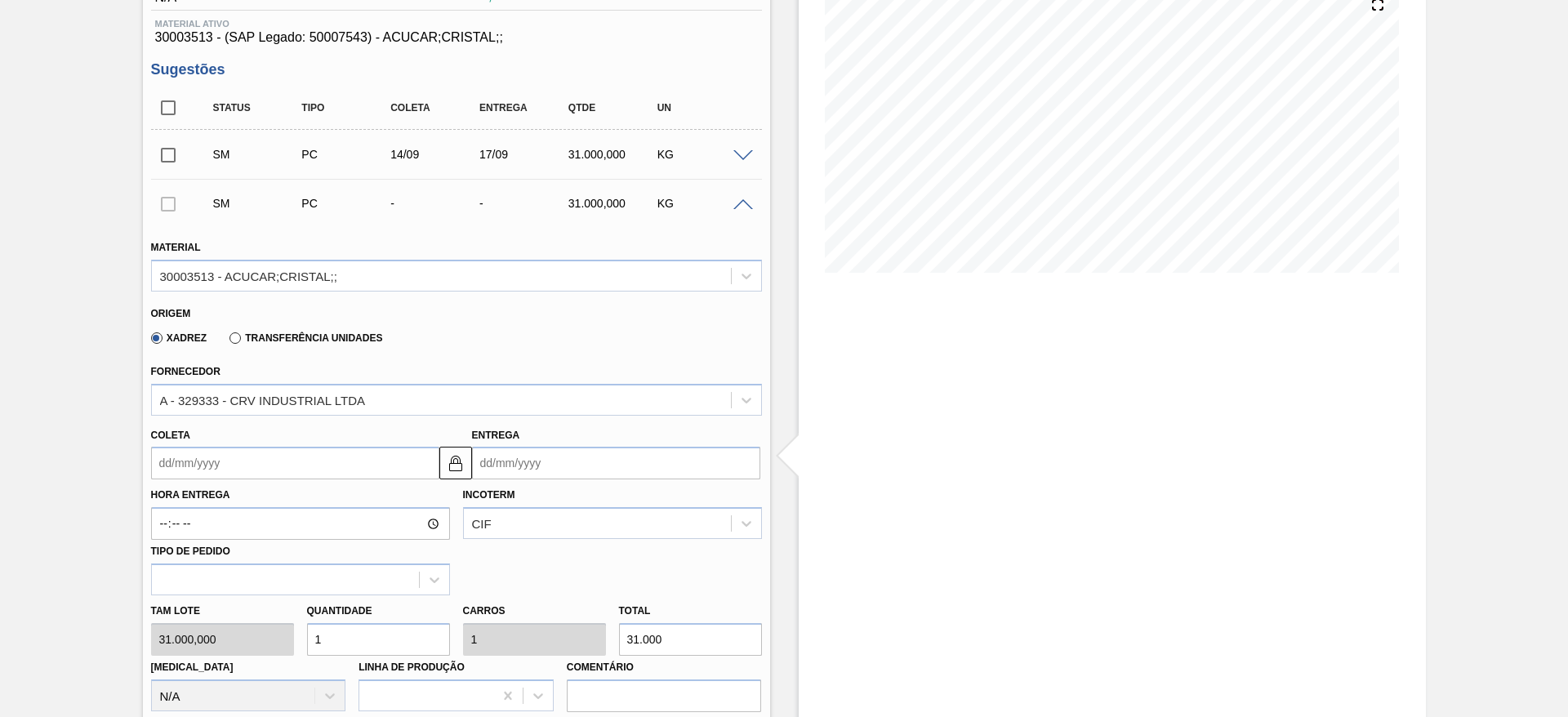
click at [188, 470] on input "Coleta" at bounding box center [295, 462] width 288 height 32
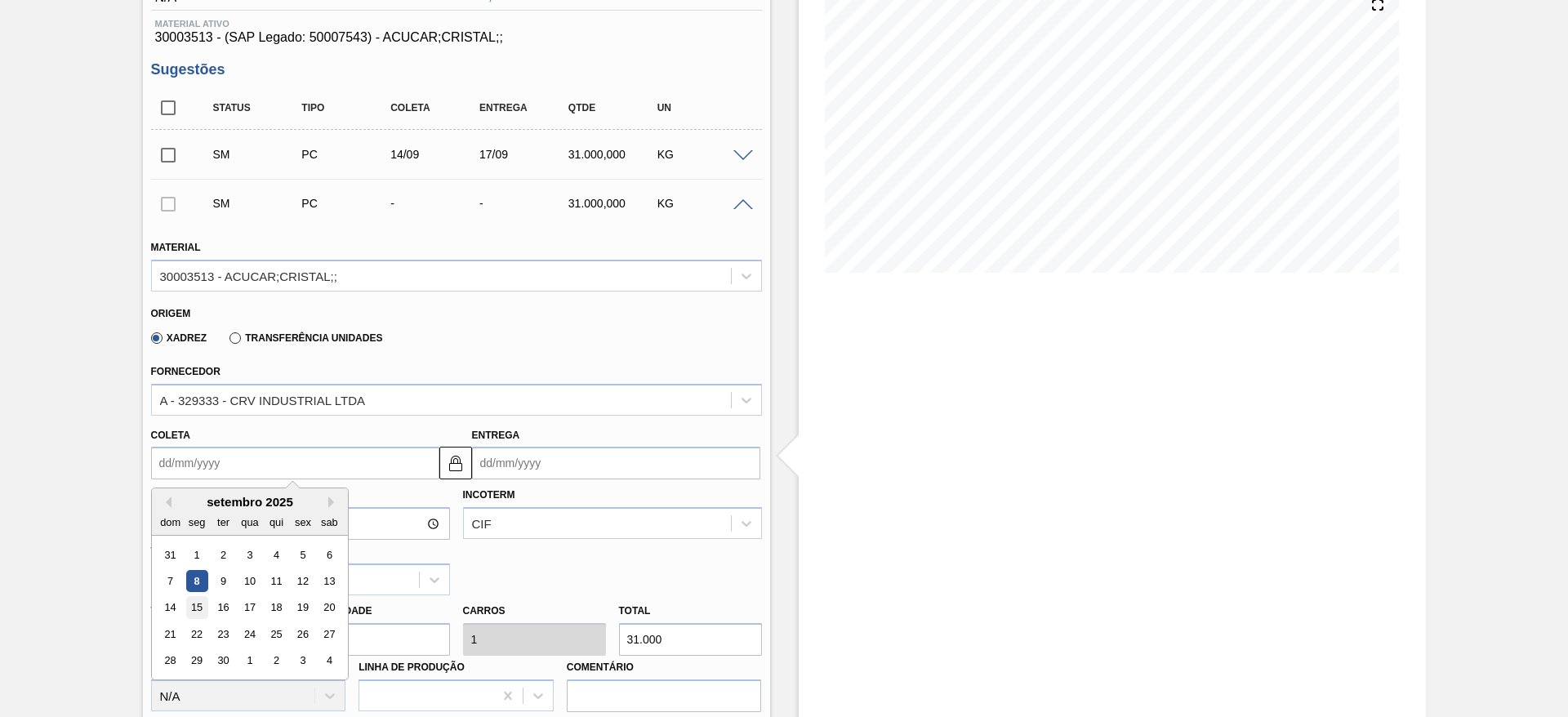
click at [201, 601] on div "15" at bounding box center [196, 608] width 22 height 22
type input "15/09/2025"
type input "18/09/2025"
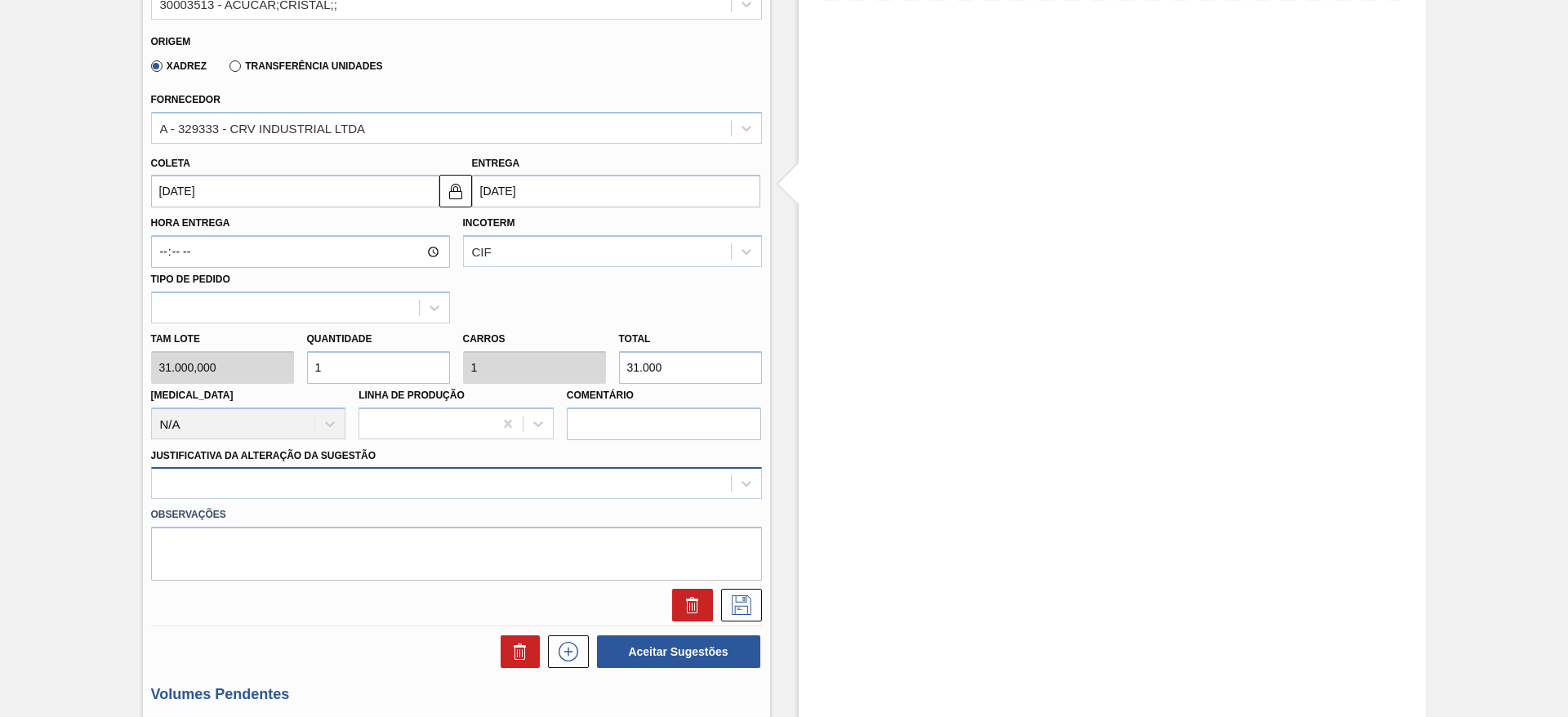
scroll to position [517, 0]
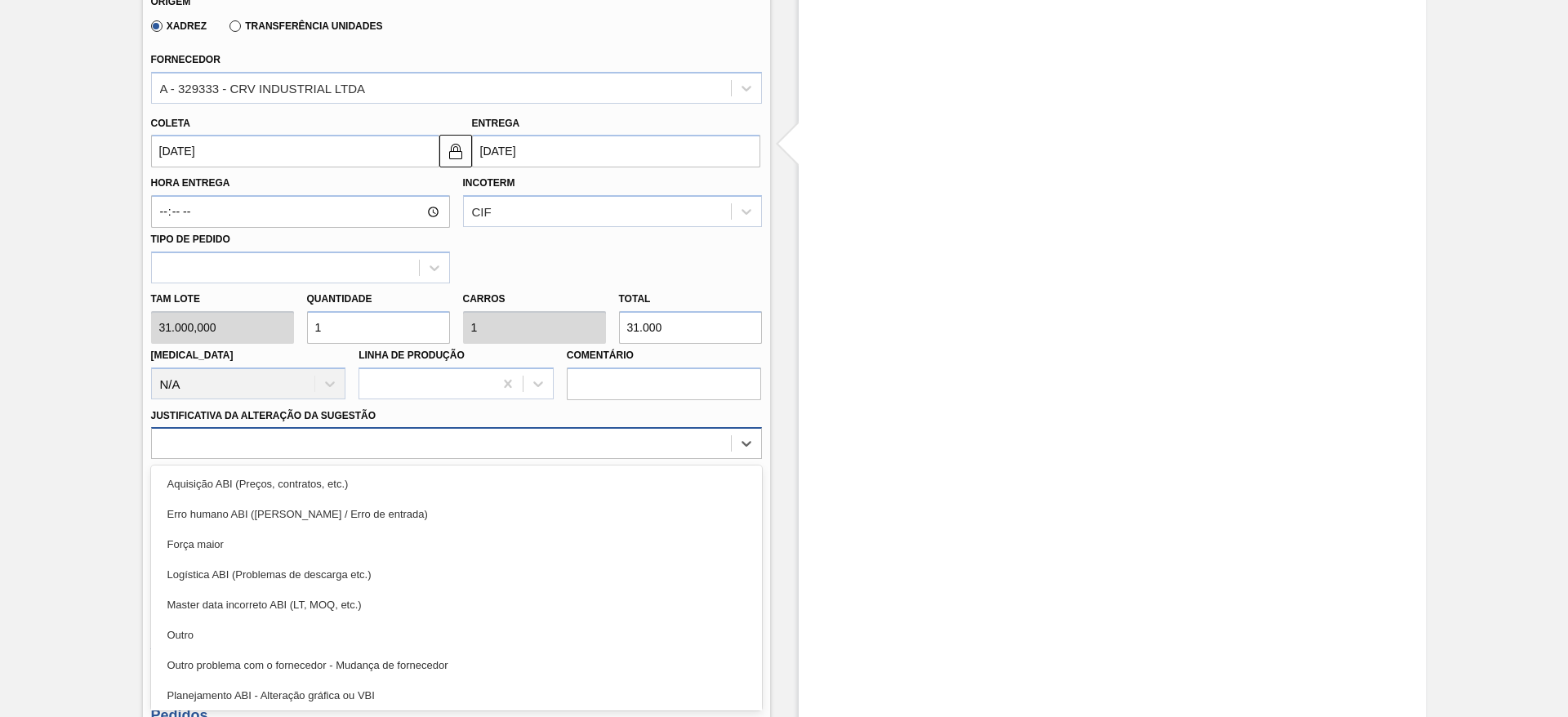
click at [546, 459] on div "option Aquisição ABI (Preços, contratos, etc.) focused, 1 of 18. 18 results ava…" at bounding box center [457, 443] width 611 height 32
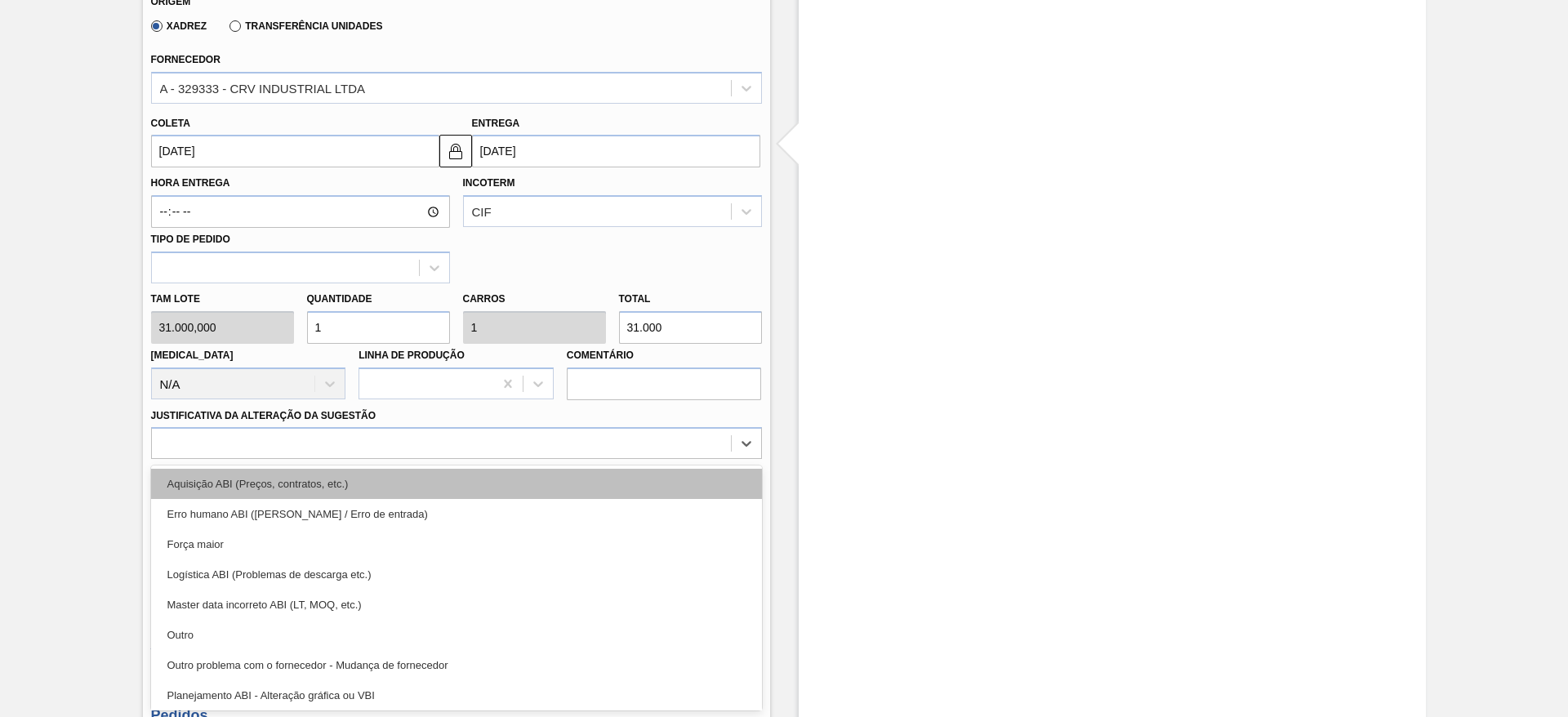
click at [546, 481] on div "Aquisição ABI (Preços, contratos, etc.)" at bounding box center [457, 484] width 611 height 31
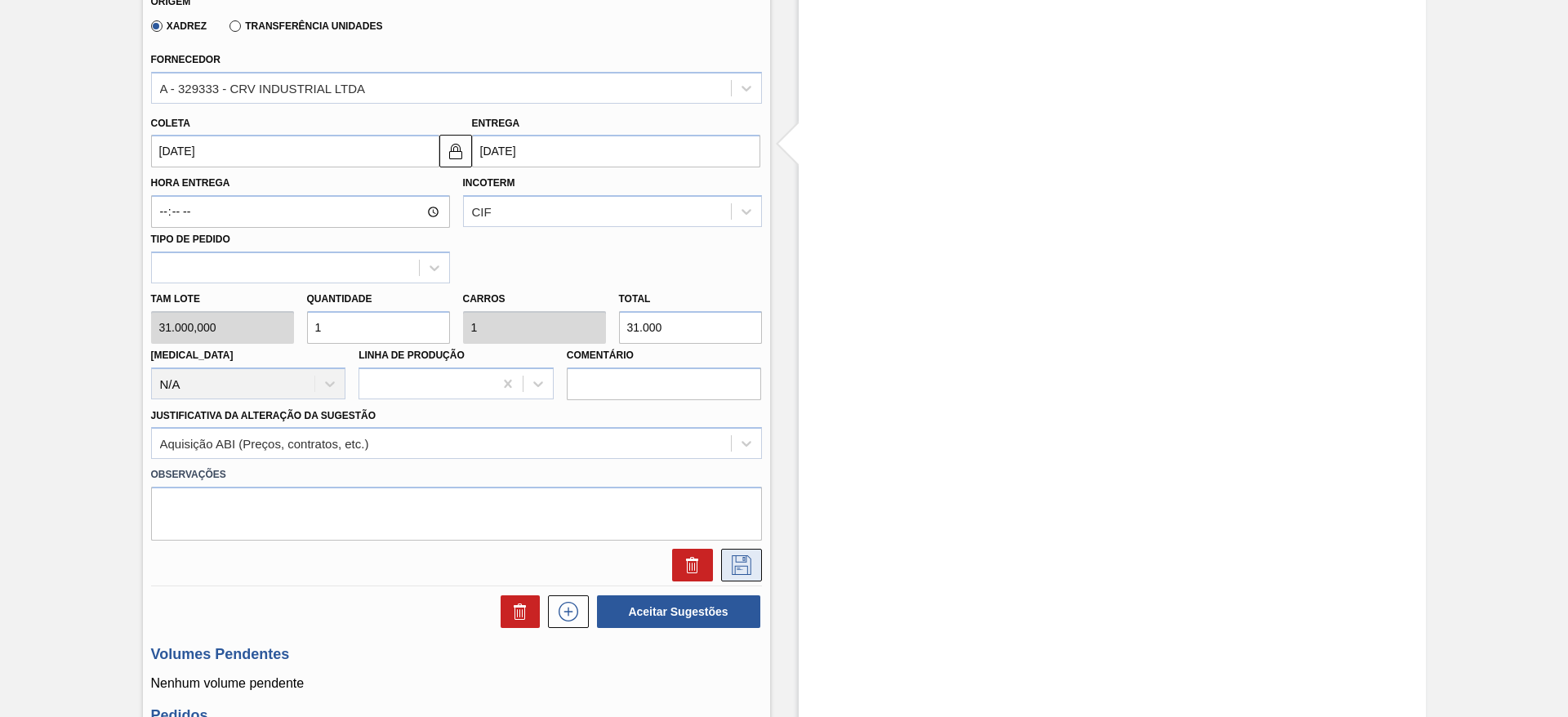
click at [728, 566] on icon at bounding box center [741, 566] width 26 height 19
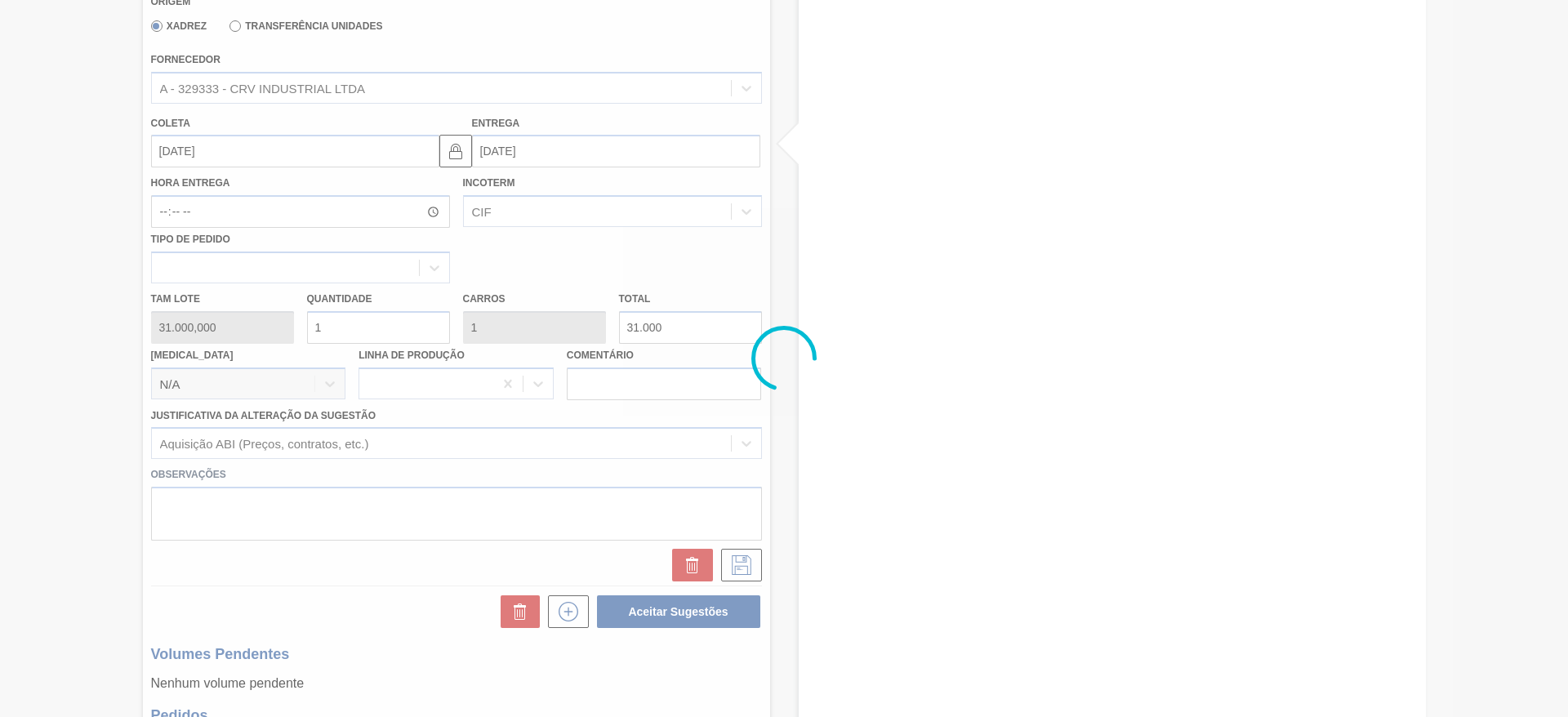
scroll to position [254, 0]
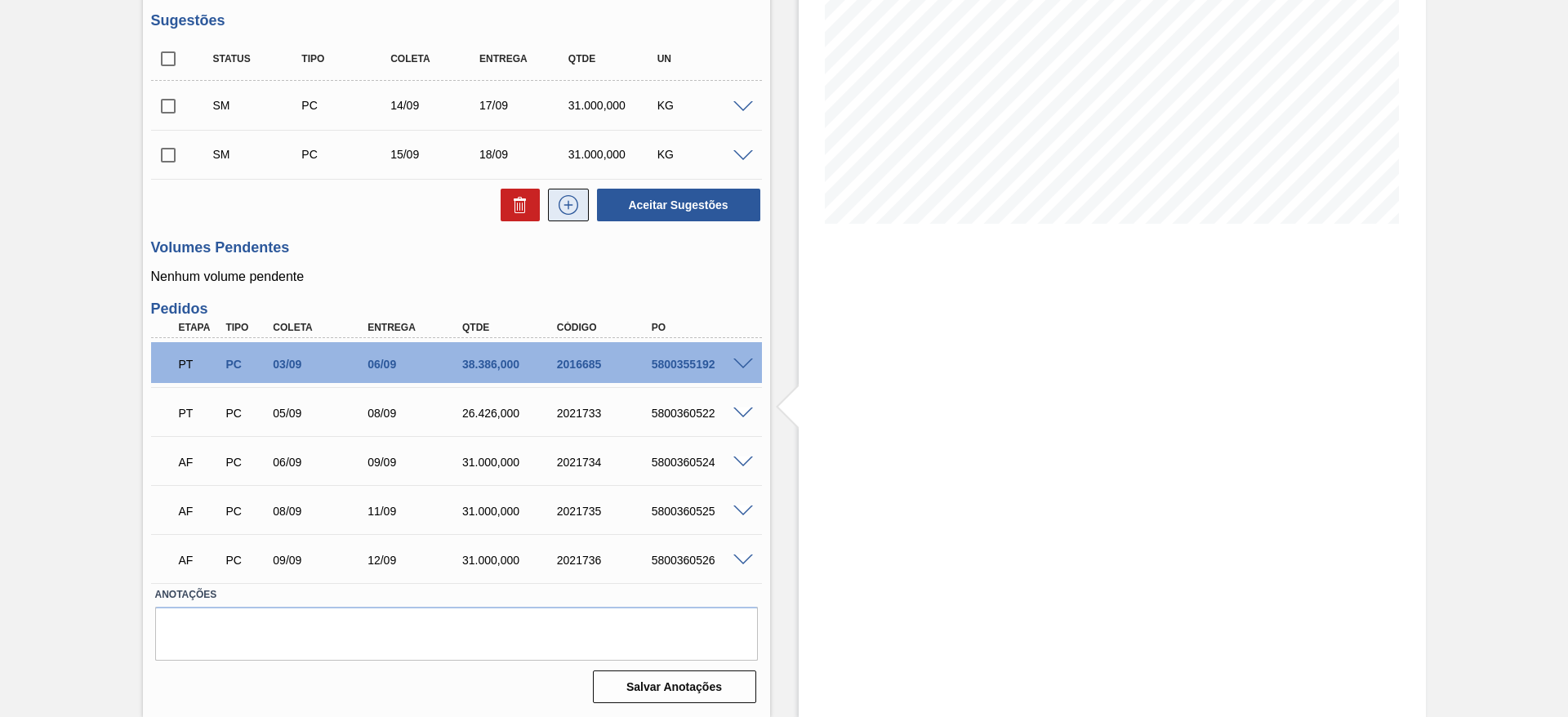
click at [561, 216] on button at bounding box center [568, 205] width 41 height 32
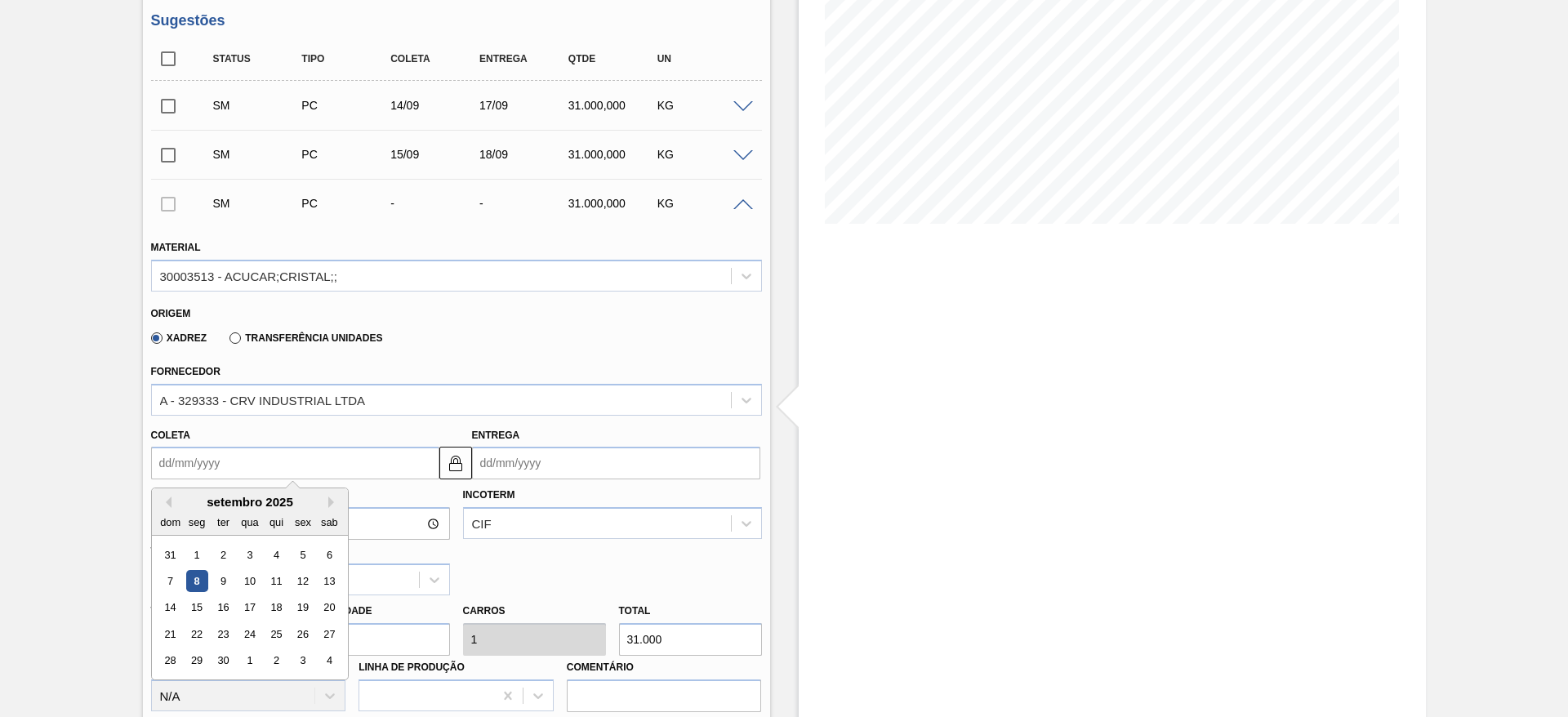
click at [182, 468] on input "Coleta" at bounding box center [295, 462] width 288 height 32
click at [212, 614] on div "16" at bounding box center [222, 608] width 22 height 22
type input "16/09/2025"
type input "19/09/2025"
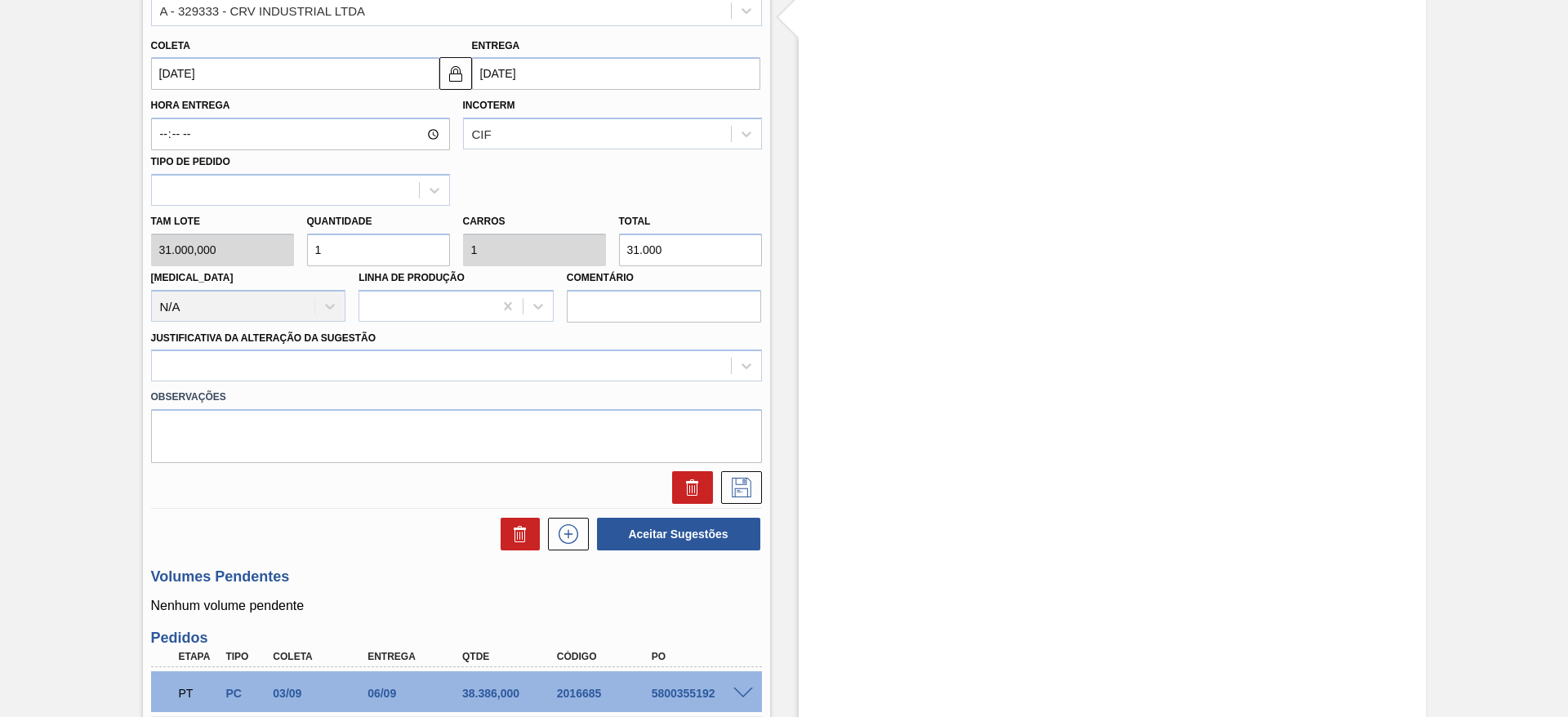
scroll to position [645, 0]
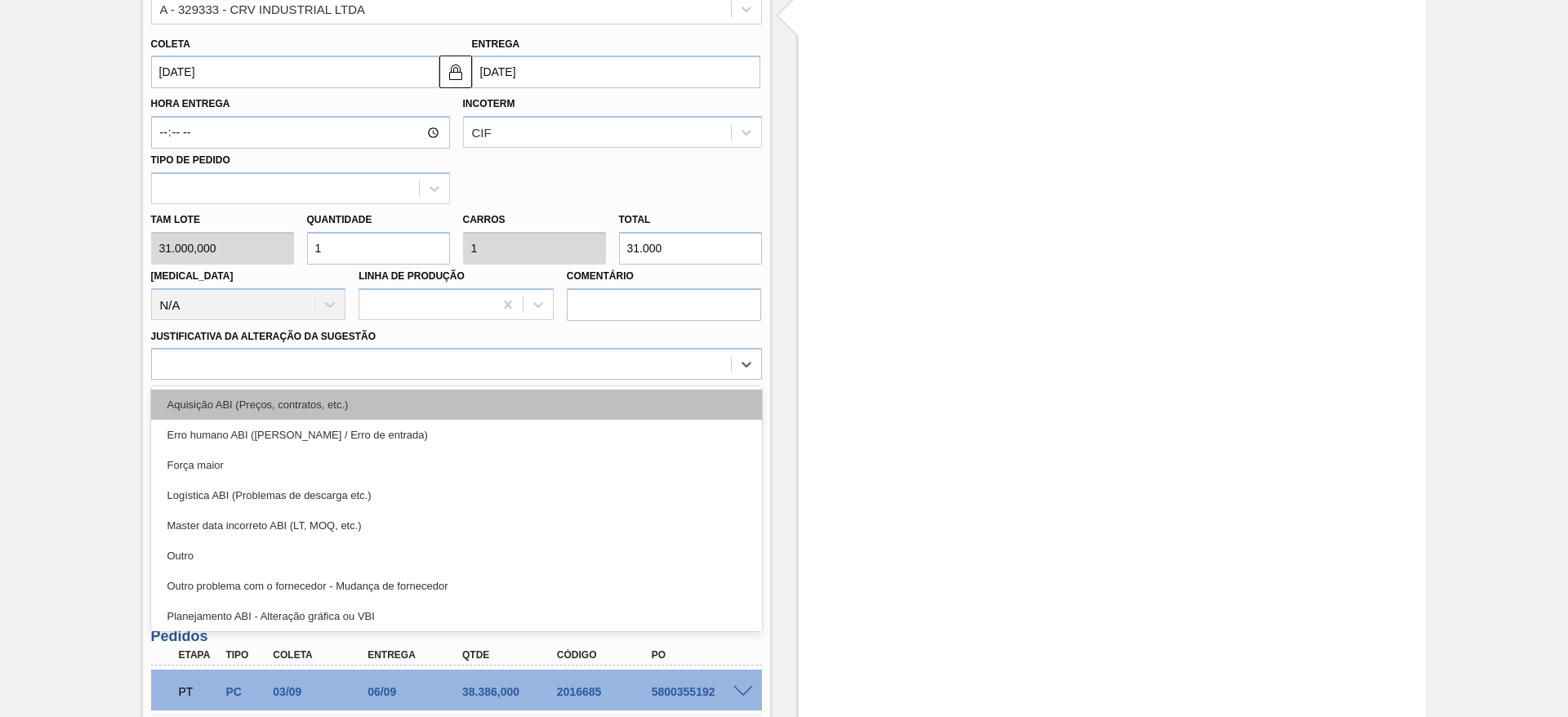
drag, startPoint x: 677, startPoint y: 348, endPoint x: 677, endPoint y: 398, distance: 50.0
click at [677, 380] on div "option Aquisição ABI (Preços, contratos, etc.) focused, 1 of 18. 18 results ava…" at bounding box center [457, 363] width 611 height 32
click at [677, 398] on div "Aquisição ABI (Preços, contratos, etc.)" at bounding box center [457, 404] width 611 height 31
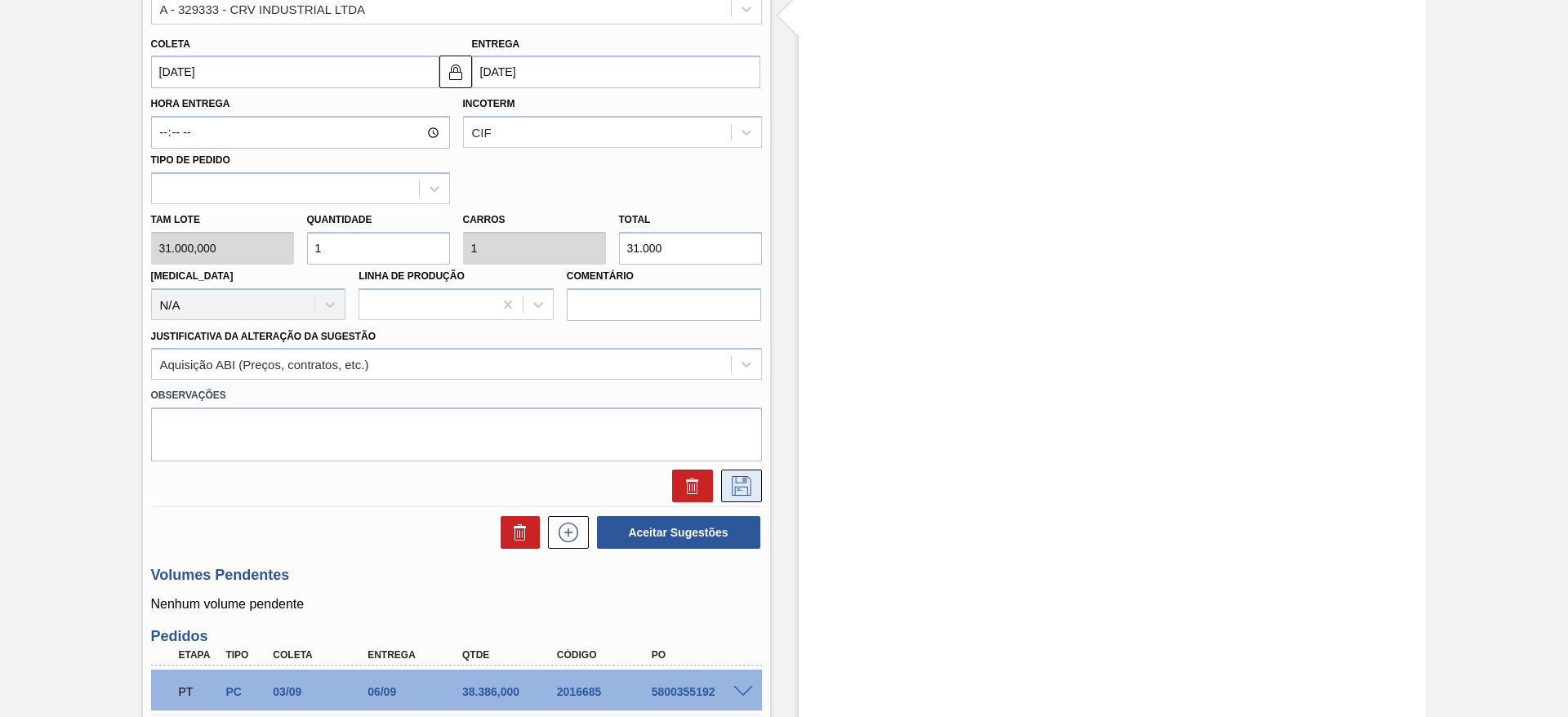
click at [728, 478] on icon at bounding box center [741, 486] width 26 height 19
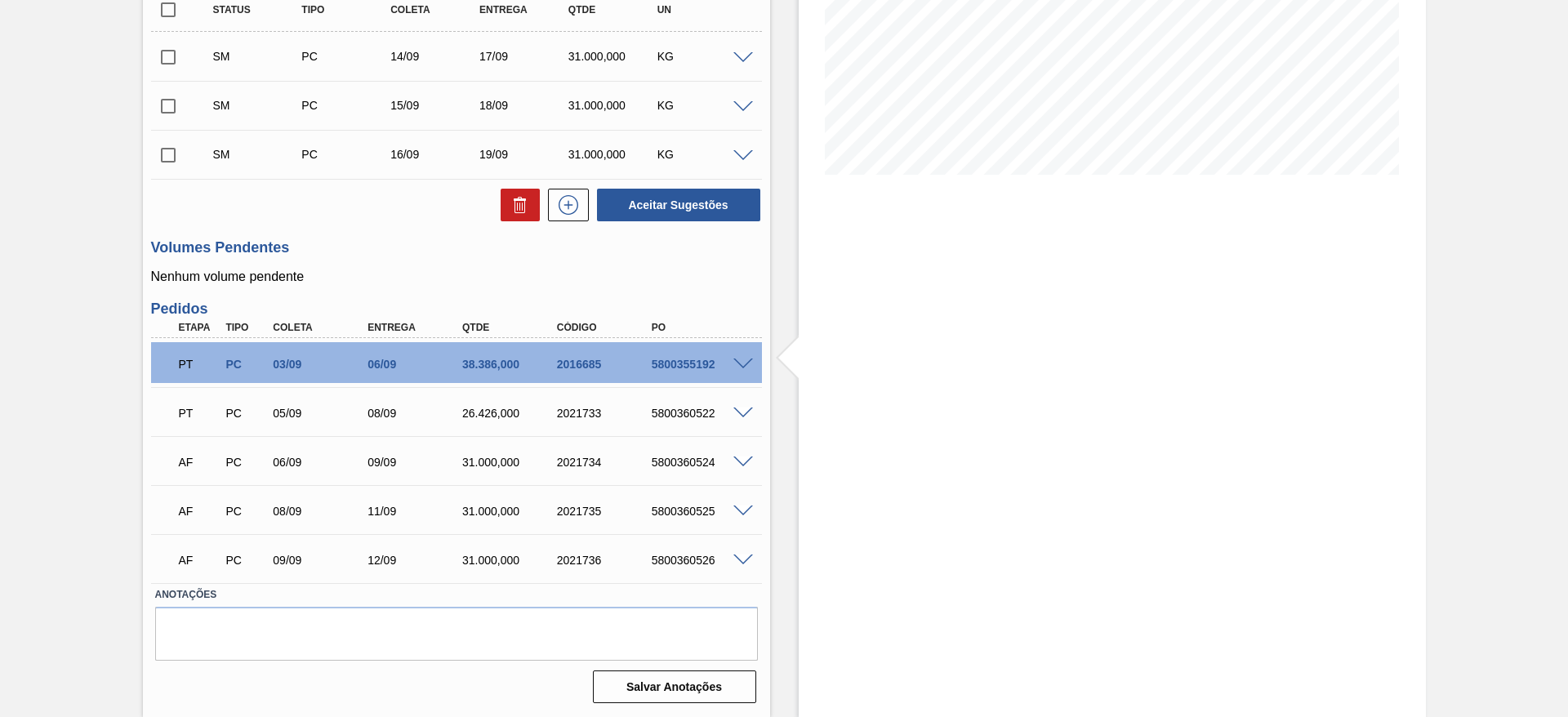
scroll to position [0, 0]
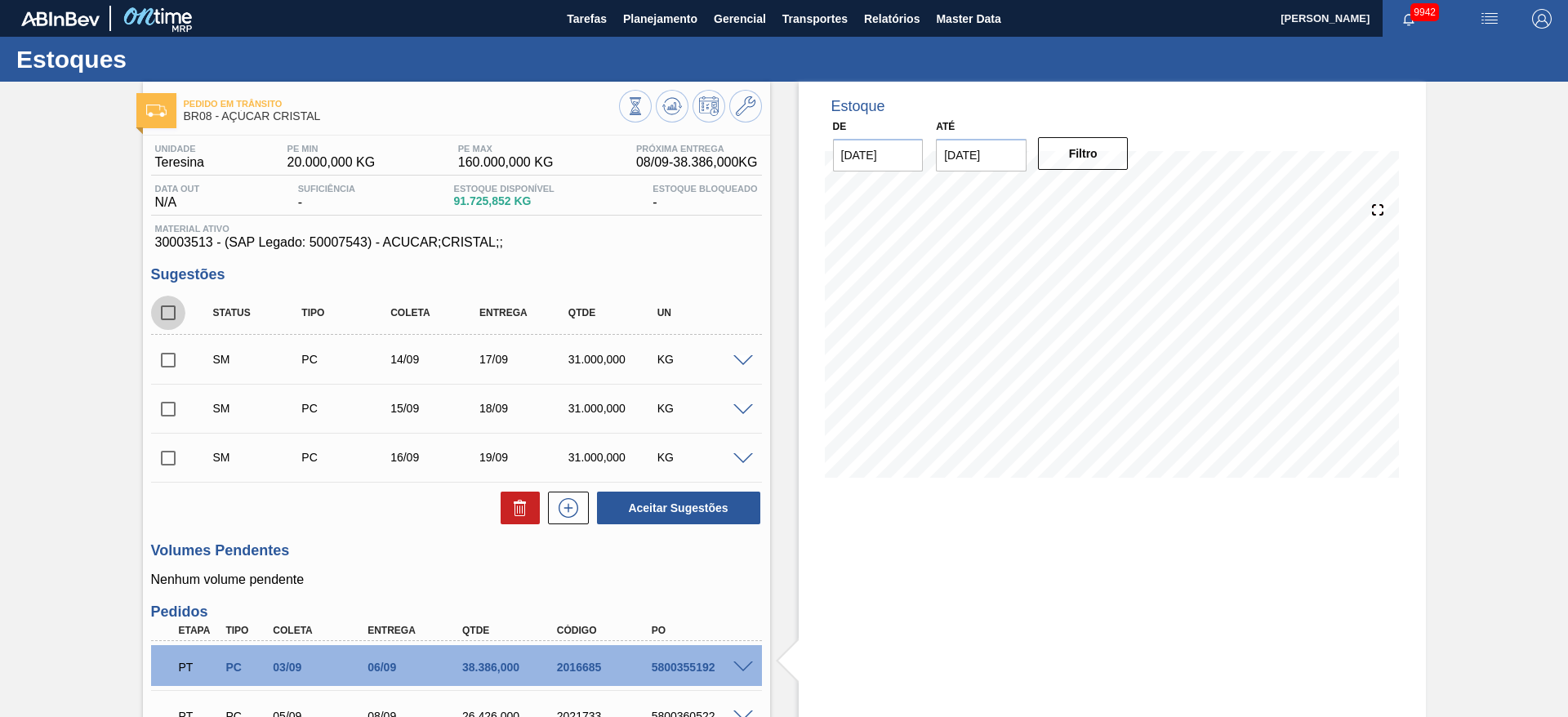
click at [174, 327] on input "checkbox" at bounding box center [168, 313] width 34 height 34
checkbox input "true"
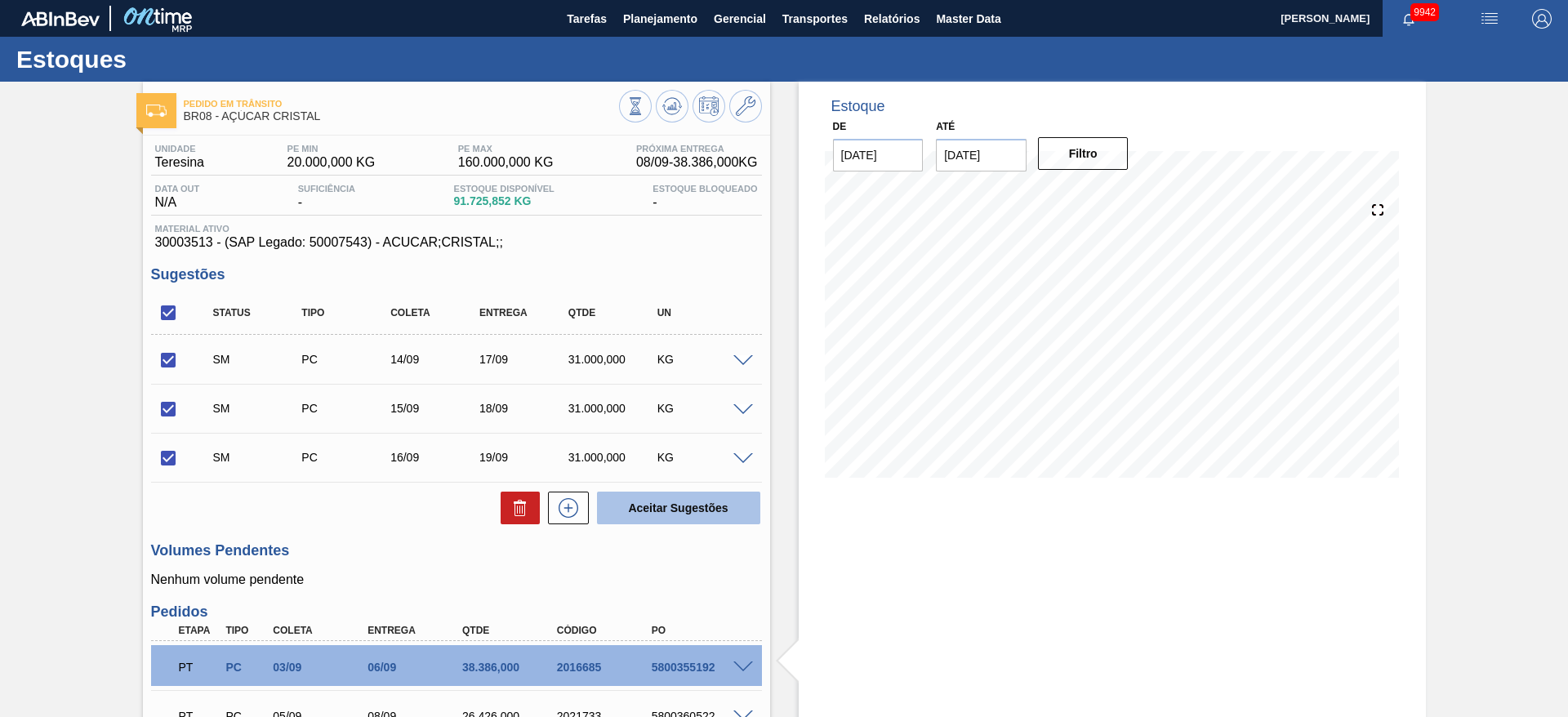
click at [639, 507] on button "Aceitar Sugestões" at bounding box center [678, 508] width 164 height 32
checkbox input "false"
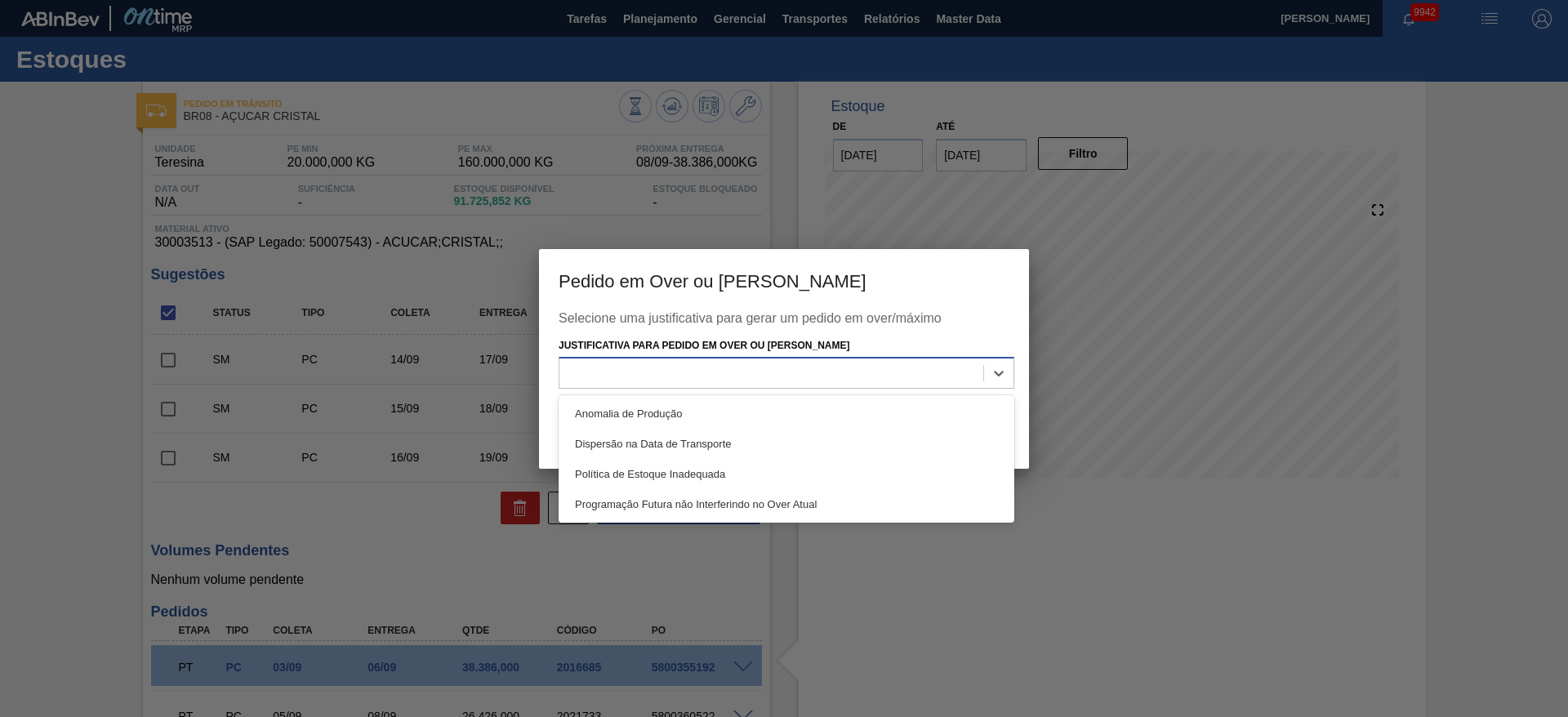
click at [925, 369] on div at bounding box center [771, 373] width 424 height 24
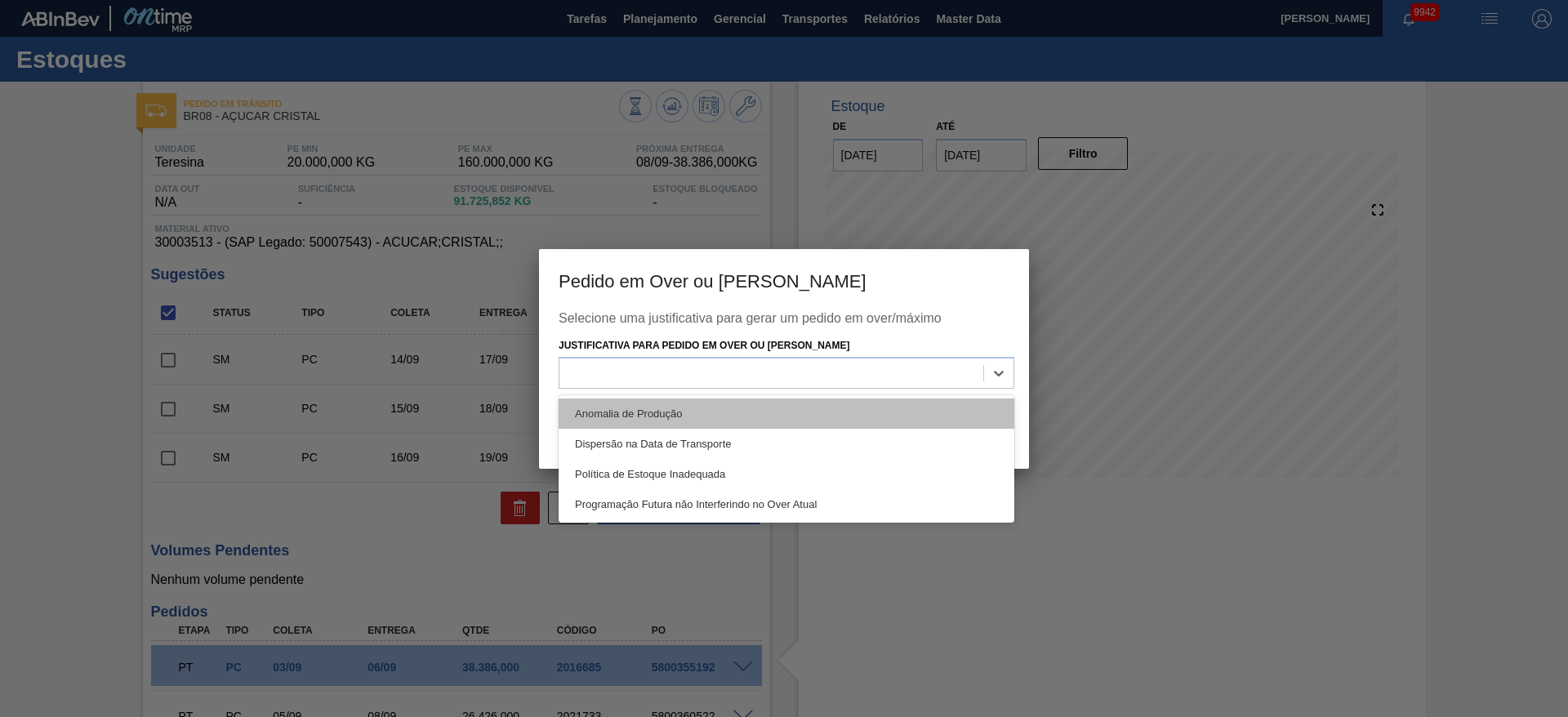
click at [927, 401] on div "Anomalia de Produção" at bounding box center [786, 413] width 456 height 31
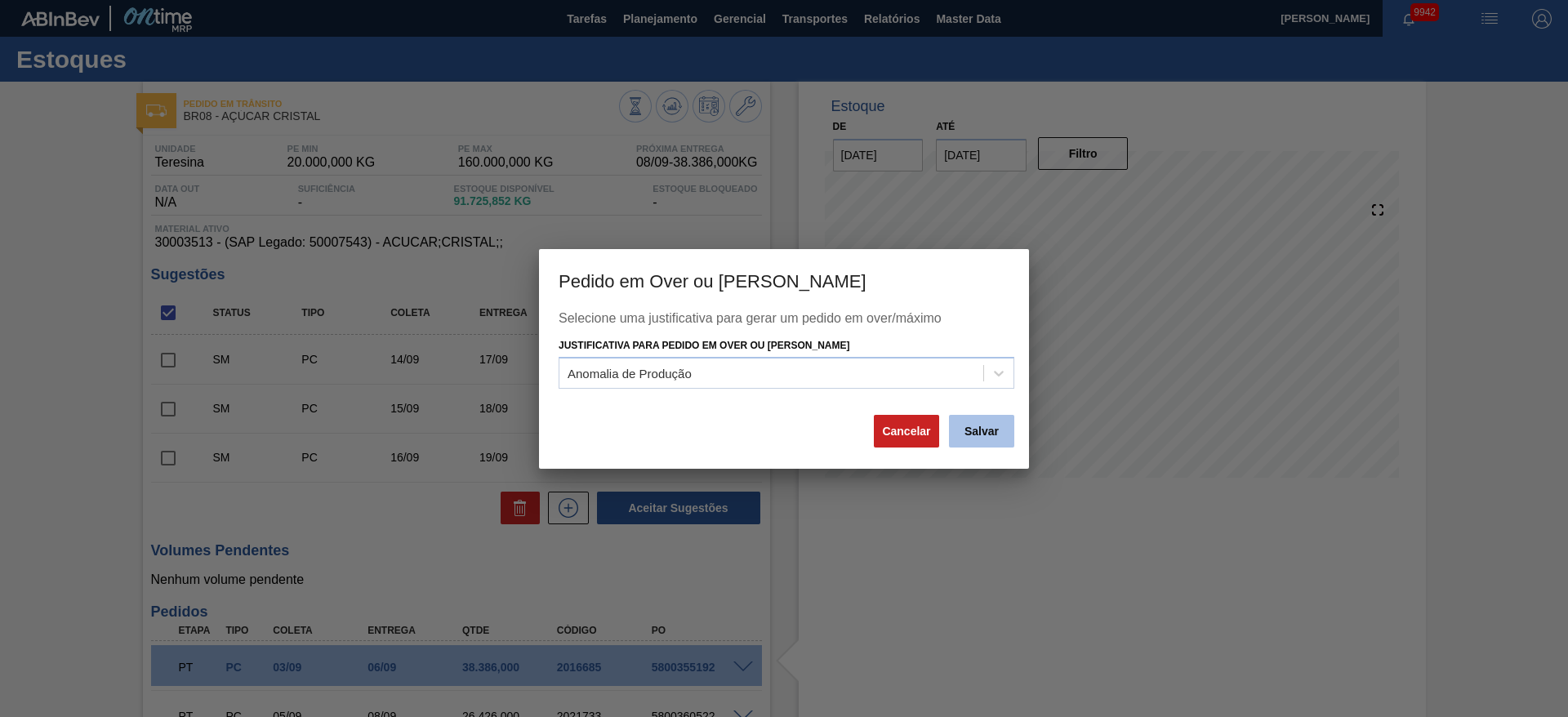
click at [970, 432] on button "Salvar" at bounding box center [981, 431] width 66 height 32
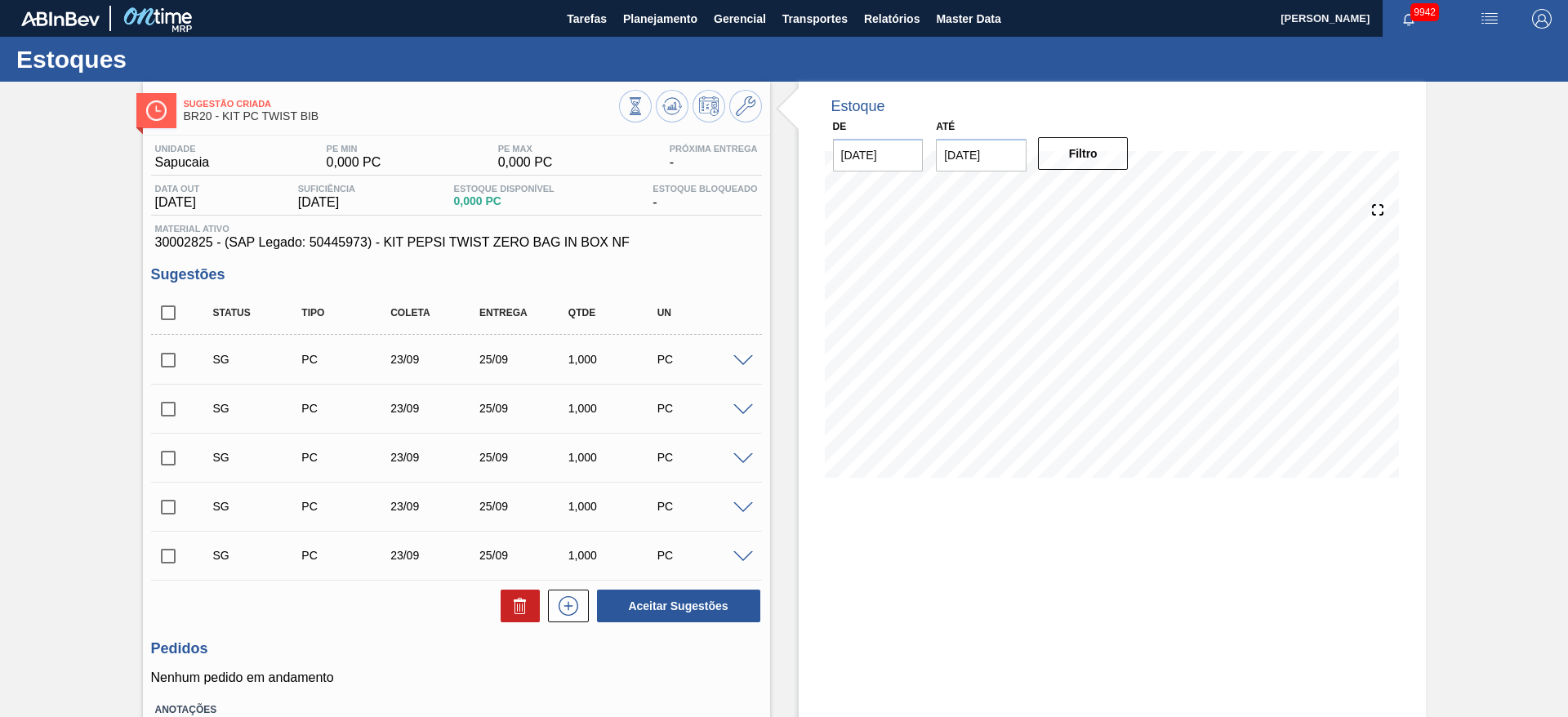
click at [752, 364] on div at bounding box center [745, 360] width 32 height 12
drag, startPoint x: 752, startPoint y: 364, endPoint x: 742, endPoint y: 360, distance: 10.8
click at [742, 360] on div at bounding box center [745, 360] width 32 height 12
click at [742, 360] on span at bounding box center [743, 362] width 19 height 12
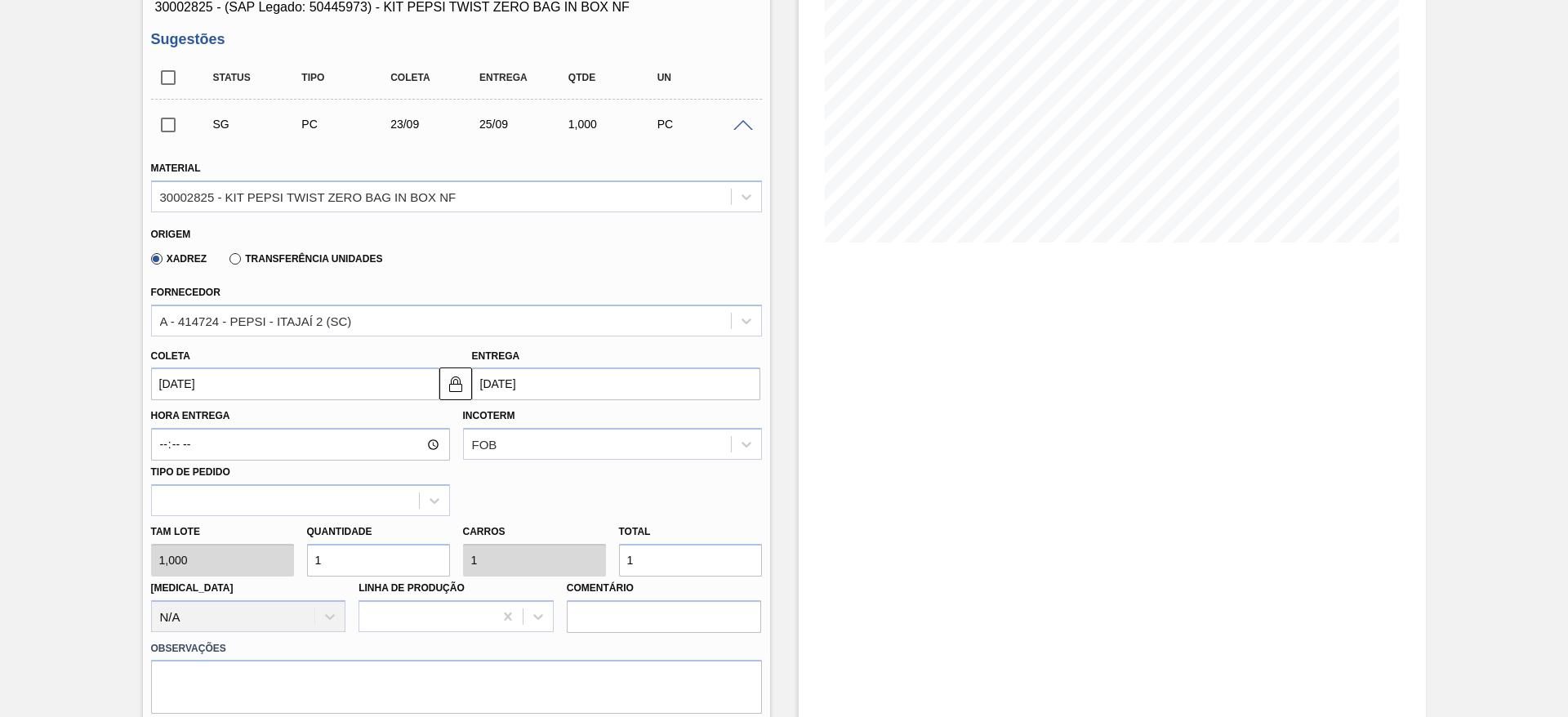
scroll to position [243, 0]
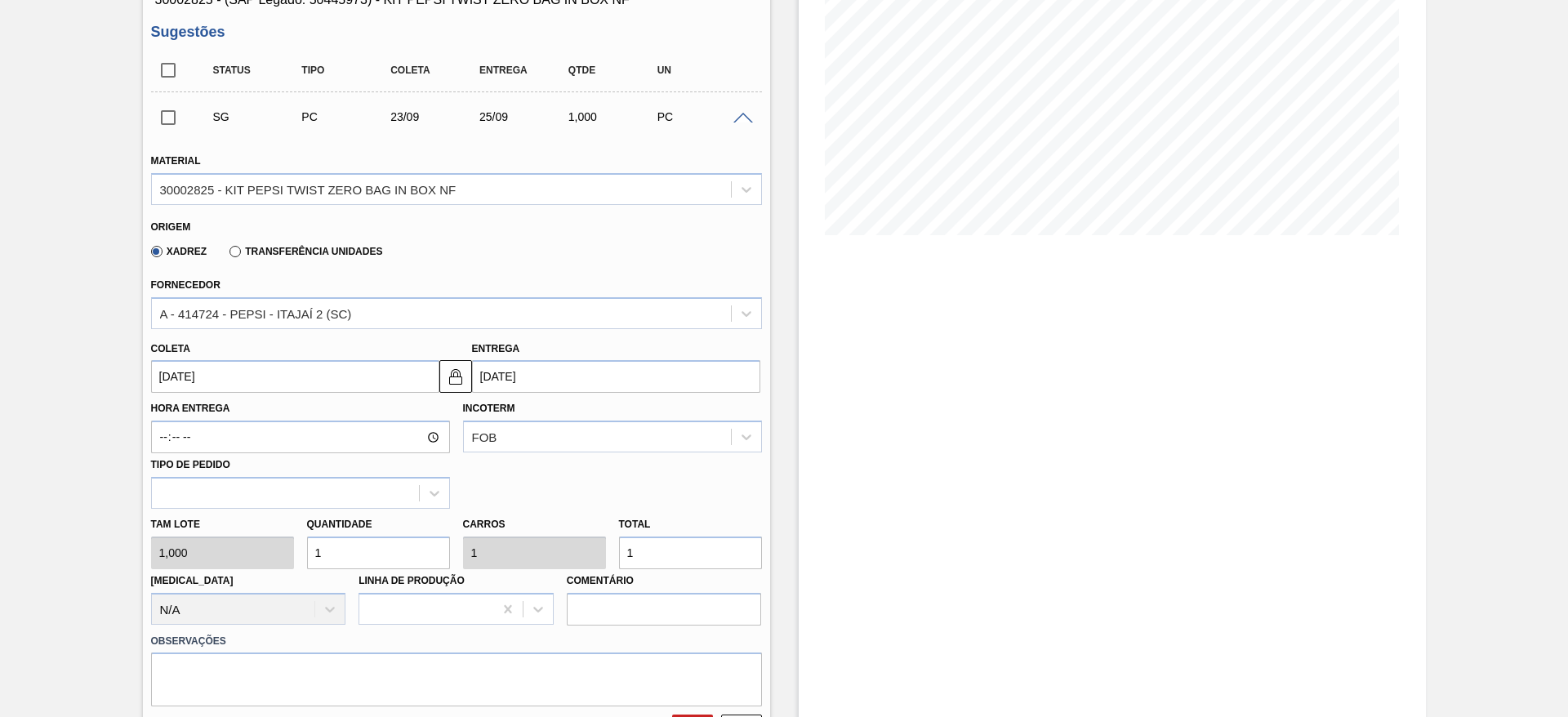
click at [346, 539] on input "1" at bounding box center [378, 552] width 143 height 32
type input "4"
click at [346, 539] on input "4" at bounding box center [378, 552] width 143 height 32
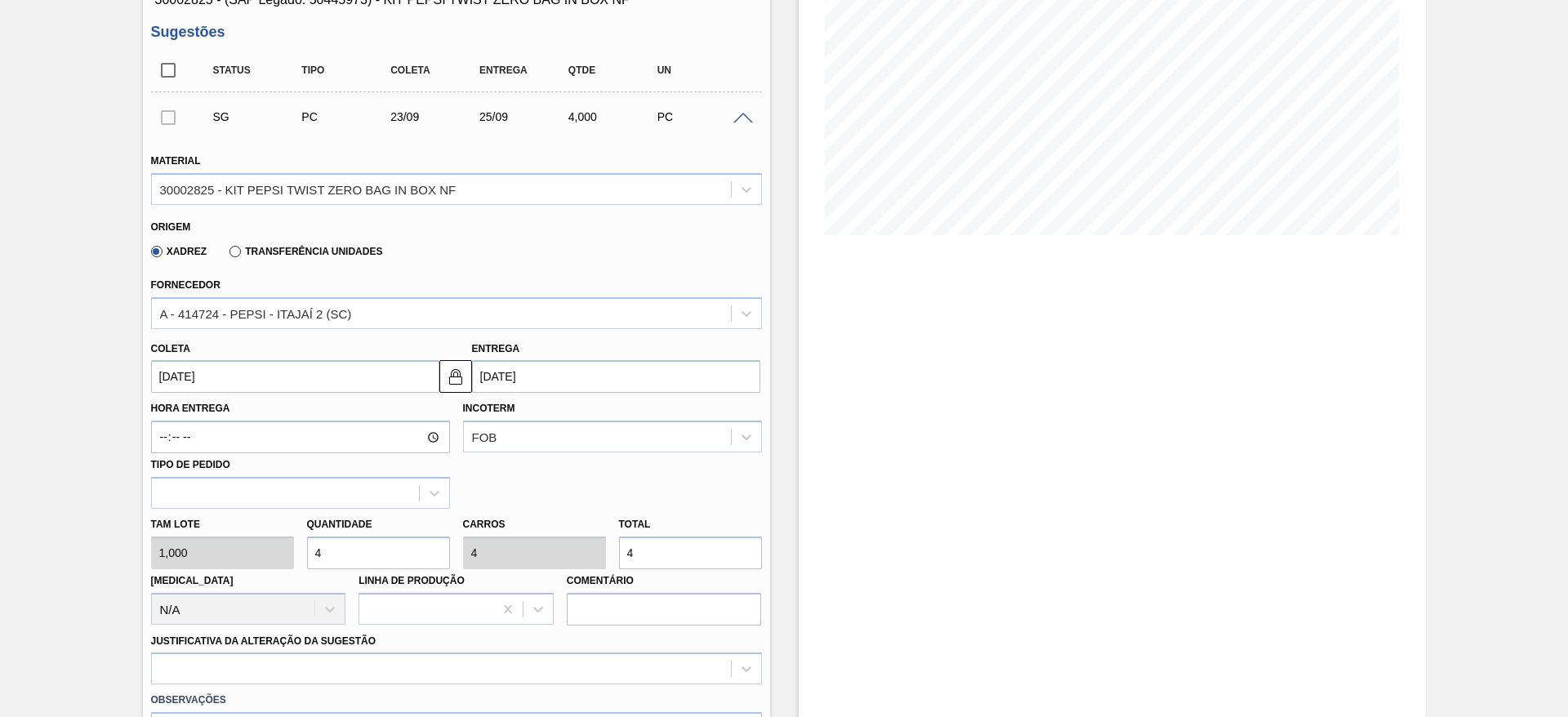
type input "4"
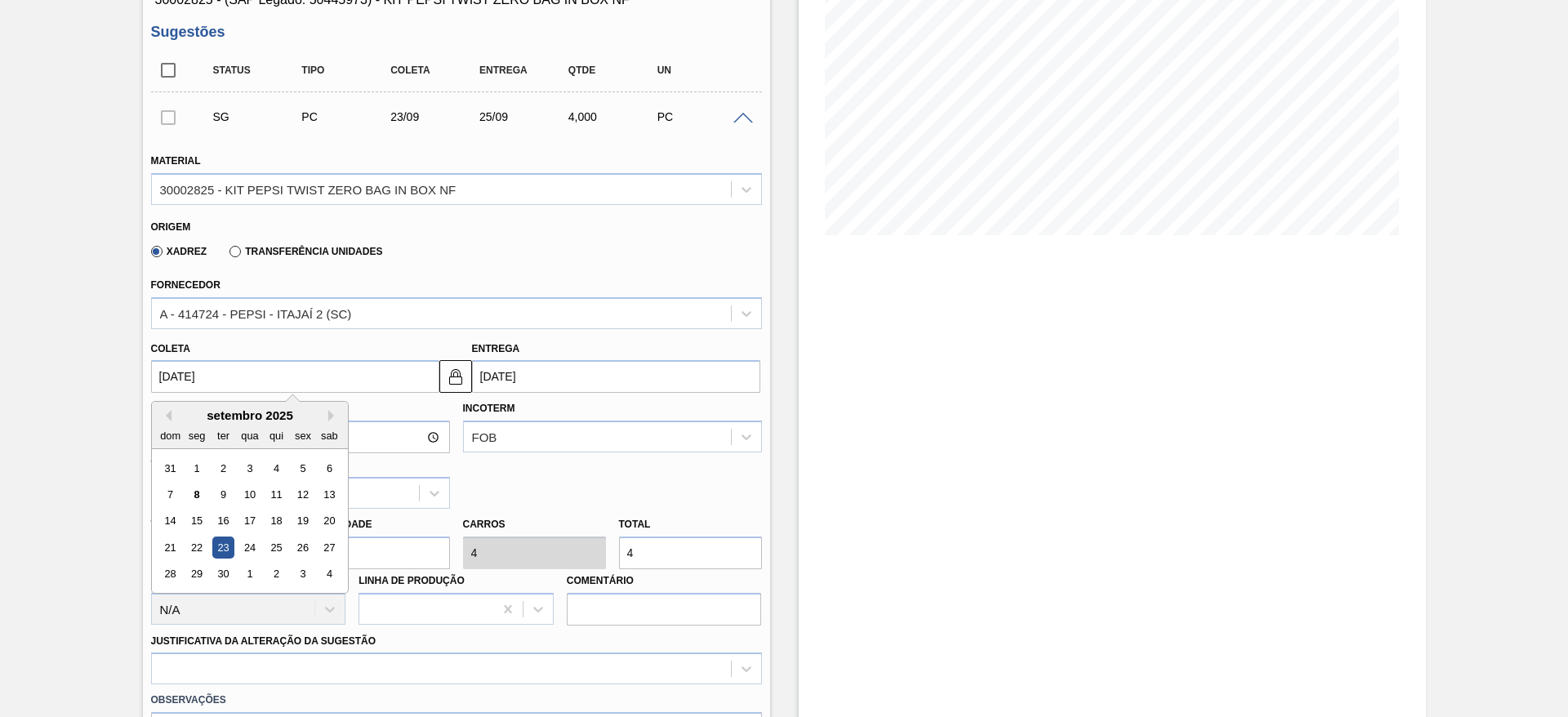
click at [199, 383] on input "[DATE]" at bounding box center [295, 376] width 288 height 32
click at [221, 499] on div "9" at bounding box center [222, 494] width 22 height 22
type input "[DATE]"
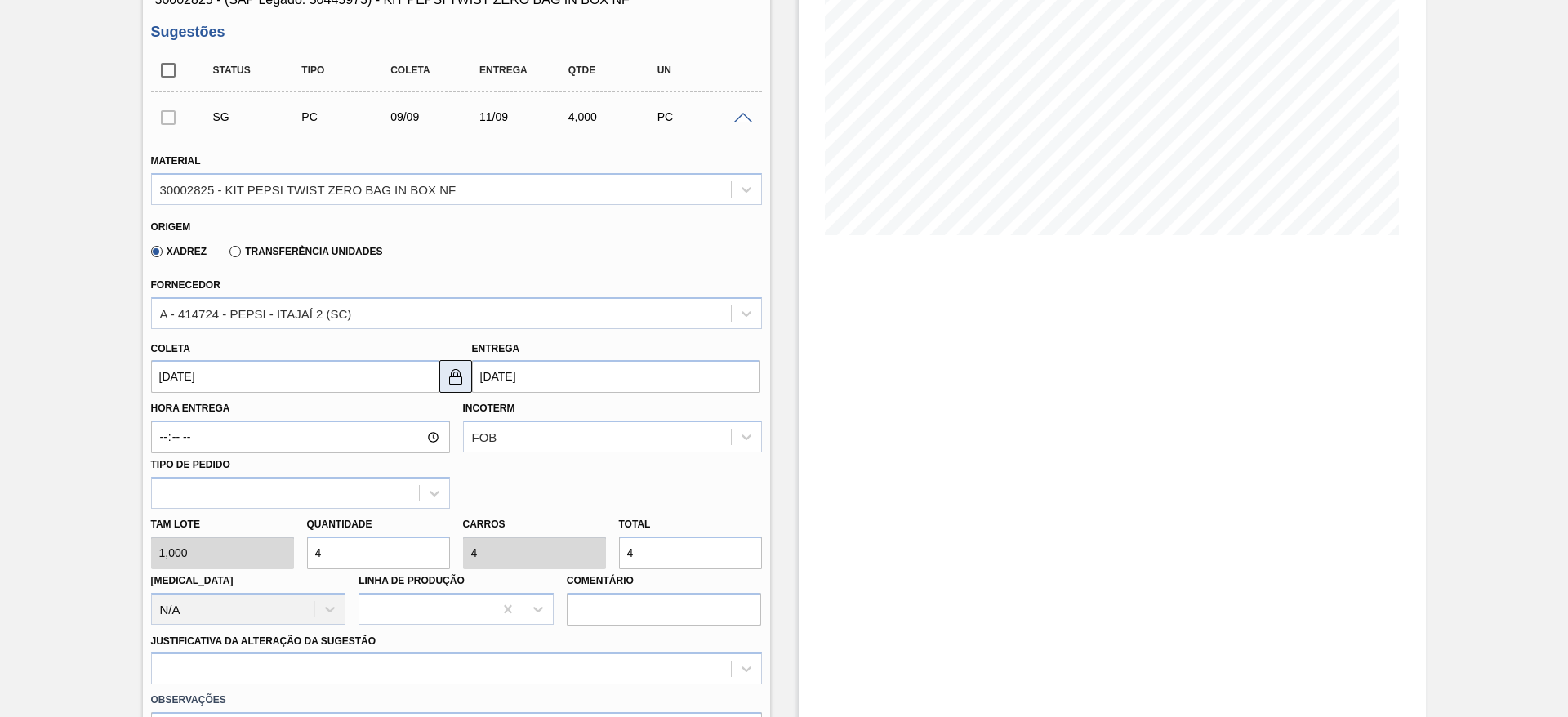
click at [446, 382] on img at bounding box center [455, 376] width 19 height 19
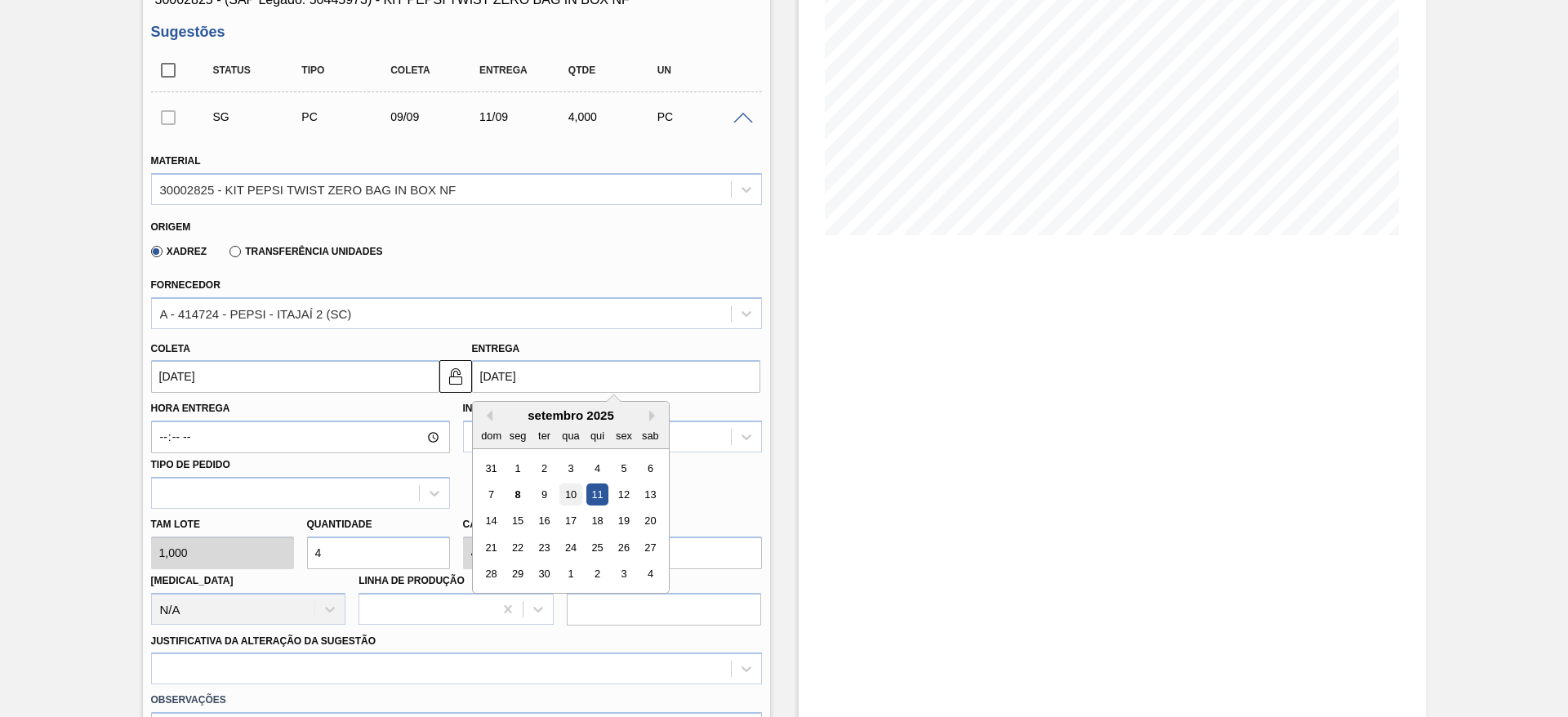
drag, startPoint x: 527, startPoint y: 372, endPoint x: 566, endPoint y: 492, distance: 126.2
click at [566, 393] on div "[DATE] Previous Month Next Month [DATE] dom seg ter qua qui sex sab 31 1 2 3 4 …" at bounding box center [615, 376] width 288 height 32
click at [566, 492] on div "10" at bounding box center [570, 494] width 22 height 22
type input "[DATE]"
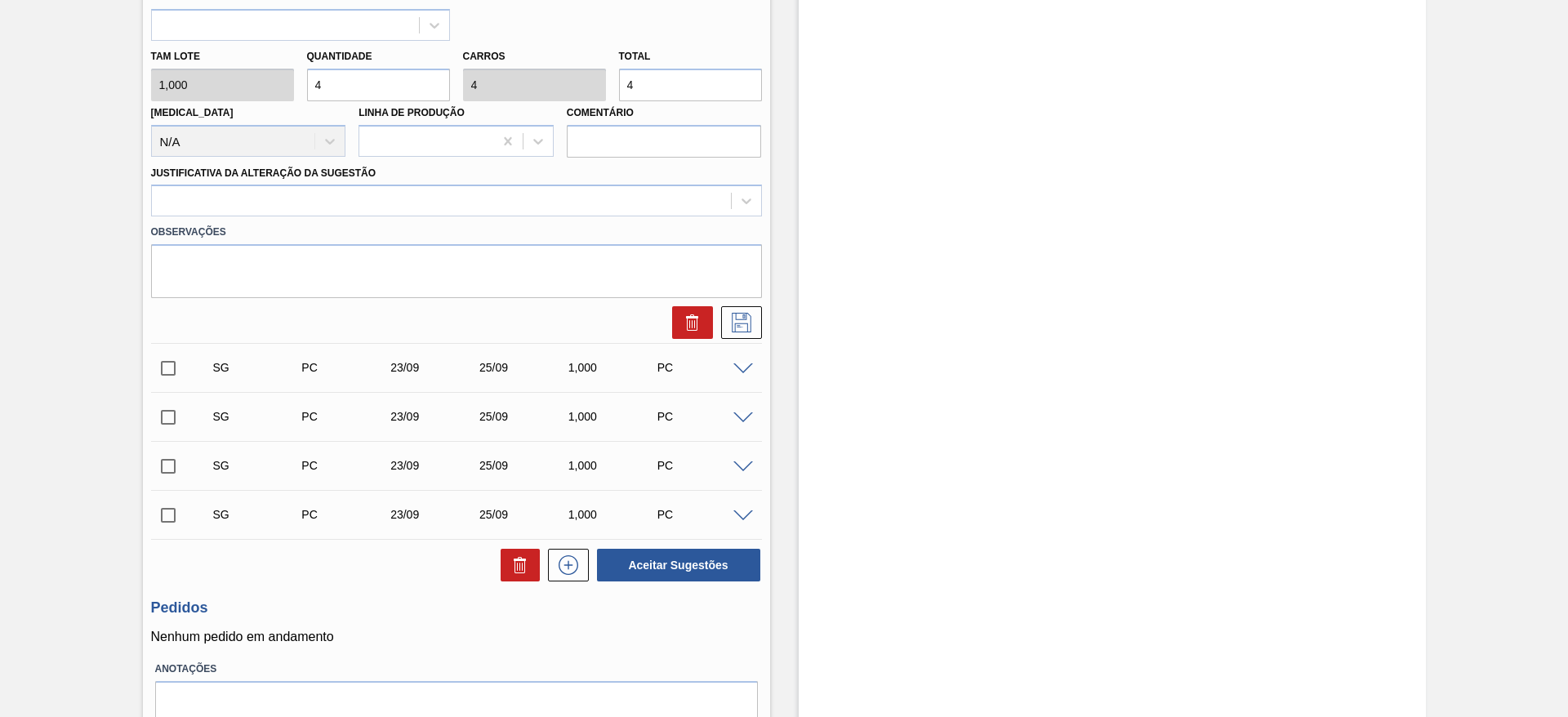
scroll to position [713, 0]
click at [642, 214] on div "Material 30002825 - KIT PEPSI TWIST ZERO BAG IN BOX NF Origem Xadrez Transferên…" at bounding box center [457, 1] width 611 height 670
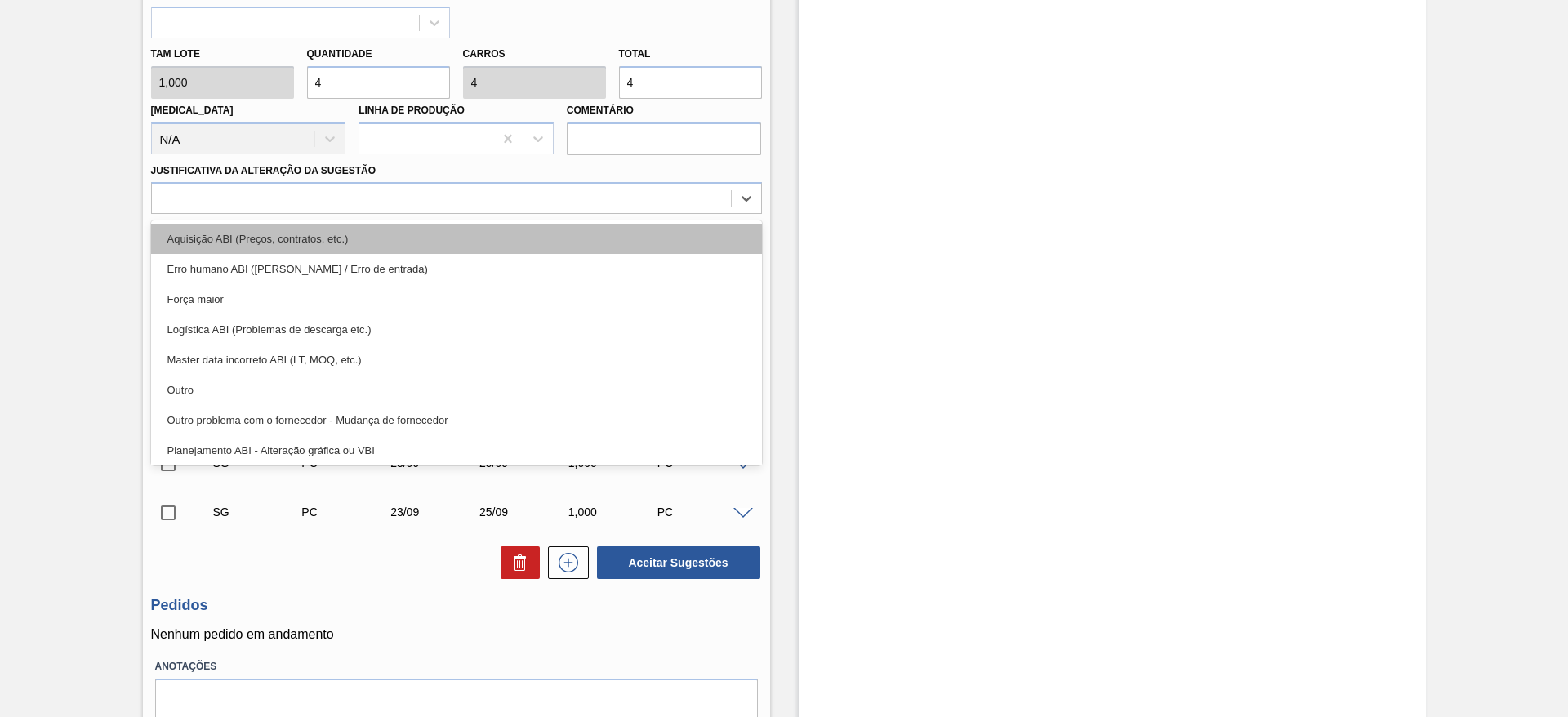
drag, startPoint x: 642, startPoint y: 214, endPoint x: 689, endPoint y: 248, distance: 58.0
click at [689, 214] on div "option Aquisição ABI (Preços, contratos, etc.) focused, 1 of 18. 18 results ava…" at bounding box center [457, 198] width 611 height 32
click at [689, 248] on div "Aquisição ABI (Preços, contratos, etc.)" at bounding box center [457, 239] width 611 height 31
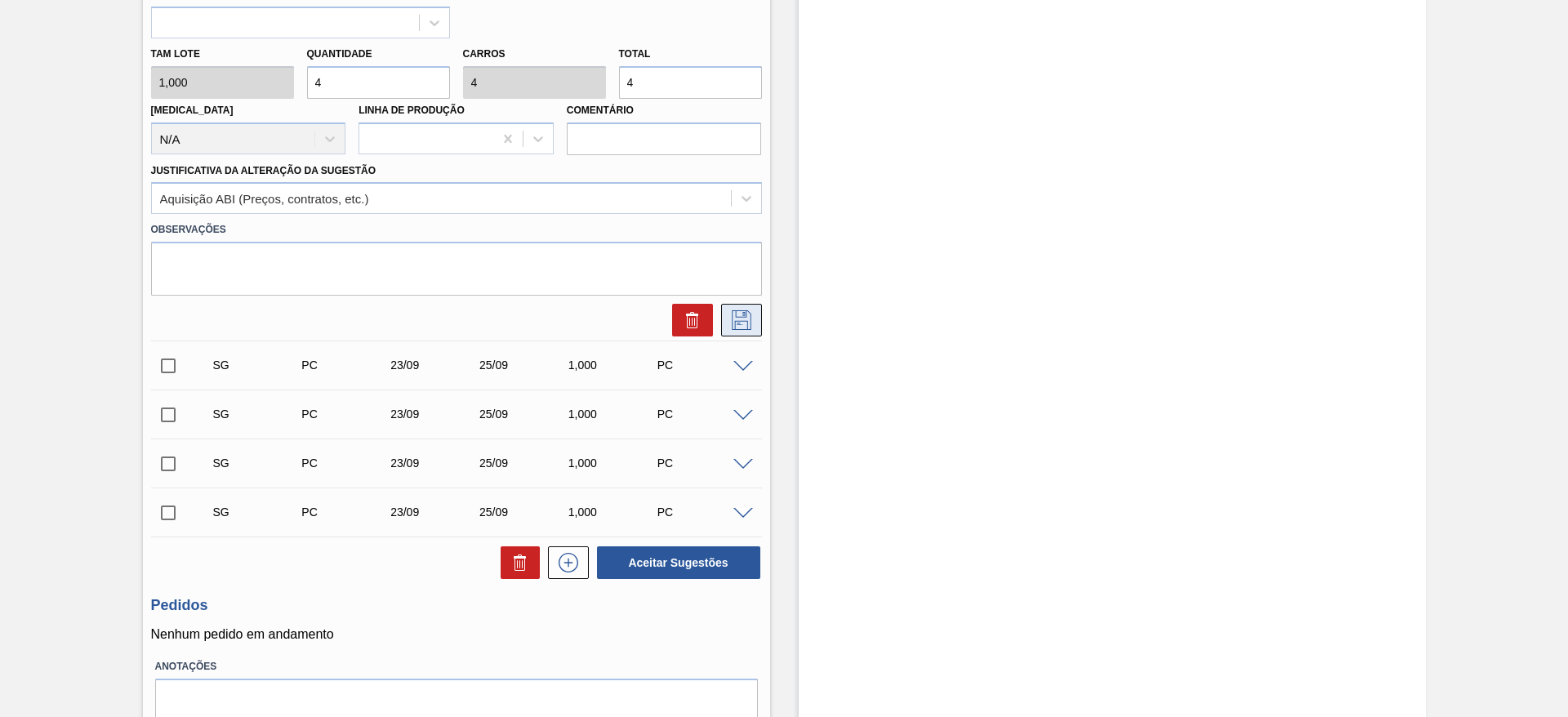
click at [735, 322] on icon at bounding box center [741, 320] width 26 height 19
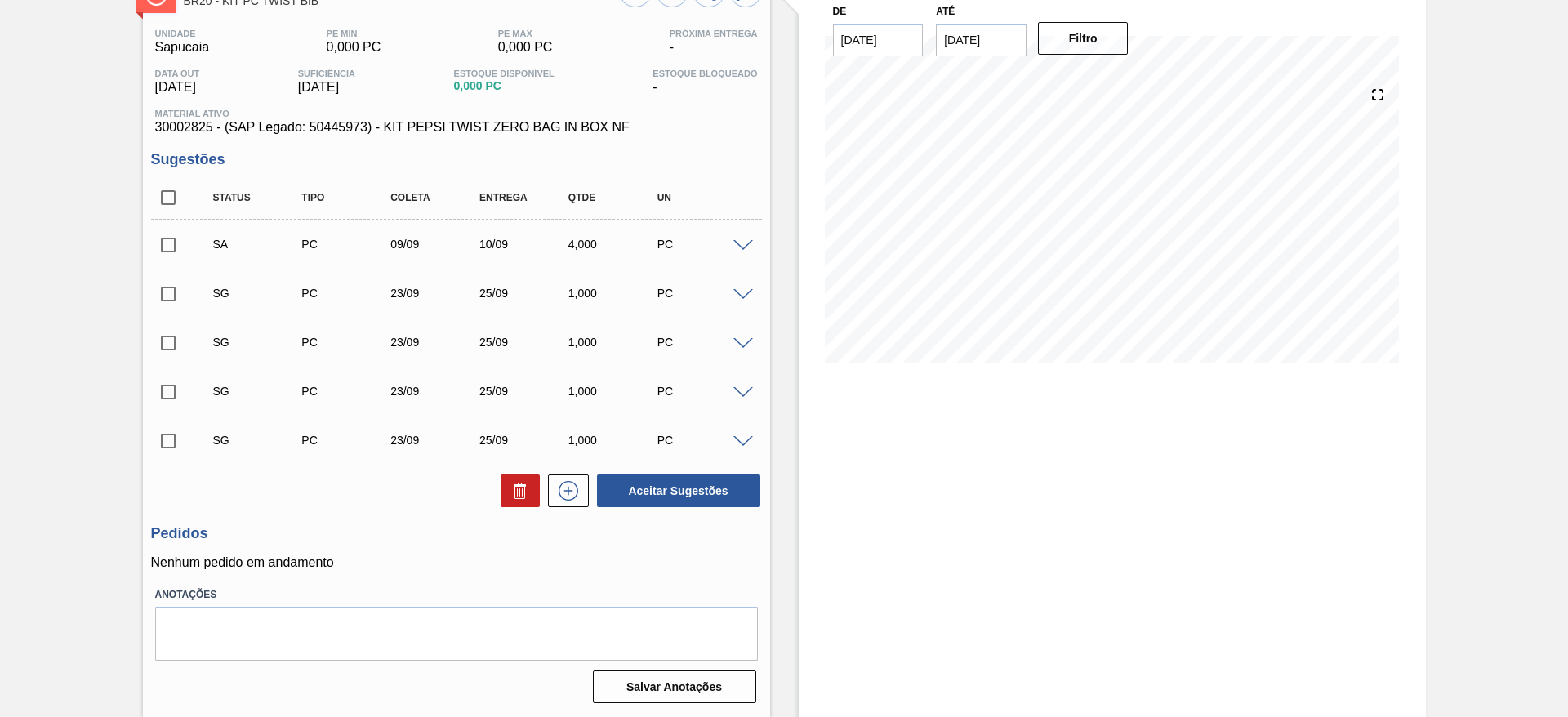
scroll to position [116, 0]
click at [164, 245] on input "checkbox" at bounding box center [168, 244] width 34 height 34
click at [625, 486] on button "Aceitar Sugestões" at bounding box center [678, 490] width 164 height 32
checkbox input "false"
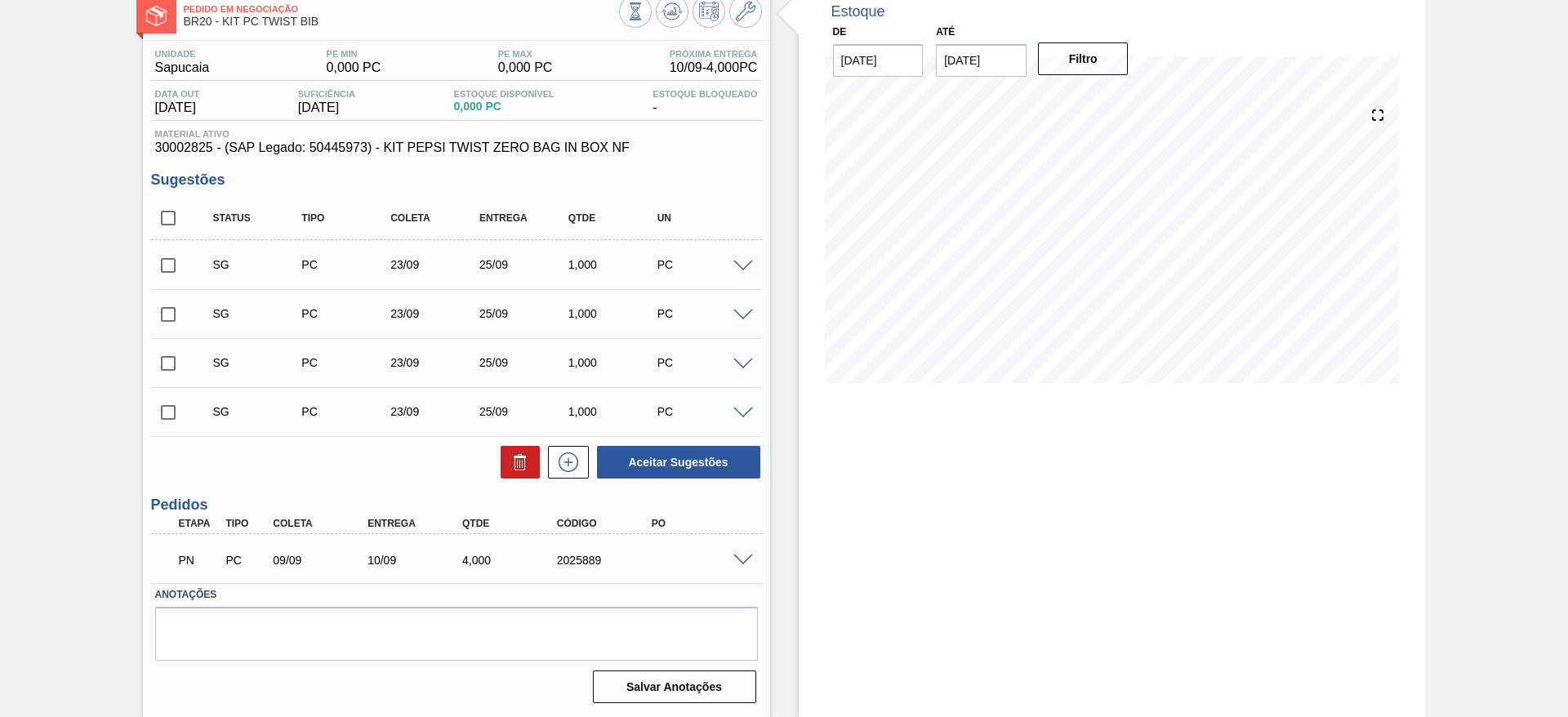
scroll to position [95, 0]
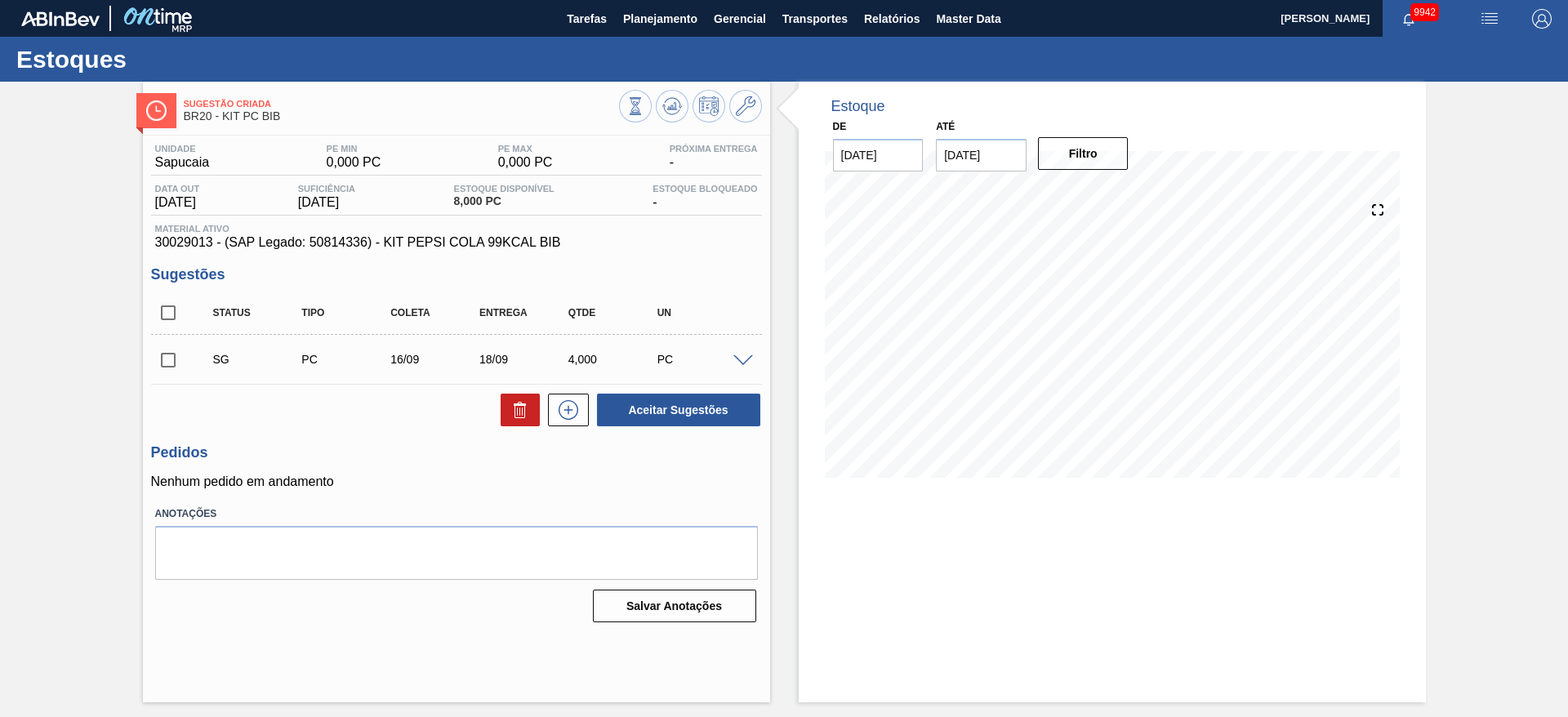
click at [735, 358] on span at bounding box center [743, 362] width 19 height 12
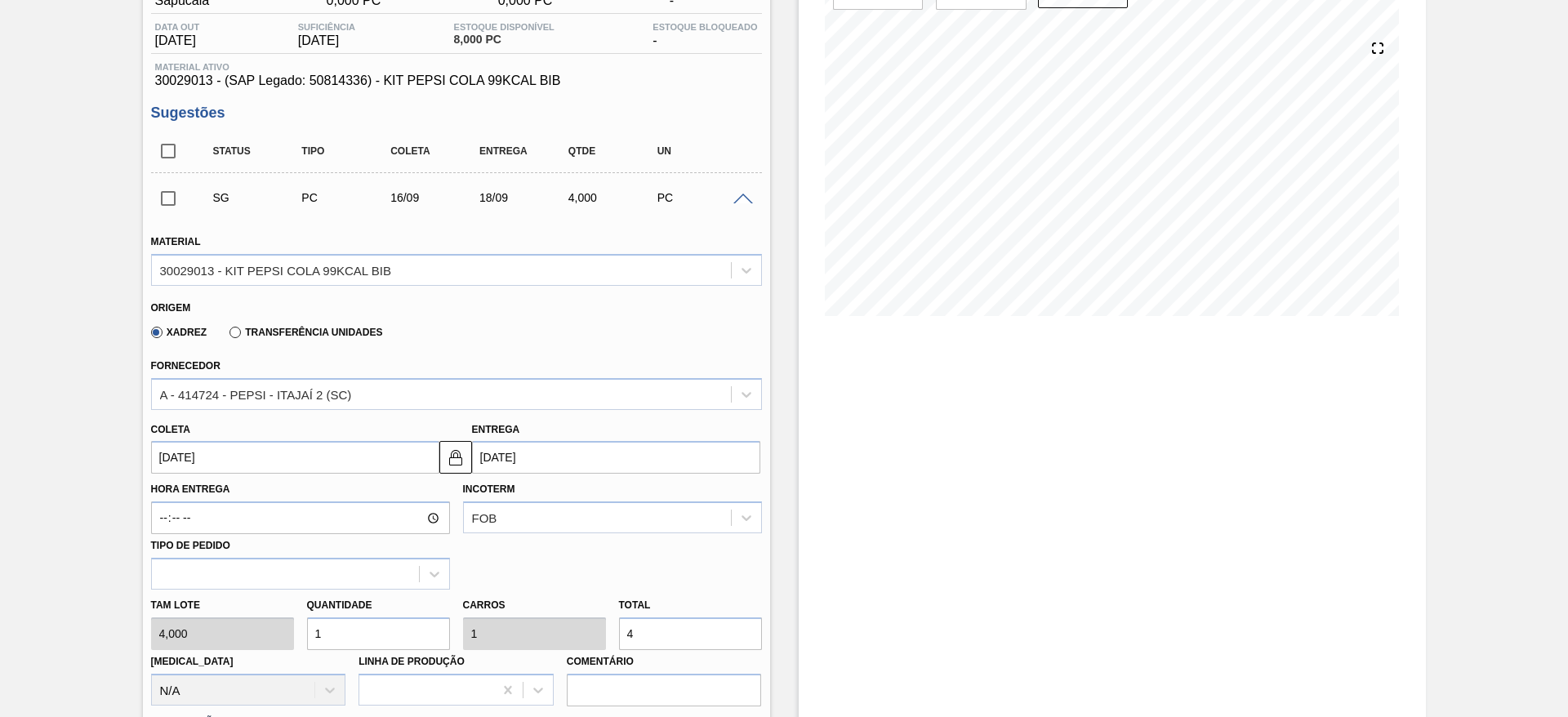
scroll to position [165, 0]
click at [353, 639] on input "1" at bounding box center [378, 631] width 143 height 32
type input "2"
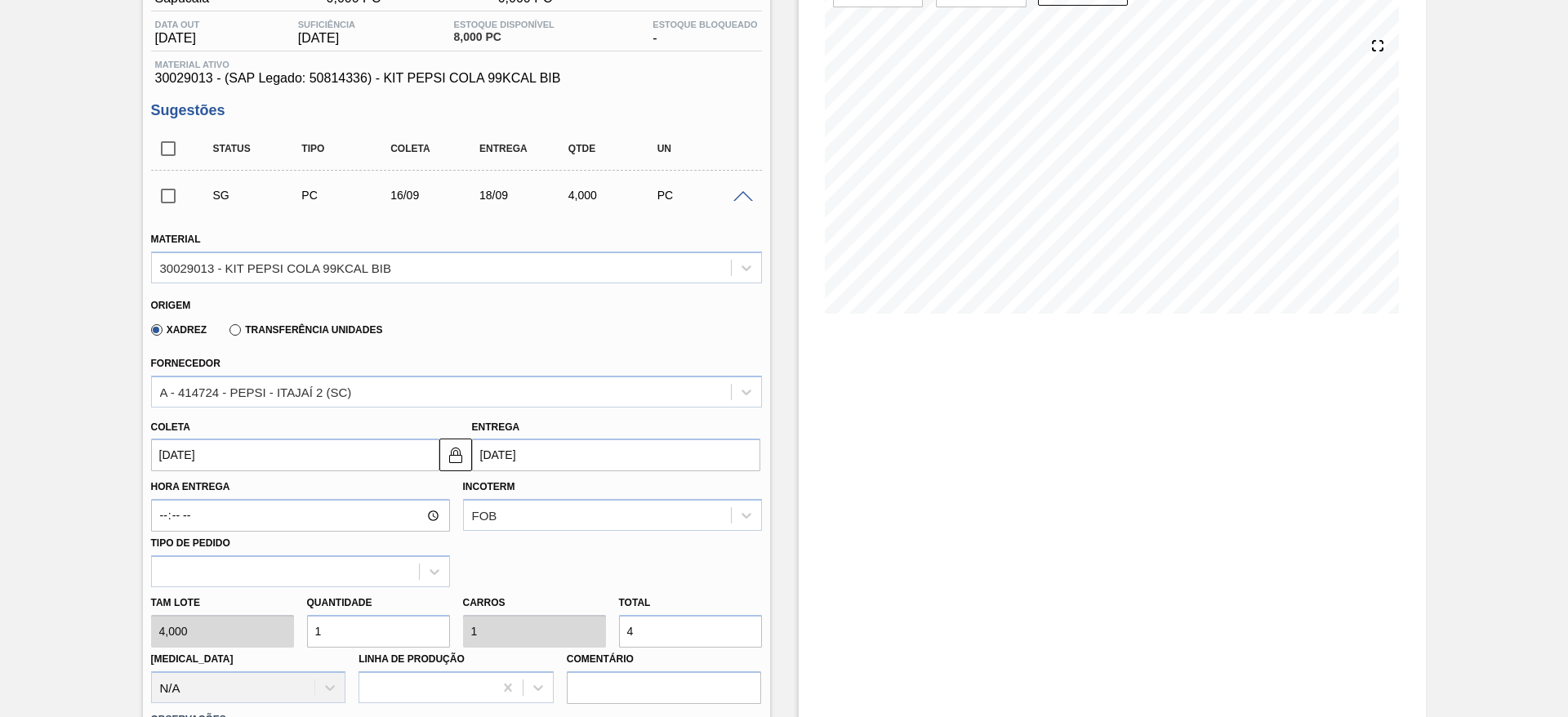
type input "8"
type input "2"
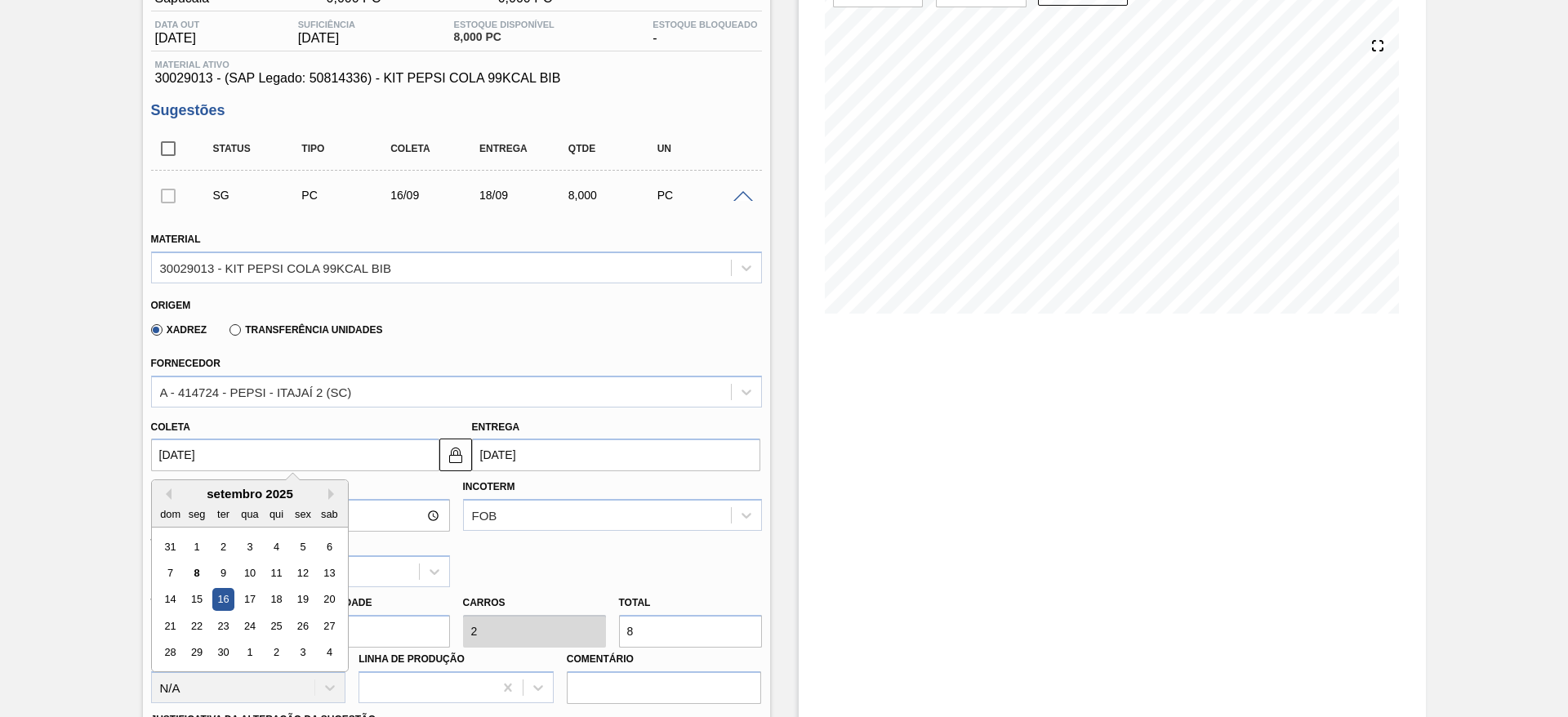
click at [174, 446] on input "16/09/2025" at bounding box center [295, 454] width 288 height 32
click at [216, 573] on div "9" at bounding box center [222, 573] width 22 height 22
type input "[DATE]"
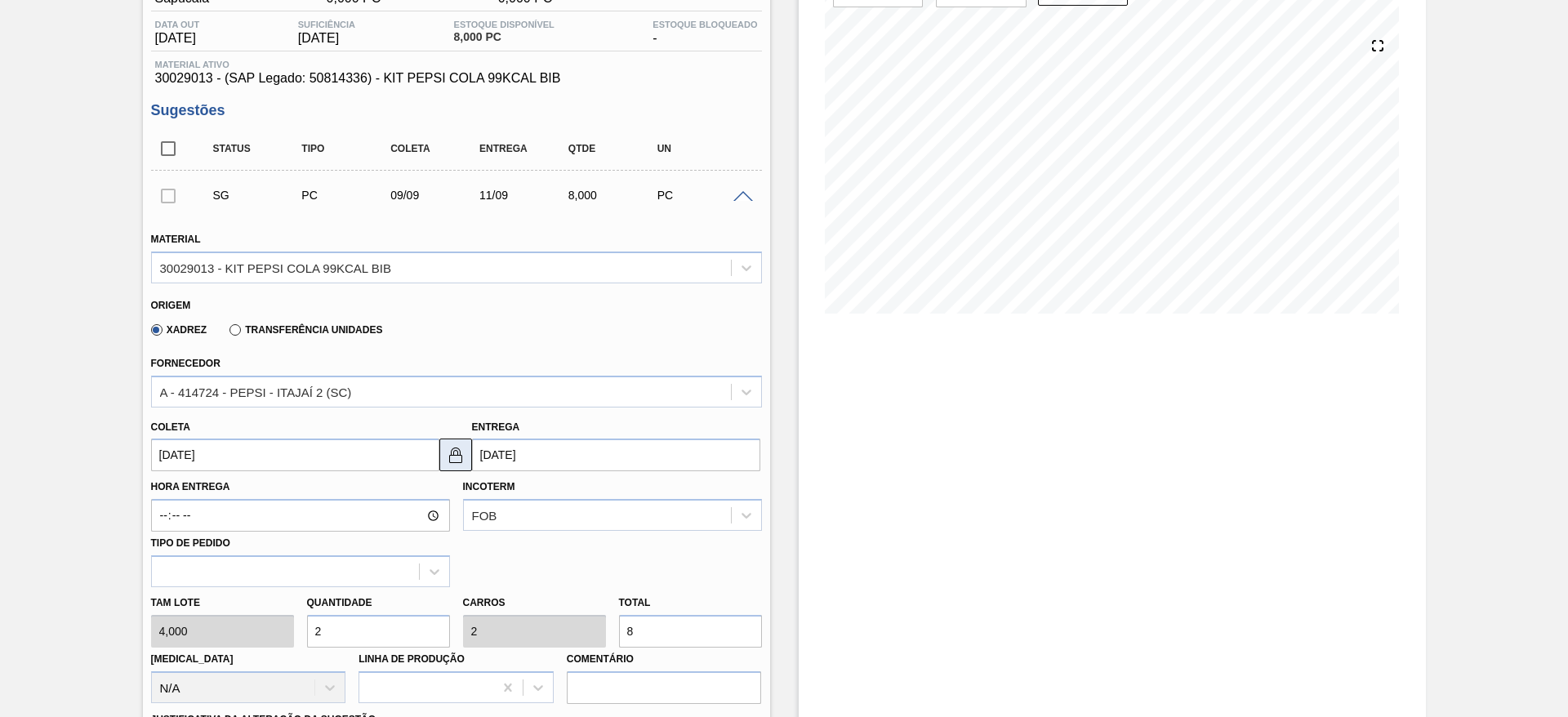
click at [458, 454] on img at bounding box center [455, 455] width 19 height 19
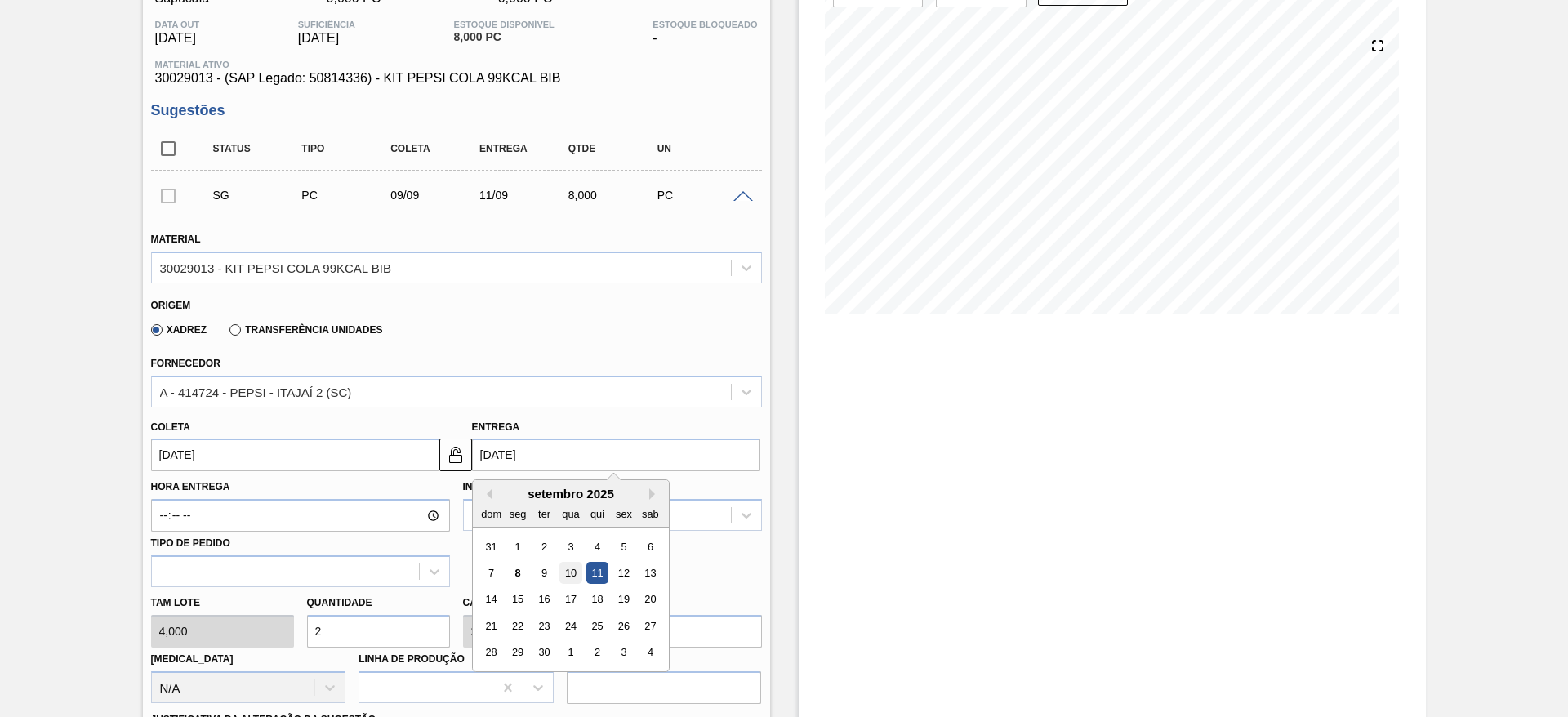
drag, startPoint x: 514, startPoint y: 459, endPoint x: 564, endPoint y: 573, distance: 124.5
click at [564, 471] on div "11/09/2025 Previous Month Next Month setembro 2025 dom seg ter qua qui sex sab …" at bounding box center [615, 454] width 288 height 32
click at [564, 573] on div "10" at bounding box center [570, 573] width 22 height 22
type input "[DATE]"
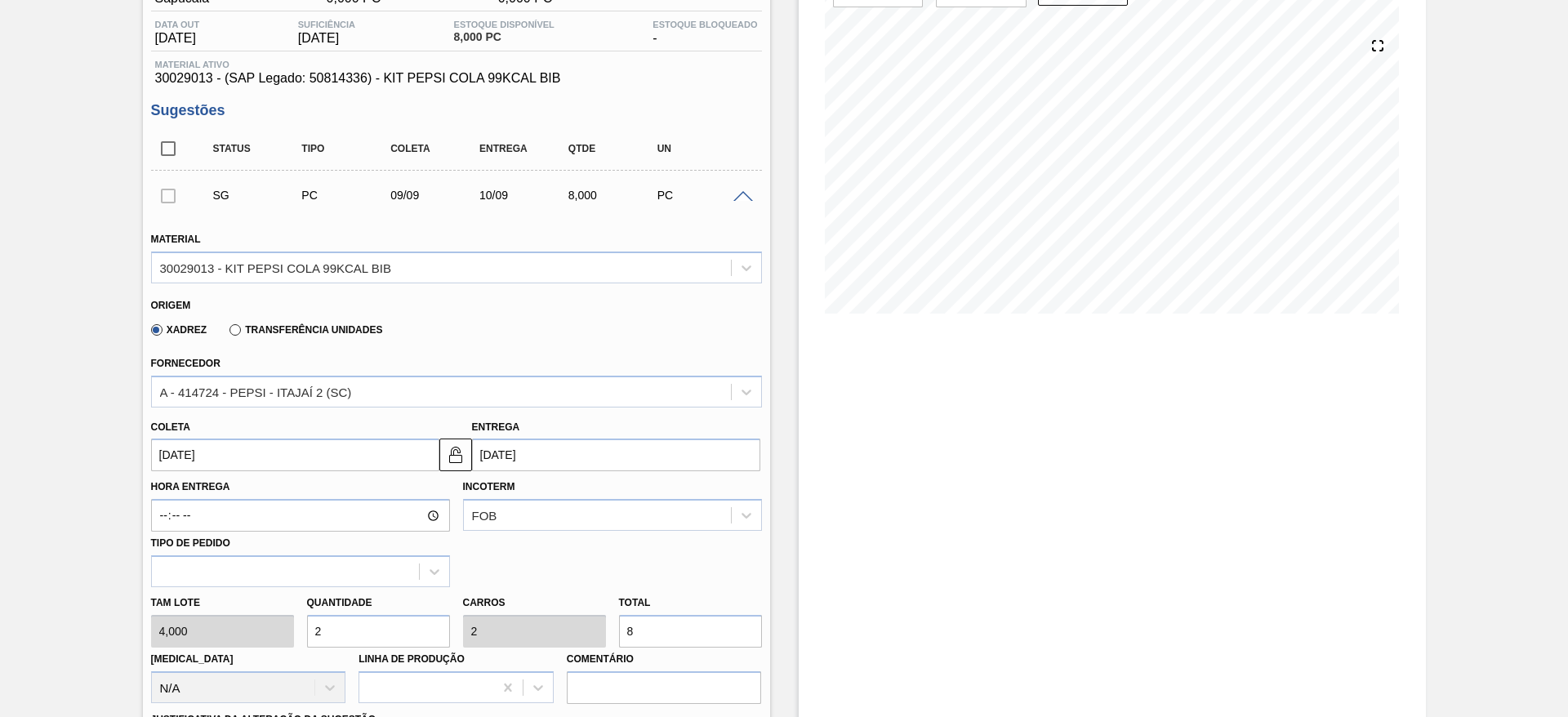
scroll to position [589, 0]
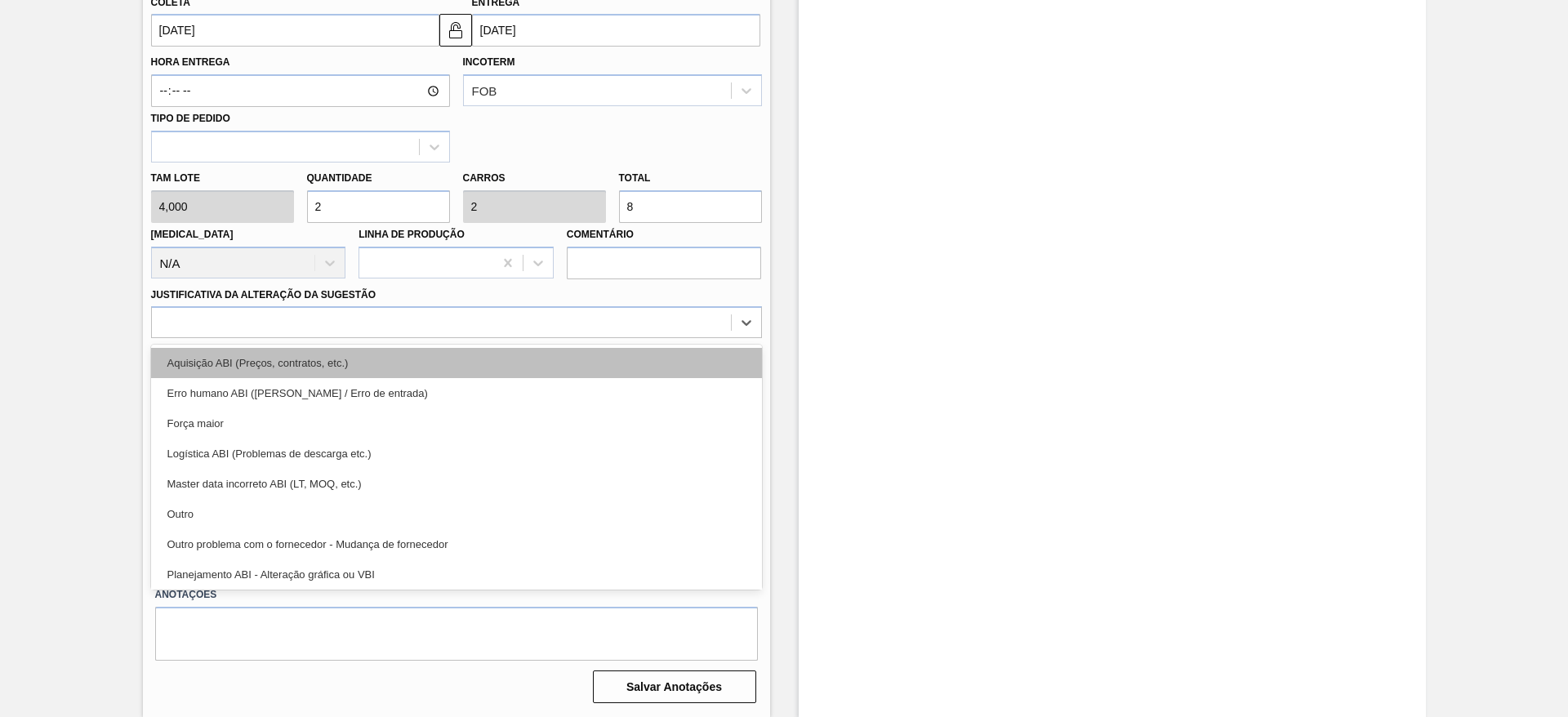
drag, startPoint x: 620, startPoint y: 313, endPoint x: 620, endPoint y: 369, distance: 56.0
click at [620, 338] on div "option Aquisição ABI (Preços, contratos, etc.) focused, 1 of 18. 18 results ava…" at bounding box center [457, 322] width 611 height 32
click at [620, 369] on div "Aquisição ABI (Preços, contratos, etc.)" at bounding box center [457, 362] width 611 height 31
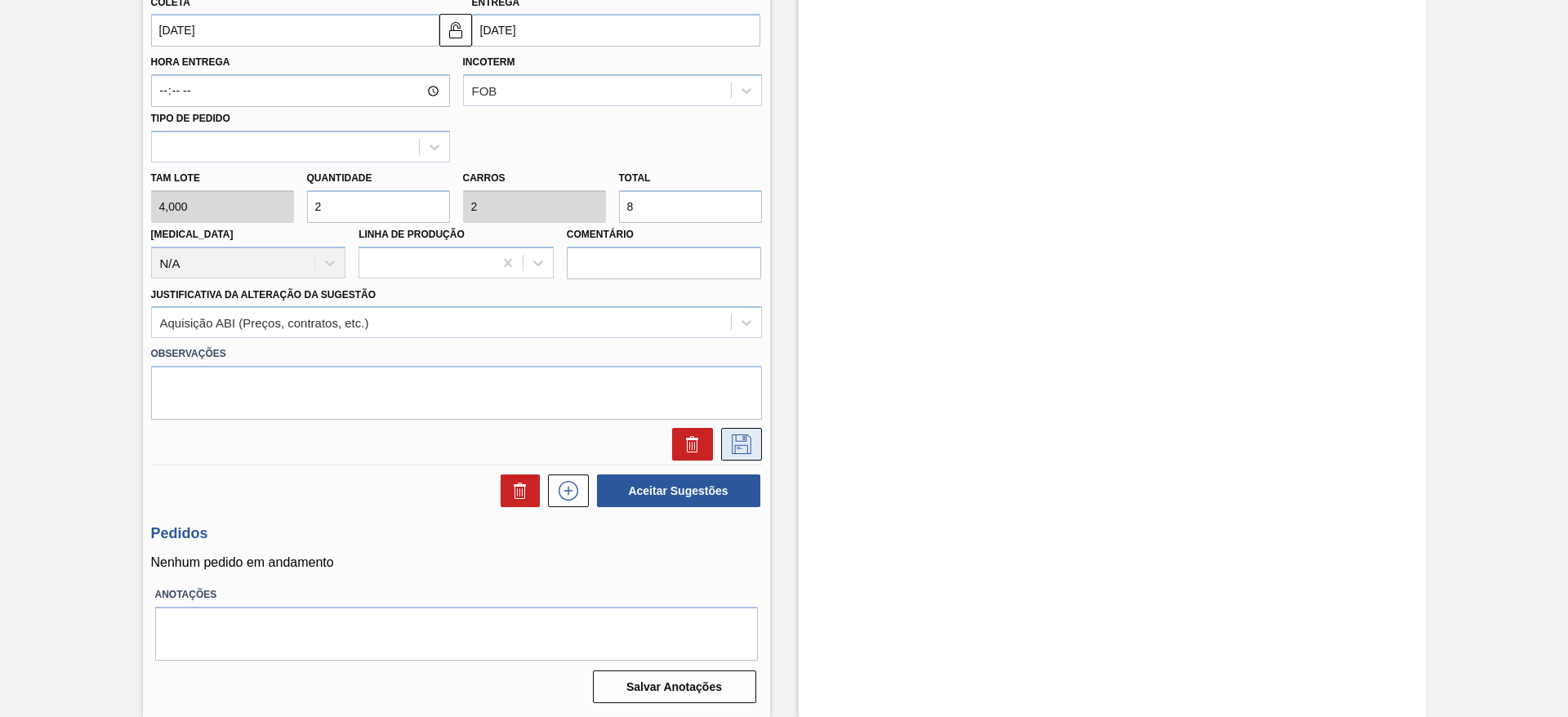
click at [732, 450] on icon at bounding box center [741, 444] width 26 height 19
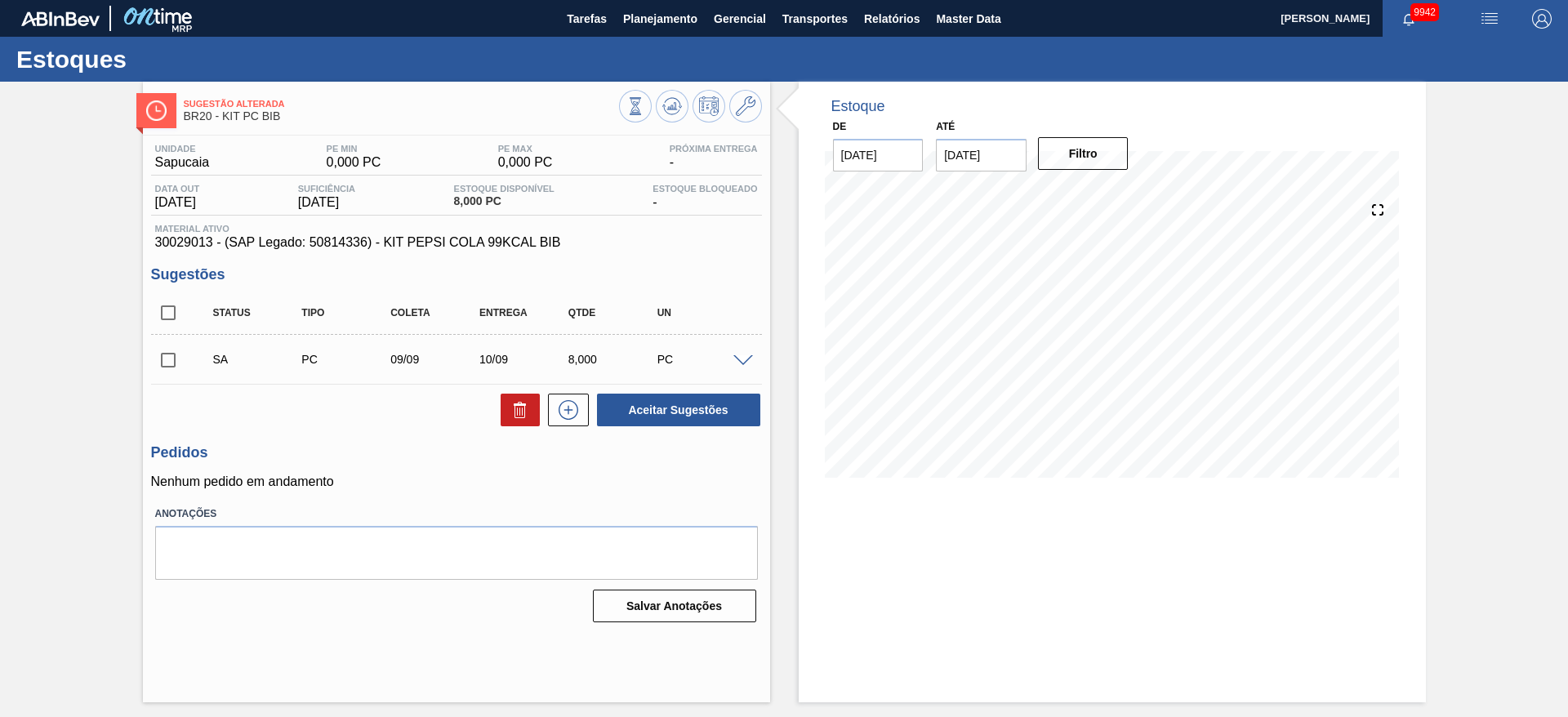
scroll to position [0, 0]
click at [170, 368] on input "checkbox" at bounding box center [168, 360] width 34 height 34
click at [620, 423] on button "Aceitar Sugestões" at bounding box center [678, 410] width 164 height 32
checkbox input "false"
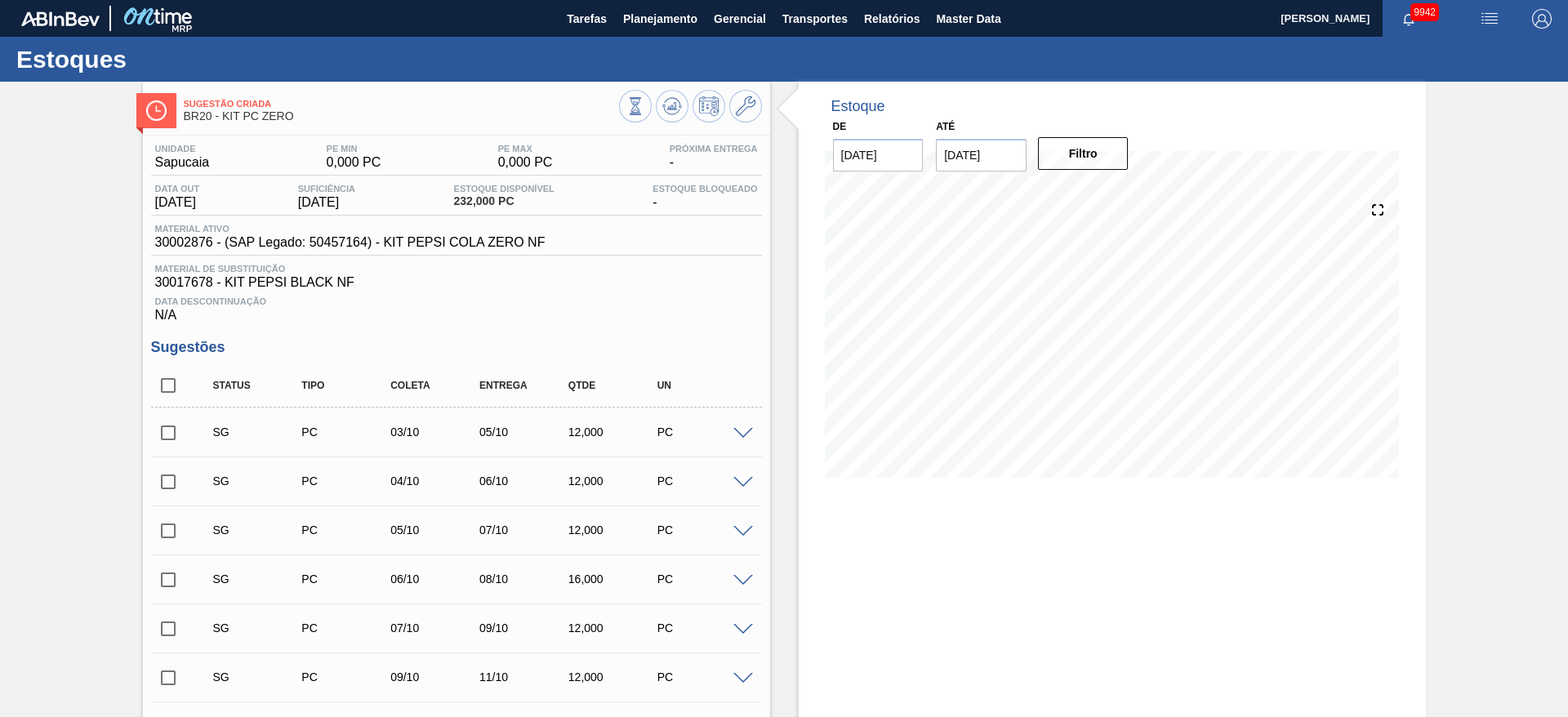
click at [733, 431] on span at bounding box center [743, 434] width 19 height 12
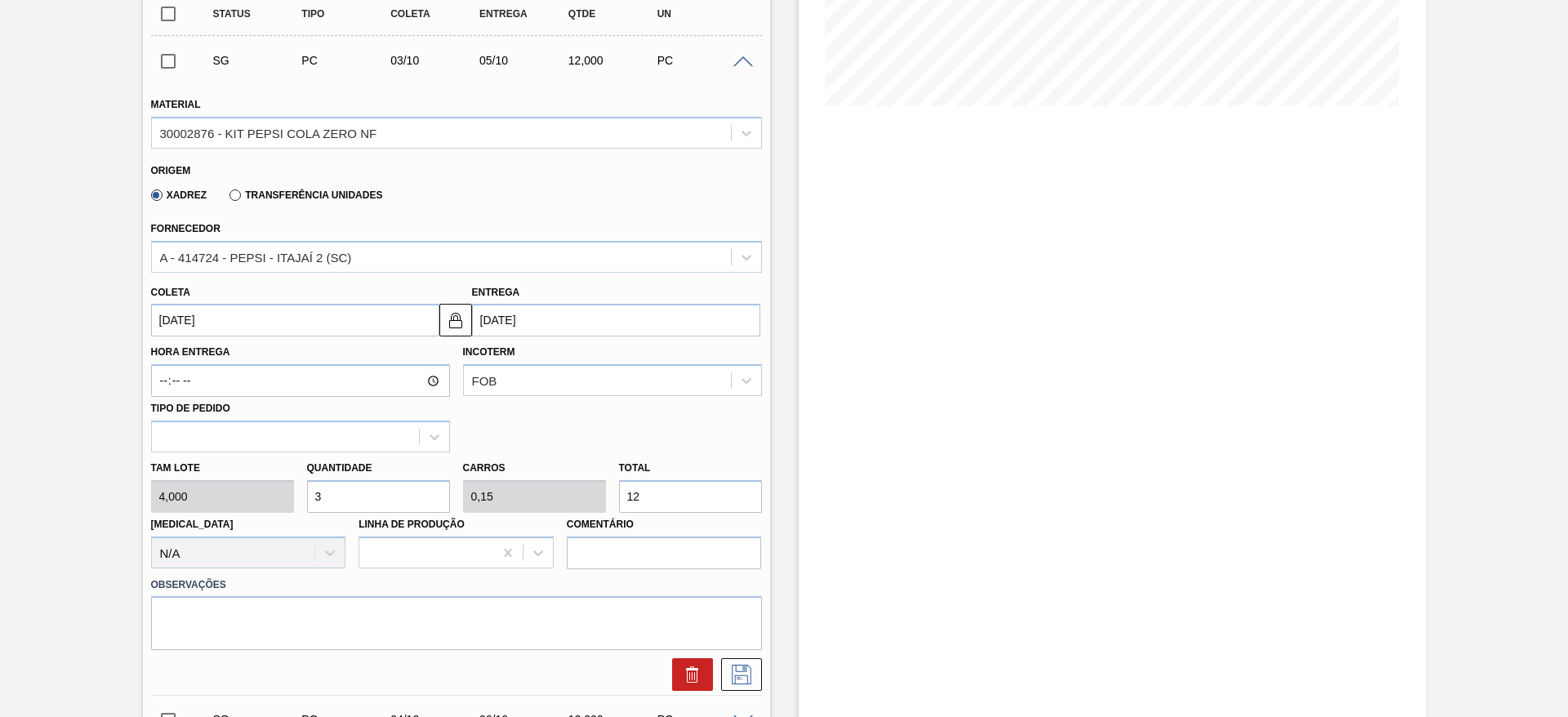
scroll to position [372, 0]
click at [360, 494] on input "3" at bounding box center [378, 496] width 143 height 32
type input "6"
type input "0,3"
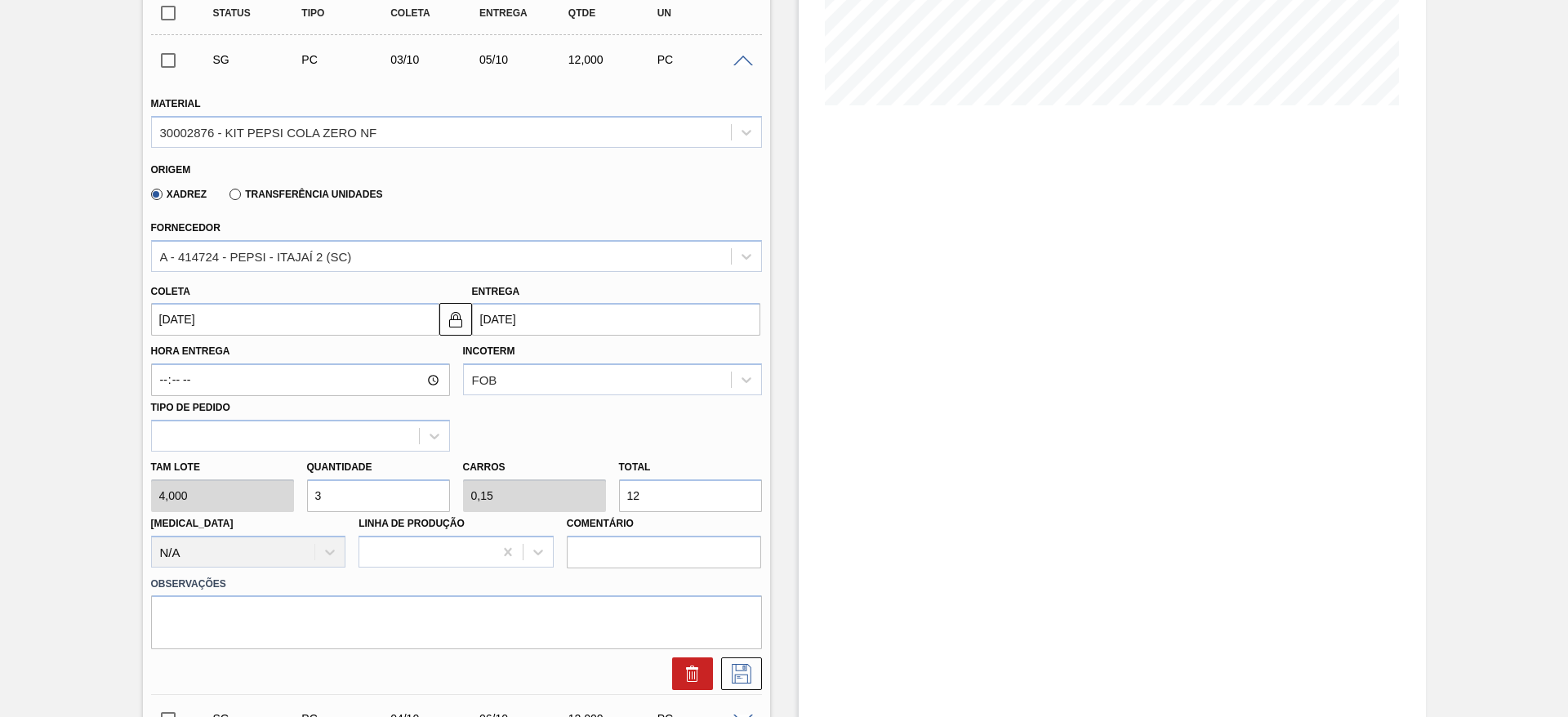
type input "24"
type input "63"
type input "3,15"
type input "252"
type input "63"
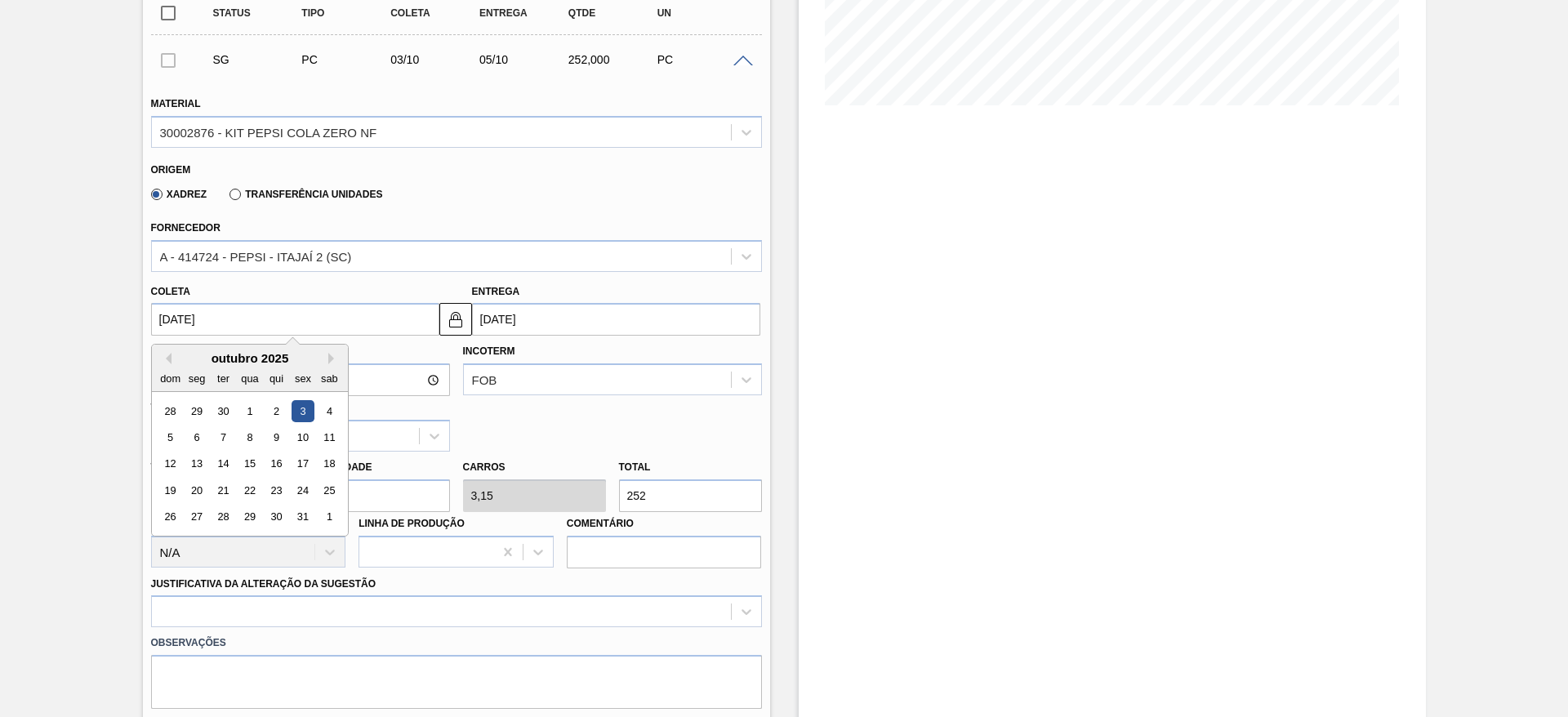
click at [198, 316] on input "03/10/2025" at bounding box center [295, 319] width 288 height 32
click at [167, 356] on button "Previous Month" at bounding box center [165, 358] width 11 height 11
click at [232, 431] on div "9" at bounding box center [222, 437] width 22 height 22
type input "[DATE]"
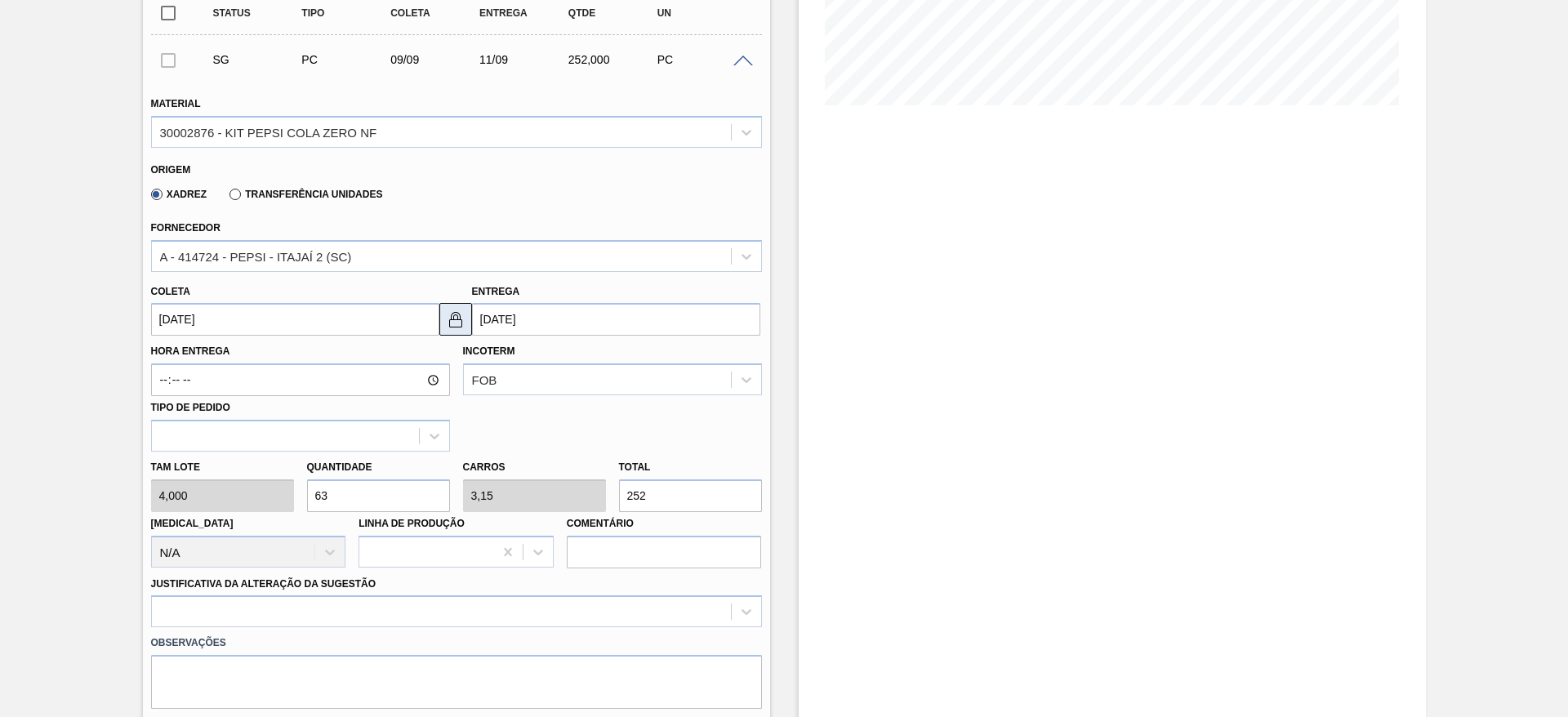
click at [469, 321] on button at bounding box center [455, 319] width 32 height 32
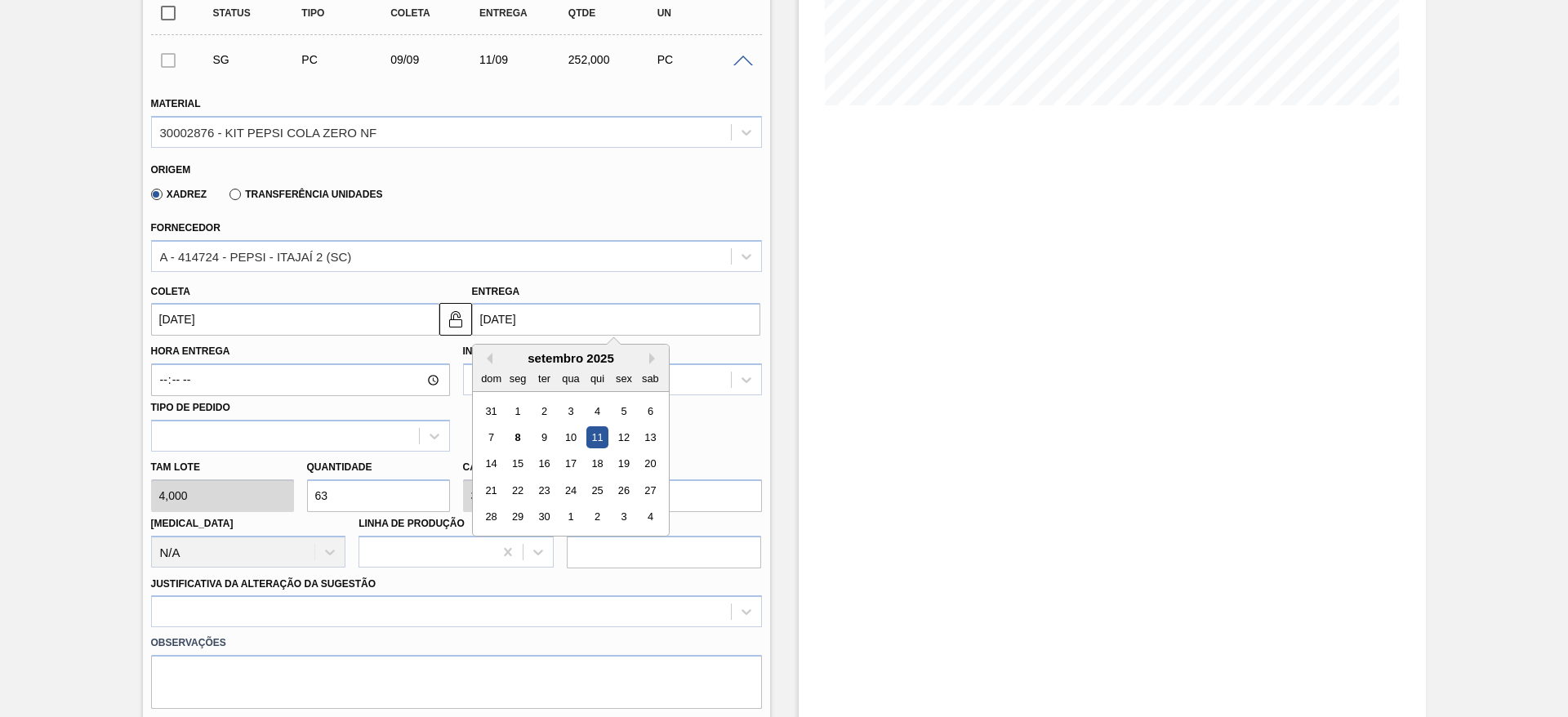
click at [501, 320] on input "11/09/2025" at bounding box center [615, 319] width 288 height 32
click at [577, 446] on div "10" at bounding box center [570, 437] width 22 height 22
type input "[DATE]"
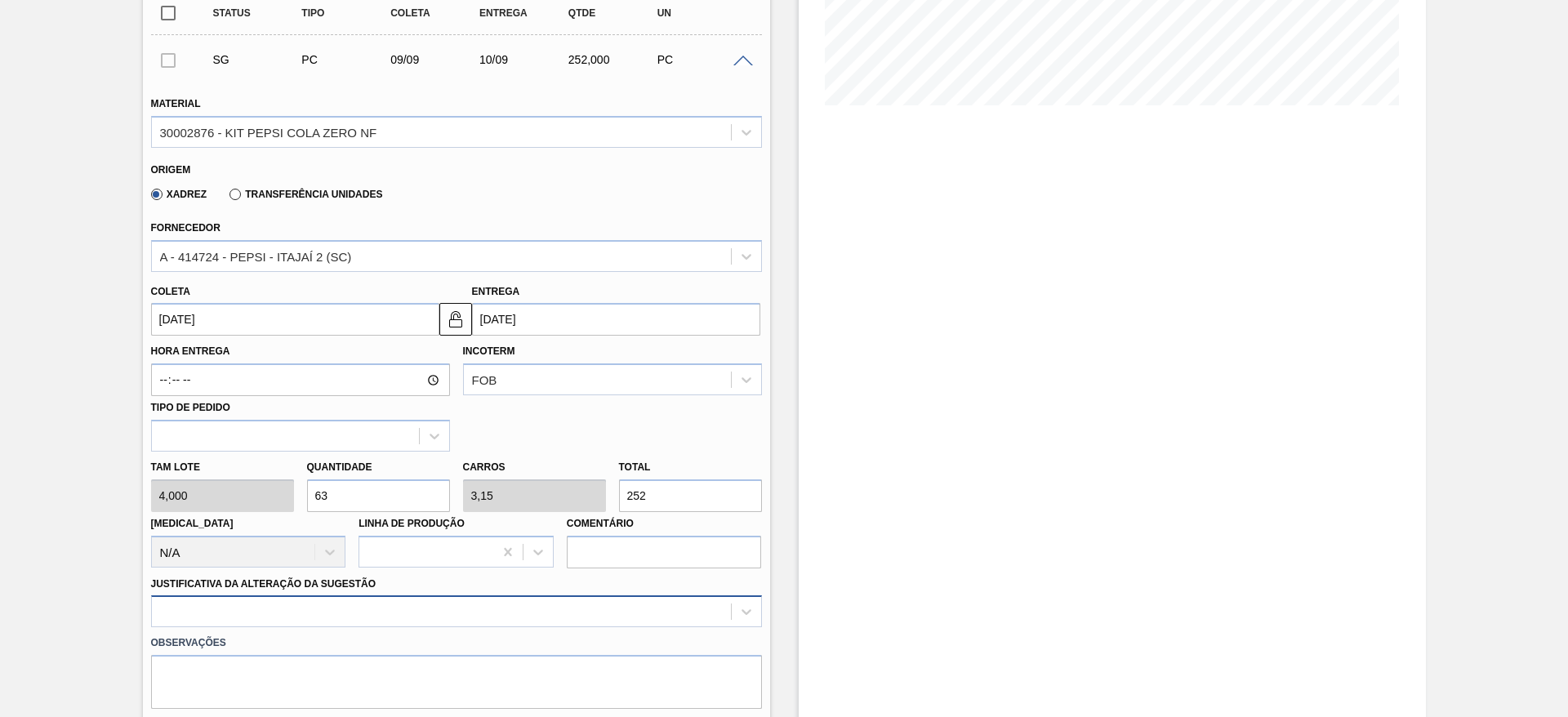
scroll to position [541, 0]
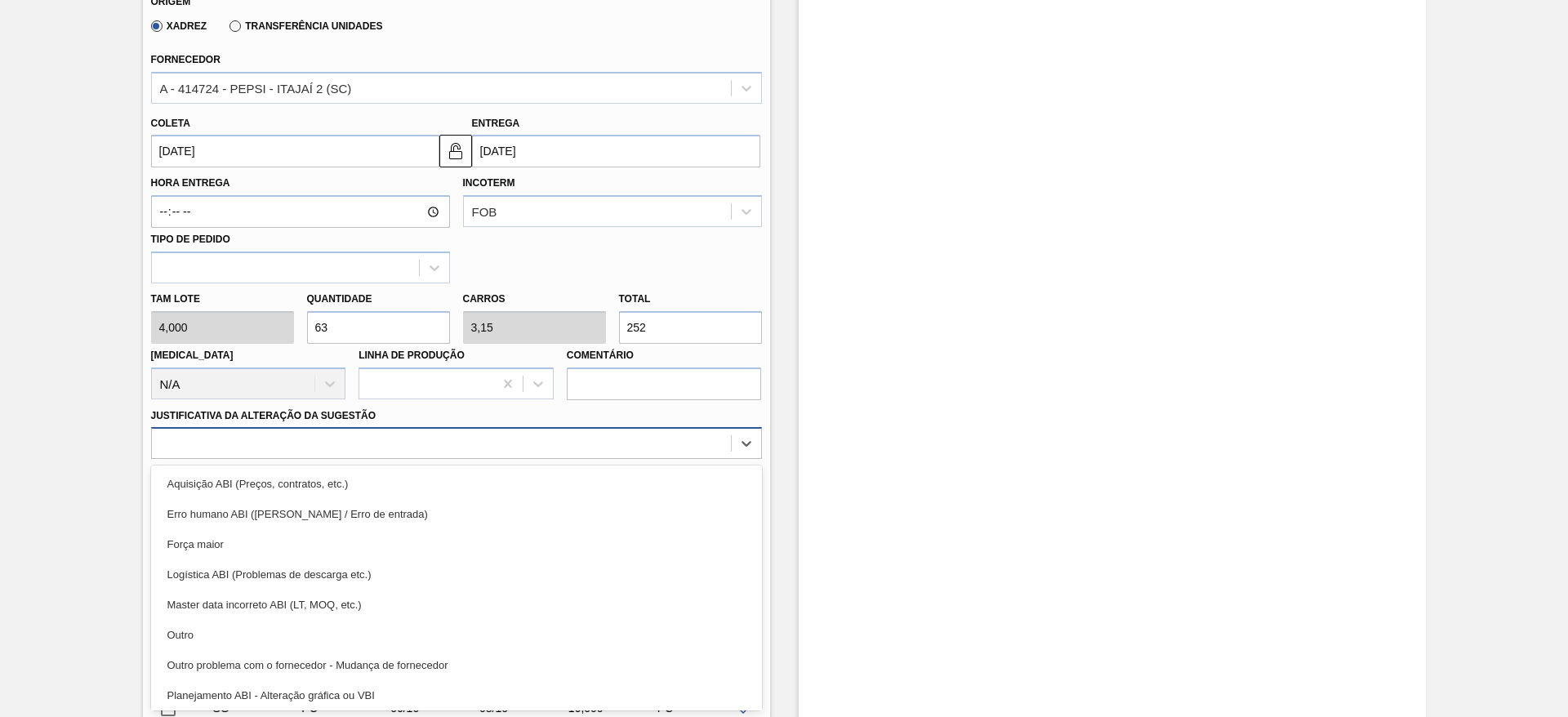
click at [650, 459] on div "option Outro focused, 6 of 18. 18 results available. Use Up and Down to choose …" at bounding box center [457, 443] width 611 height 32
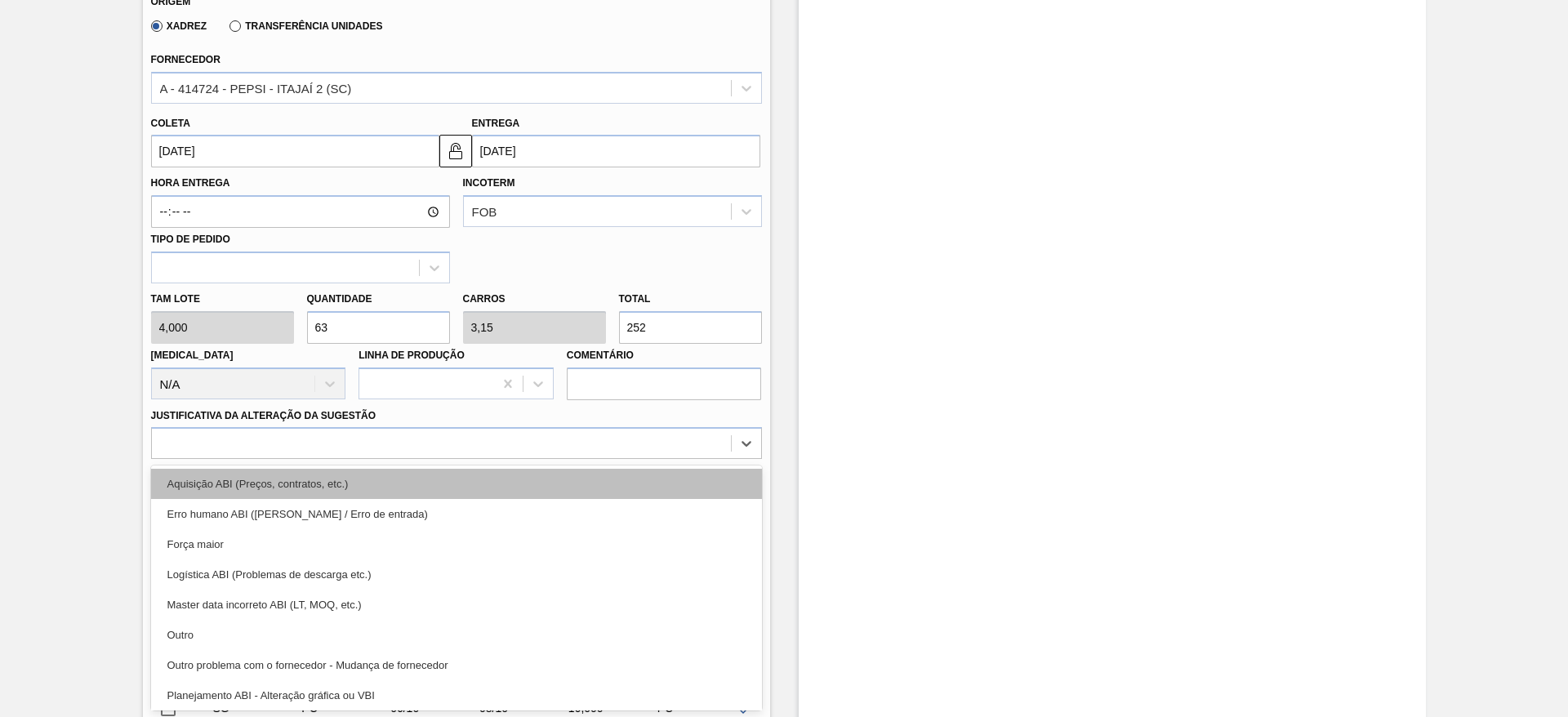
click at [665, 485] on div "Aquisição ABI (Preços, contratos, etc.)" at bounding box center [457, 484] width 611 height 31
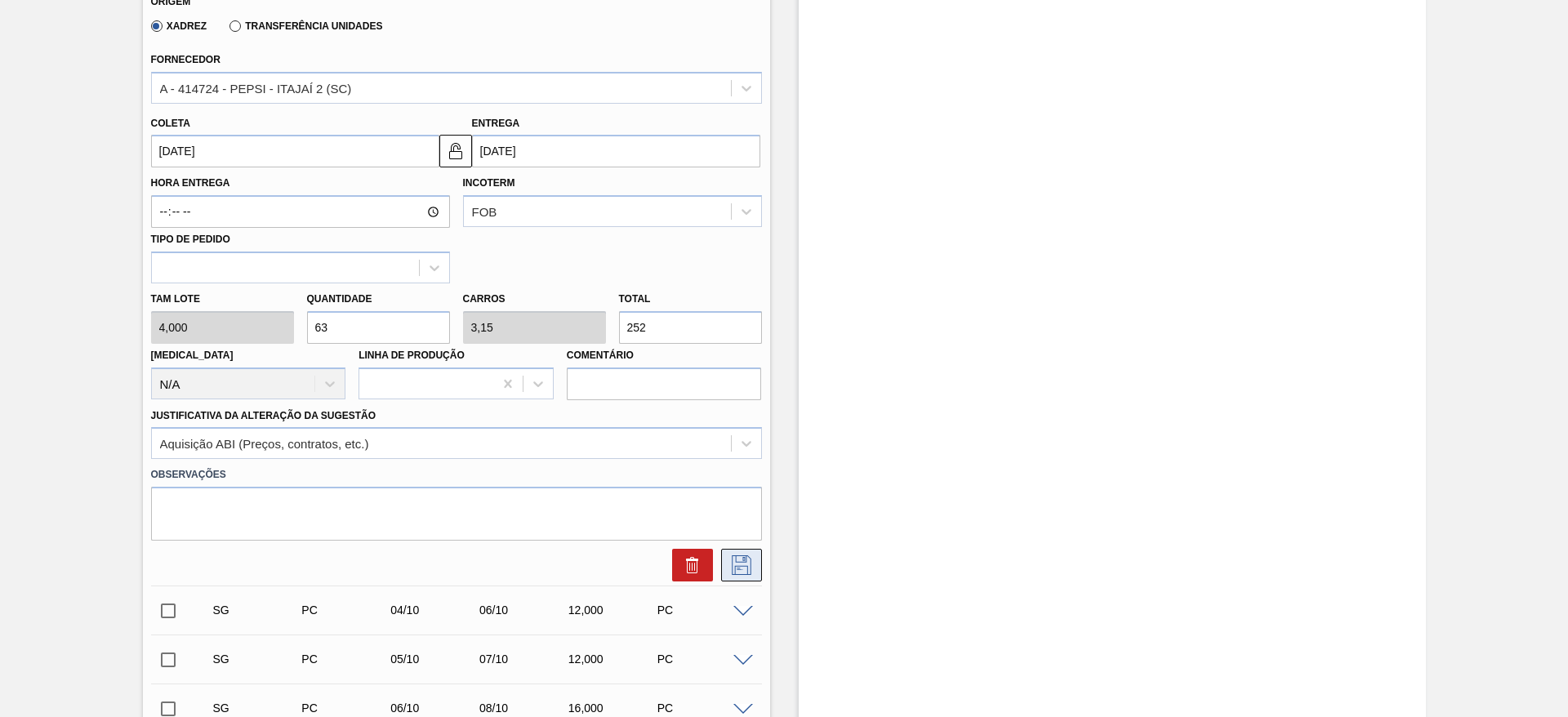
click at [744, 561] on icon at bounding box center [741, 566] width 26 height 19
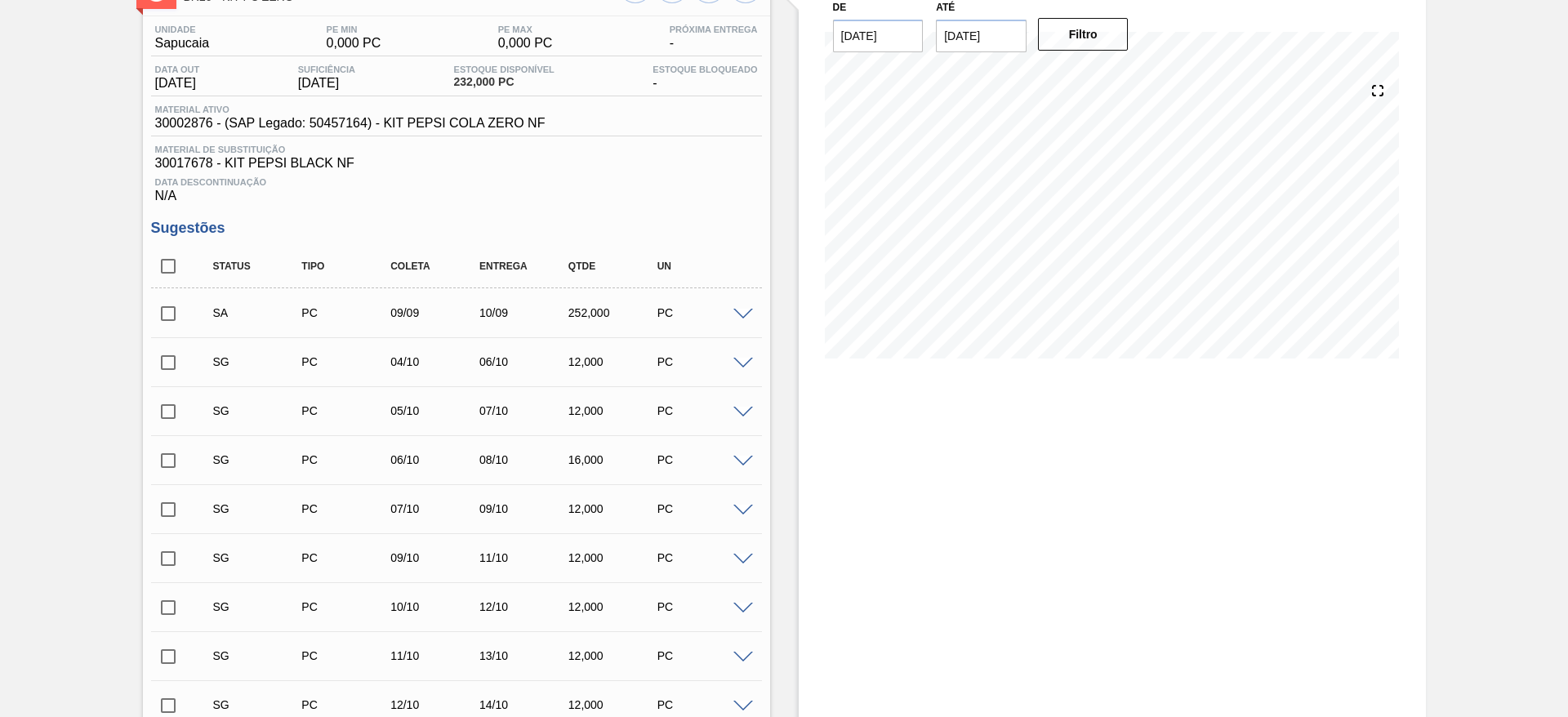
scroll to position [112, 0]
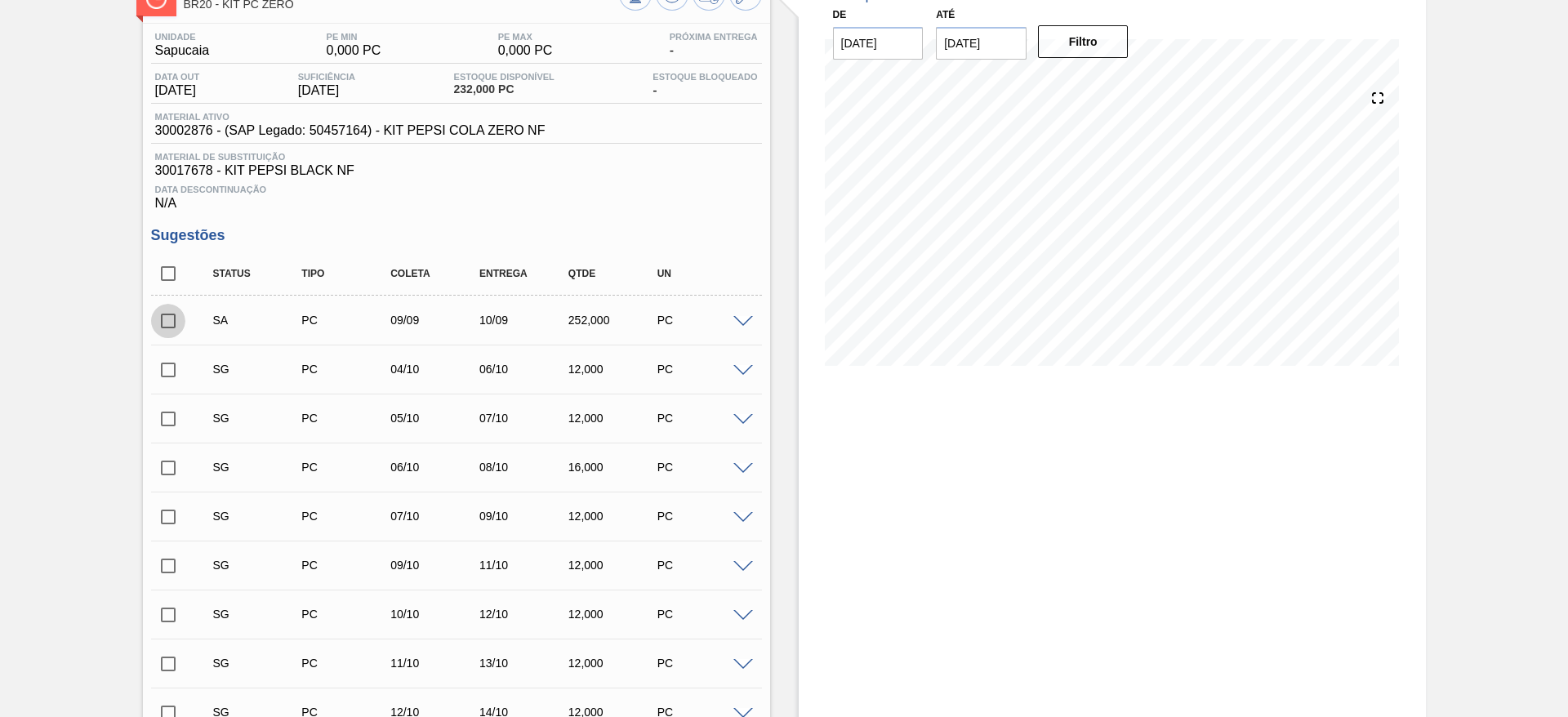
click at [172, 323] on input "checkbox" at bounding box center [168, 320] width 34 height 34
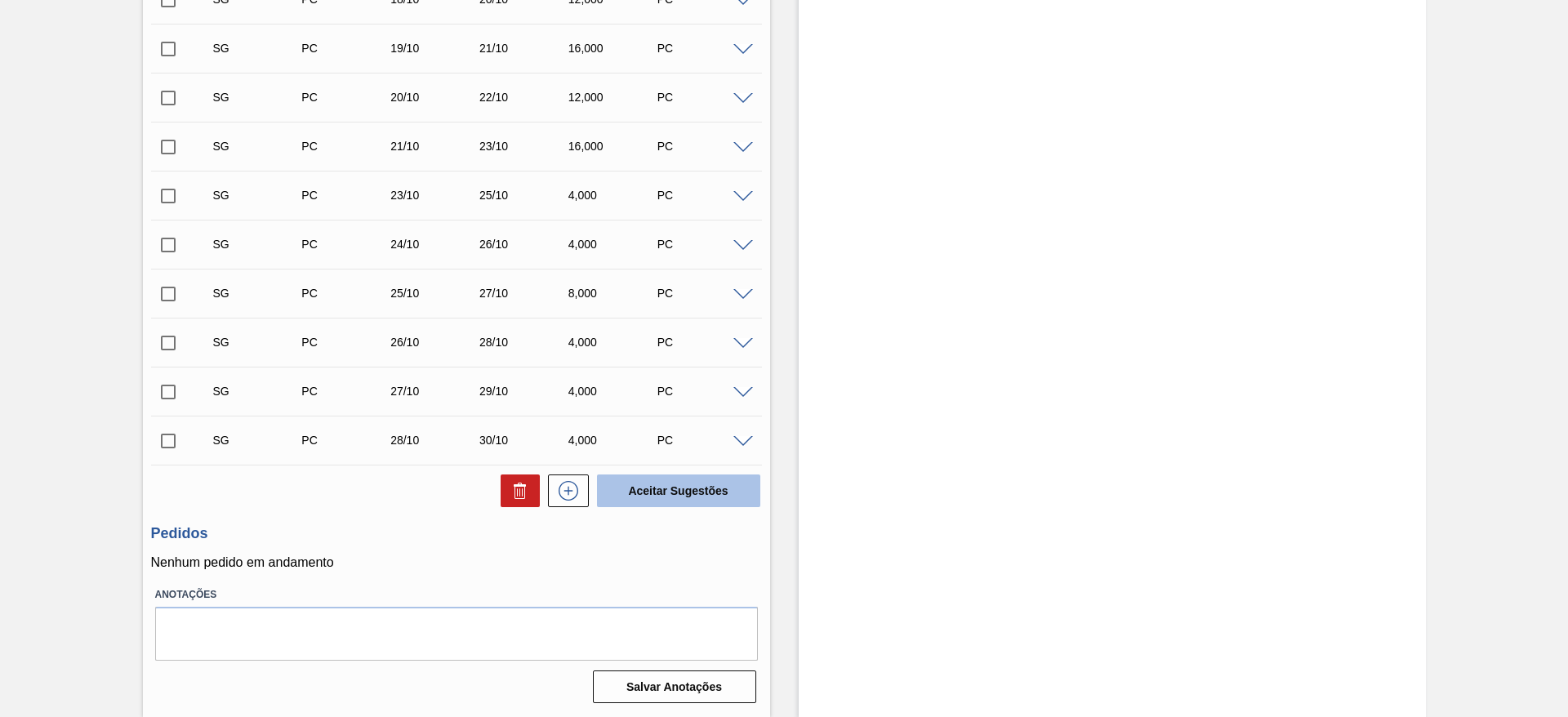
click at [651, 491] on button "Aceitar Sugestões" at bounding box center [678, 490] width 164 height 32
checkbox input "false"
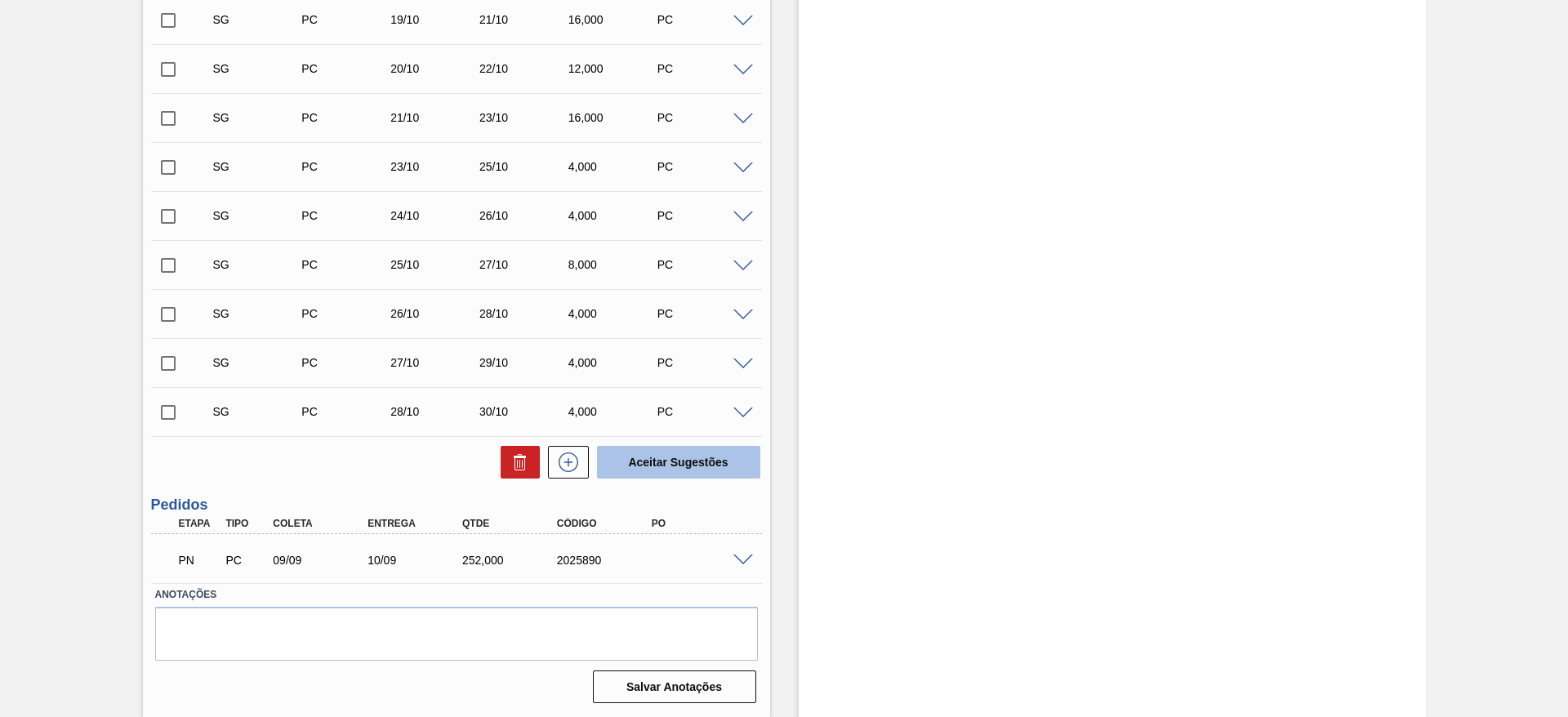
scroll to position [1021, 0]
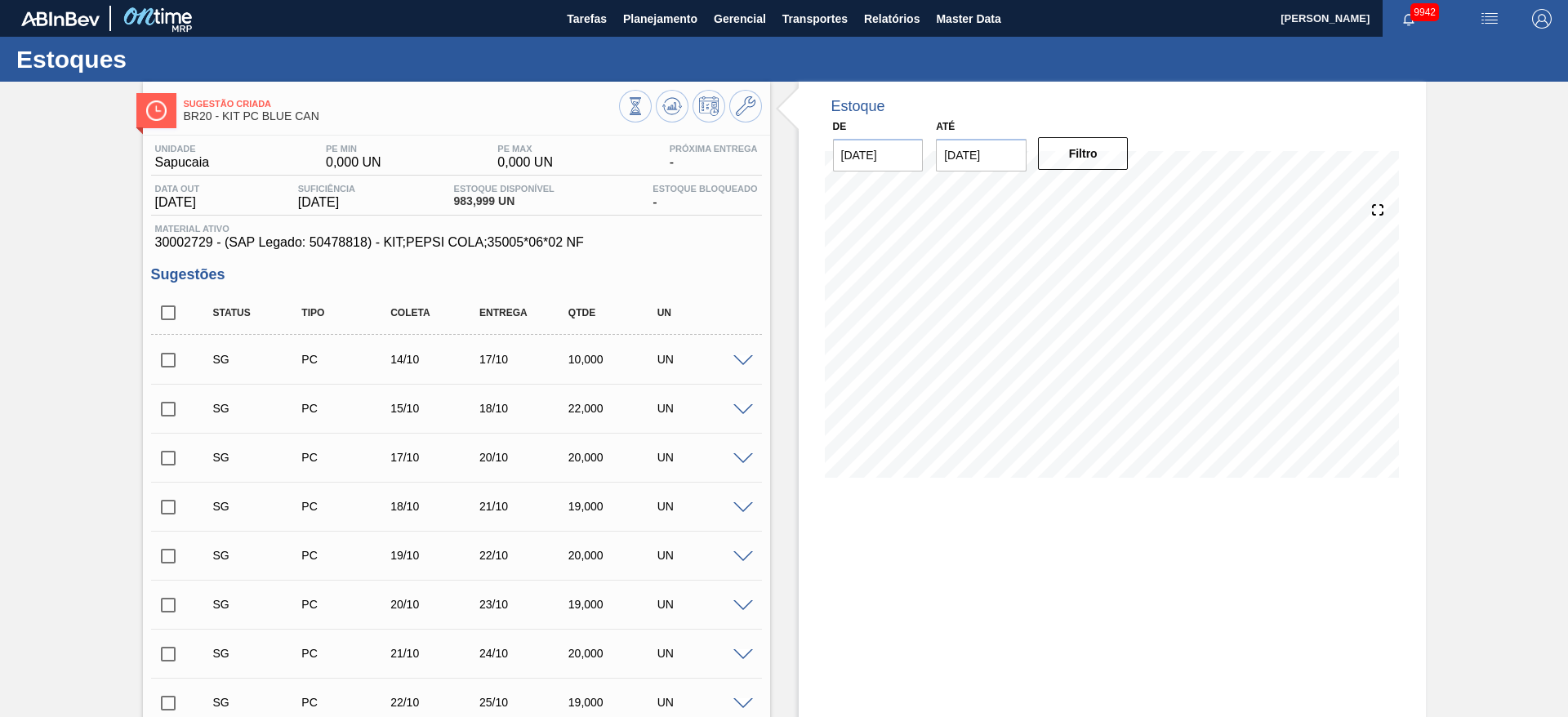
click at [744, 360] on span at bounding box center [743, 362] width 19 height 12
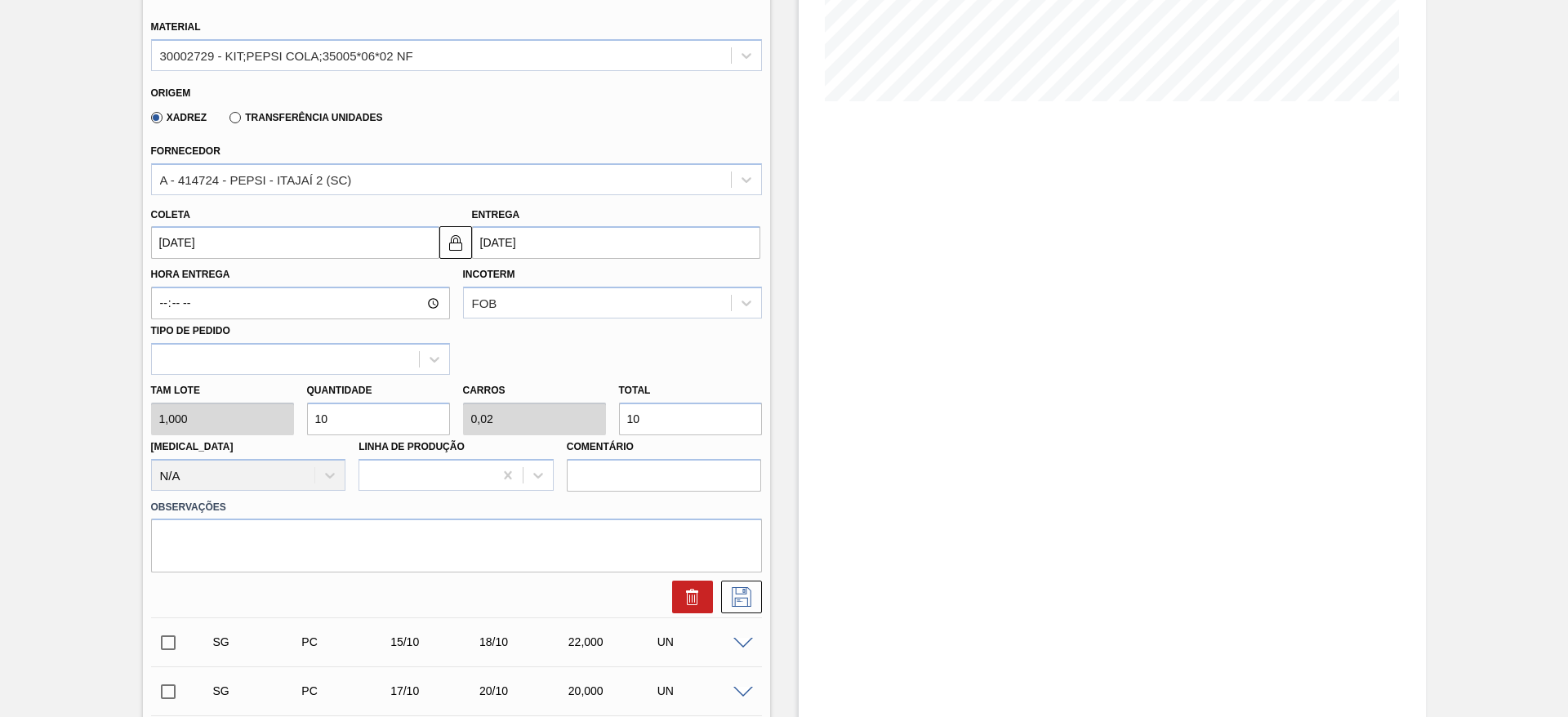
scroll to position [383, 0]
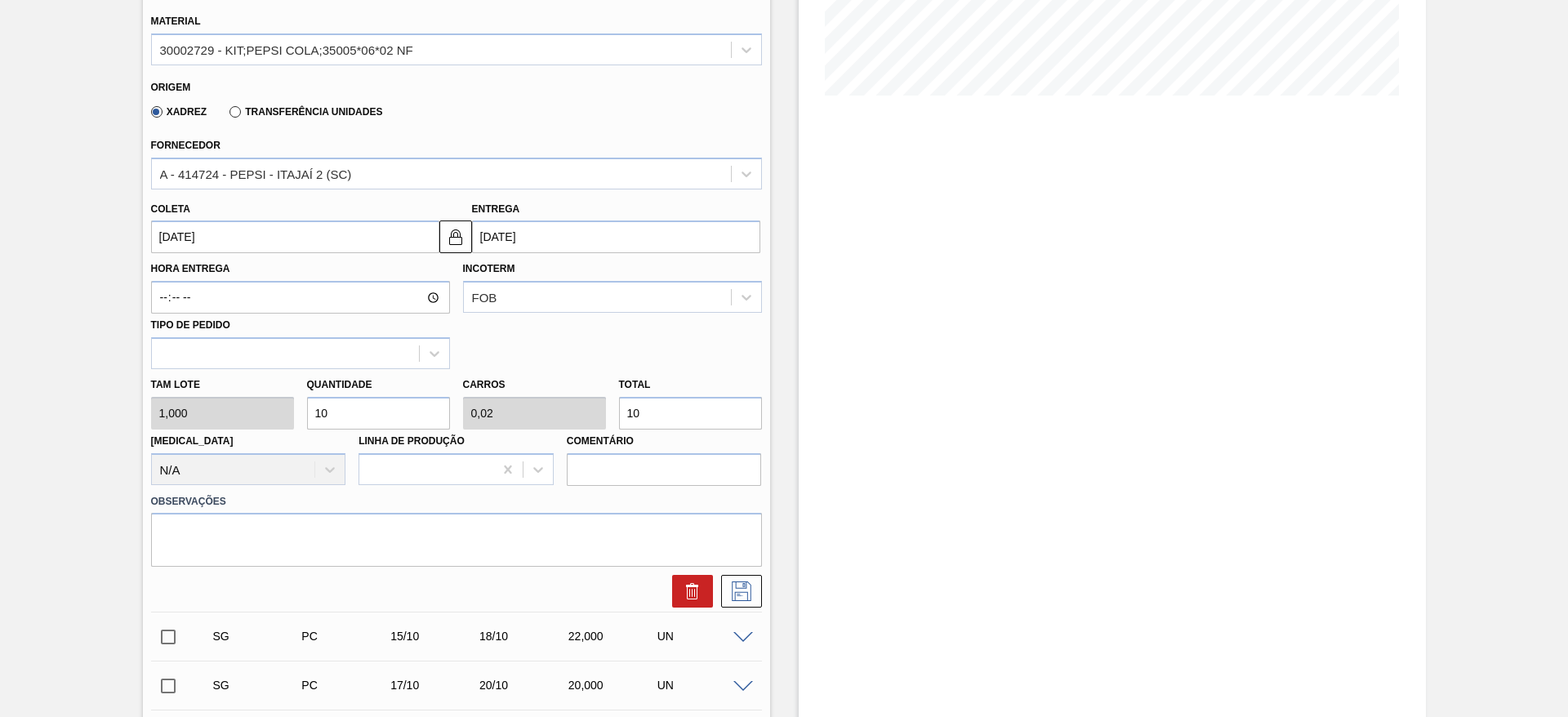
click at [367, 409] on input "10" at bounding box center [378, 412] width 143 height 32
type input "2"
type input "0,004"
type input "2"
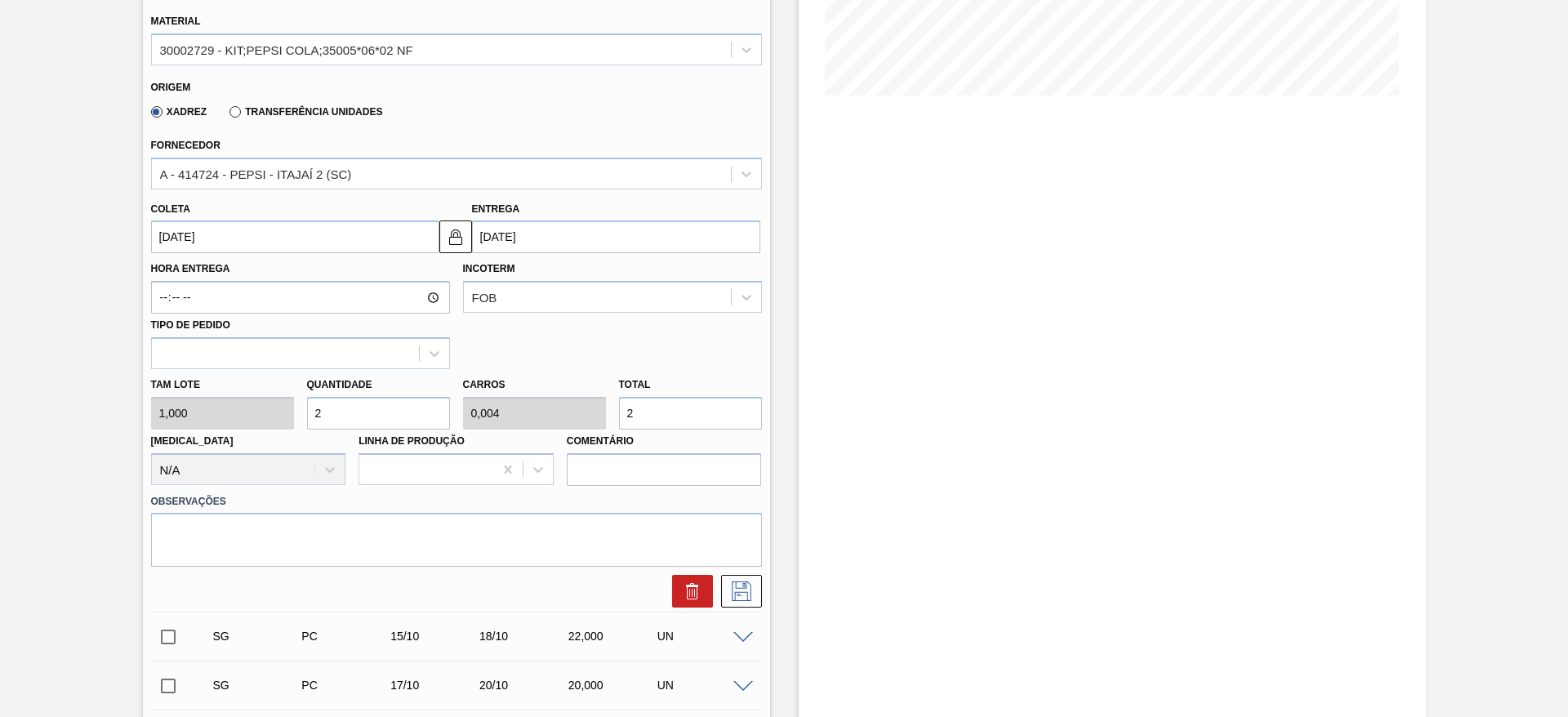
type input "26"
type input "0,052"
type input "26"
type input "260"
type input "0,52"
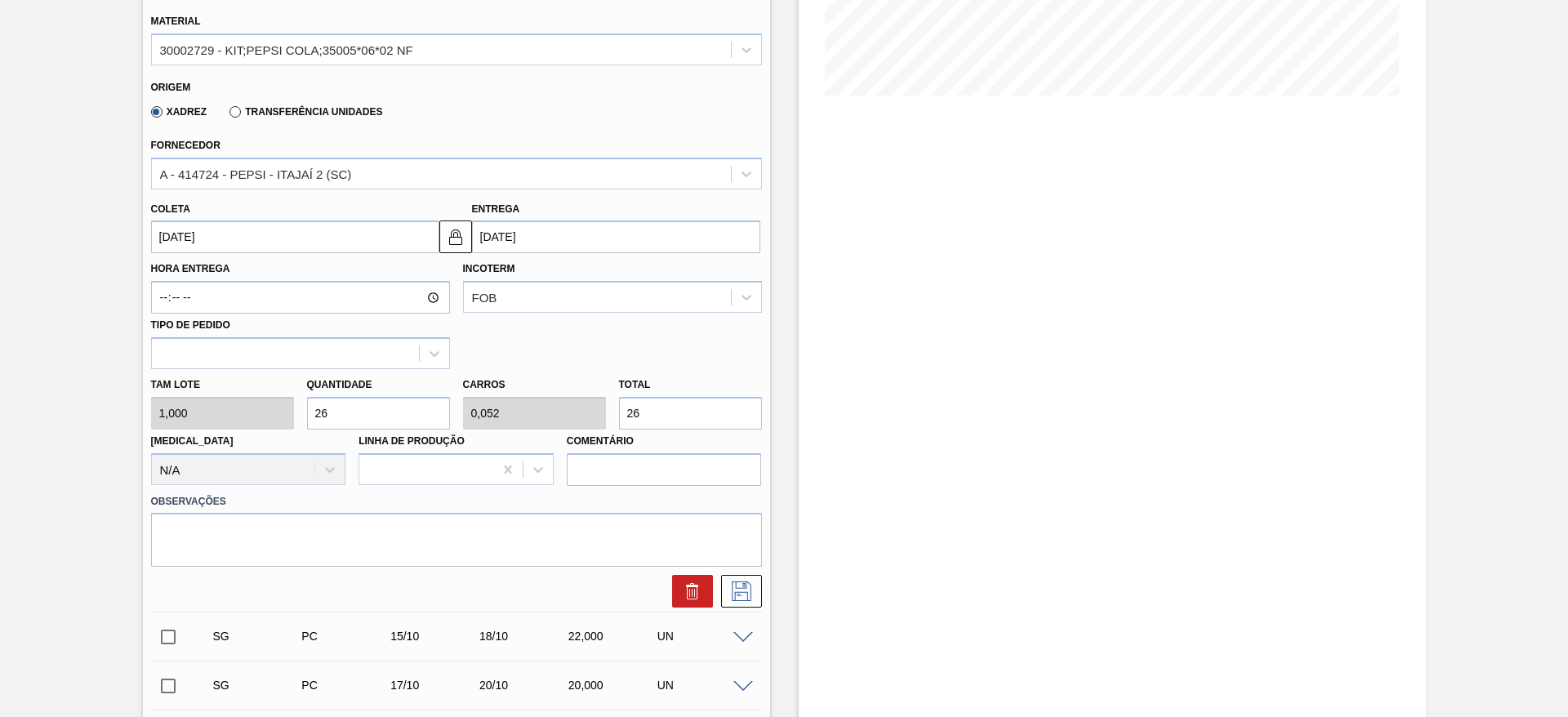
type input "260"
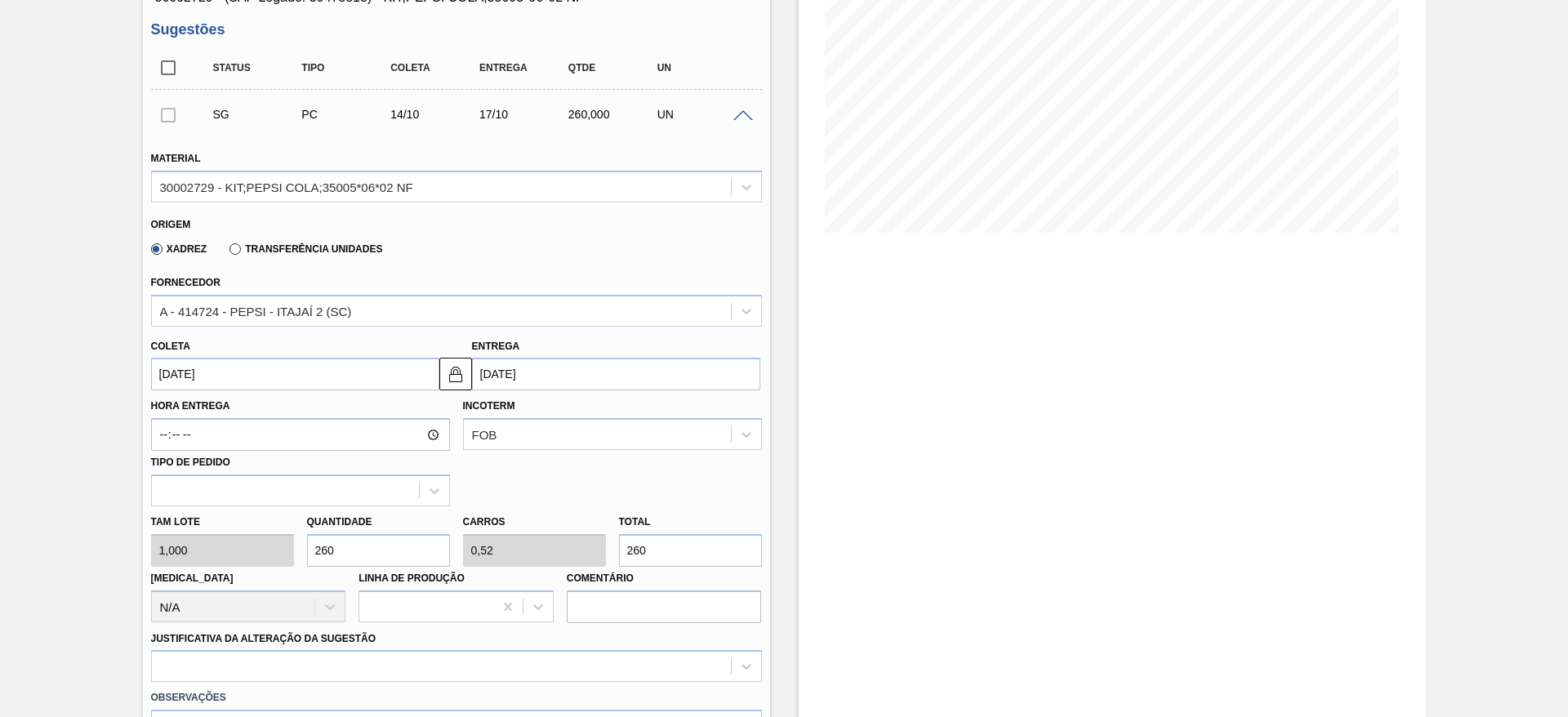
scroll to position [247, 0]
type input "260"
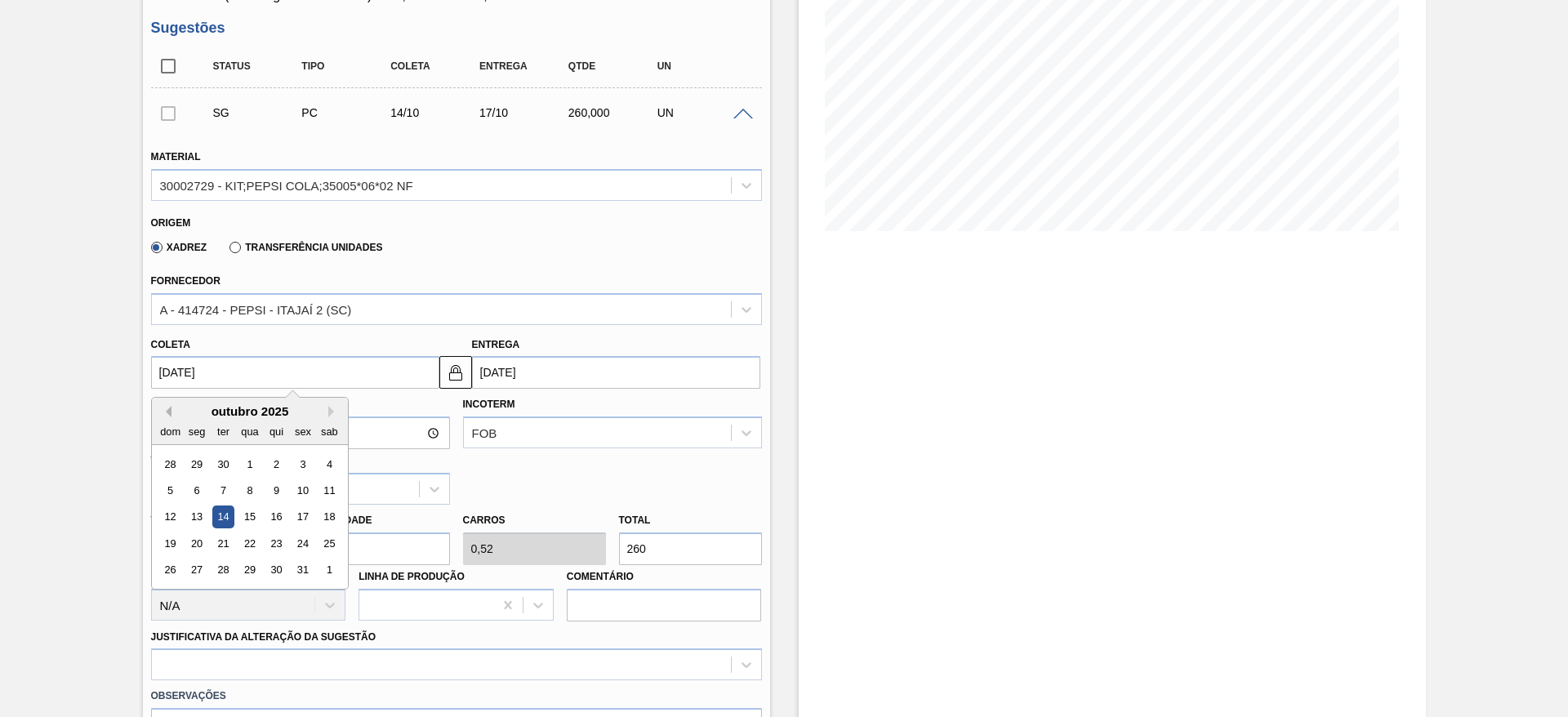
drag, startPoint x: 192, startPoint y: 372, endPoint x: 167, endPoint y: 410, distance: 45.5
click at [167, 389] on div "[DATE] Previous Month Next Month outubro 2025 dom seg ter qua qui sex sab 28 29…" at bounding box center [295, 372] width 288 height 32
click at [167, 410] on button "Previous Month" at bounding box center [165, 411] width 11 height 11
click at [226, 488] on div "9" at bounding box center [222, 490] width 22 height 22
type input "[DATE]"
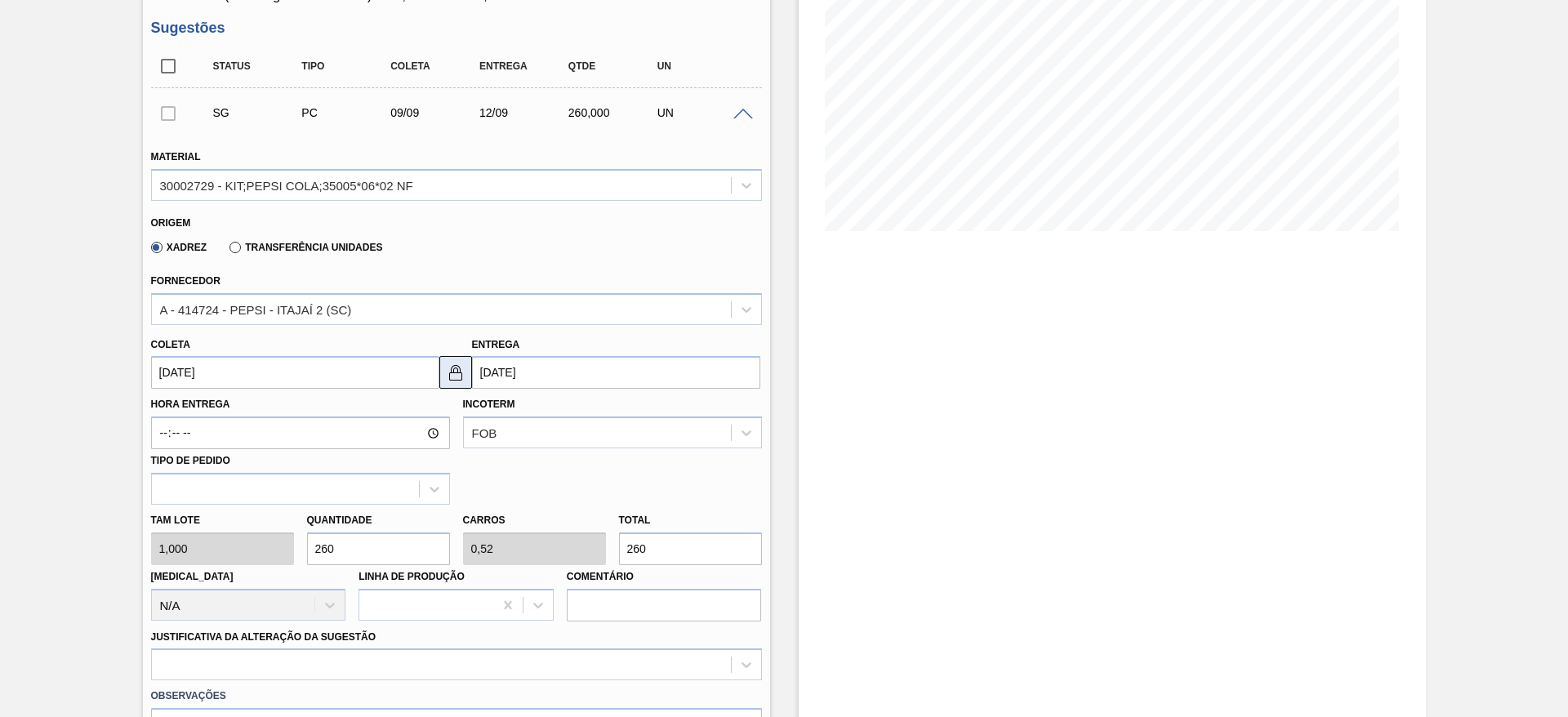
click at [466, 376] on button at bounding box center [455, 372] width 32 height 32
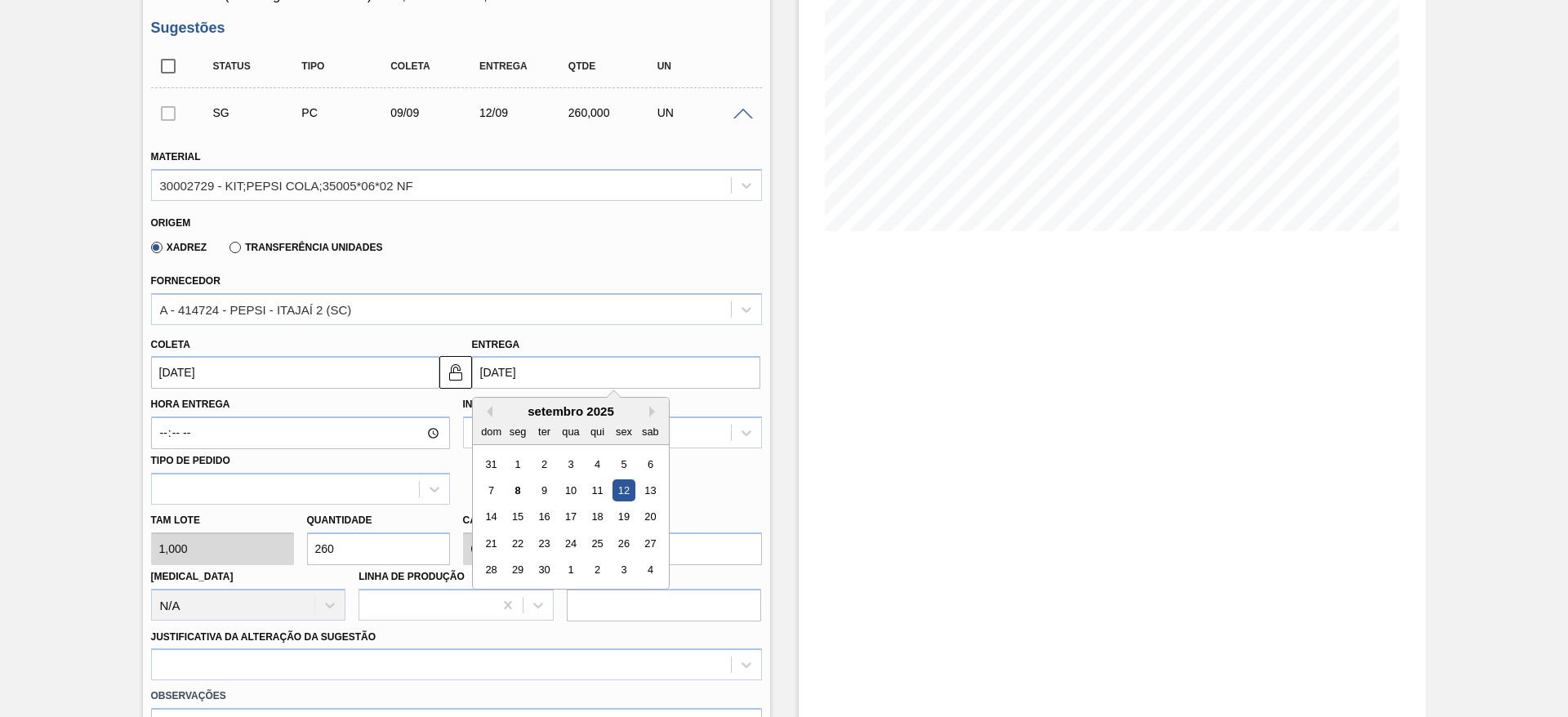
drag, startPoint x: 507, startPoint y: 374, endPoint x: 570, endPoint y: 503, distance: 143.6
click at [570, 389] on div "[DATE] Previous Month Next Month setembro 2025 dom seg ter qua qui sex sab 31 1…" at bounding box center [615, 372] width 288 height 32
click at [571, 495] on div "10" at bounding box center [570, 490] width 22 height 22
type input "[DATE]"
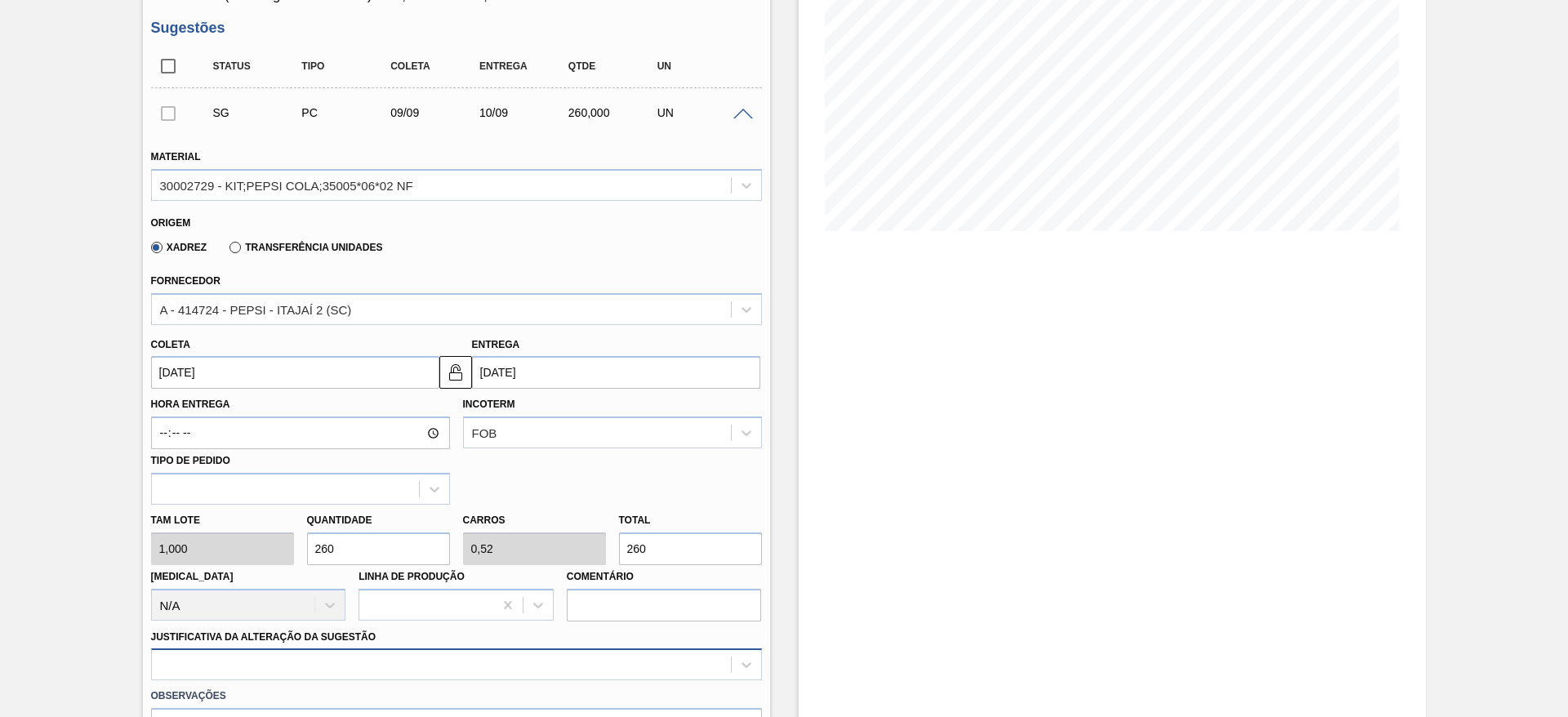
scroll to position [468, 0]
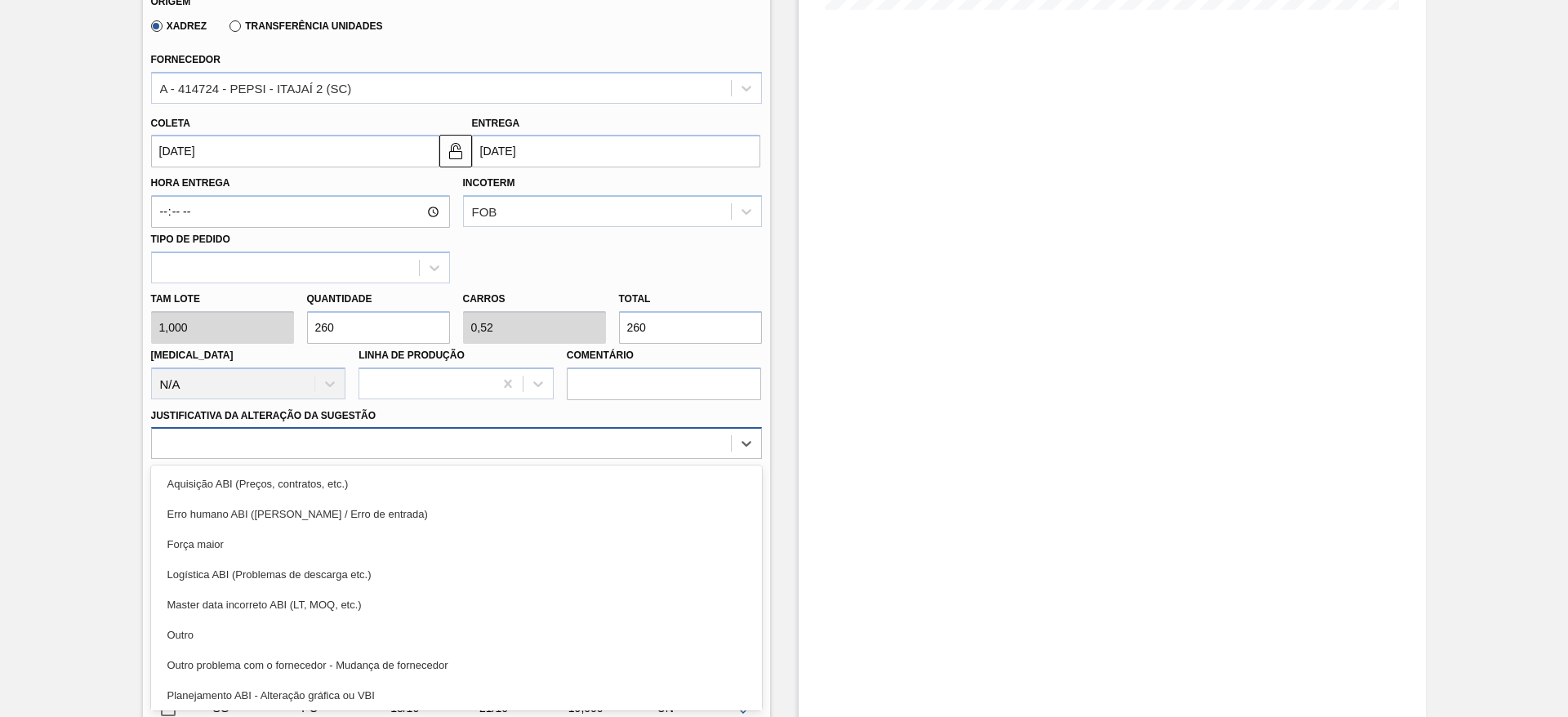
click at [620, 459] on div "option Outro problema com o fornecedor - Mudança de fornecedor focused, 7 of 18…" at bounding box center [457, 443] width 611 height 32
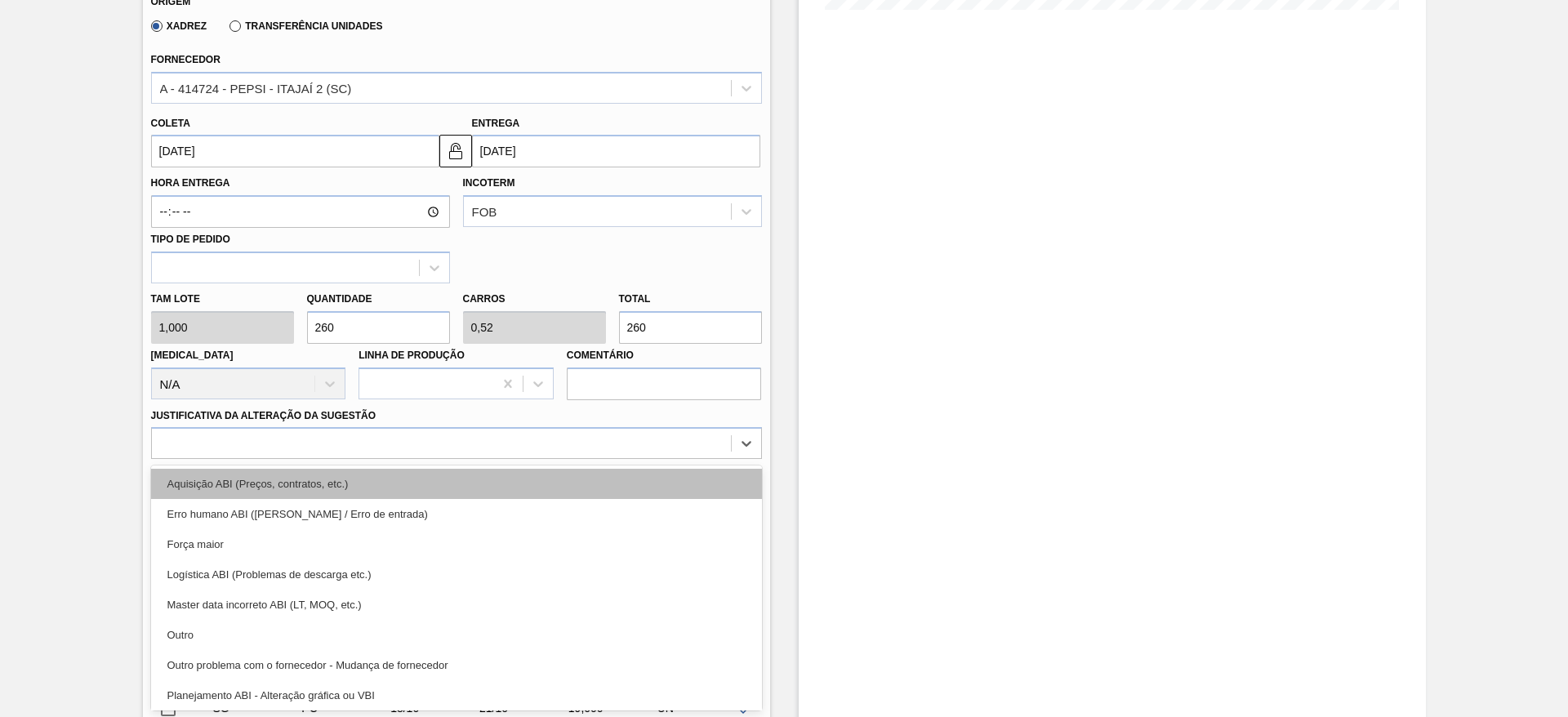
click at [653, 478] on div "Aquisição ABI (Preços, contratos, etc.)" at bounding box center [457, 484] width 611 height 31
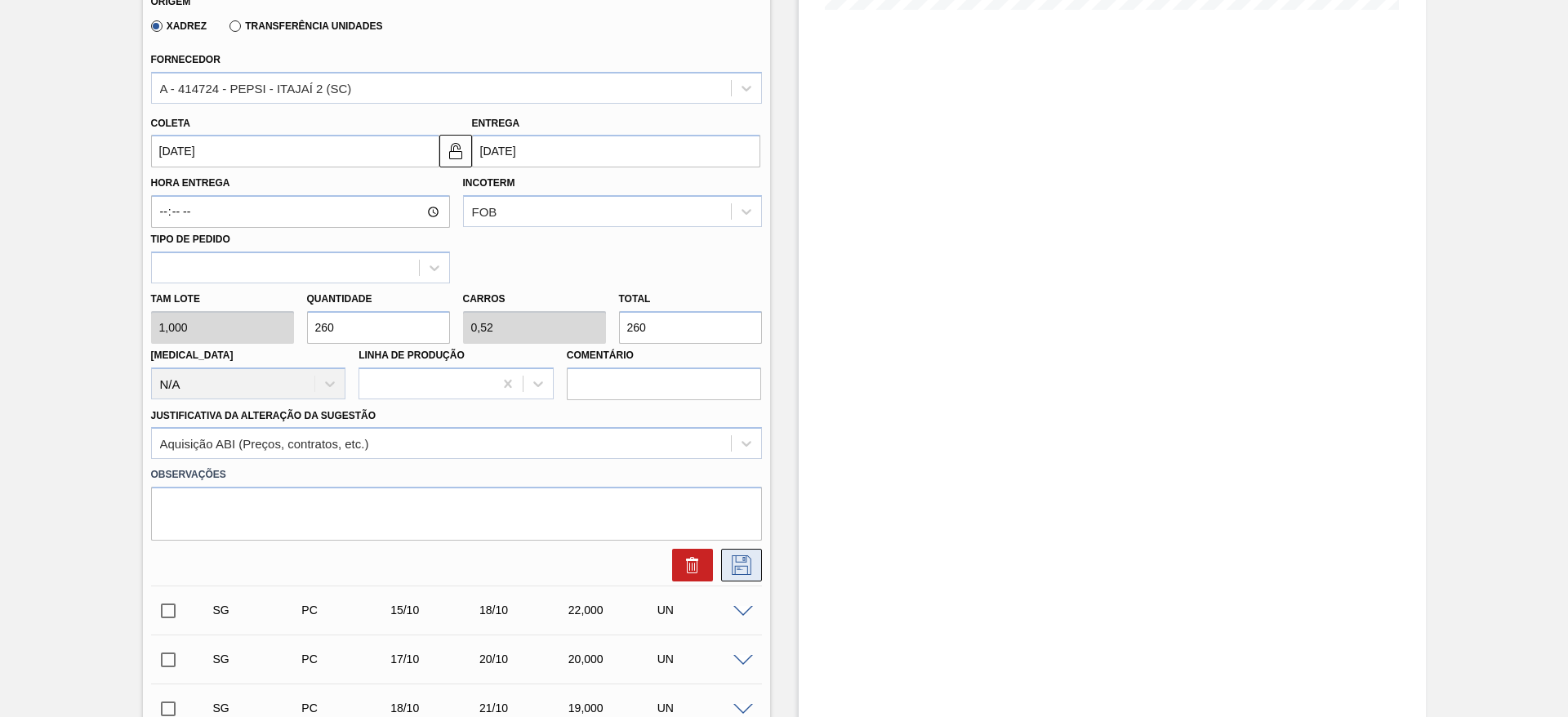
click at [751, 569] on icon at bounding box center [741, 566] width 26 height 19
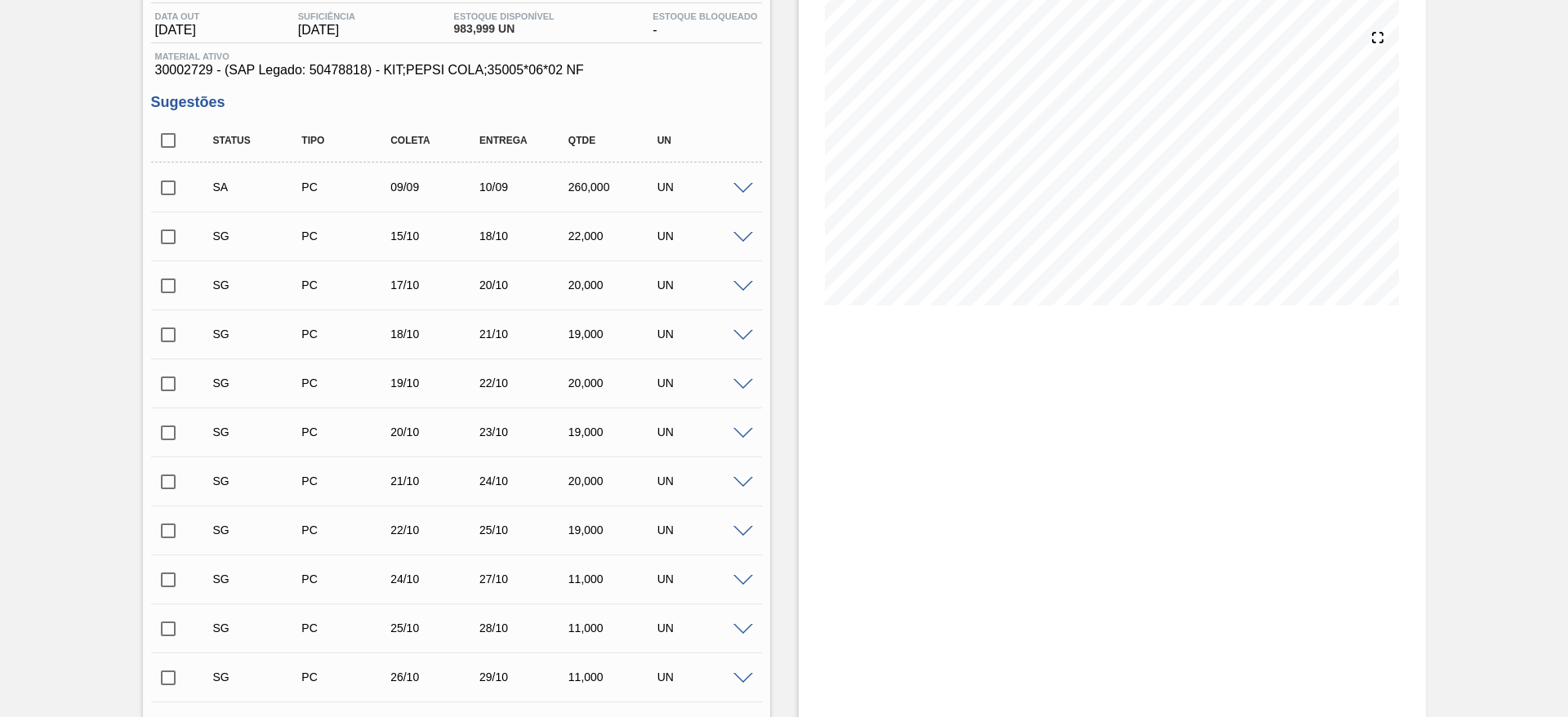
scroll to position [166, 0]
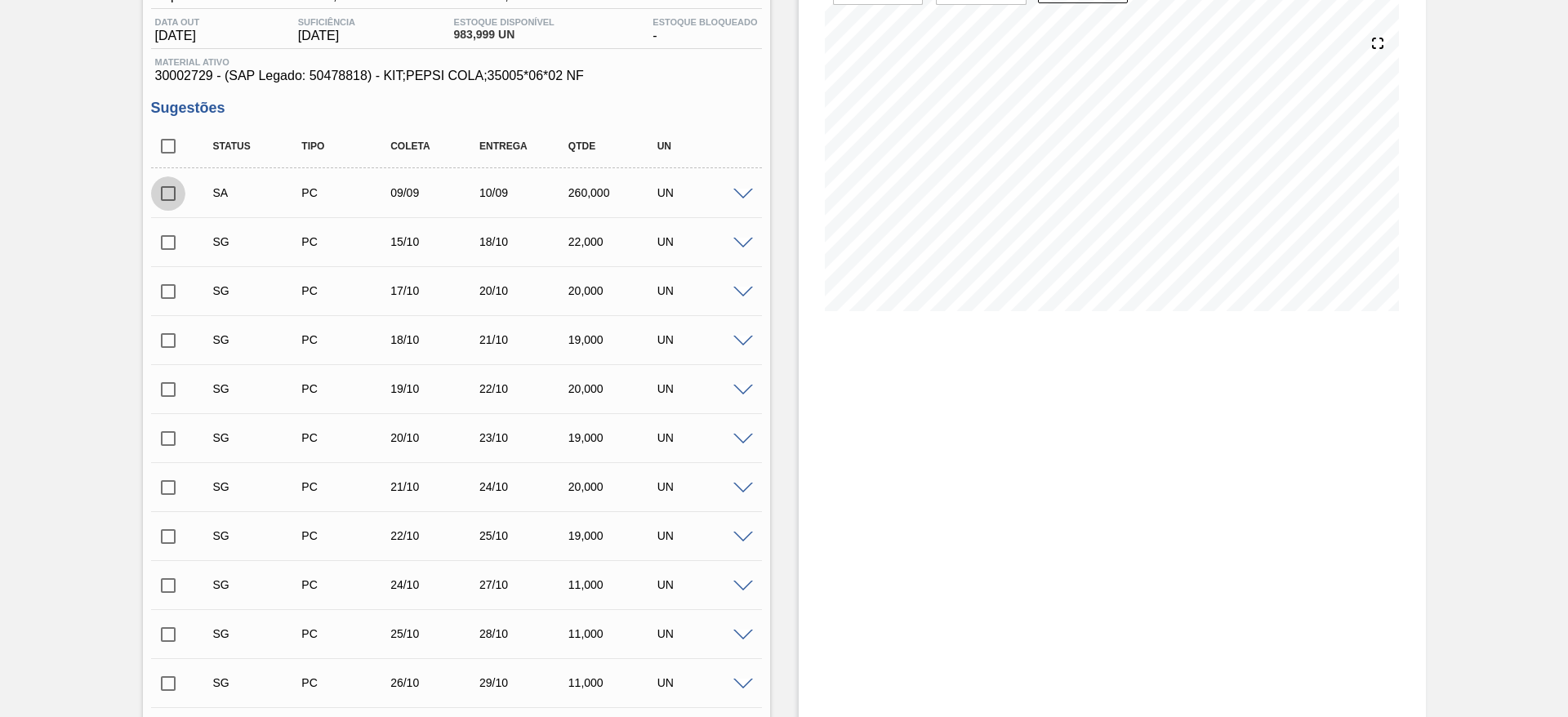
click at [172, 191] on input "checkbox" at bounding box center [168, 193] width 34 height 34
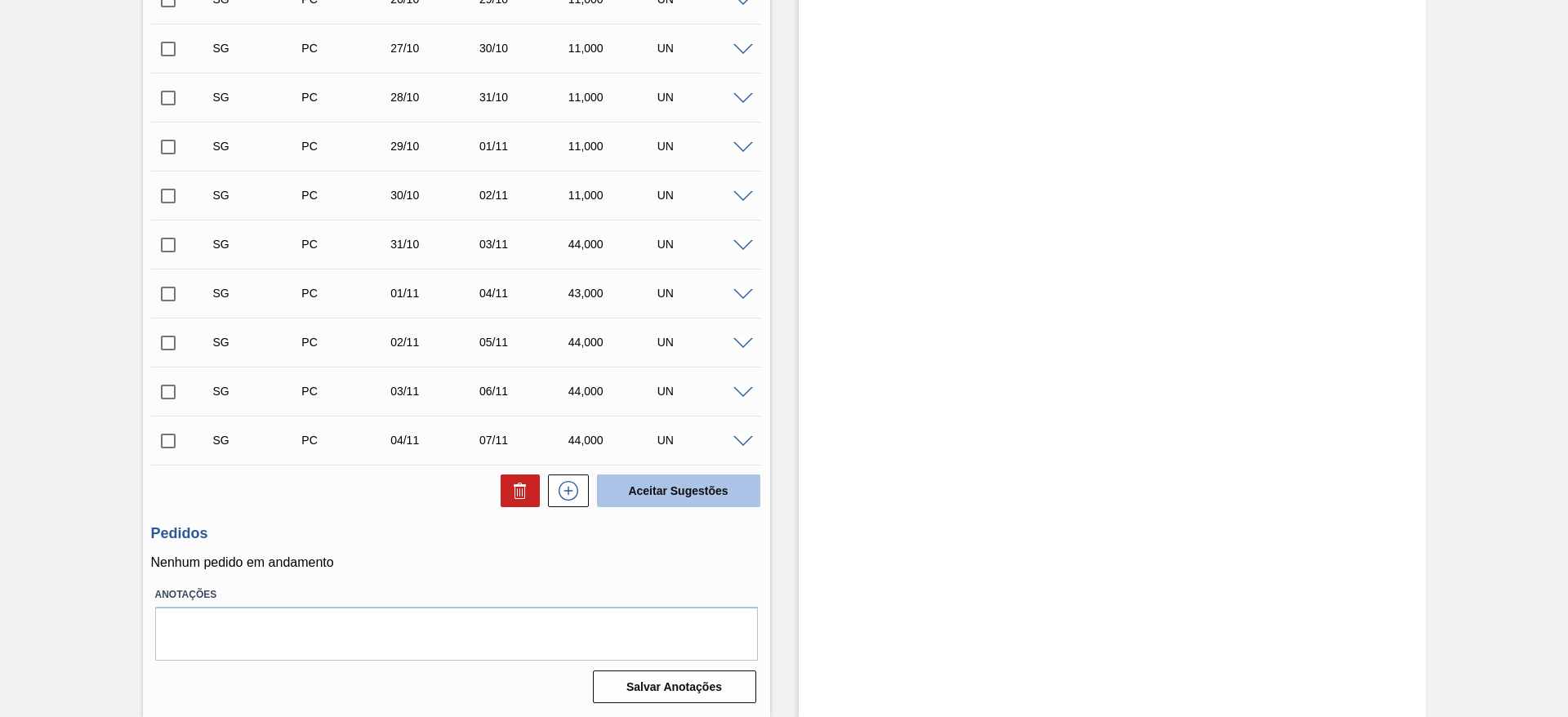
click at [672, 482] on button "Aceitar Sugestões" at bounding box center [678, 490] width 164 height 32
checkbox input "false"
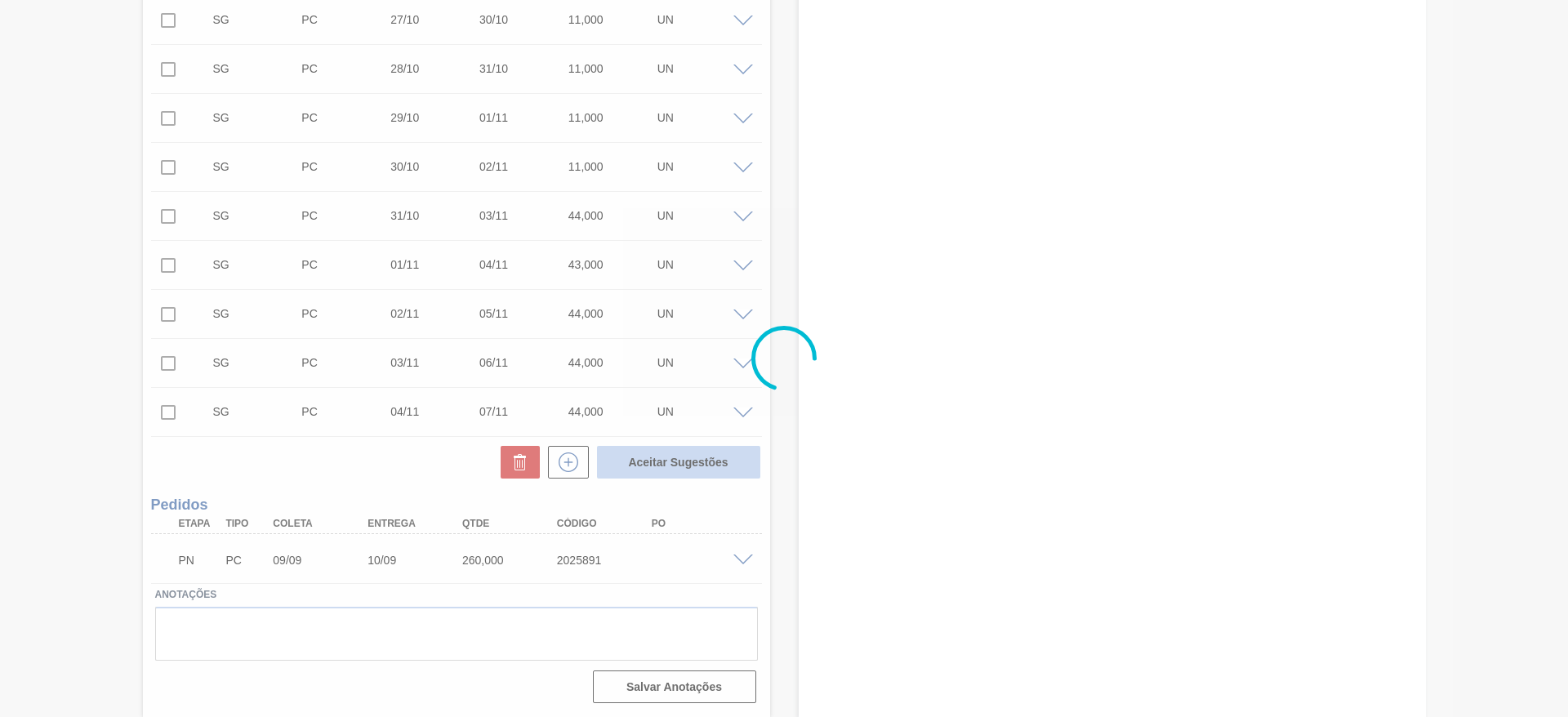
scroll to position [801, 0]
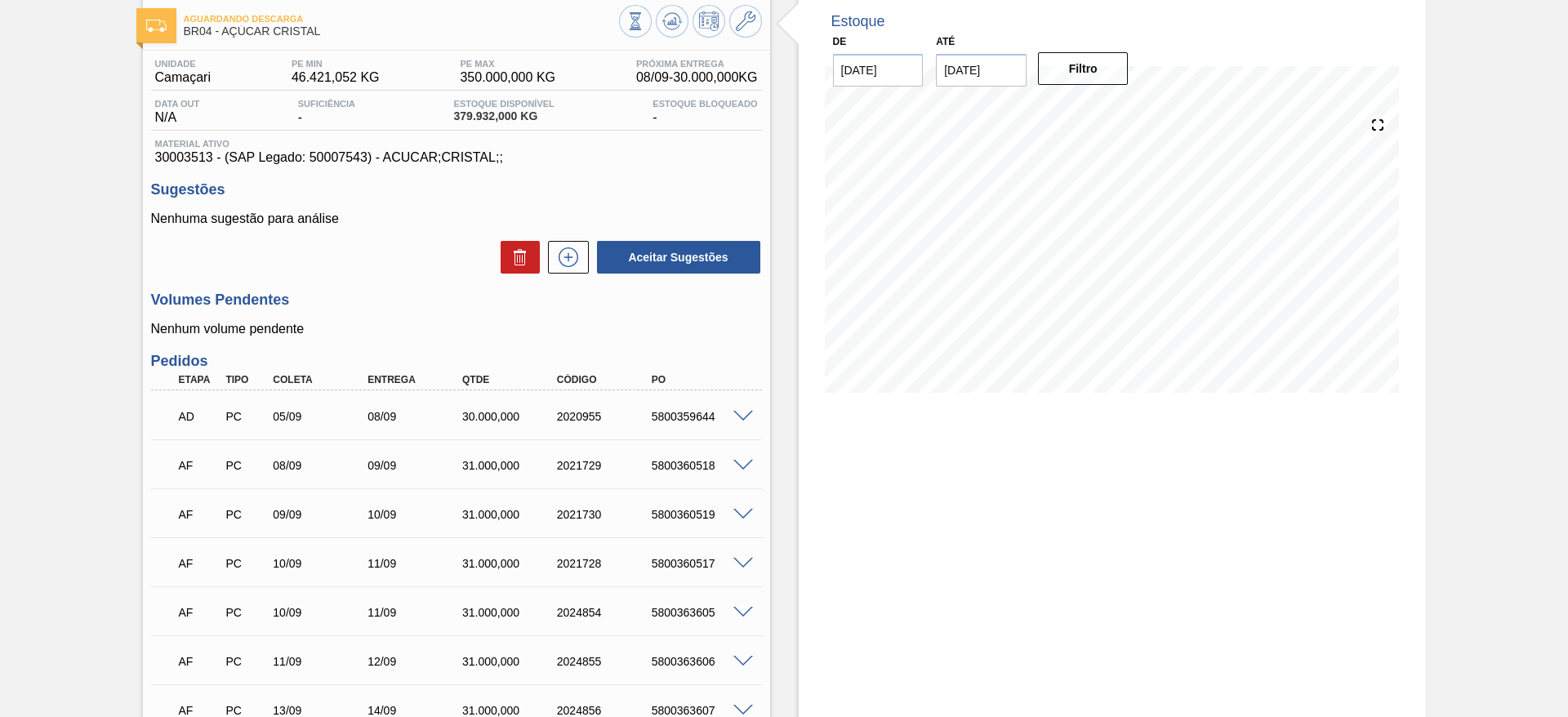
scroll to position [81, 0]
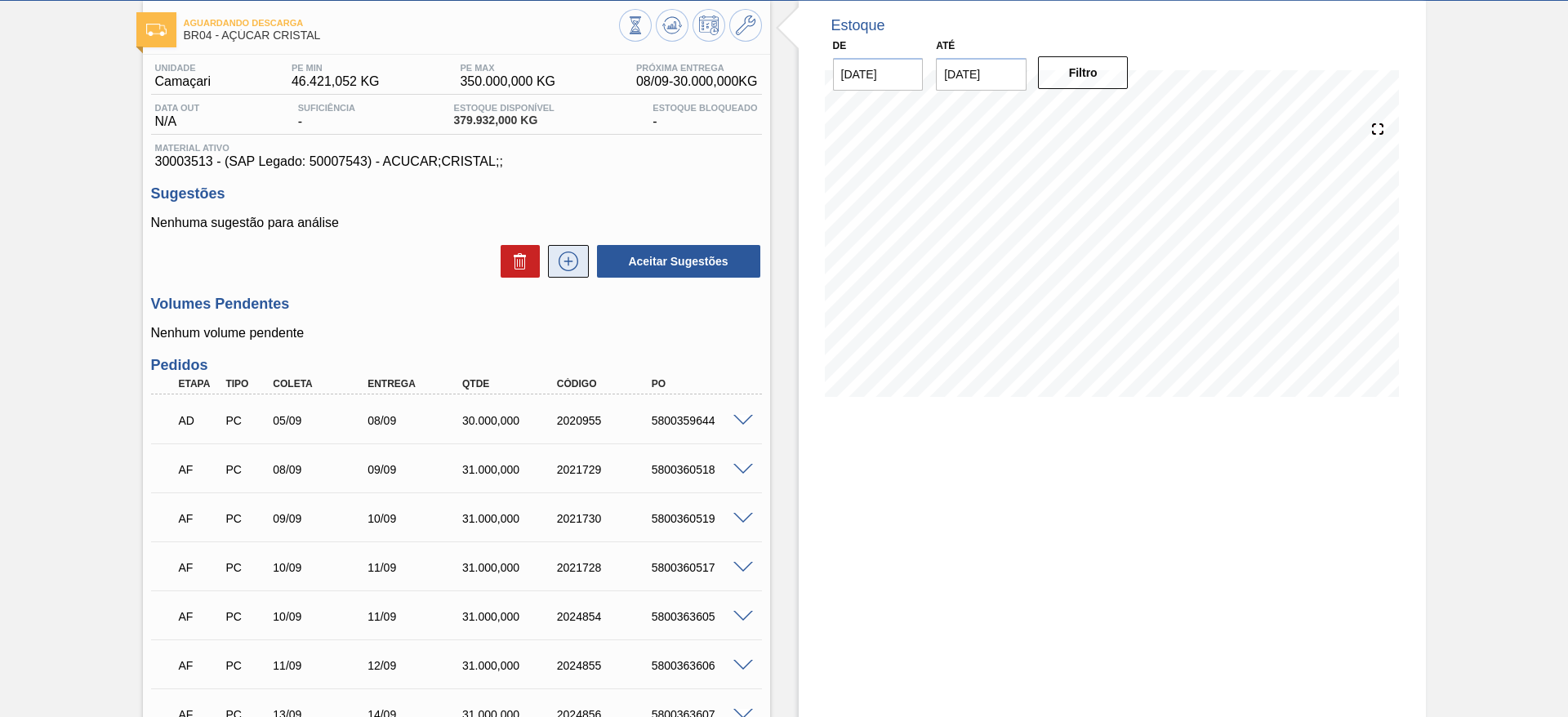
click at [565, 262] on icon at bounding box center [568, 261] width 9 height 1
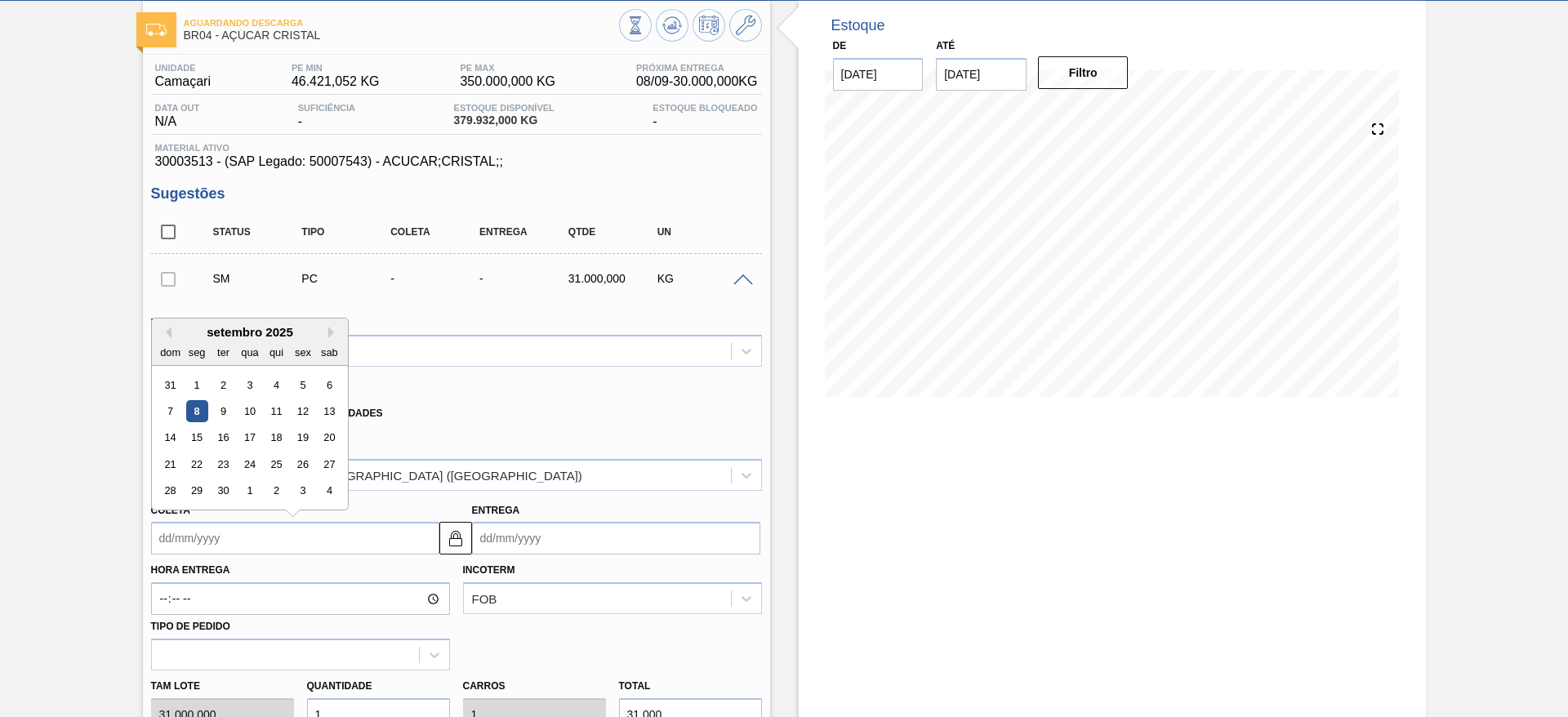
click at [195, 533] on input "Coleta" at bounding box center [295, 538] width 288 height 32
click at [195, 427] on div "15" at bounding box center [196, 438] width 22 height 22
type input "[DATE]"
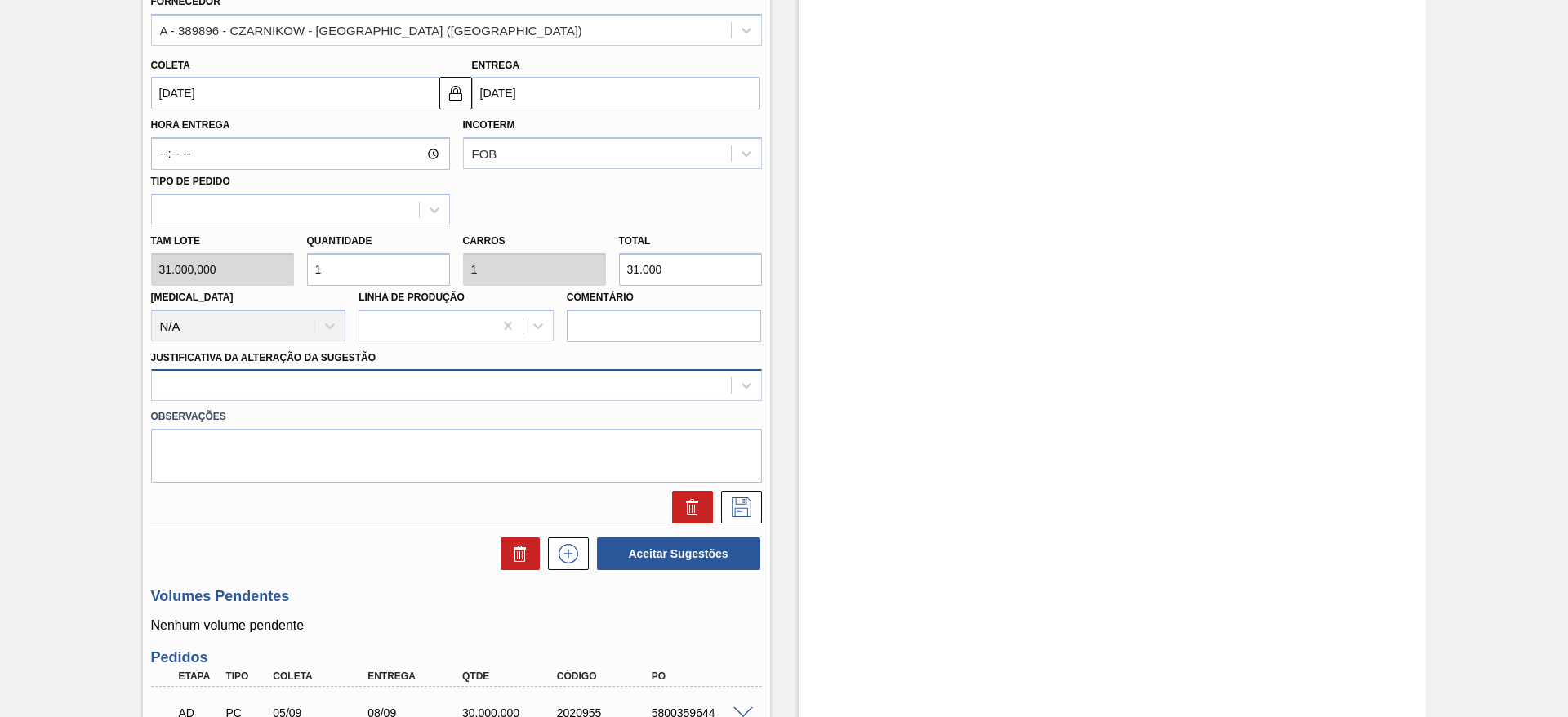
scroll to position [527, 0]
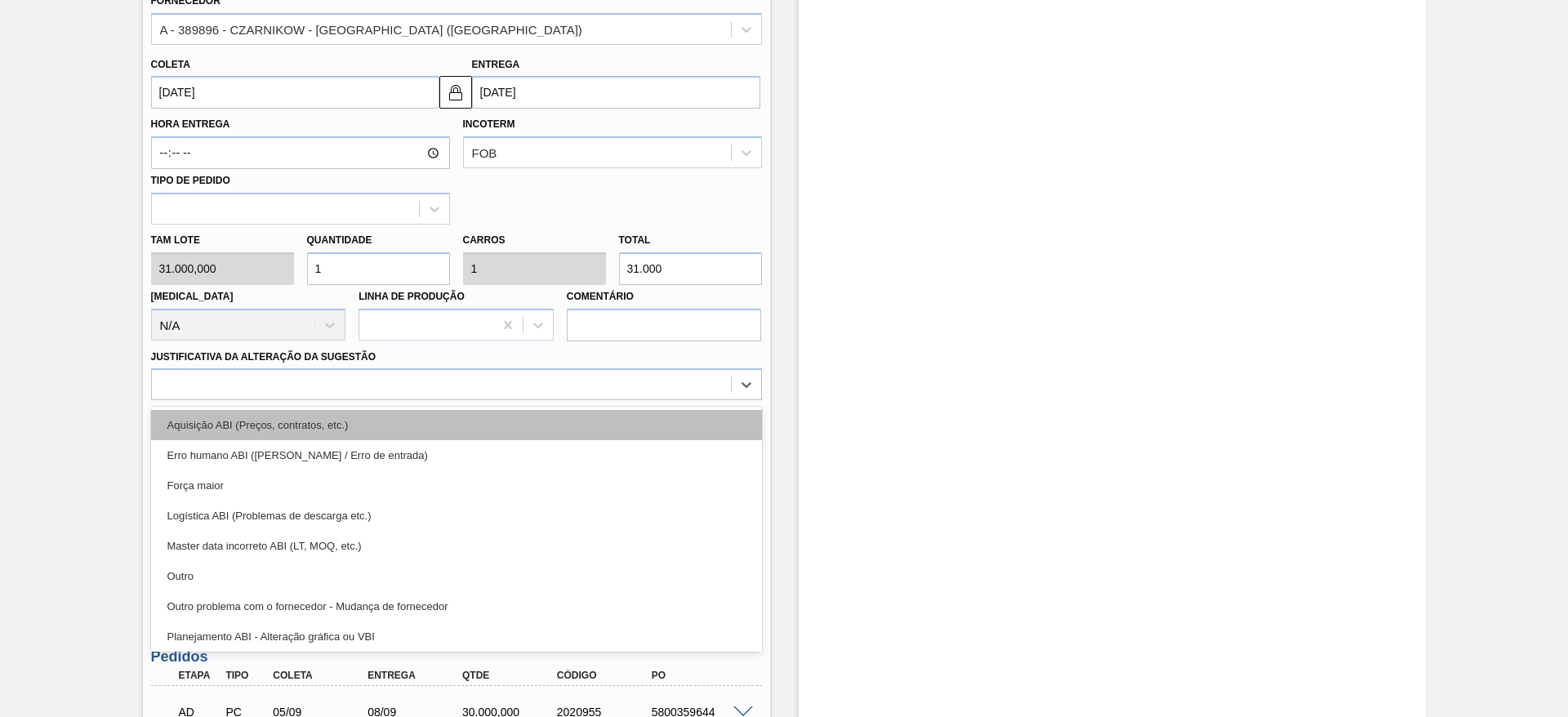
drag, startPoint x: 384, startPoint y: 392, endPoint x: 410, endPoint y: 428, distance: 44.4
click at [410, 400] on div "option Aquisição ABI (Preços, contratos, etc.) focused, 1 of 18. 18 results ava…" at bounding box center [457, 384] width 611 height 32
click at [410, 428] on div "Aquisição ABI (Preços, contratos, etc.)" at bounding box center [457, 425] width 611 height 31
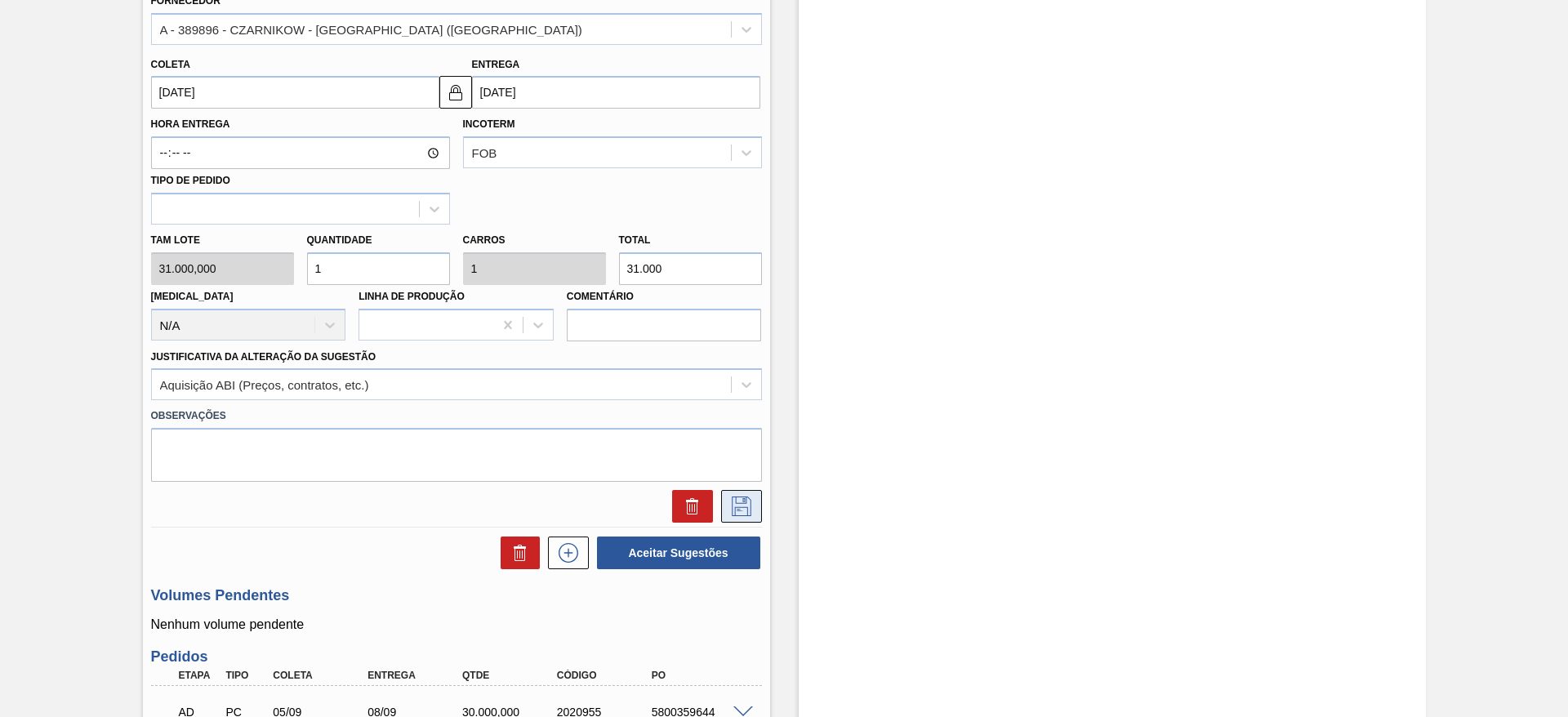
click at [748, 495] on button at bounding box center [741, 506] width 41 height 32
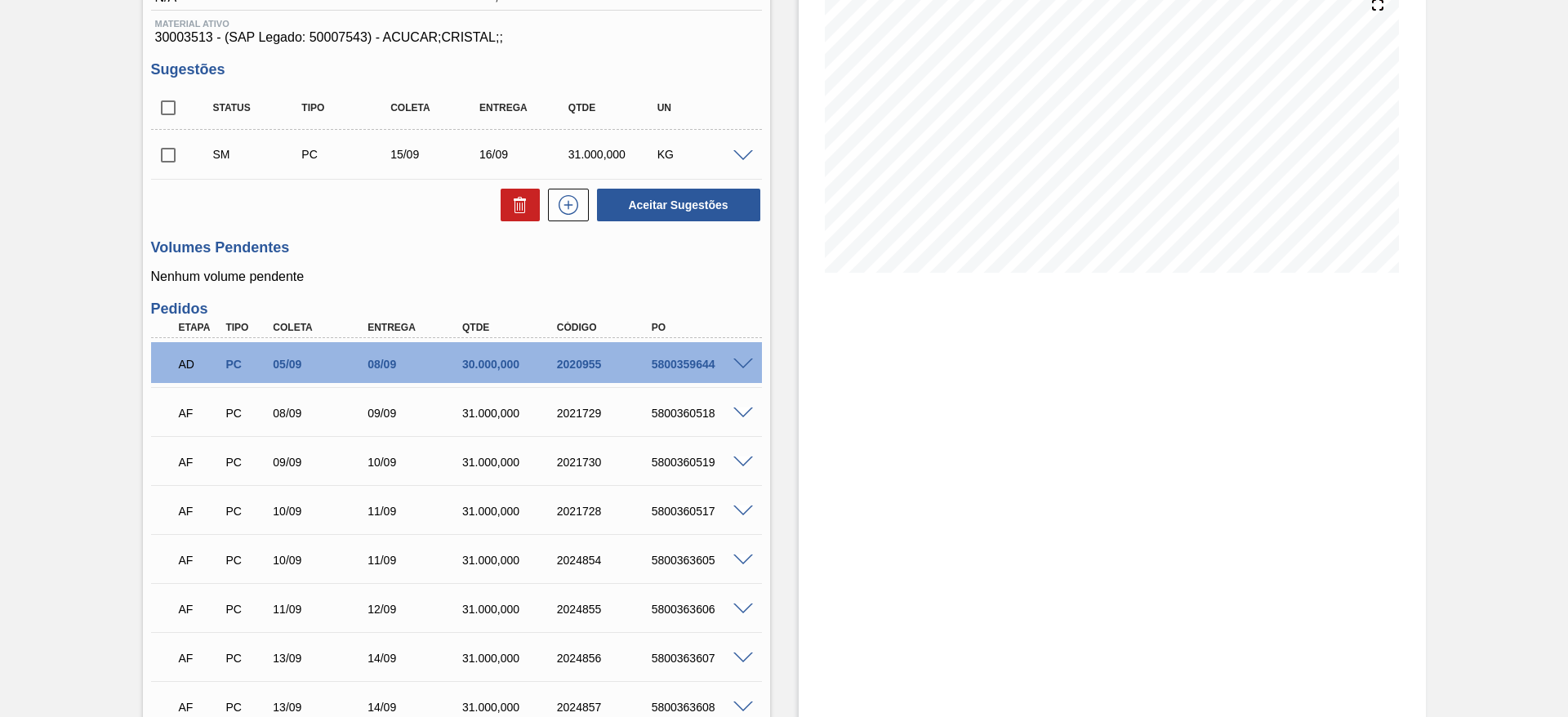
scroll to position [0, 0]
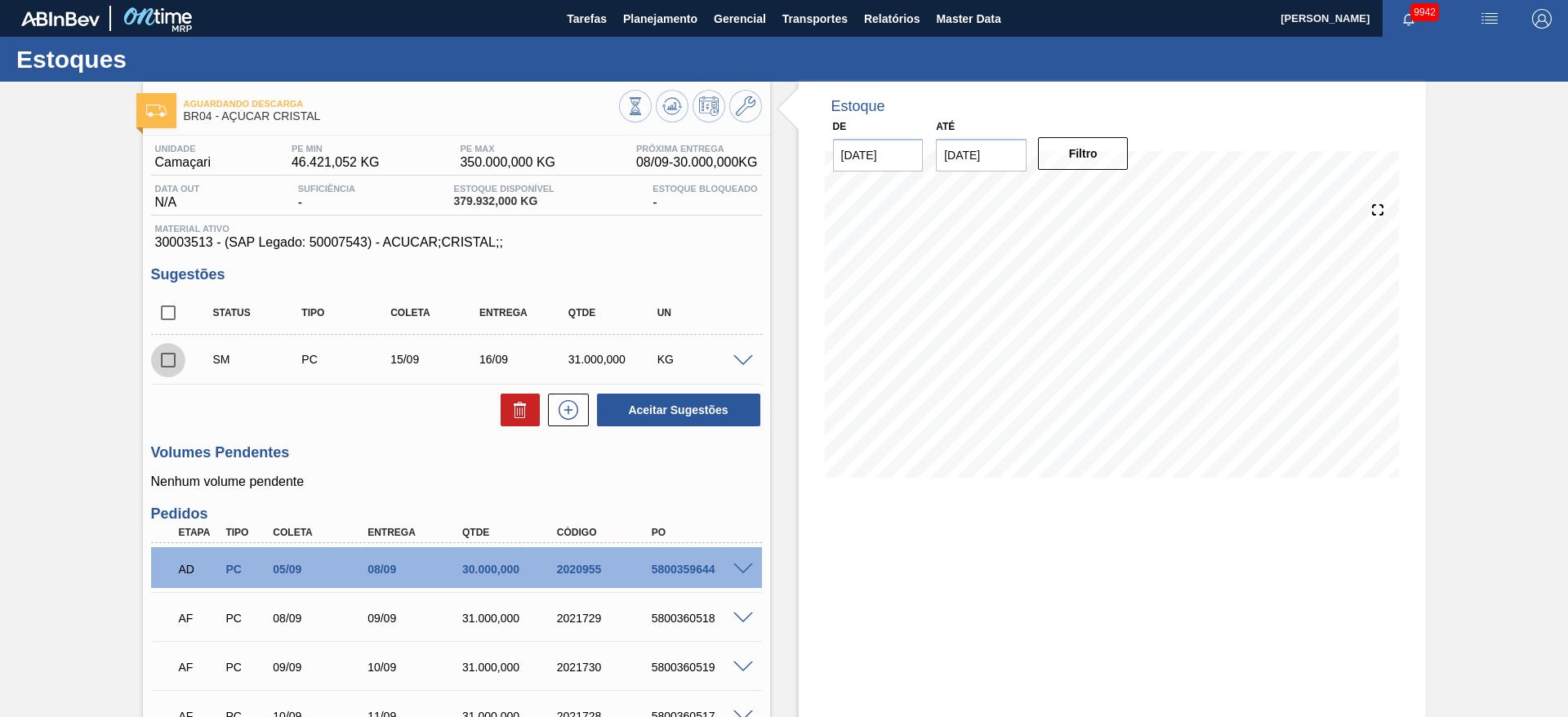
click at [167, 351] on input "checkbox" at bounding box center [168, 360] width 34 height 34
click at [665, 397] on button "Aceitar Sugestões" at bounding box center [678, 410] width 164 height 32
checkbox input "false"
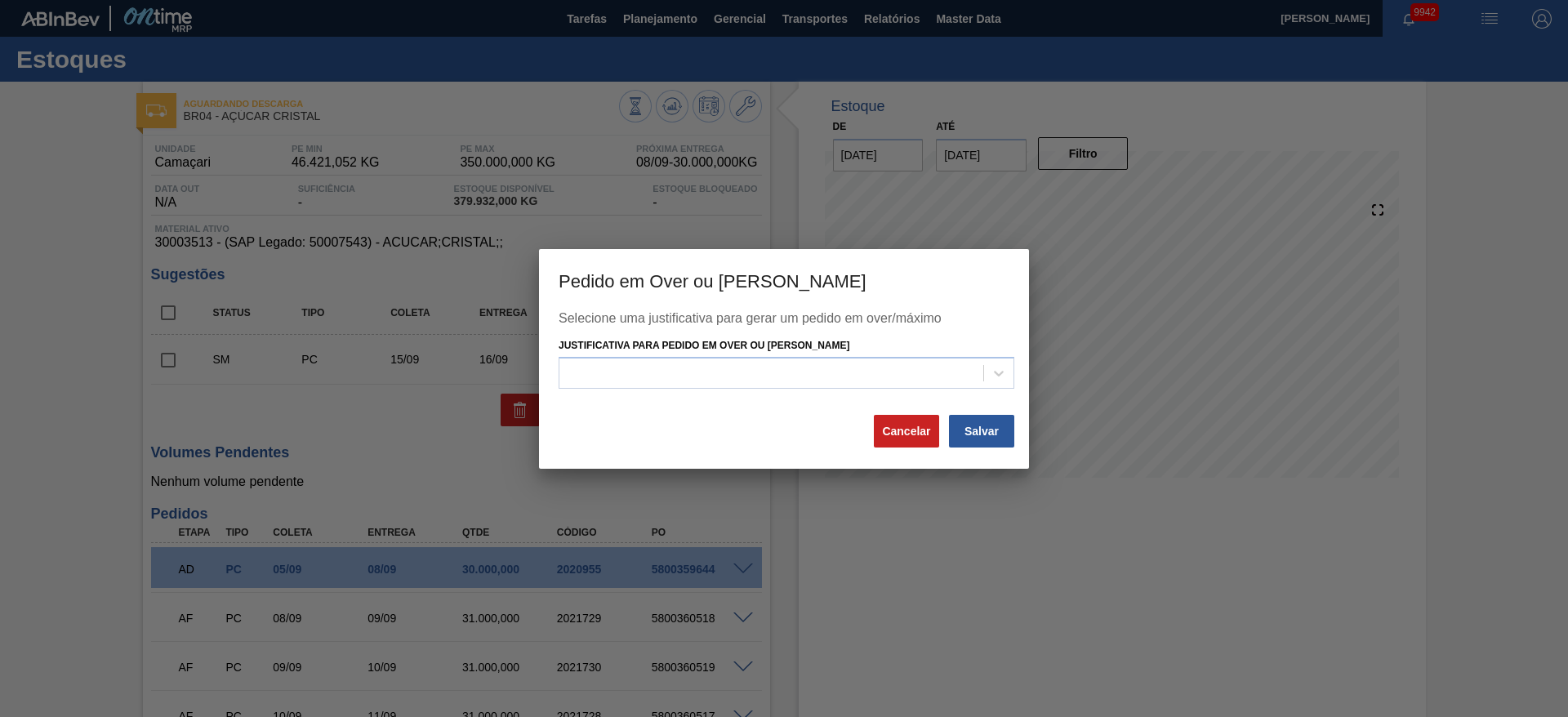
click at [780, 390] on div "Selecione uma justificativa para gerar um pedido em over/máximo Justificativa p…" at bounding box center [783, 362] width 451 height 102
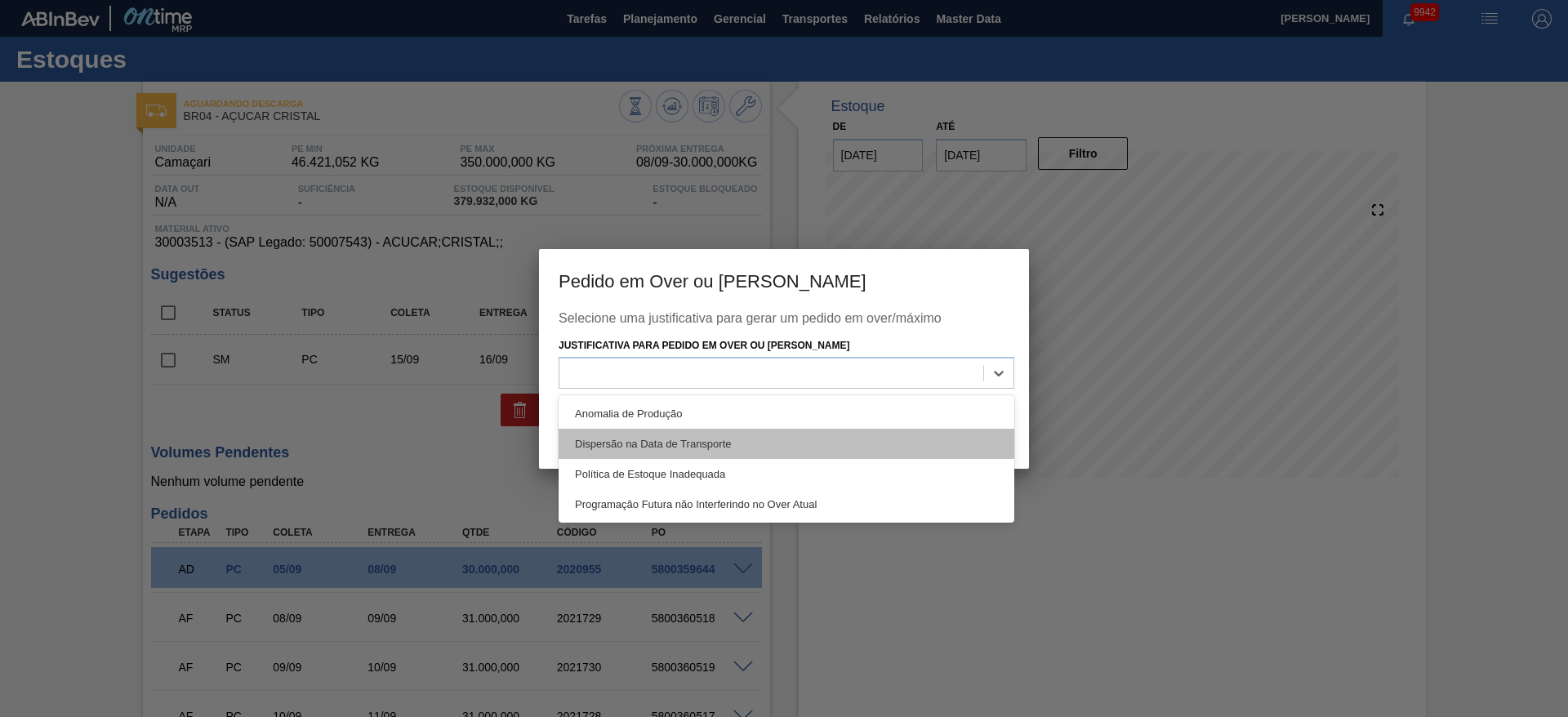
drag, startPoint x: 819, startPoint y: 388, endPoint x: 864, endPoint y: 440, distance: 68.8
click at [864, 389] on div "option Dispersão na Data de Transporte focused, 2 of 4. 4 results available. Us…" at bounding box center [786, 373] width 456 height 32
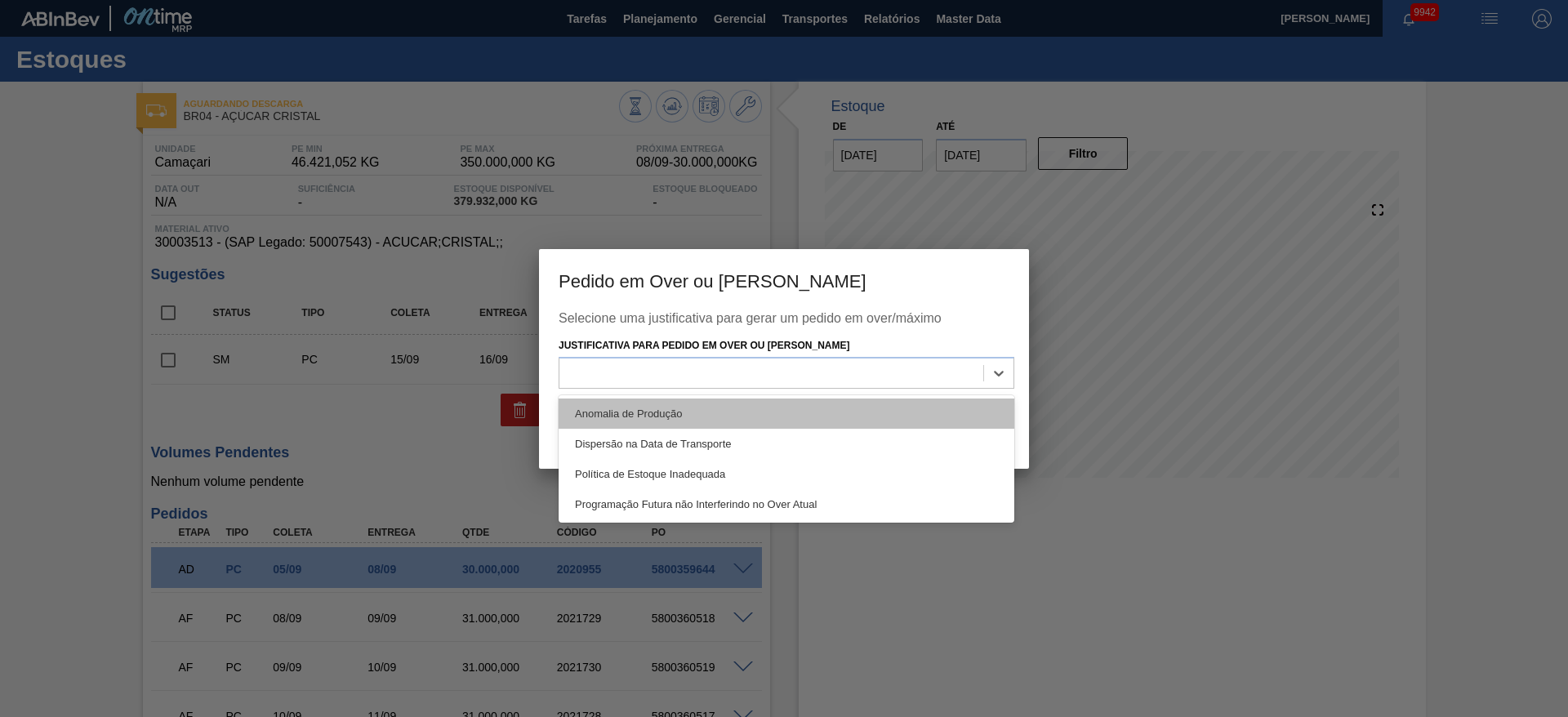
click at [867, 424] on div "Anomalia de Produção" at bounding box center [786, 413] width 456 height 31
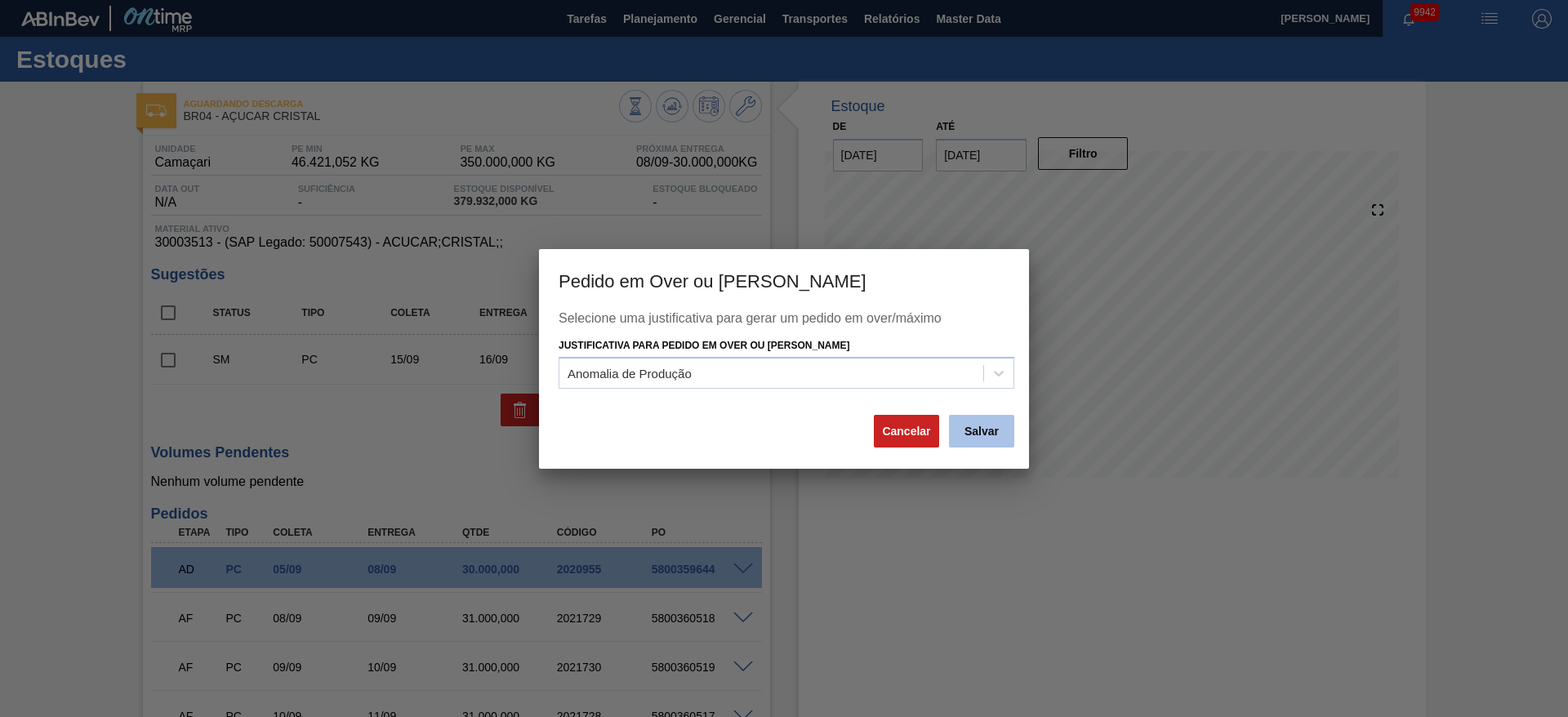
click at [981, 439] on button "Salvar" at bounding box center [981, 431] width 66 height 32
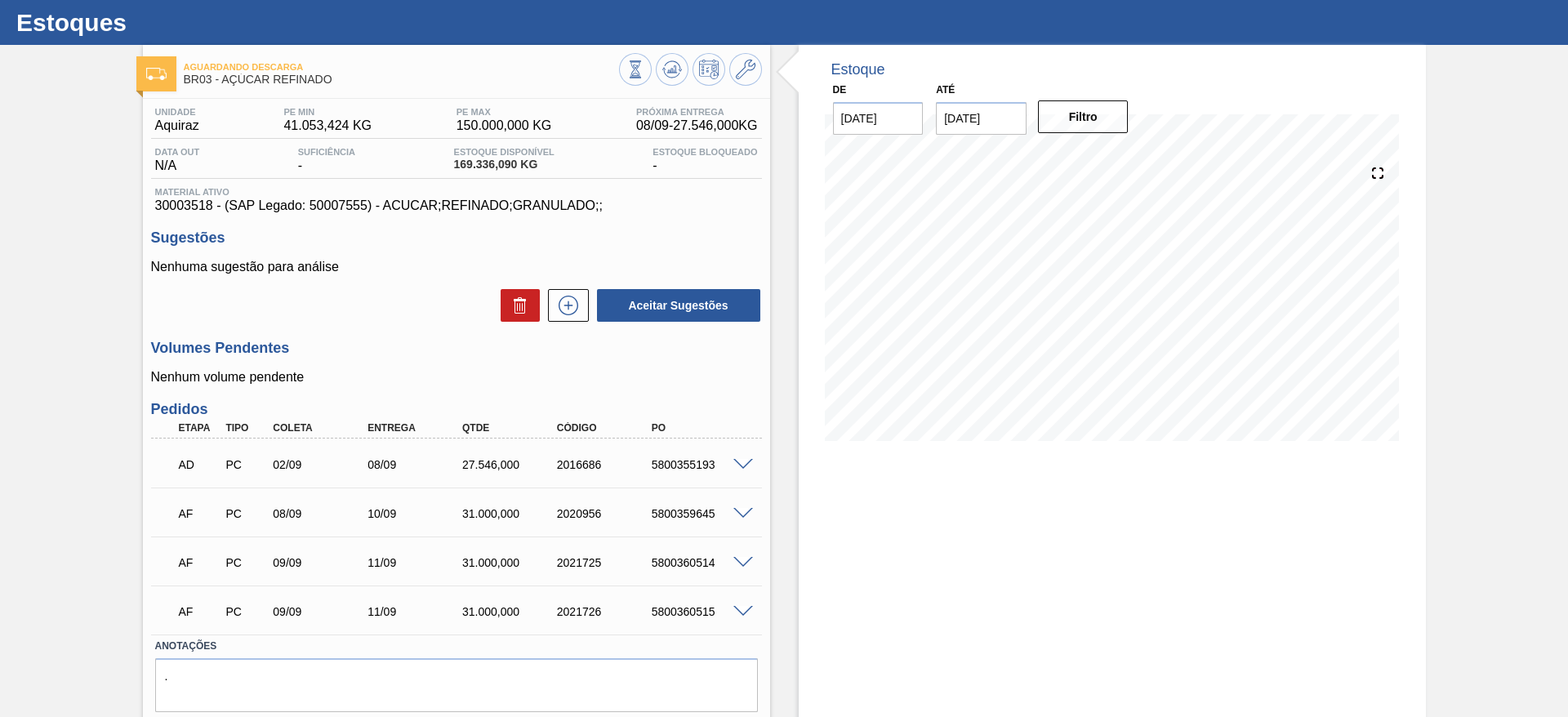
scroll to position [39, 0]
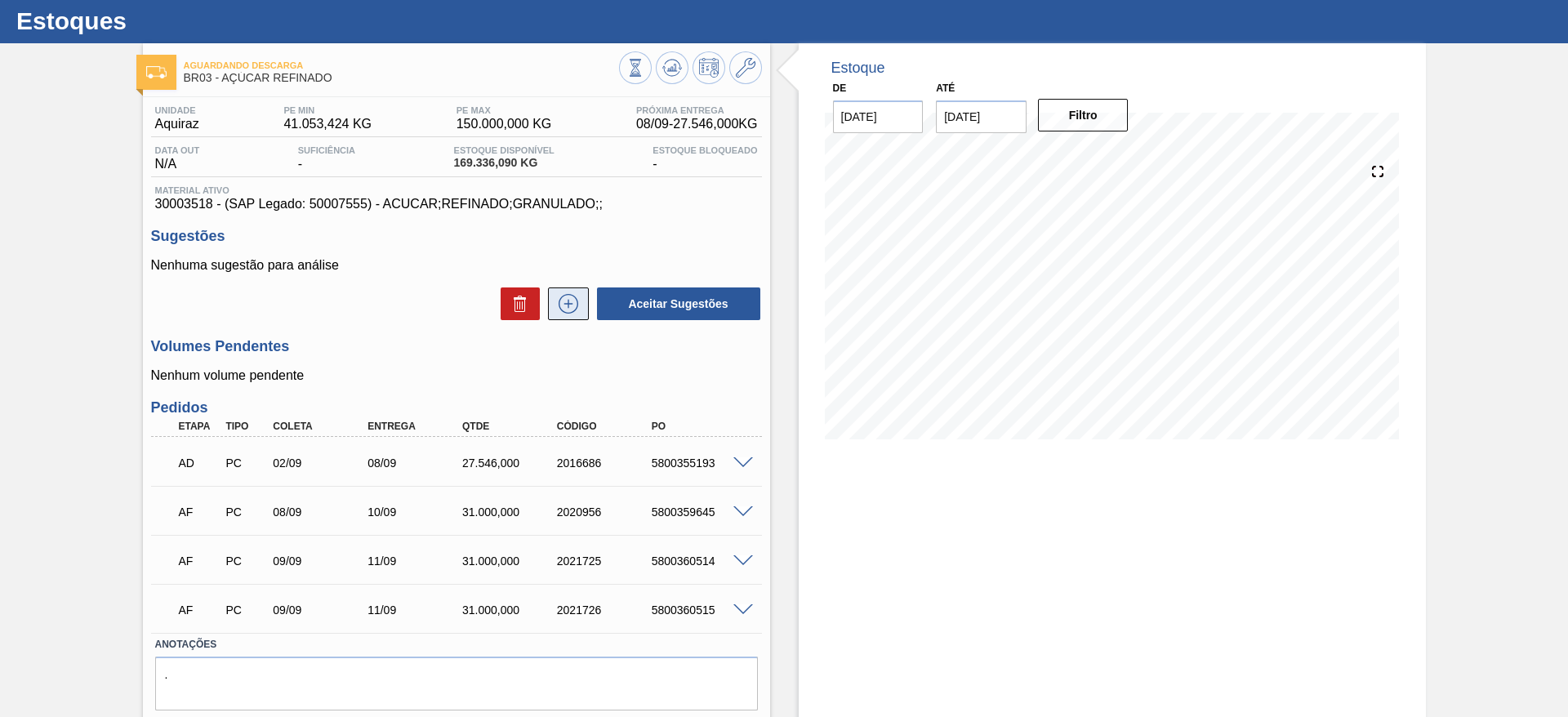
click at [569, 302] on icon at bounding box center [569, 304] width 26 height 19
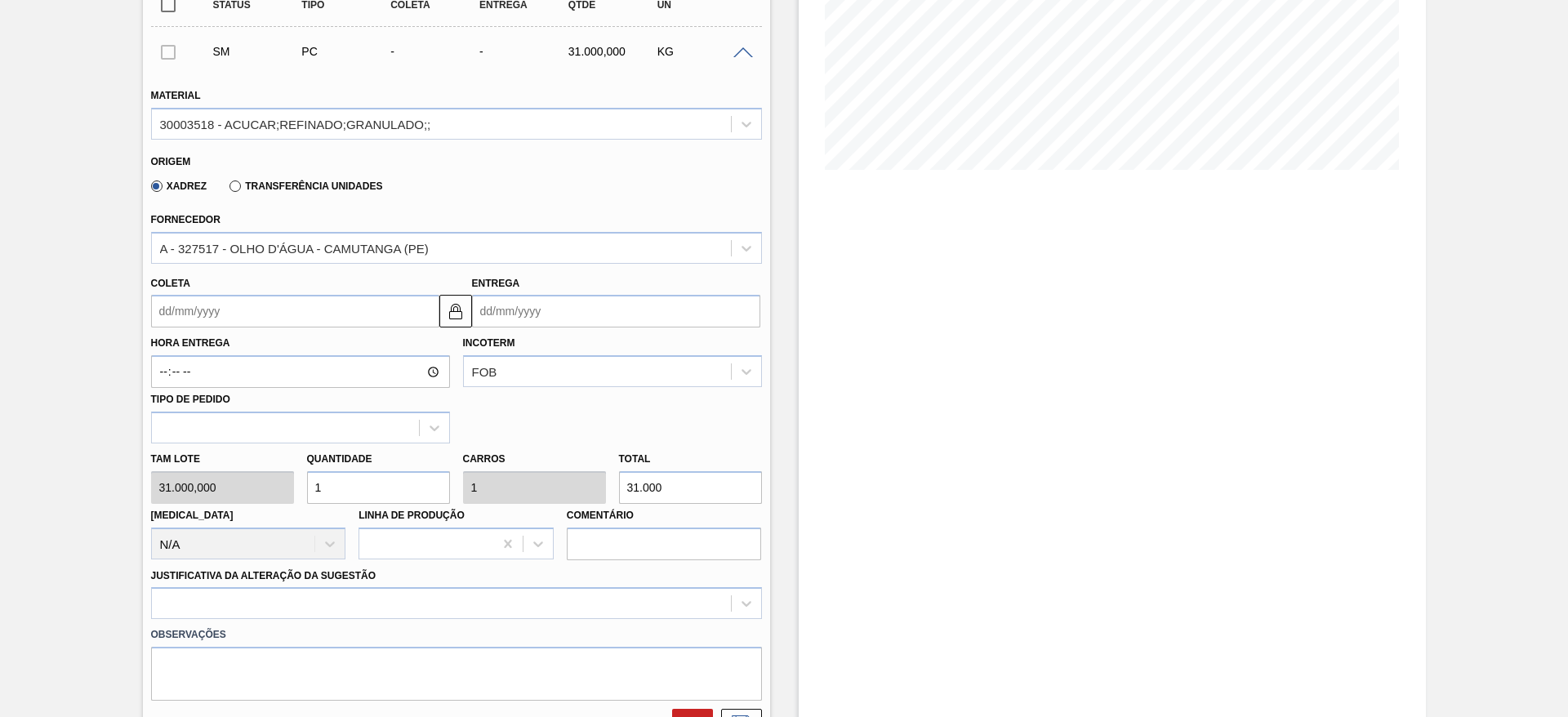
scroll to position [306, 0]
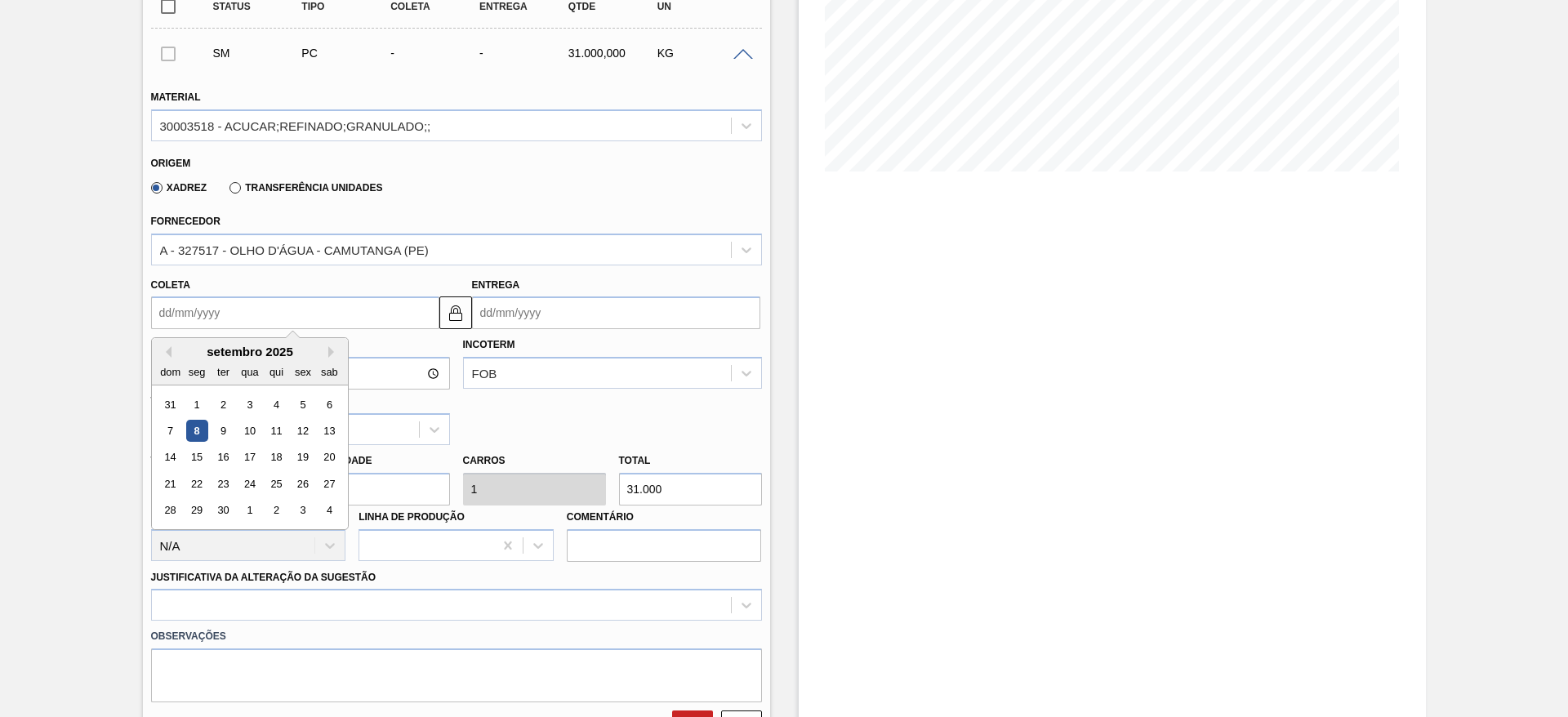
click at [185, 314] on input "Coleta" at bounding box center [295, 313] width 288 height 32
click at [243, 422] on div "10" at bounding box center [248, 431] width 22 height 22
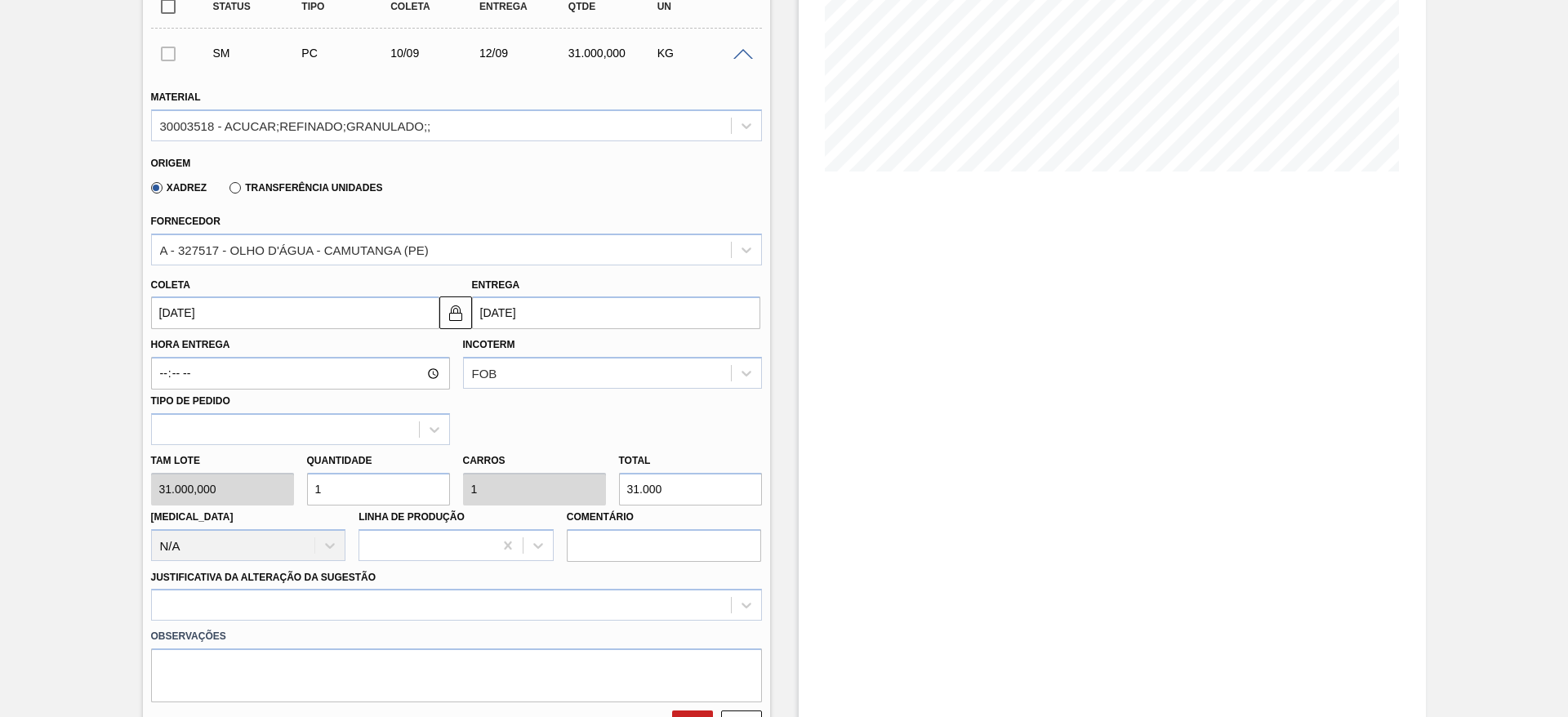
type input "[DATE]"
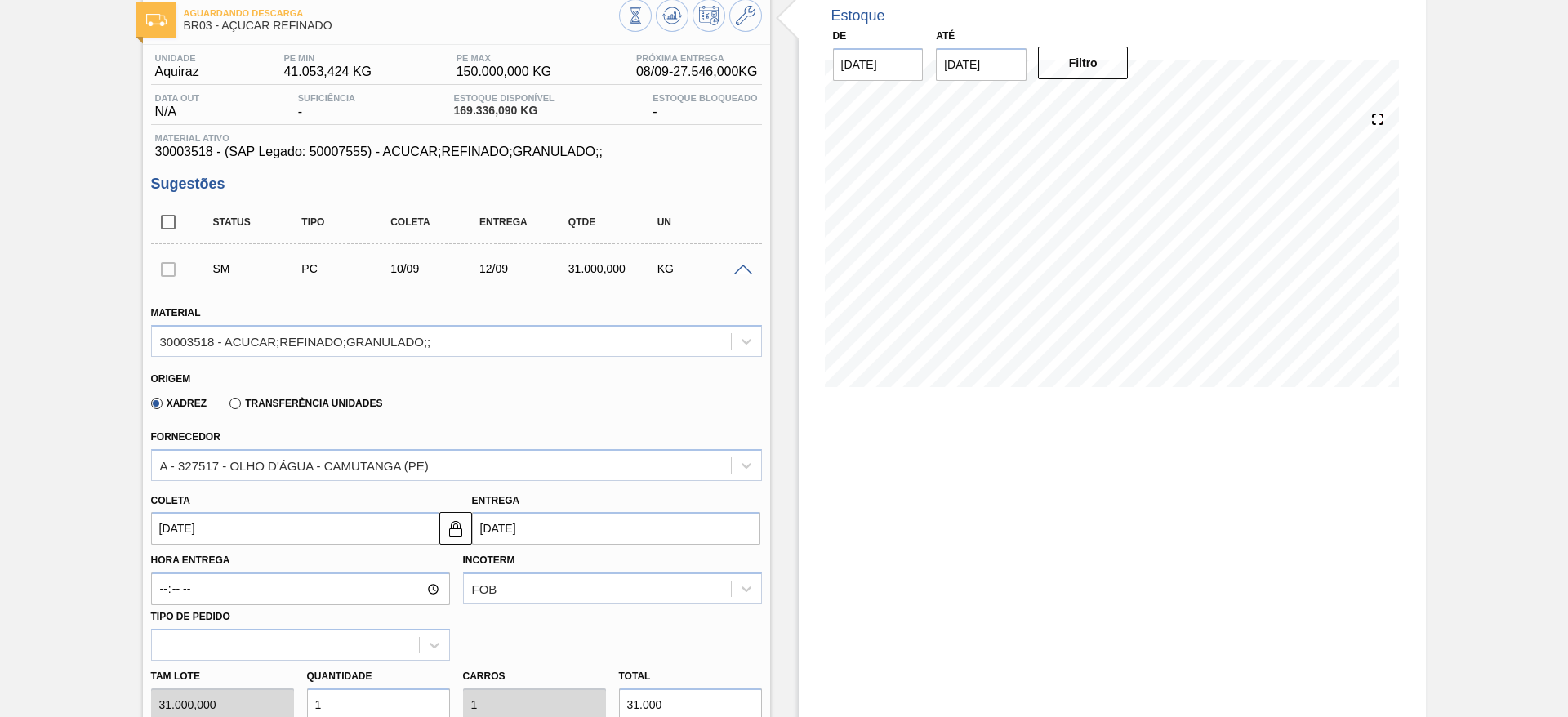
scroll to position [88, 0]
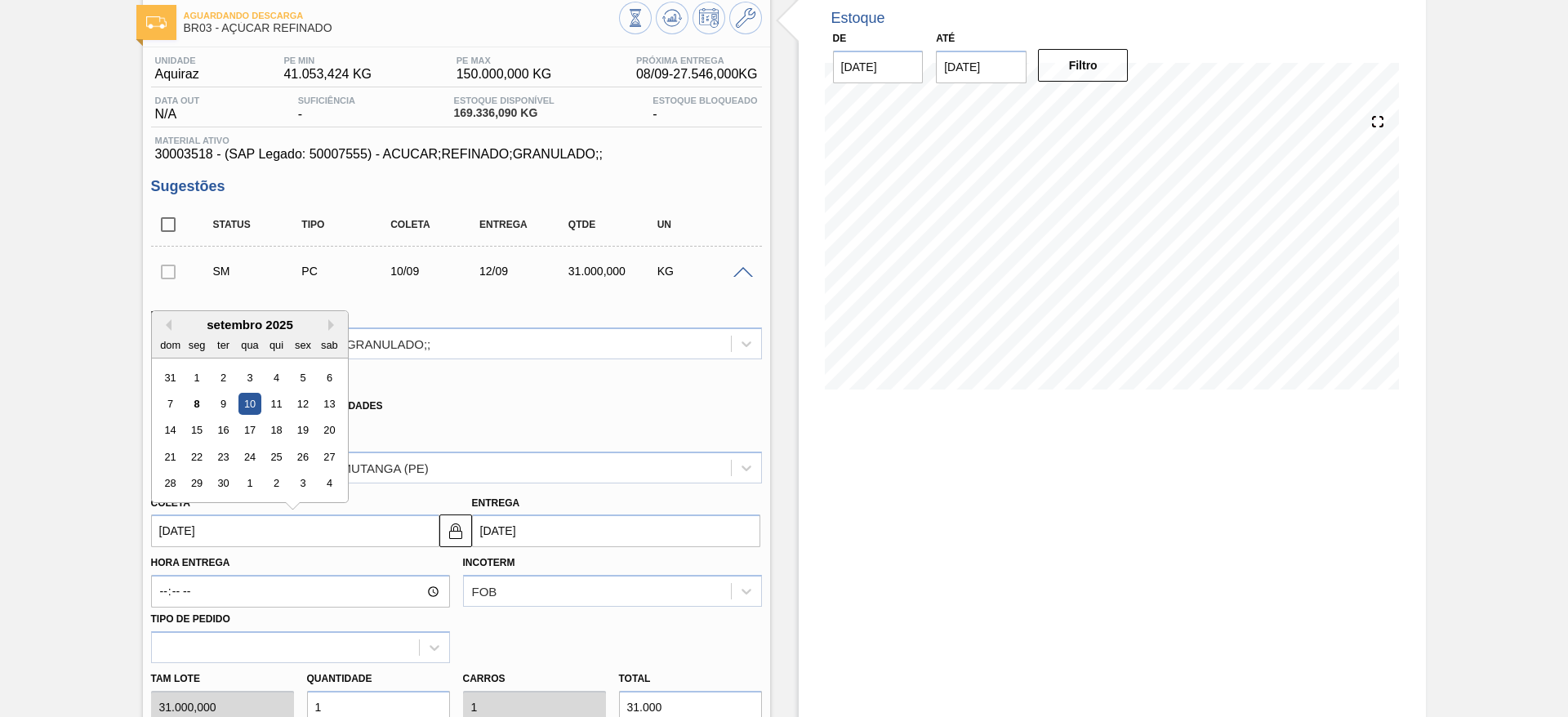
click at [196, 523] on input "[DATE]" at bounding box center [295, 531] width 288 height 32
click at [247, 402] on div "10" at bounding box center [248, 404] width 22 height 22
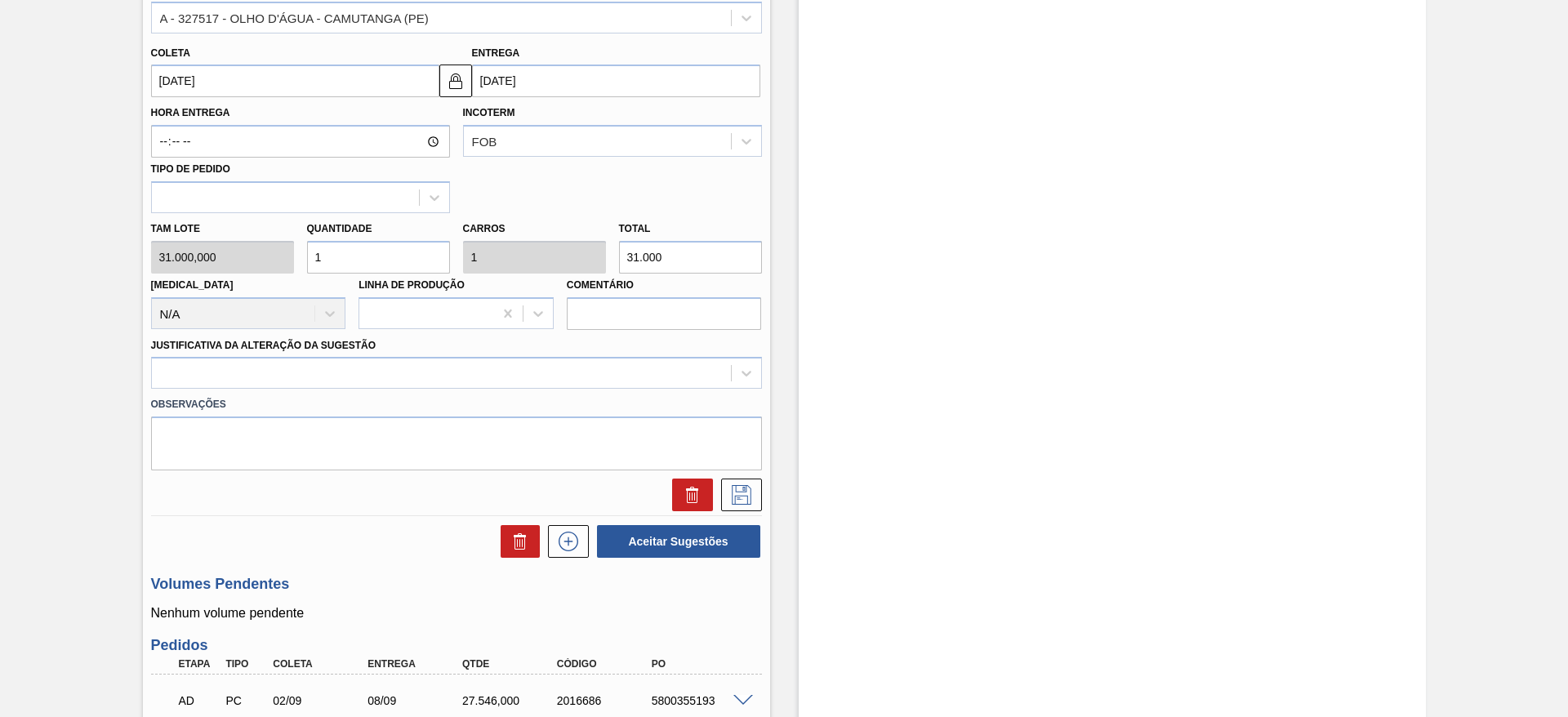
scroll to position [556, 0]
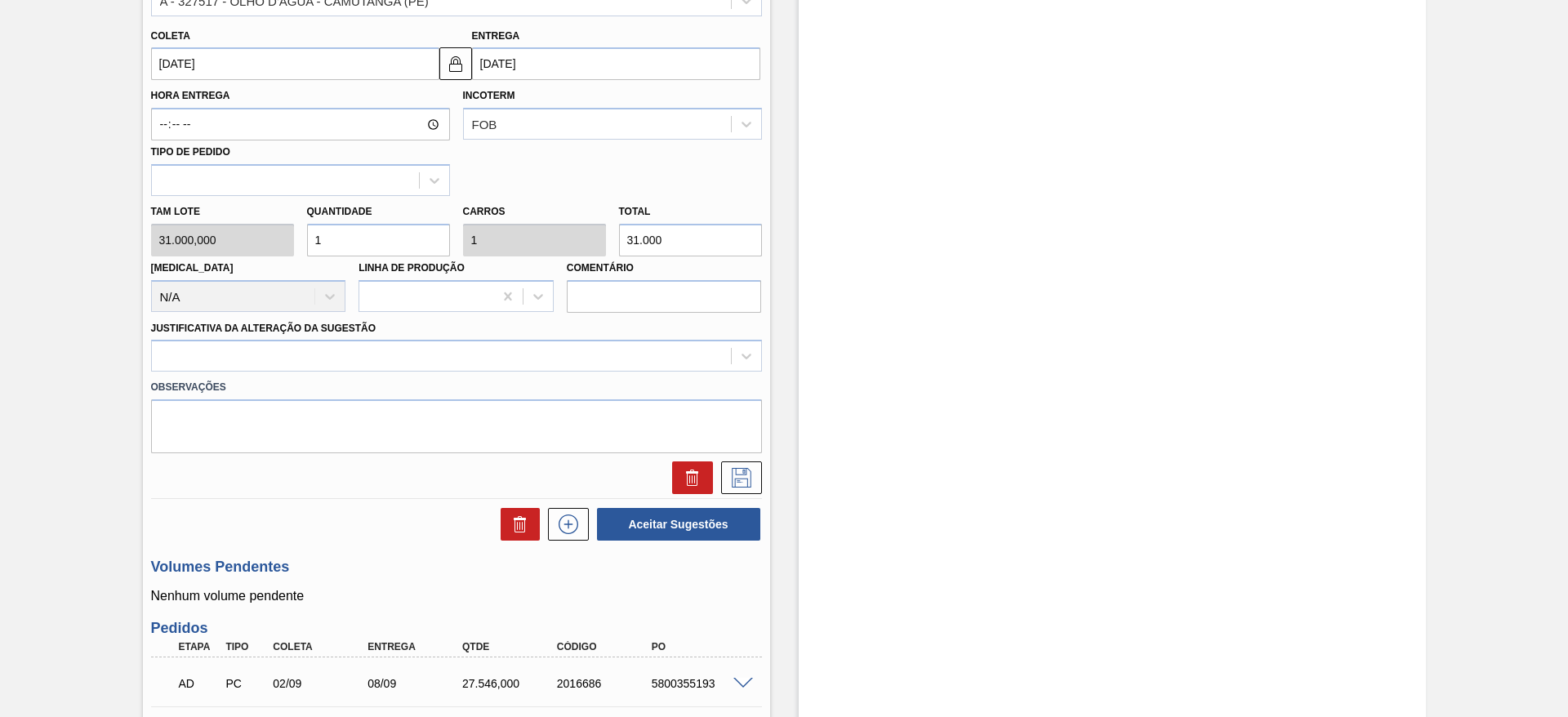
click at [377, 252] on input "1" at bounding box center [378, 240] width 143 height 32
type input "2"
type input "62.000"
click at [377, 252] on input "2" at bounding box center [378, 240] width 143 height 32
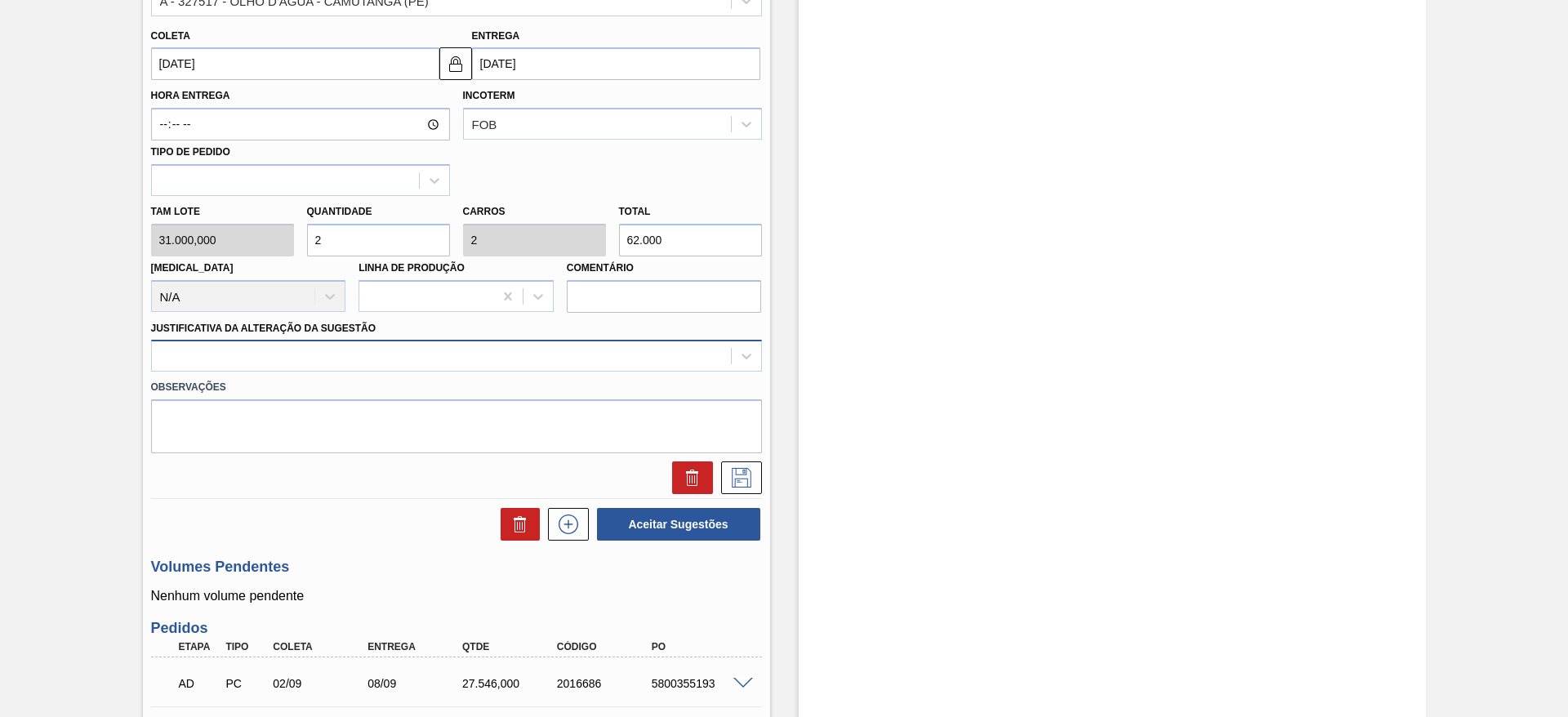
type input "2"
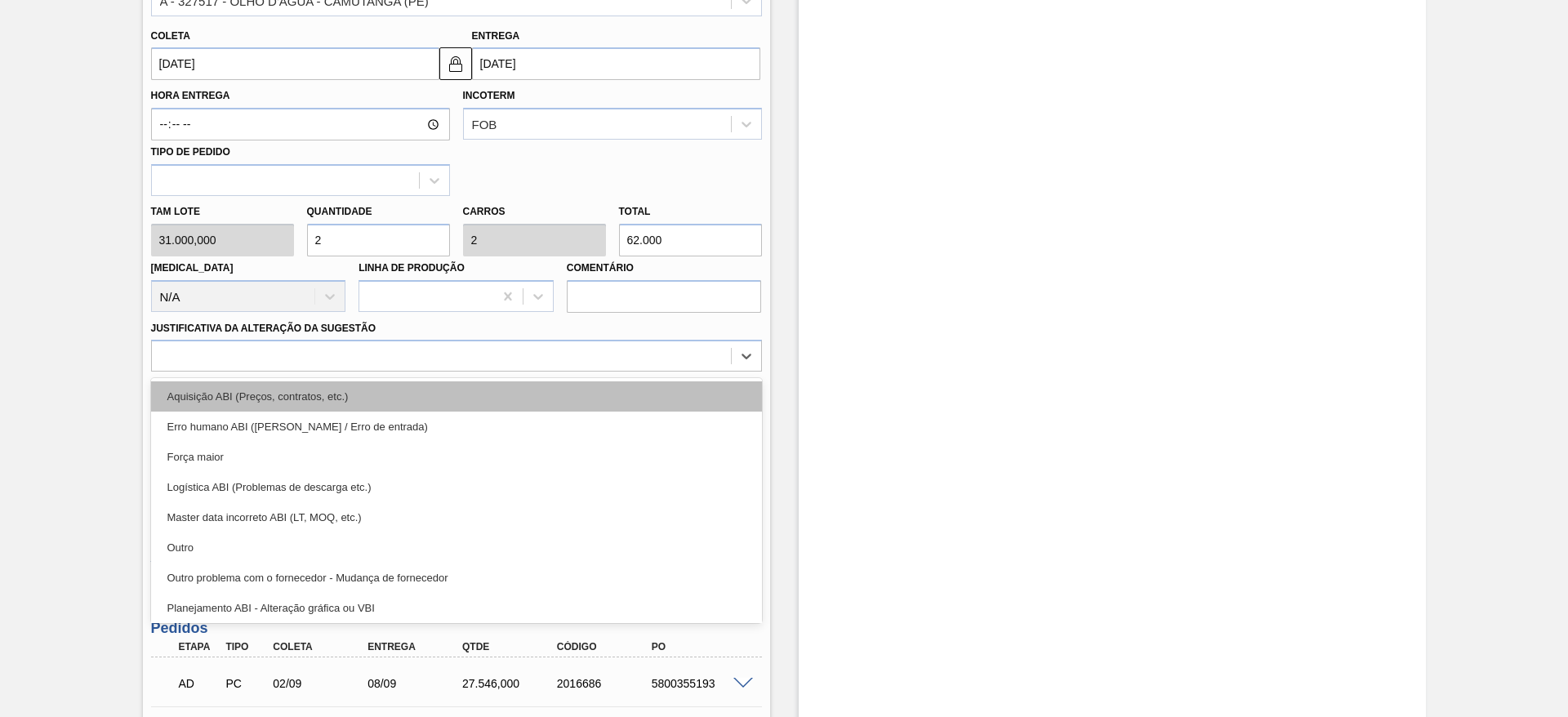
drag, startPoint x: 637, startPoint y: 355, endPoint x: 638, endPoint y: 401, distance: 46.0
click at [638, 372] on div "option Aquisição ABI (Preços, contratos, etc.) focused, 1 of 18. 18 results ava…" at bounding box center [457, 355] width 611 height 32
click at [638, 401] on div "Aquisição ABI (Preços, contratos, etc.)" at bounding box center [457, 397] width 611 height 31
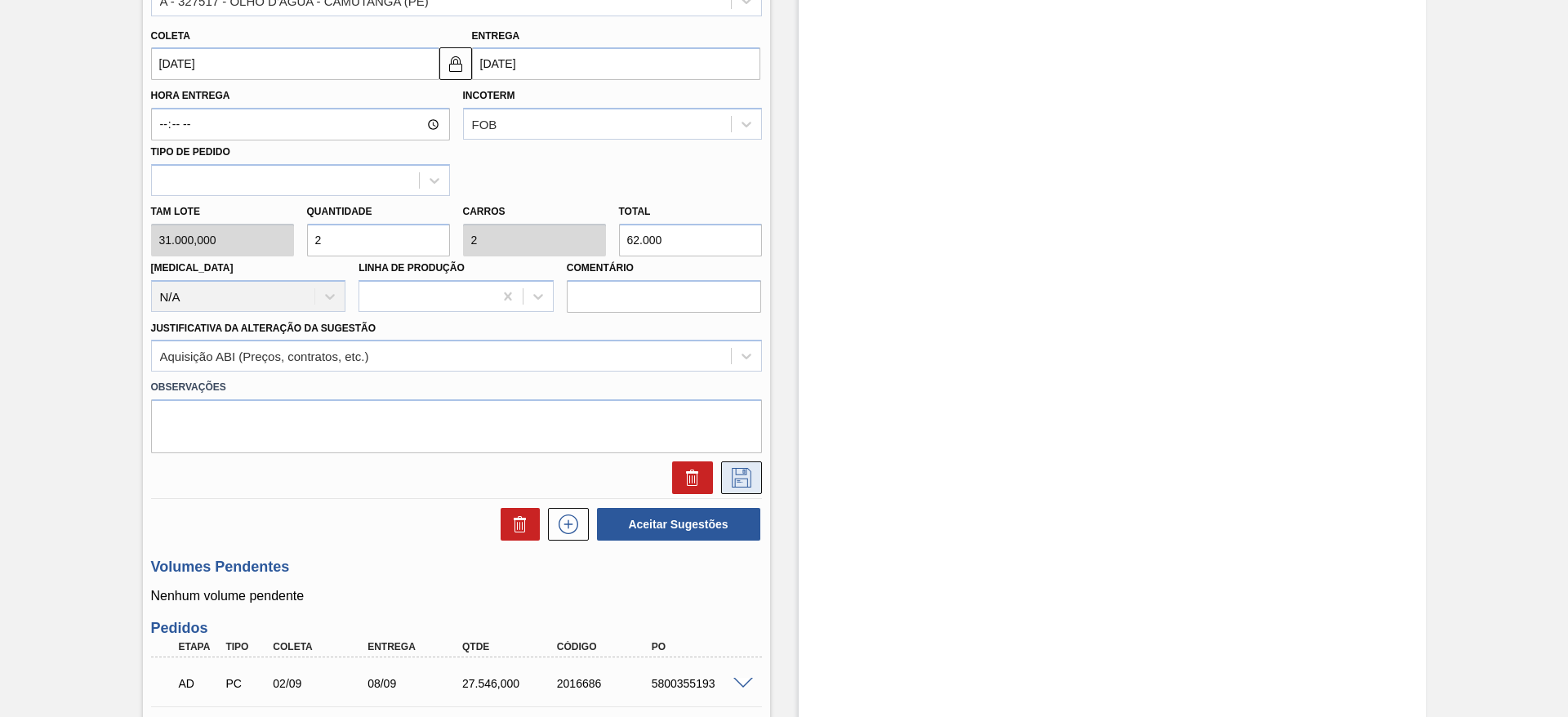
click at [742, 482] on icon at bounding box center [741, 478] width 26 height 19
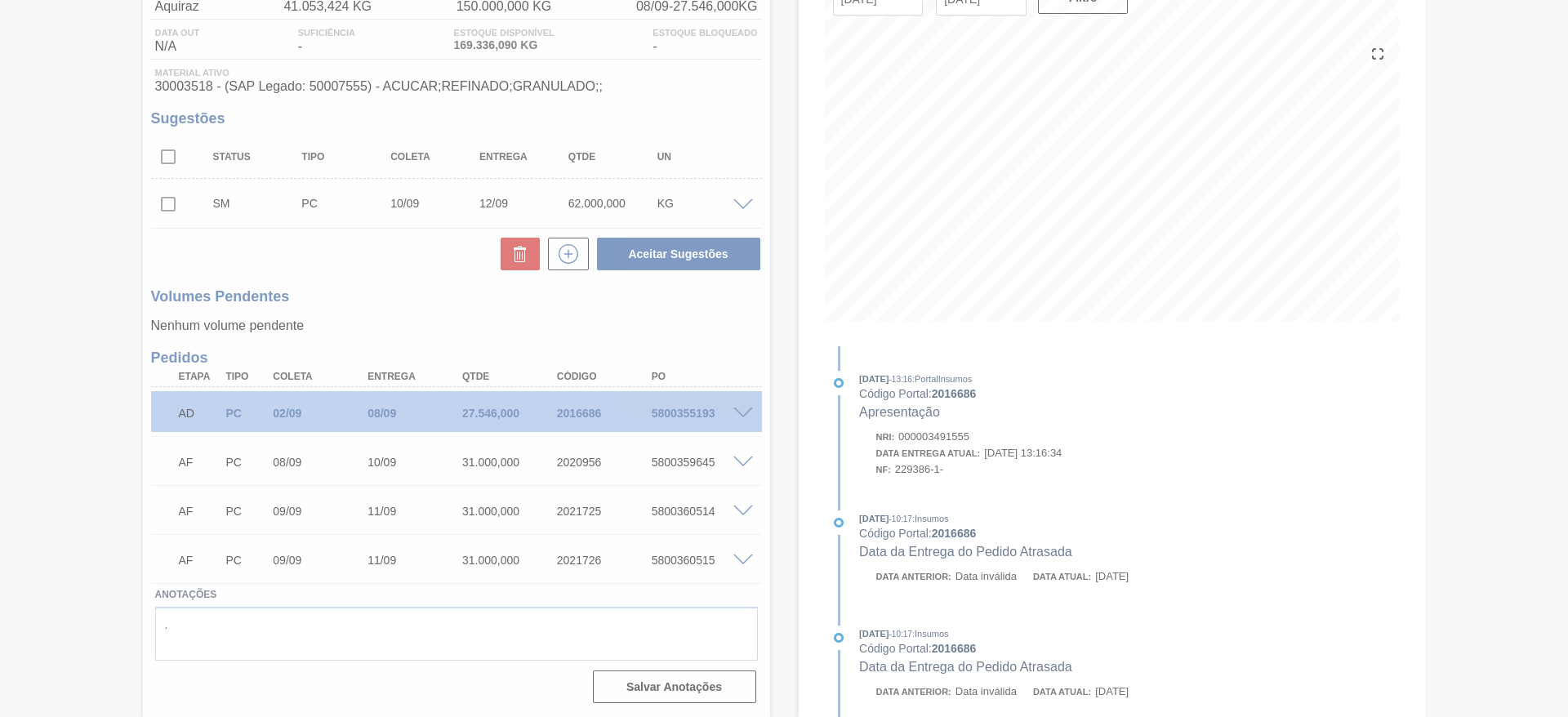
scroll to position [156, 0]
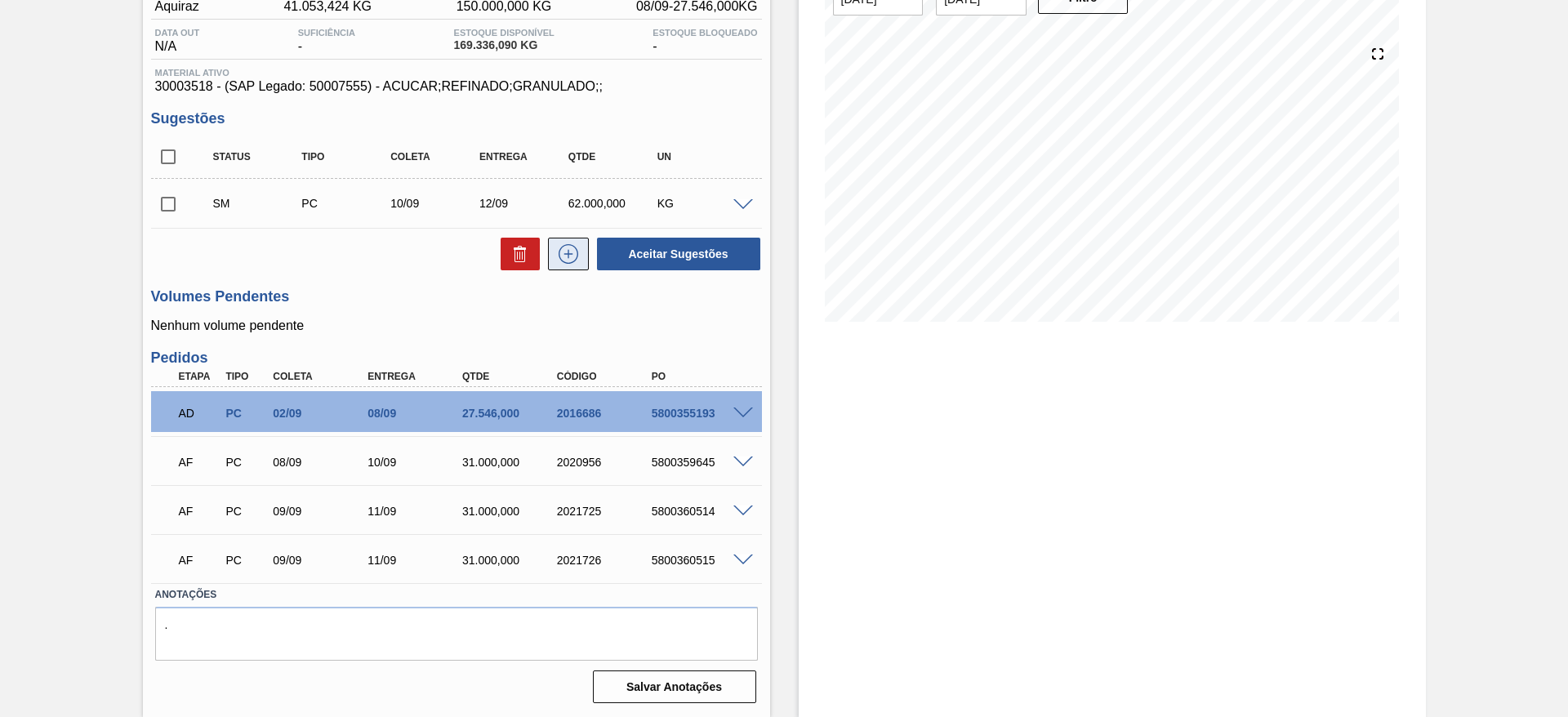
click at [557, 270] on button at bounding box center [568, 254] width 41 height 32
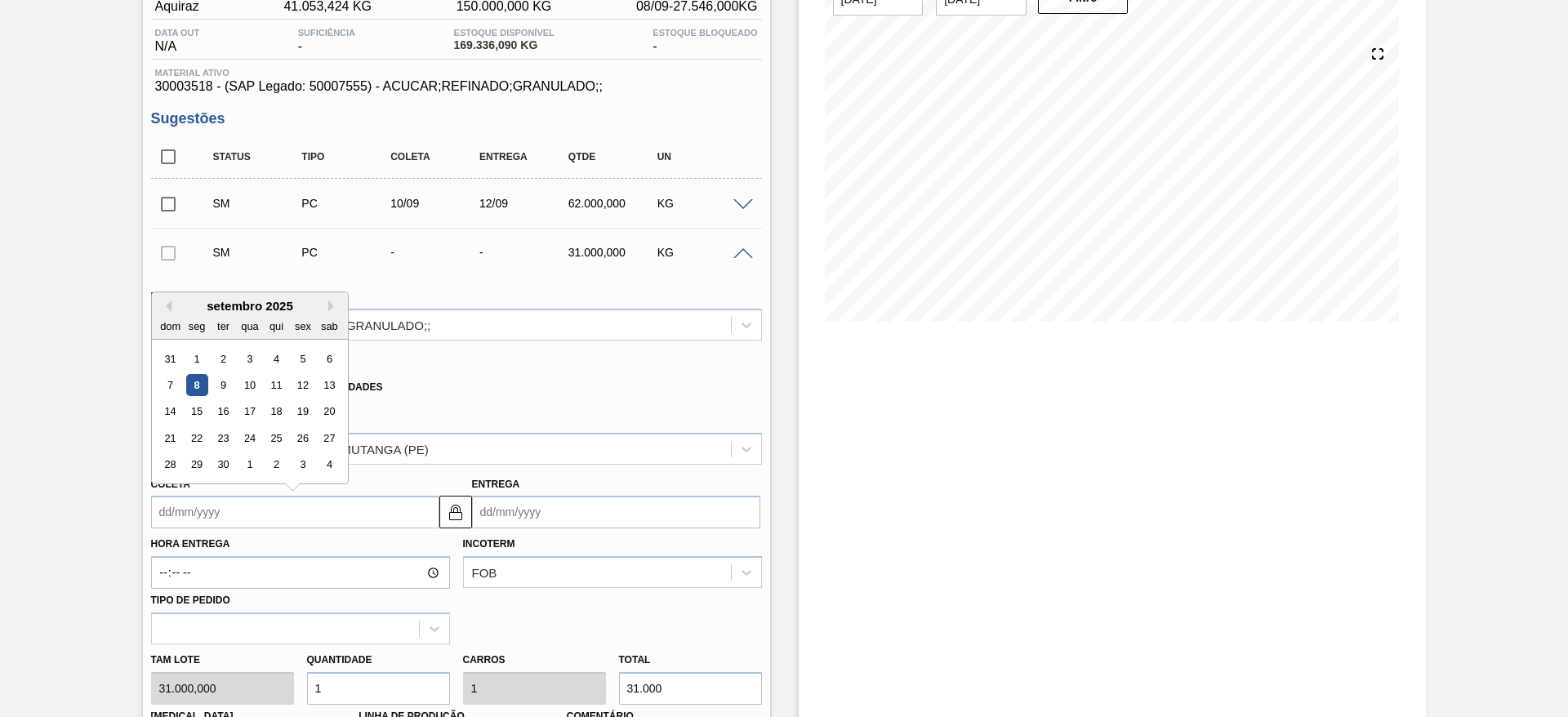
click at [174, 502] on input "Coleta" at bounding box center [295, 511] width 288 height 32
click at [298, 393] on div "12" at bounding box center [302, 384] width 22 height 22
type input "12/09/2025"
type input "14/09/2025"
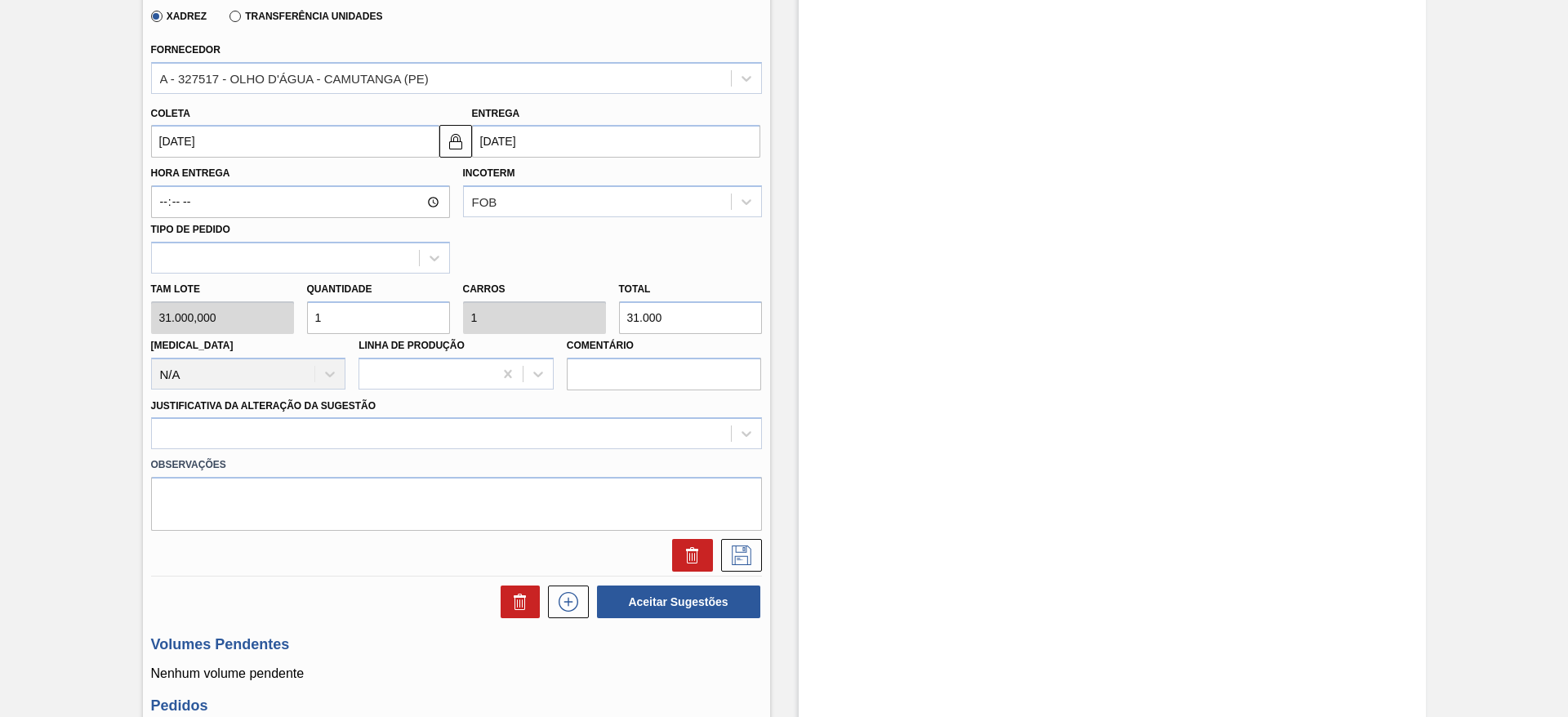
scroll to position [529, 0]
click at [365, 302] on input "1" at bounding box center [378, 315] width 143 height 32
type input "2"
type input "62.000"
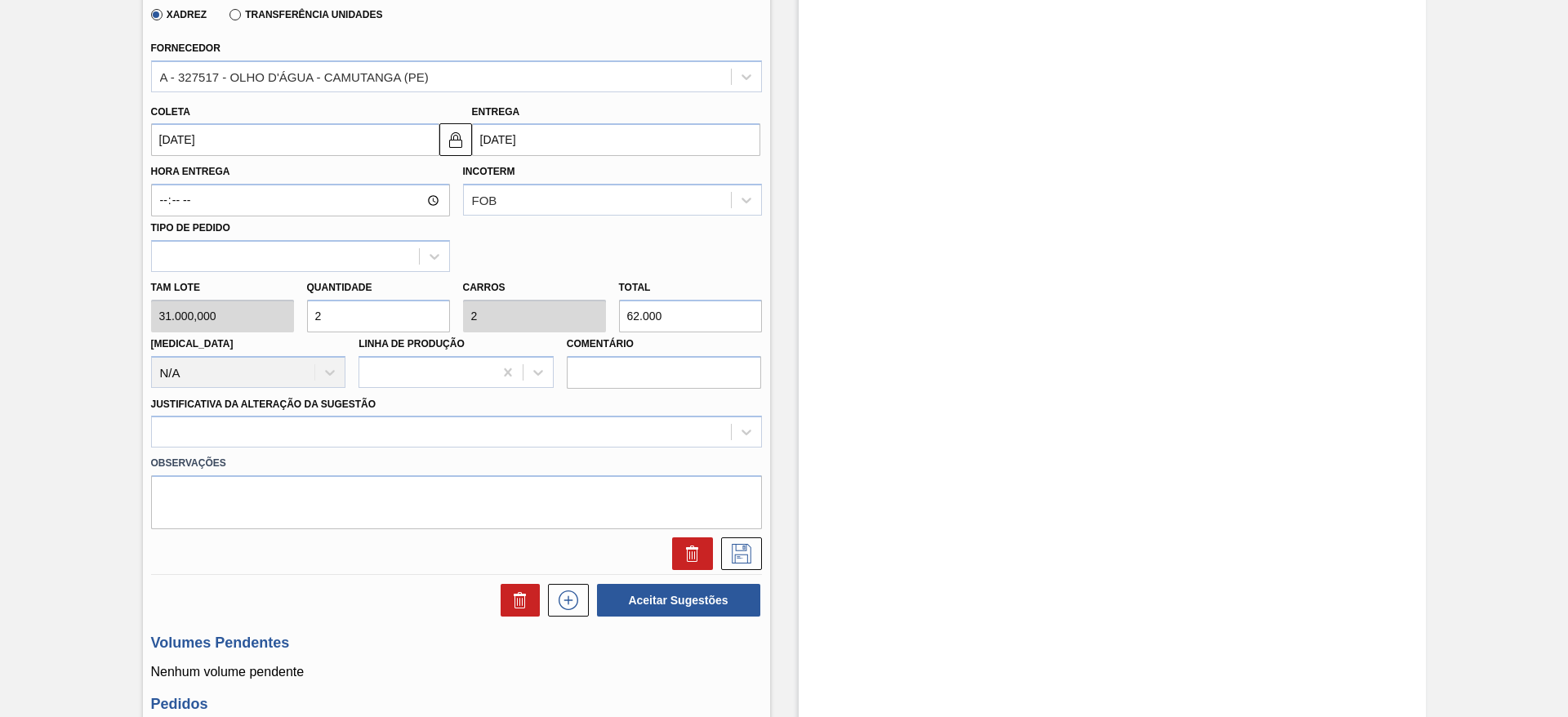
click at [365, 302] on input "2" at bounding box center [378, 315] width 143 height 32
type input "2"
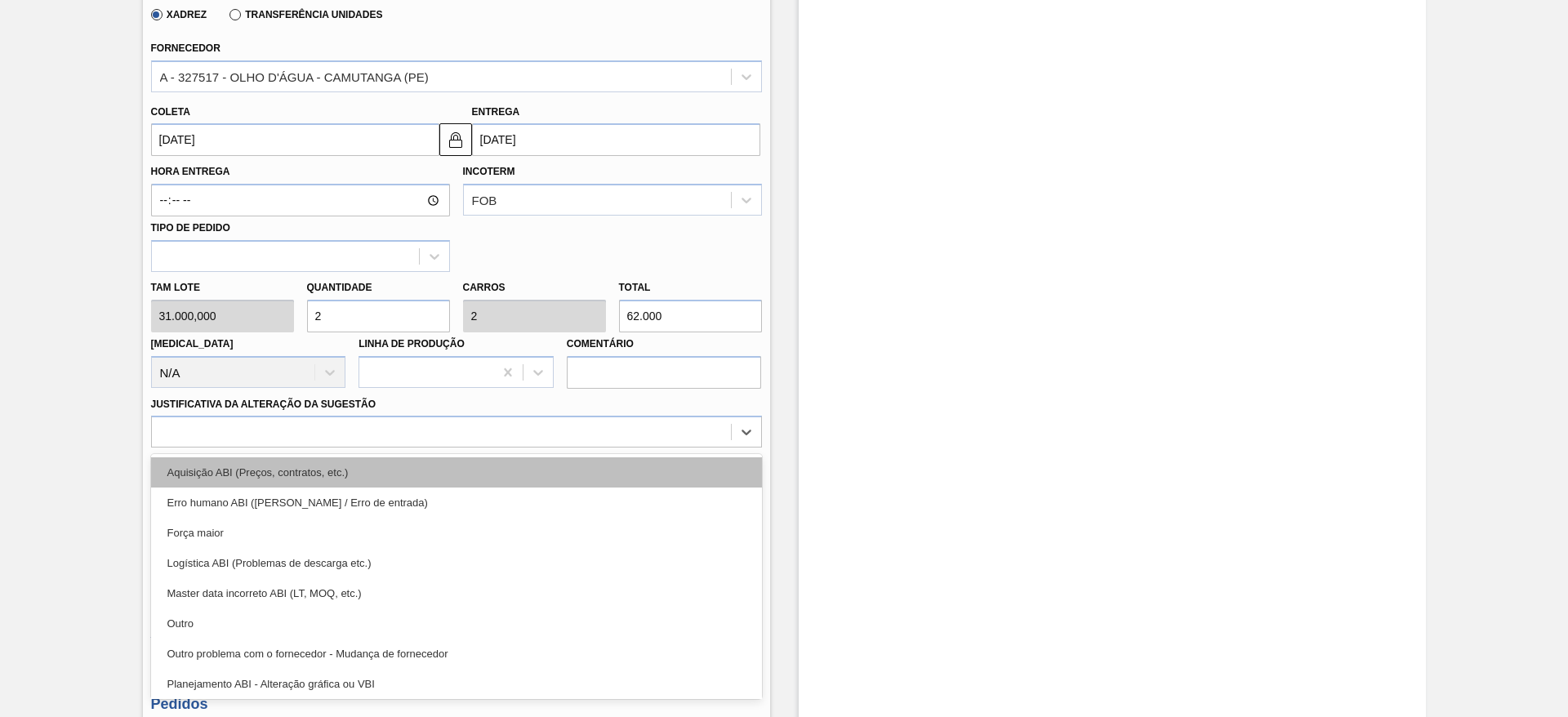
drag, startPoint x: 530, startPoint y: 432, endPoint x: 536, endPoint y: 470, distance: 38.5
click at [536, 447] on div "option Aquisição ABI (Preços, contratos, etc.) focused, 1 of 18. 18 results ava…" at bounding box center [457, 432] width 611 height 32
click at [536, 470] on div "Aquisição ABI (Preços, contratos, etc.)" at bounding box center [457, 473] width 611 height 31
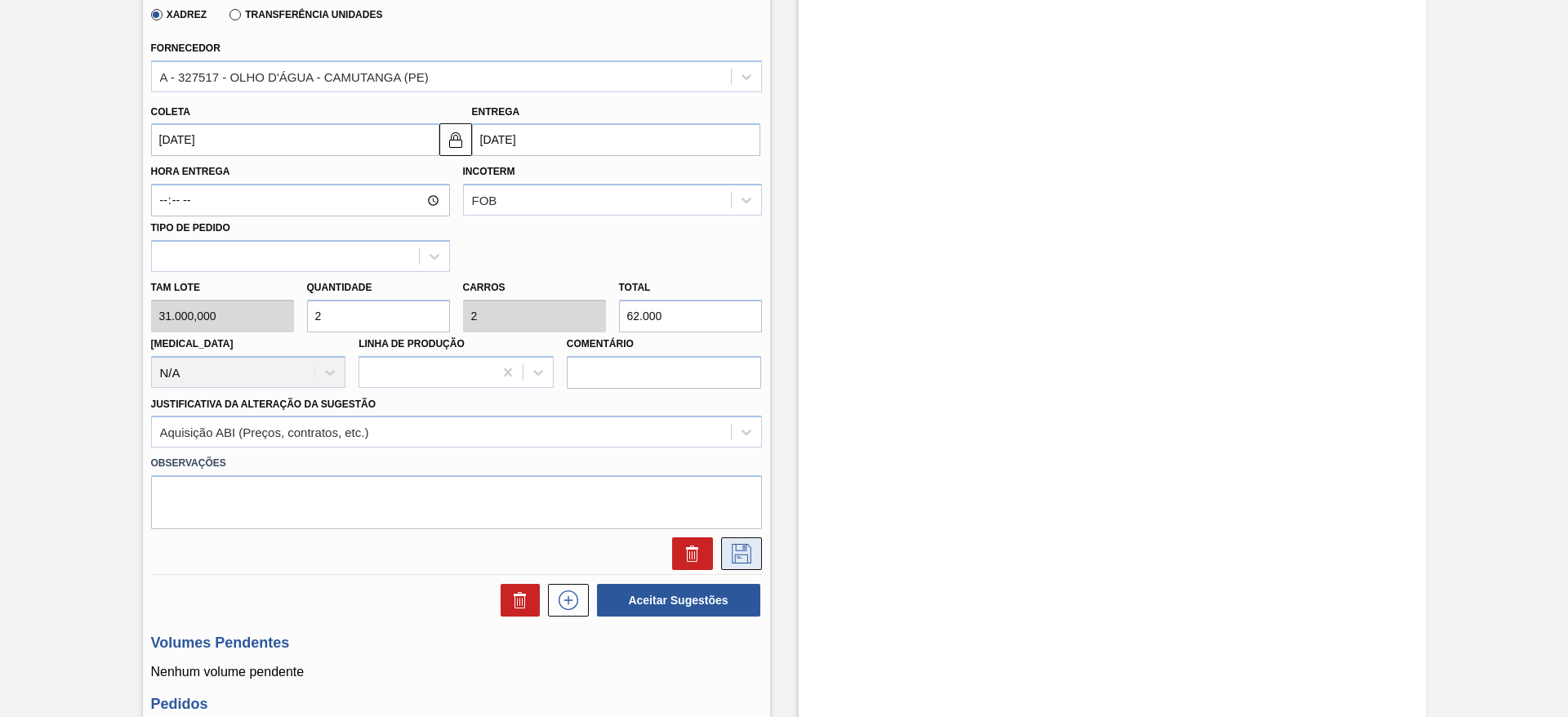
click at [751, 549] on icon at bounding box center [741, 553] width 26 height 19
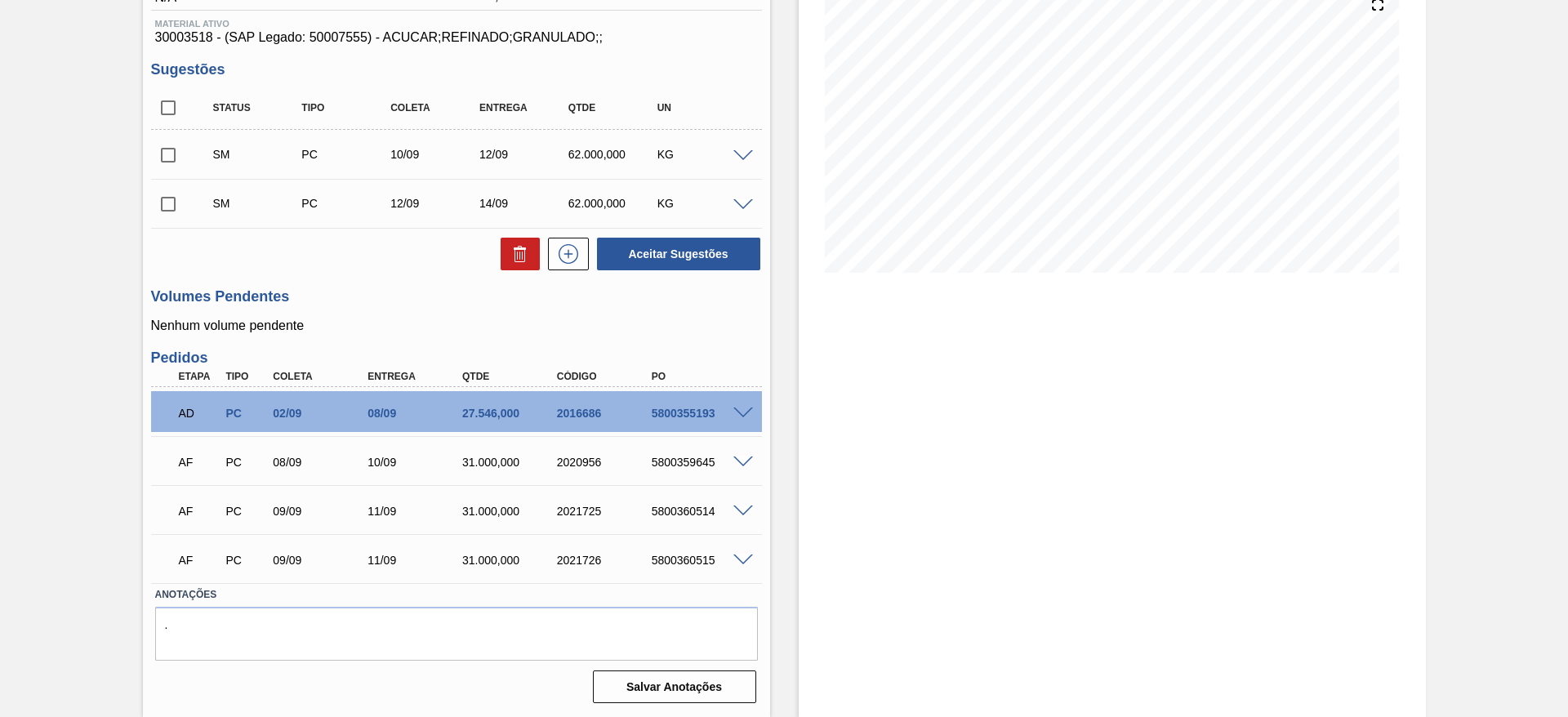
scroll to position [205, 0]
click at [570, 246] on icon at bounding box center [568, 254] width 19 height 19
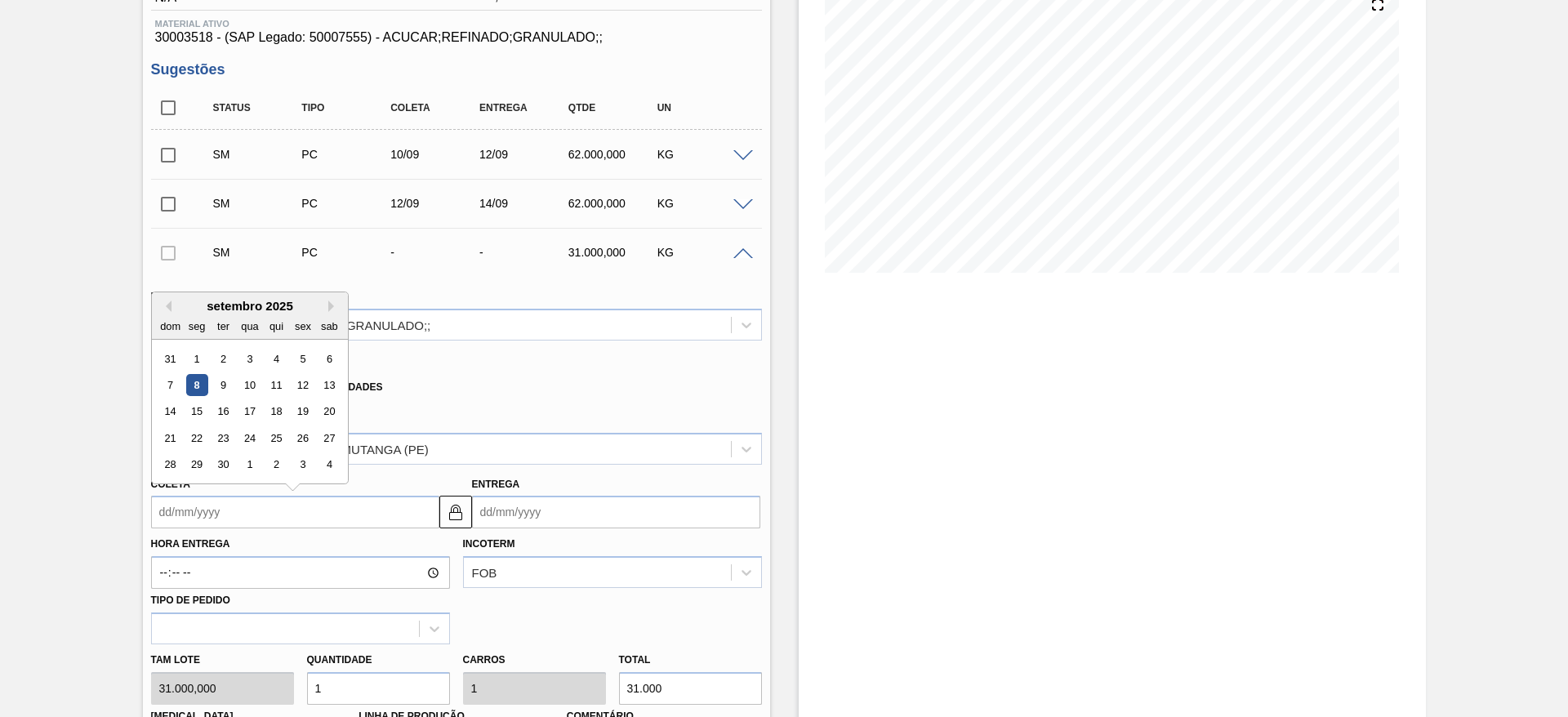
click at [201, 508] on input "Coleta" at bounding box center [295, 511] width 288 height 32
click at [204, 414] on div "15" at bounding box center [196, 411] width 22 height 22
type input "[DATE]"
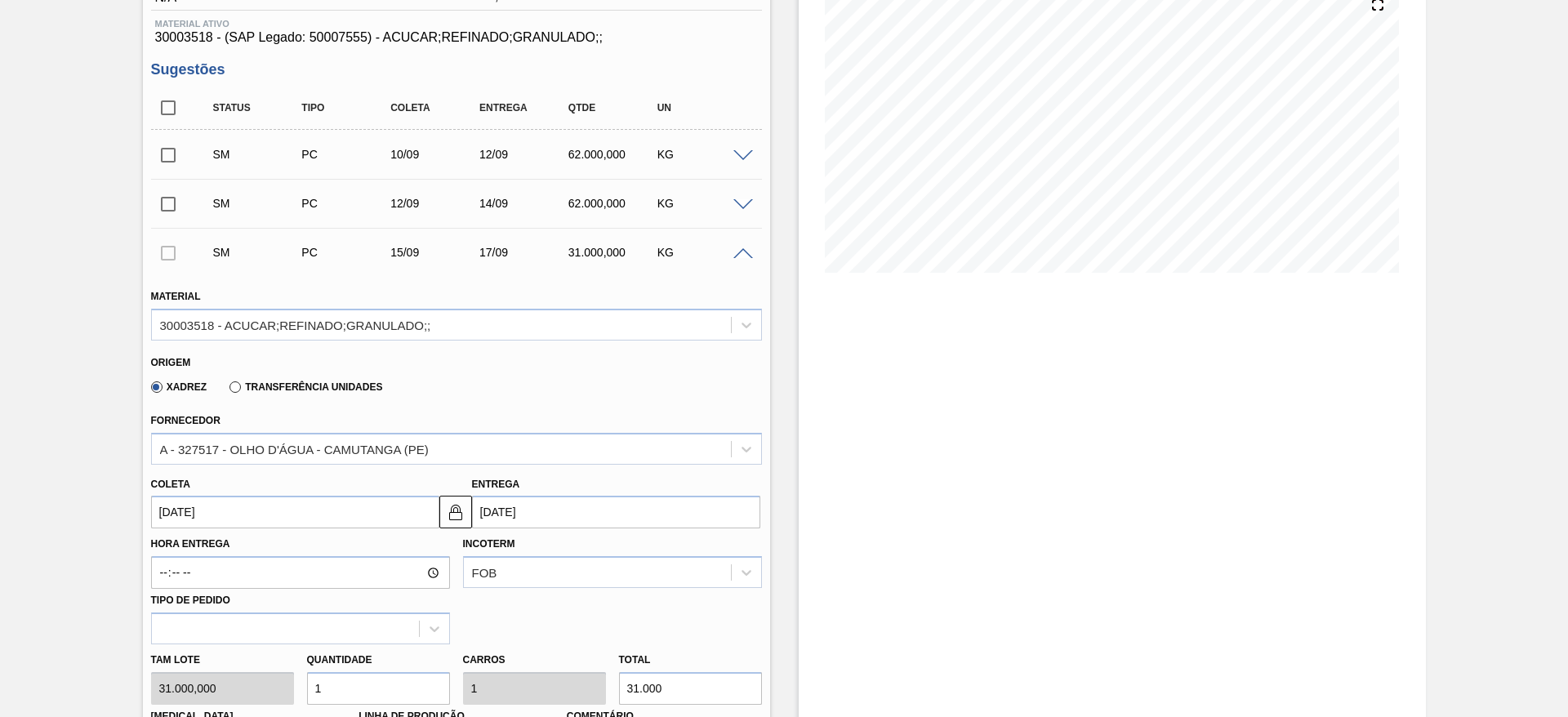
click at [367, 695] on input "1" at bounding box center [378, 688] width 143 height 32
type input "2"
type input "62.000"
click at [367, 695] on input "2" at bounding box center [378, 688] width 143 height 32
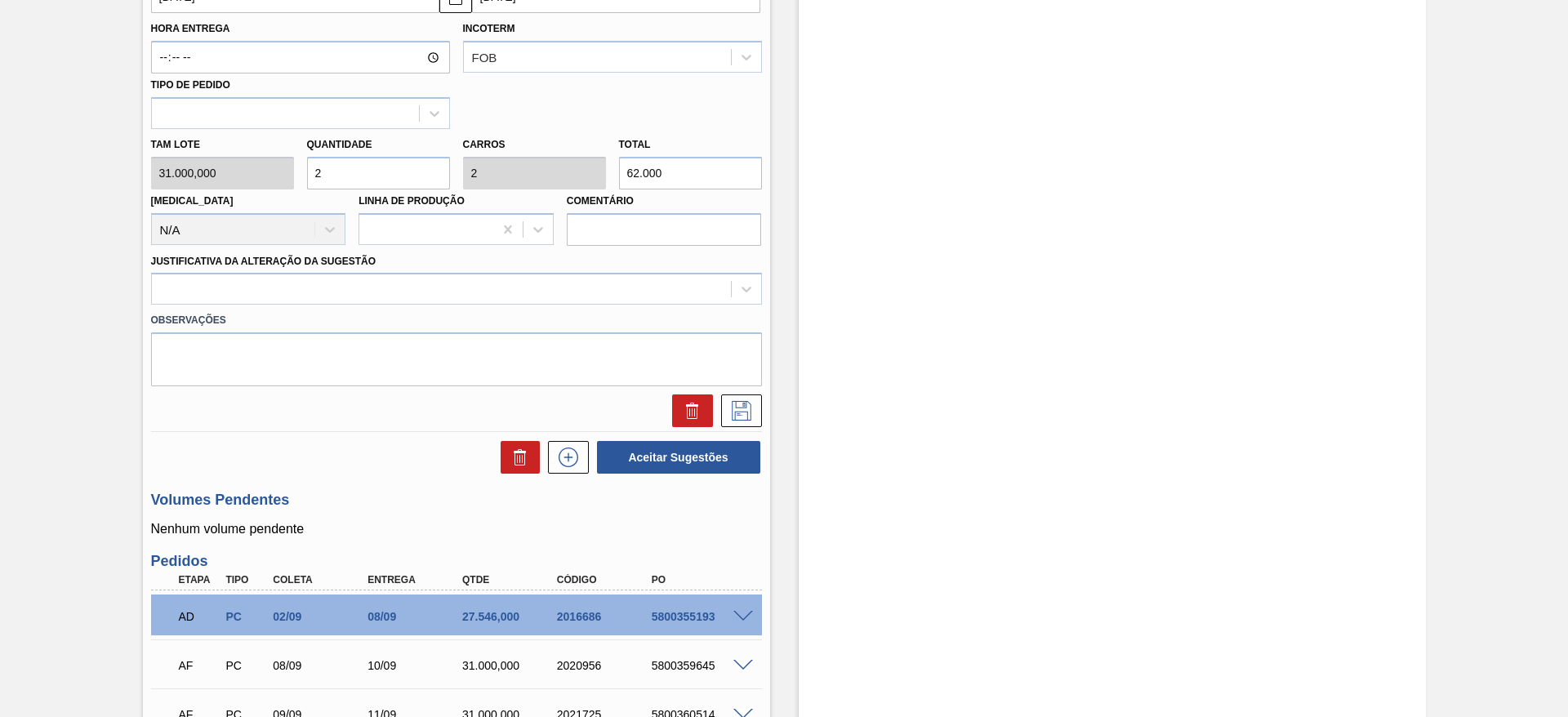
scroll to position [725, 0]
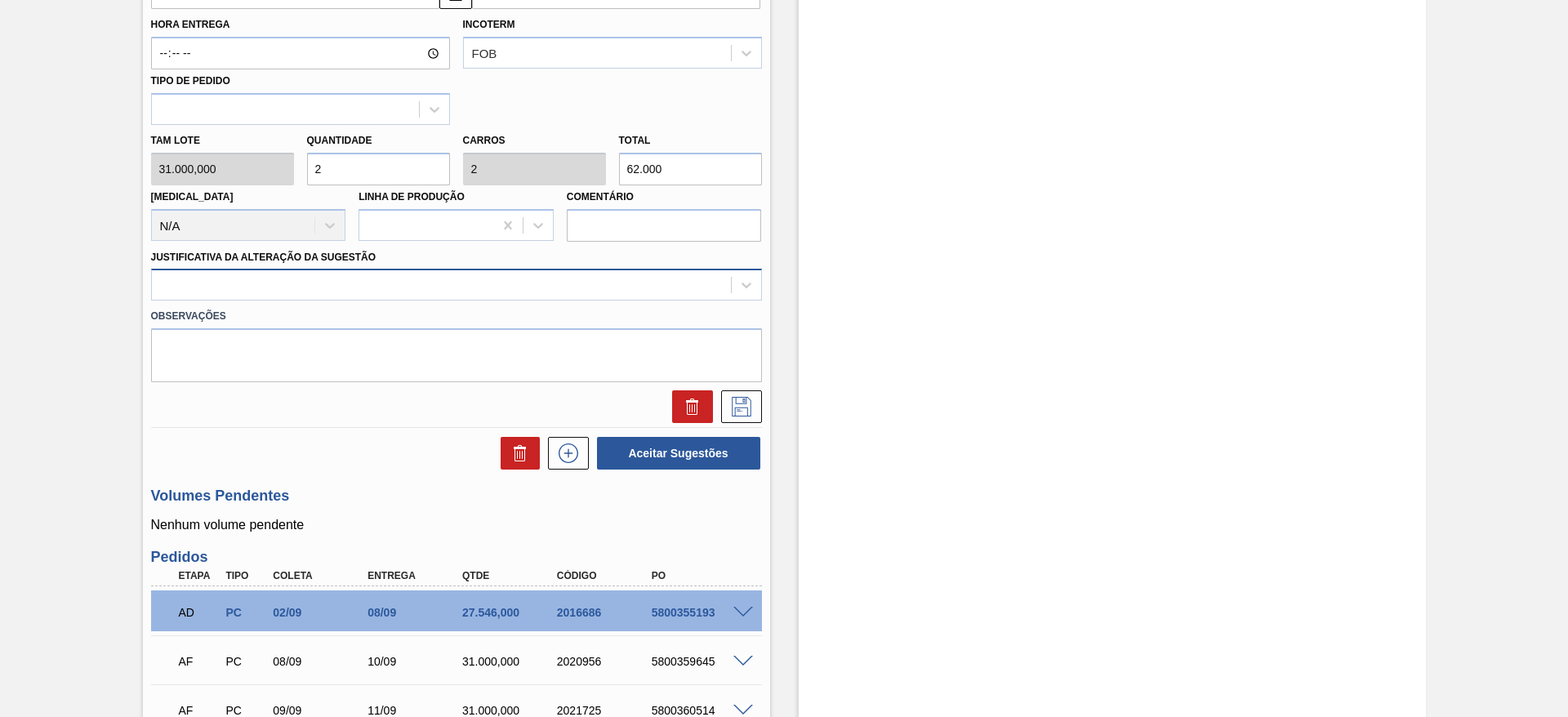
type input "2"
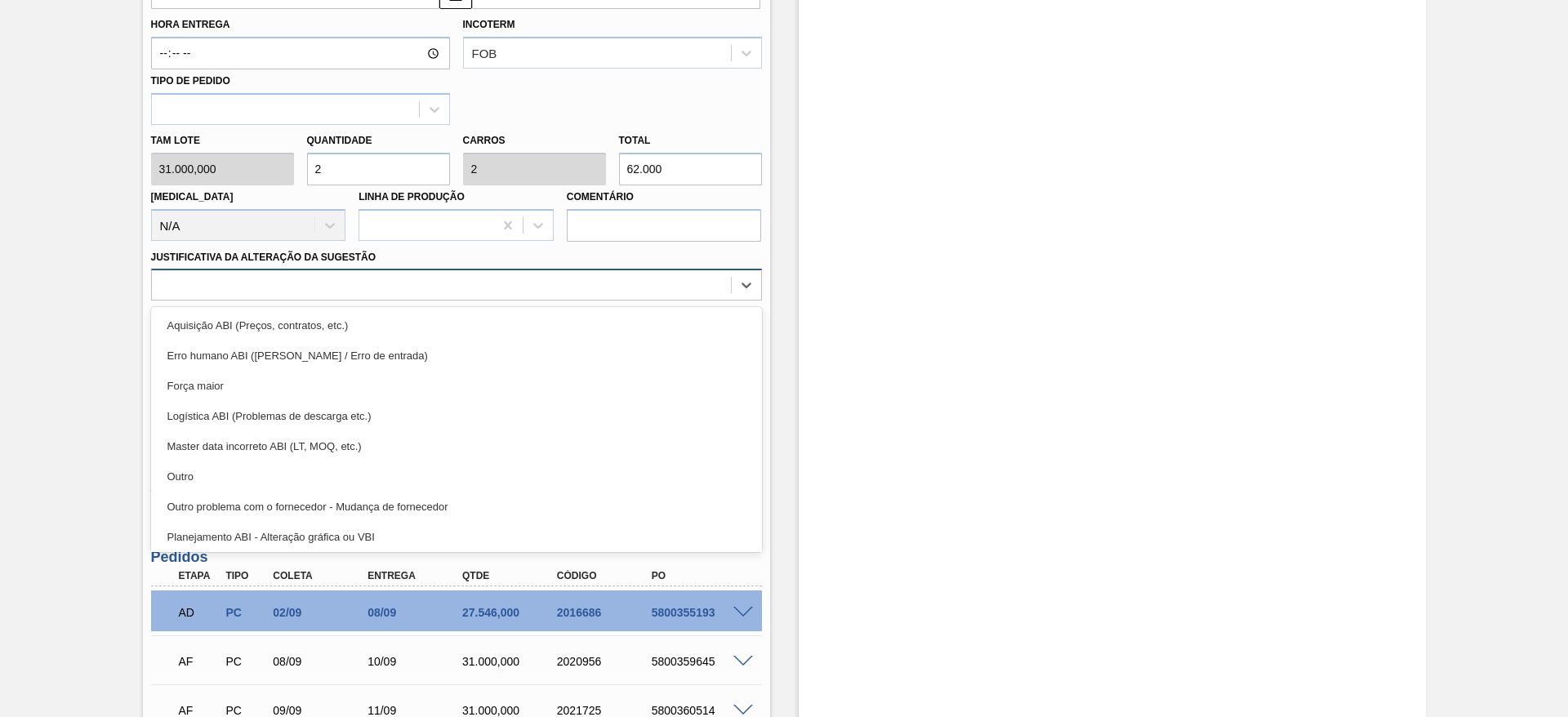
click at [606, 299] on div at bounding box center [457, 285] width 611 height 32
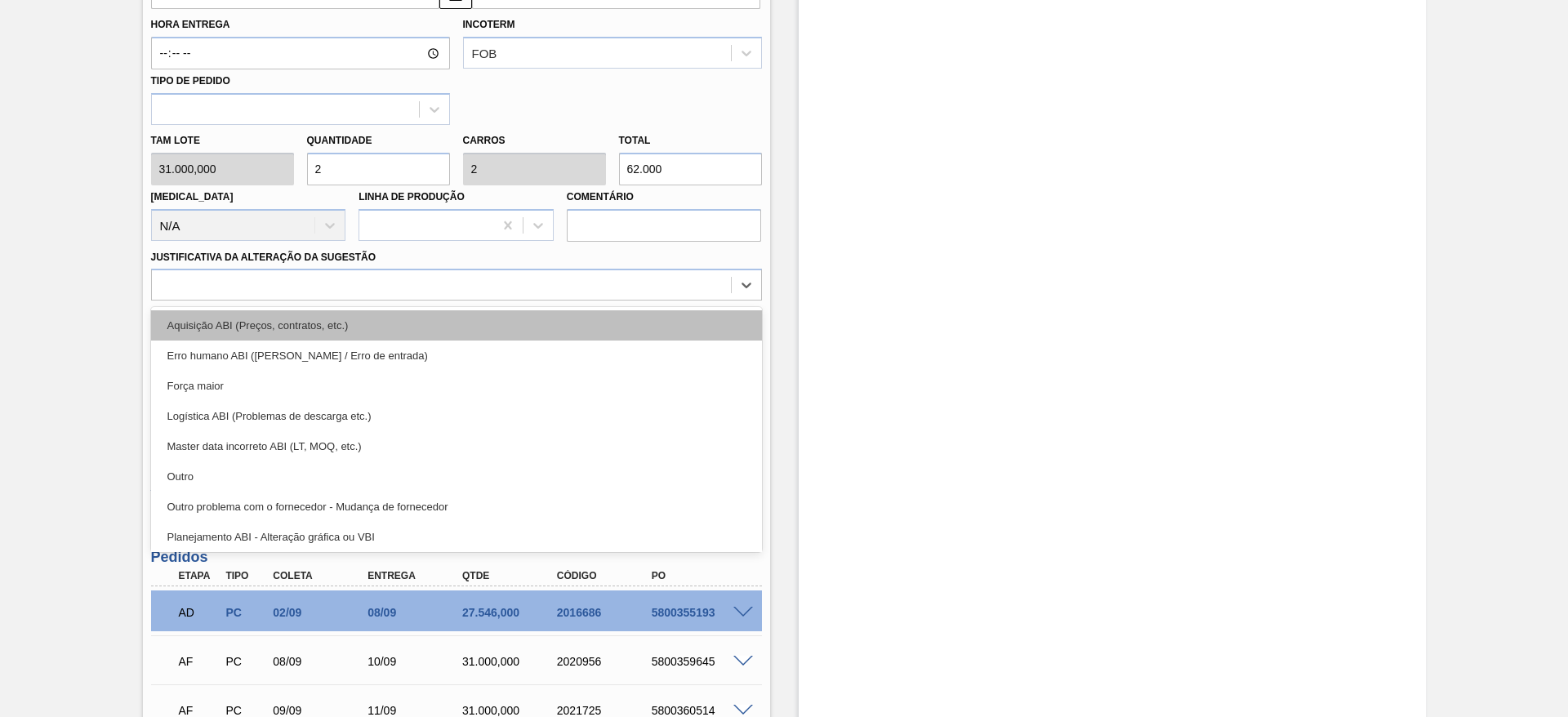
click at [606, 319] on div "Aquisição ABI (Preços, contratos, etc.)" at bounding box center [457, 326] width 611 height 31
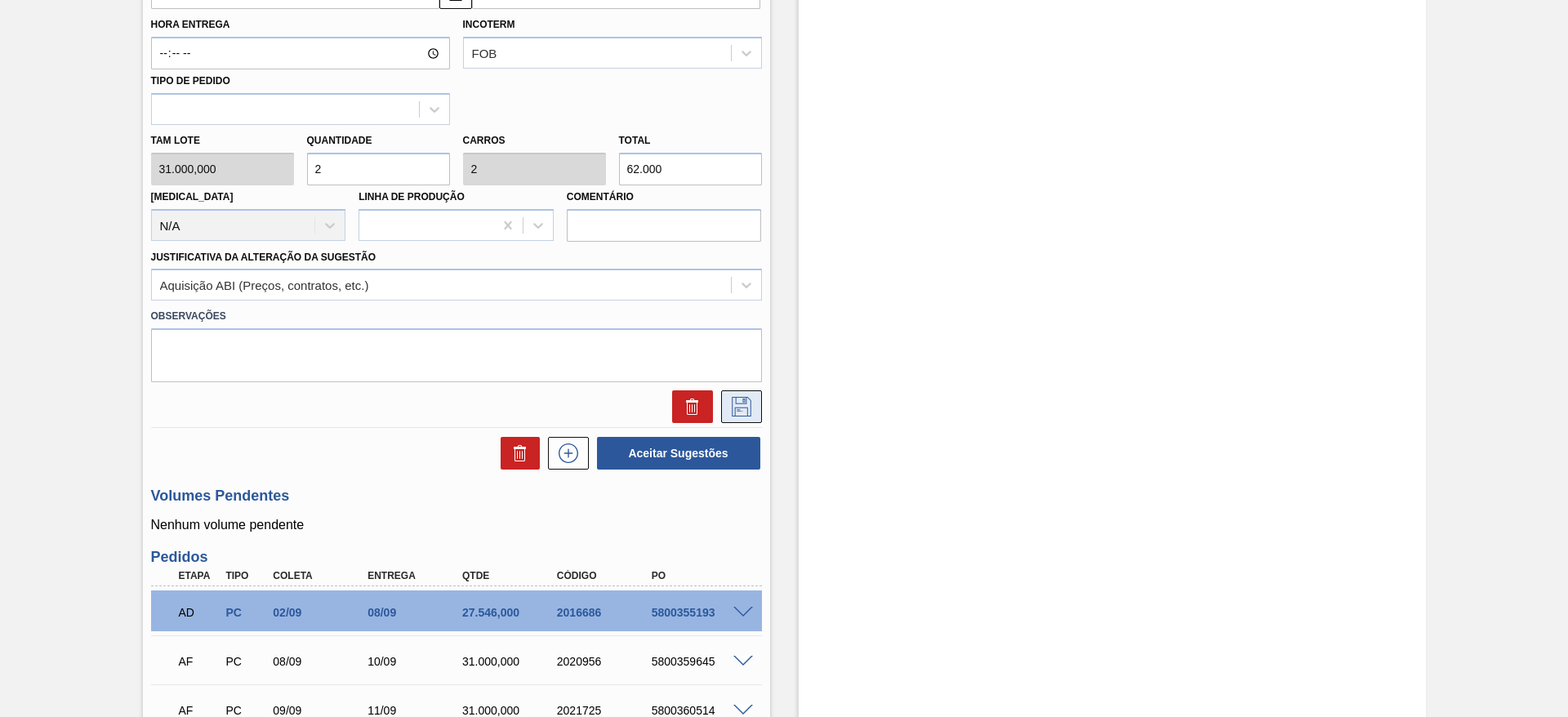
click at [751, 401] on icon at bounding box center [741, 406] width 26 height 19
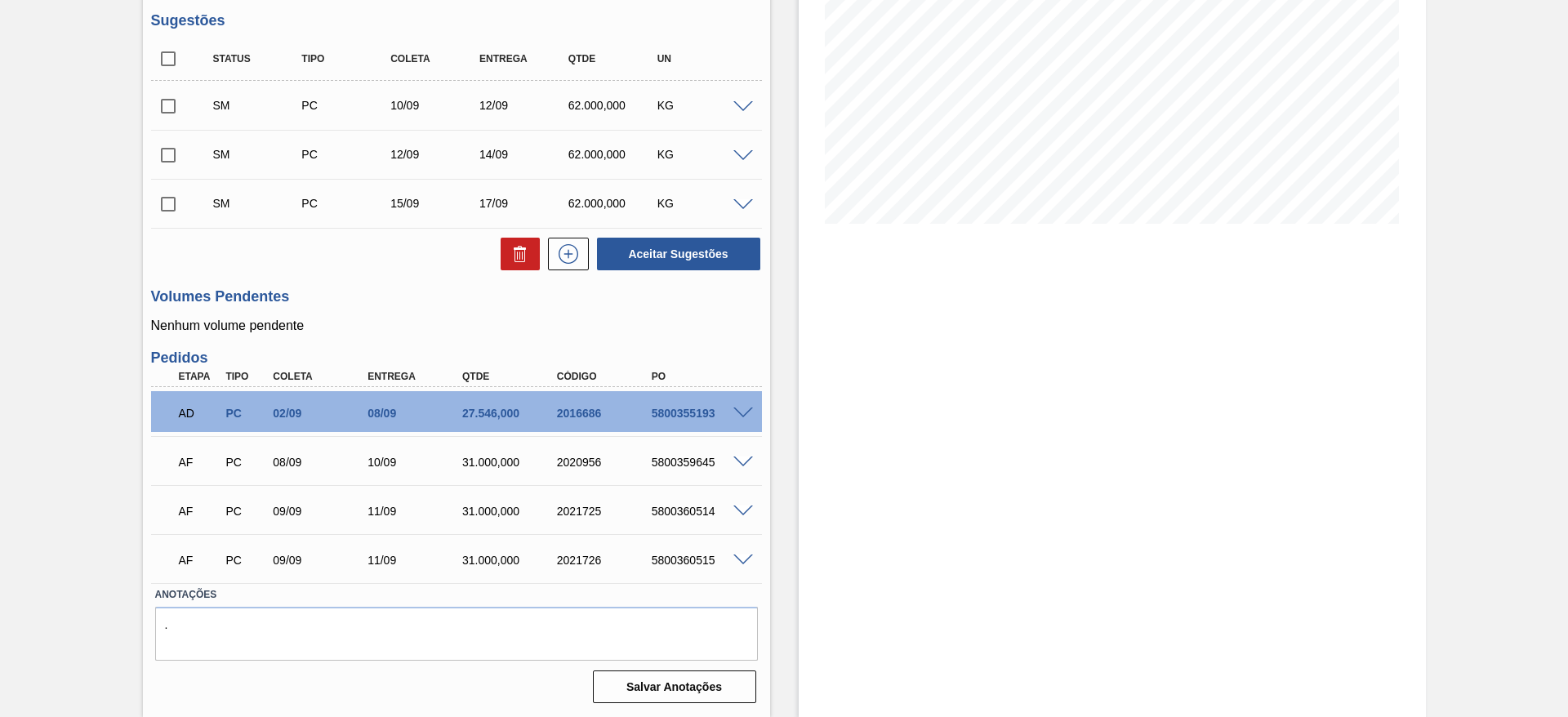
scroll to position [0, 0]
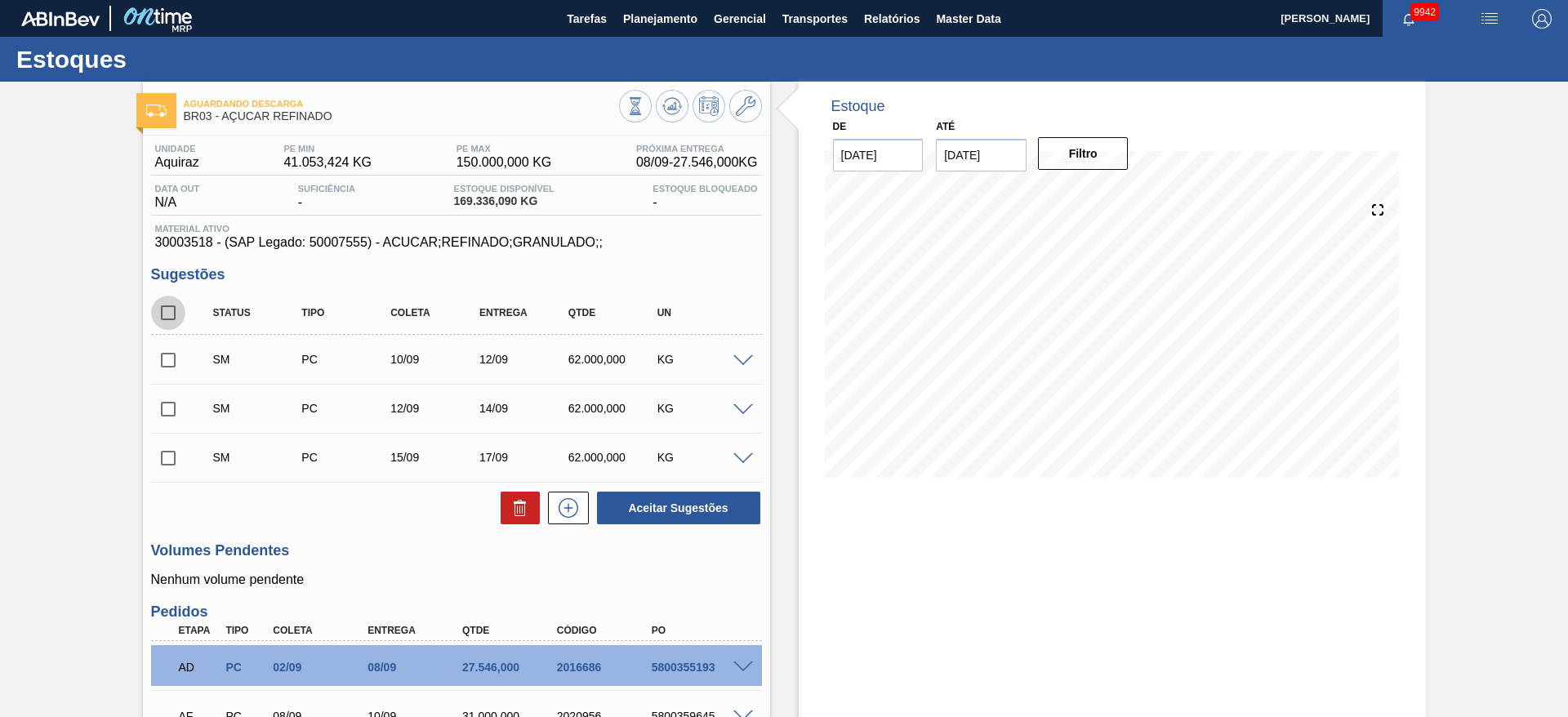
click at [168, 315] on input "checkbox" at bounding box center [168, 313] width 34 height 34
checkbox input "true"
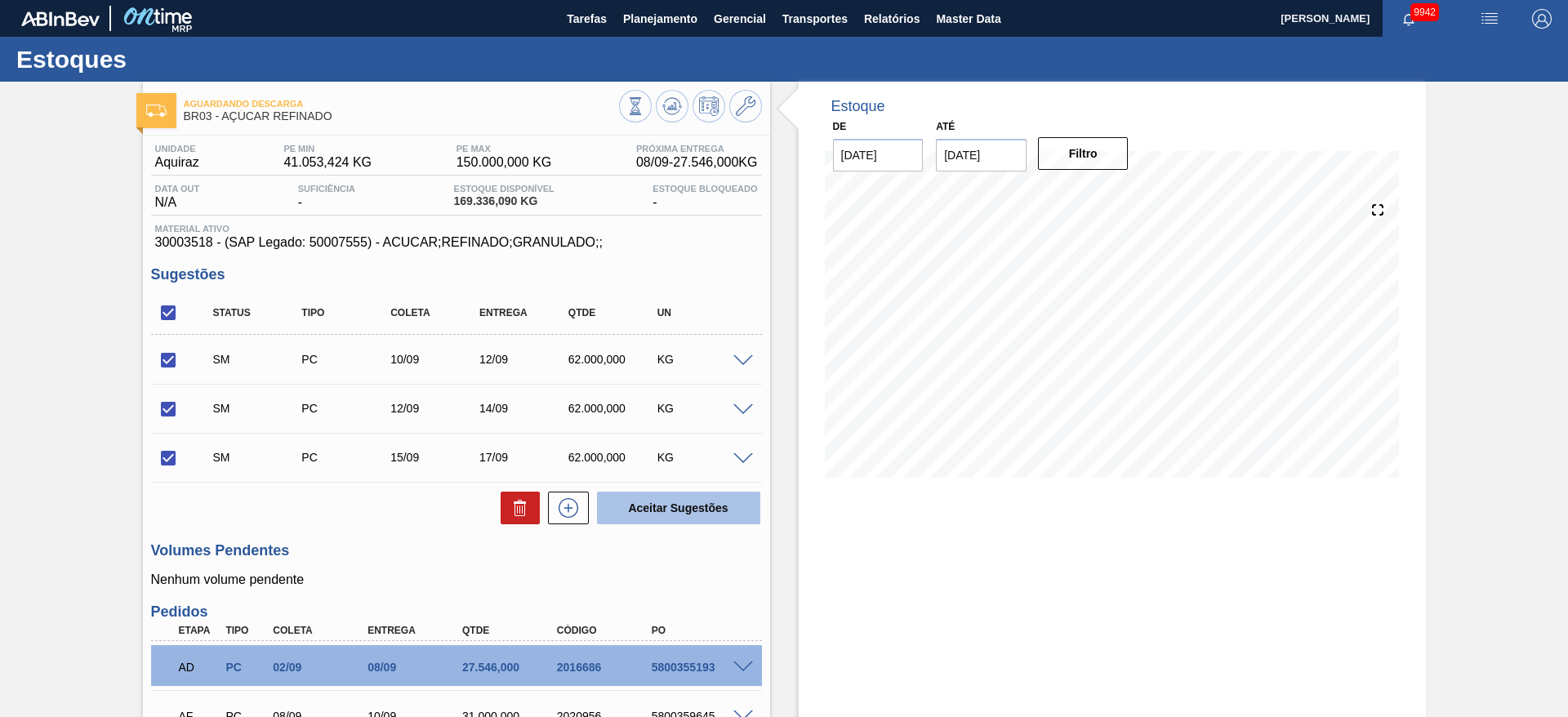
click at [684, 506] on button "Aceitar Sugestões" at bounding box center [678, 508] width 164 height 32
checkbox input "false"
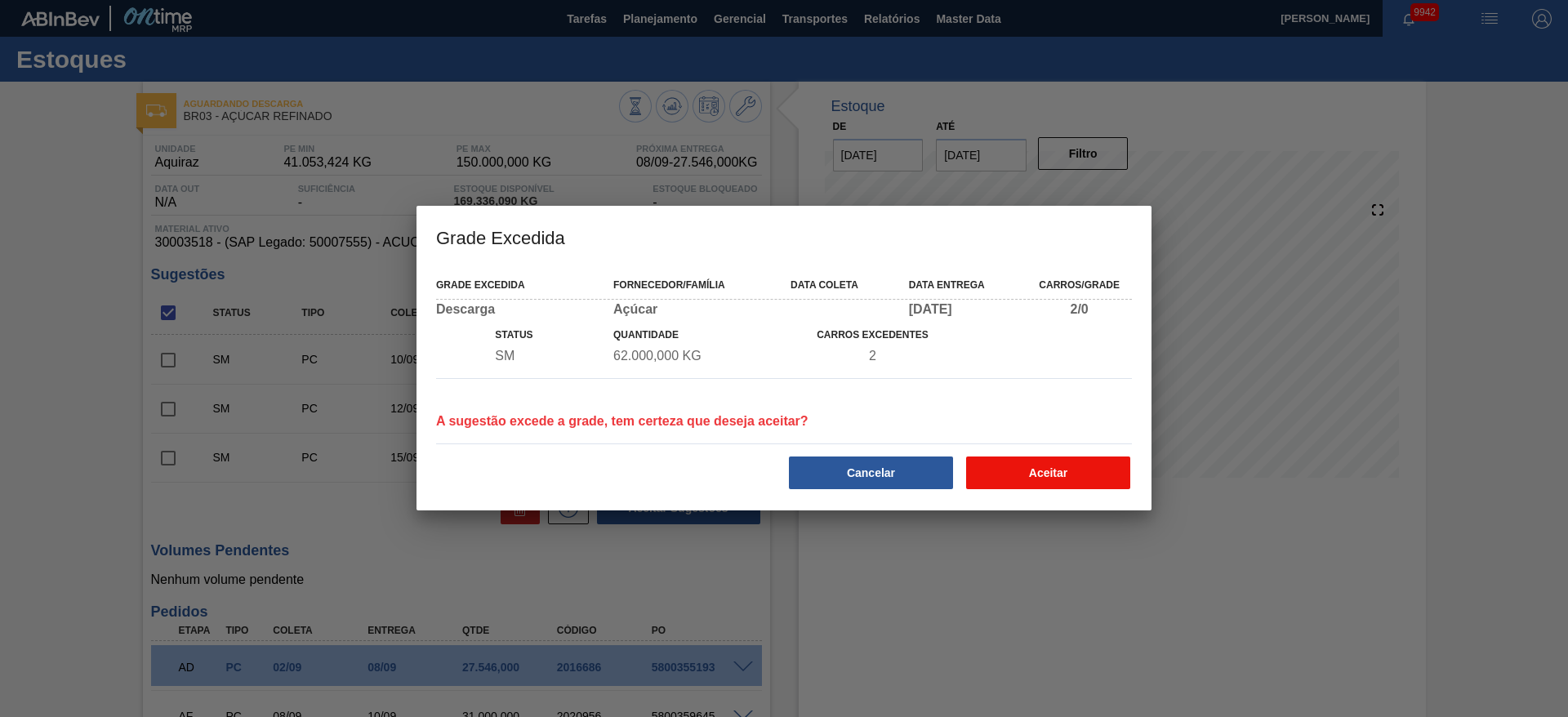
click at [1088, 482] on button "Aceitar" at bounding box center [1048, 473] width 164 height 32
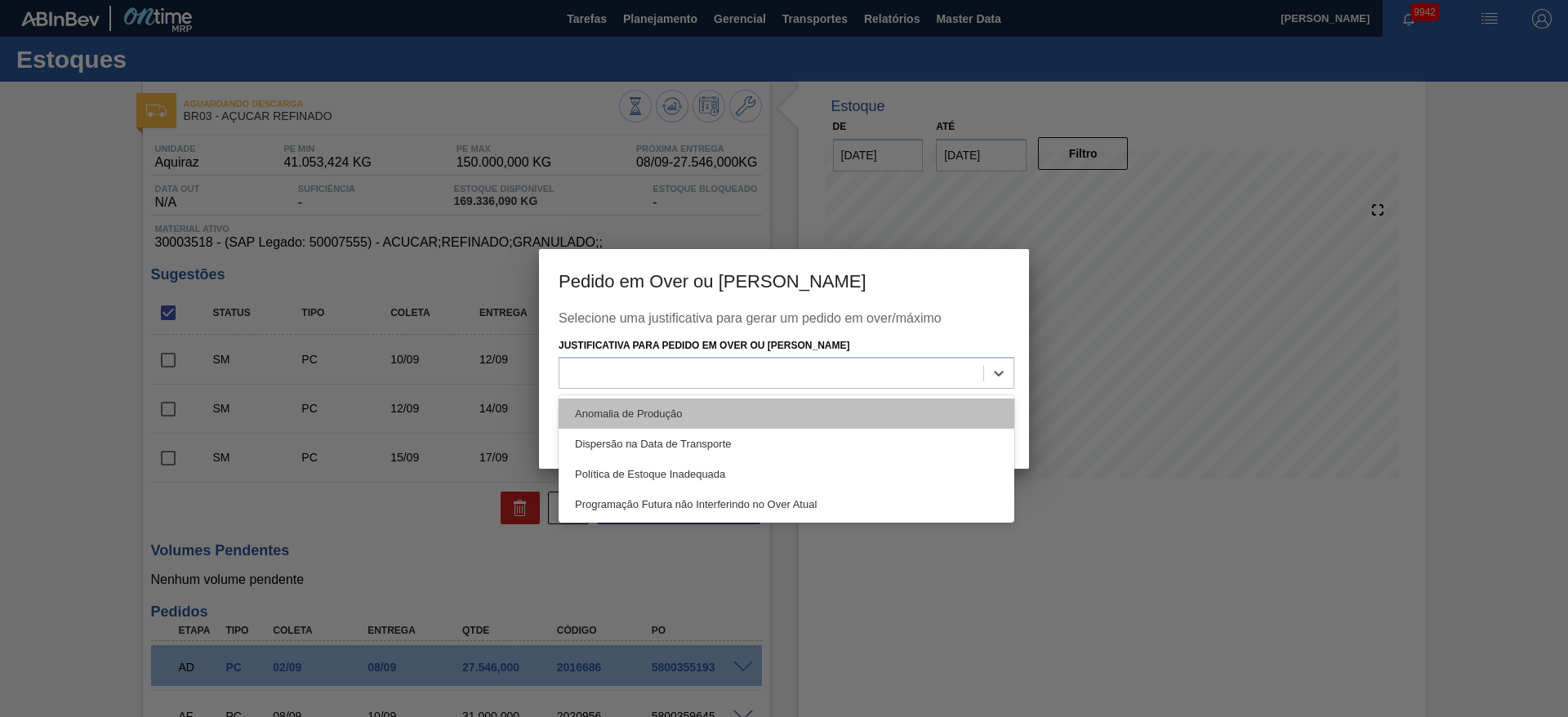
drag, startPoint x: 928, startPoint y: 379, endPoint x: 920, endPoint y: 403, distance: 25.3
click at [920, 389] on div "option Anomalia de Produção focused, 1 of 4. 4 results available. Use Up and Do…" at bounding box center [786, 373] width 456 height 32
click at [920, 403] on div "Anomalia de Produção" at bounding box center [786, 413] width 456 height 31
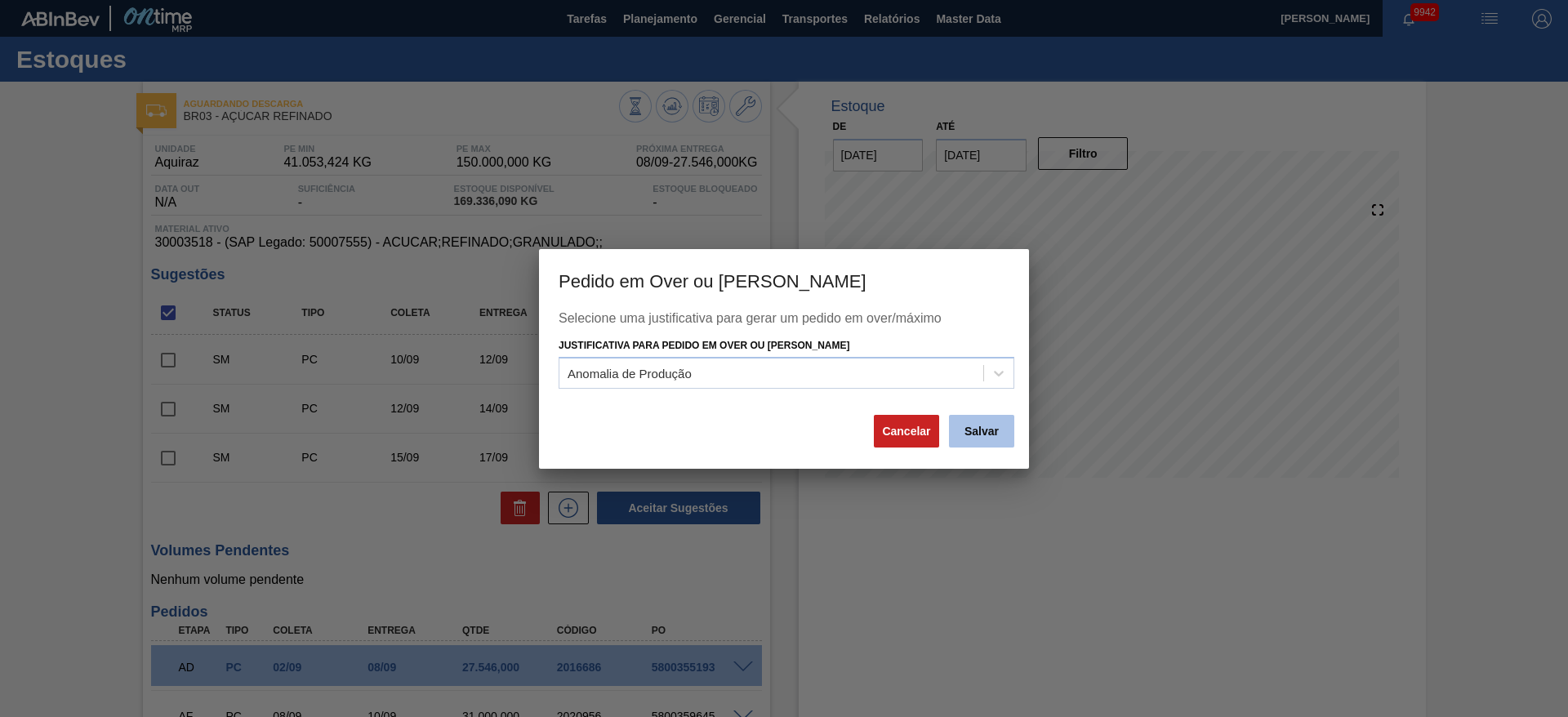
click at [964, 425] on button "Salvar" at bounding box center [981, 431] width 66 height 32
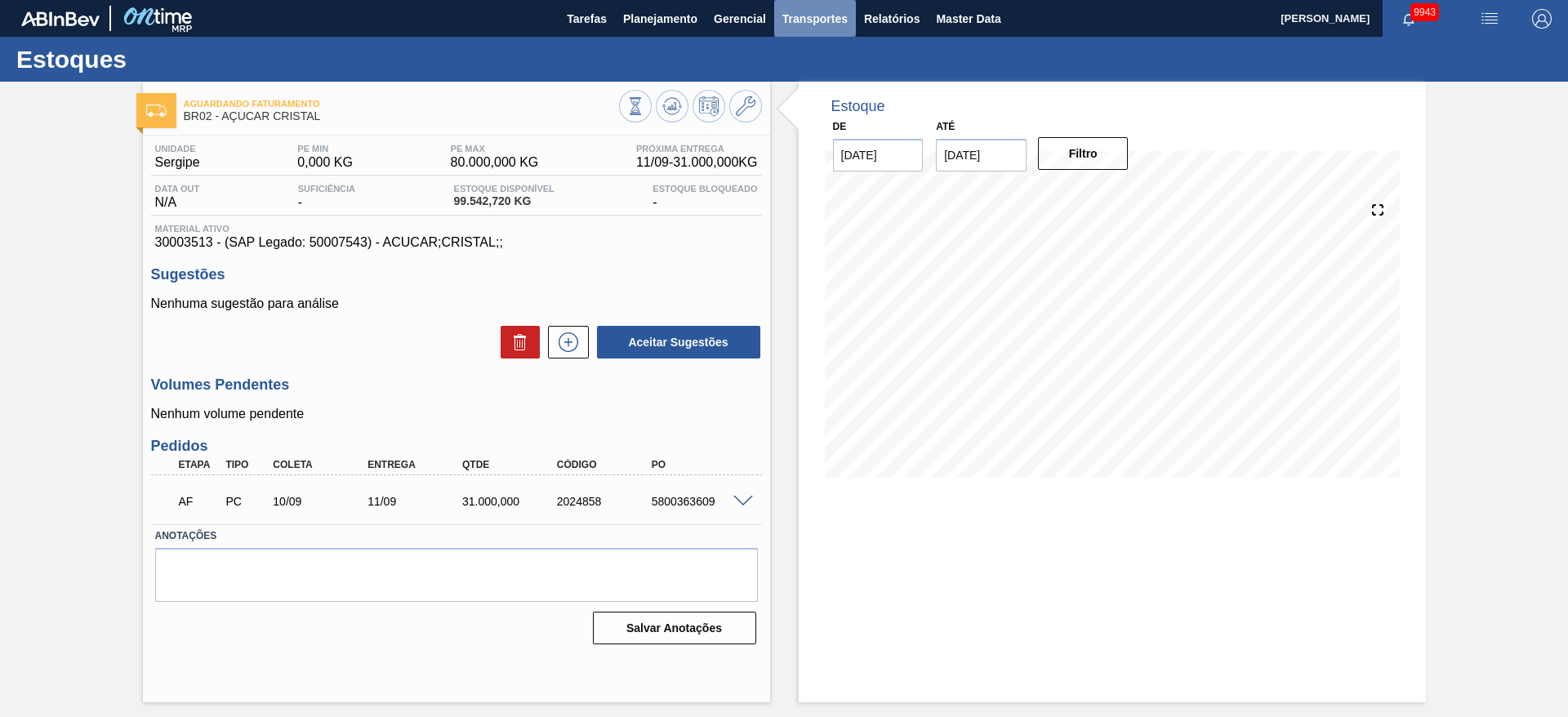
click at [802, 16] on span "Transportes" at bounding box center [815, 18] width 66 height 19
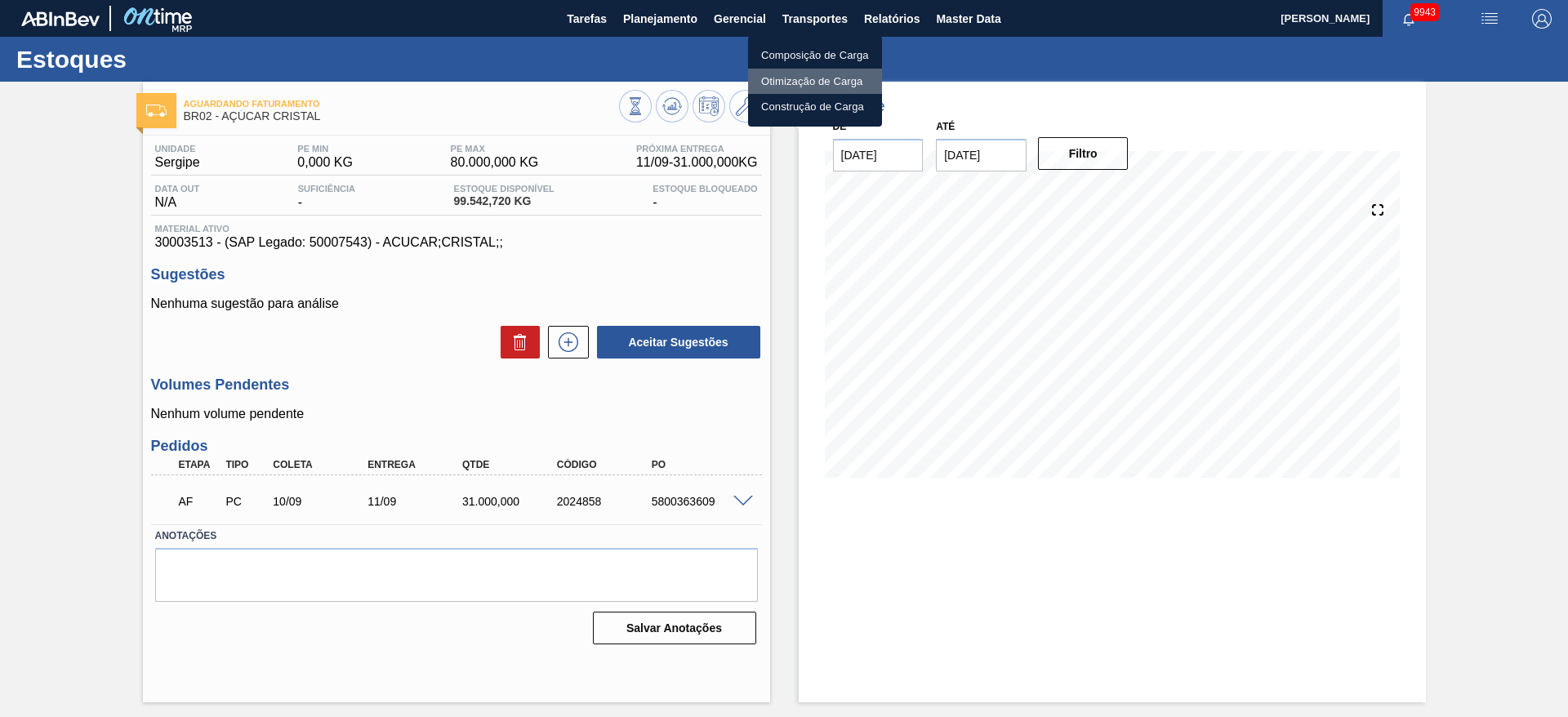
click at [809, 70] on li "Otimização de Carga" at bounding box center [815, 81] width 134 height 26
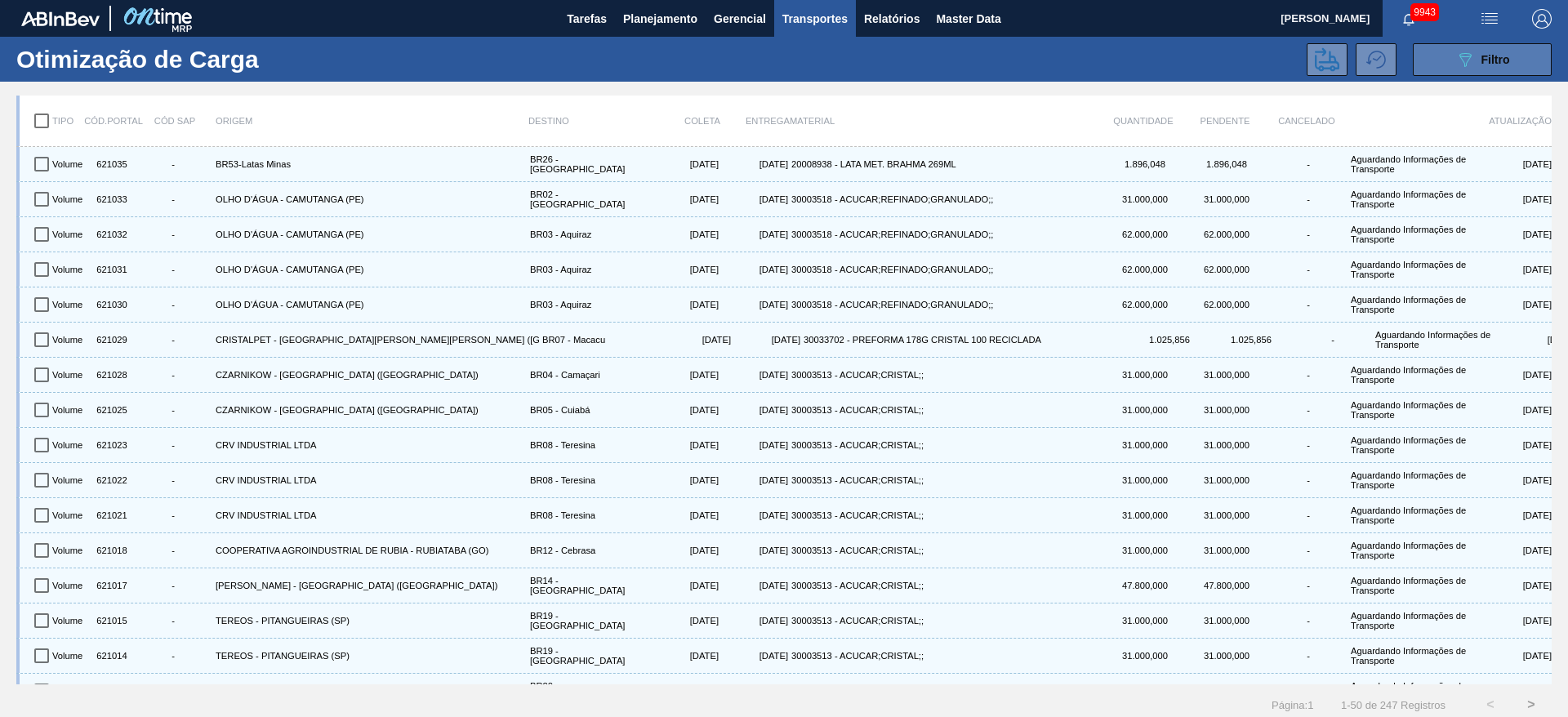
click at [1441, 64] on button "089F7B8B-B2A5-4AFE-B5C0-19BA573D28AC Filtro" at bounding box center [1481, 59] width 139 height 32
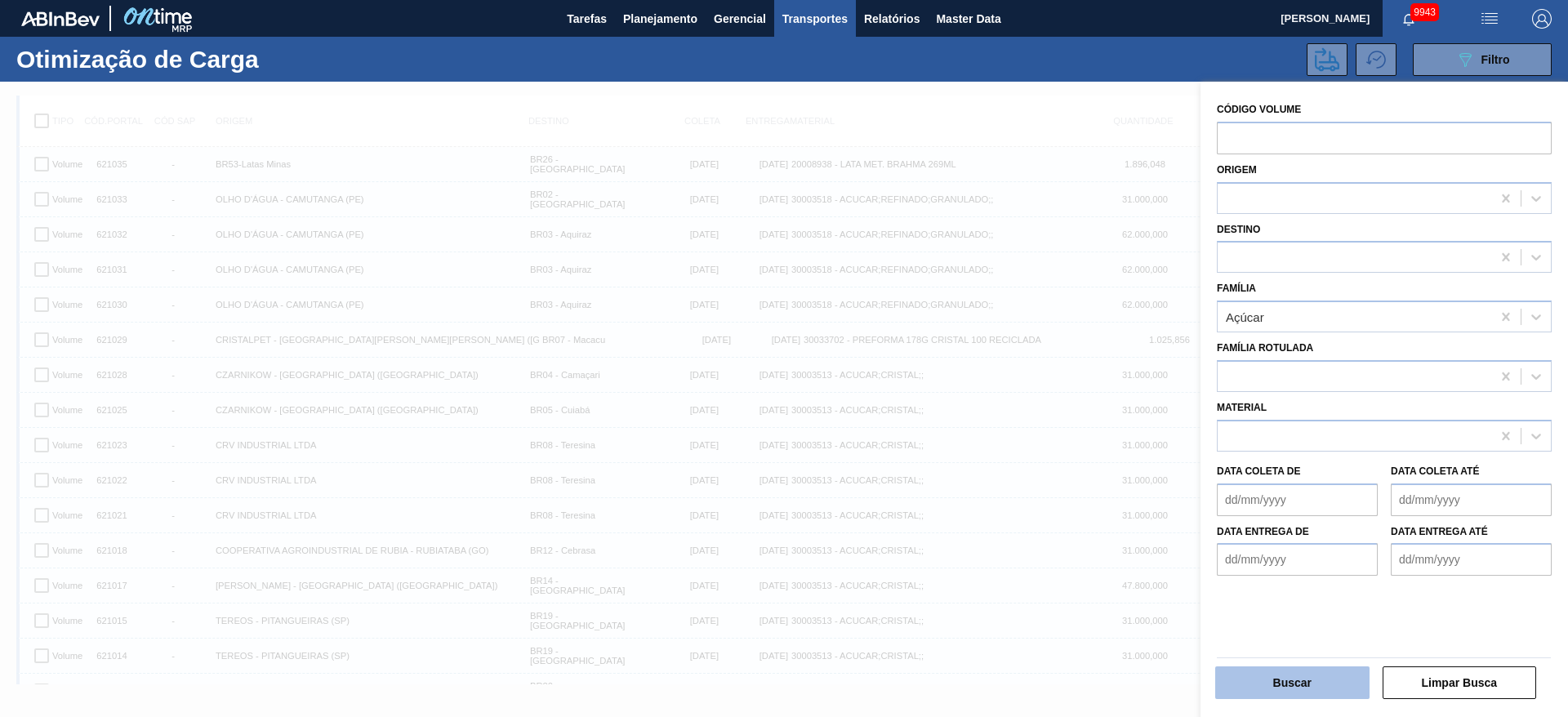
click at [1296, 666] on button "Buscar" at bounding box center [1292, 682] width 154 height 32
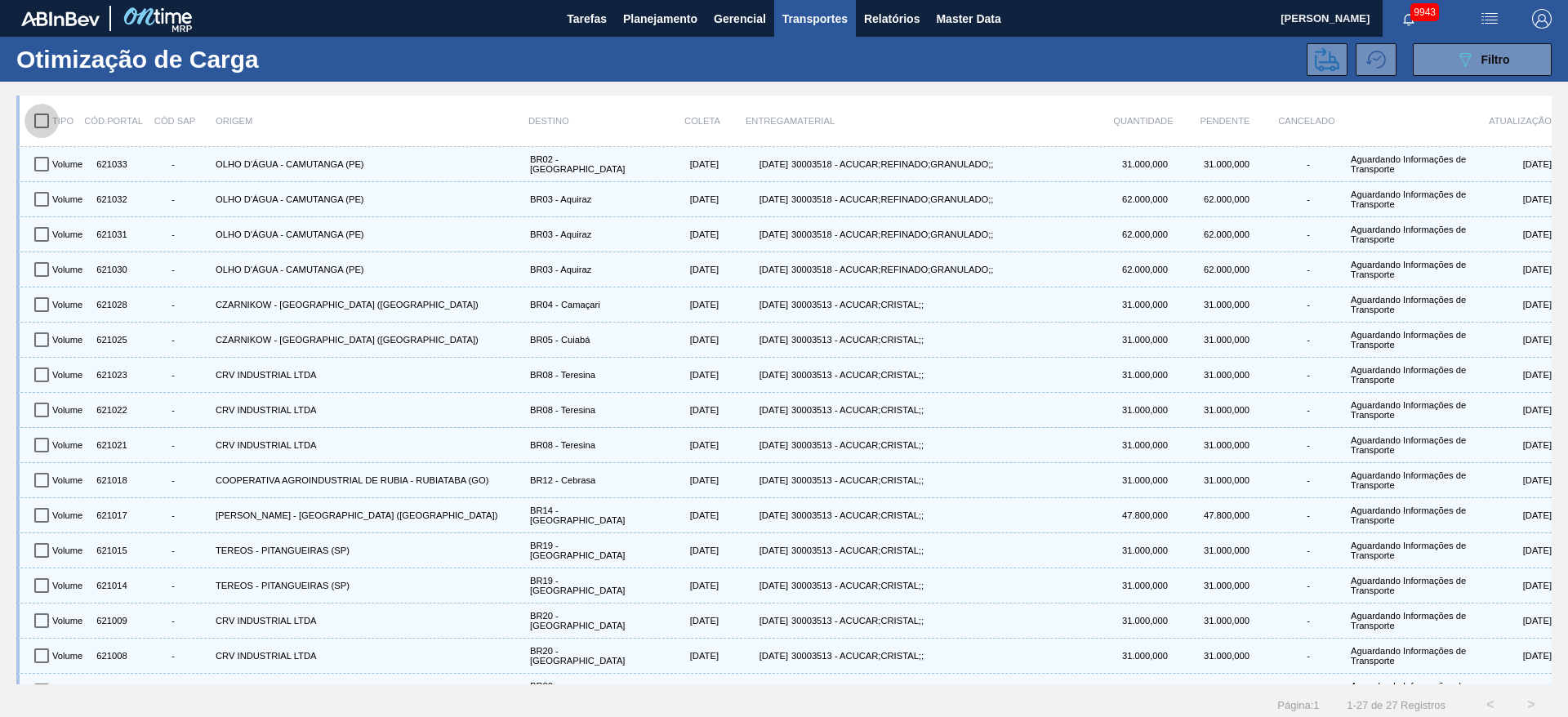
click at [42, 132] on input "checkbox" at bounding box center [41, 121] width 34 height 34
checkbox input "true"
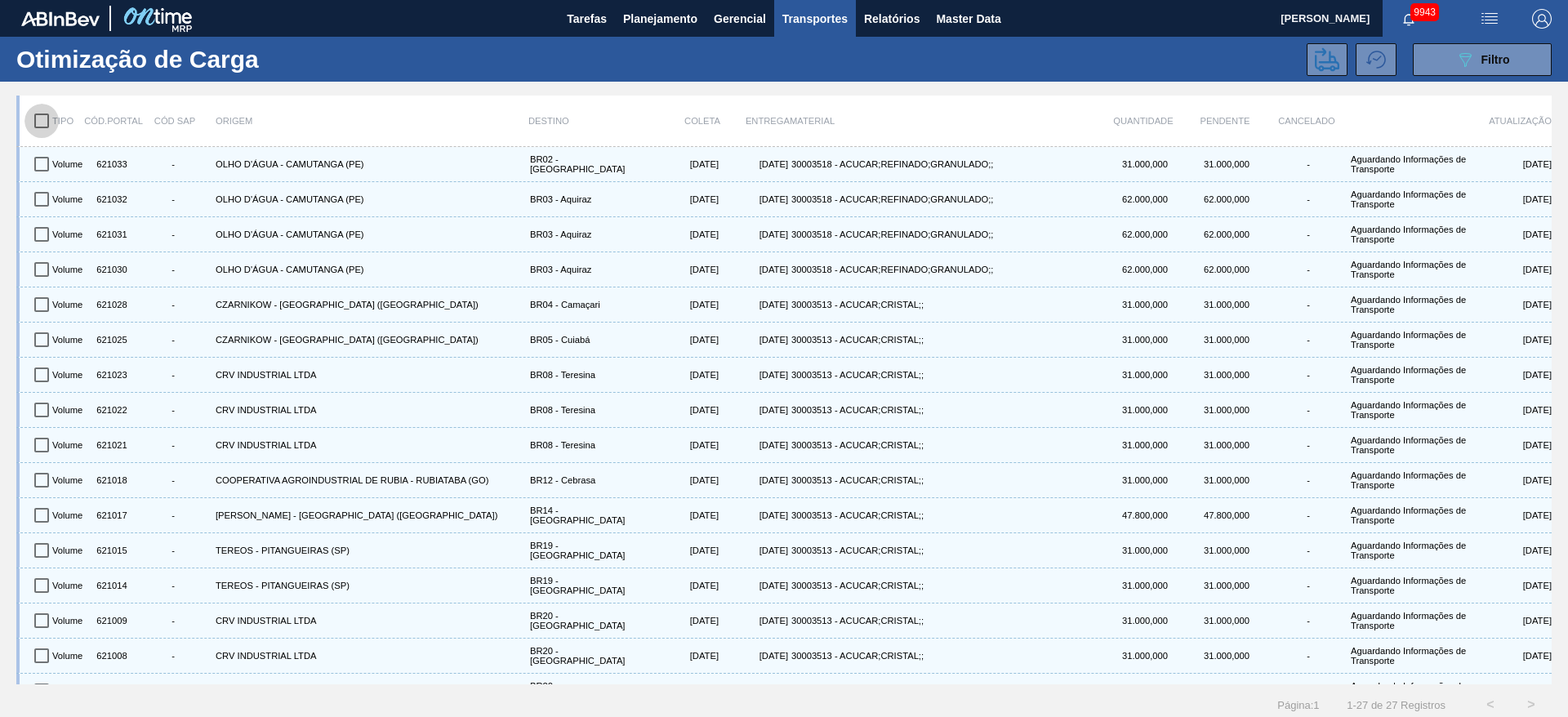
checkbox input "true"
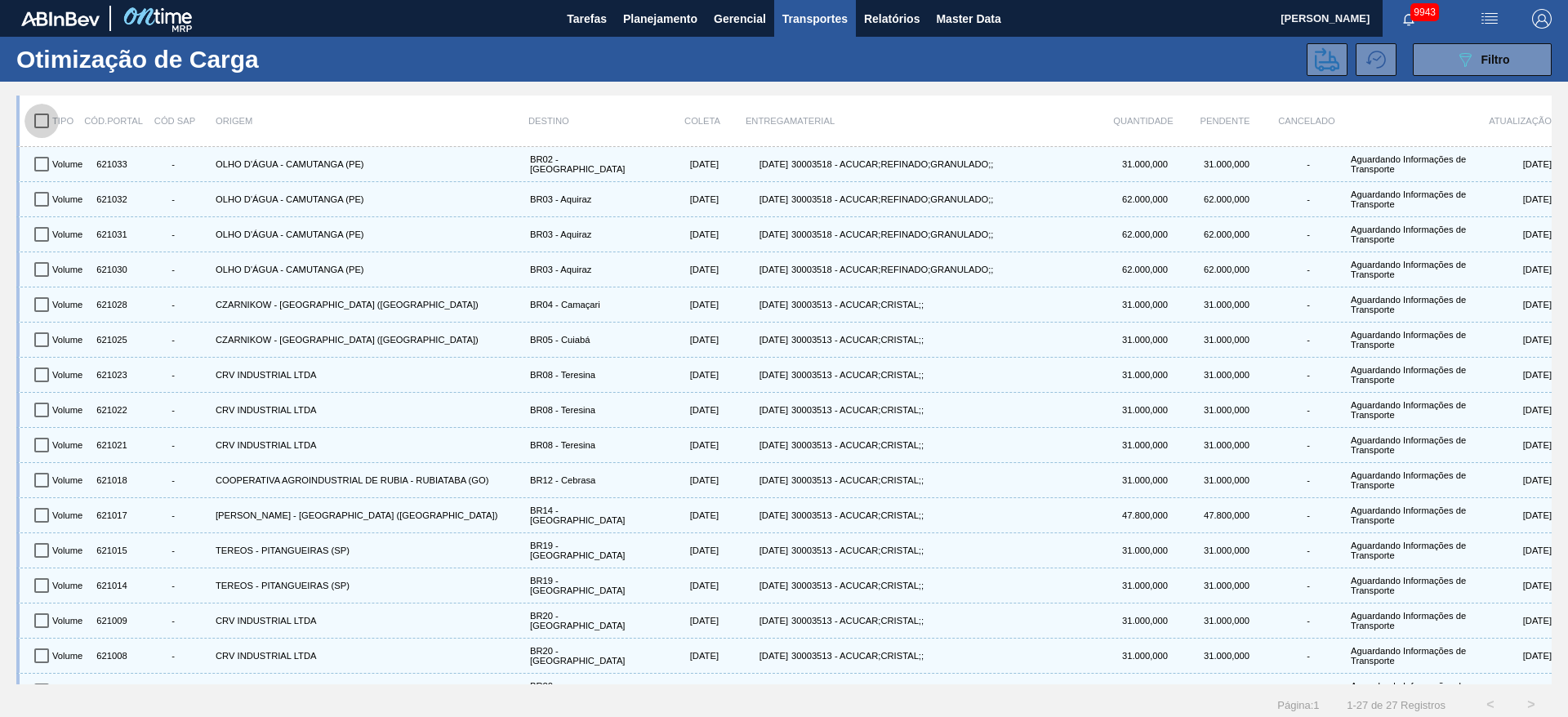
checkbox input "true"
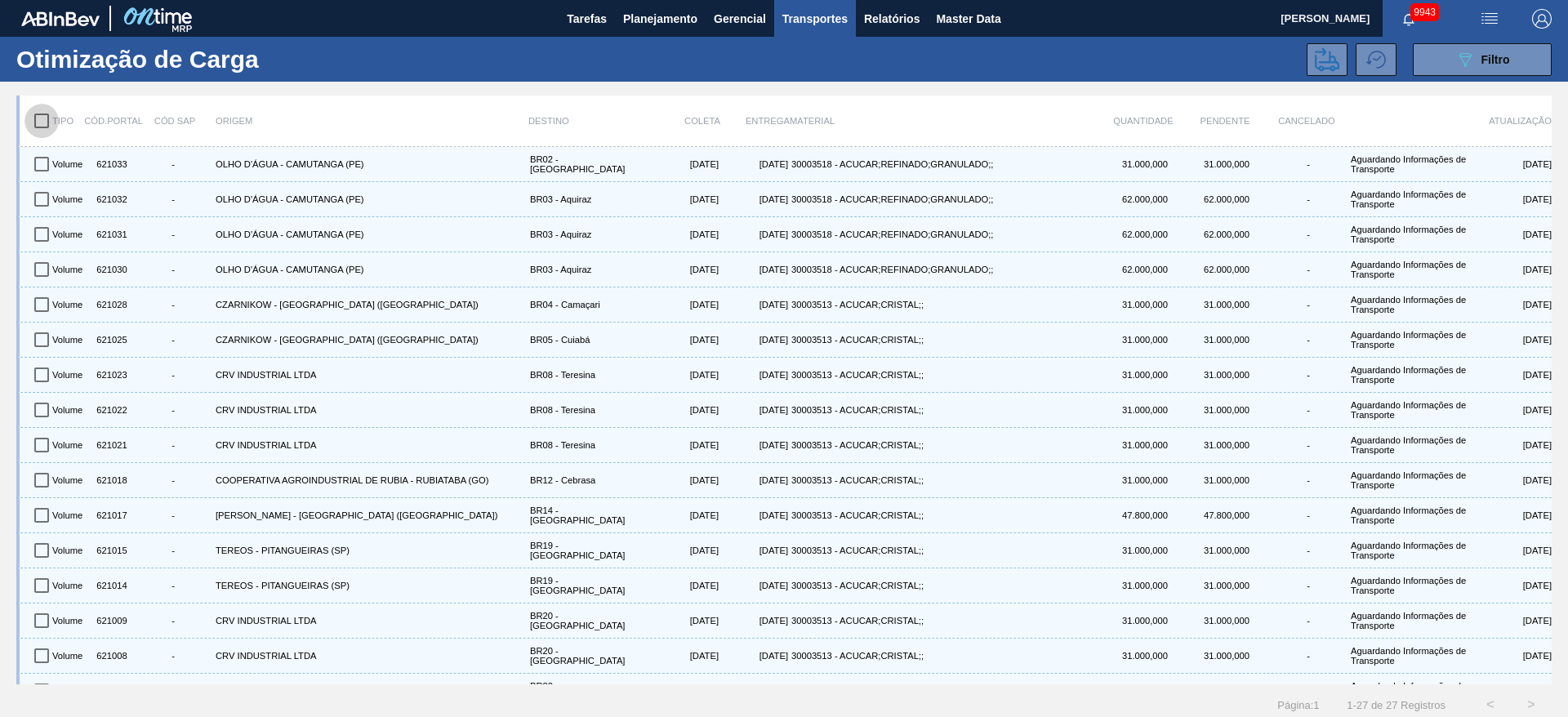
checkbox input "true"
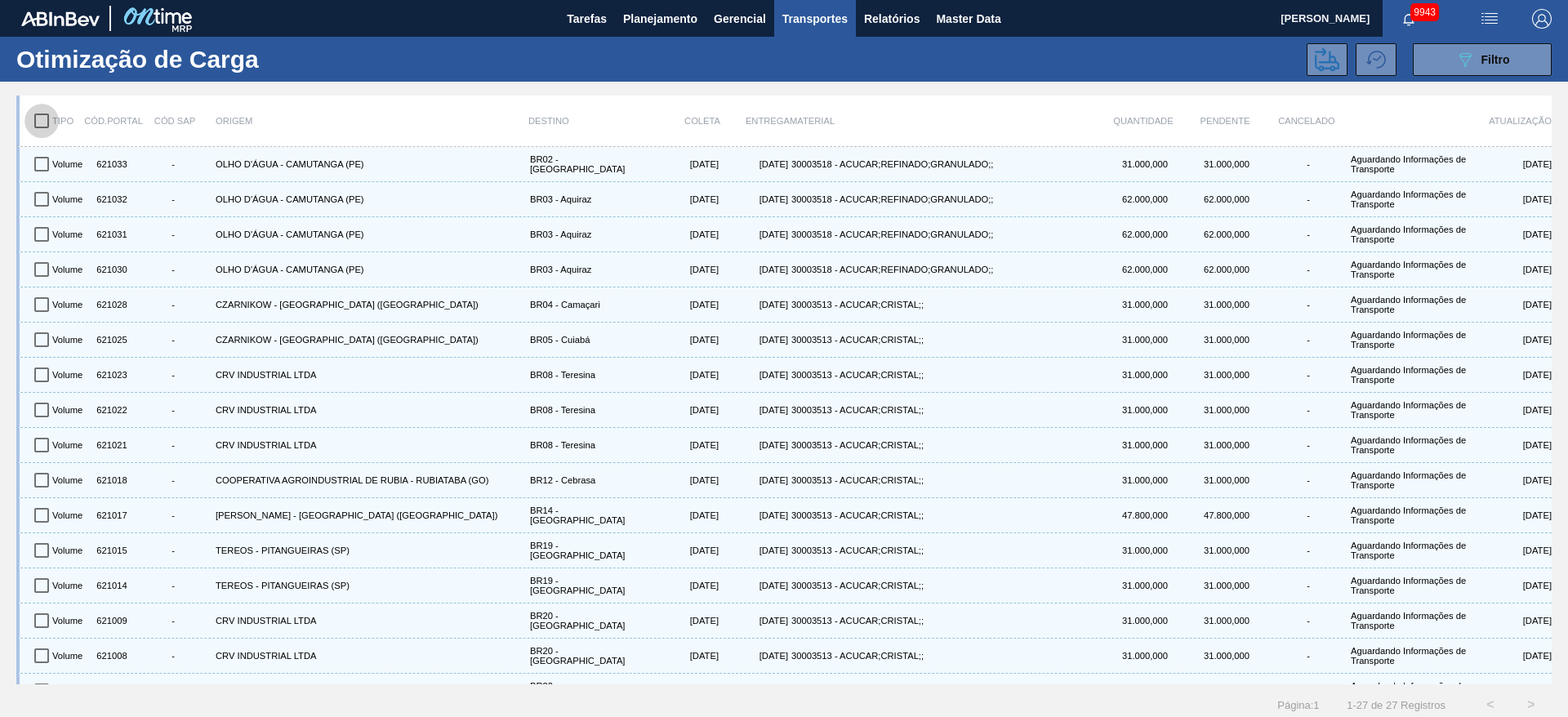
checkbox input "true"
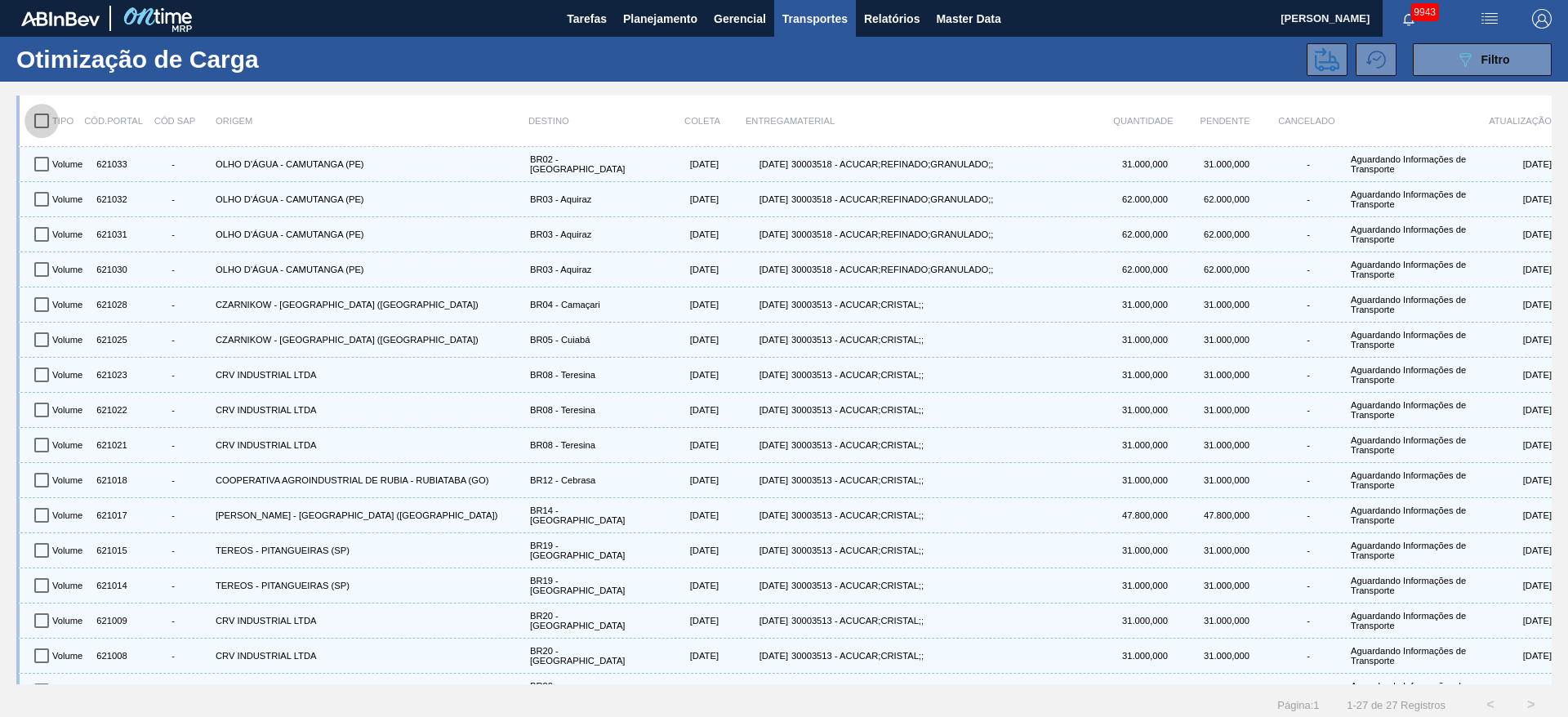
checkbox input "true"
click at [1329, 61] on icon at bounding box center [1326, 59] width 24 height 24
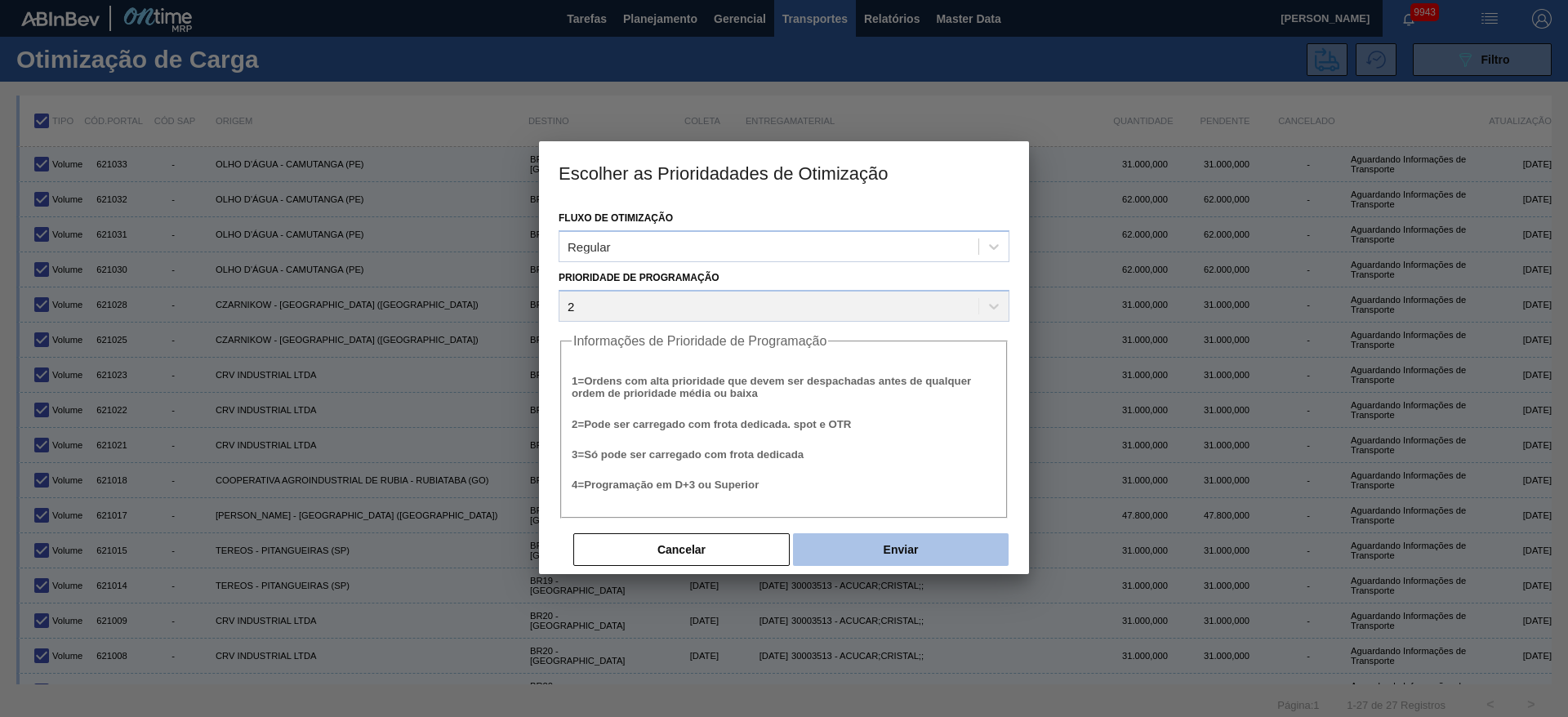
click at [956, 544] on button "Enviar" at bounding box center [900, 549] width 215 height 32
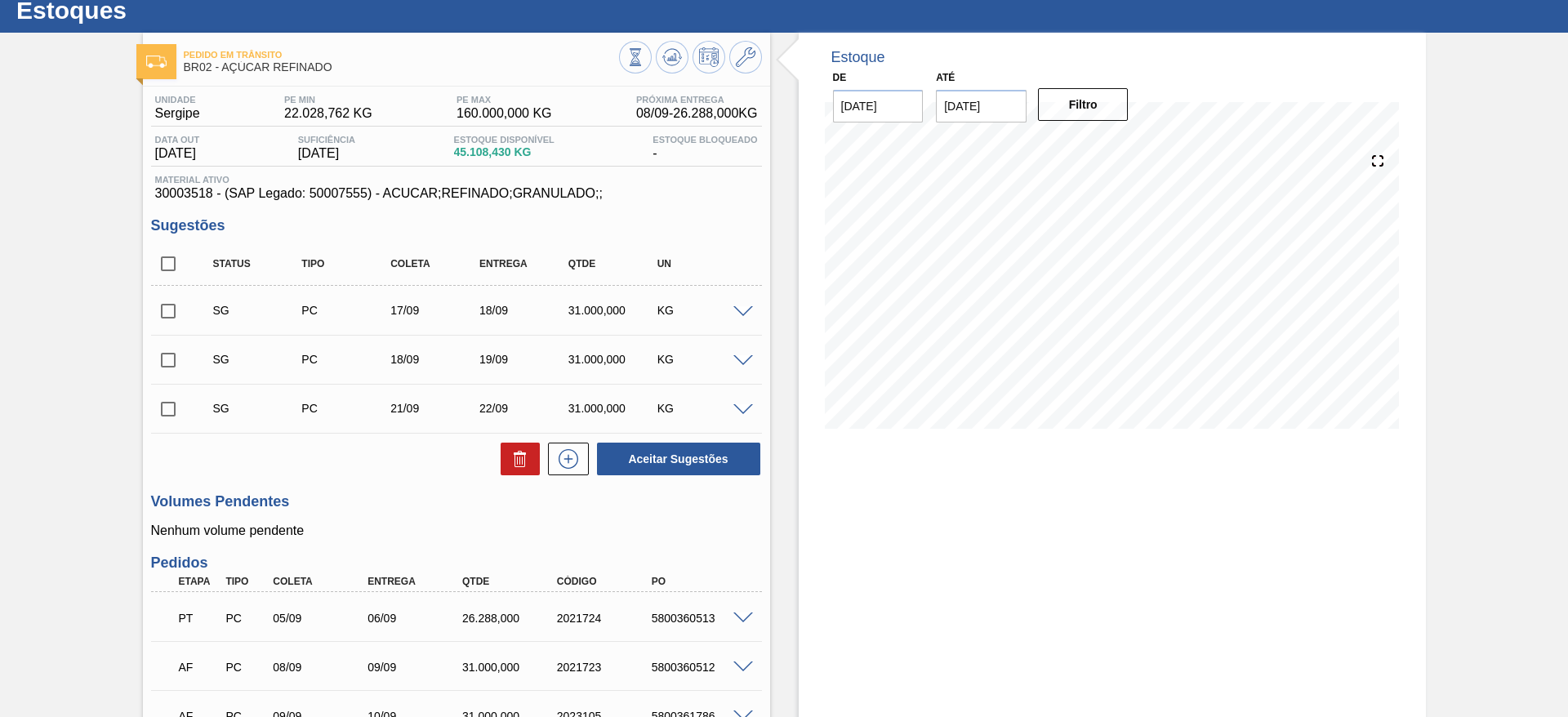
scroll to position [39, 0]
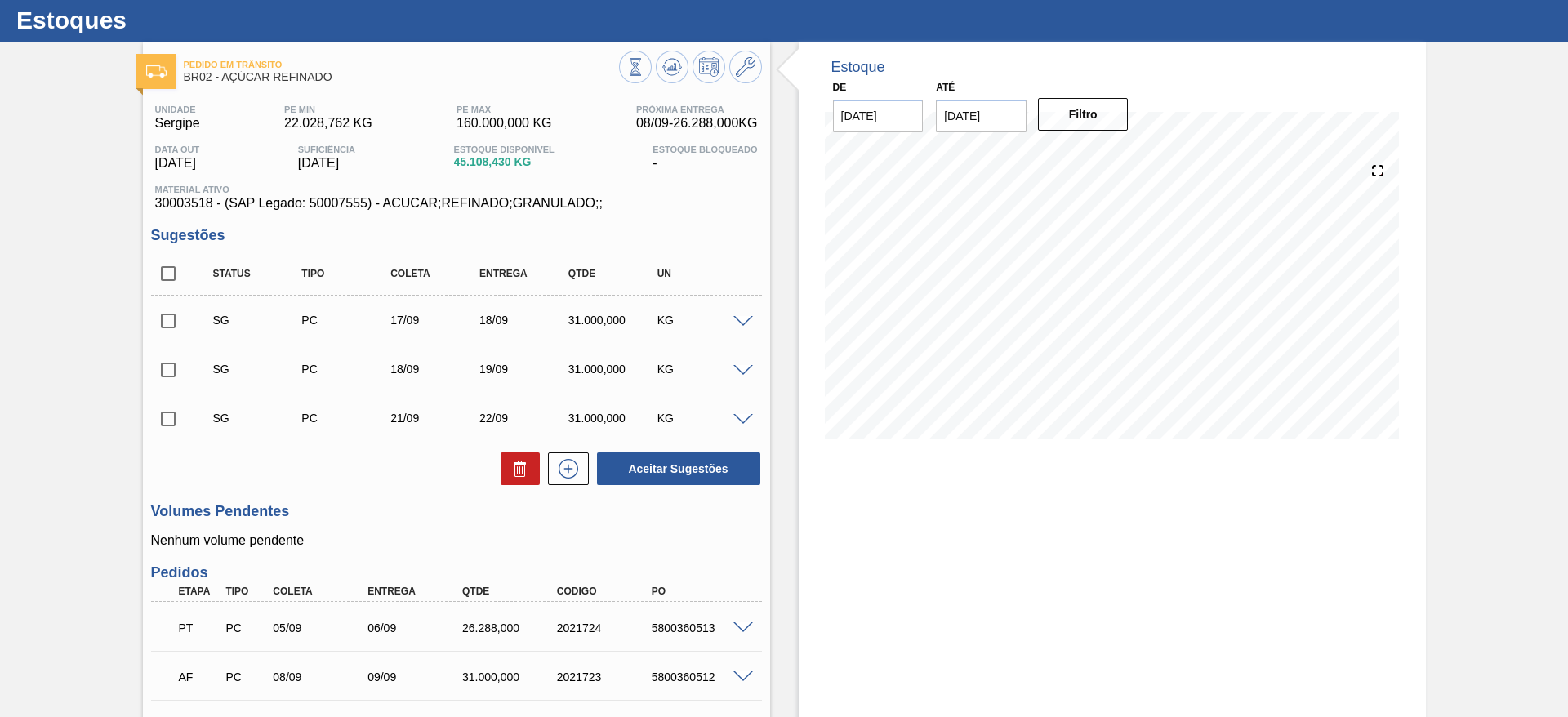
click at [735, 319] on span at bounding box center [743, 322] width 19 height 12
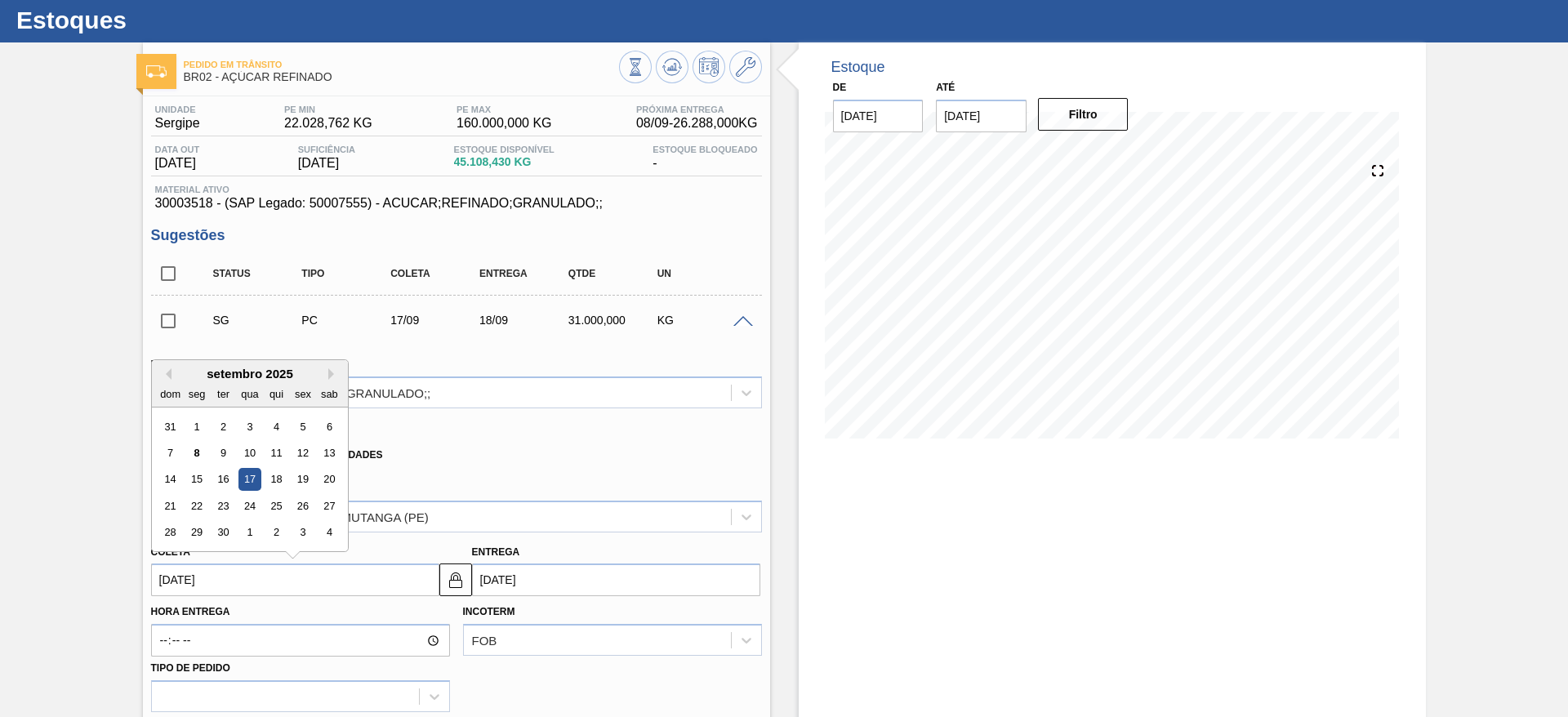
click at [165, 576] on input "[DATE]" at bounding box center [295, 580] width 288 height 32
click at [186, 470] on div "15" at bounding box center [196, 480] width 22 height 22
type input "[DATE]"
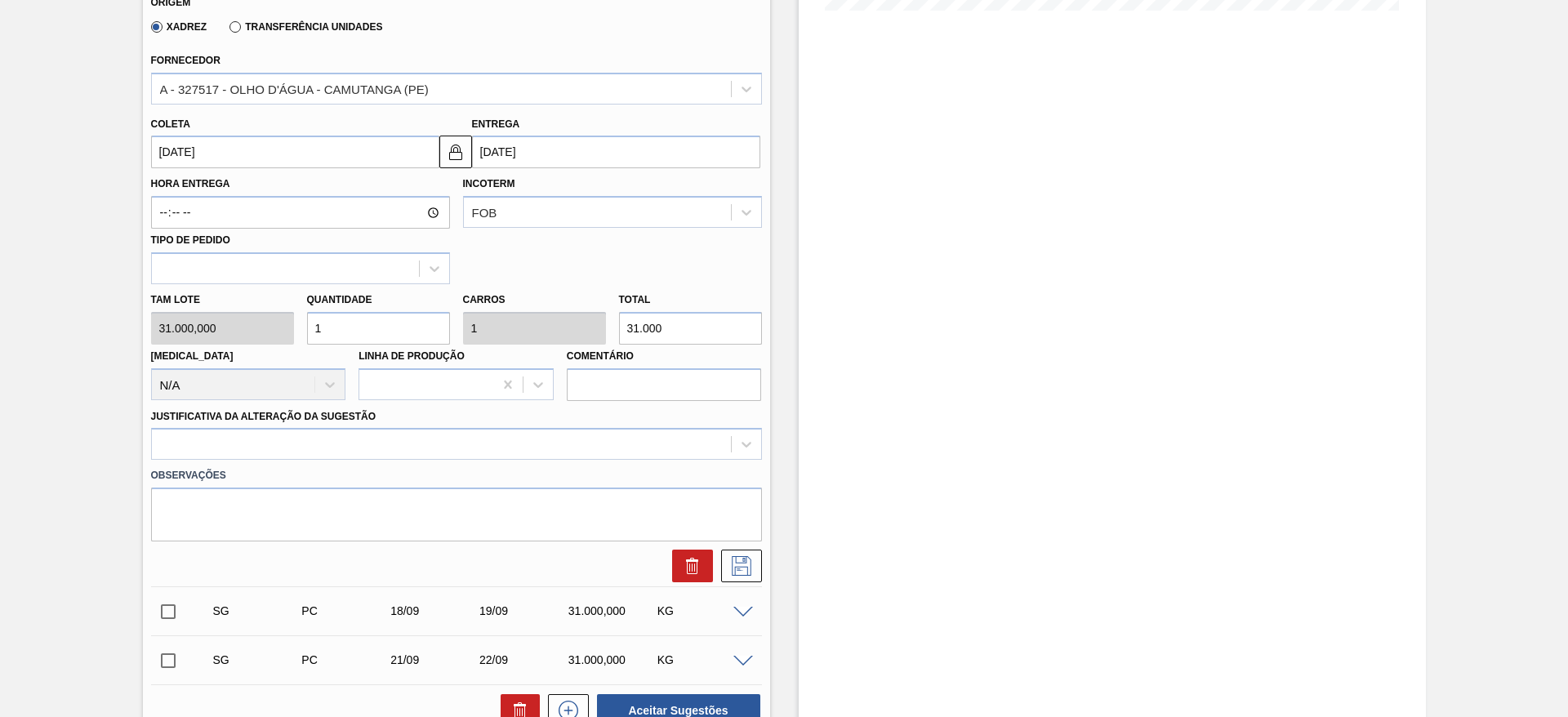
scroll to position [475, 0]
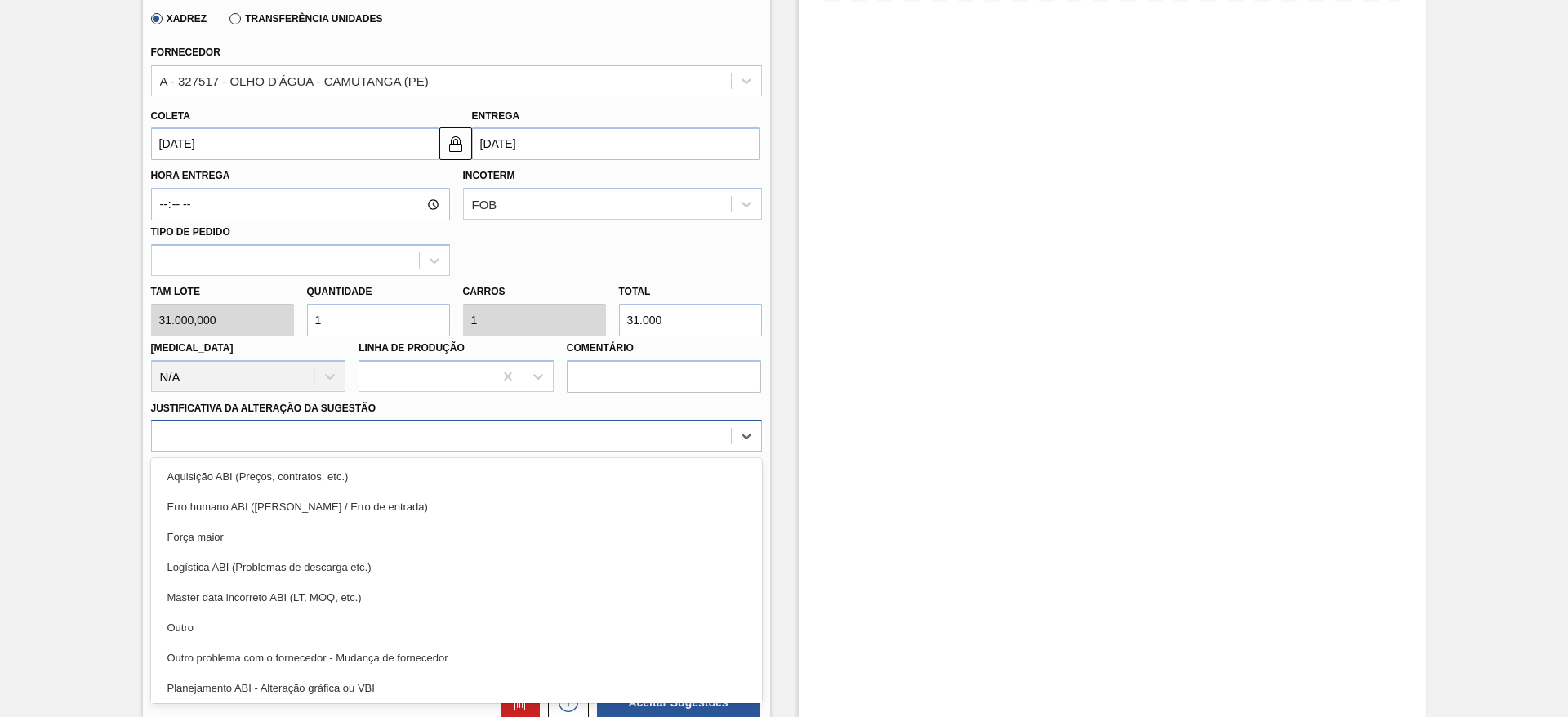
click at [443, 435] on div at bounding box center [442, 436] width 579 height 24
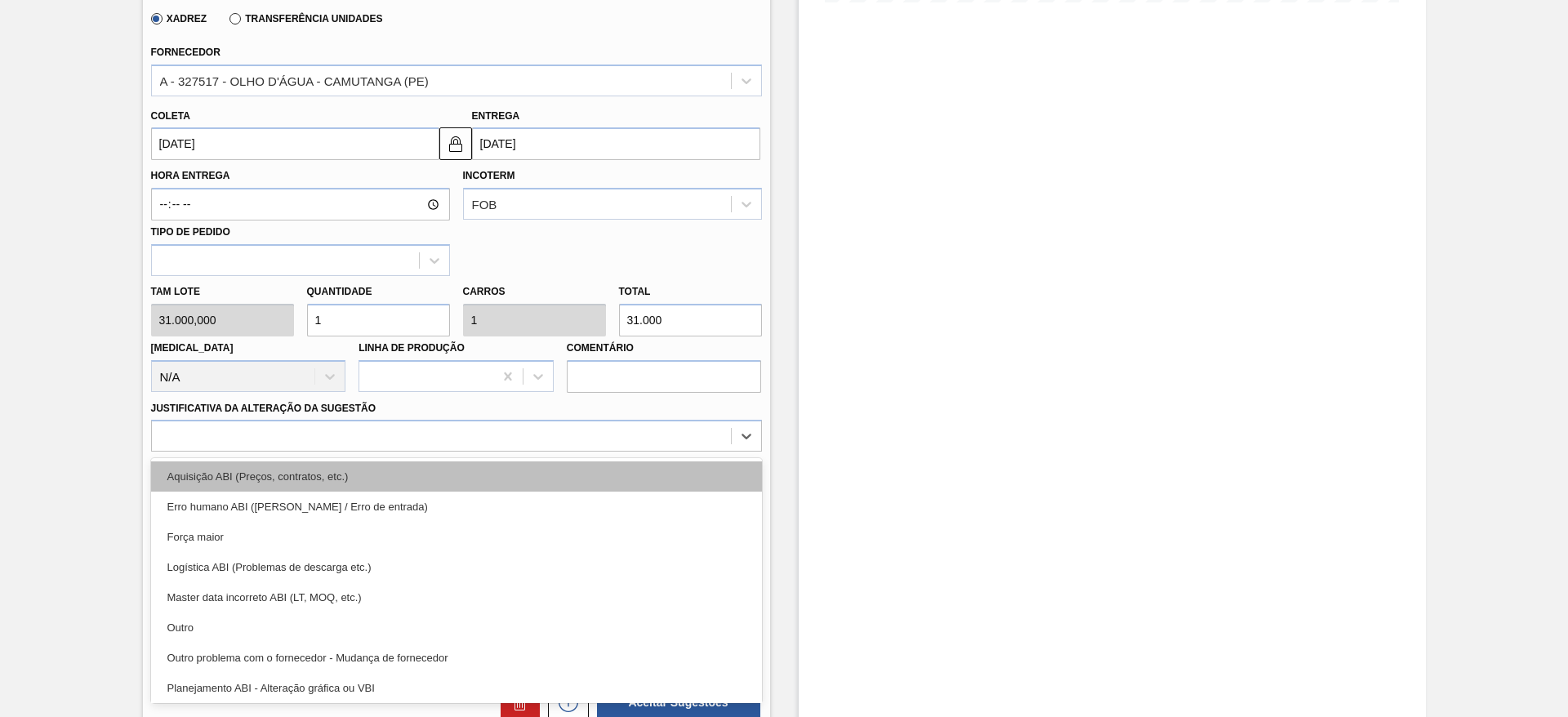
click at [452, 479] on div "Aquisição ABI (Preços, contratos, etc.)" at bounding box center [457, 476] width 611 height 31
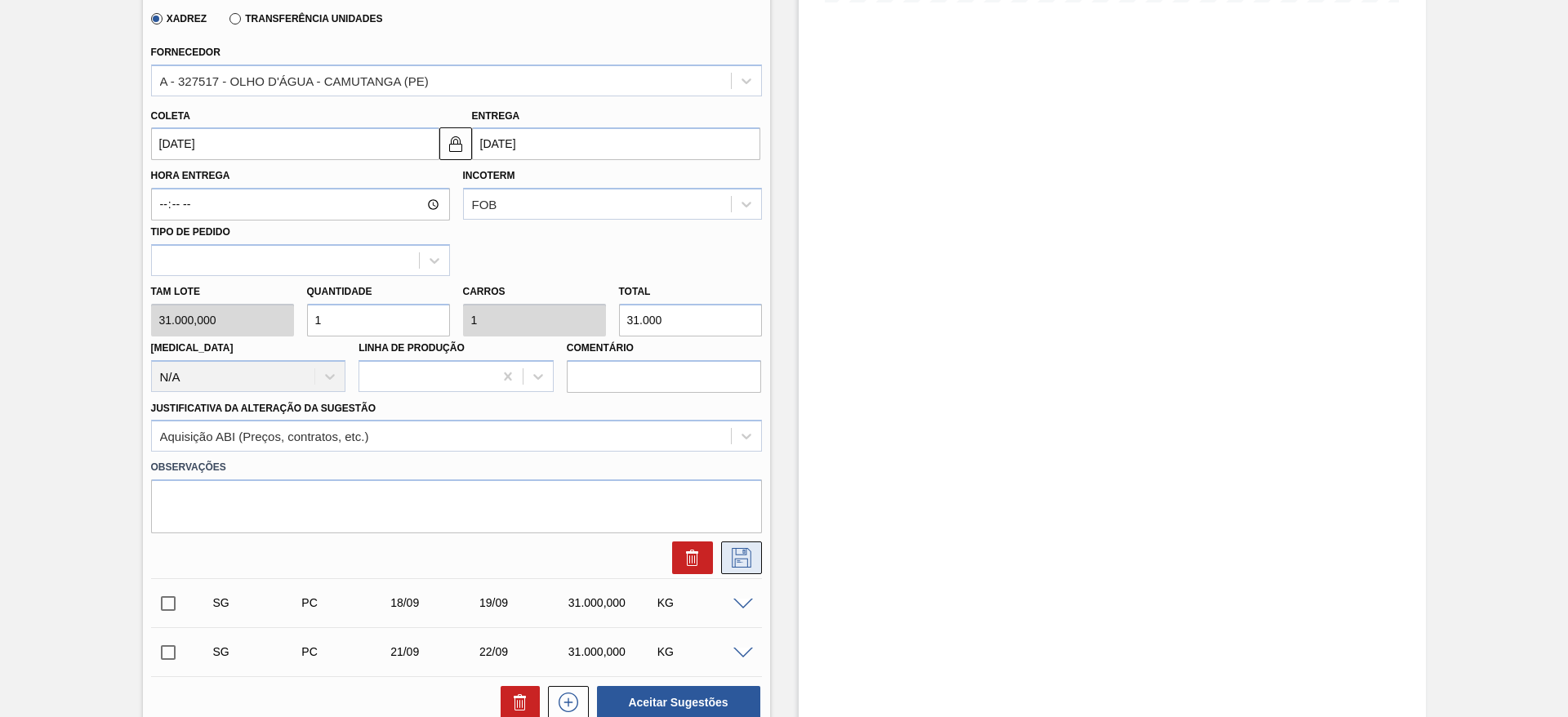
click at [743, 546] on button at bounding box center [741, 558] width 41 height 32
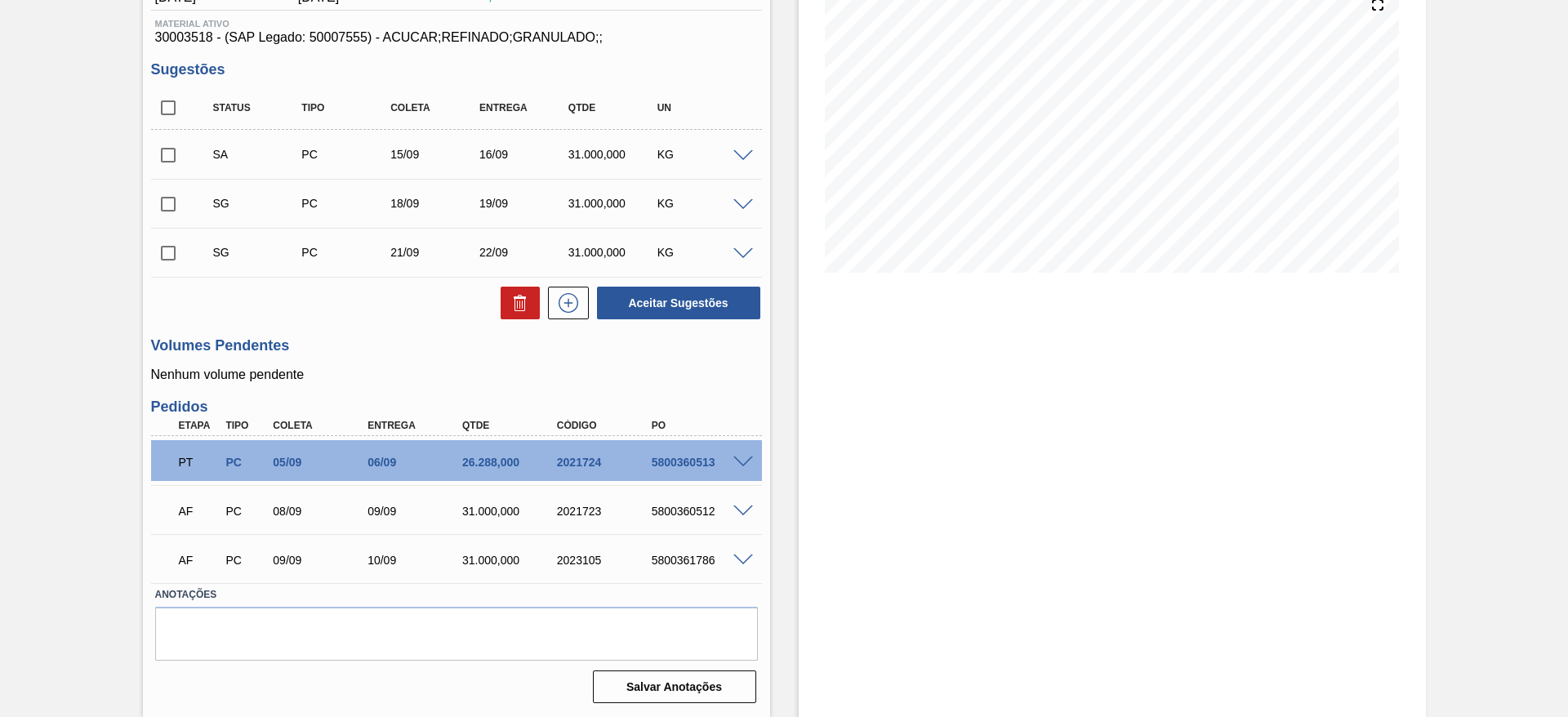
scroll to position [205, 0]
click at [172, 164] on input "checkbox" at bounding box center [168, 155] width 34 height 34
click at [677, 294] on button "Aceitar Sugestões" at bounding box center [678, 303] width 164 height 32
checkbox input "false"
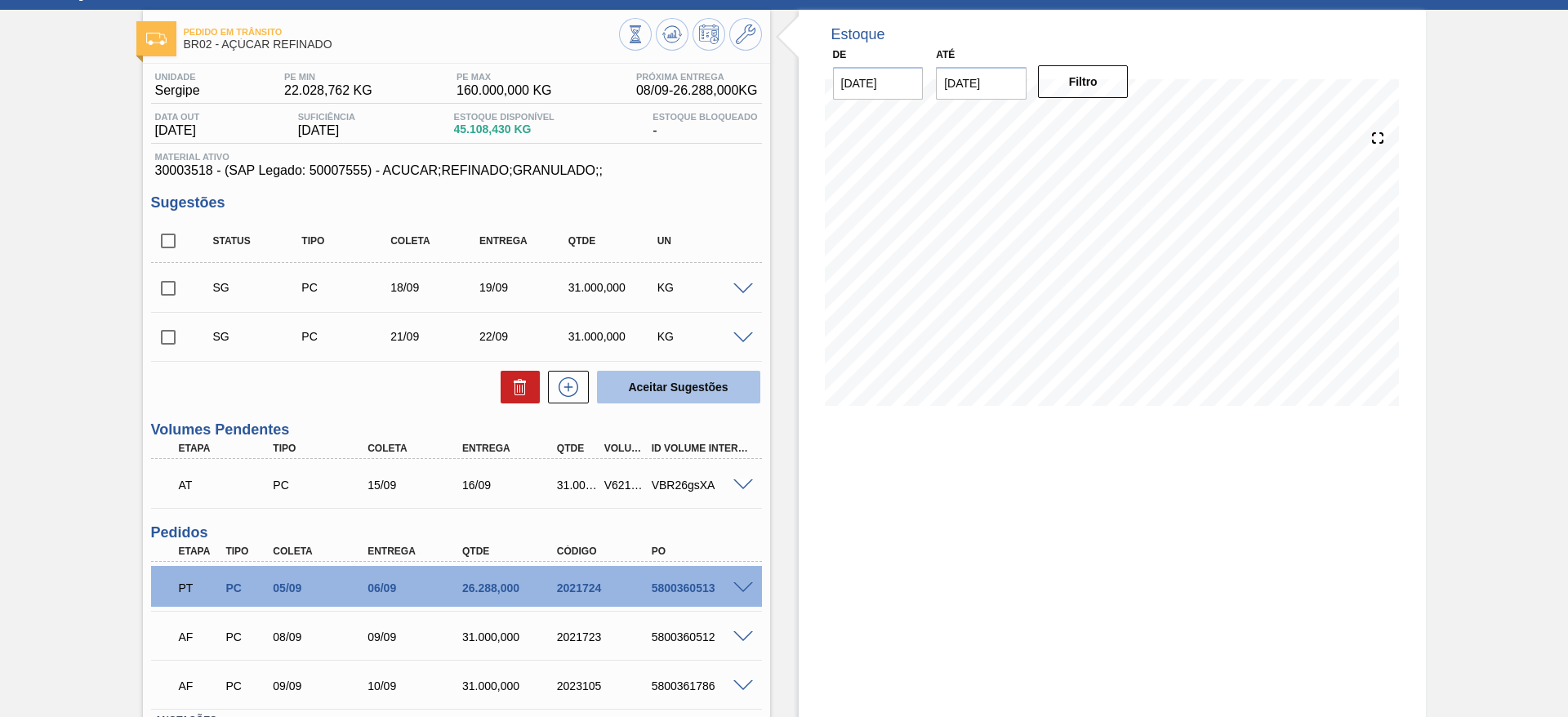
scroll to position [0, 0]
